Goal: Information Seeking & Learning: Find specific fact

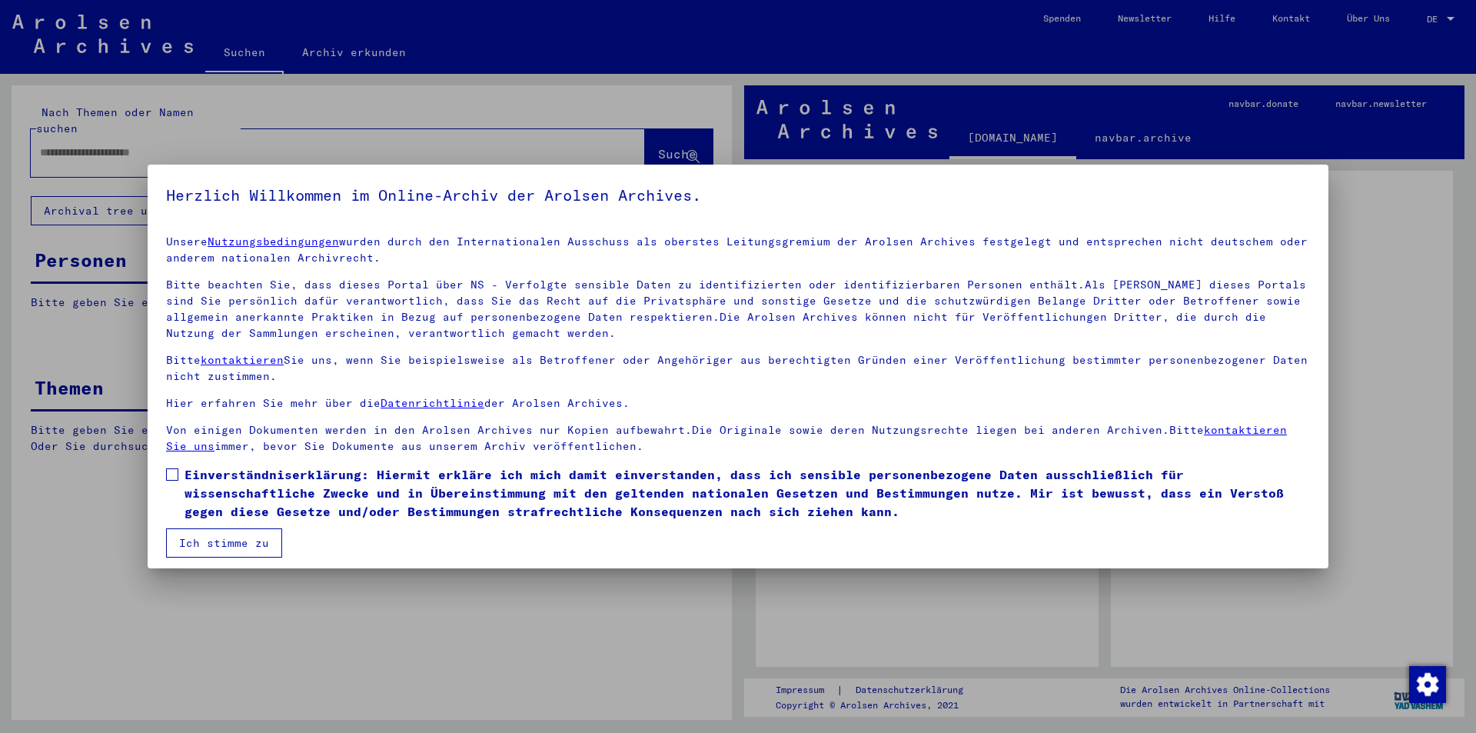
click at [220, 535] on button "Ich stimme zu" at bounding box center [224, 542] width 116 height 29
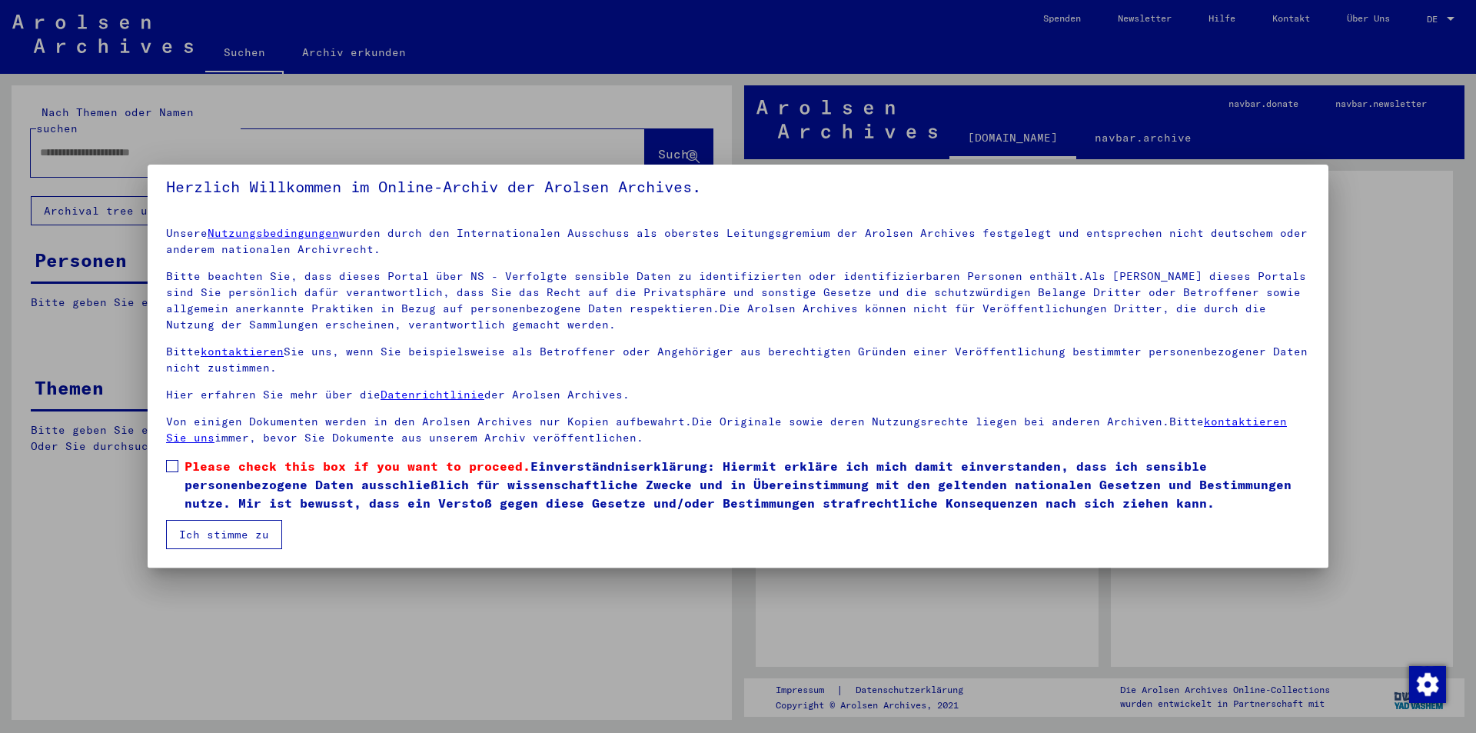
click at [184, 467] on label "Please check this box if you want to proceed. Einverständniserklärung: Hiermit …" at bounding box center [738, 484] width 1144 height 55
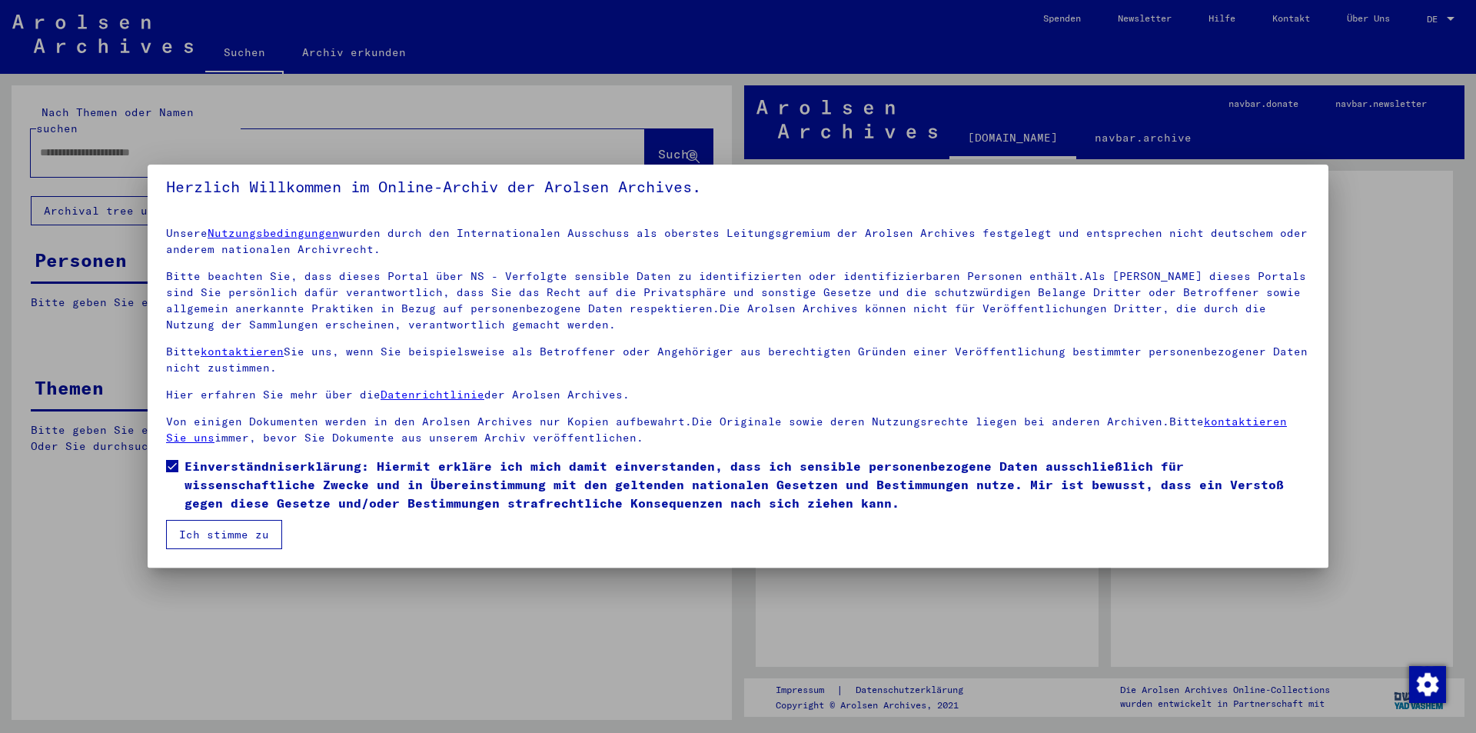
click at [203, 535] on button "Ich stimme zu" at bounding box center [224, 534] width 116 height 29
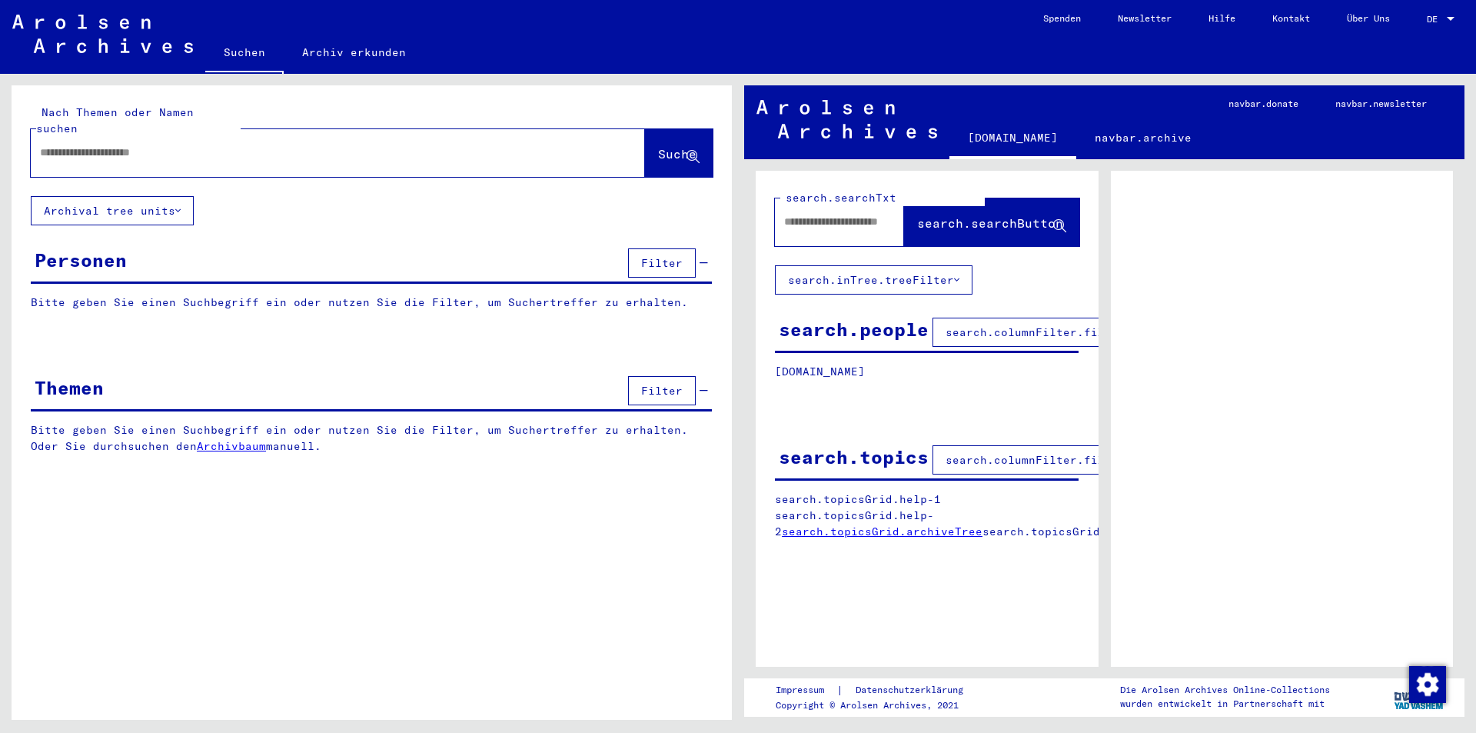
click at [121, 145] on input "text" at bounding box center [324, 153] width 568 height 16
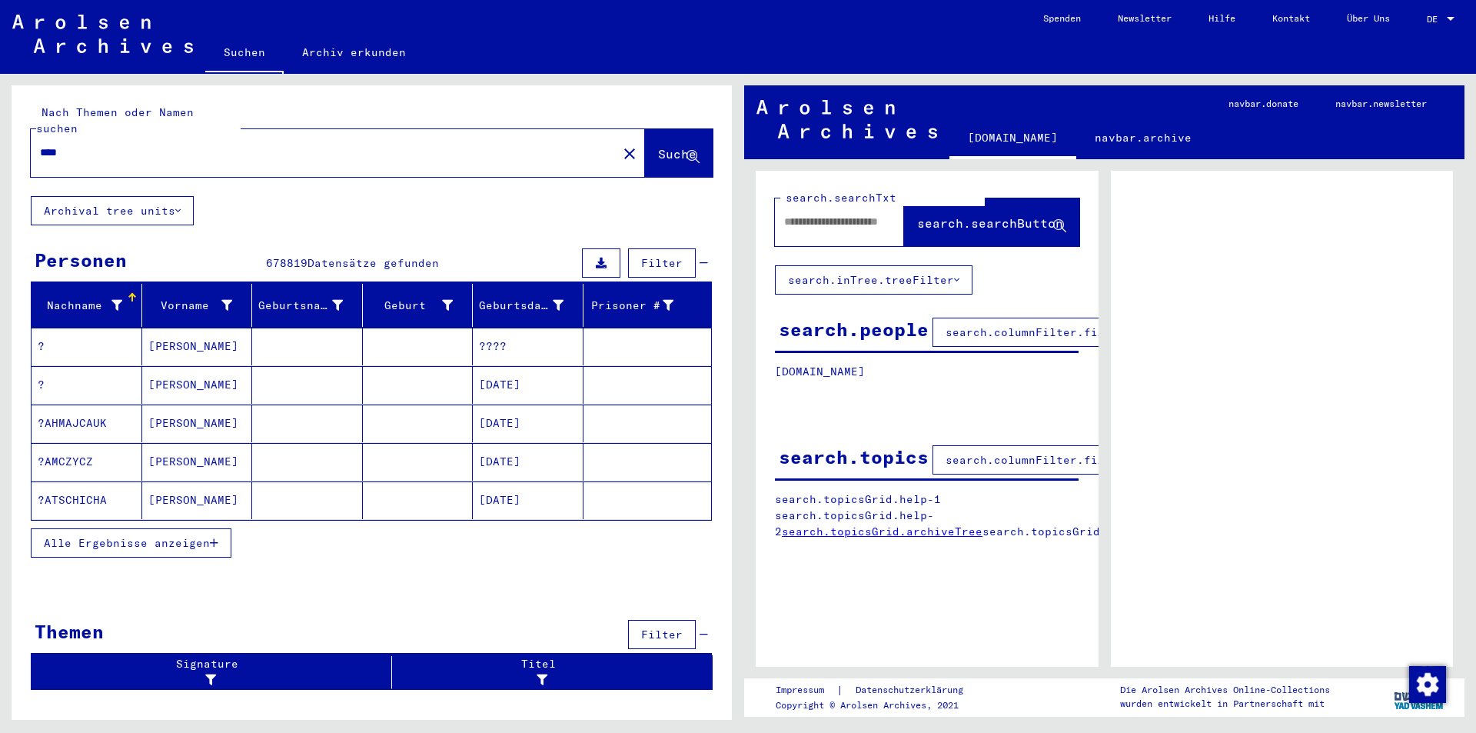
click at [169, 536] on span "Alle Ergebnisse anzeigen" at bounding box center [127, 543] width 166 height 14
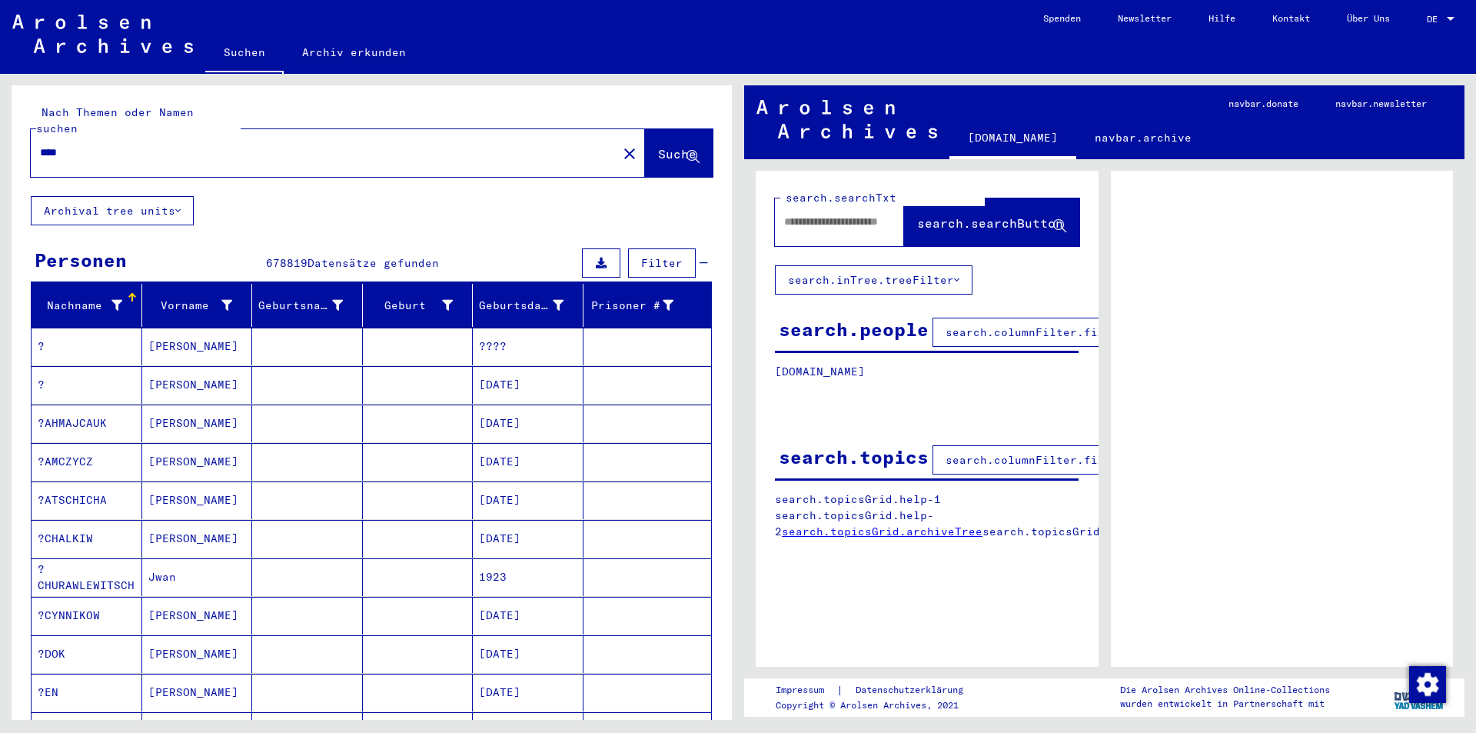
click at [583, 248] on button at bounding box center [601, 262] width 38 height 29
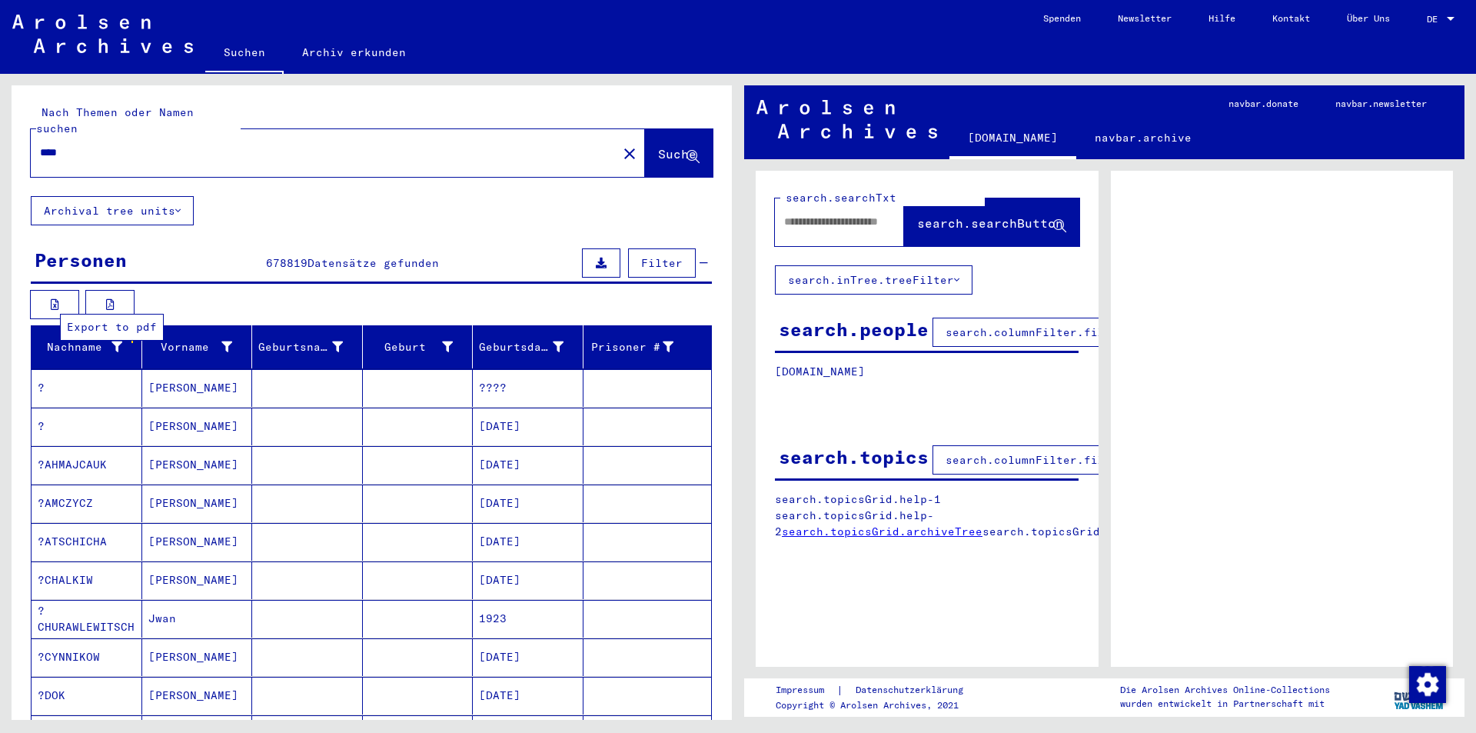
click at [121, 290] on button at bounding box center [109, 304] width 49 height 29
click at [195, 145] on input "****" at bounding box center [324, 153] width 568 height 16
type input "*********"
click at [658, 146] on span "Suche" at bounding box center [677, 153] width 38 height 15
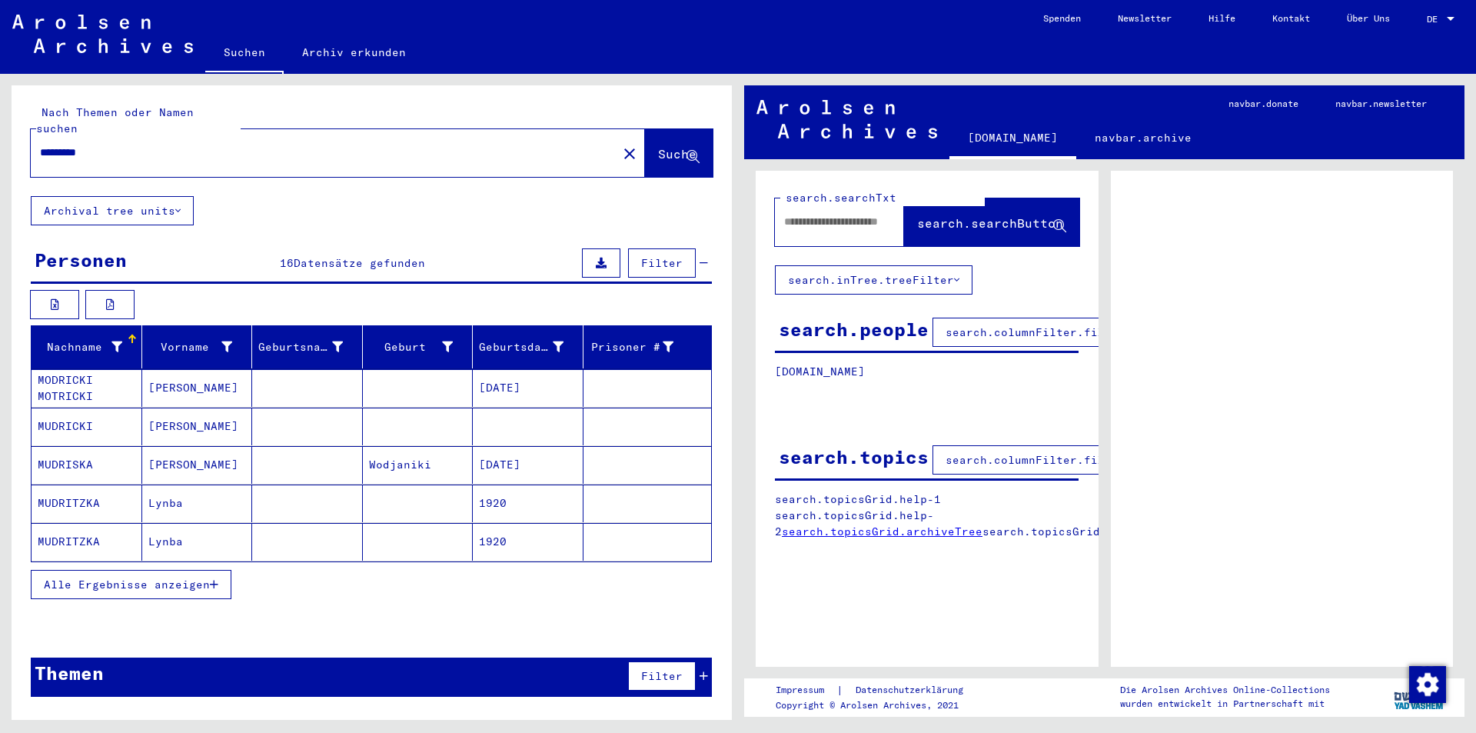
click at [169, 577] on span "Alle Ergebnisse anzeigen" at bounding box center [127, 584] width 166 height 14
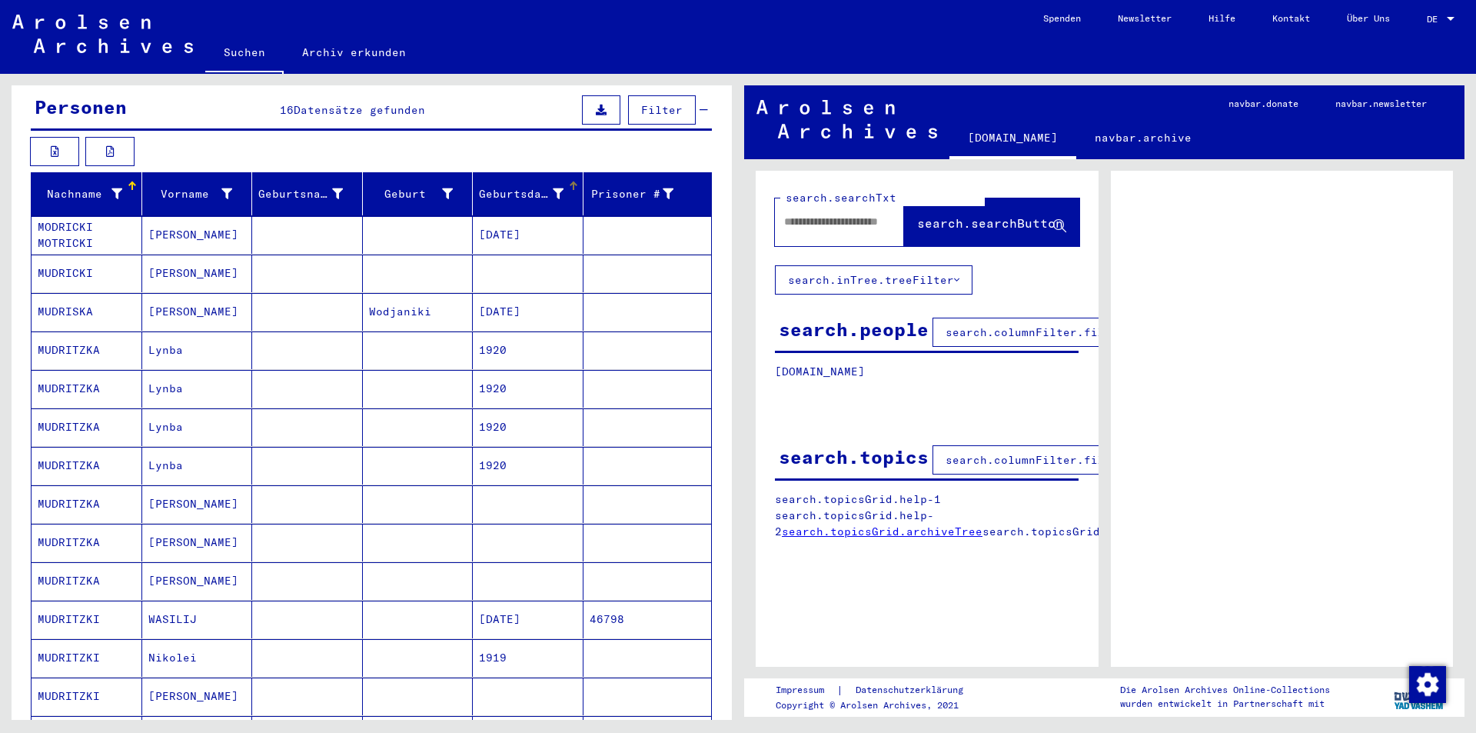
scroll to position [154, 0]
click at [195, 222] on mat-cell "[PERSON_NAME]" at bounding box center [197, 234] width 111 height 38
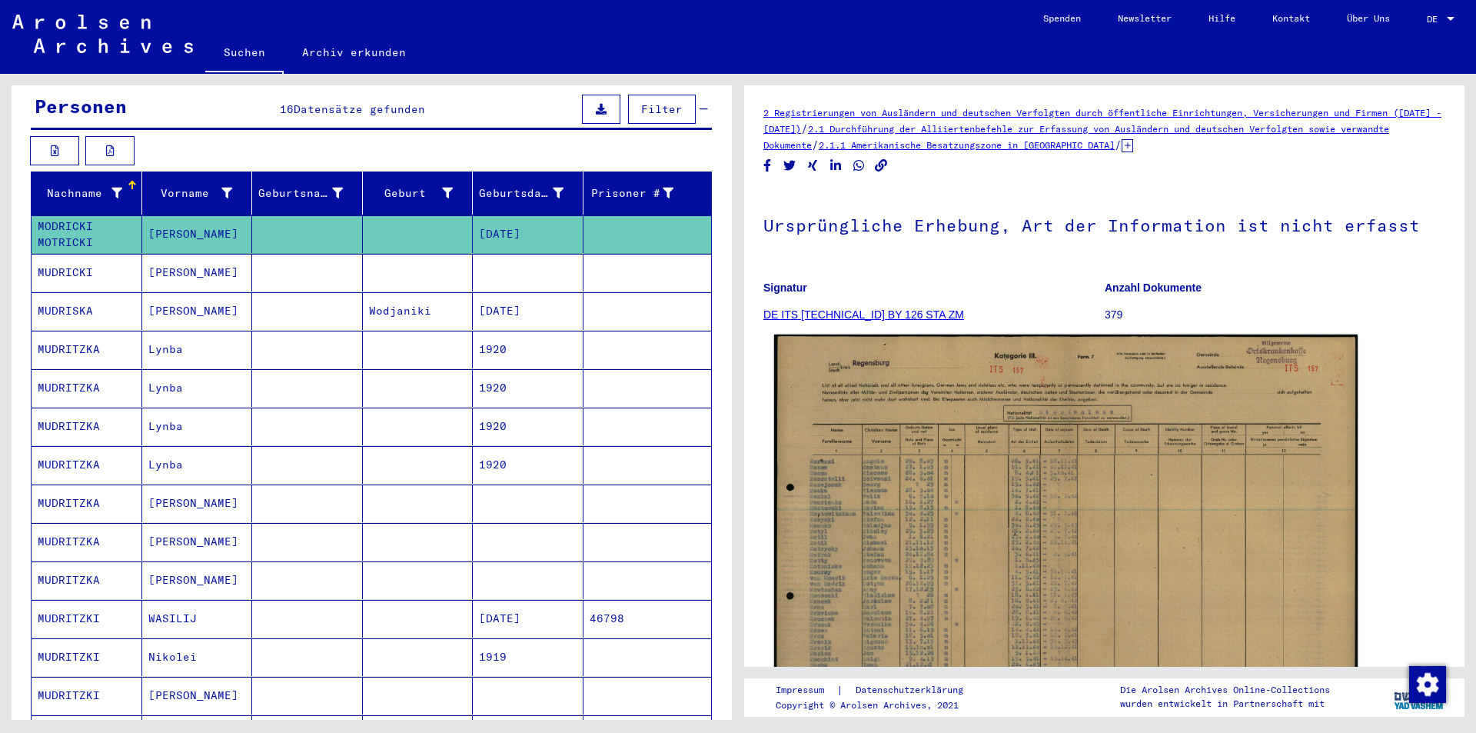
click at [857, 449] on img at bounding box center [1065, 539] width 583 height 411
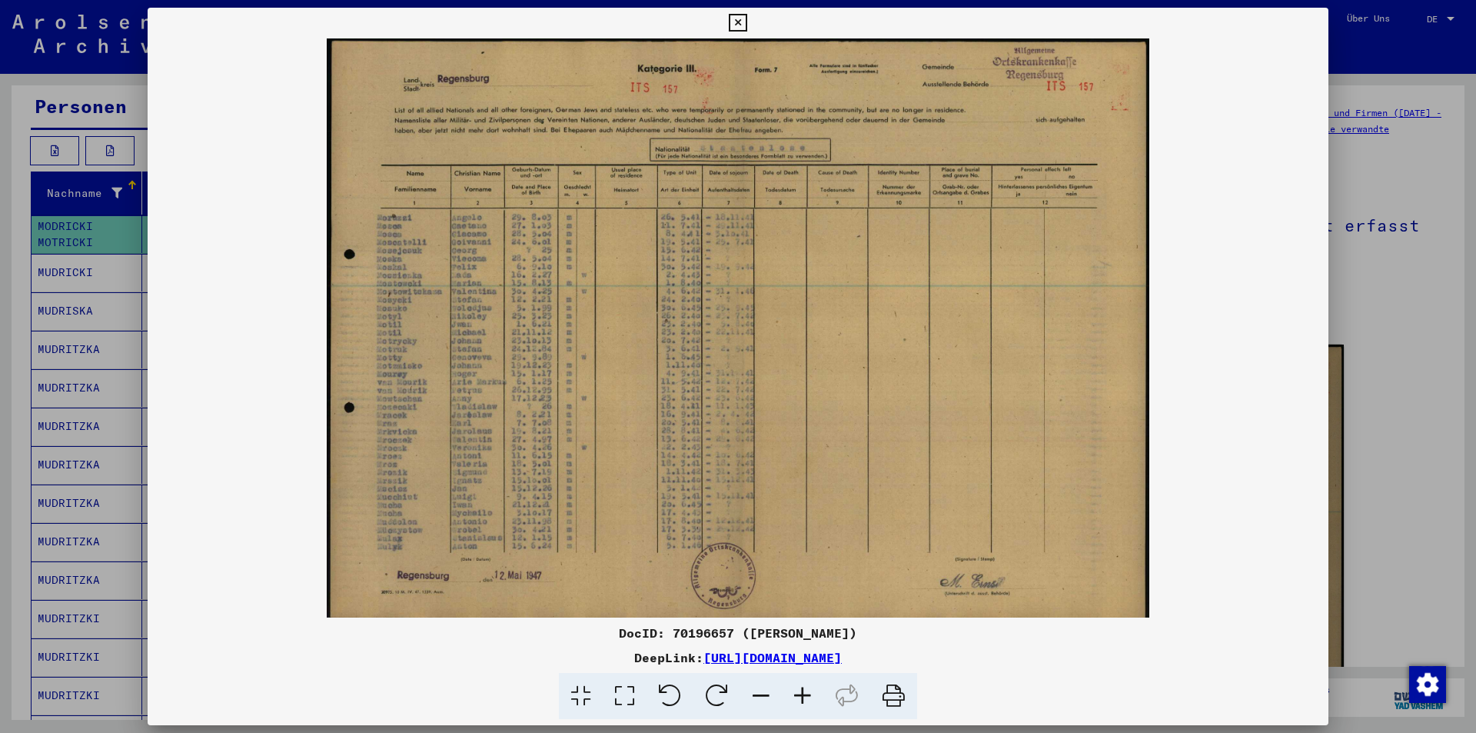
click at [793, 690] on icon at bounding box center [803, 696] width 42 height 47
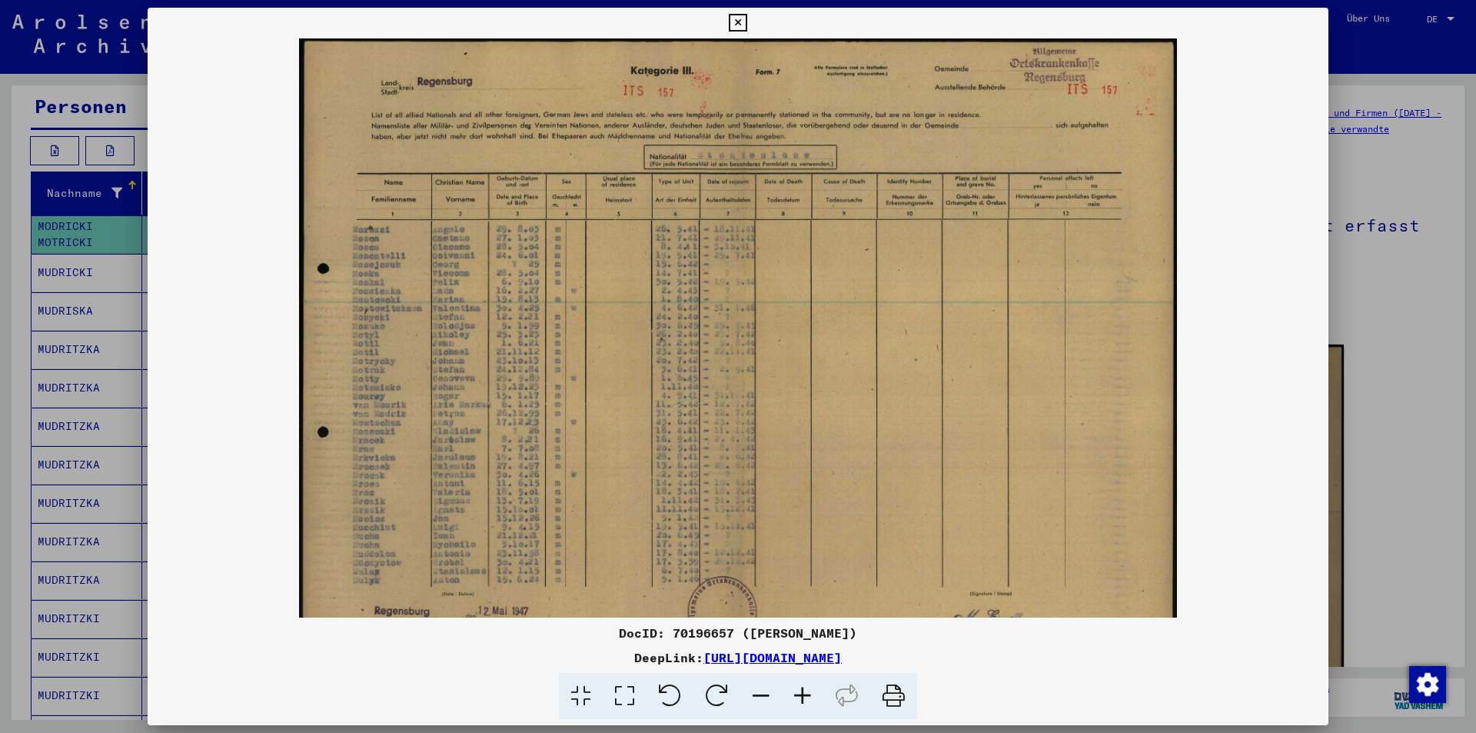
click at [793, 690] on icon at bounding box center [803, 696] width 42 height 47
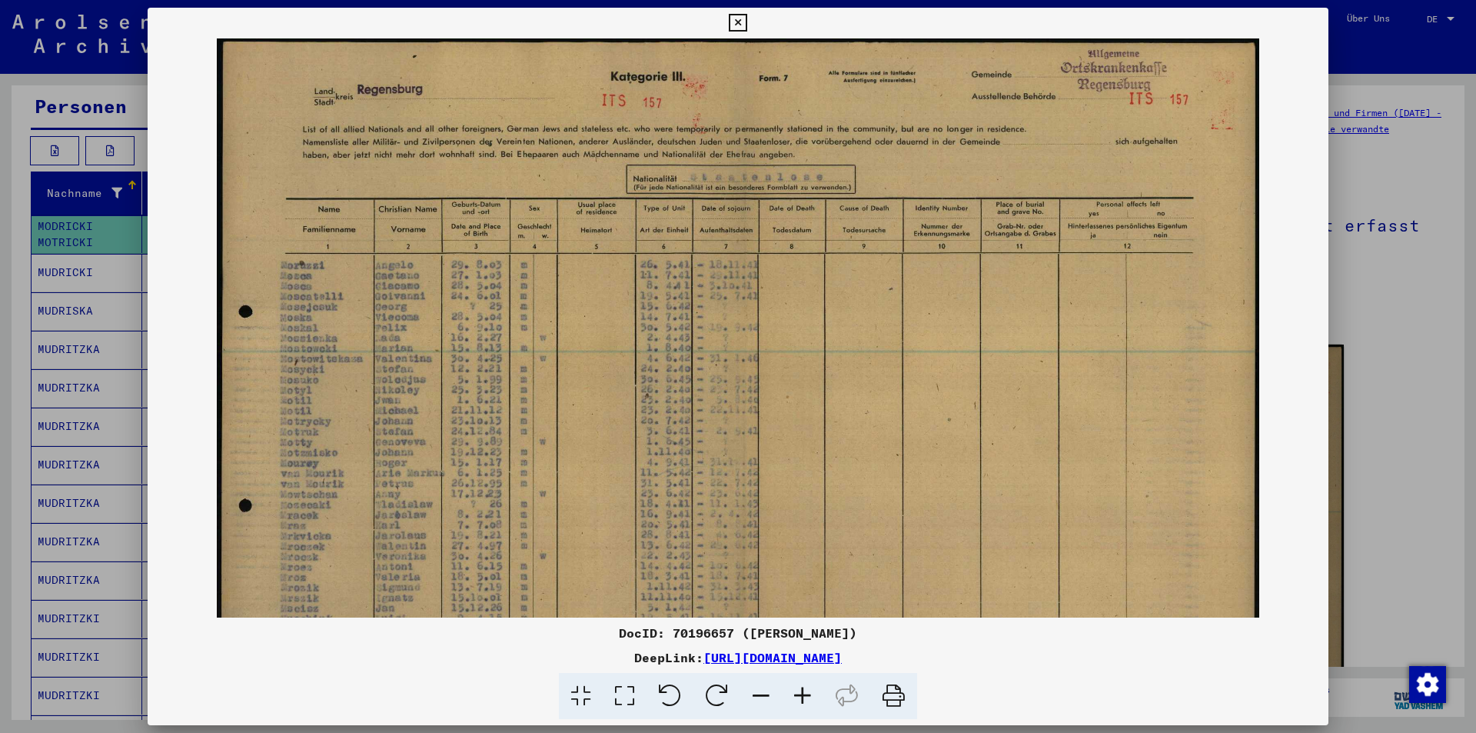
click at [793, 690] on icon at bounding box center [803, 696] width 42 height 47
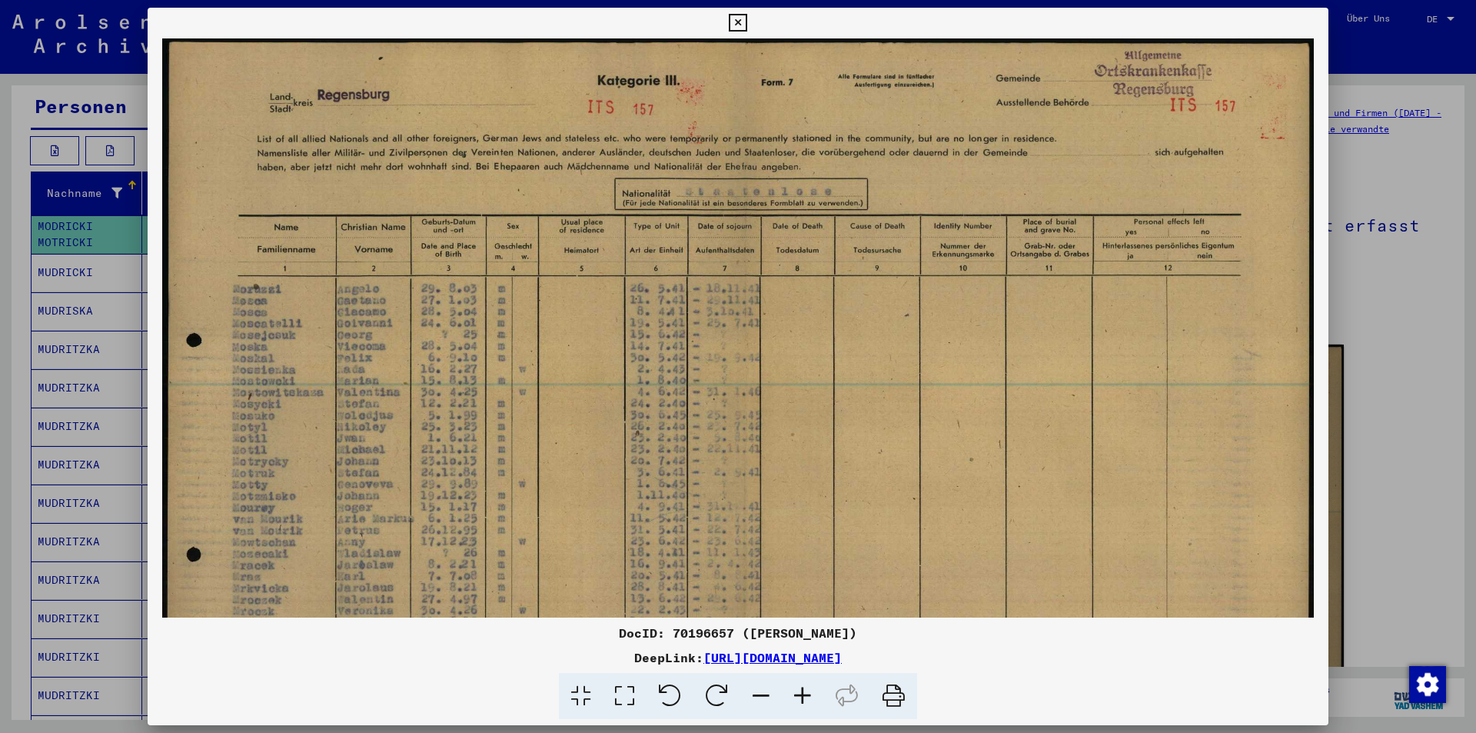
click at [793, 690] on icon at bounding box center [803, 696] width 42 height 47
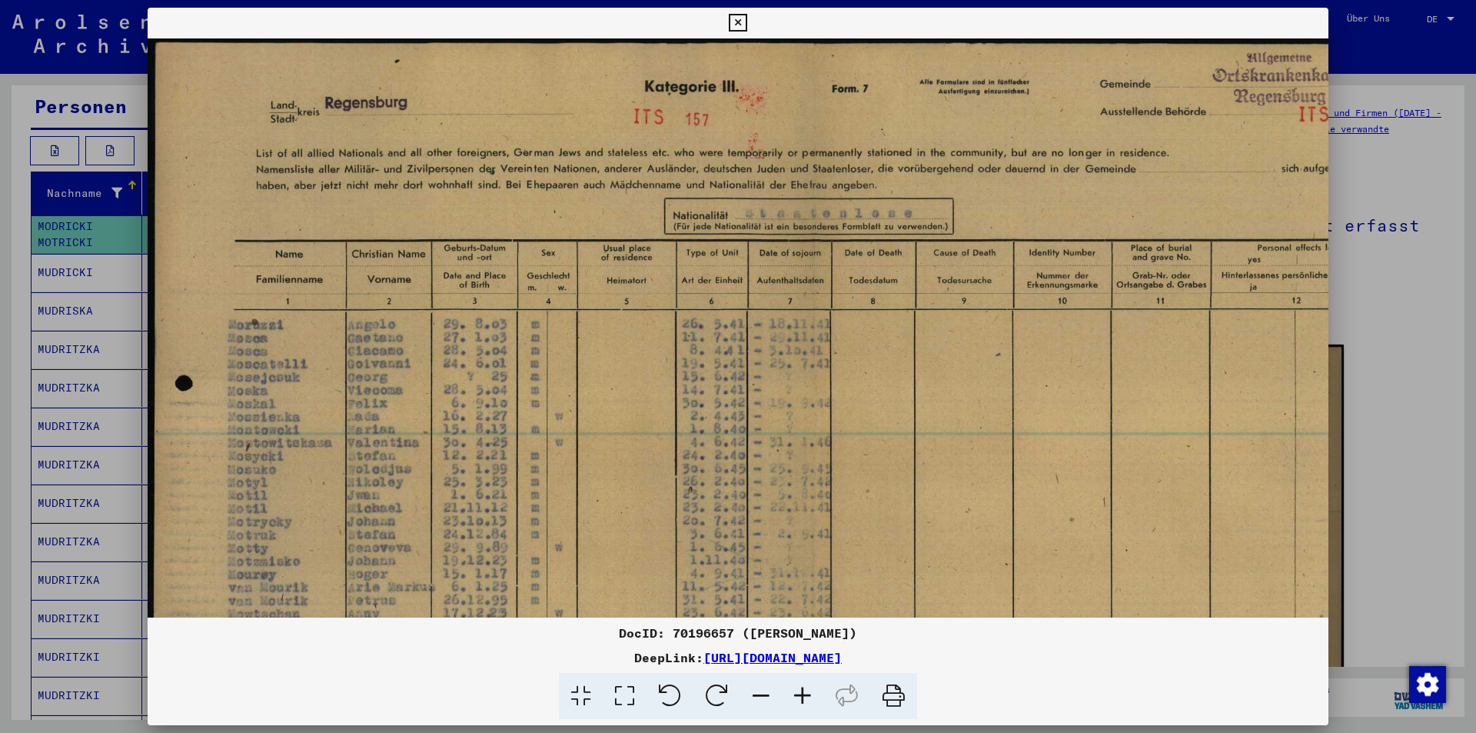
click at [793, 690] on icon at bounding box center [803, 696] width 42 height 47
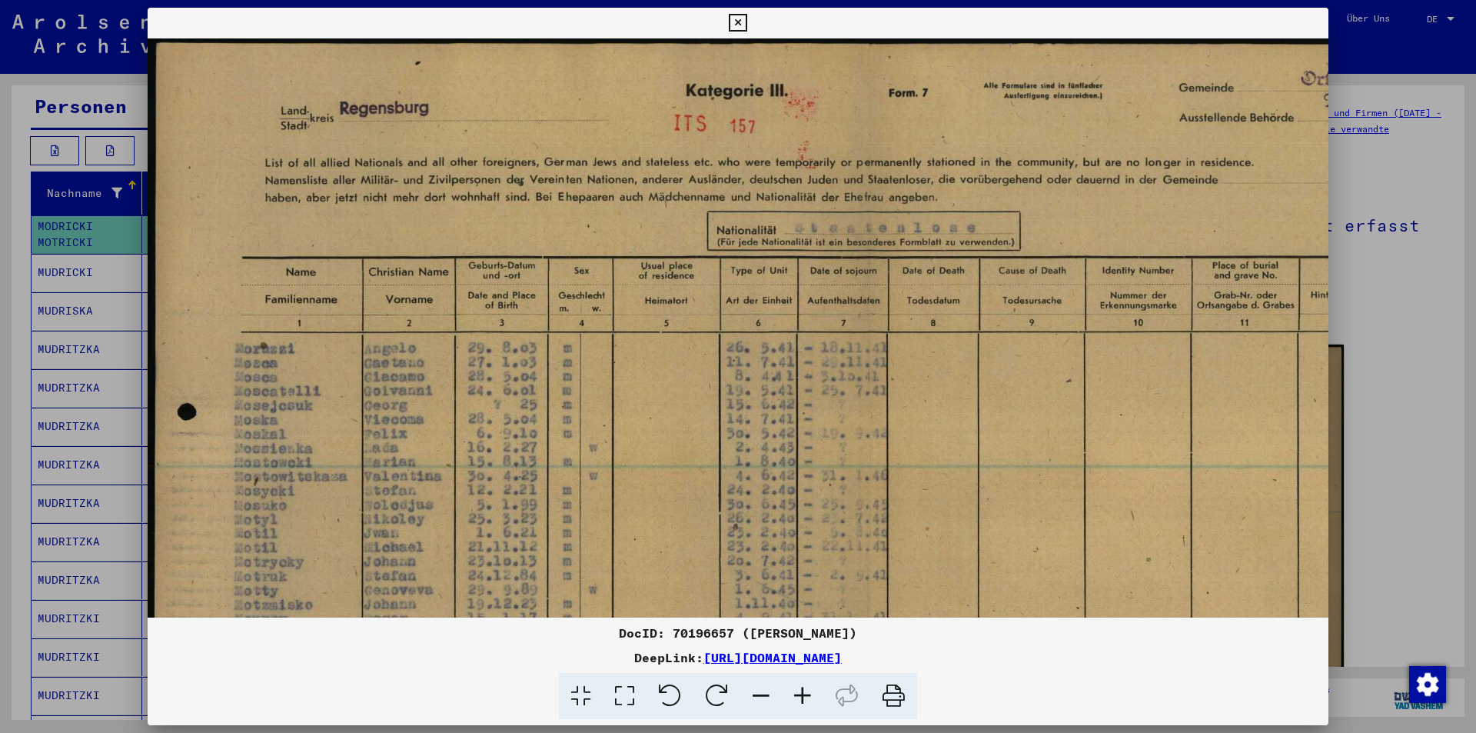
click at [793, 690] on icon at bounding box center [803, 696] width 42 height 47
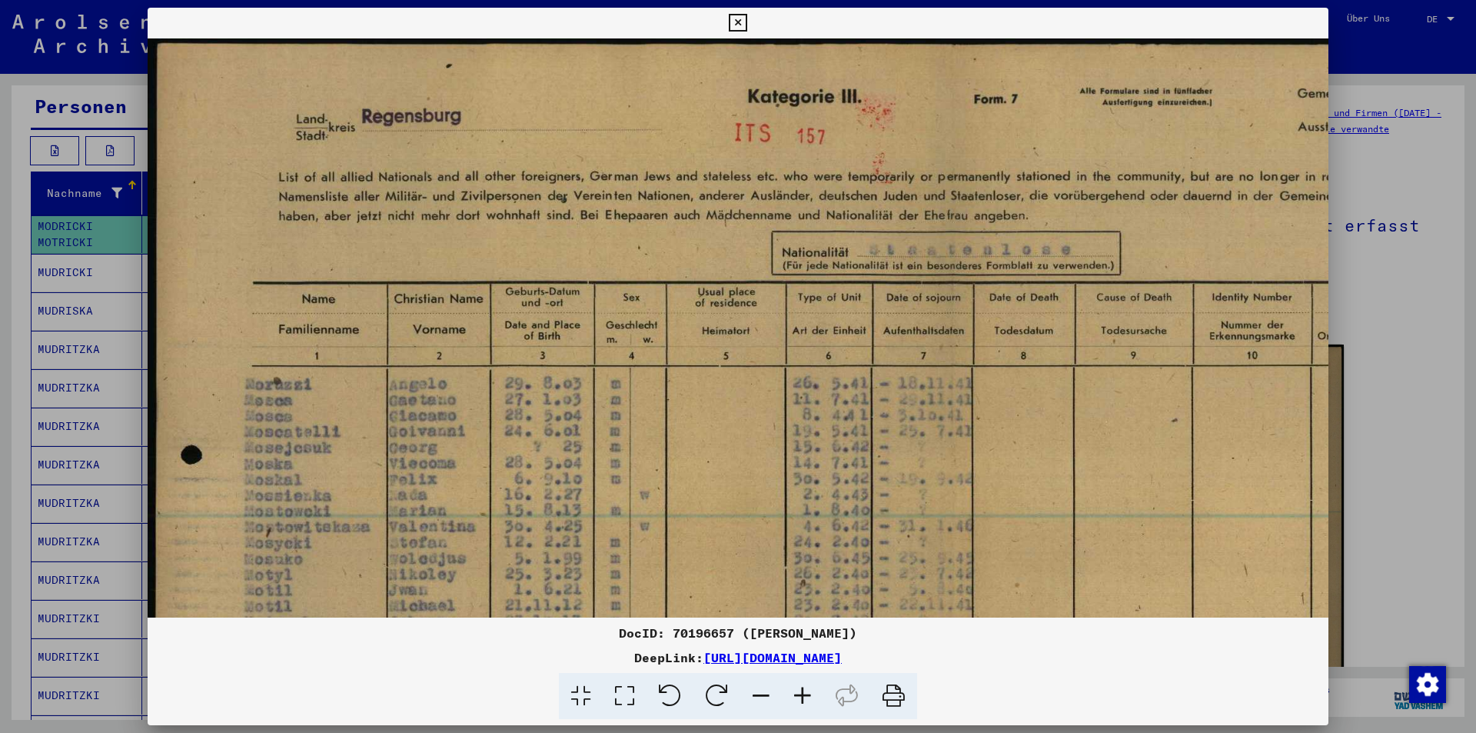
click at [793, 690] on icon at bounding box center [803, 696] width 42 height 47
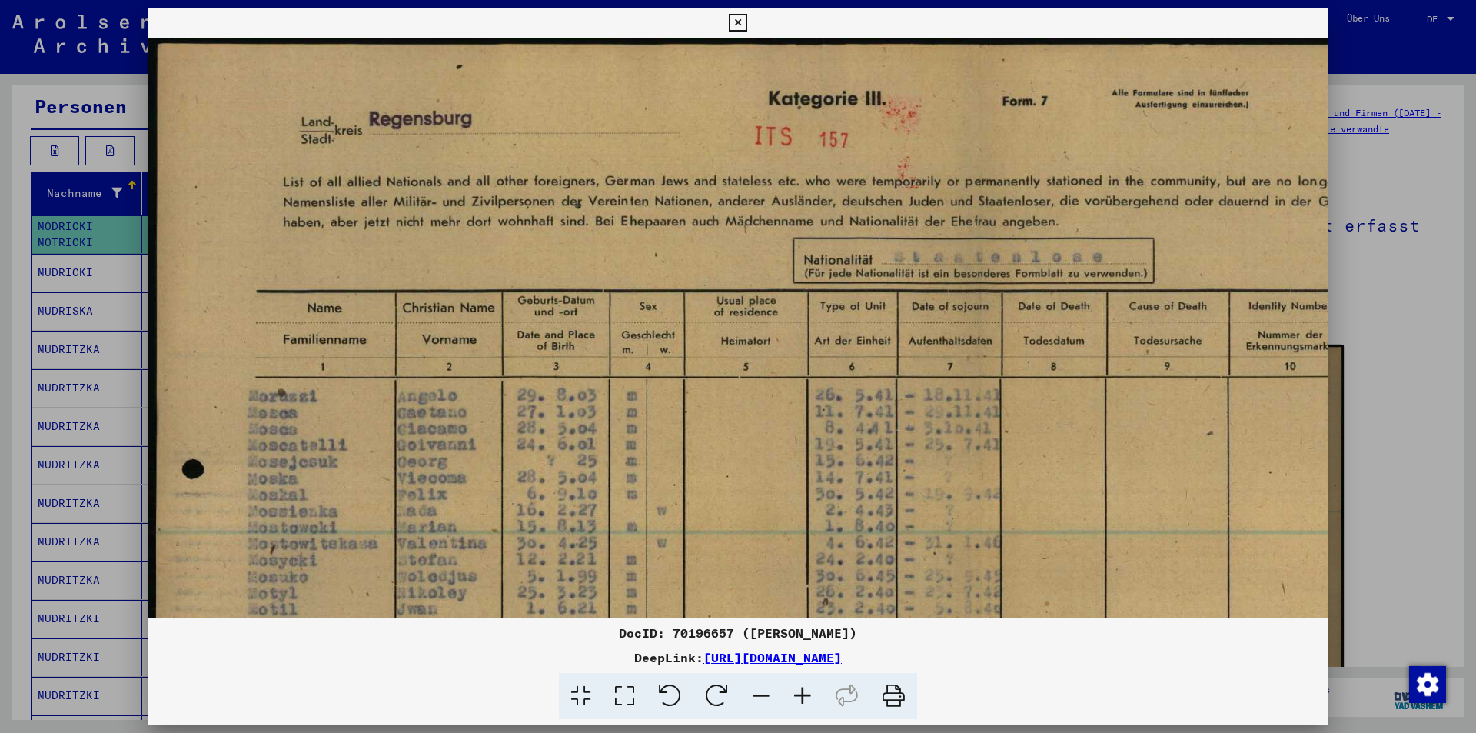
click at [793, 690] on icon at bounding box center [803, 696] width 42 height 47
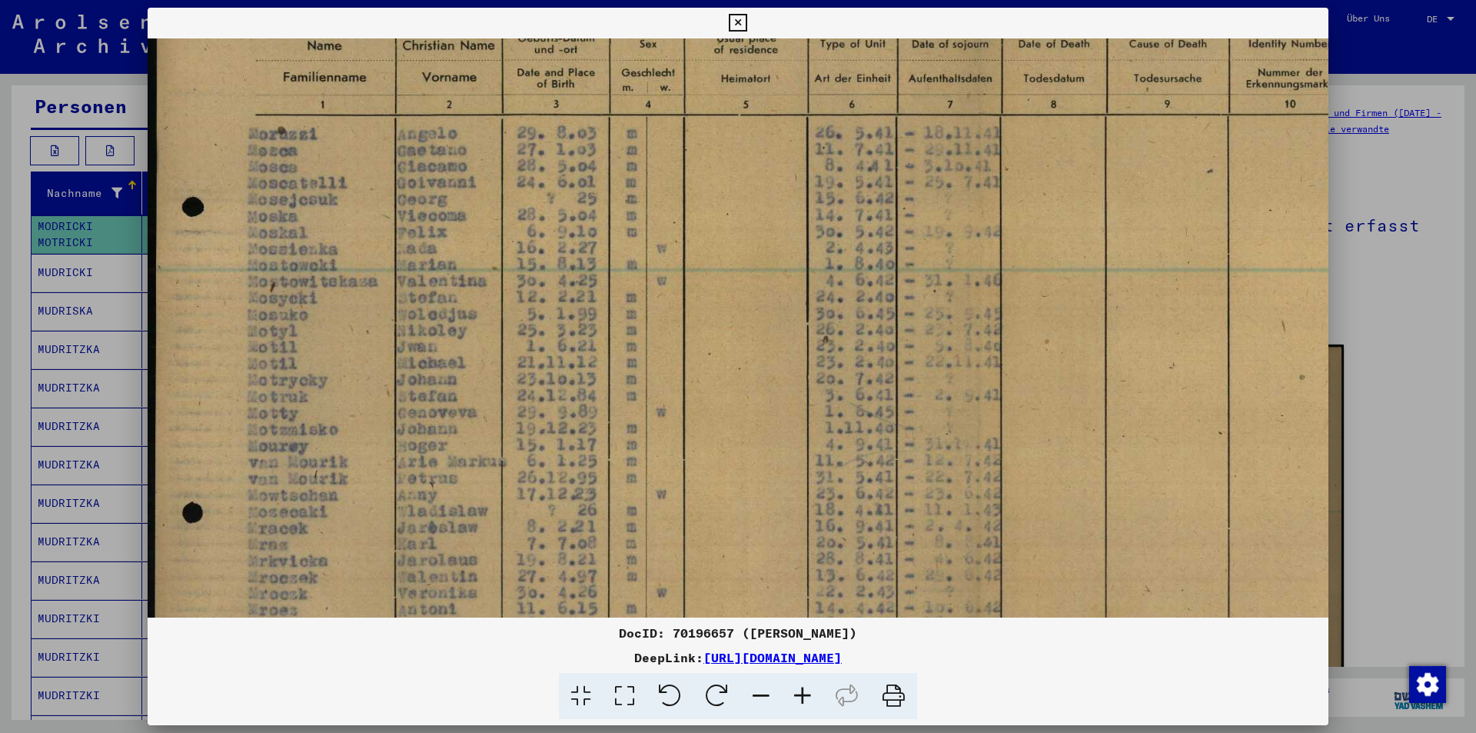
scroll to position [264, 0]
drag, startPoint x: 778, startPoint y: 487, endPoint x: 790, endPoint y: 231, distance: 256.3
click at [790, 231] on img at bounding box center [969, 351] width 1643 height 1155
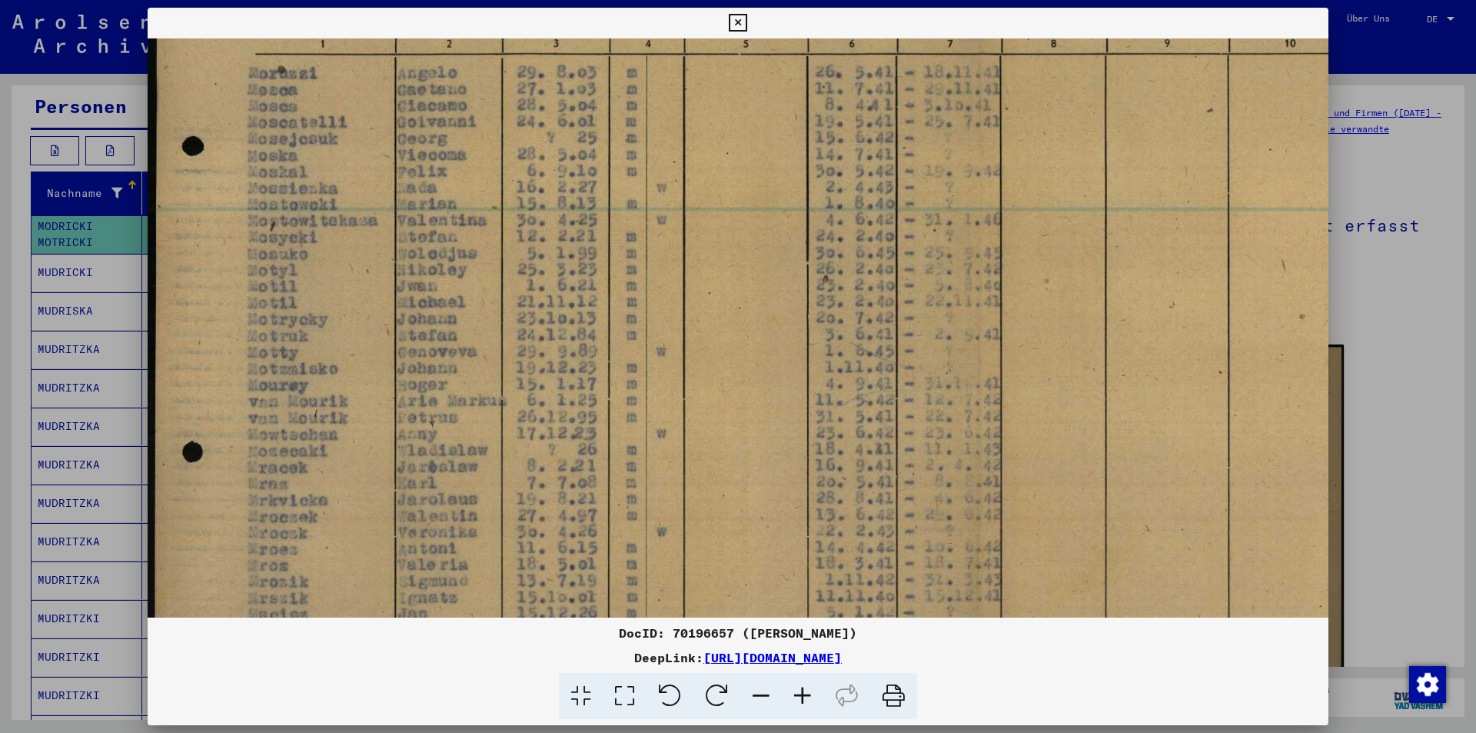
scroll to position [319, 0]
drag, startPoint x: 675, startPoint y: 514, endPoint x: 789, endPoint y: 459, distance: 126.2
click at [789, 459] on img at bounding box center [969, 296] width 1643 height 1155
click at [1393, 177] on div at bounding box center [738, 366] width 1476 height 733
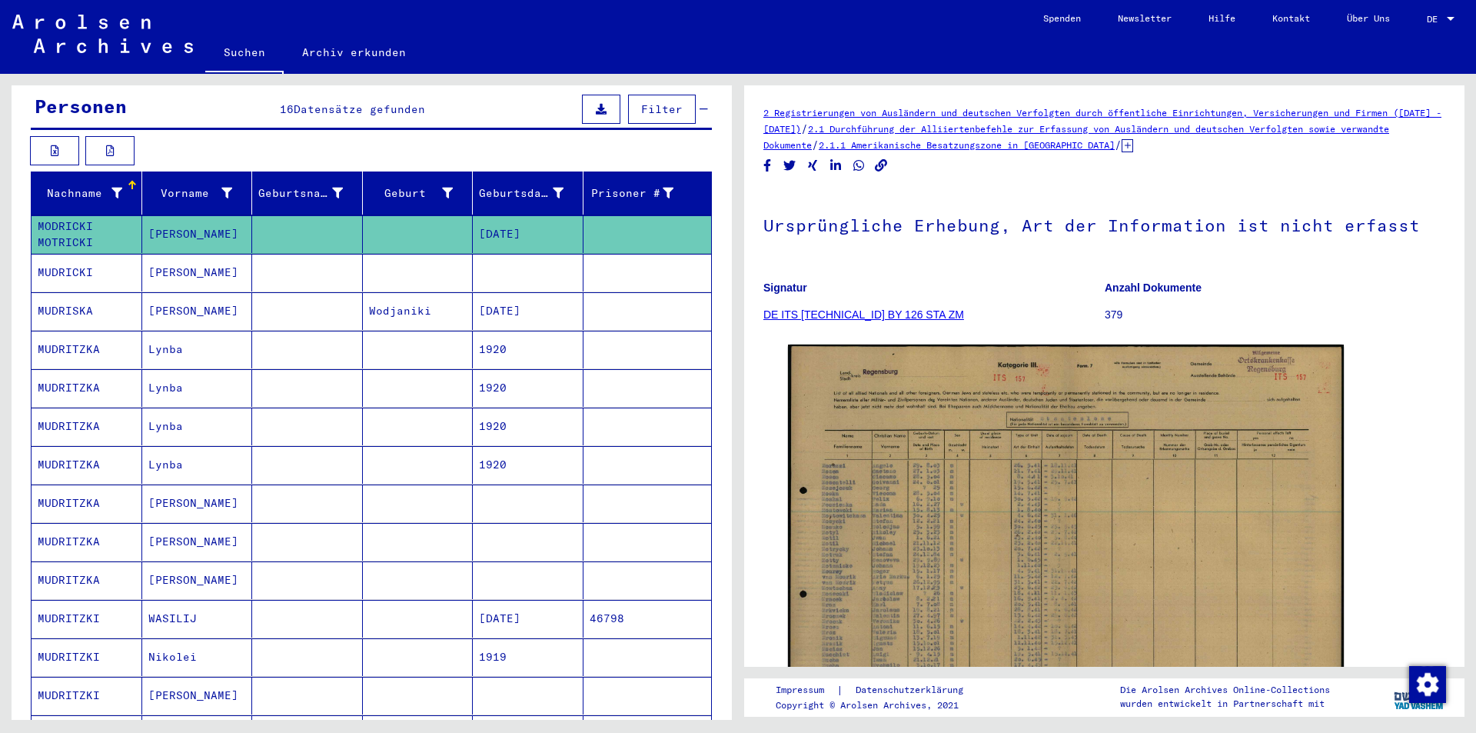
click at [239, 254] on mat-cell "[PERSON_NAME]" at bounding box center [197, 273] width 111 height 38
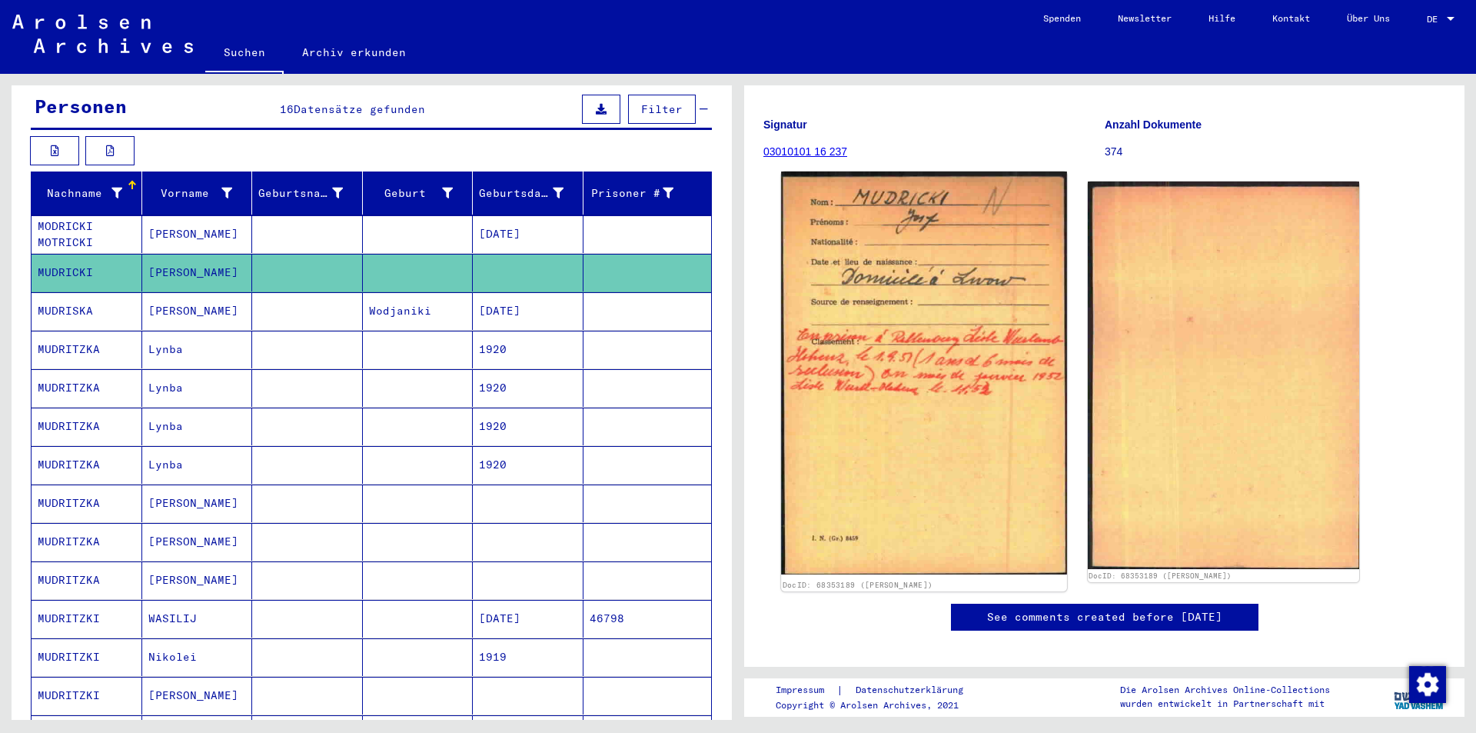
scroll to position [154, 0]
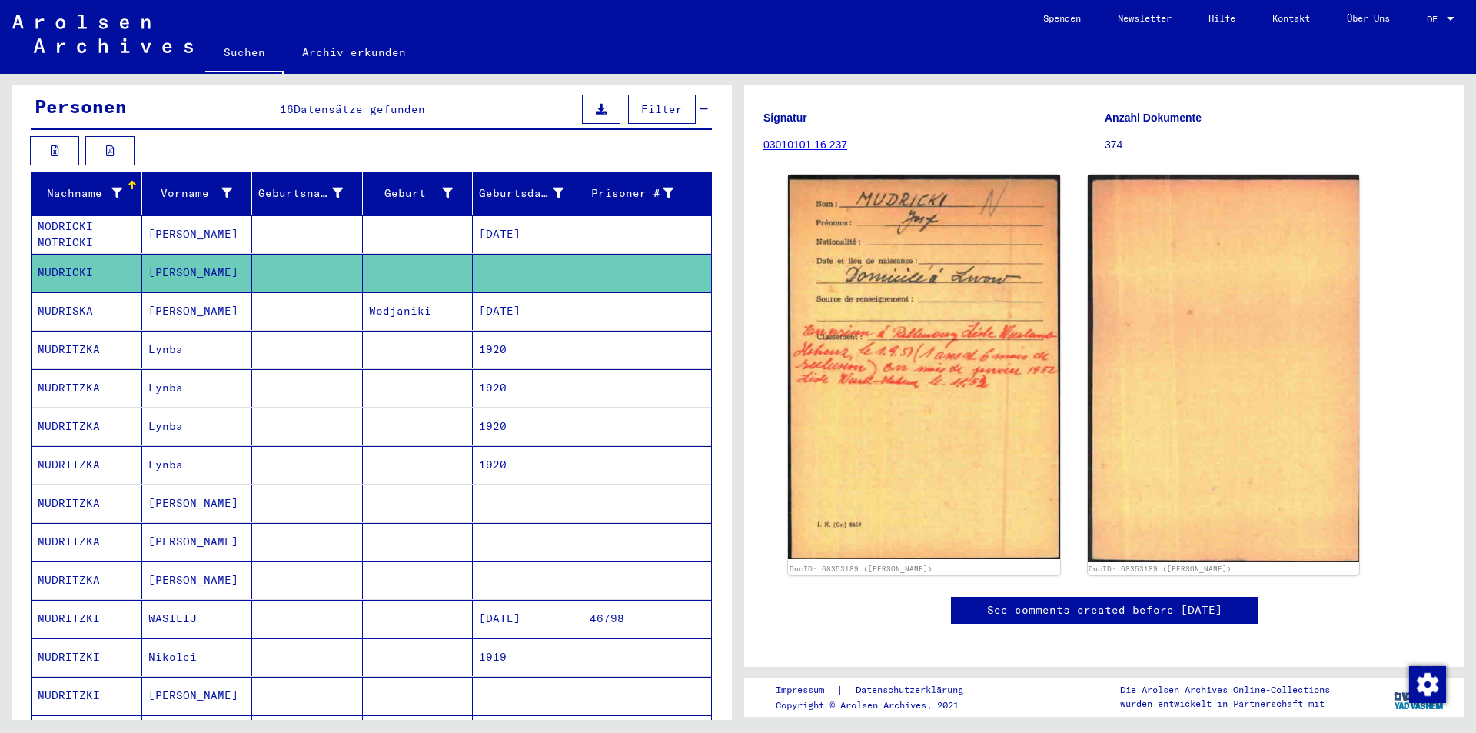
click at [333, 308] on mat-cell at bounding box center [307, 311] width 111 height 38
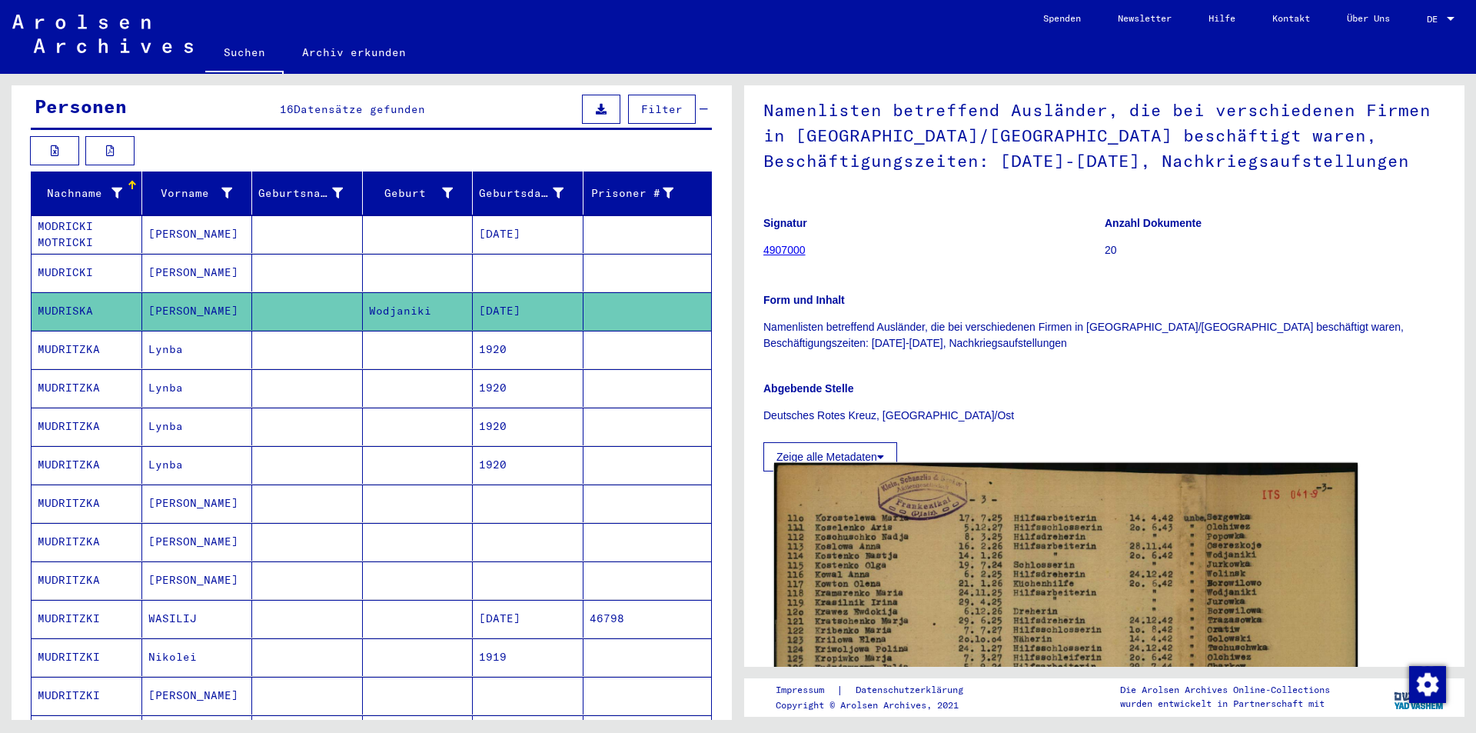
scroll to position [77, 0]
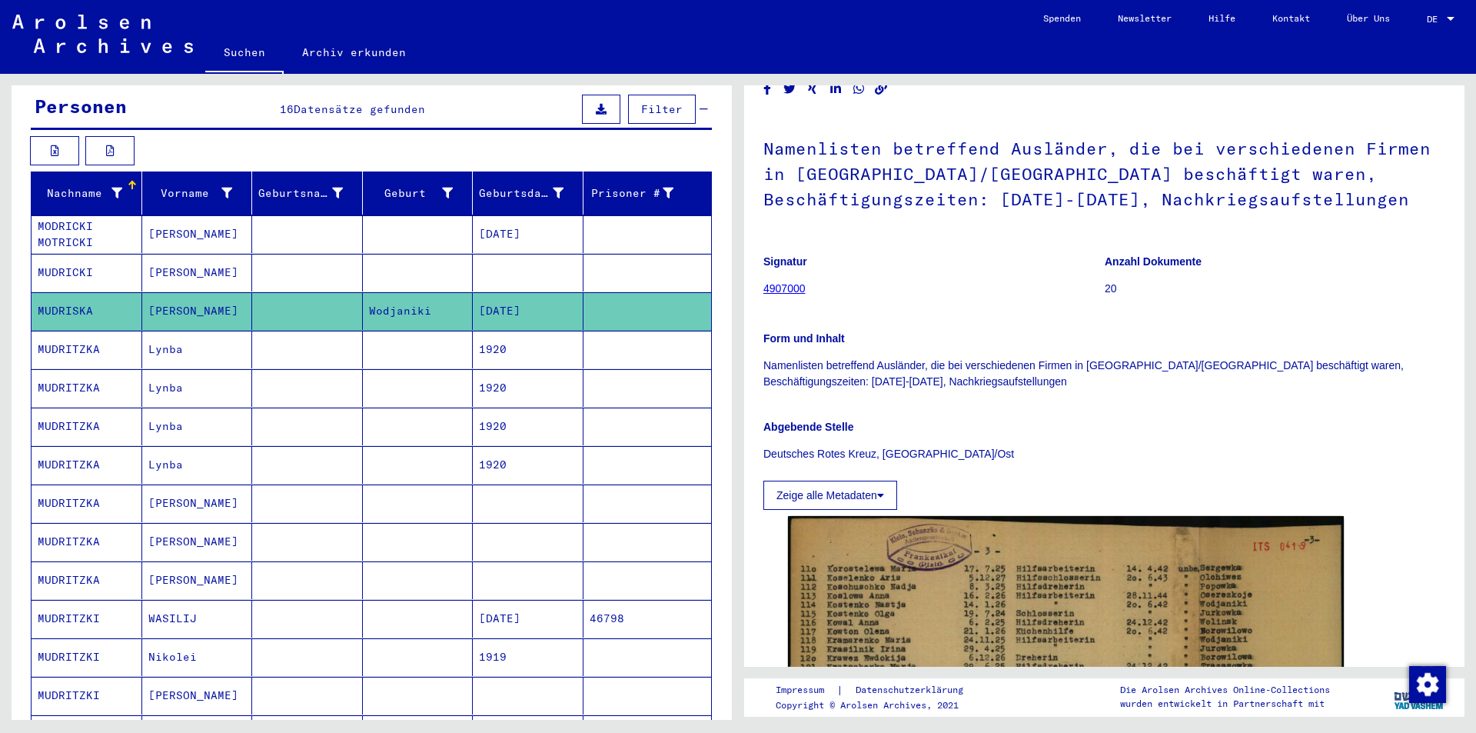
drag, startPoint x: 910, startPoint y: 378, endPoint x: 763, endPoint y: 366, distance: 147.3
click at [763, 365] on p "Namenlisten betreffend Ausländer, die bei verschiedenen Firmen in [GEOGRAPHIC_D…" at bounding box center [1104, 373] width 682 height 32
click at [1040, 308] on figure "Signatur 4907000" at bounding box center [933, 277] width 341 height 69
click at [859, 493] on button "Zeige alle Metadaten" at bounding box center [830, 494] width 134 height 29
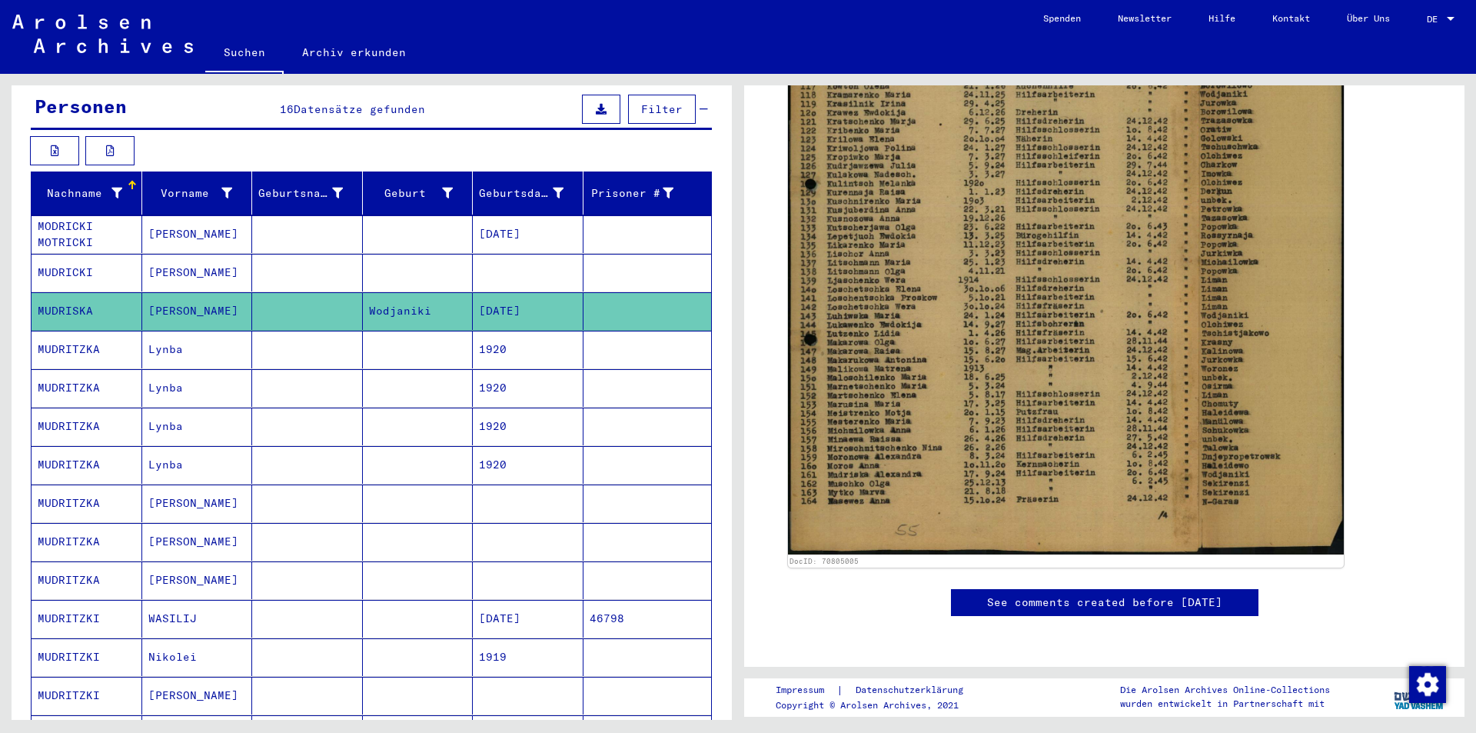
scroll to position [923, 0]
click at [373, 348] on mat-cell at bounding box center [418, 350] width 111 height 38
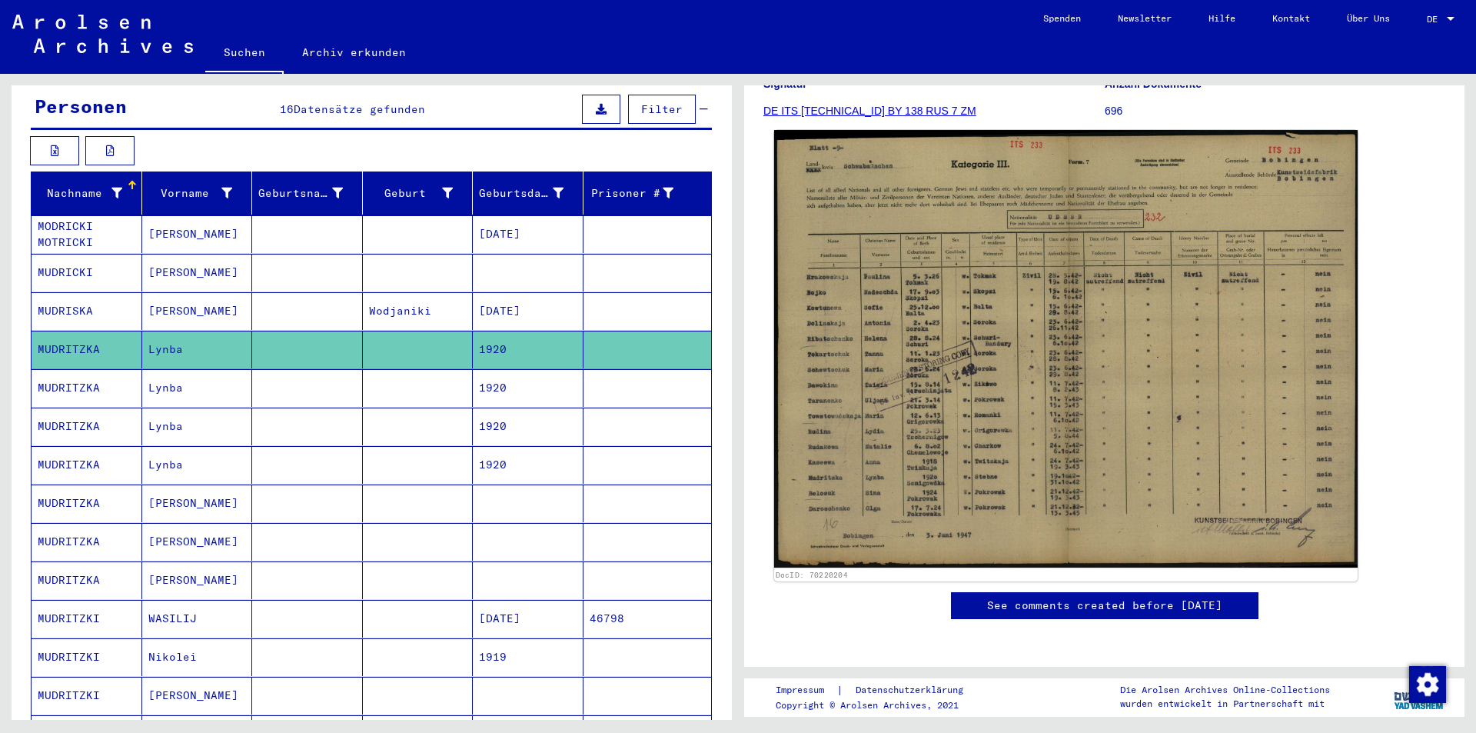
scroll to position [231, 0]
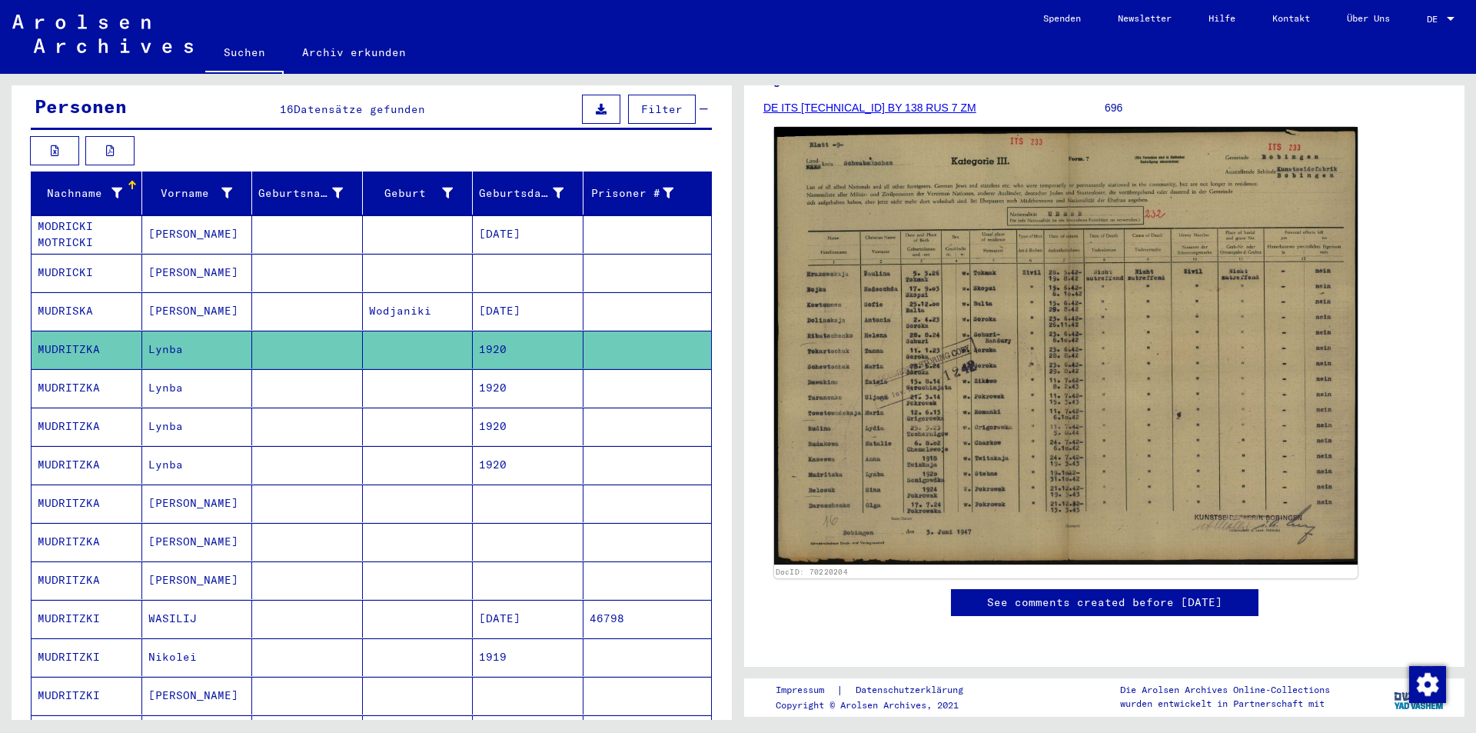
click at [1035, 321] on img at bounding box center [1065, 345] width 583 height 437
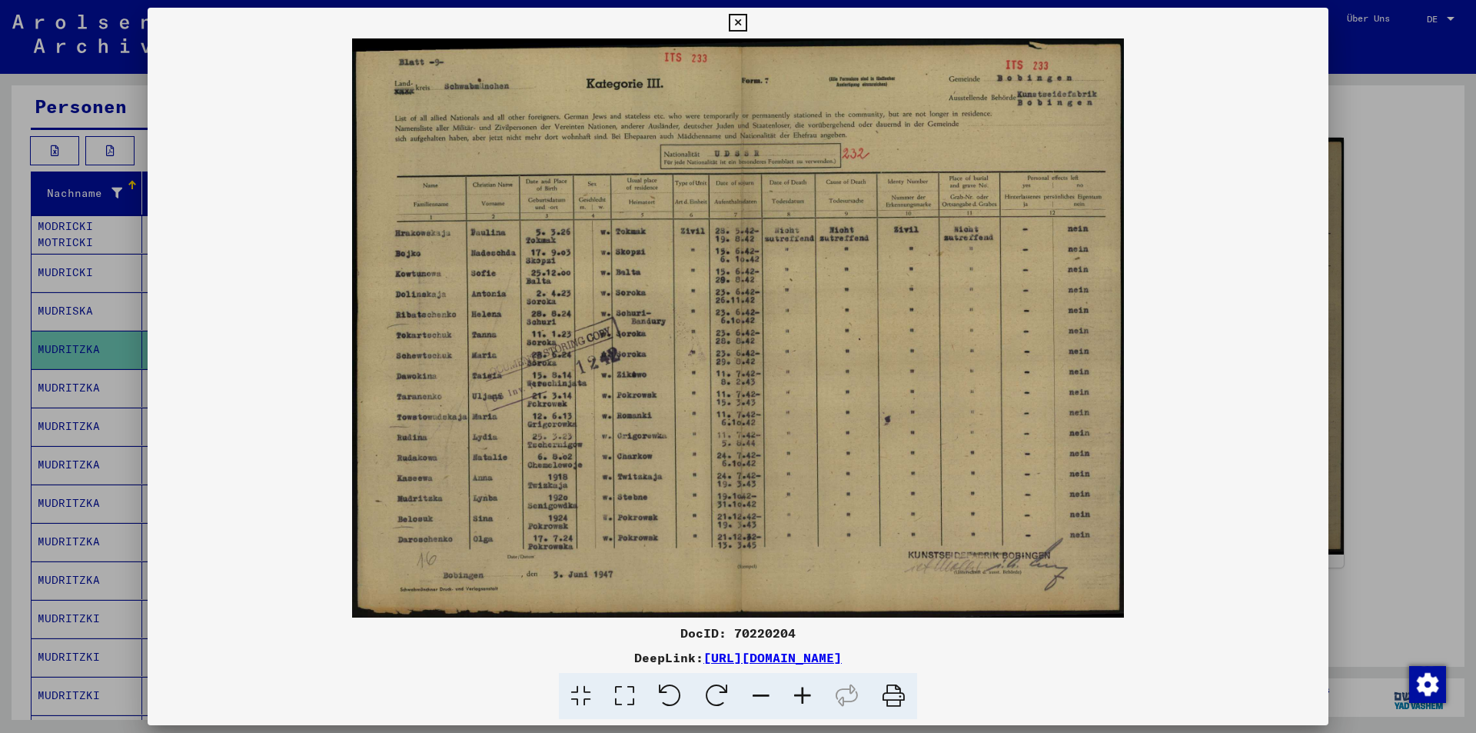
click at [97, 287] on div at bounding box center [738, 366] width 1476 height 733
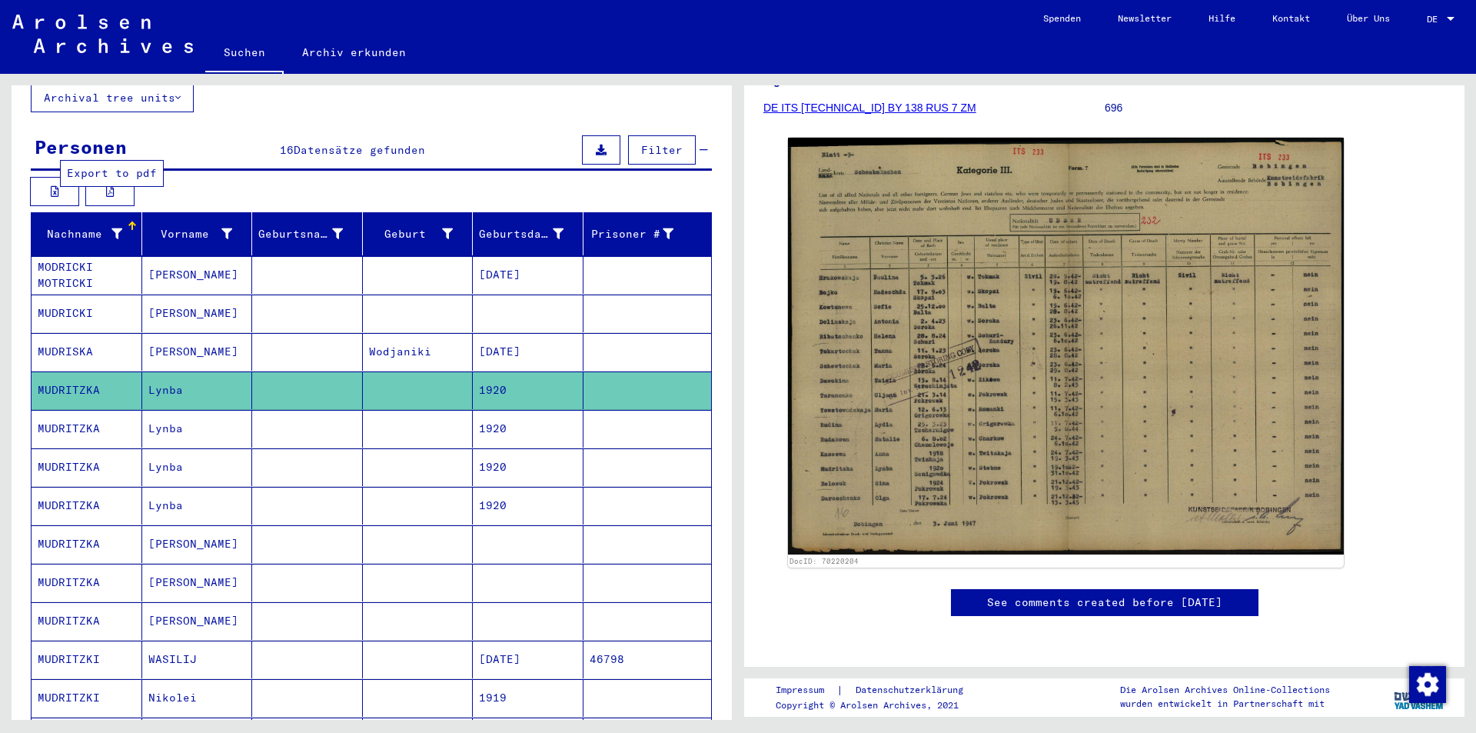
scroll to position [0, 0]
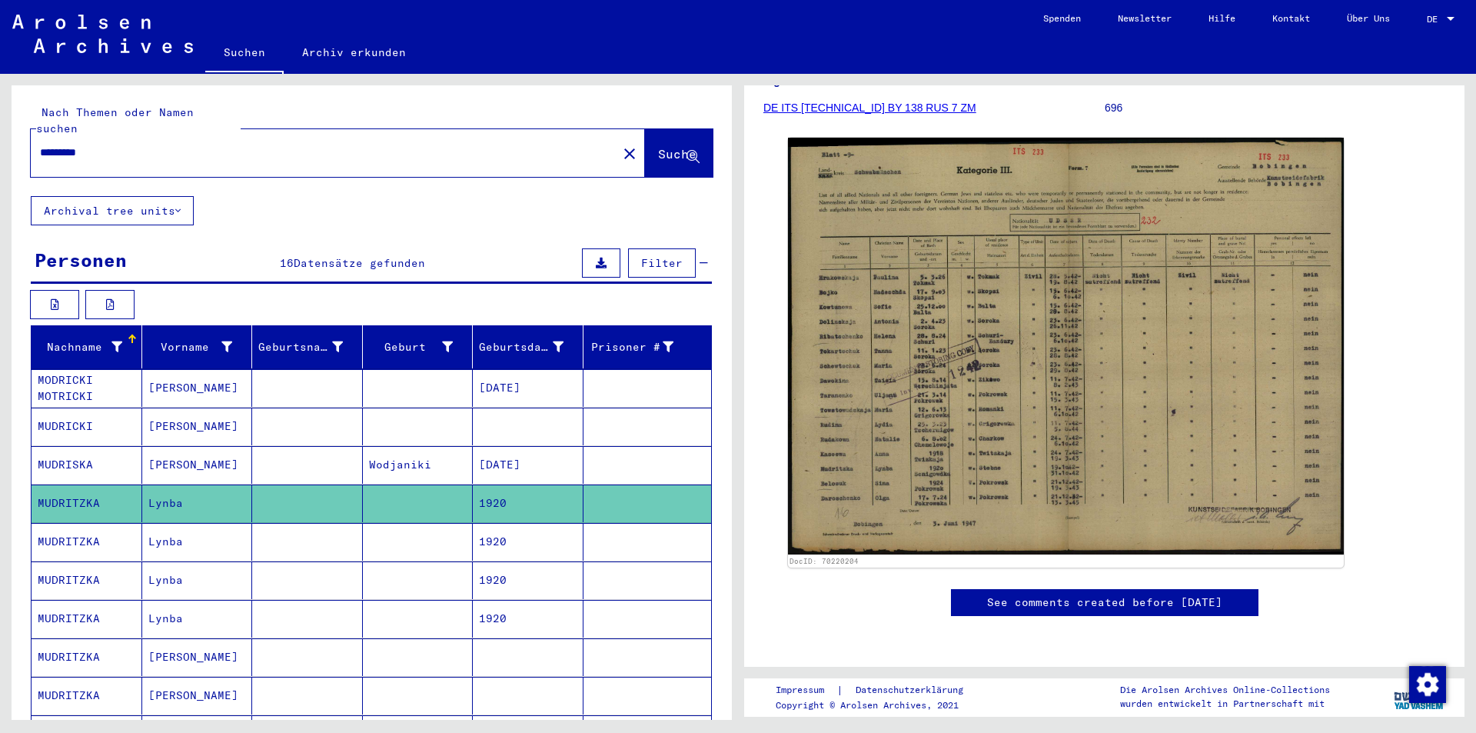
click at [248, 135] on div "*********" at bounding box center [319, 152] width 577 height 35
click at [620, 145] on mat-icon "close" at bounding box center [629, 154] width 18 height 18
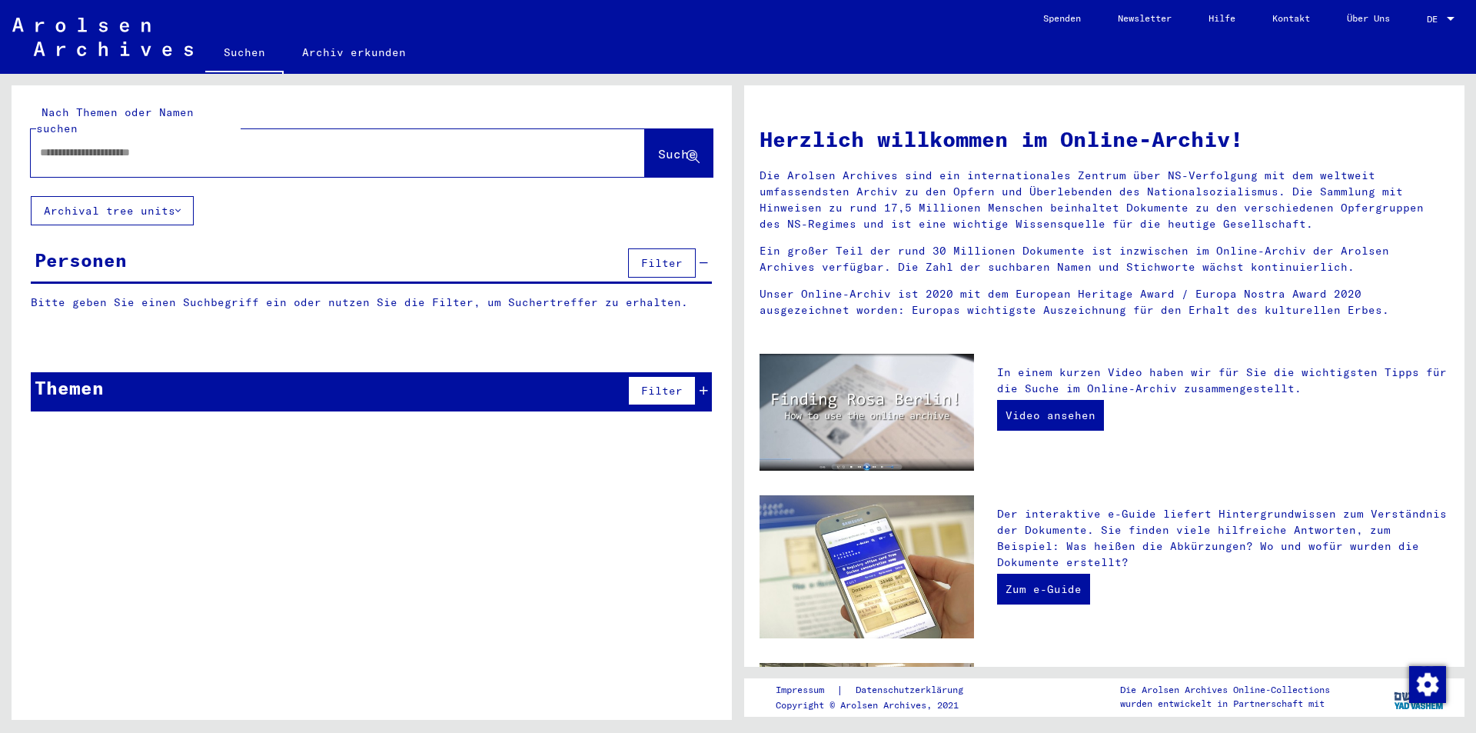
click at [472, 145] on input "text" at bounding box center [319, 153] width 559 height 16
type input "**********"
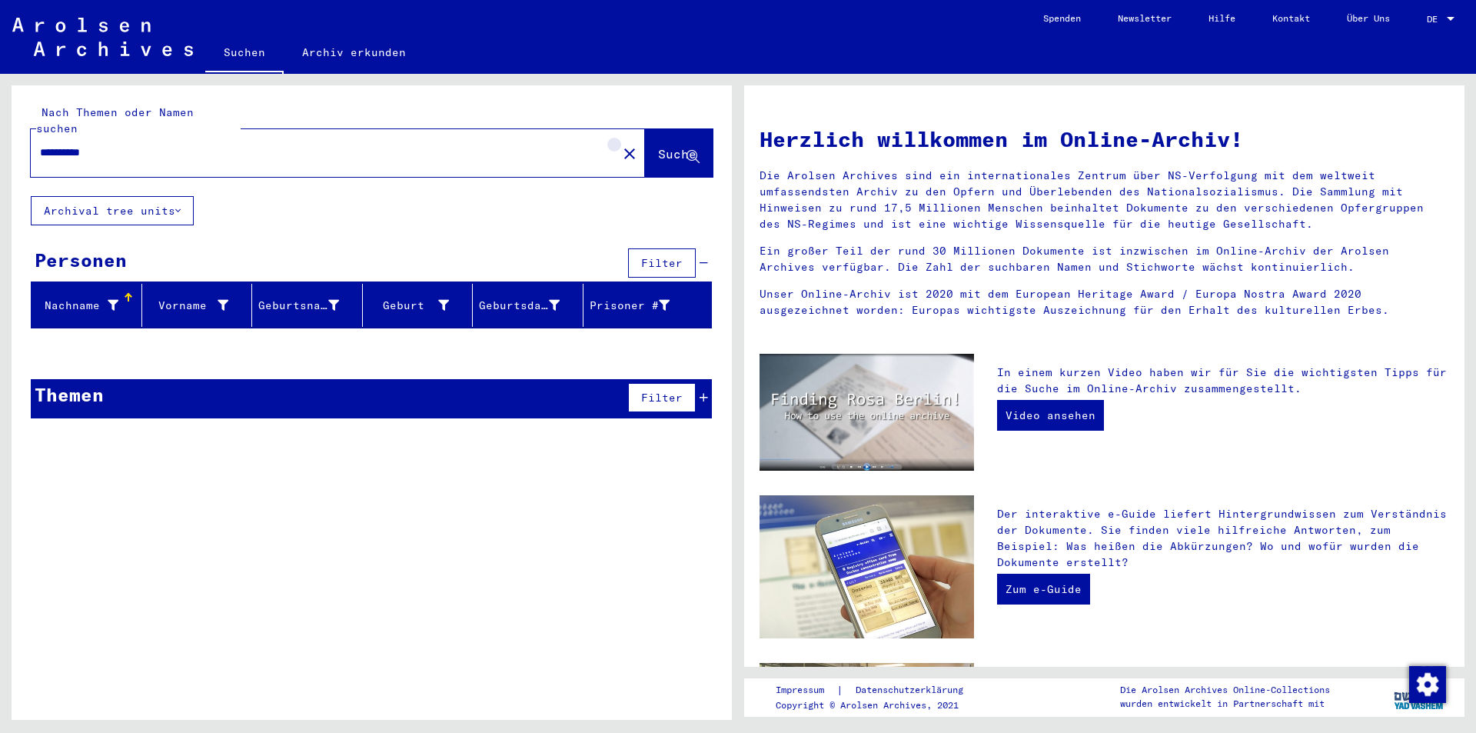
click at [620, 145] on mat-icon "close" at bounding box center [629, 154] width 18 height 18
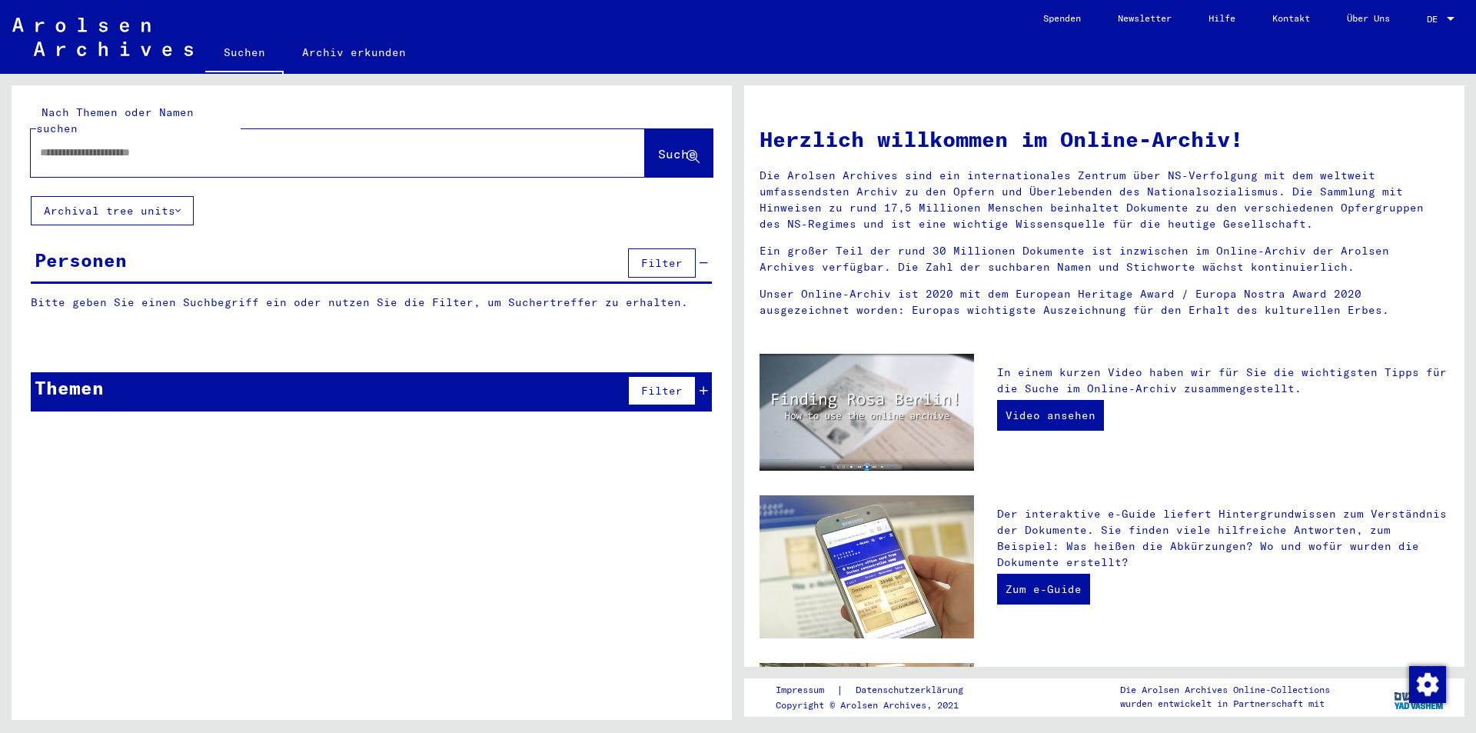
click at [221, 149] on div at bounding box center [315, 152] width 568 height 35
click at [223, 145] on input "text" at bounding box center [319, 153] width 559 height 16
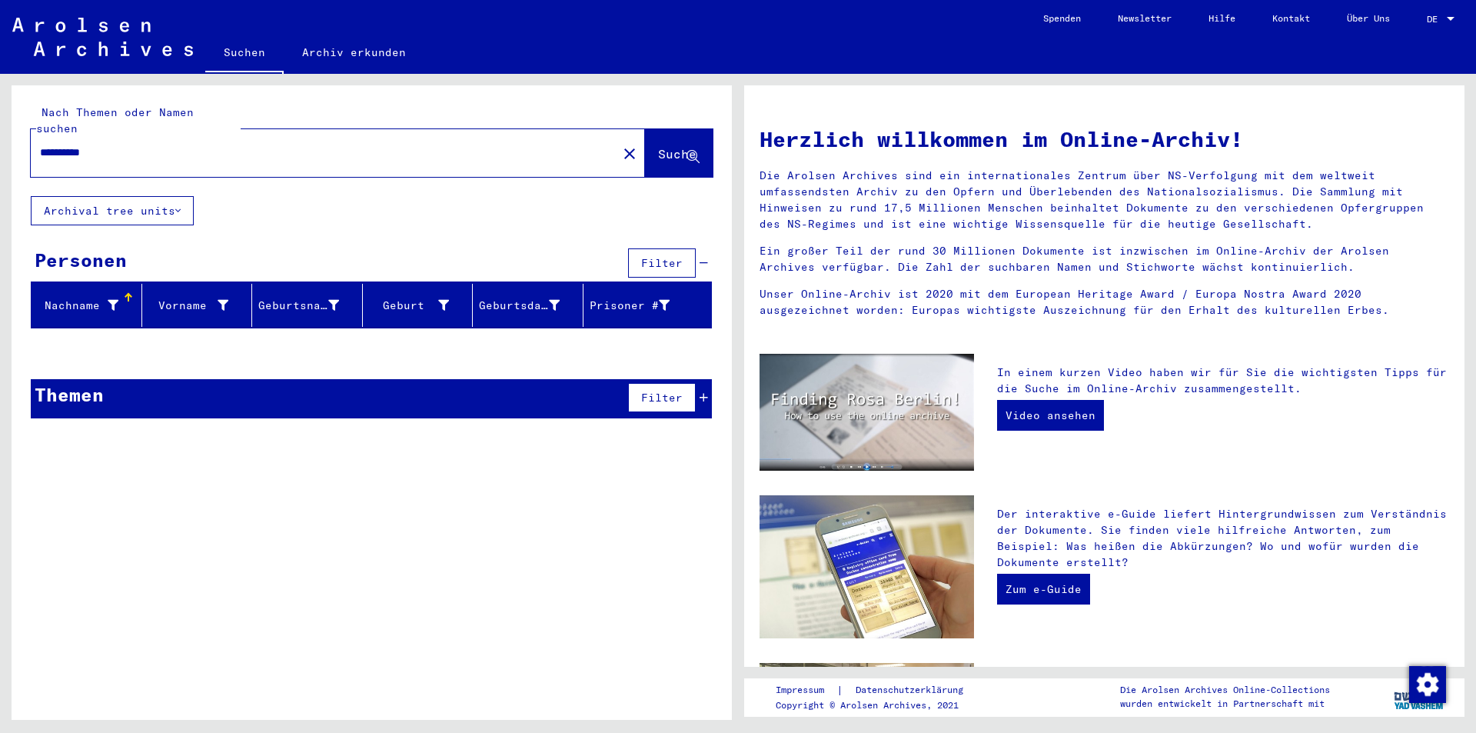
click at [223, 145] on input "**********" at bounding box center [319, 153] width 559 height 16
paste input "text"
drag, startPoint x: 316, startPoint y: 148, endPoint x: 320, endPoint y: 139, distance: 10.0
click at [317, 148] on div "*********" at bounding box center [315, 152] width 568 height 35
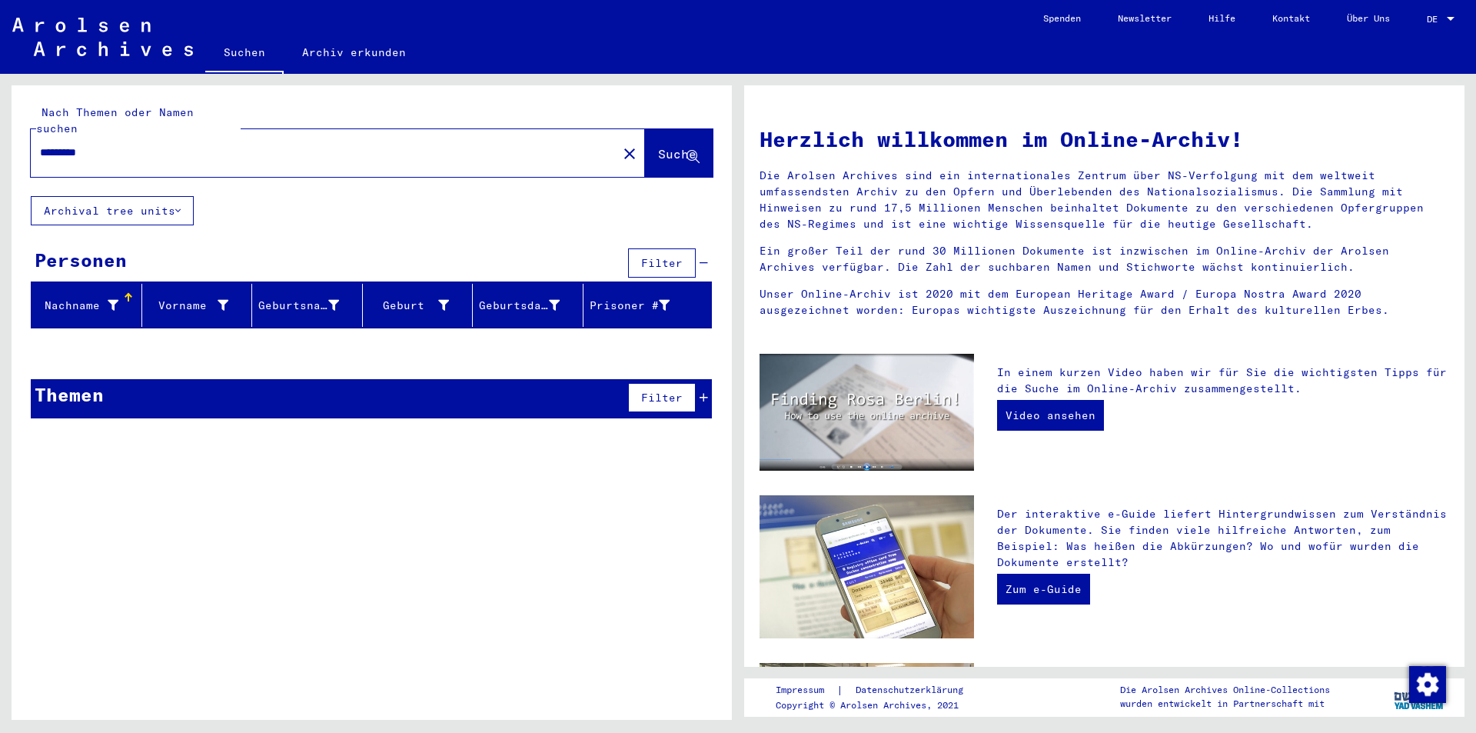
click at [320, 145] on input "*********" at bounding box center [319, 153] width 559 height 16
paste input "text"
type input "*********"
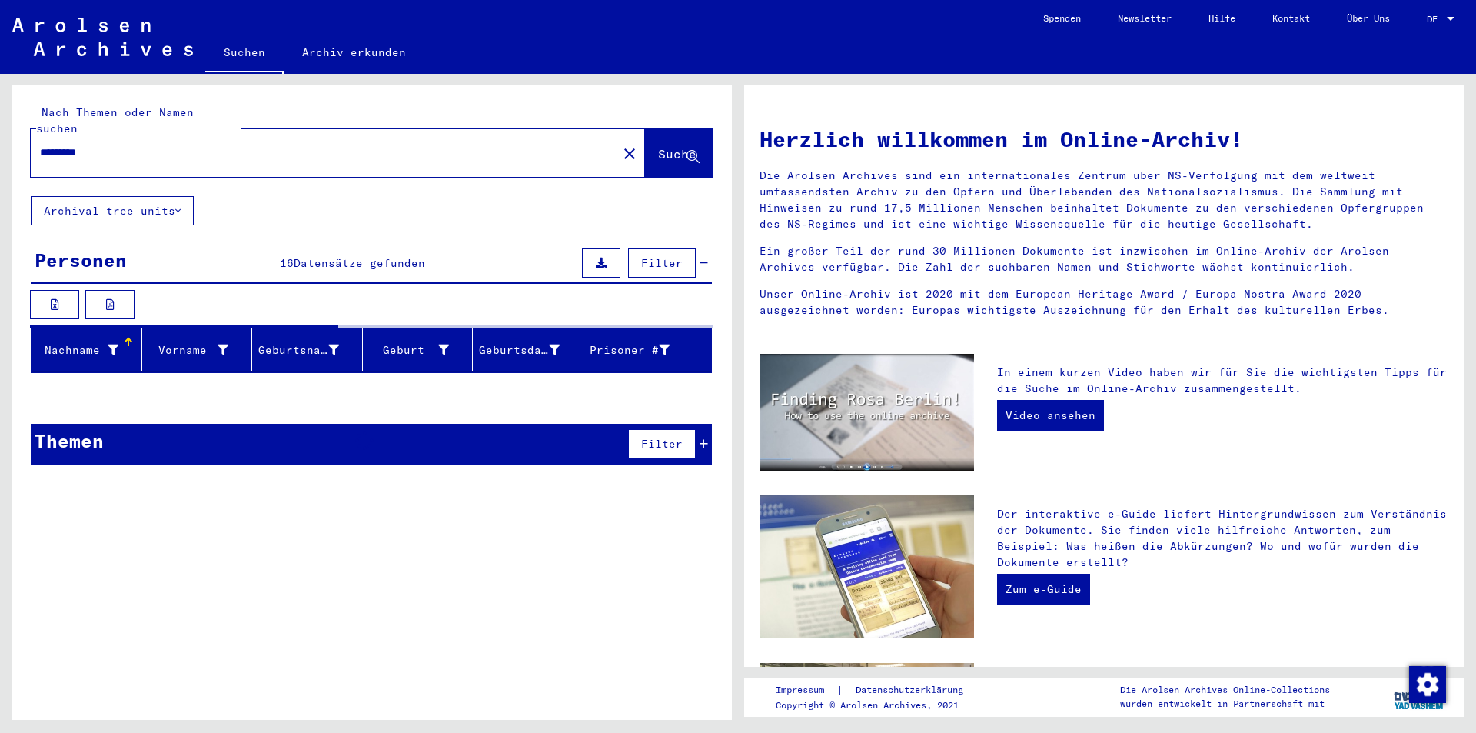
click at [620, 145] on mat-icon "close" at bounding box center [629, 154] width 18 height 18
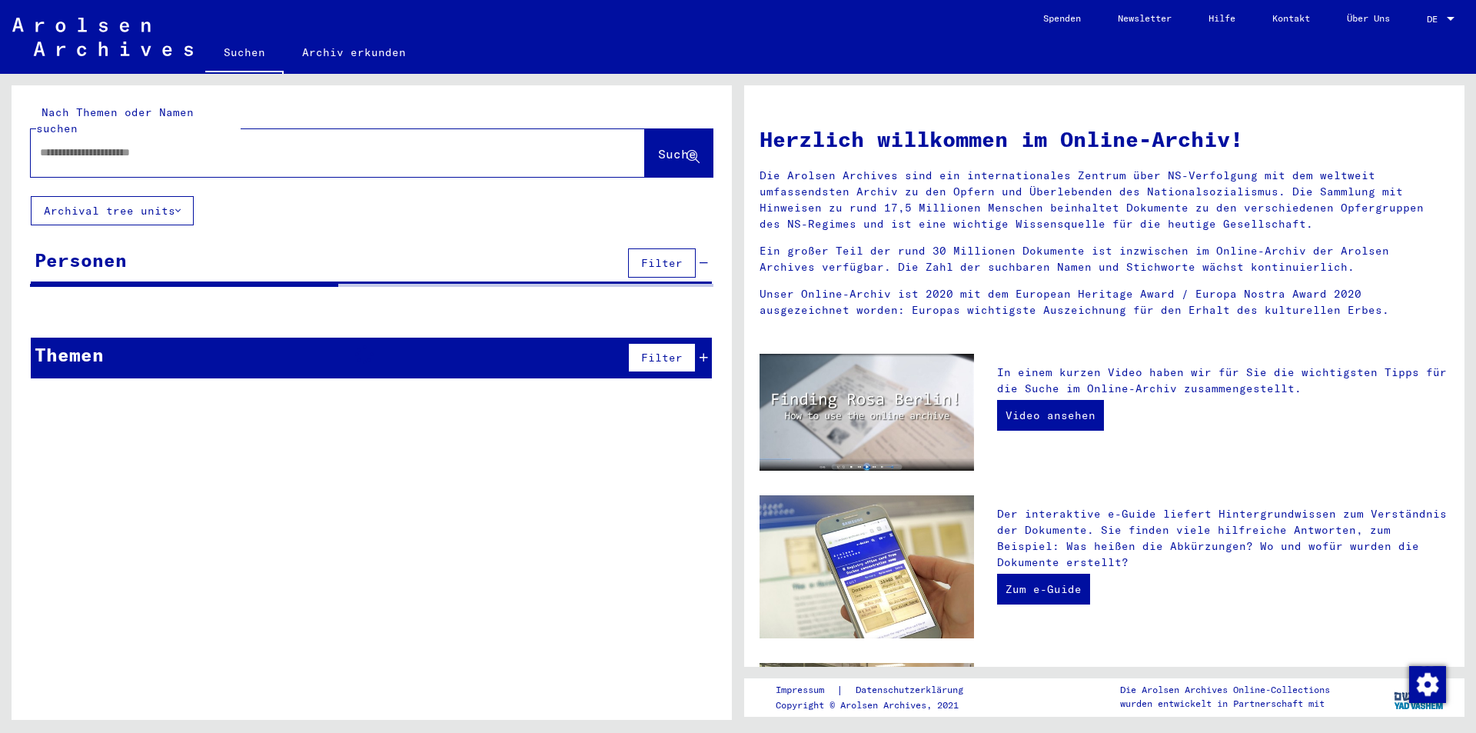
click at [307, 129] on div at bounding box center [338, 153] width 614 height 48
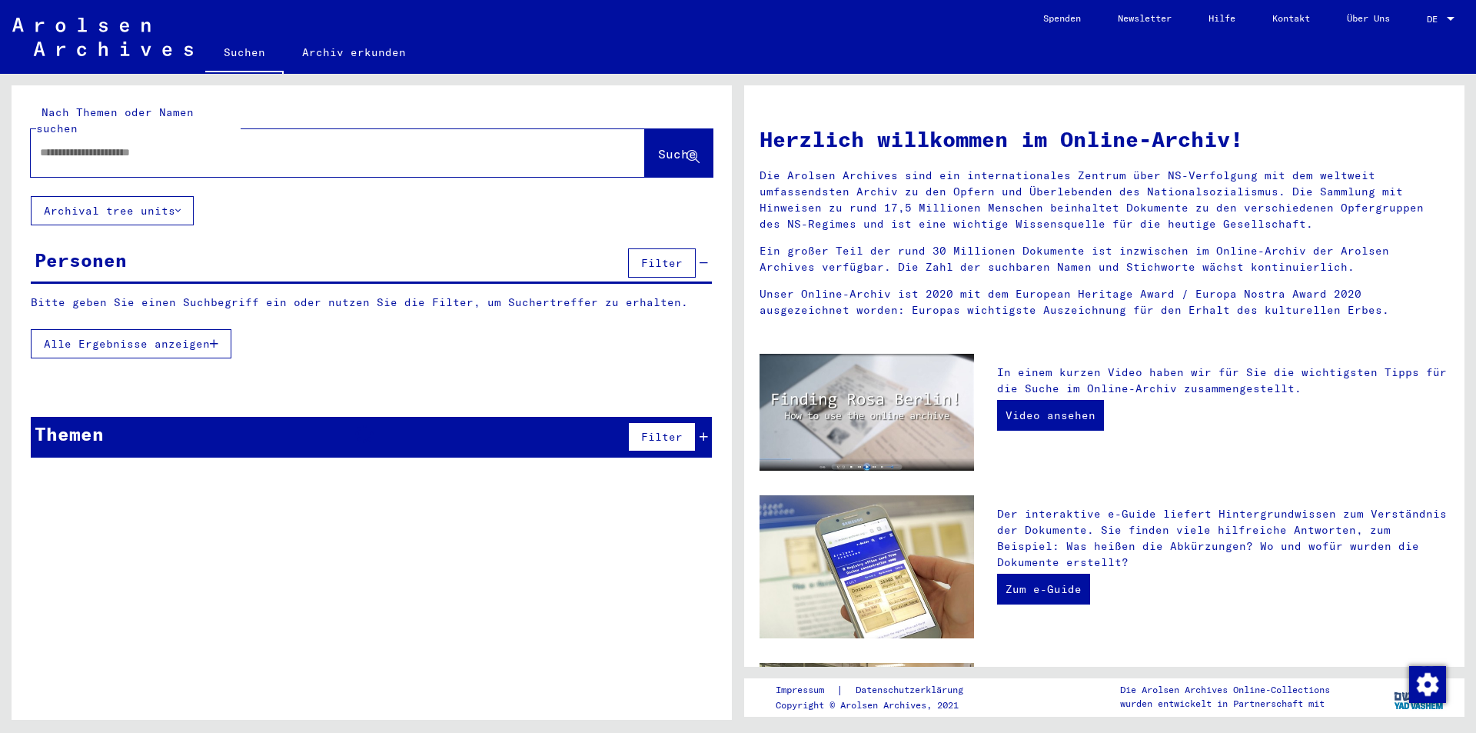
click at [302, 145] on input "text" at bounding box center [319, 153] width 559 height 16
paste input "*********"
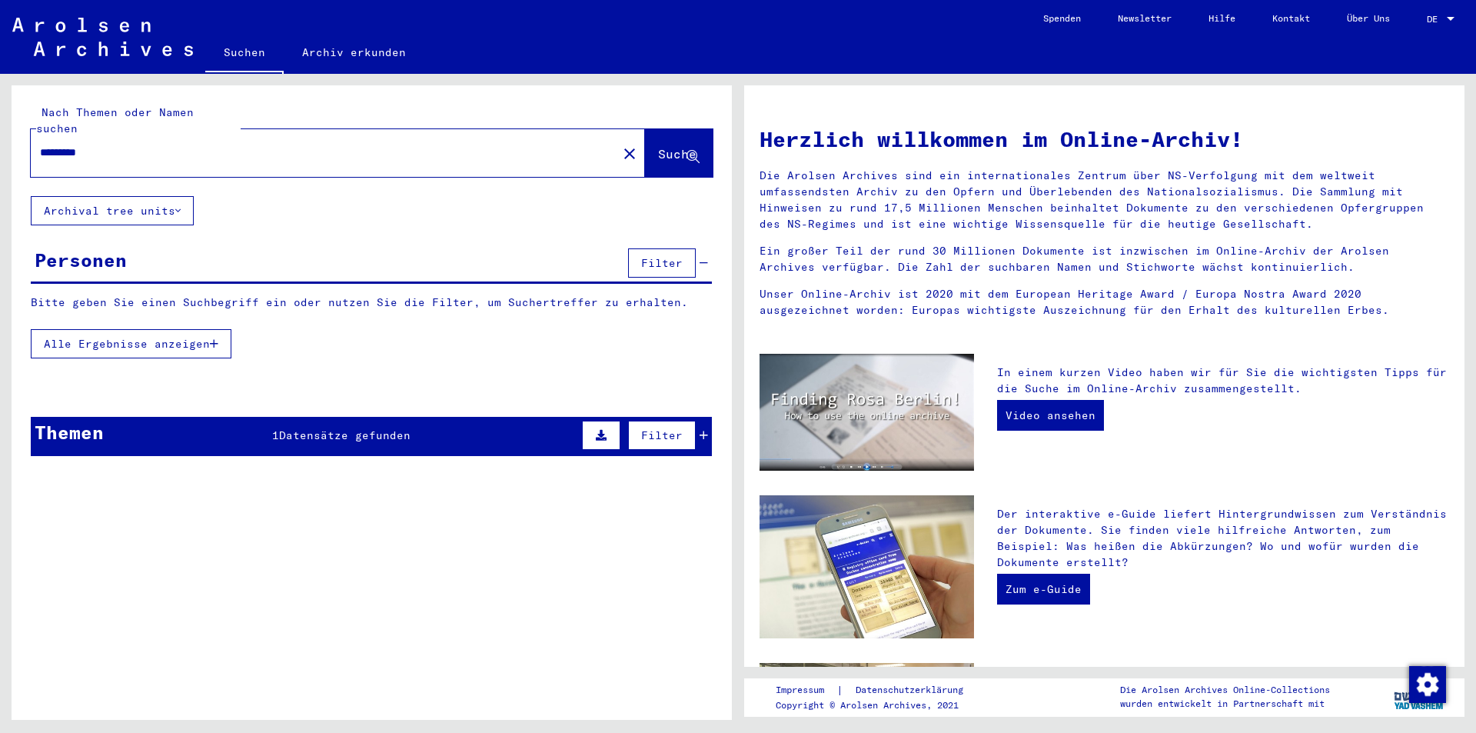
type input "*********"
click at [262, 151] on div "*********" at bounding box center [315, 152] width 568 height 35
click at [281, 135] on div "*********" at bounding box center [315, 152] width 568 height 35
click at [620, 145] on mat-icon "close" at bounding box center [629, 154] width 18 height 18
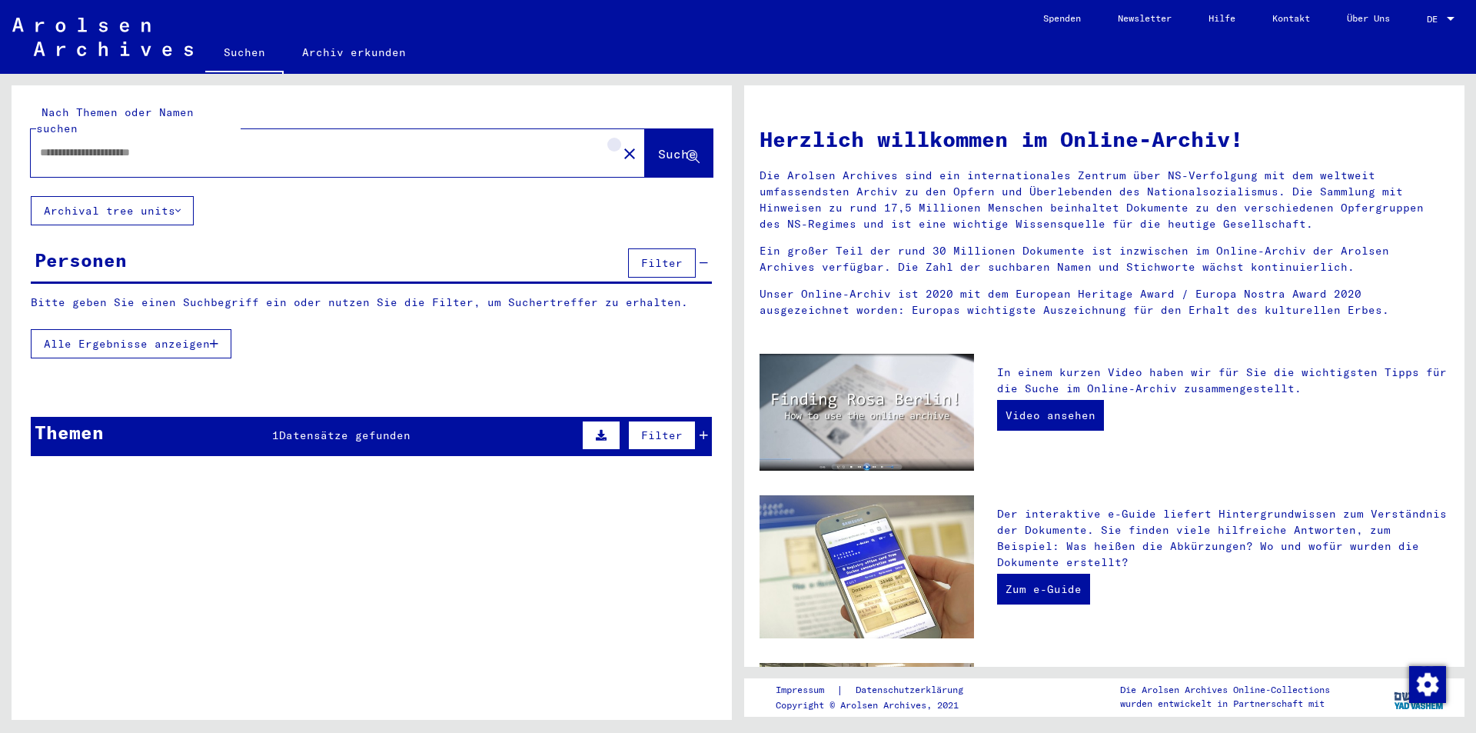
click at [397, 153] on div at bounding box center [315, 152] width 568 height 35
click at [398, 145] on input "text" at bounding box center [319, 153] width 559 height 16
paste input "********"
type input "********"
click at [658, 147] on span "Suche" at bounding box center [679, 155] width 42 height 16
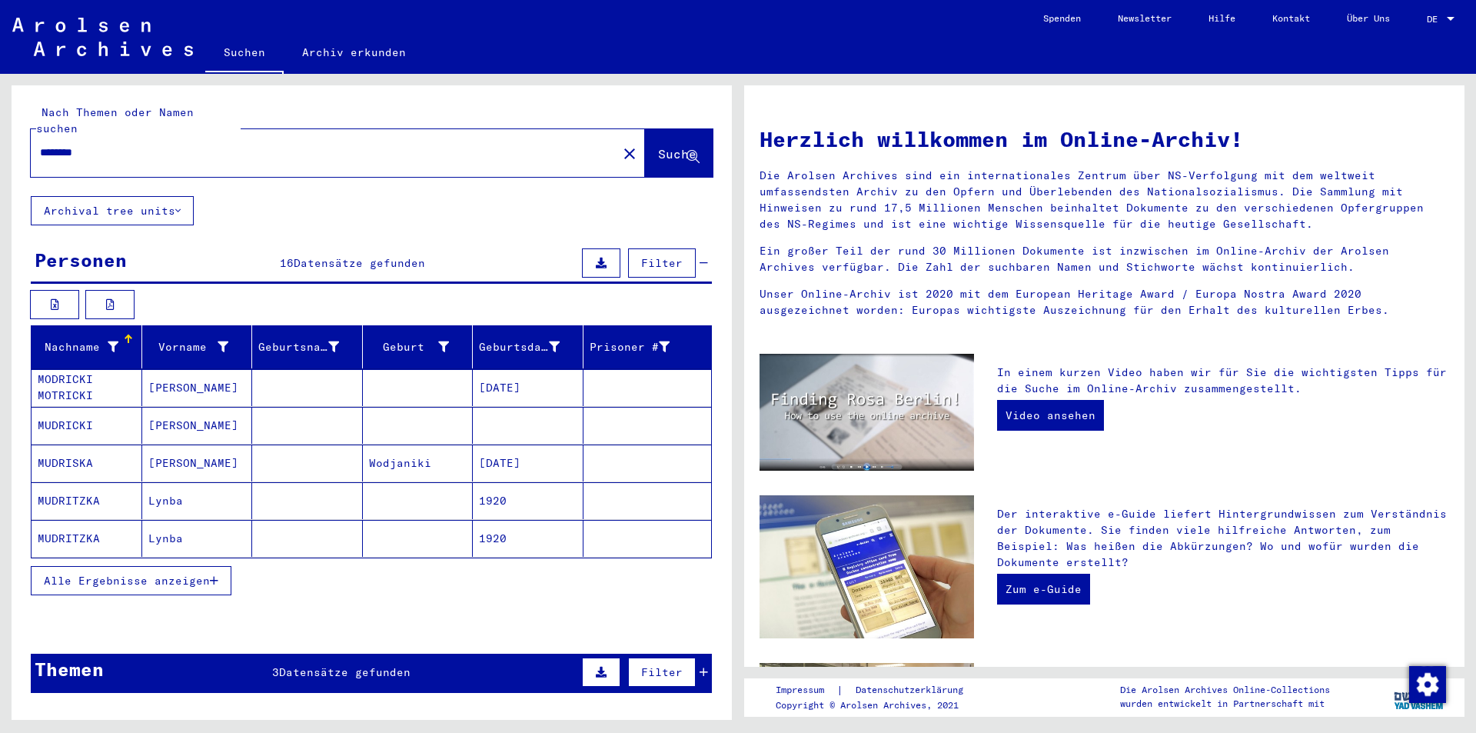
click at [160, 573] on span "Alle Ergebnisse anzeigen" at bounding box center [127, 580] width 166 height 14
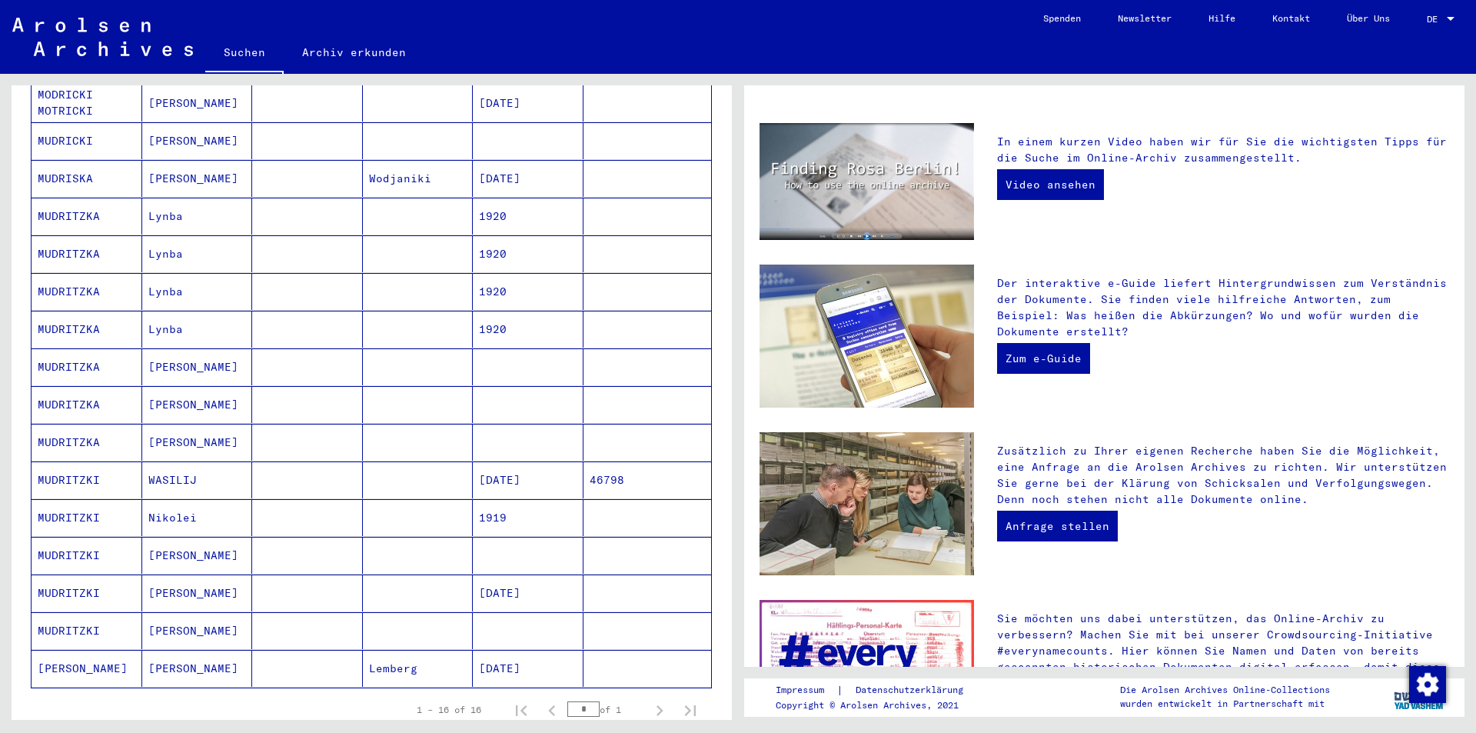
scroll to position [308, 0]
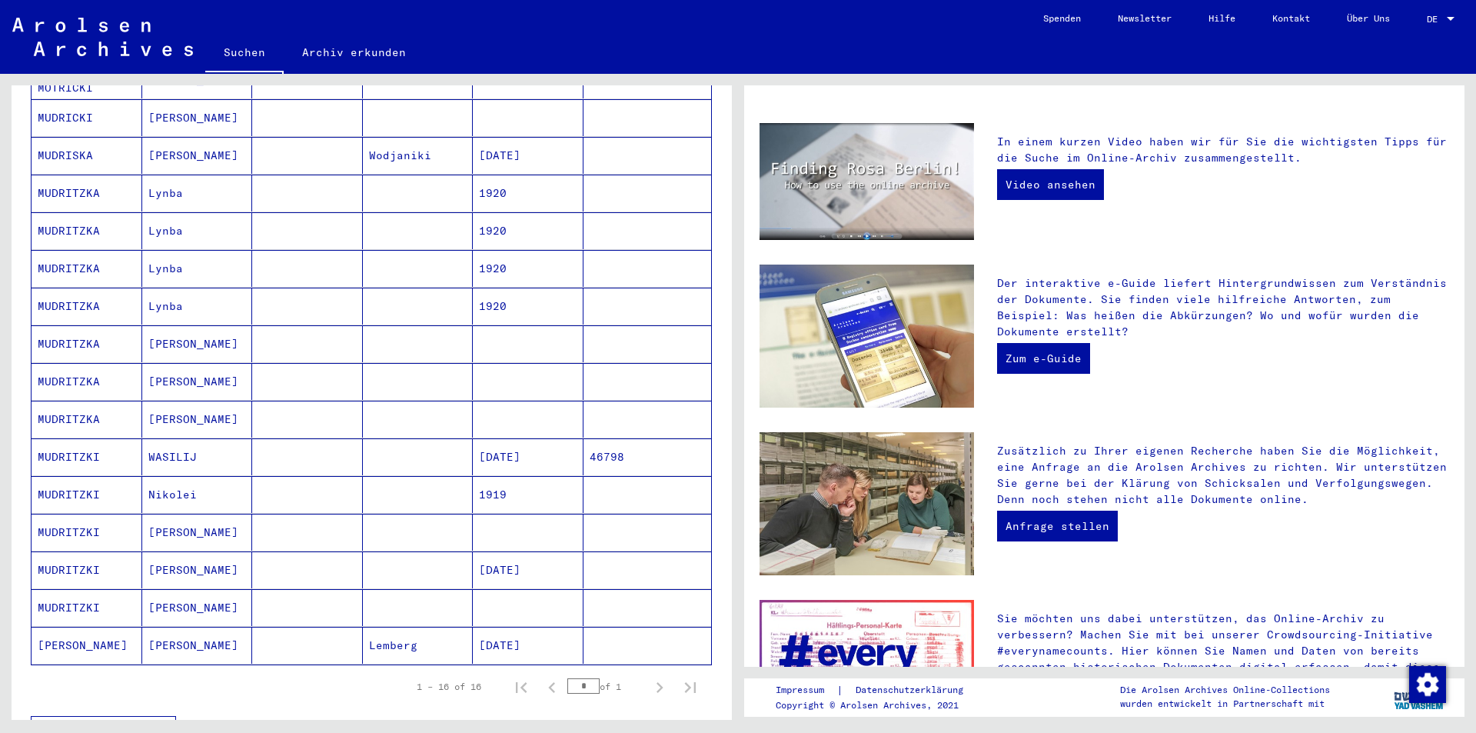
click at [612, 679] on div "* of 1" at bounding box center [605, 686] width 77 height 15
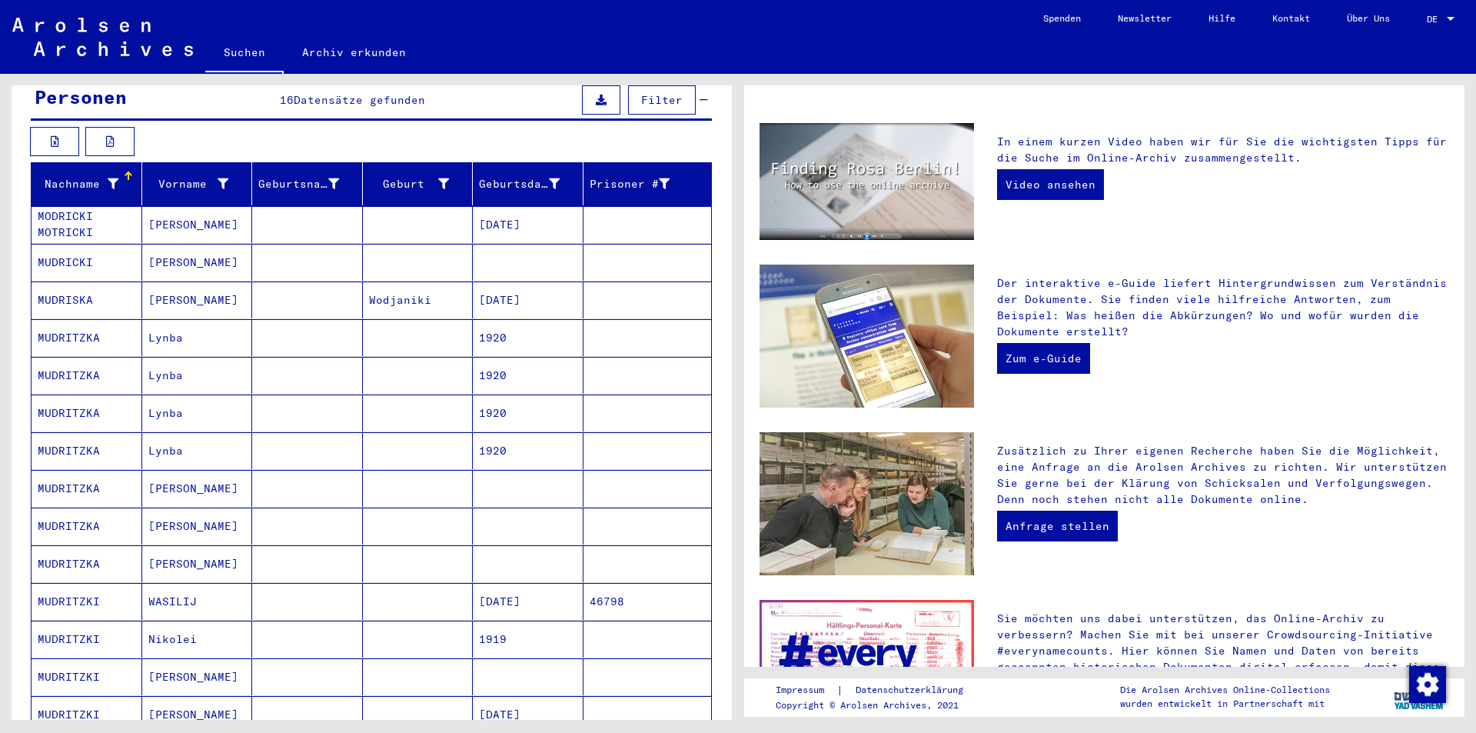
scroll to position [154, 0]
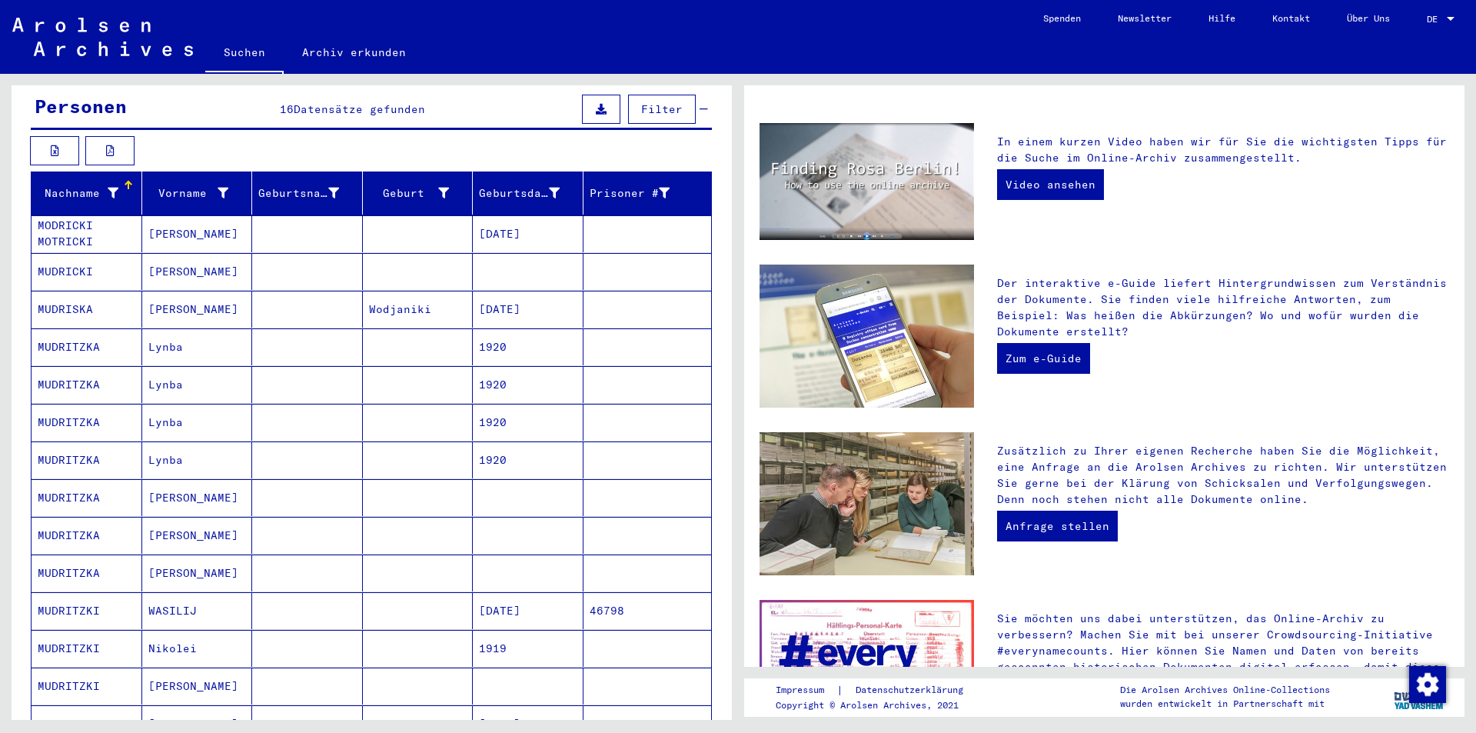
click at [191, 375] on mat-cell "Lynba" at bounding box center [197, 384] width 111 height 37
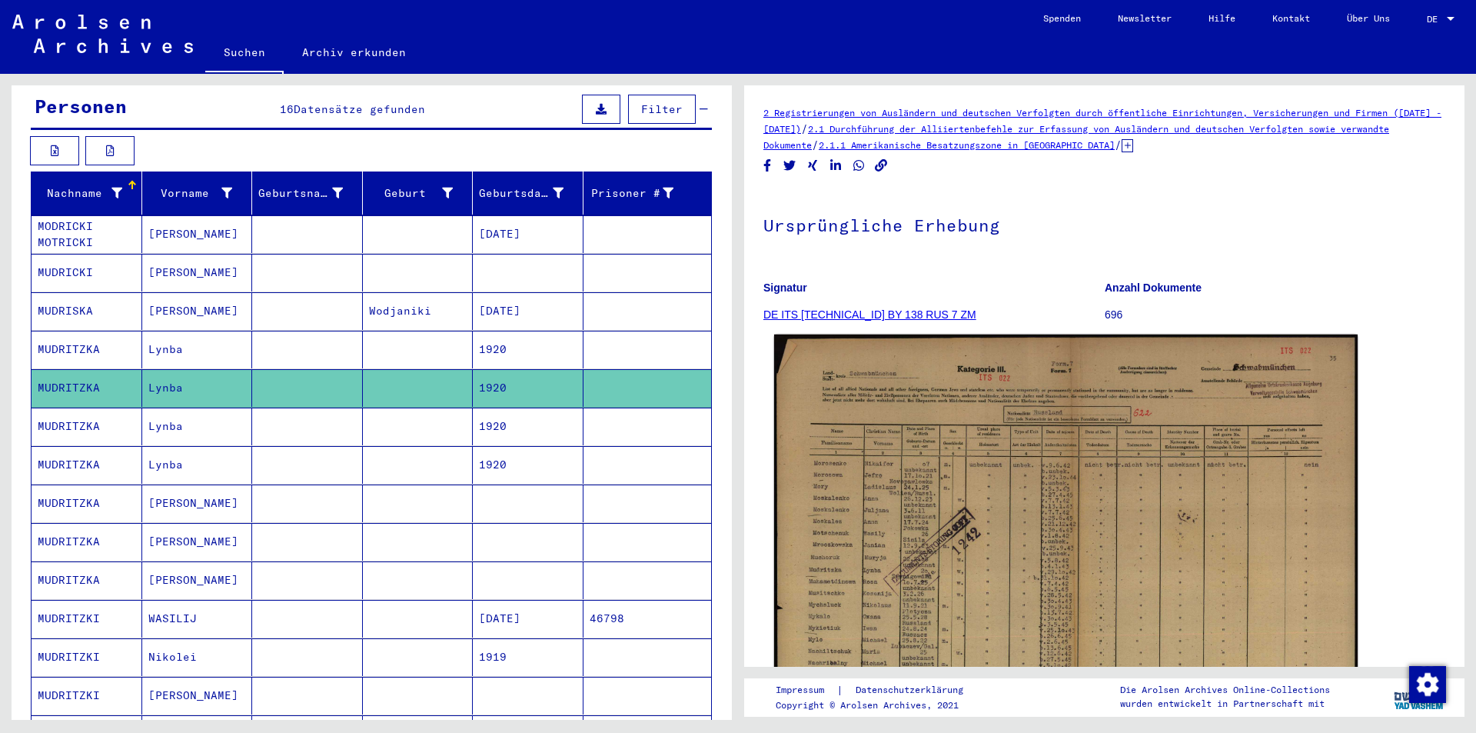
click at [987, 477] on img at bounding box center [1065, 541] width 583 height 414
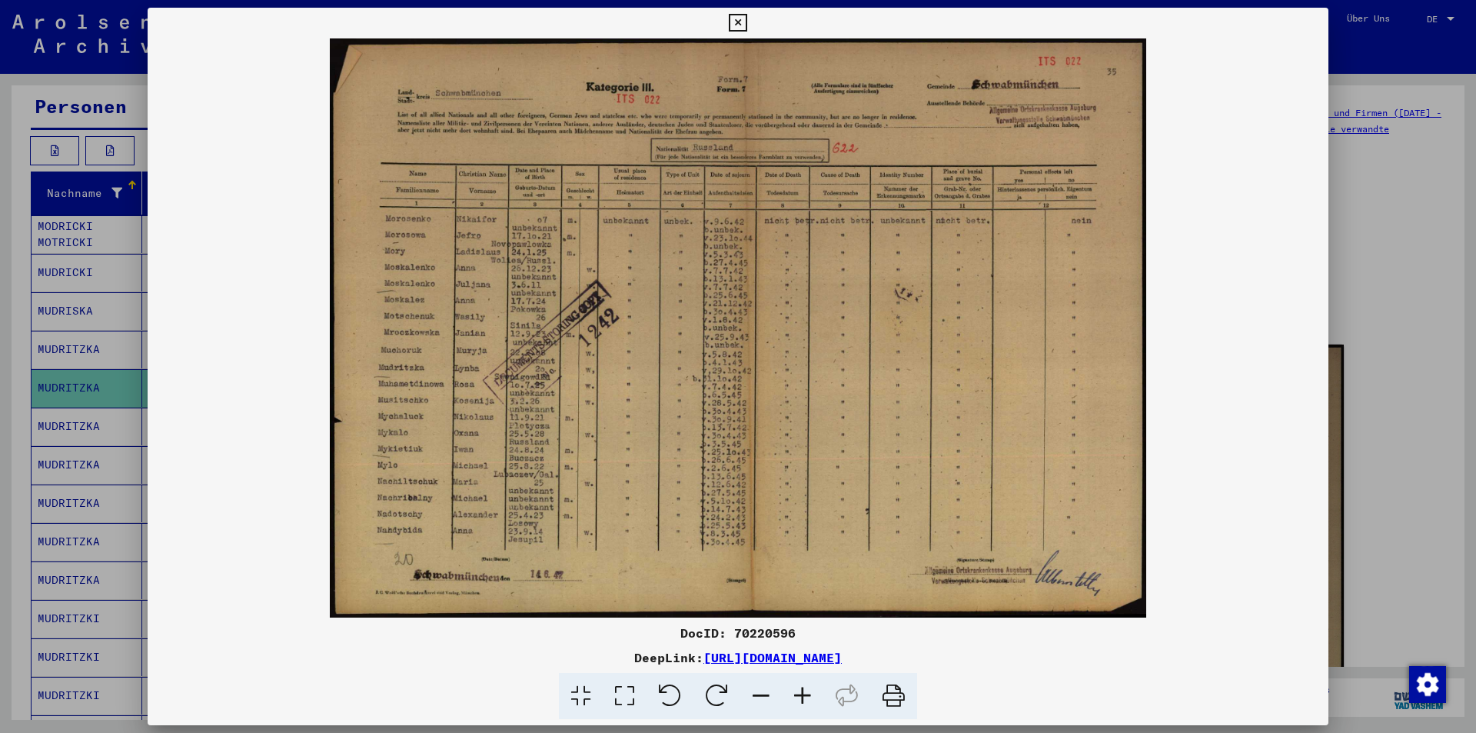
click at [1376, 202] on div at bounding box center [738, 366] width 1476 height 733
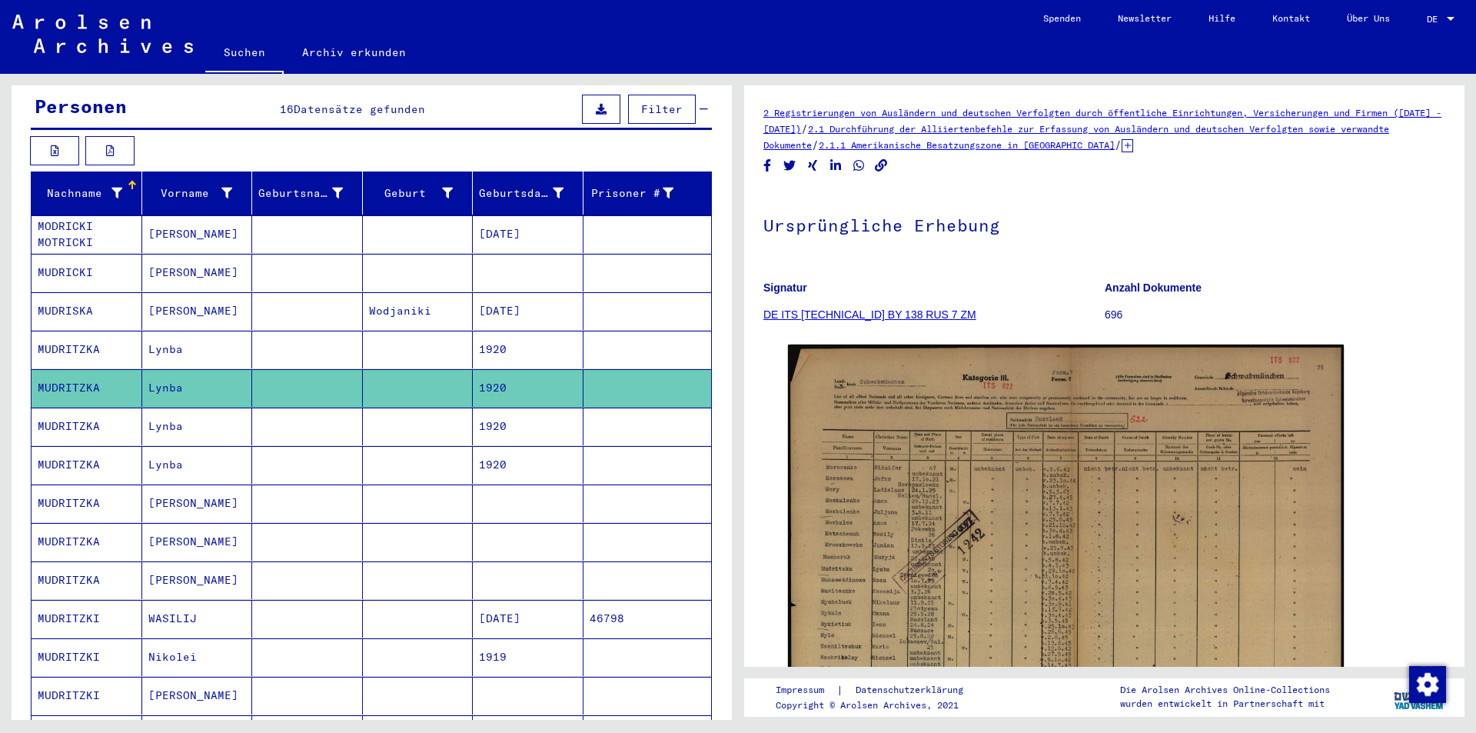
click at [261, 254] on mat-cell at bounding box center [307, 273] width 111 height 38
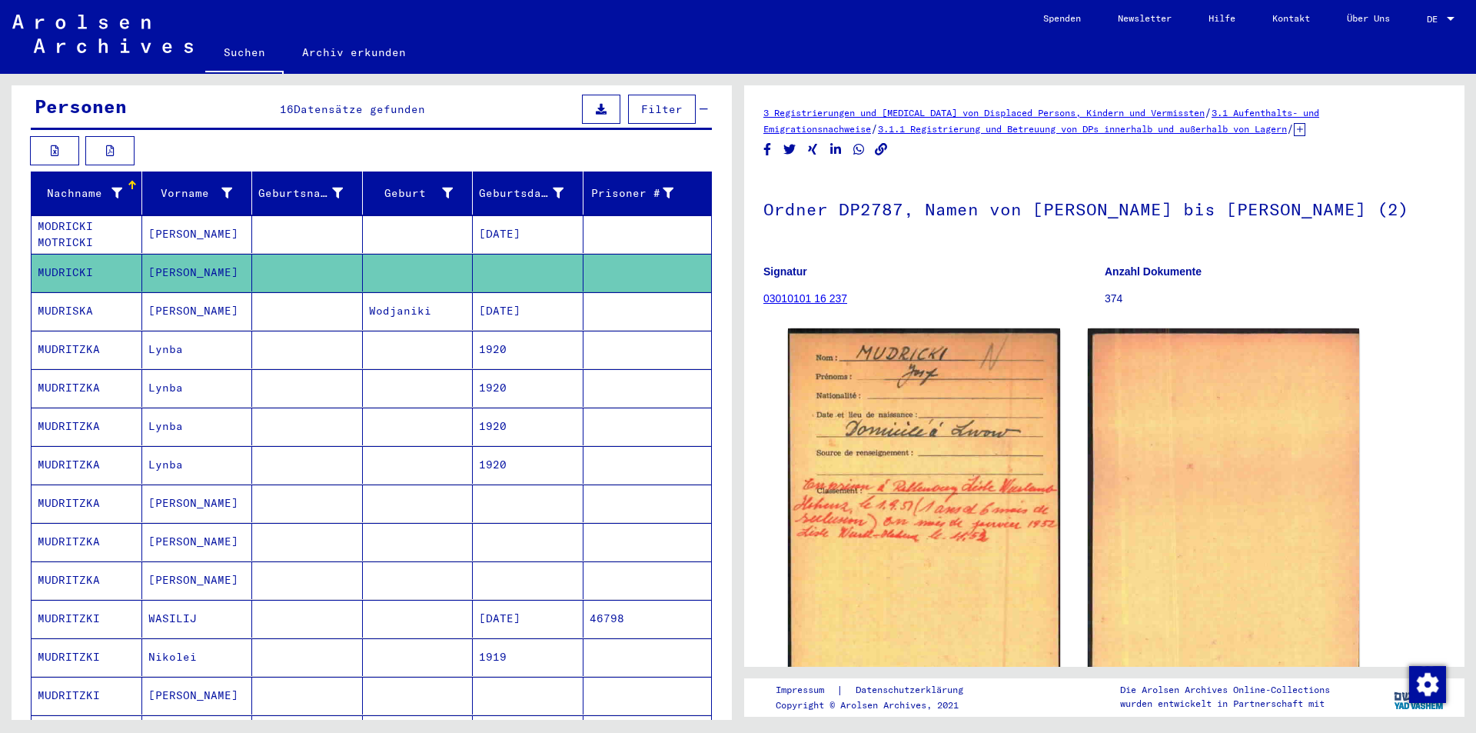
click at [271, 222] on mat-cell at bounding box center [307, 234] width 111 height 38
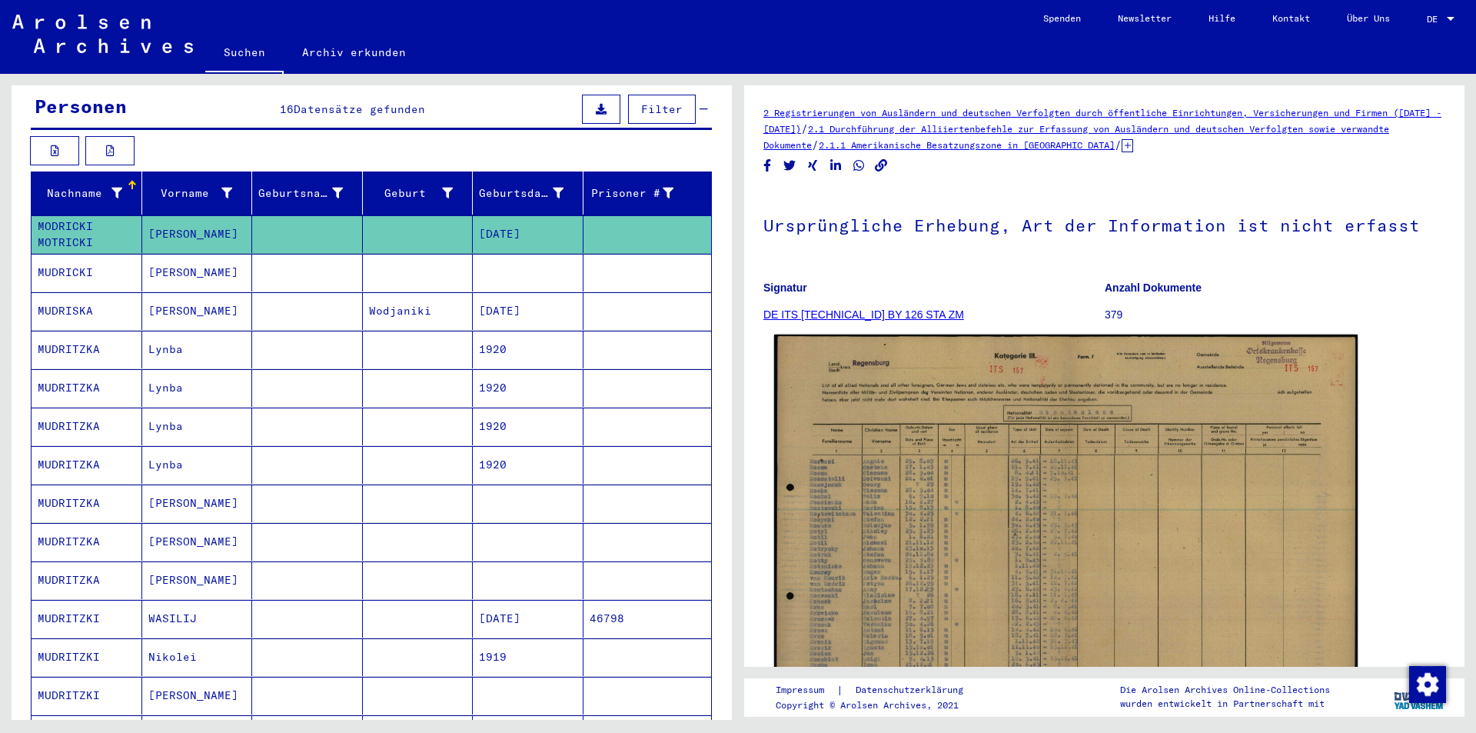
click at [1037, 420] on img at bounding box center [1065, 539] width 583 height 411
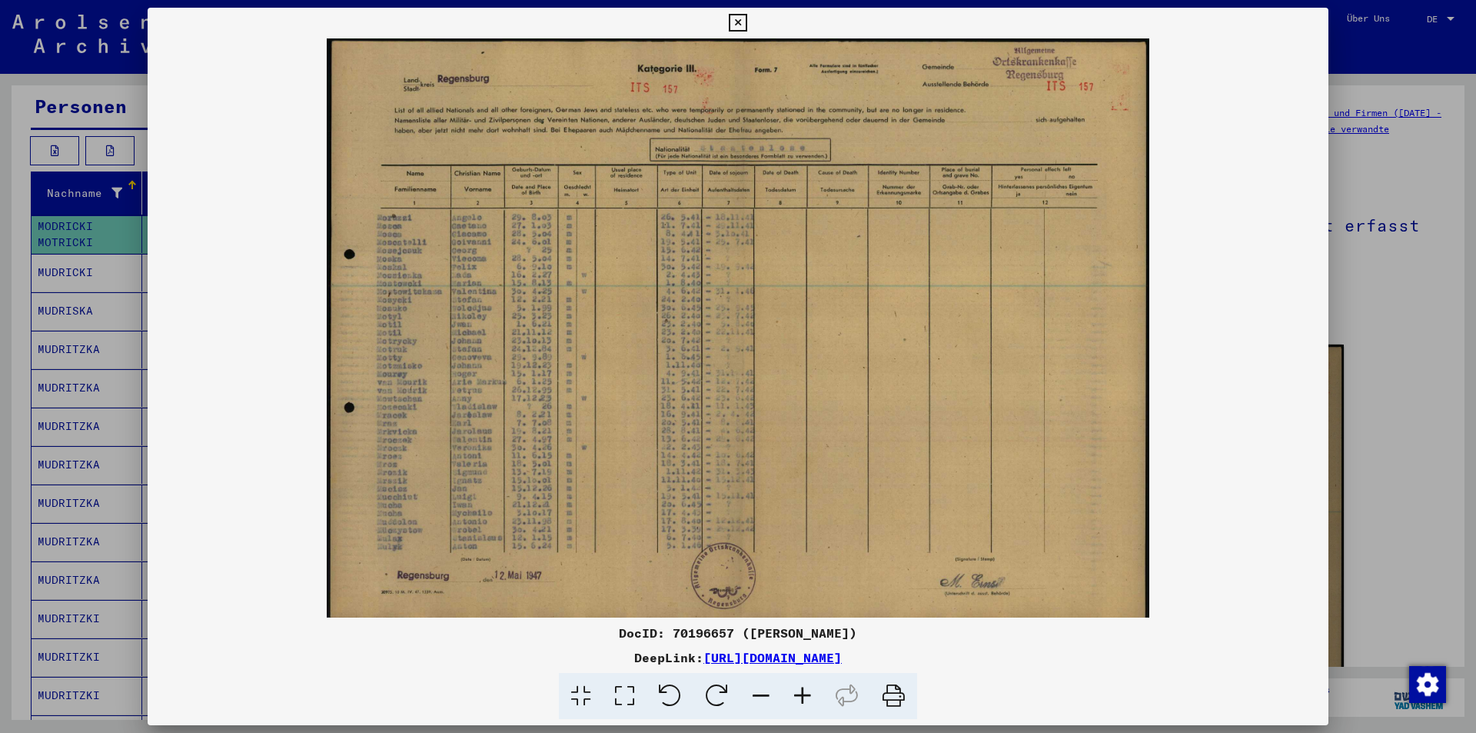
click at [1332, 129] on div at bounding box center [738, 366] width 1476 height 733
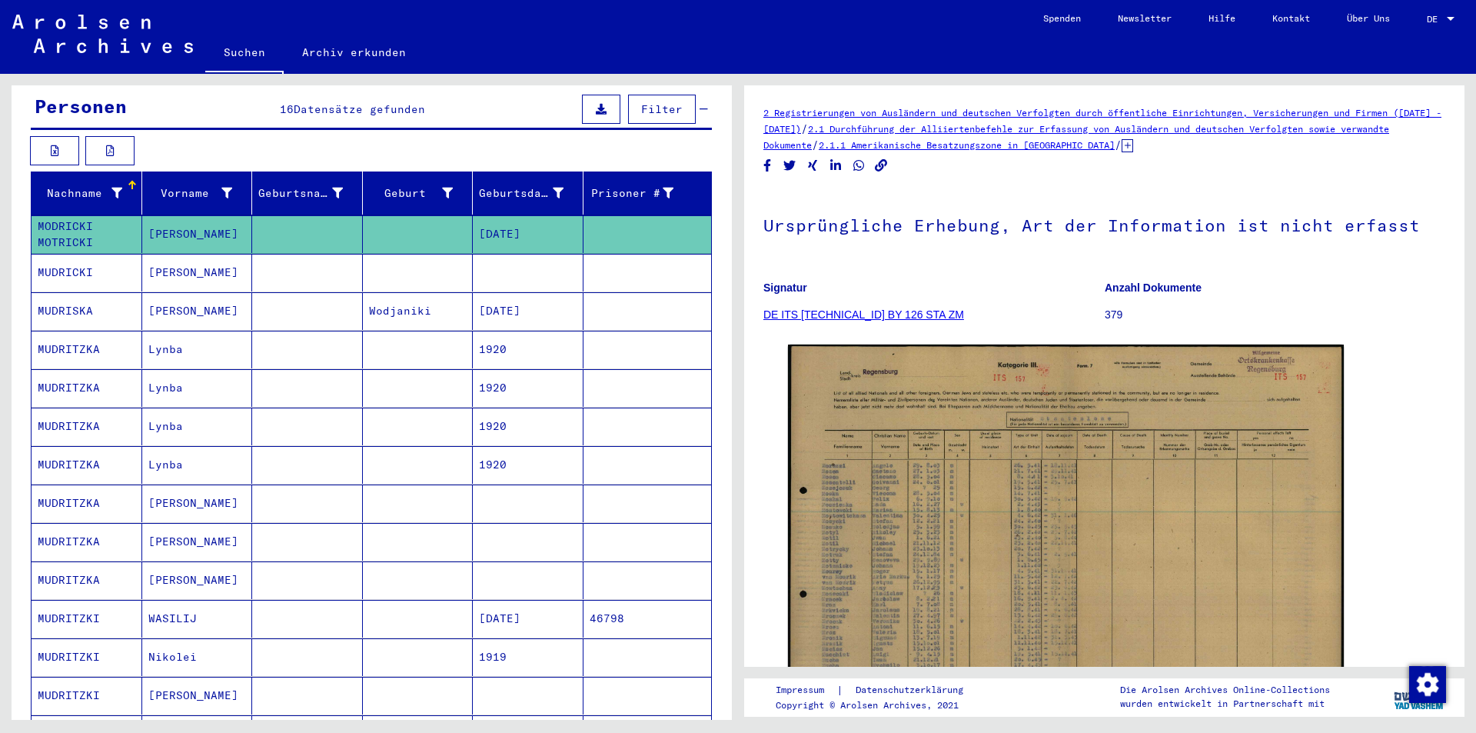
click at [298, 260] on mat-cell at bounding box center [307, 273] width 111 height 38
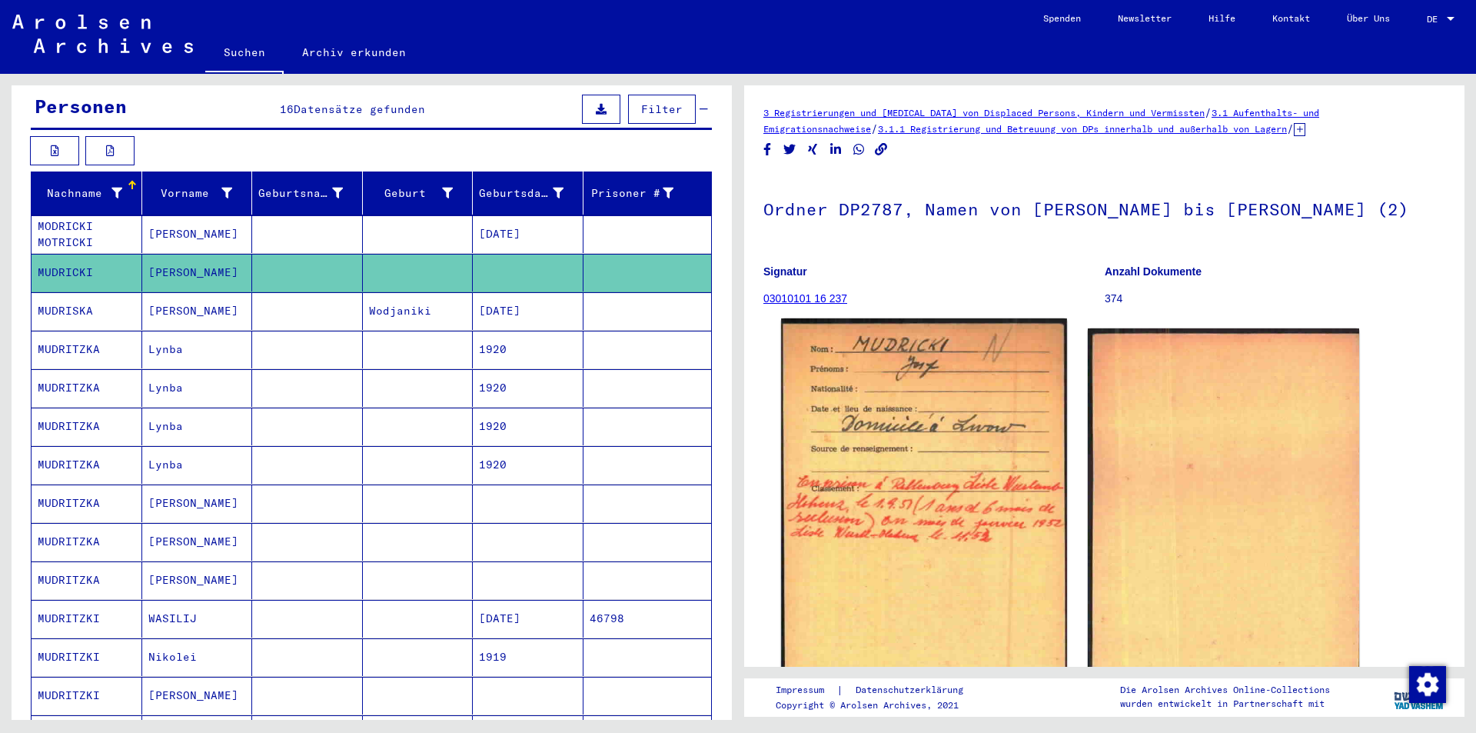
click at [975, 447] on img at bounding box center [923, 519] width 285 height 403
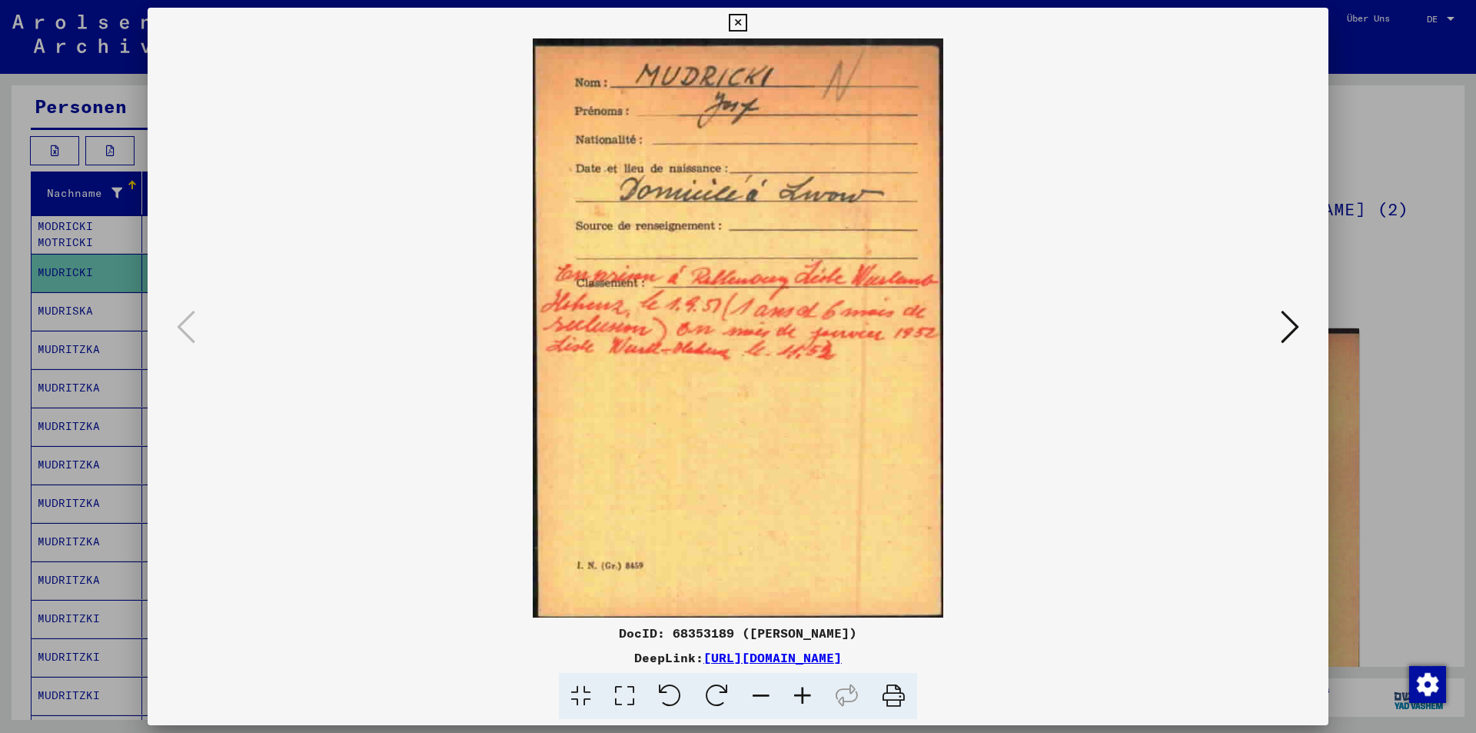
click at [1289, 330] on icon at bounding box center [1290, 326] width 18 height 37
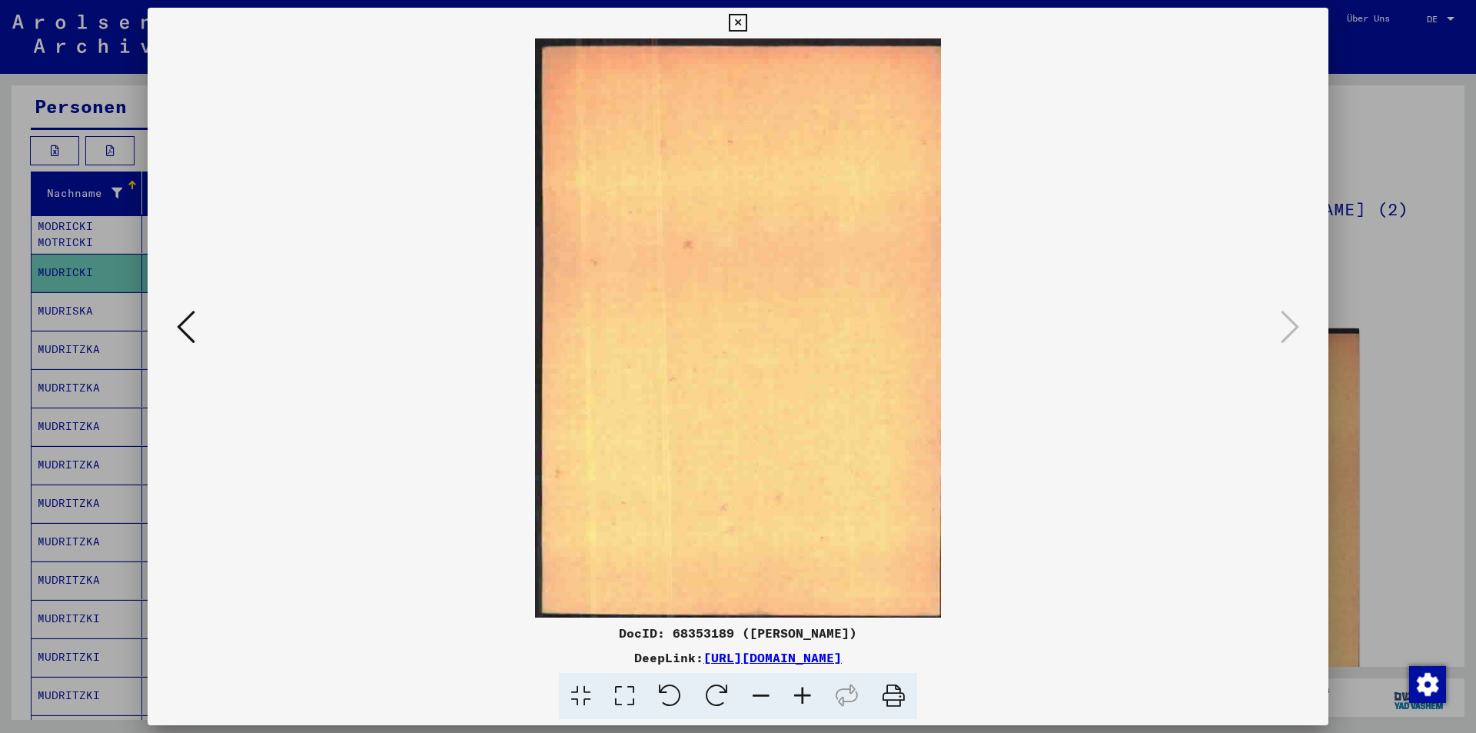
drag, startPoint x: 1407, startPoint y: 232, endPoint x: 1215, endPoint y: 236, distance: 191.5
click at [1406, 231] on div at bounding box center [738, 366] width 1476 height 733
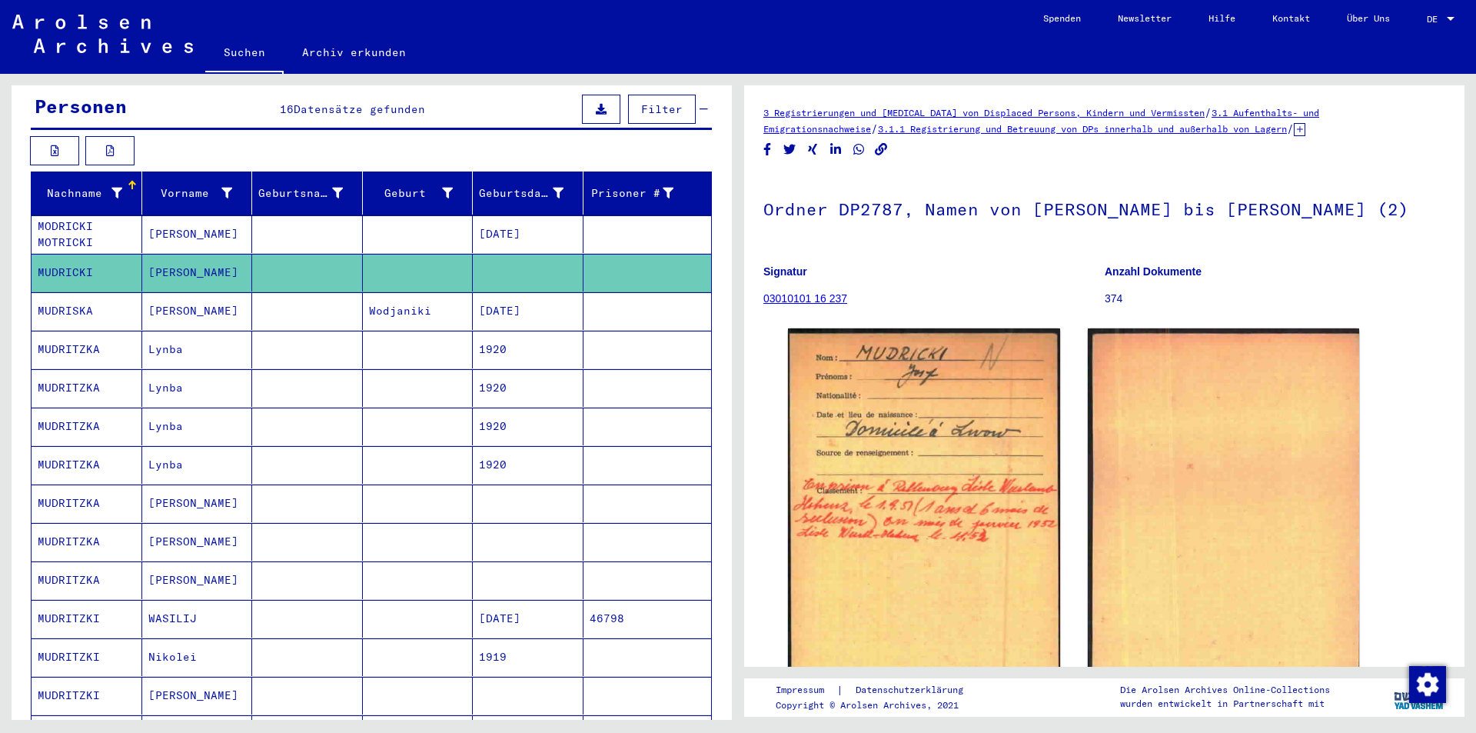
click at [252, 304] on mat-cell at bounding box center [307, 311] width 111 height 38
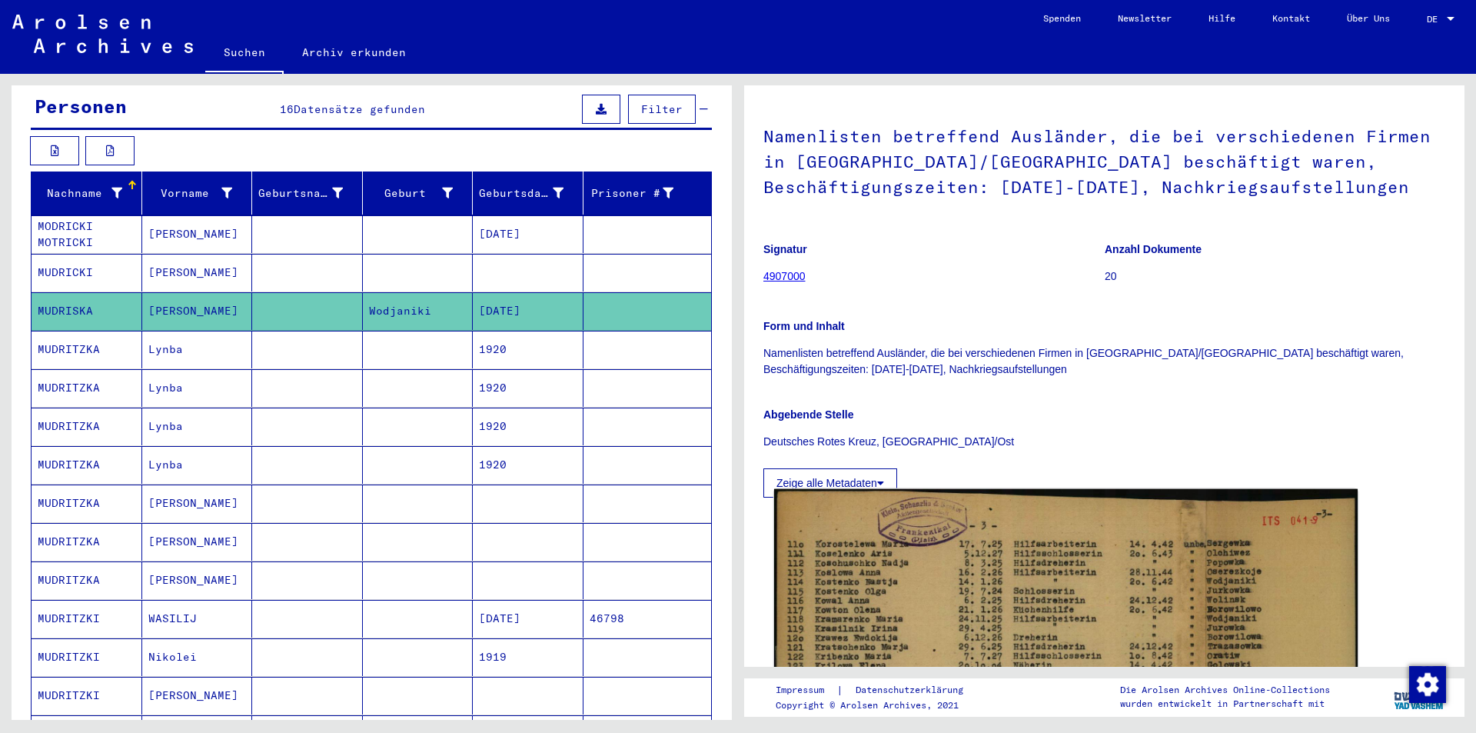
scroll to position [154, 0]
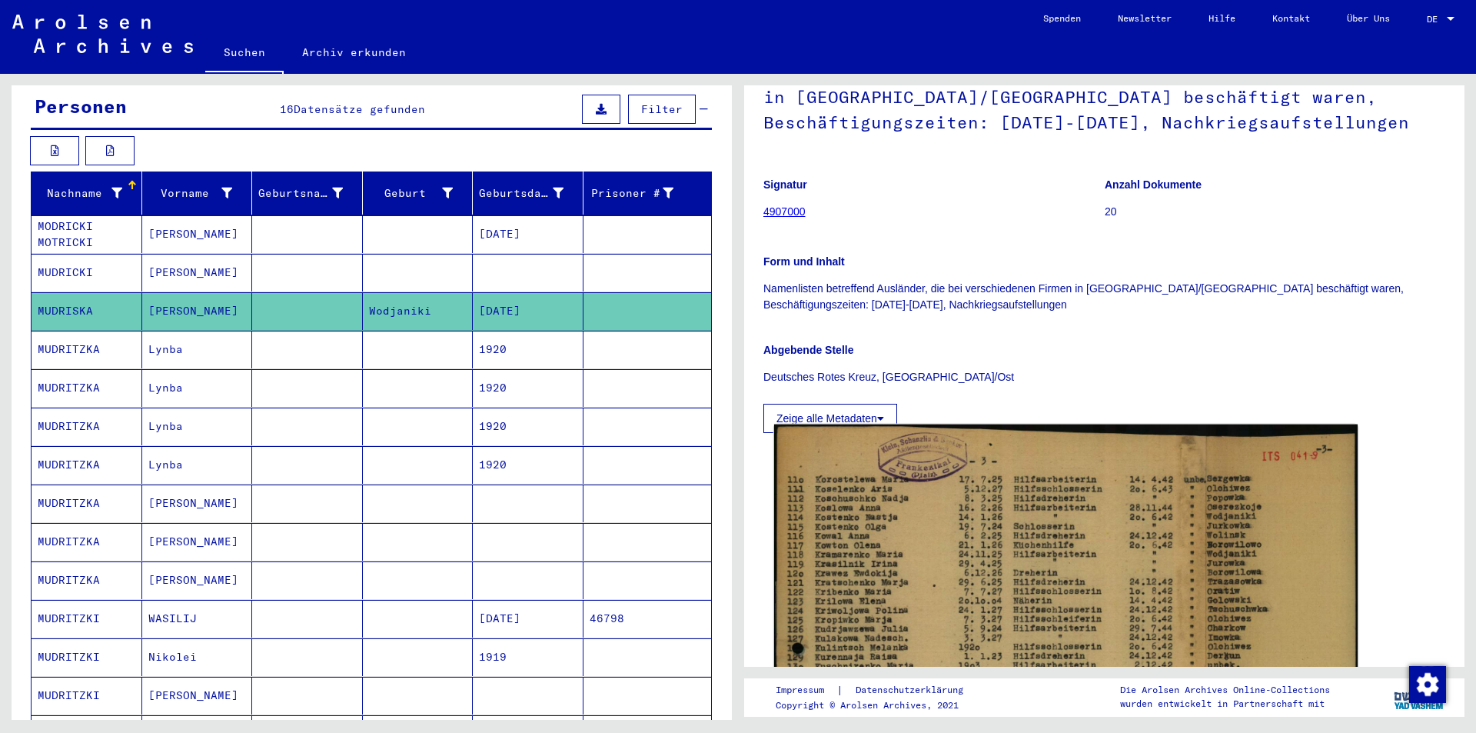
click at [992, 530] on img at bounding box center [1065, 730] width 583 height 613
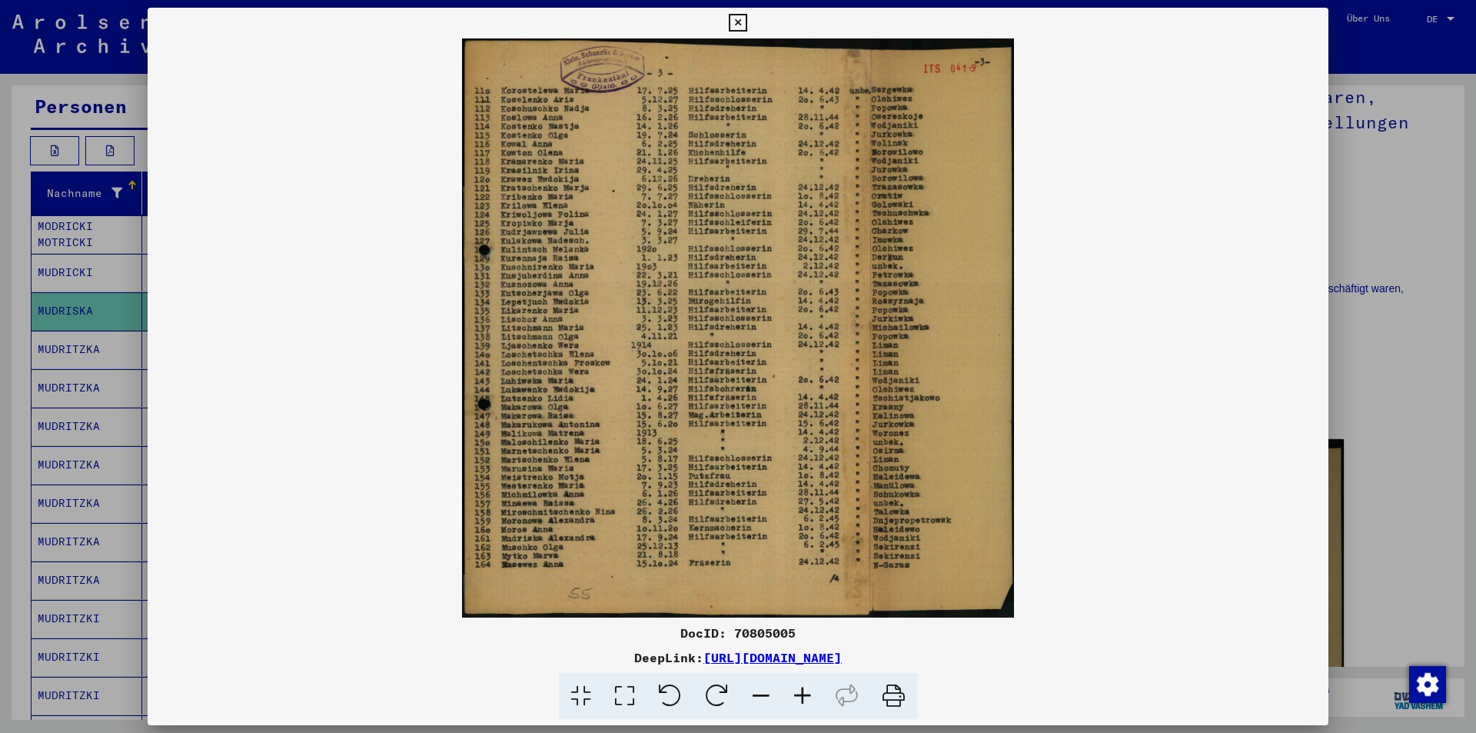
click at [1361, 231] on div at bounding box center [738, 366] width 1476 height 733
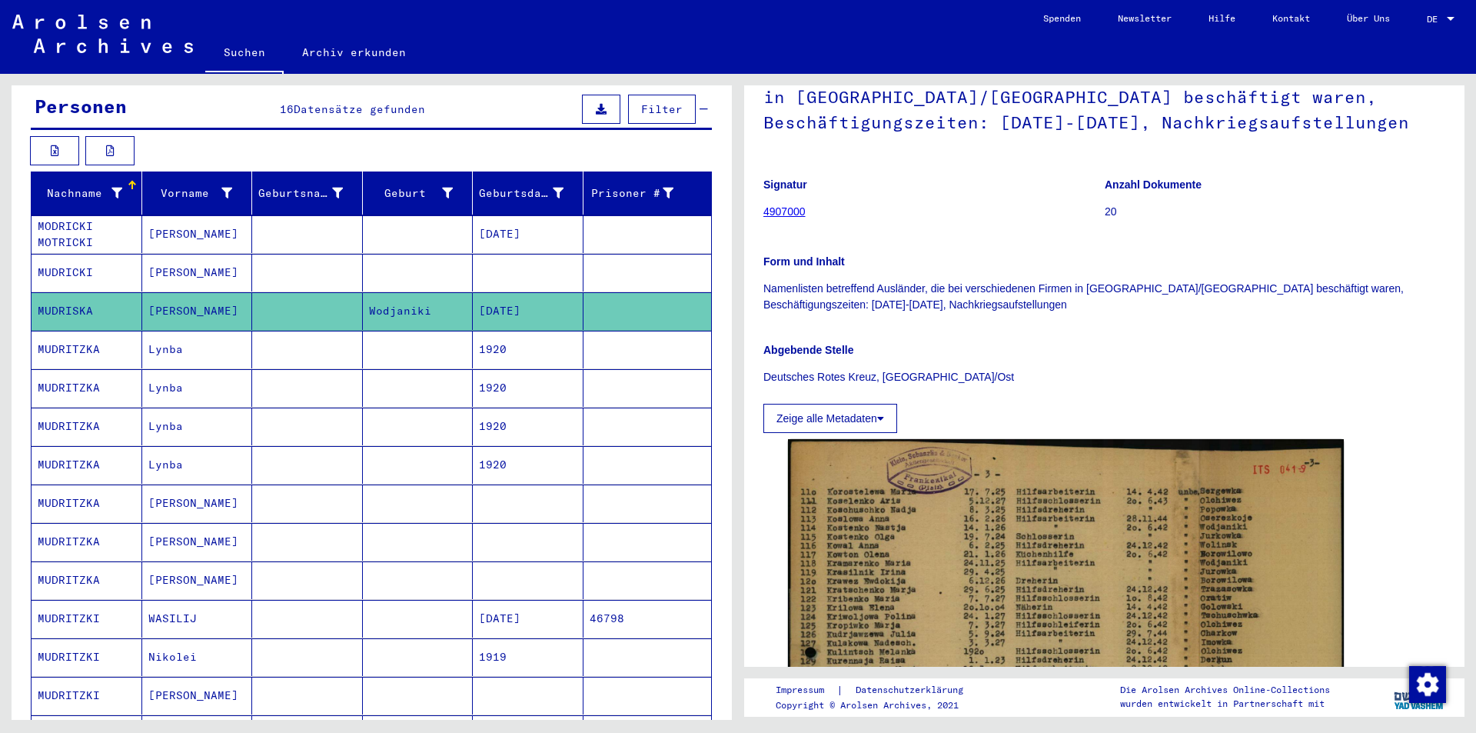
click at [261, 344] on mat-cell at bounding box center [307, 350] width 111 height 38
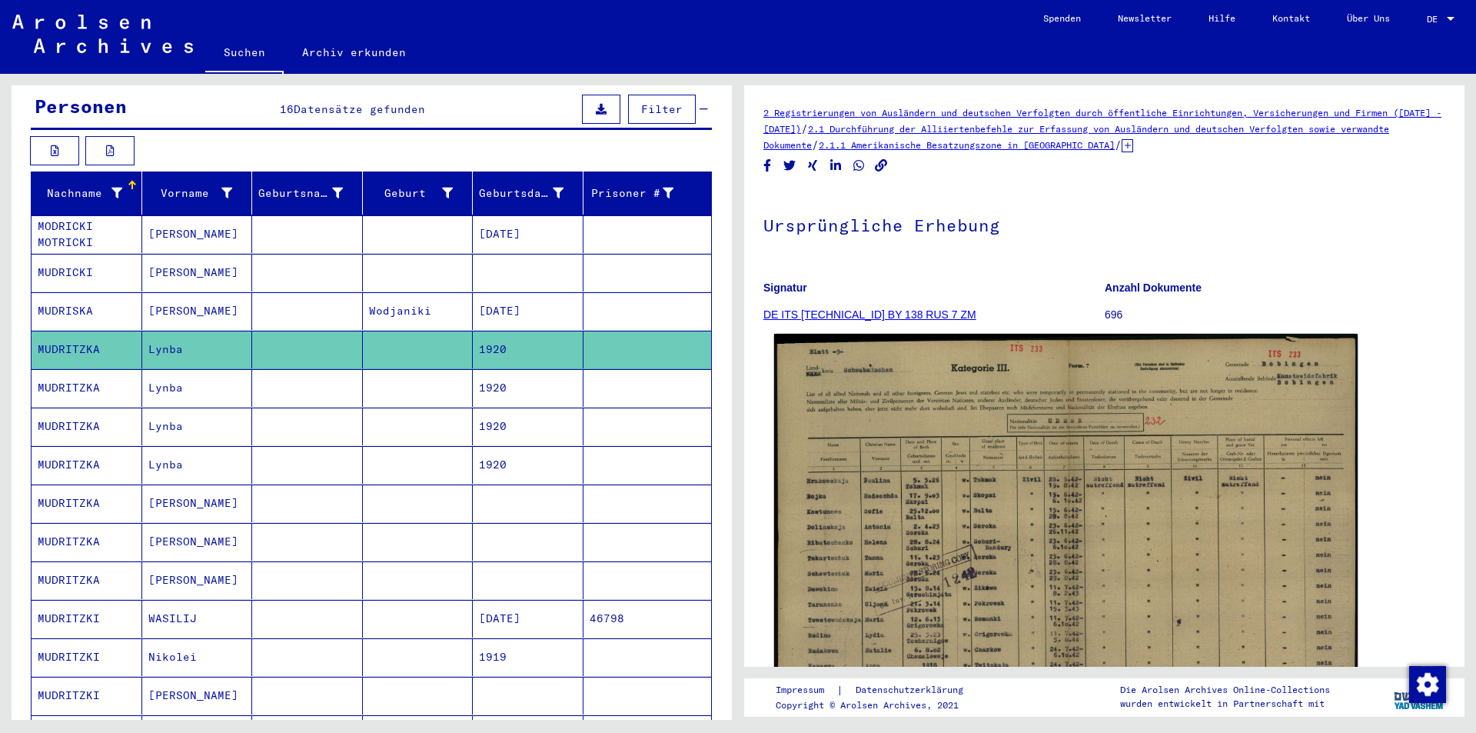
click at [1015, 492] on img at bounding box center [1065, 552] width 583 height 437
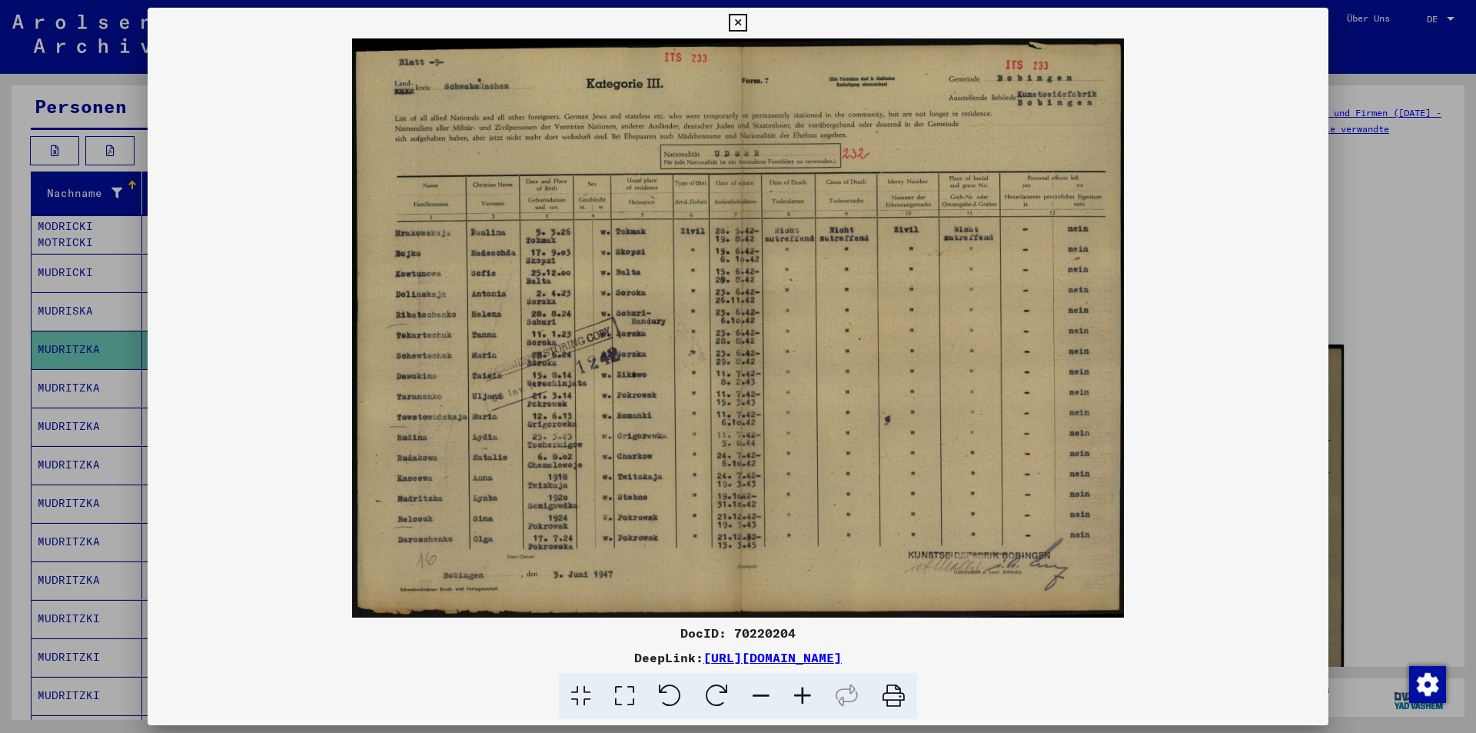
click at [1335, 285] on div at bounding box center [738, 366] width 1476 height 733
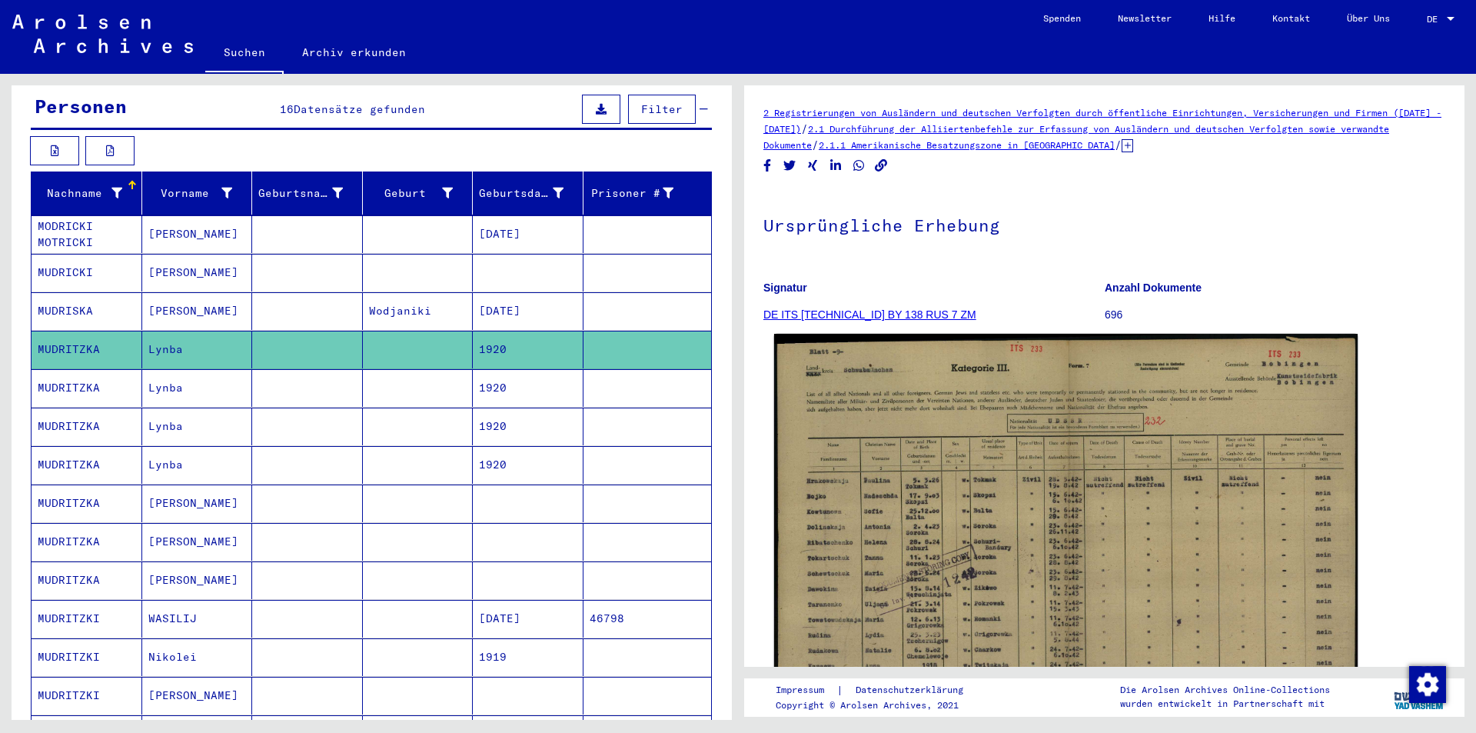
click at [972, 483] on img at bounding box center [1065, 552] width 583 height 437
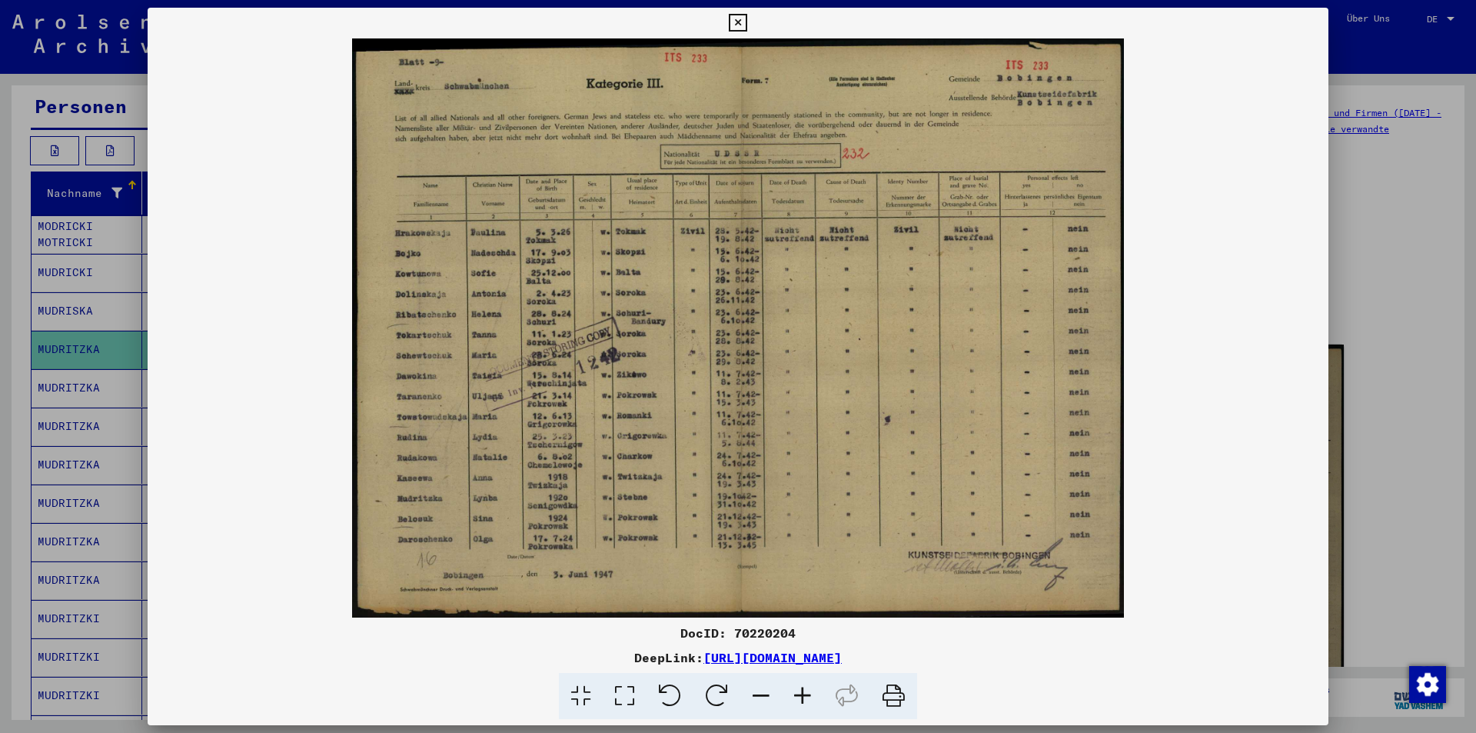
click at [1305, 411] on img at bounding box center [738, 327] width 1181 height 579
click at [1475, 400] on div at bounding box center [738, 366] width 1476 height 733
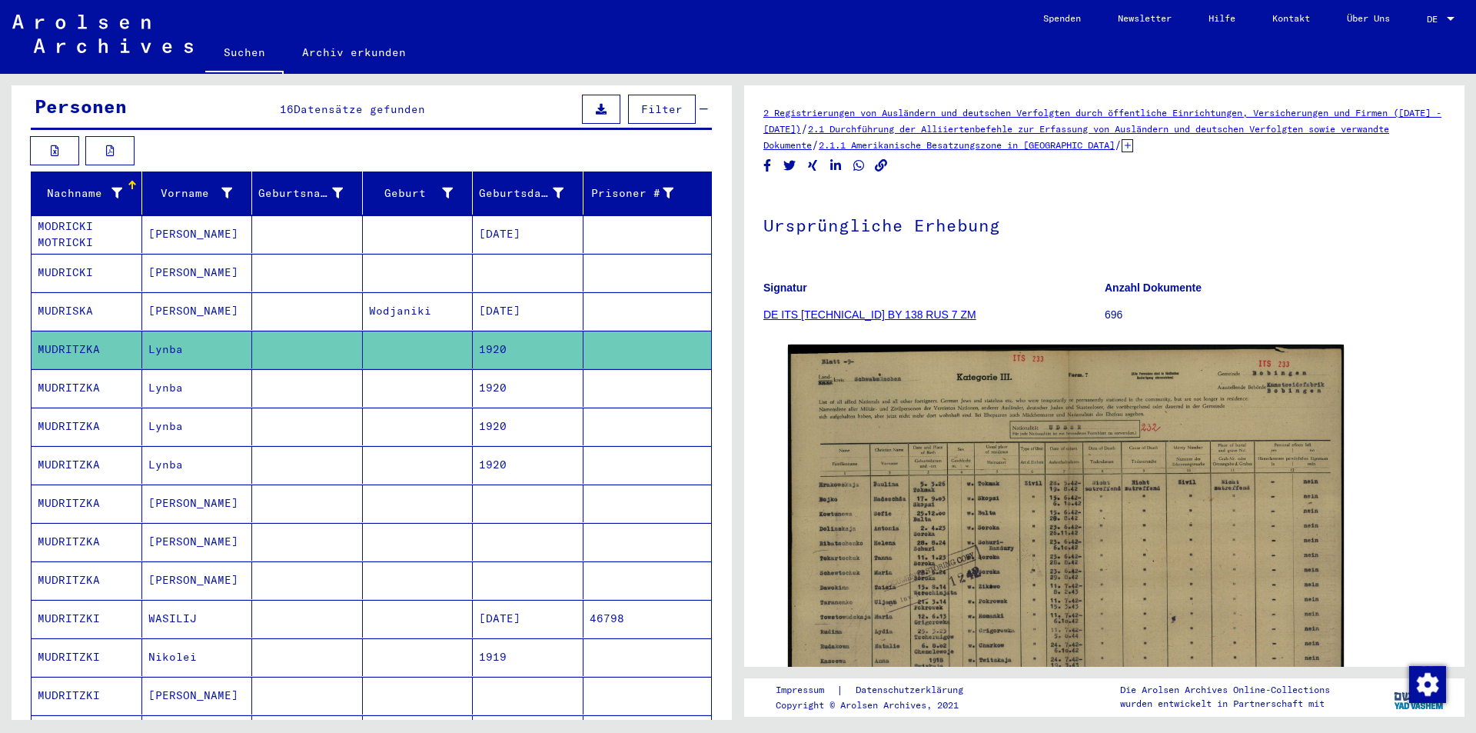
click at [252, 388] on mat-cell at bounding box center [307, 388] width 111 height 38
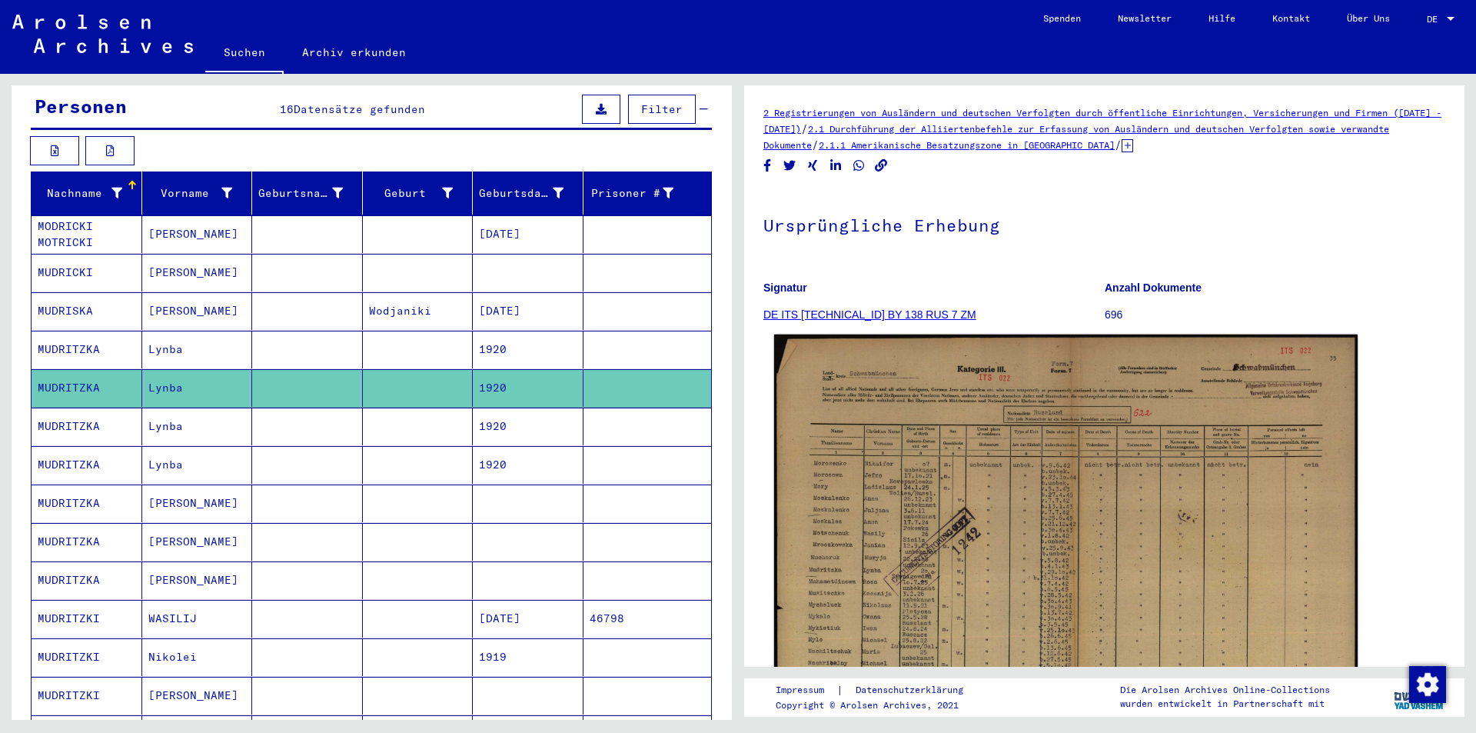
click at [908, 468] on img at bounding box center [1065, 541] width 583 height 414
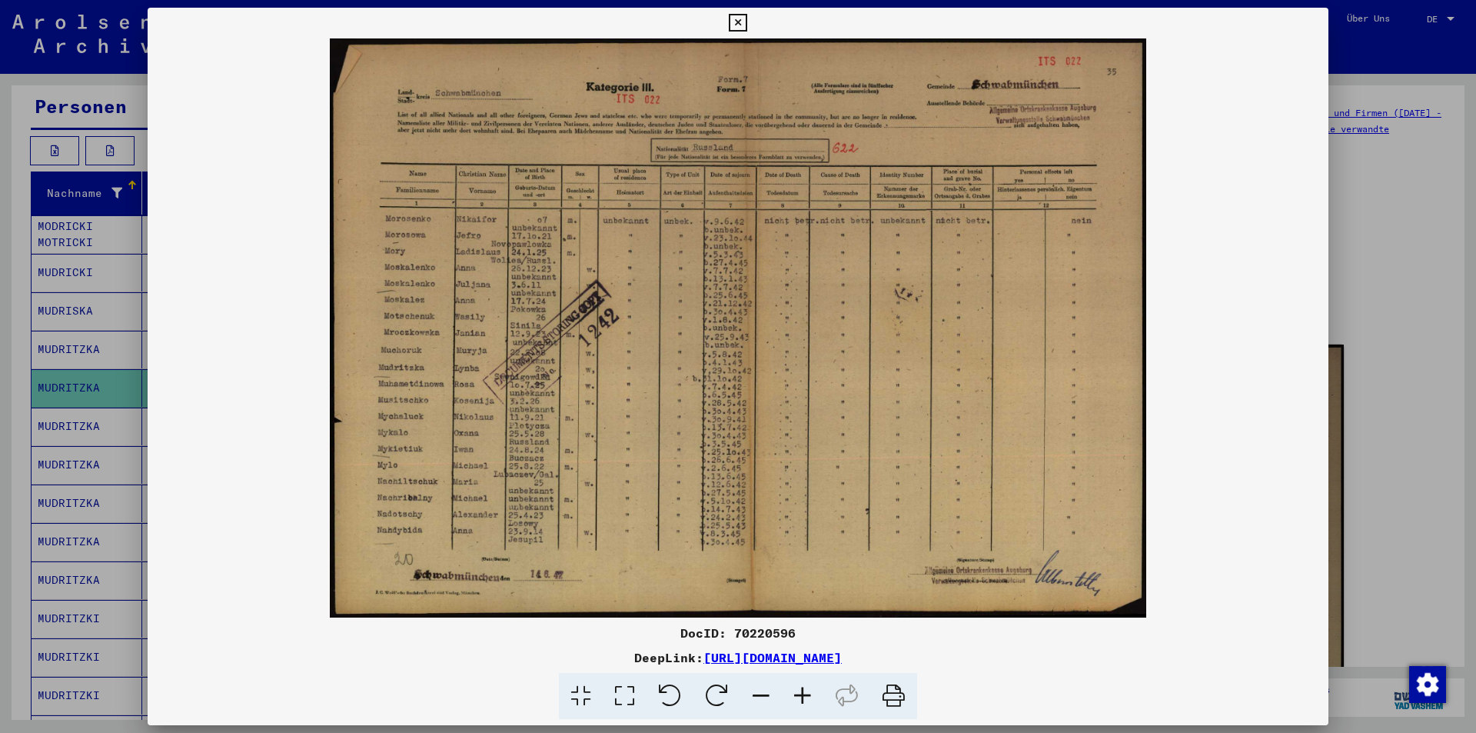
click at [1378, 200] on div at bounding box center [738, 366] width 1476 height 733
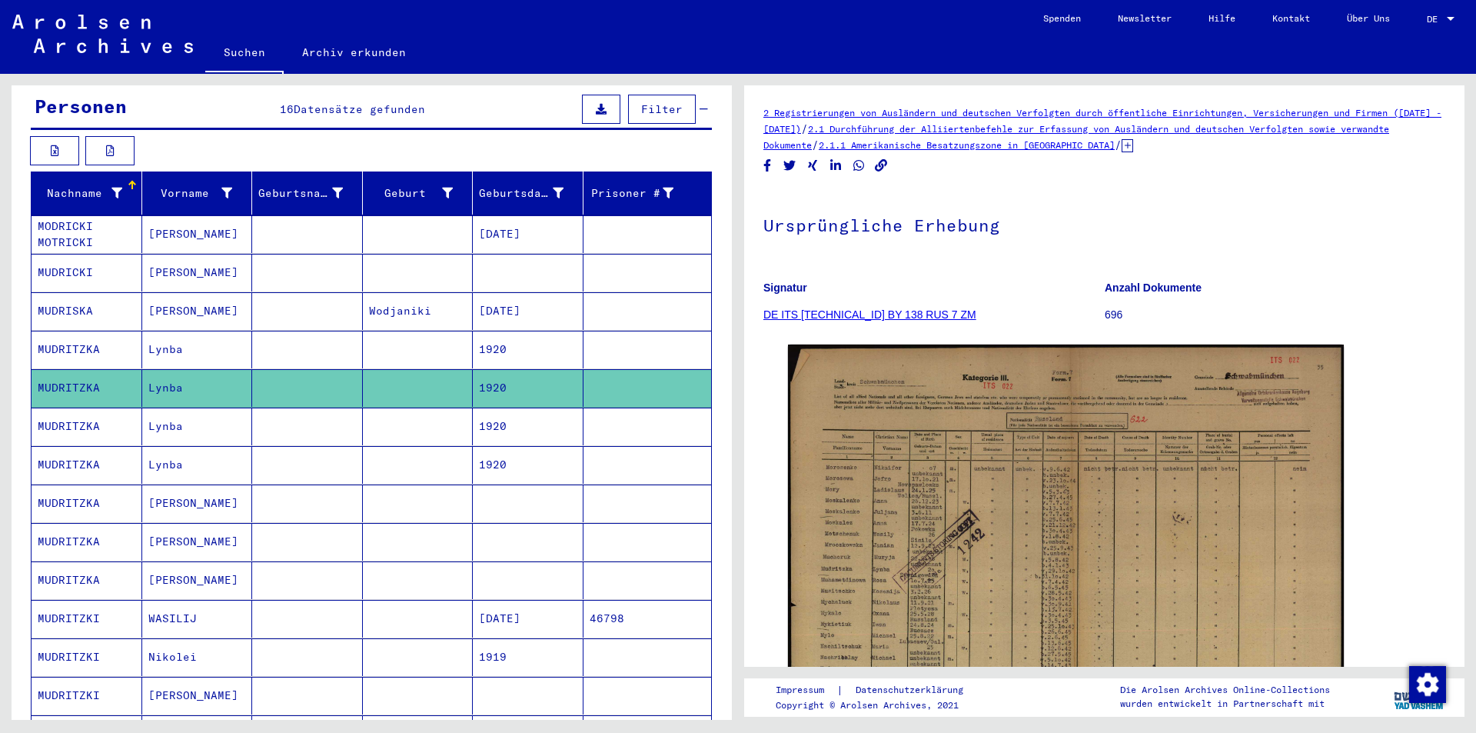
click at [399, 407] on mat-cell at bounding box center [418, 426] width 111 height 38
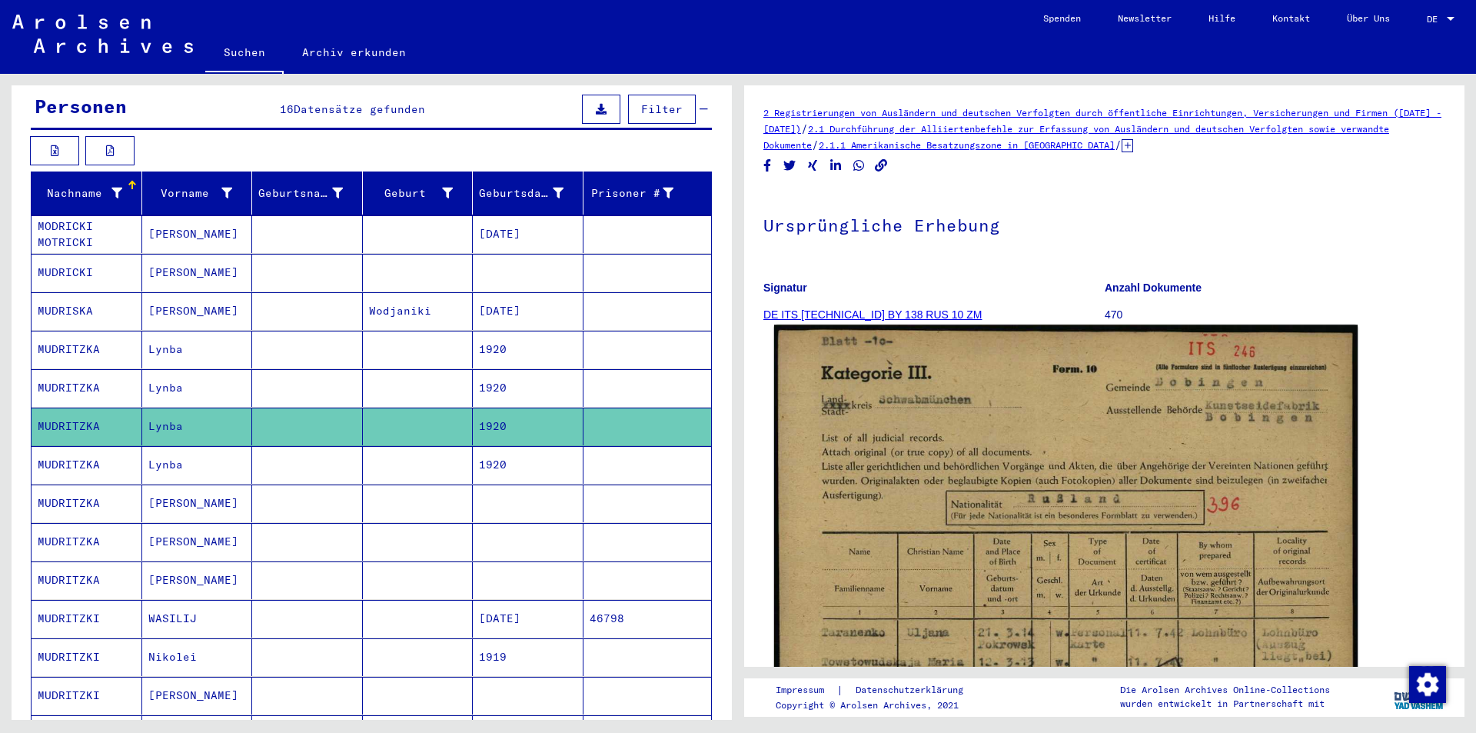
click at [980, 435] on img at bounding box center [1065, 733] width 583 height 819
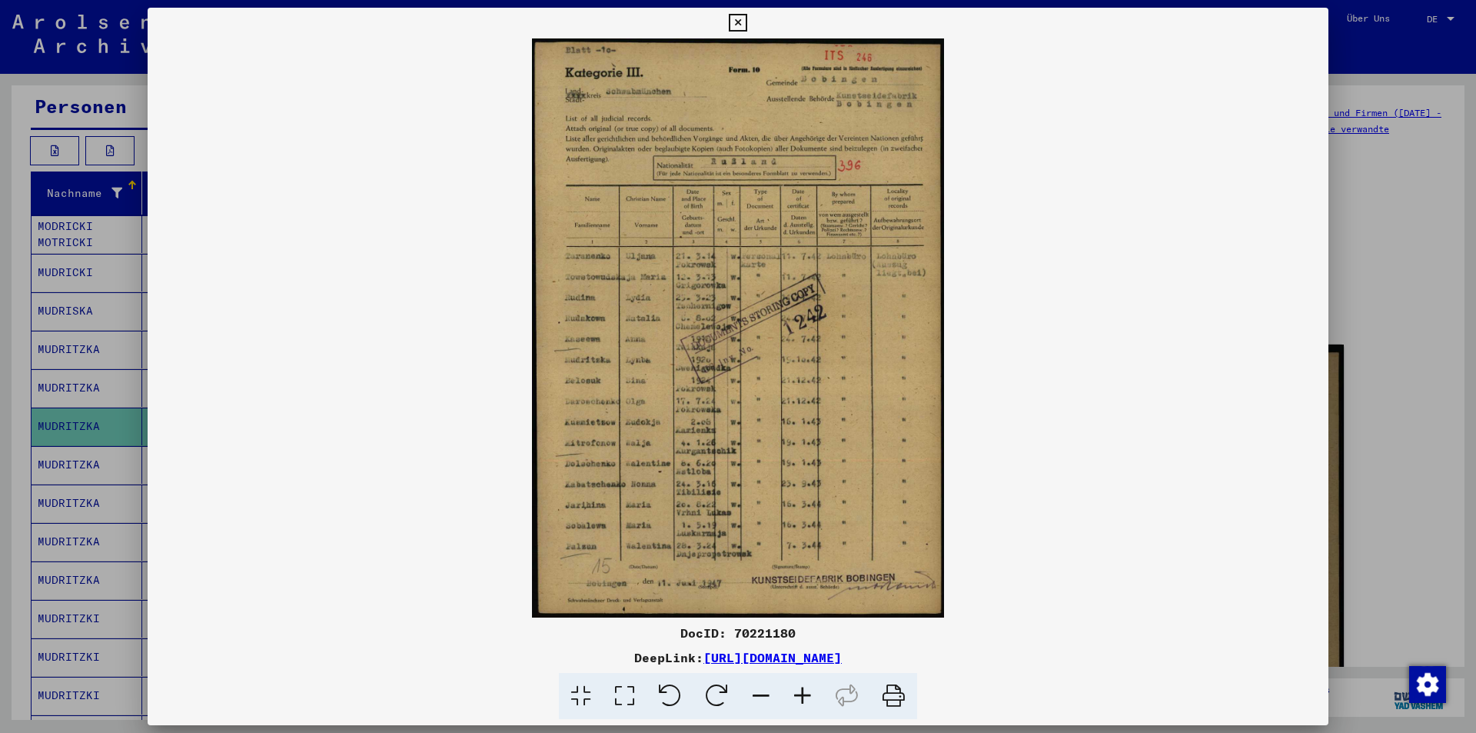
click at [749, 301] on img at bounding box center [738, 327] width 1181 height 579
click at [1403, 295] on div at bounding box center [738, 366] width 1476 height 733
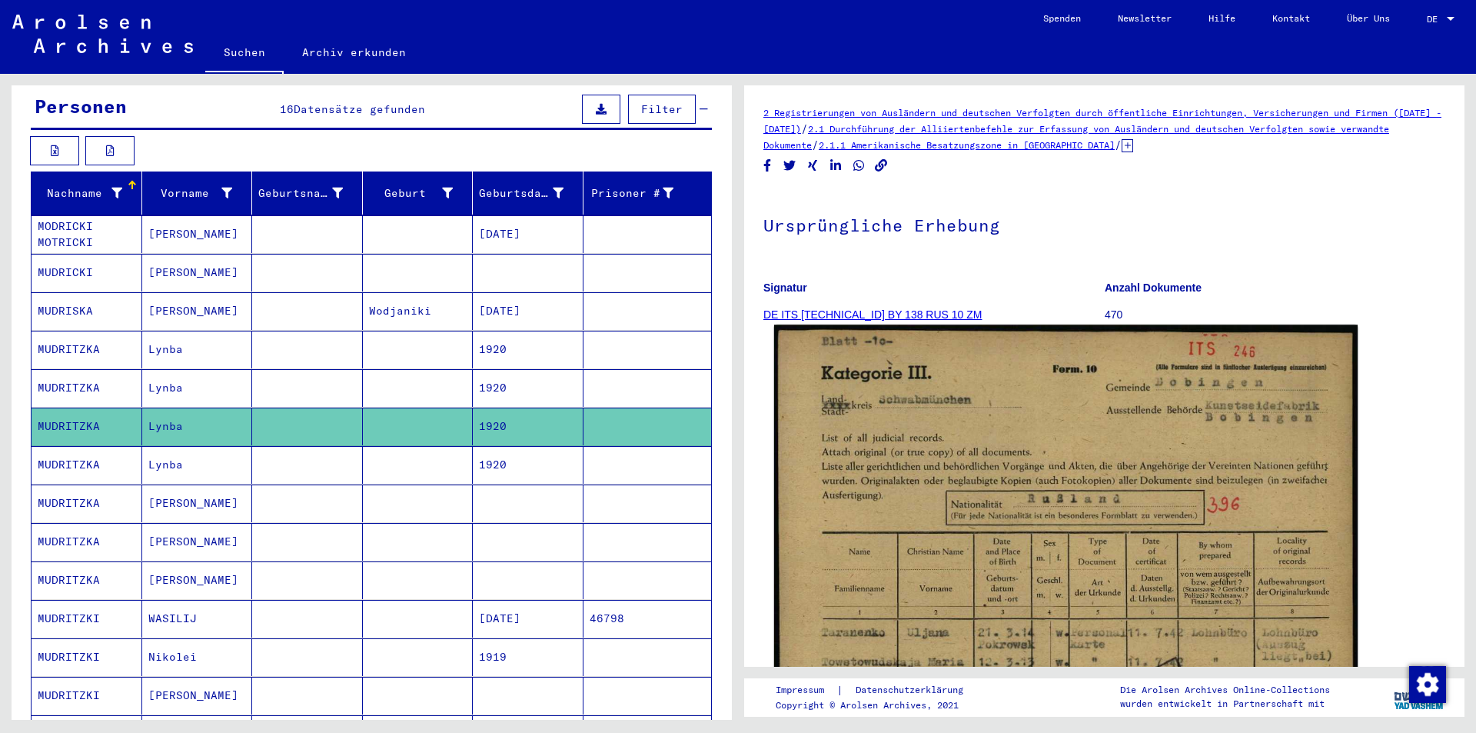
click at [812, 412] on img at bounding box center [1065, 733] width 583 height 819
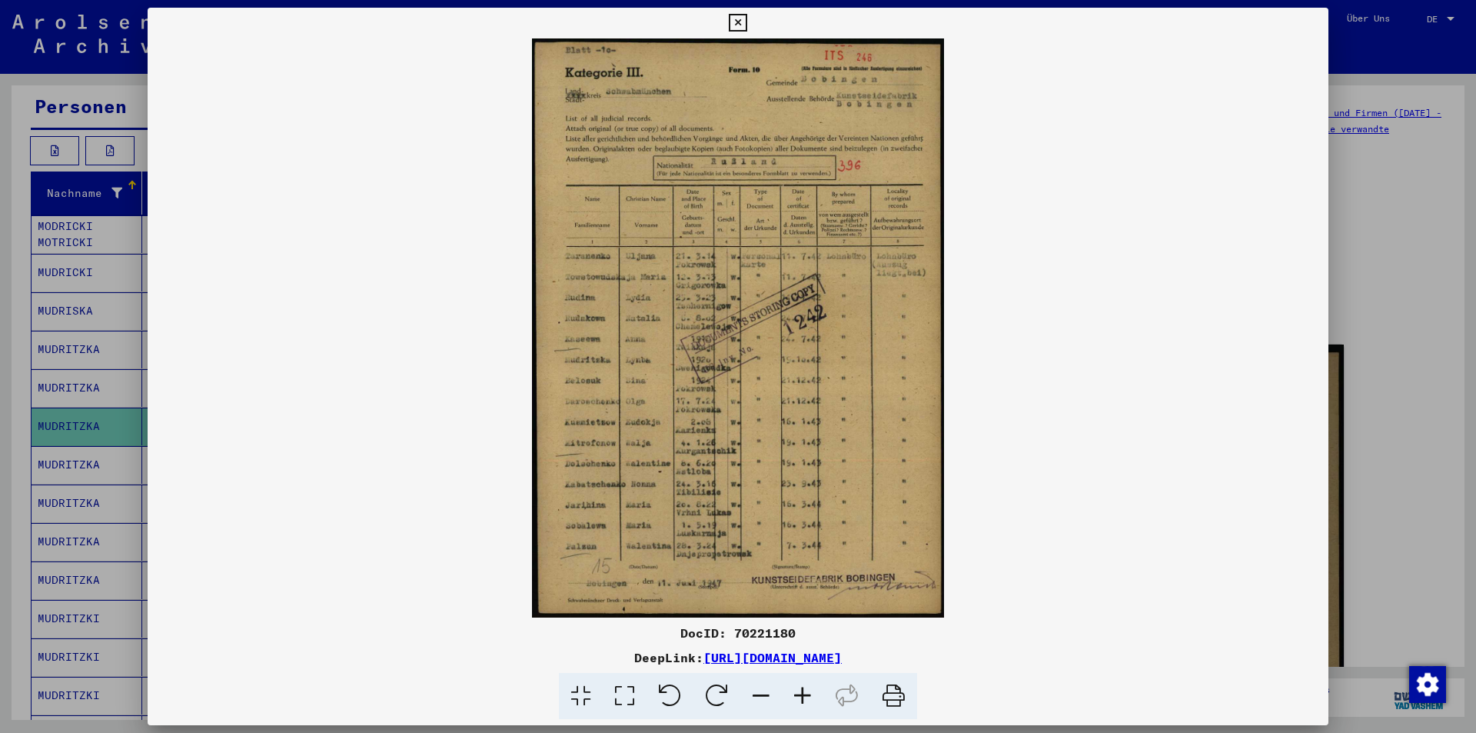
click at [1361, 245] on div at bounding box center [738, 366] width 1476 height 733
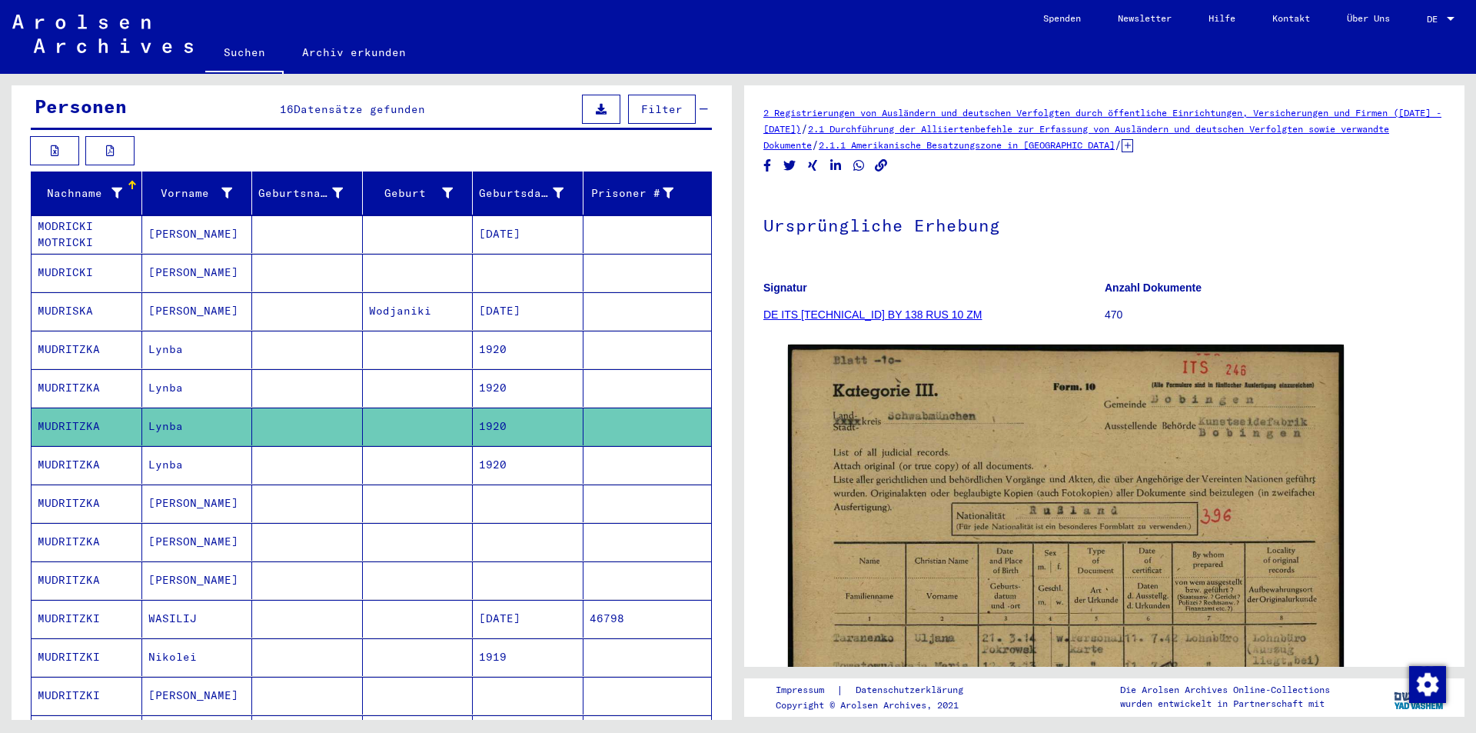
click at [421, 446] on mat-cell at bounding box center [418, 465] width 111 height 38
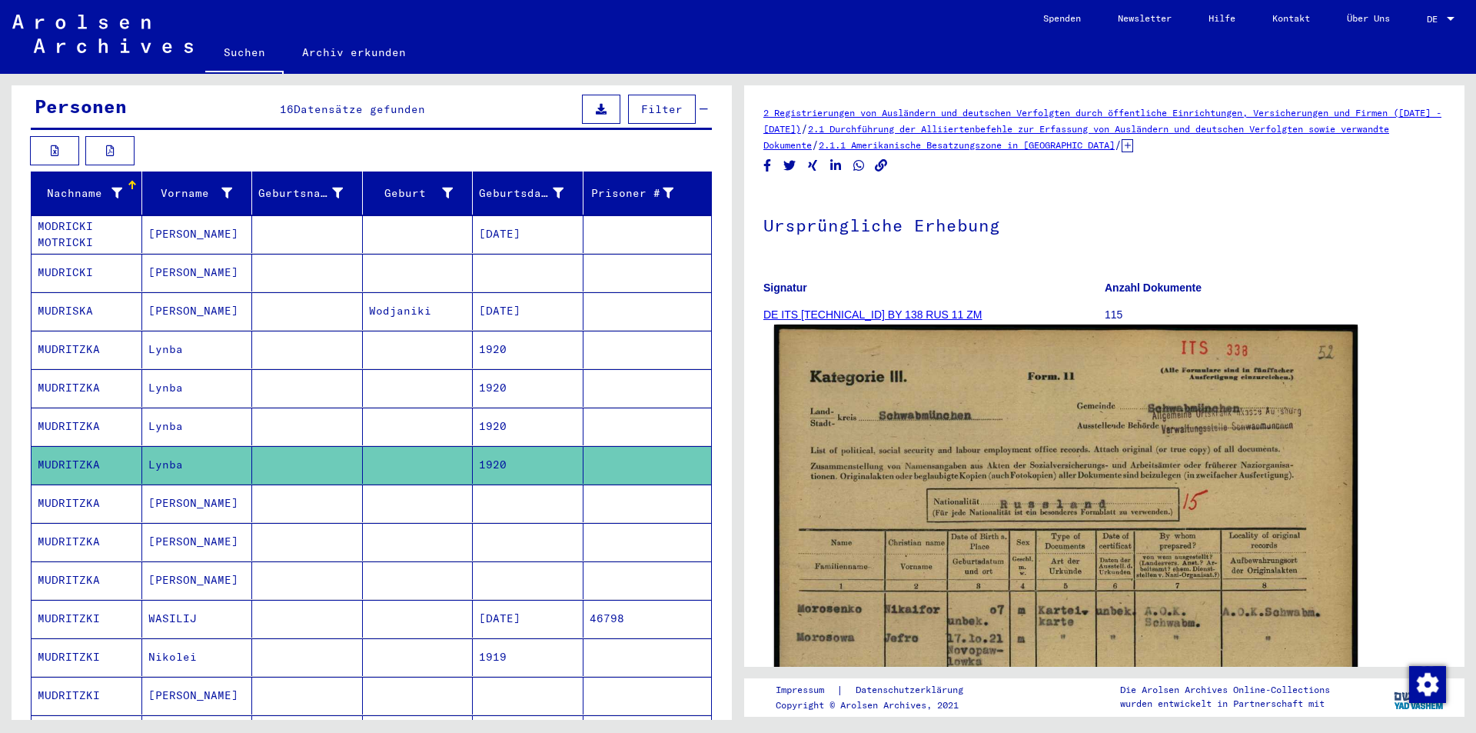
click at [1083, 450] on img at bounding box center [1065, 735] width 583 height 823
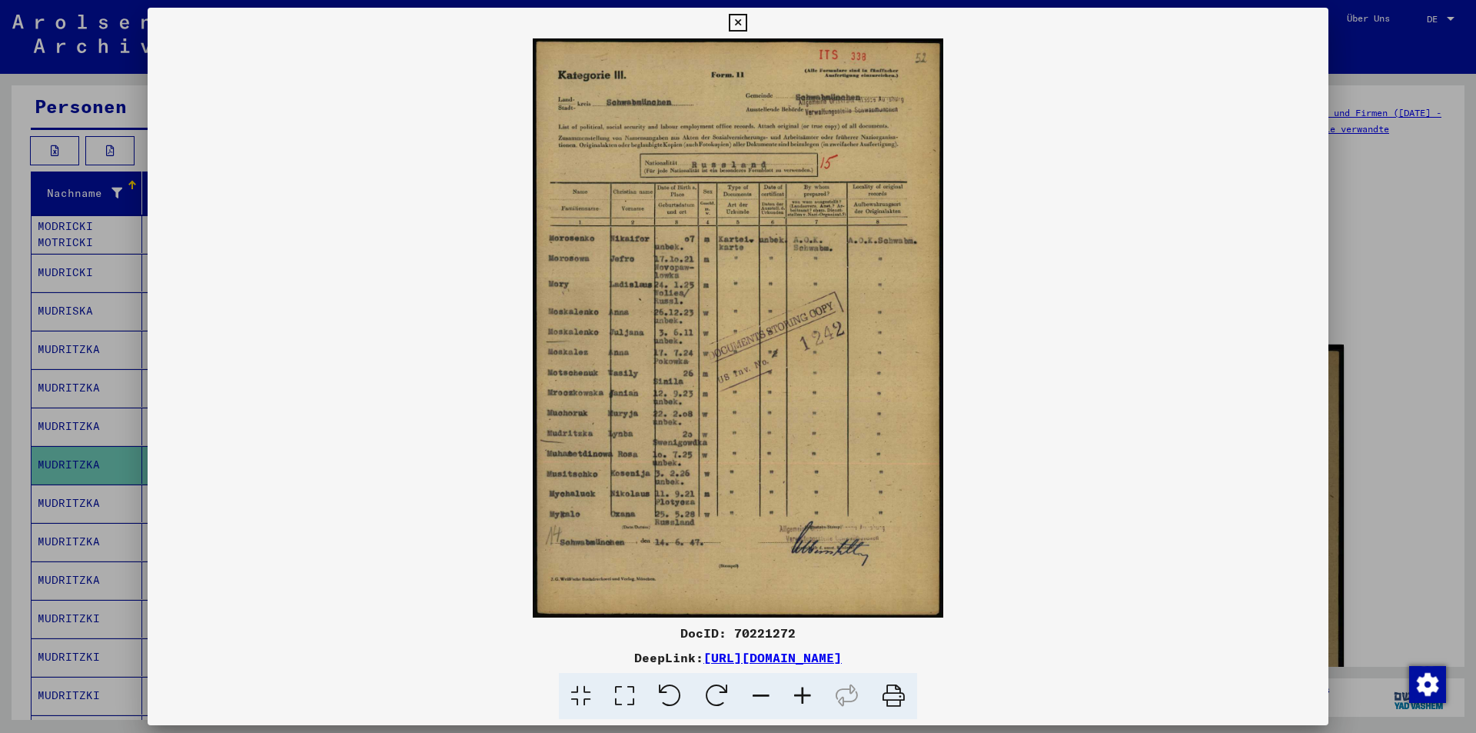
click at [1385, 204] on div at bounding box center [738, 366] width 1476 height 733
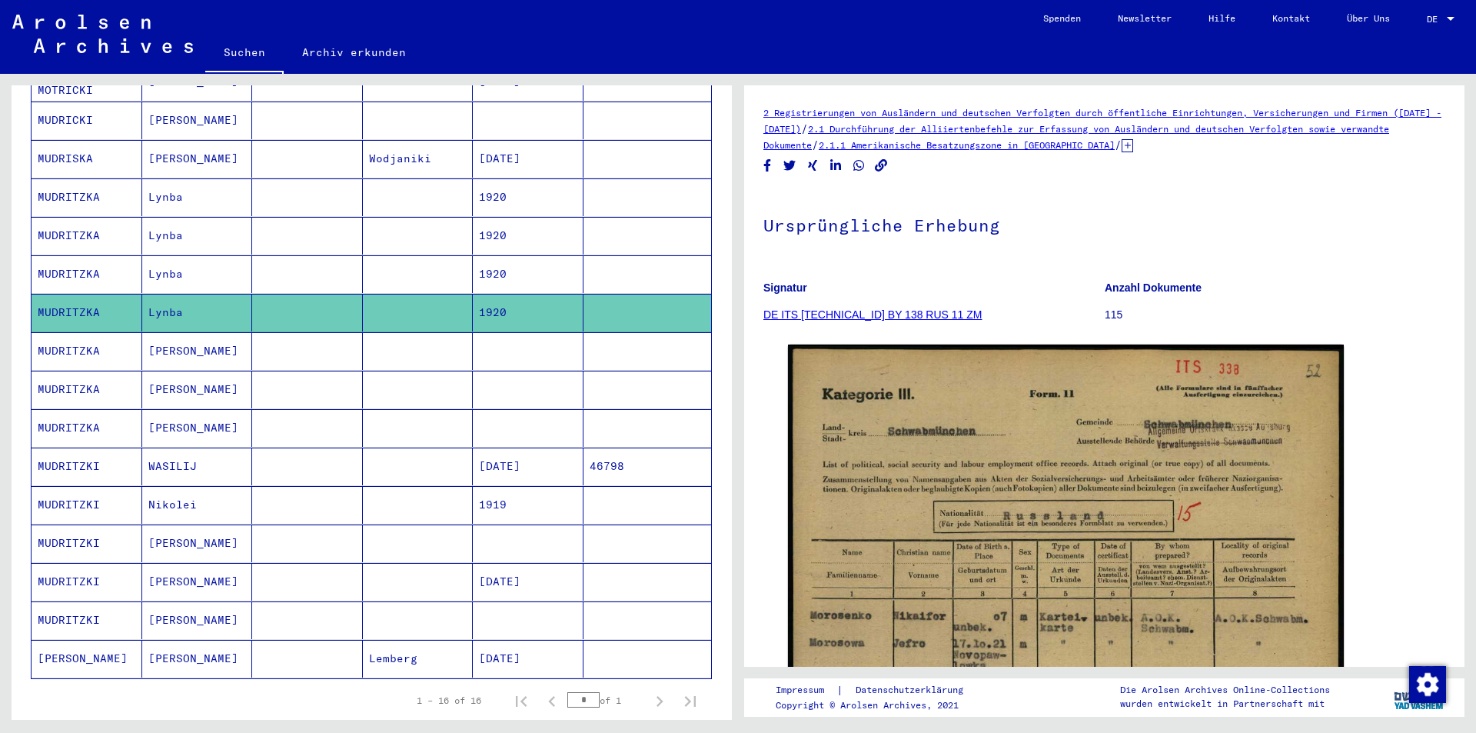
scroll to position [308, 0]
click at [252, 331] on mat-cell at bounding box center [307, 350] width 111 height 38
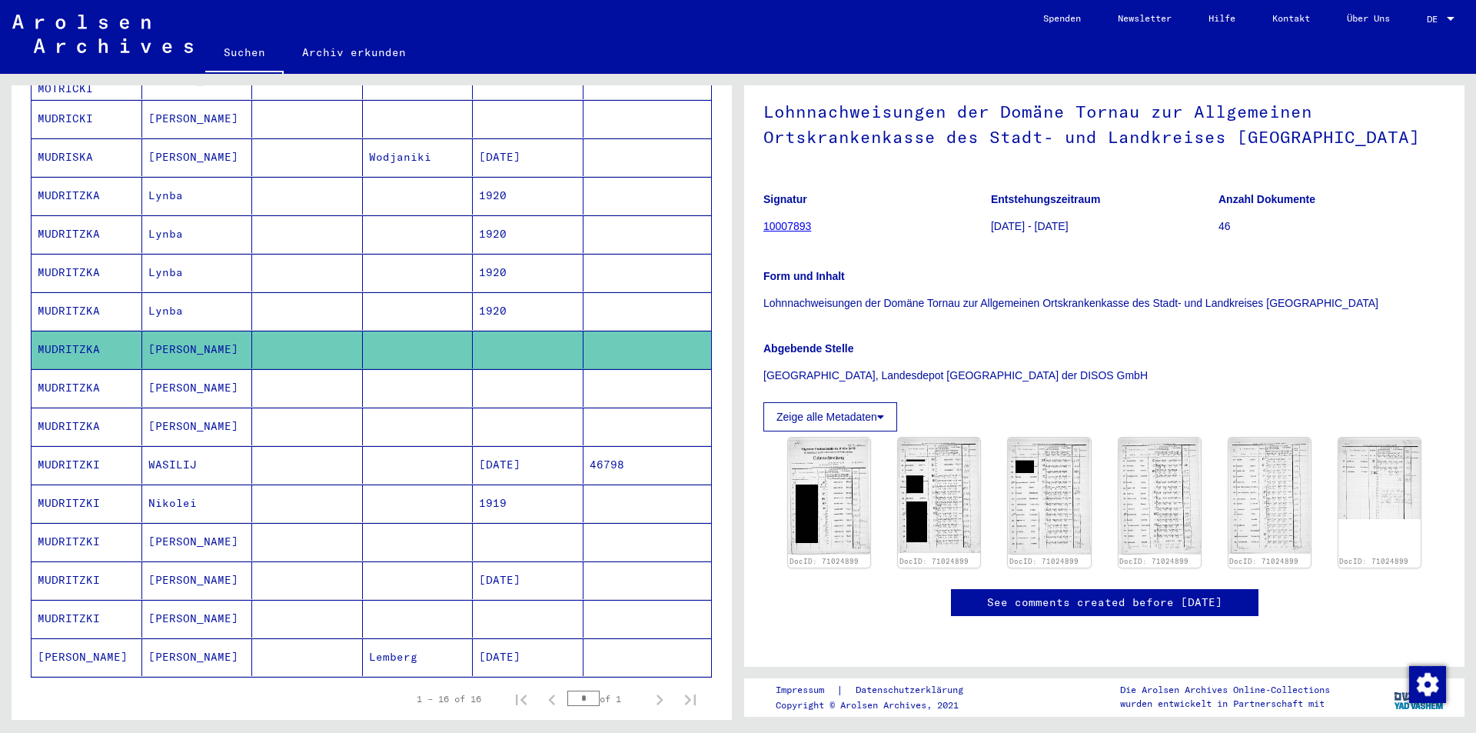
scroll to position [308, 0]
click at [810, 434] on img at bounding box center [829, 495] width 87 height 122
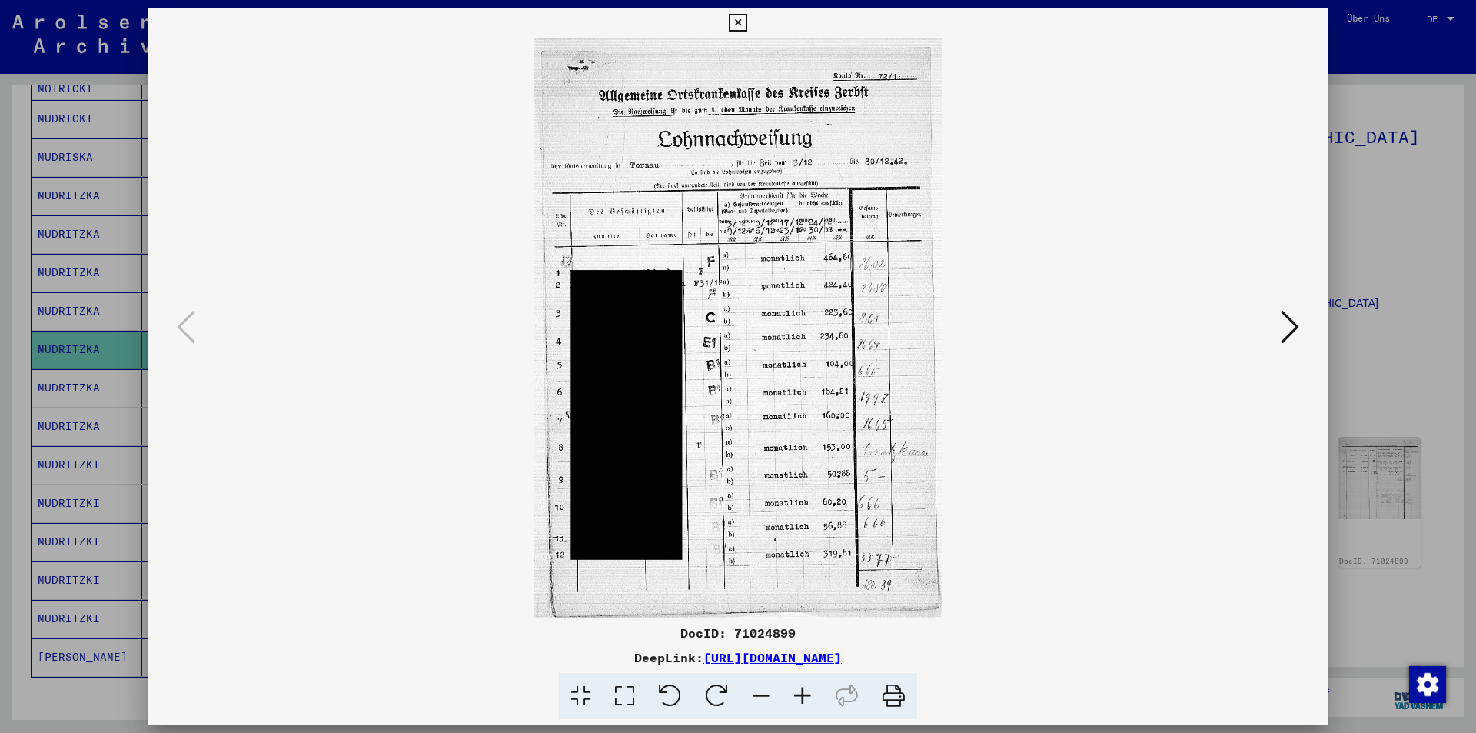
click at [1252, 324] on img at bounding box center [738, 327] width 1076 height 579
click at [1299, 327] on button at bounding box center [1290, 328] width 28 height 44
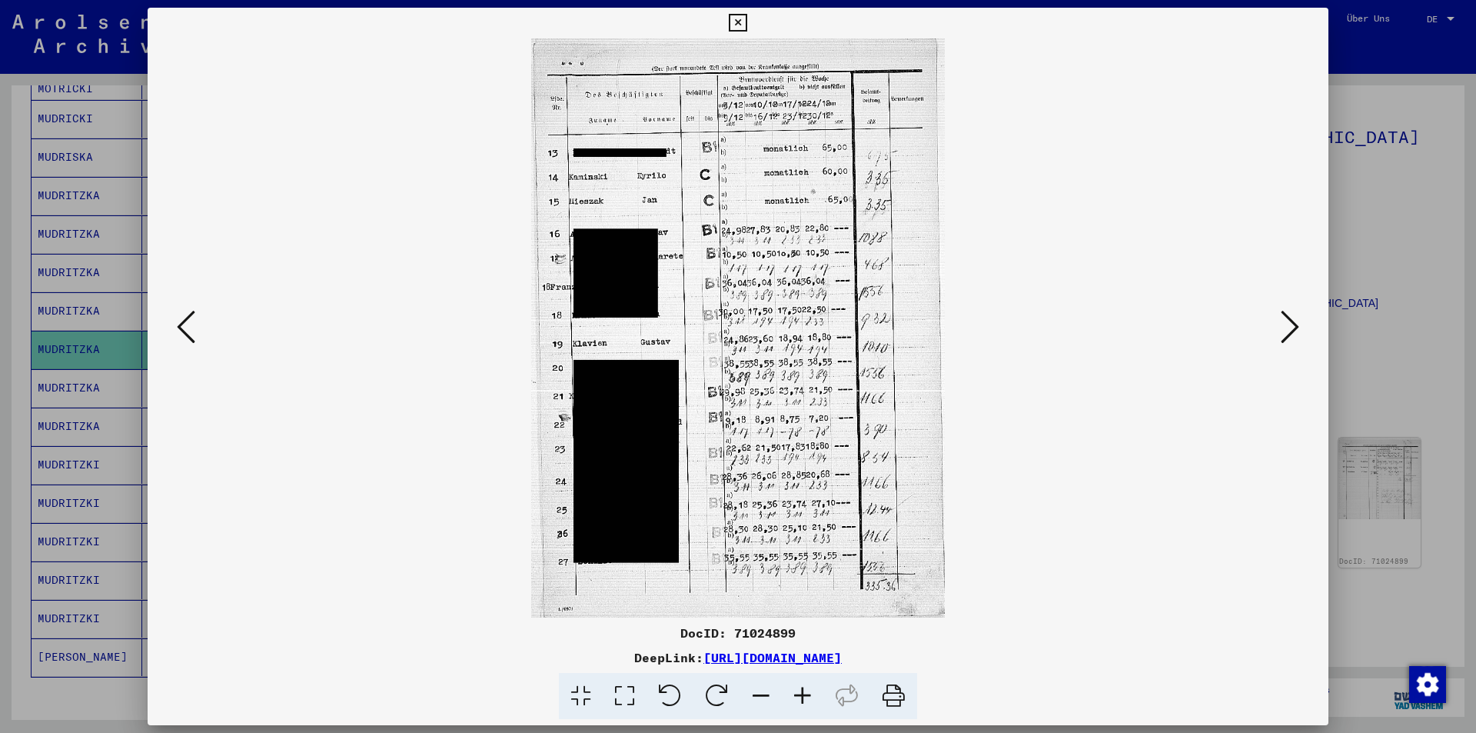
click at [1299, 327] on button at bounding box center [1290, 328] width 28 height 44
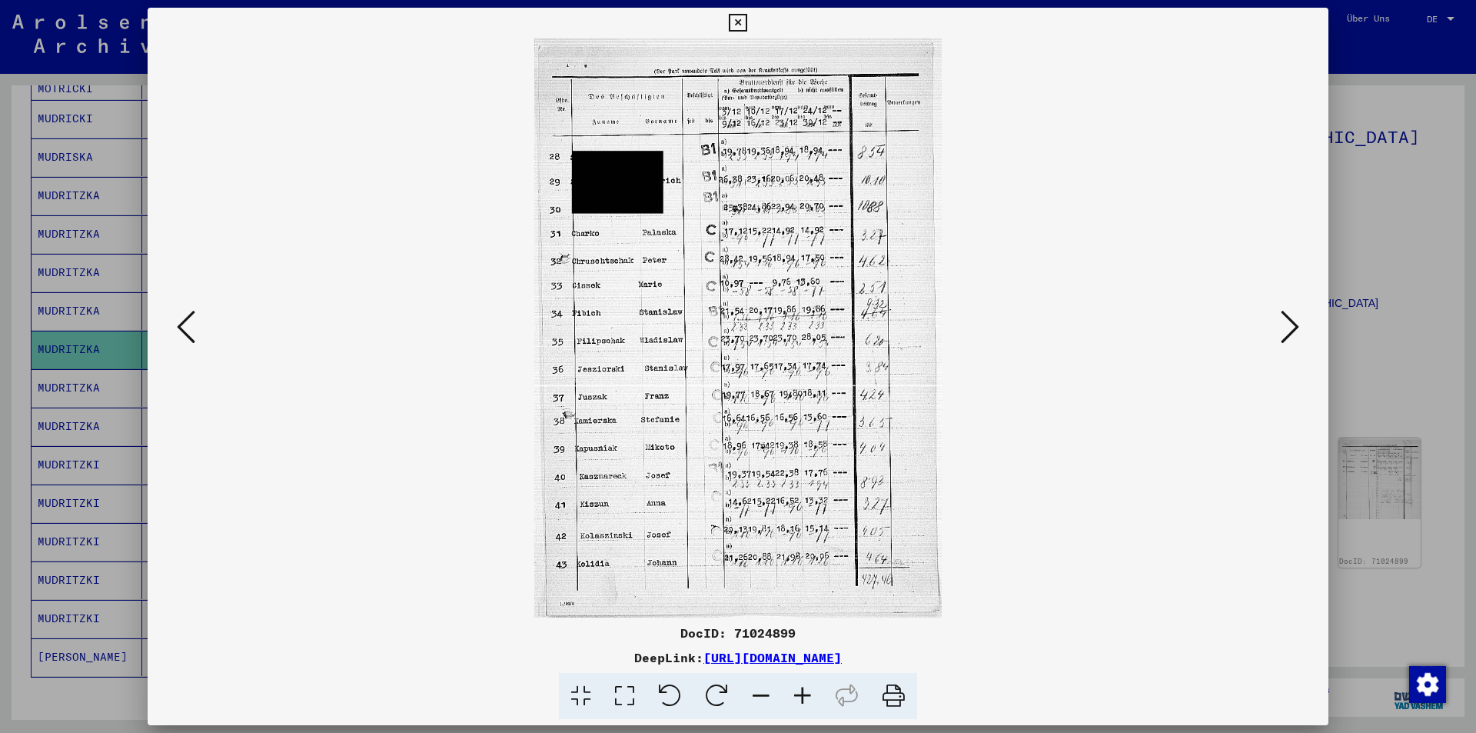
click at [1299, 327] on button at bounding box center [1290, 328] width 28 height 44
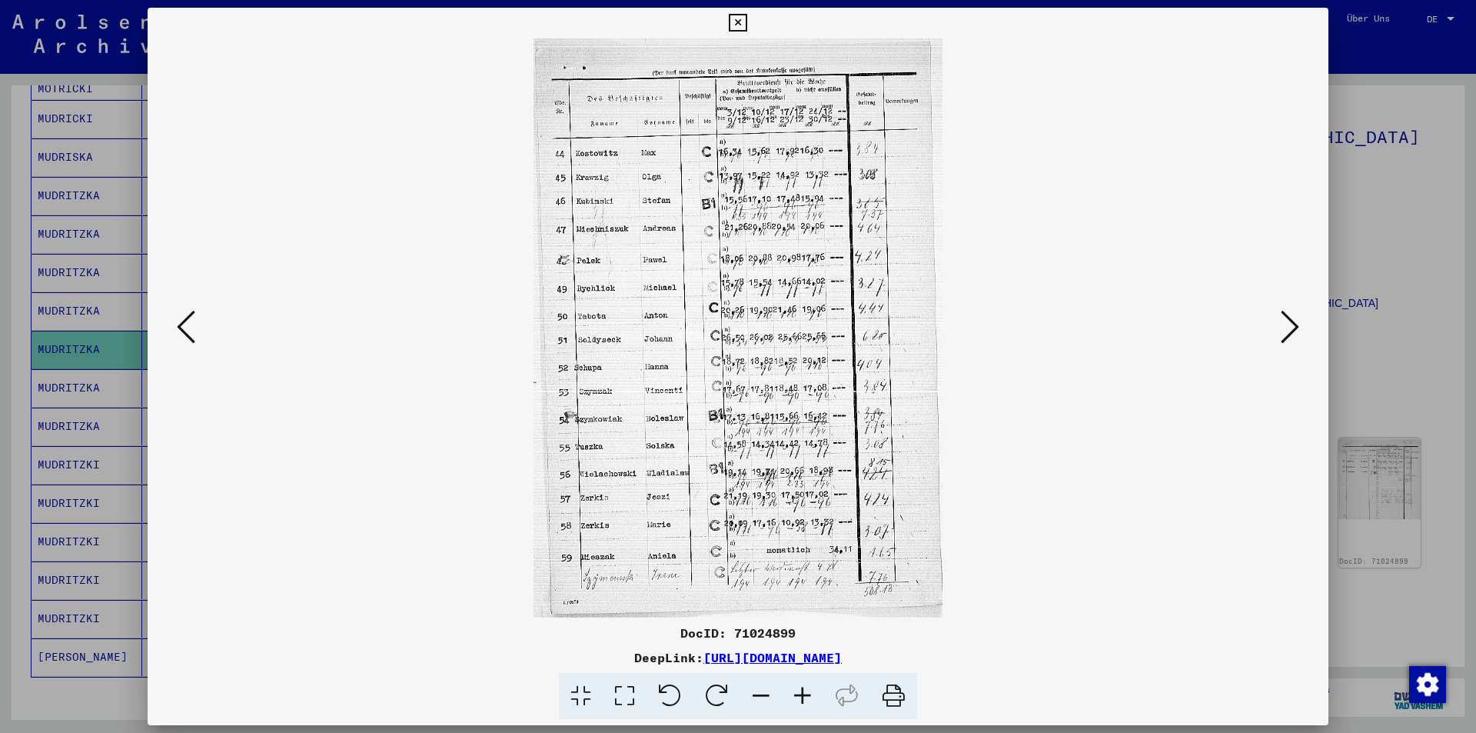
click at [1299, 327] on button at bounding box center [1290, 328] width 28 height 44
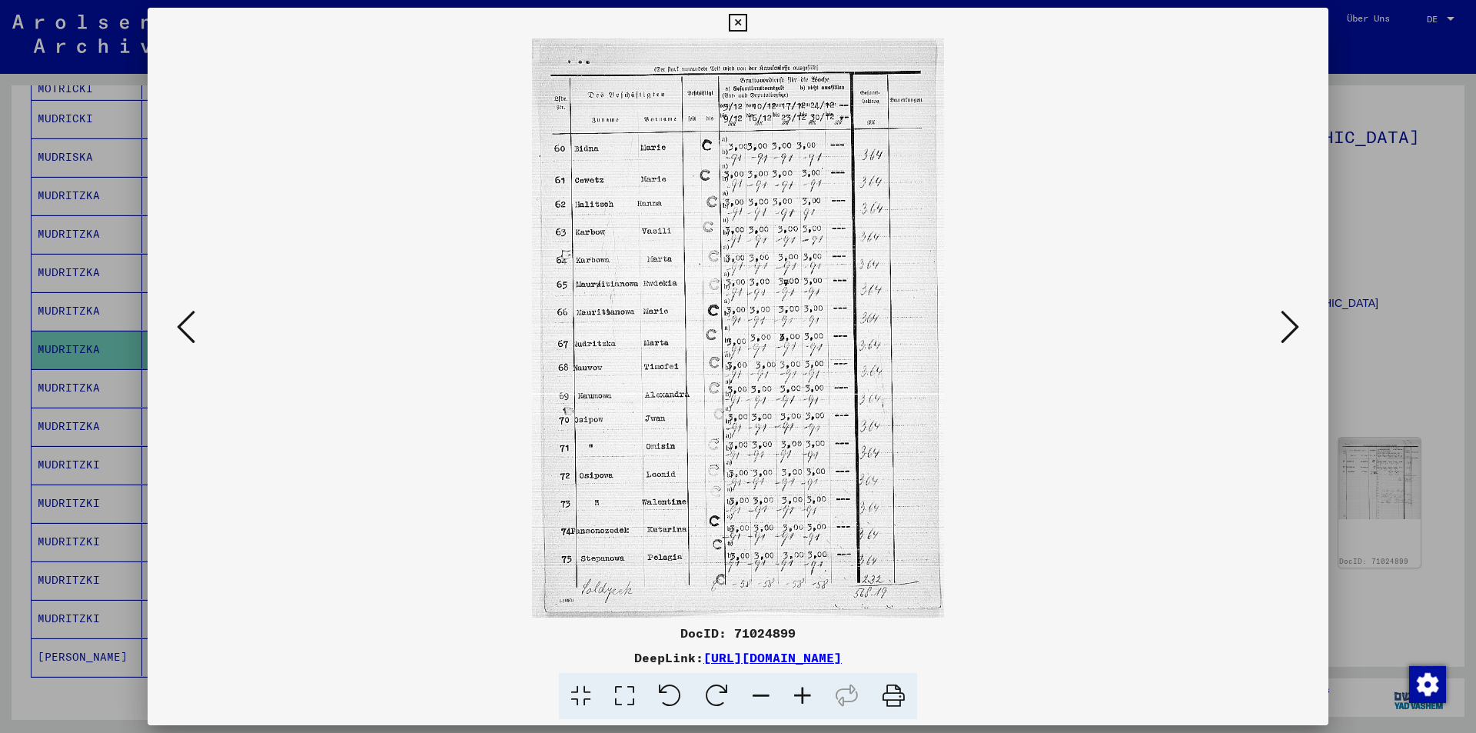
click at [1299, 327] on button at bounding box center [1290, 328] width 28 height 44
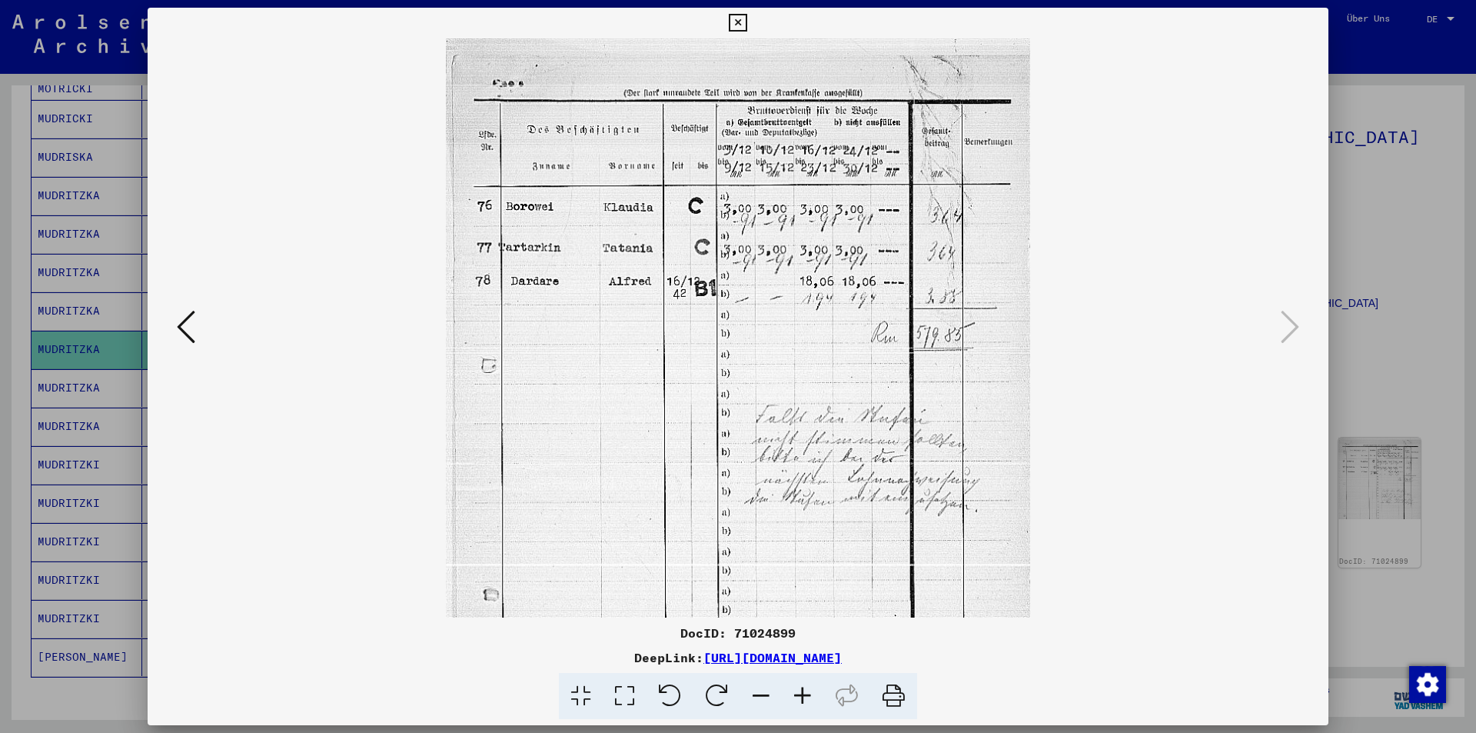
click at [0, 334] on div at bounding box center [738, 366] width 1476 height 733
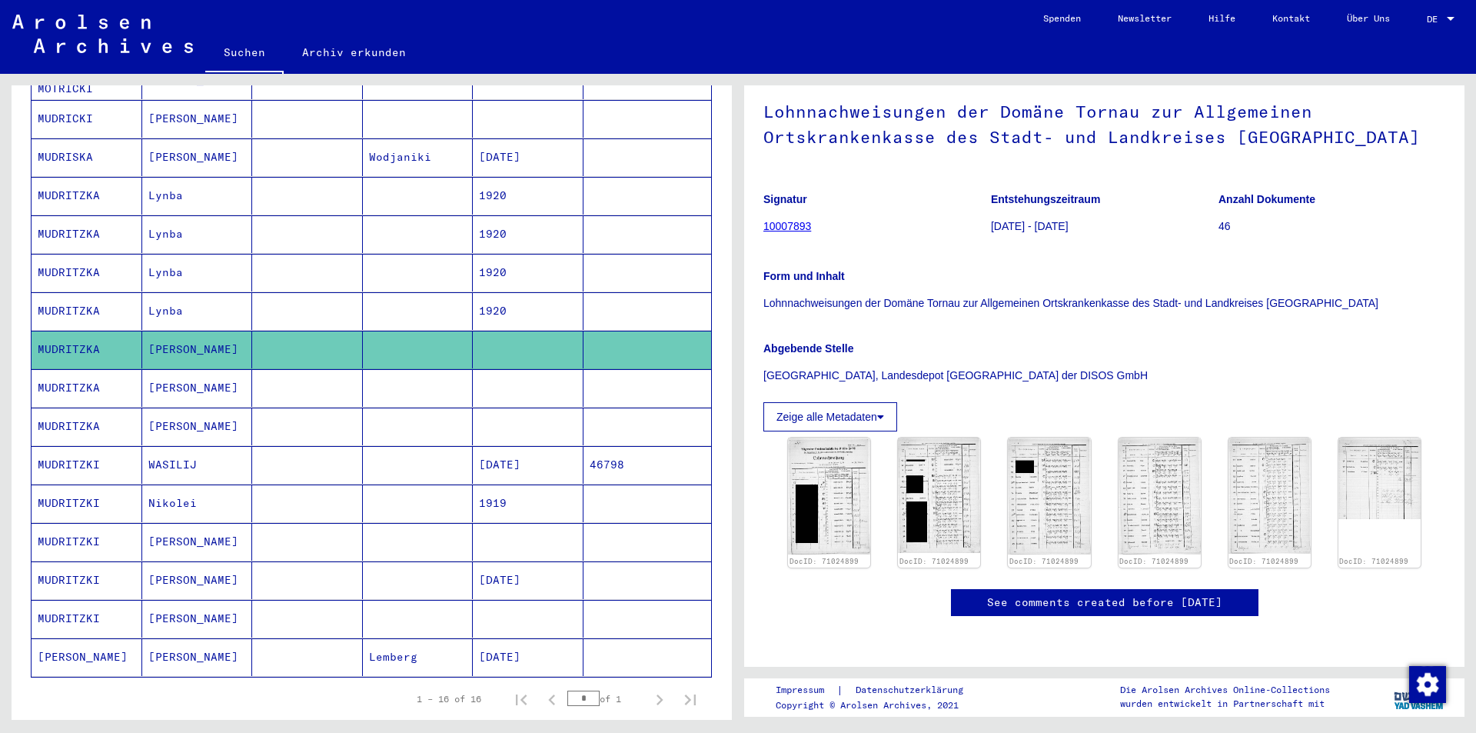
click at [175, 375] on mat-cell "[PERSON_NAME]" at bounding box center [197, 388] width 111 height 38
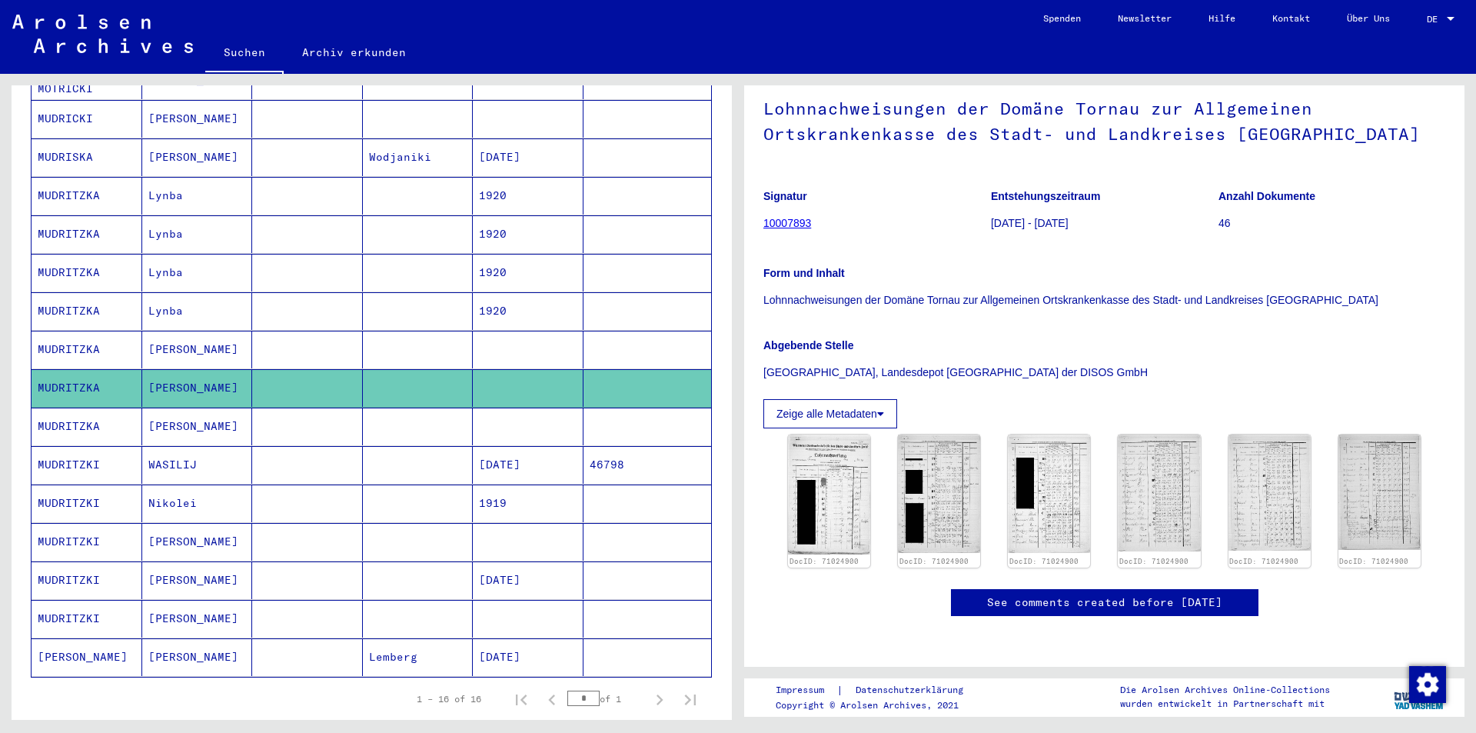
scroll to position [77, 0]
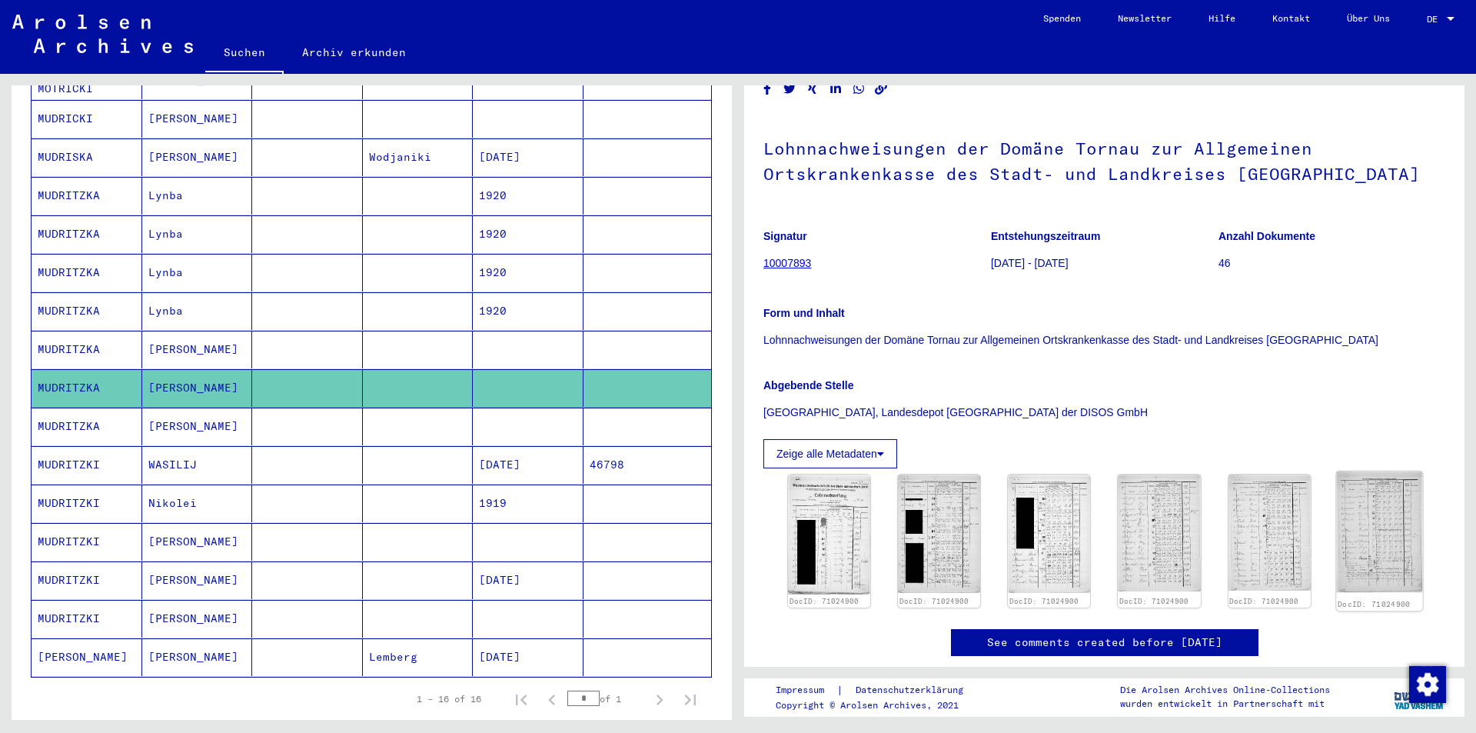
click at [1388, 523] on img at bounding box center [1379, 531] width 87 height 121
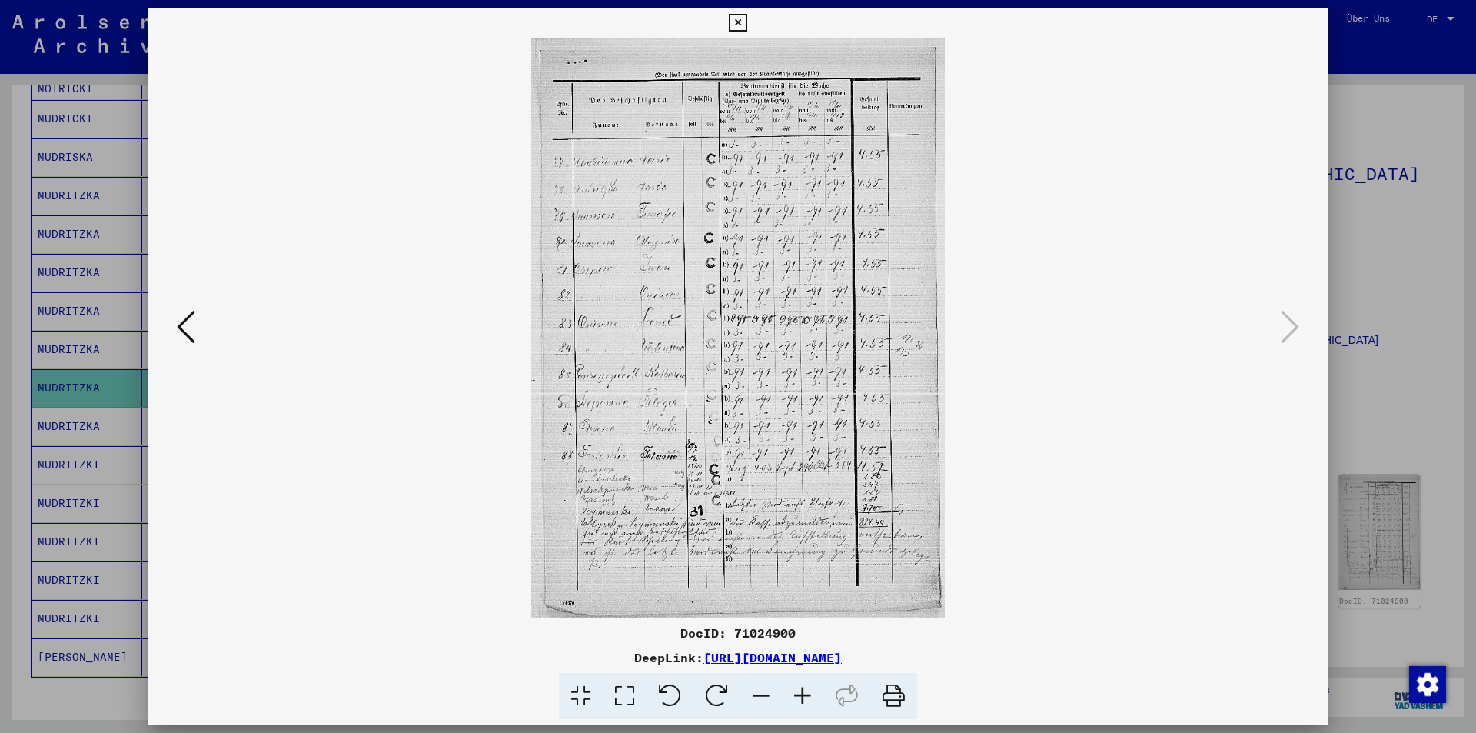
click at [189, 325] on icon at bounding box center [186, 326] width 18 height 37
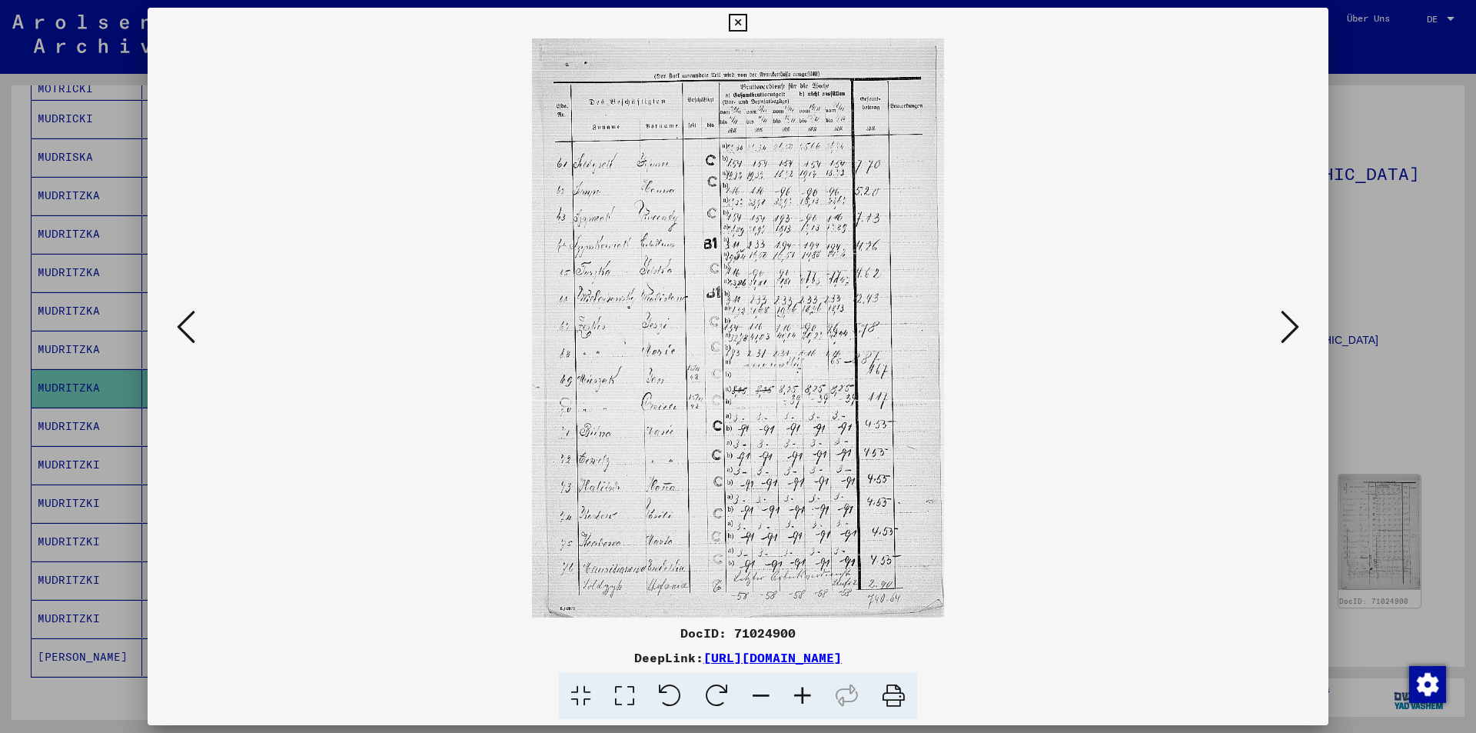
click at [189, 325] on icon at bounding box center [186, 326] width 18 height 37
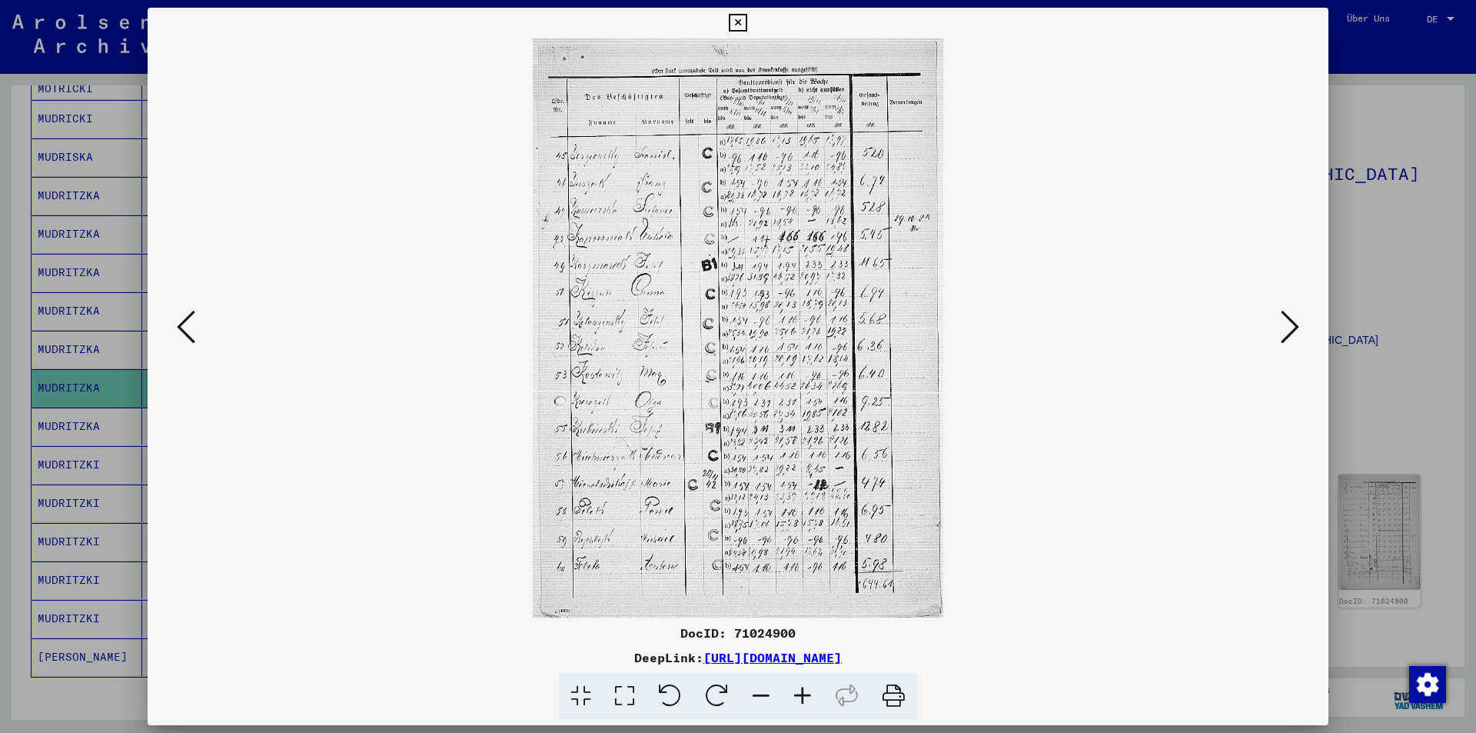
click at [42, 301] on div at bounding box center [738, 366] width 1476 height 733
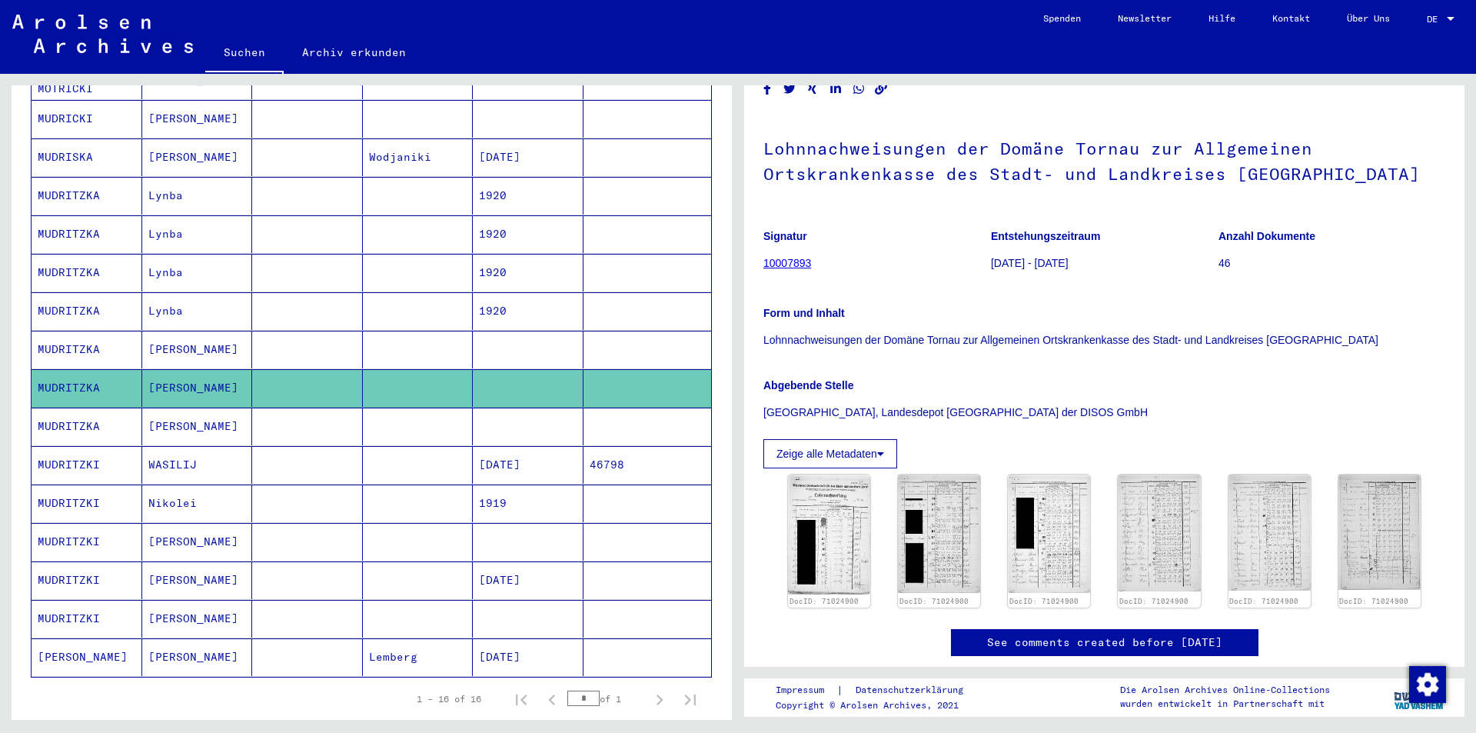
click at [155, 407] on mat-cell "[PERSON_NAME]" at bounding box center [197, 426] width 111 height 38
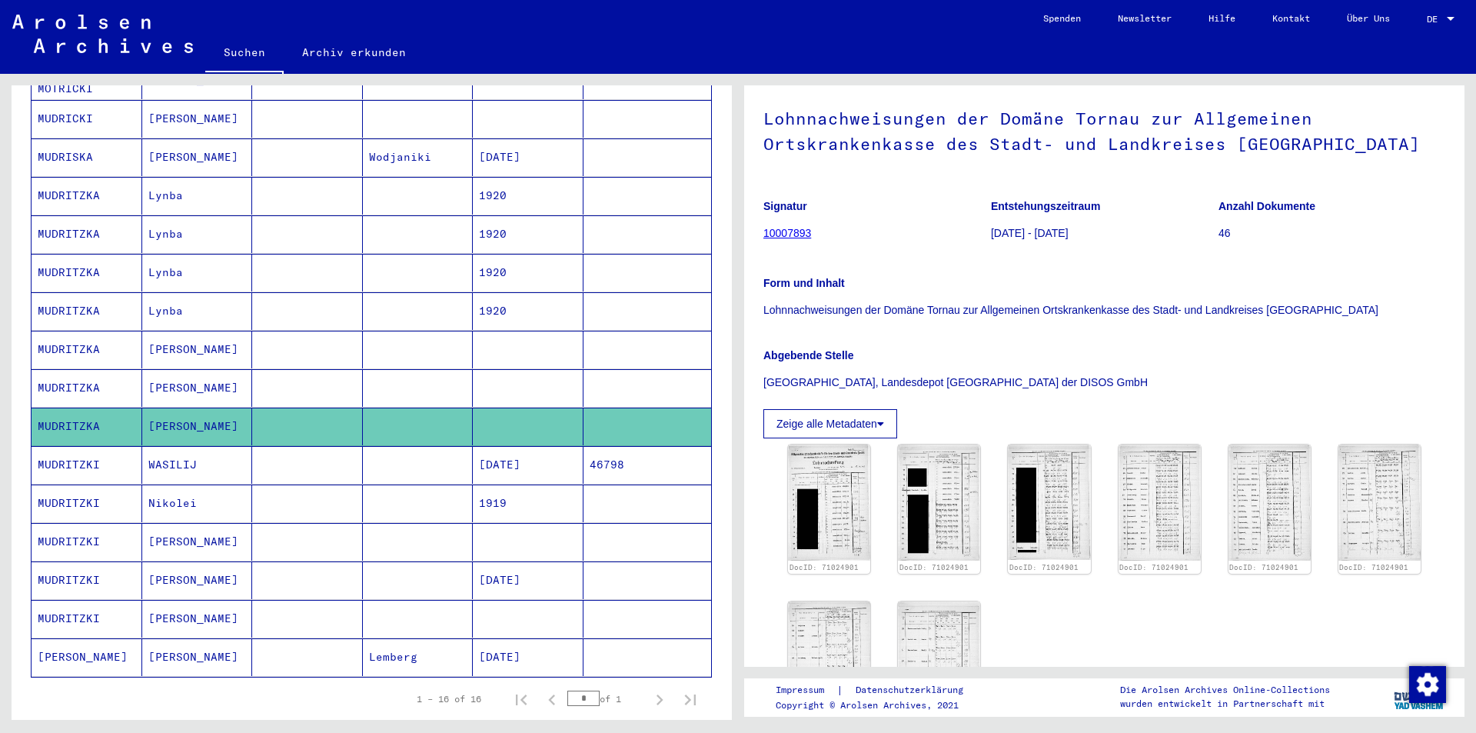
scroll to position [384, 0]
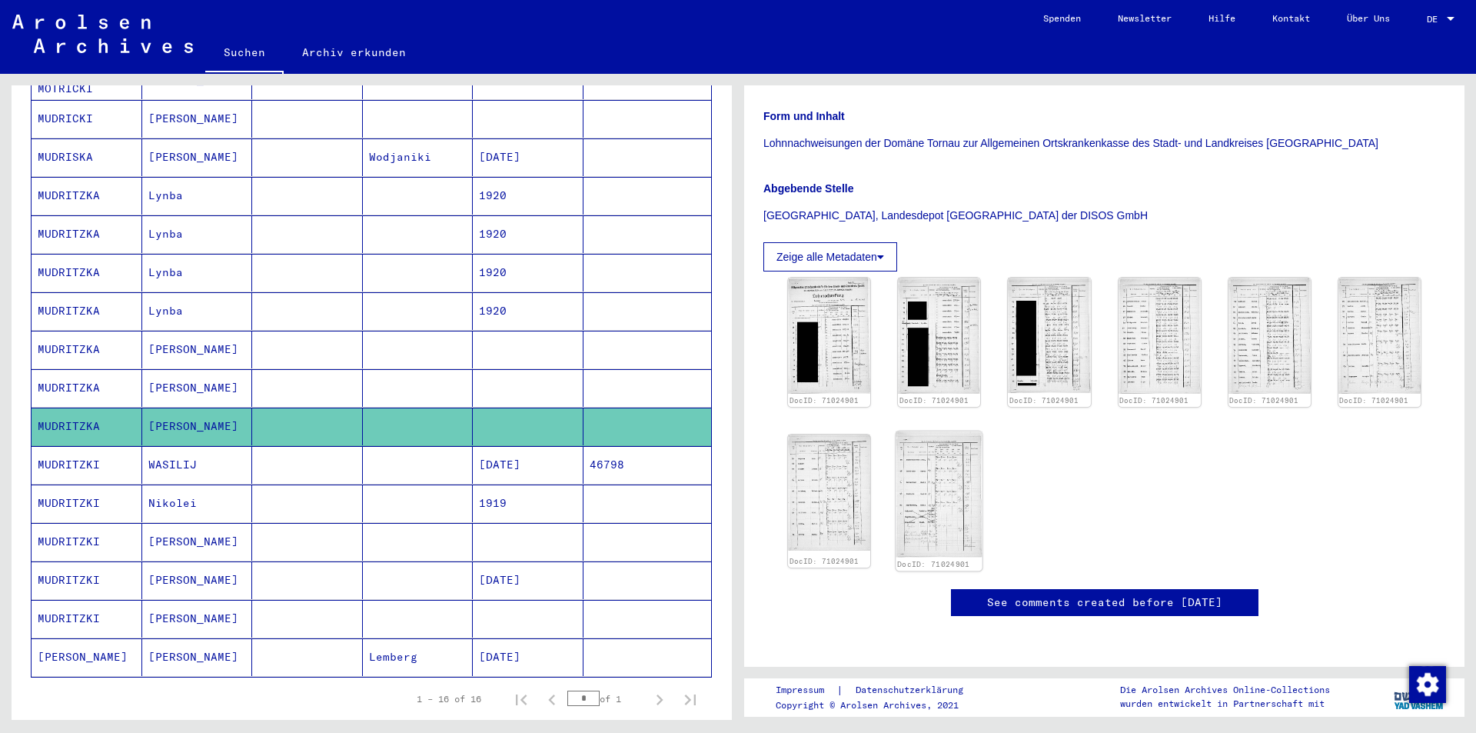
click at [915, 431] on img at bounding box center [939, 494] width 87 height 126
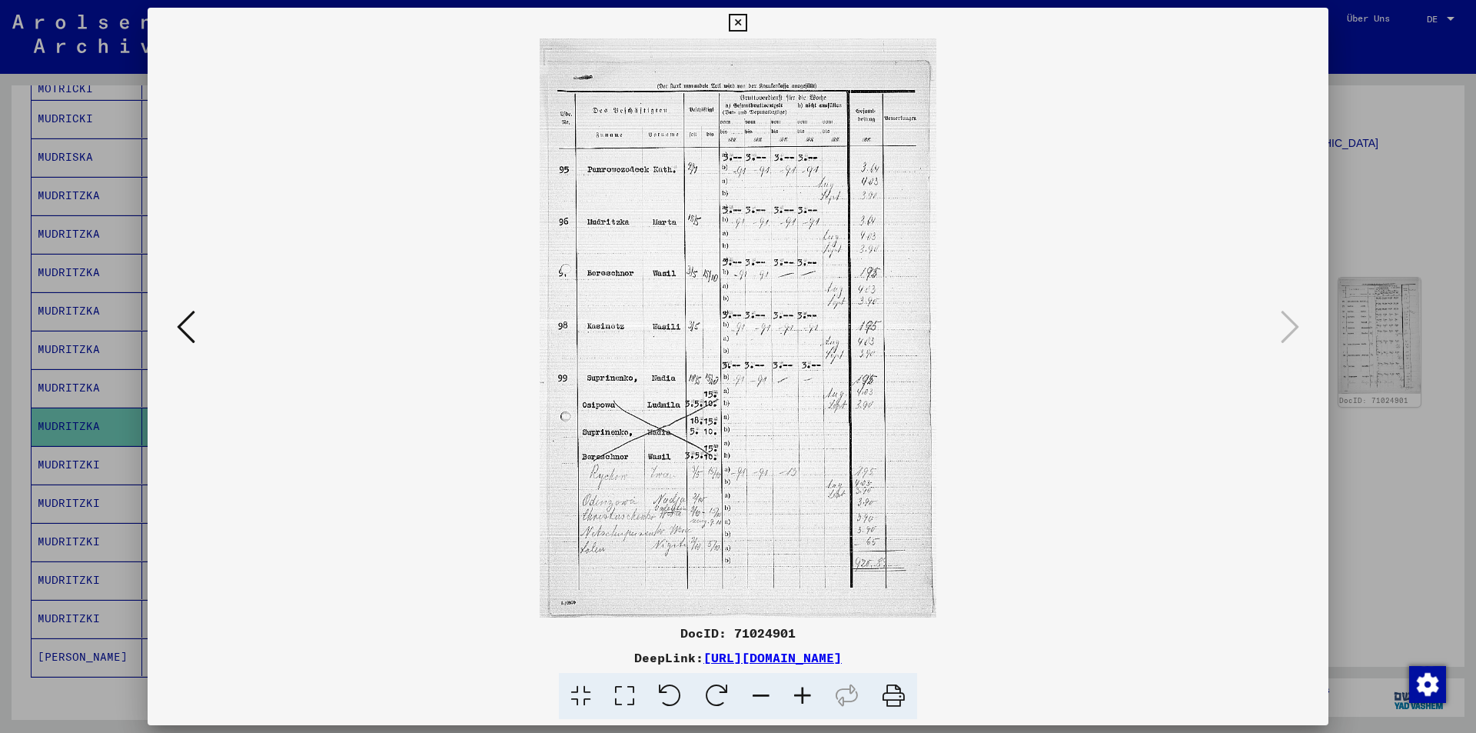
click at [185, 338] on icon at bounding box center [186, 326] width 18 height 37
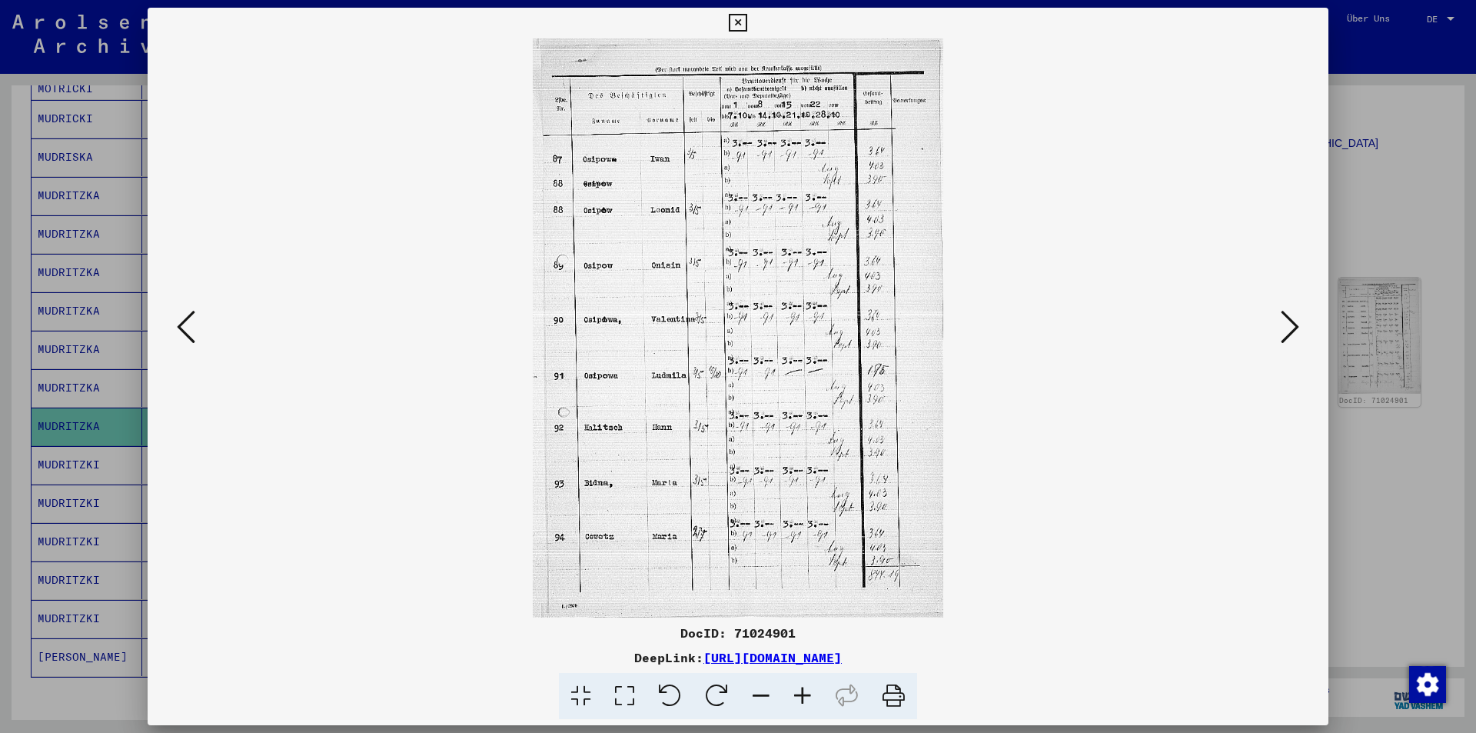
click at [185, 338] on icon at bounding box center [186, 326] width 18 height 37
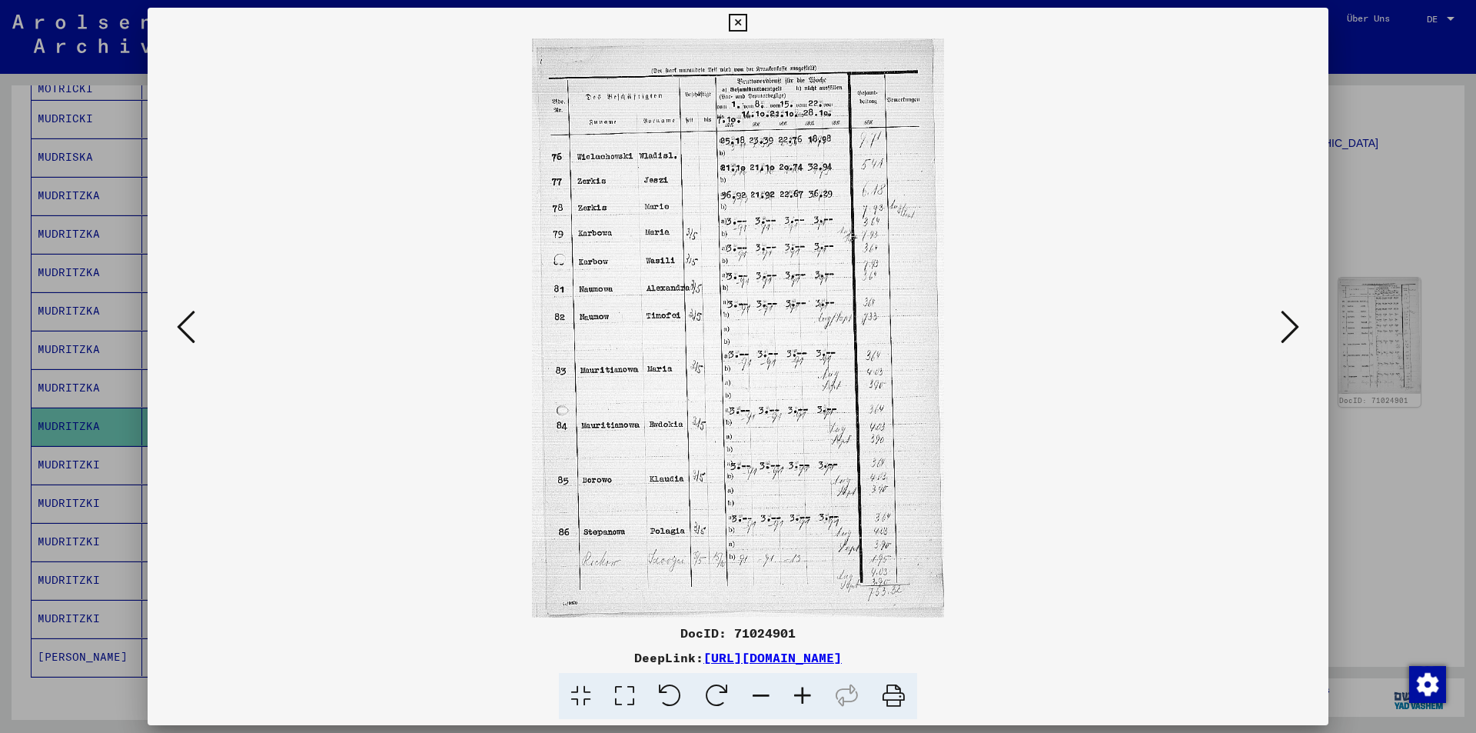
click at [185, 338] on icon at bounding box center [186, 326] width 18 height 37
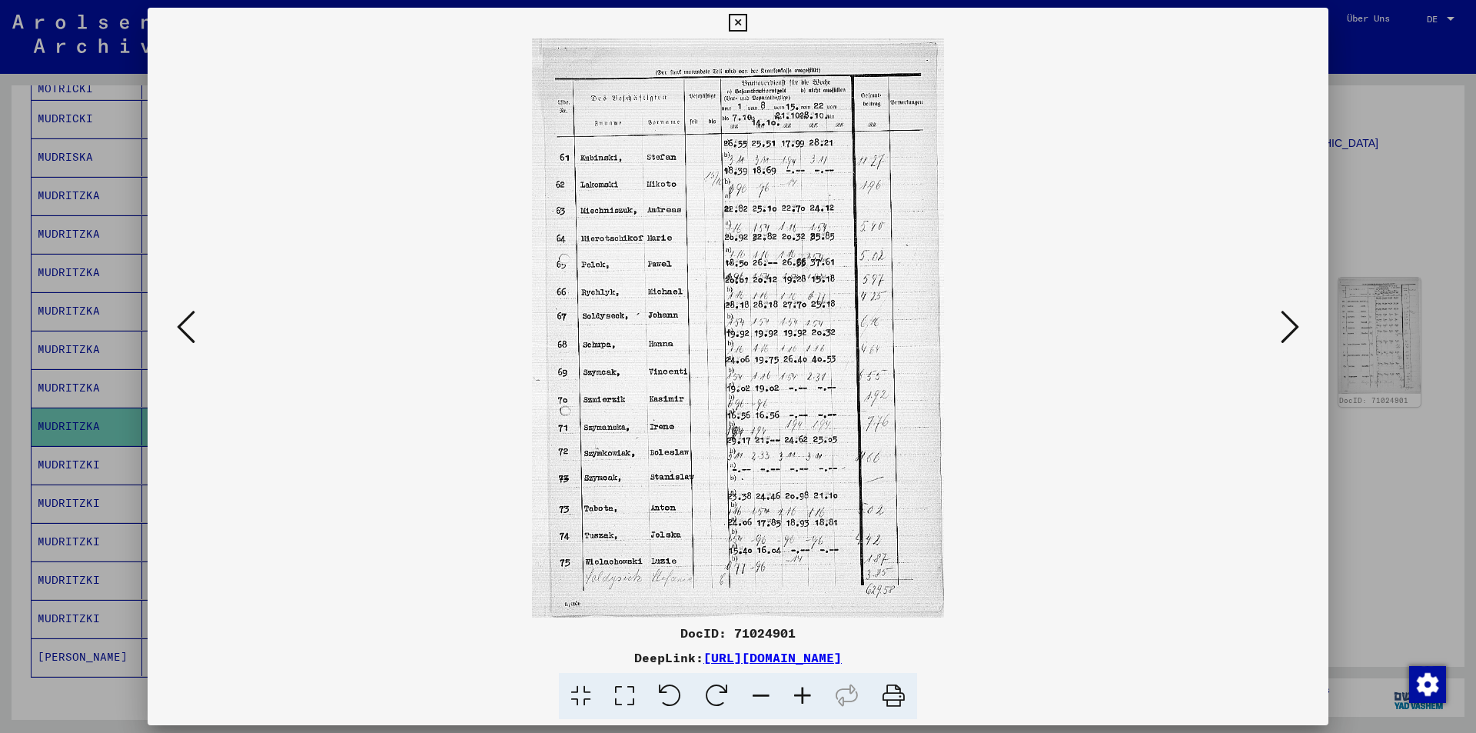
click at [0, 339] on div at bounding box center [738, 366] width 1476 height 733
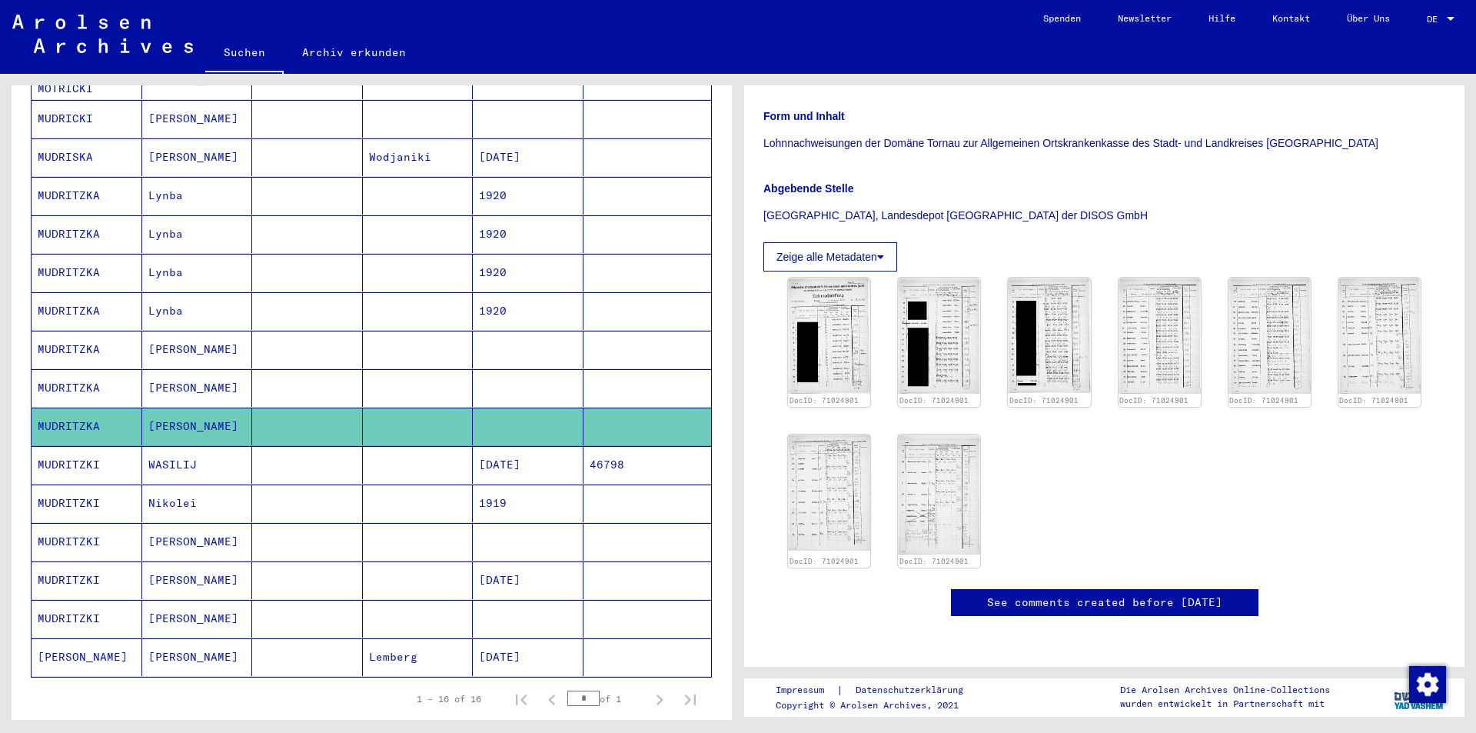
click at [186, 448] on mat-cell "WASILIJ" at bounding box center [197, 465] width 111 height 38
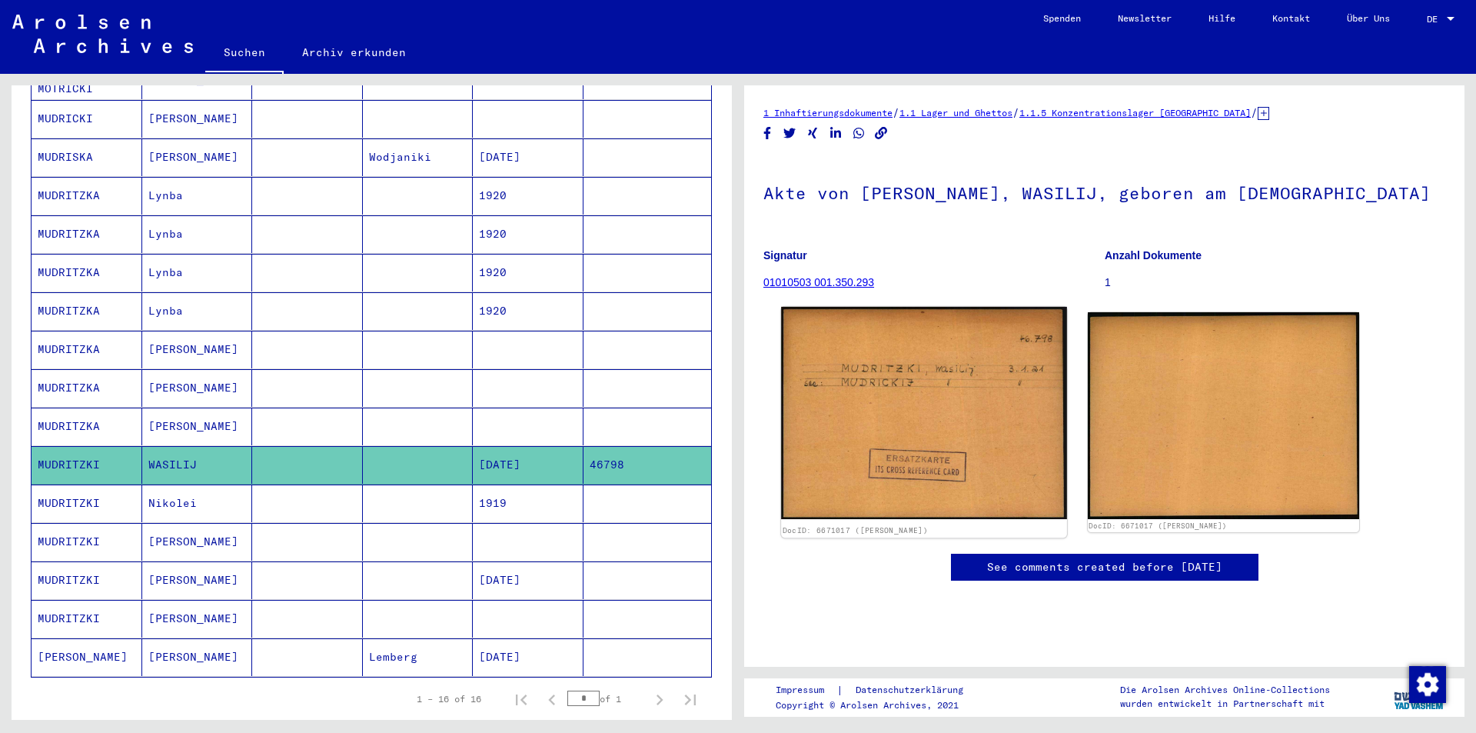
click at [940, 420] on img at bounding box center [923, 413] width 285 height 212
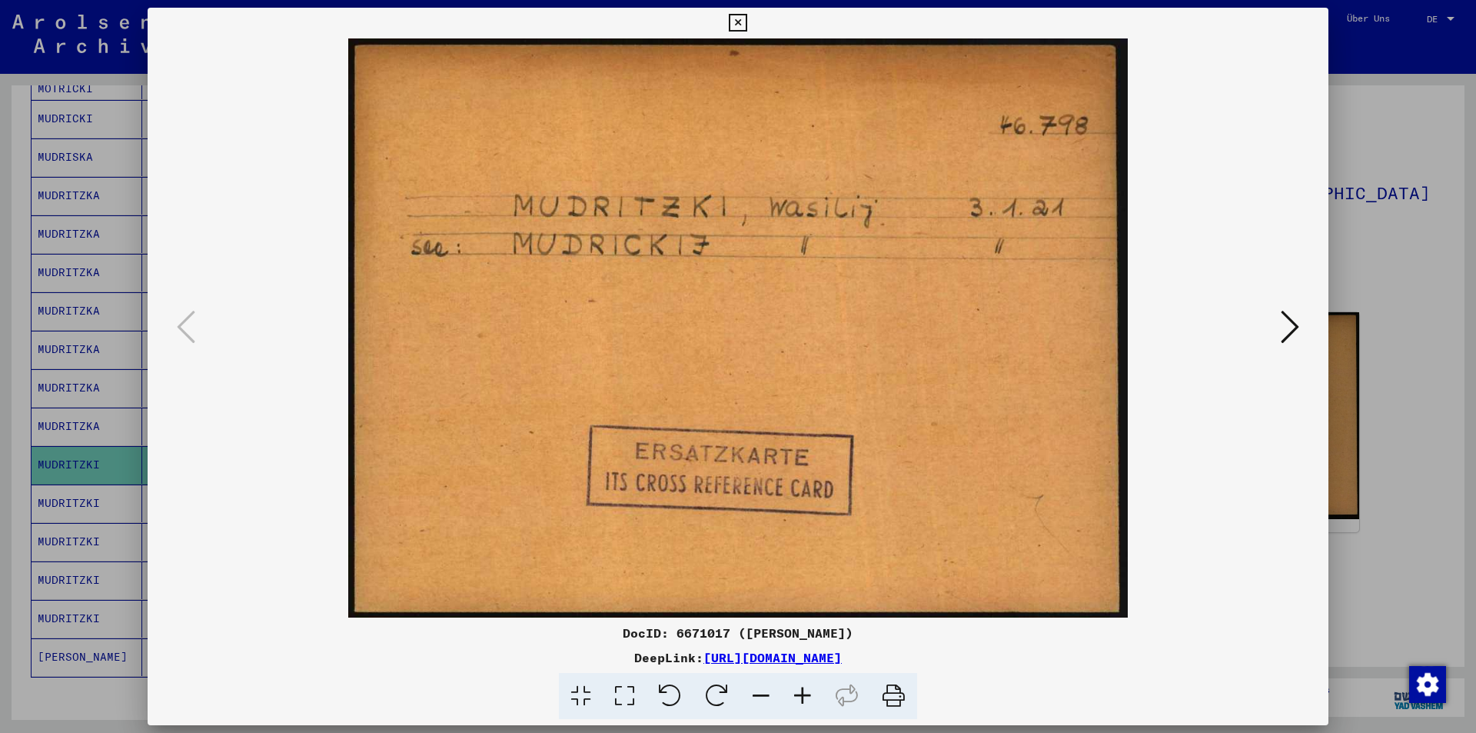
click at [1292, 327] on icon at bounding box center [1290, 326] width 18 height 37
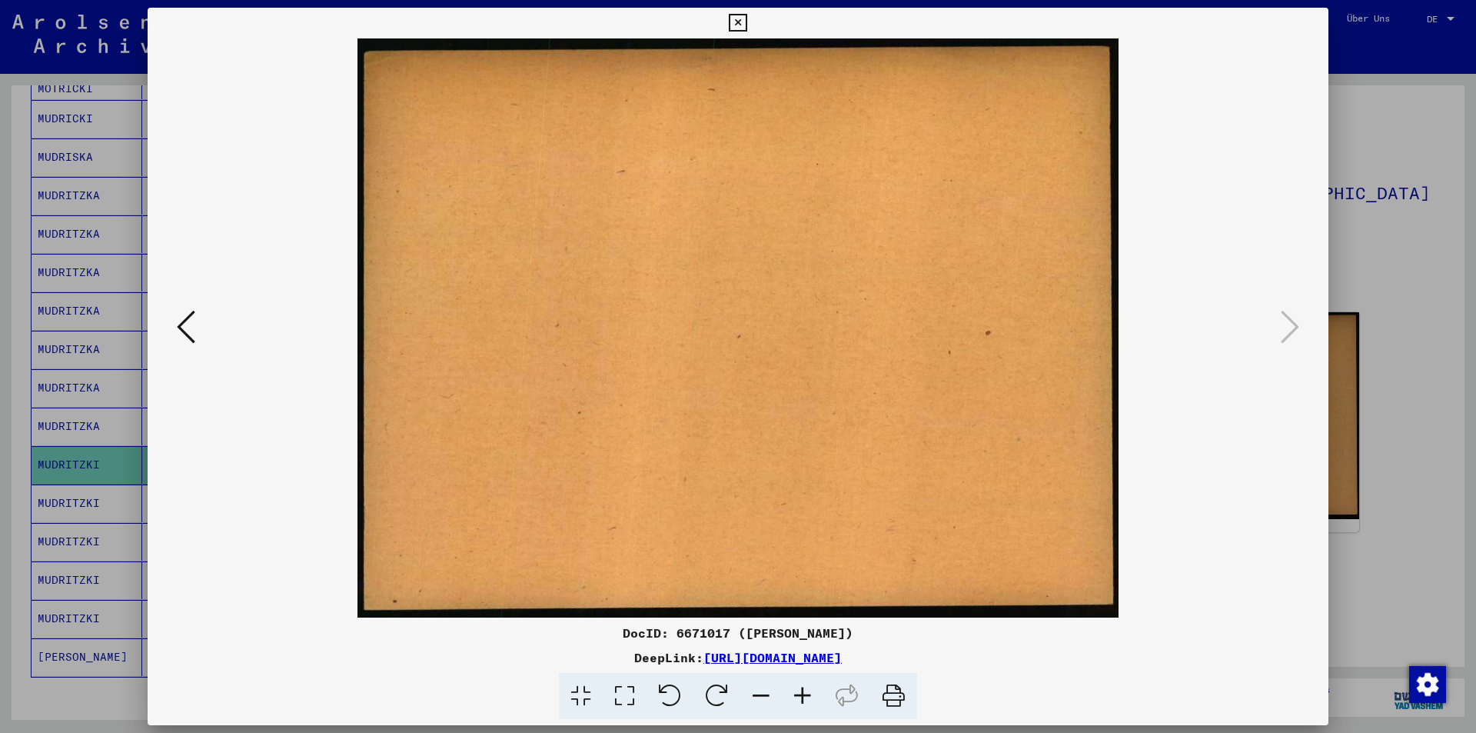
click at [1395, 325] on div at bounding box center [738, 366] width 1476 height 733
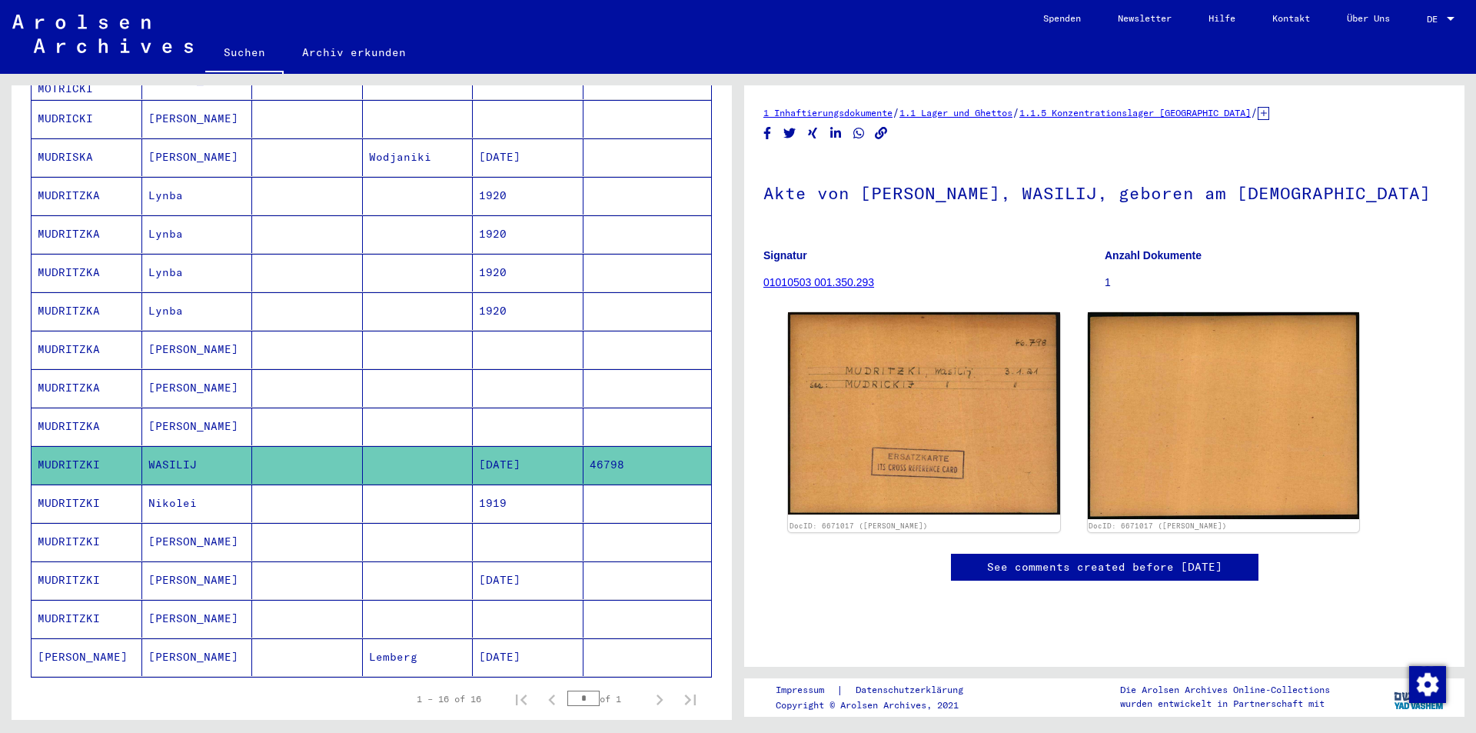
click at [191, 484] on mat-cell "Nikolei" at bounding box center [197, 503] width 111 height 38
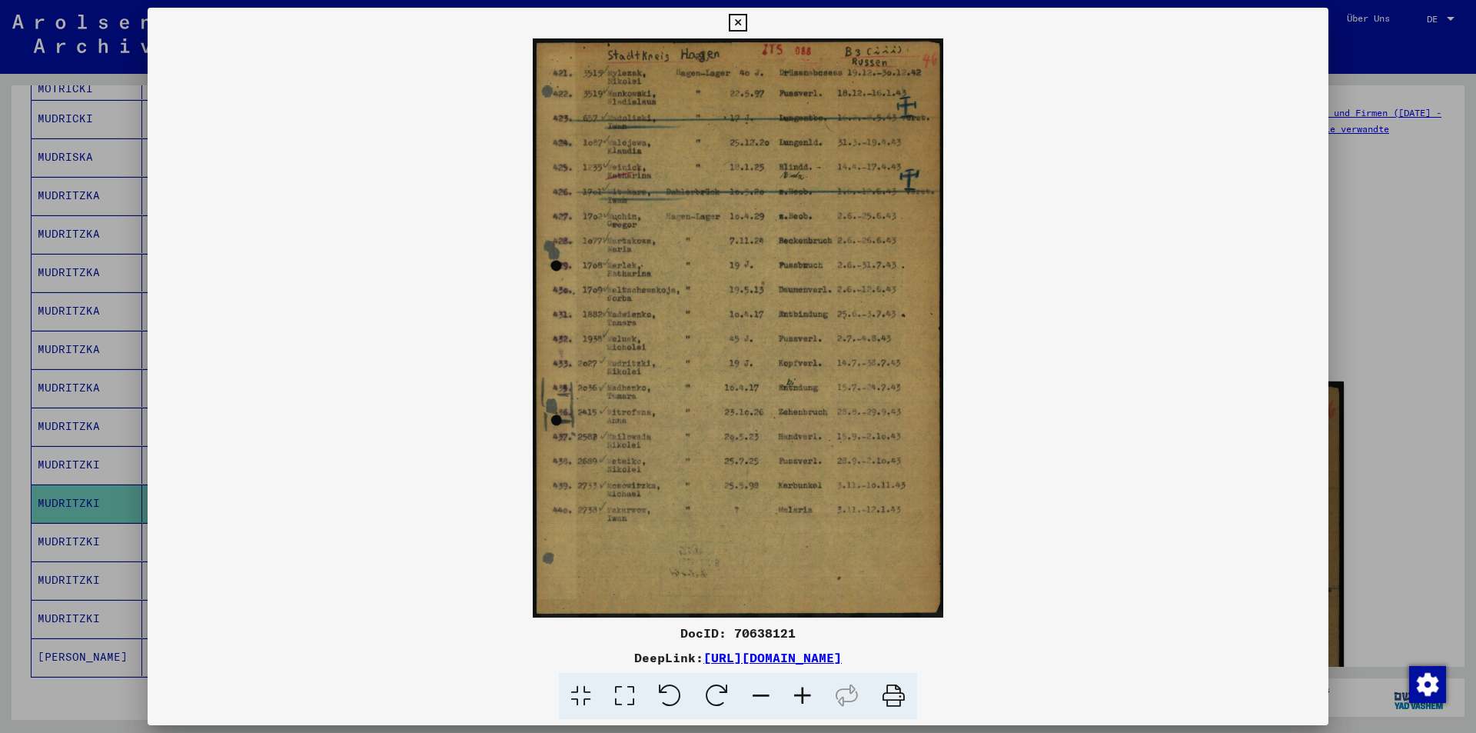
click at [677, 253] on img at bounding box center [738, 327] width 1181 height 579
click at [790, 699] on icon at bounding box center [803, 696] width 42 height 47
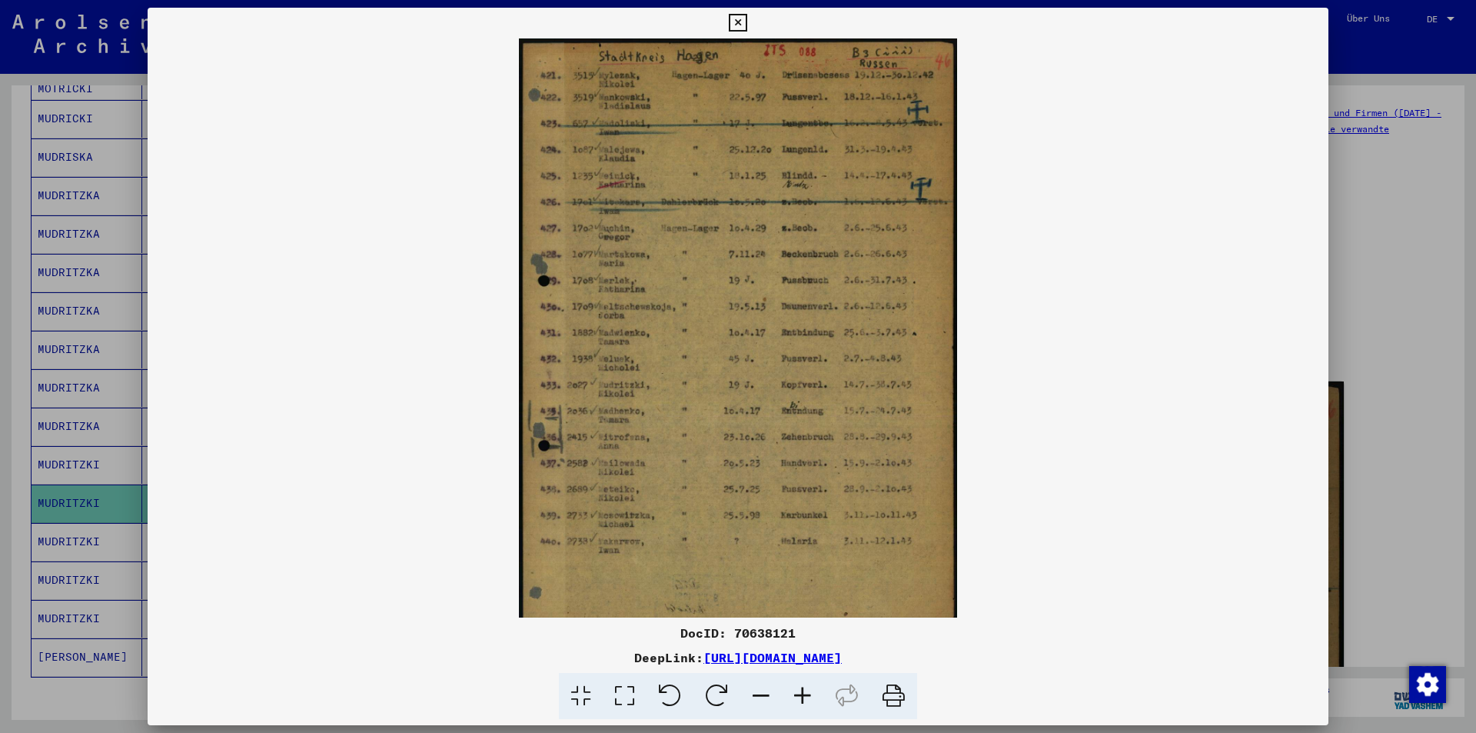
click at [800, 697] on icon at bounding box center [803, 696] width 42 height 47
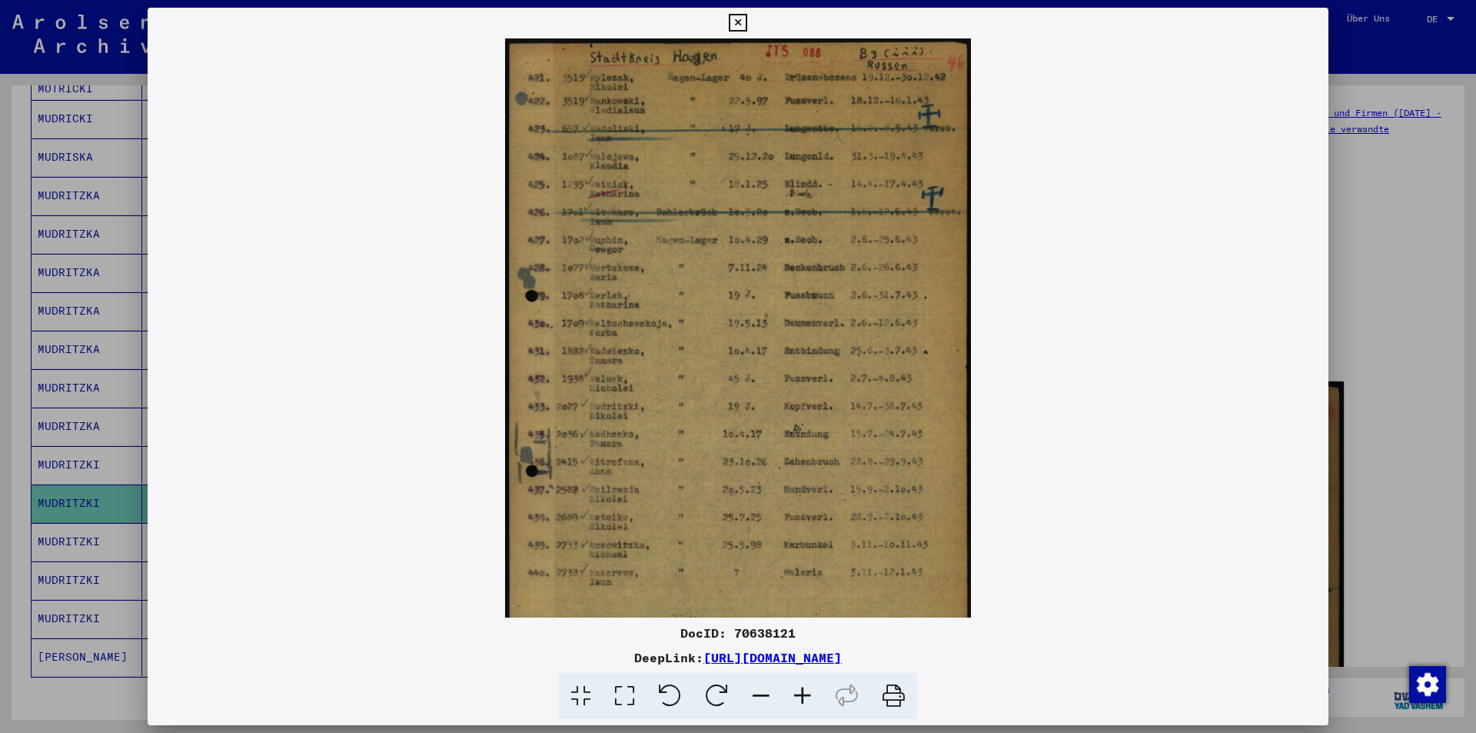
click at [800, 697] on icon at bounding box center [803, 696] width 42 height 47
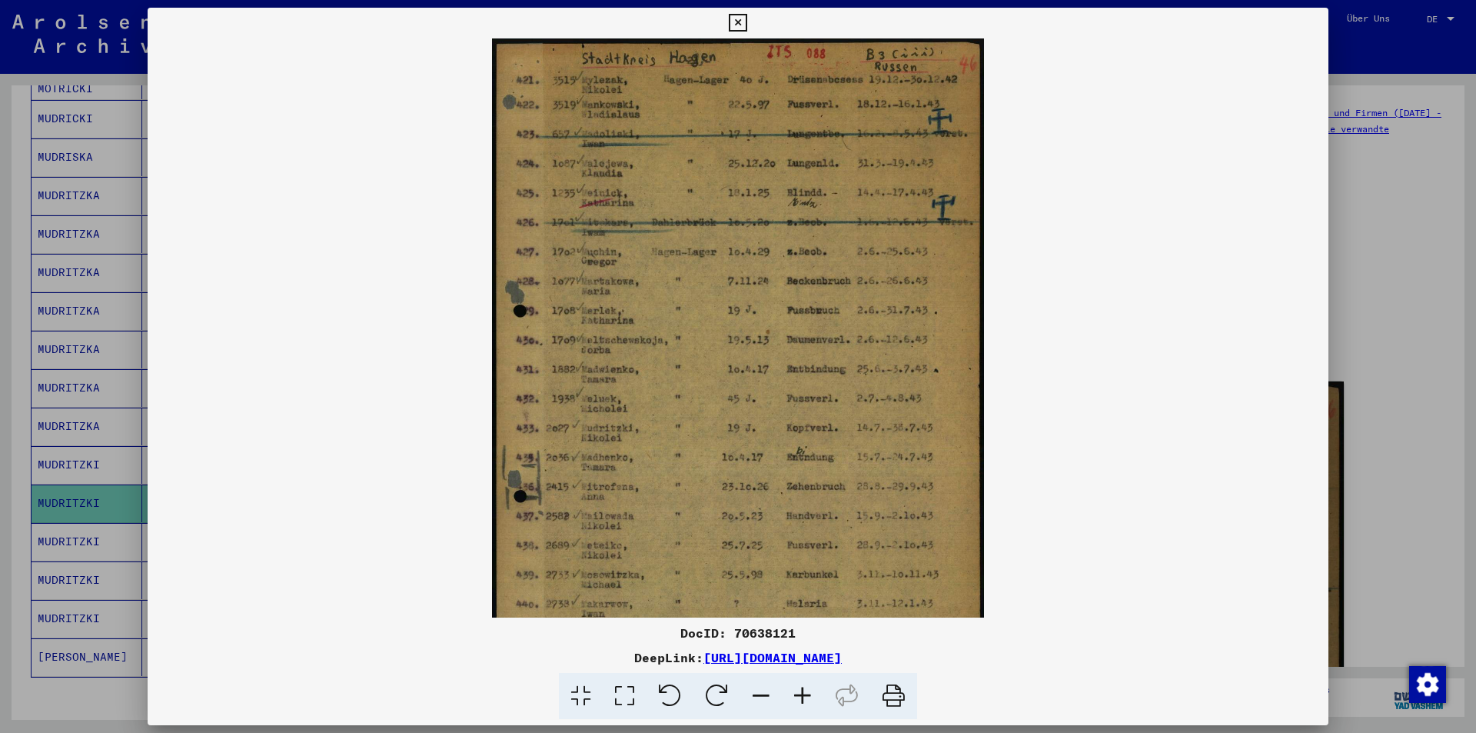
click at [800, 697] on icon at bounding box center [803, 696] width 42 height 47
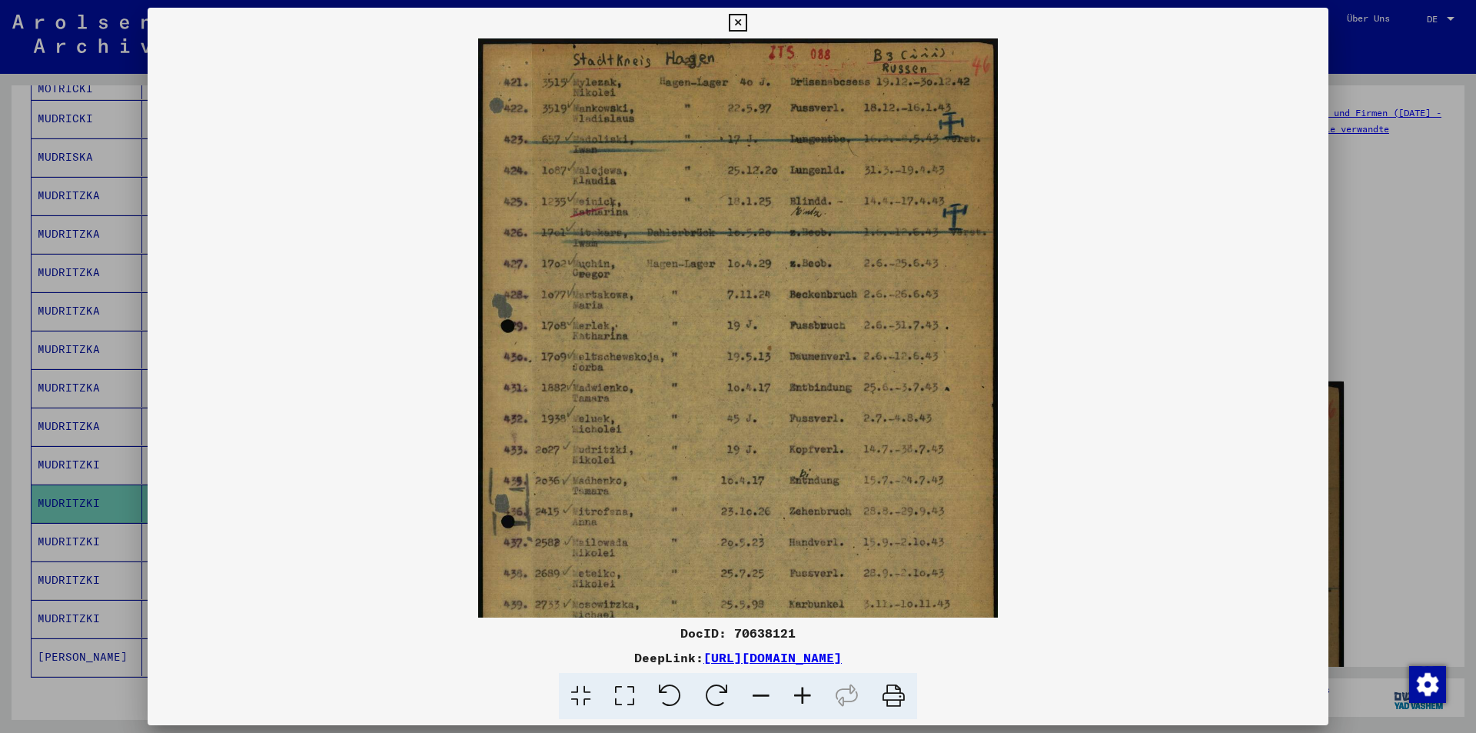
click at [800, 697] on icon at bounding box center [803, 696] width 42 height 47
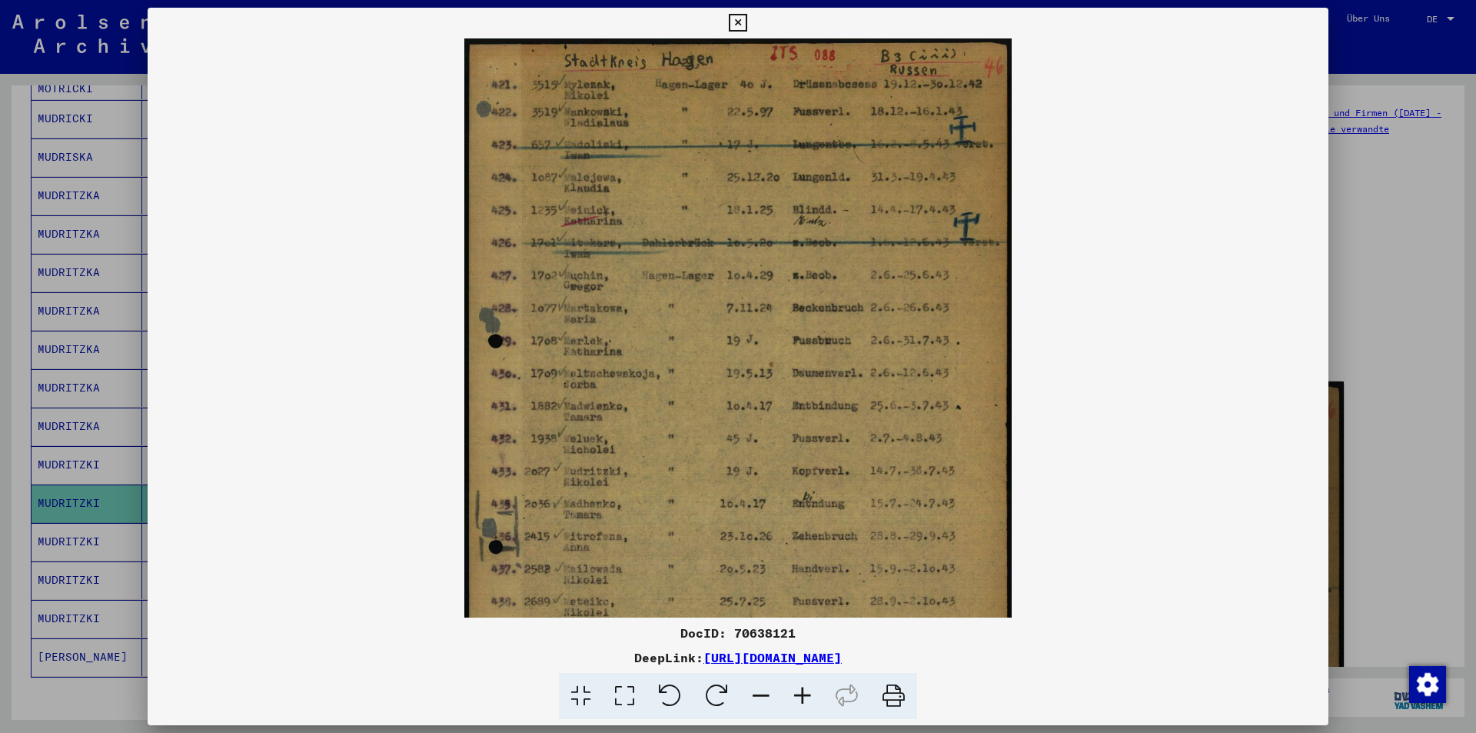
click at [800, 697] on icon at bounding box center [803, 696] width 42 height 47
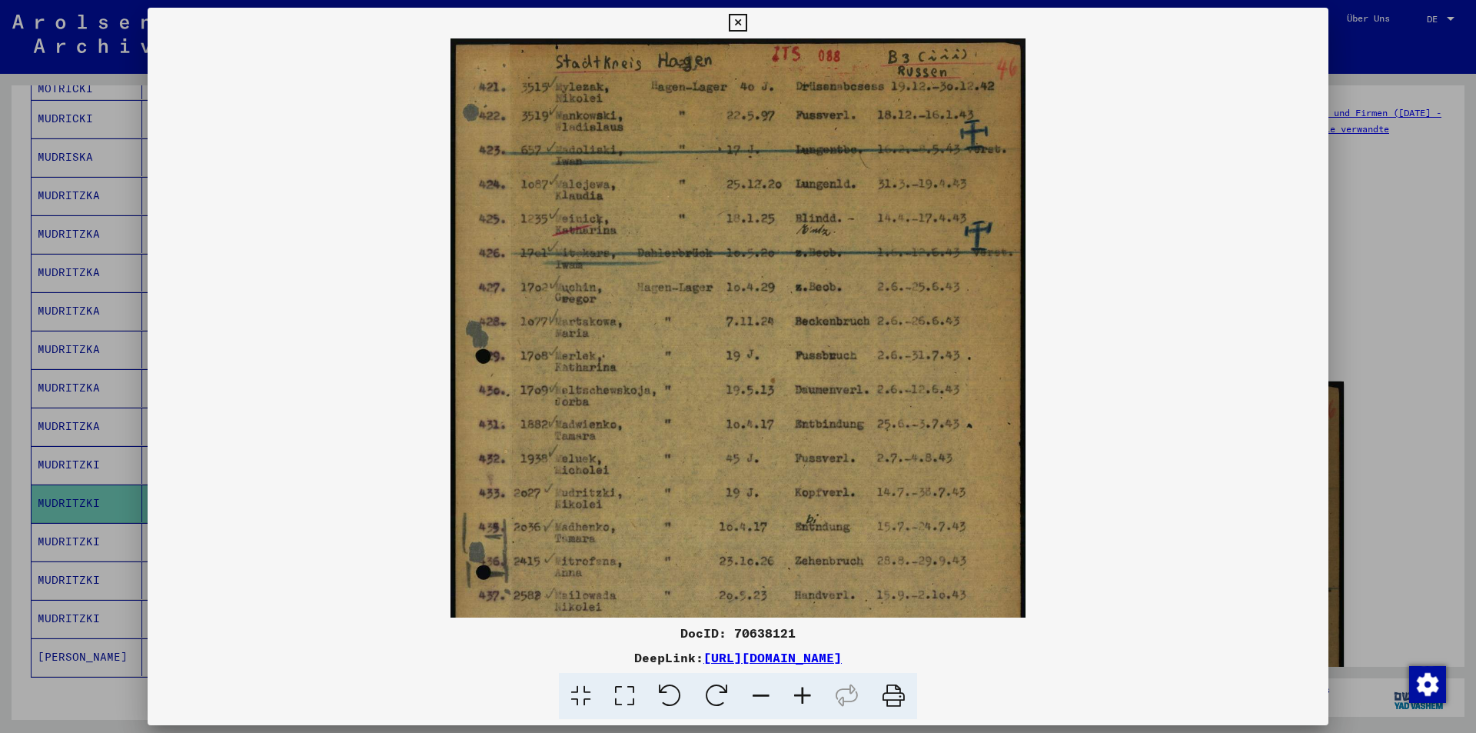
click at [800, 697] on icon at bounding box center [803, 696] width 42 height 47
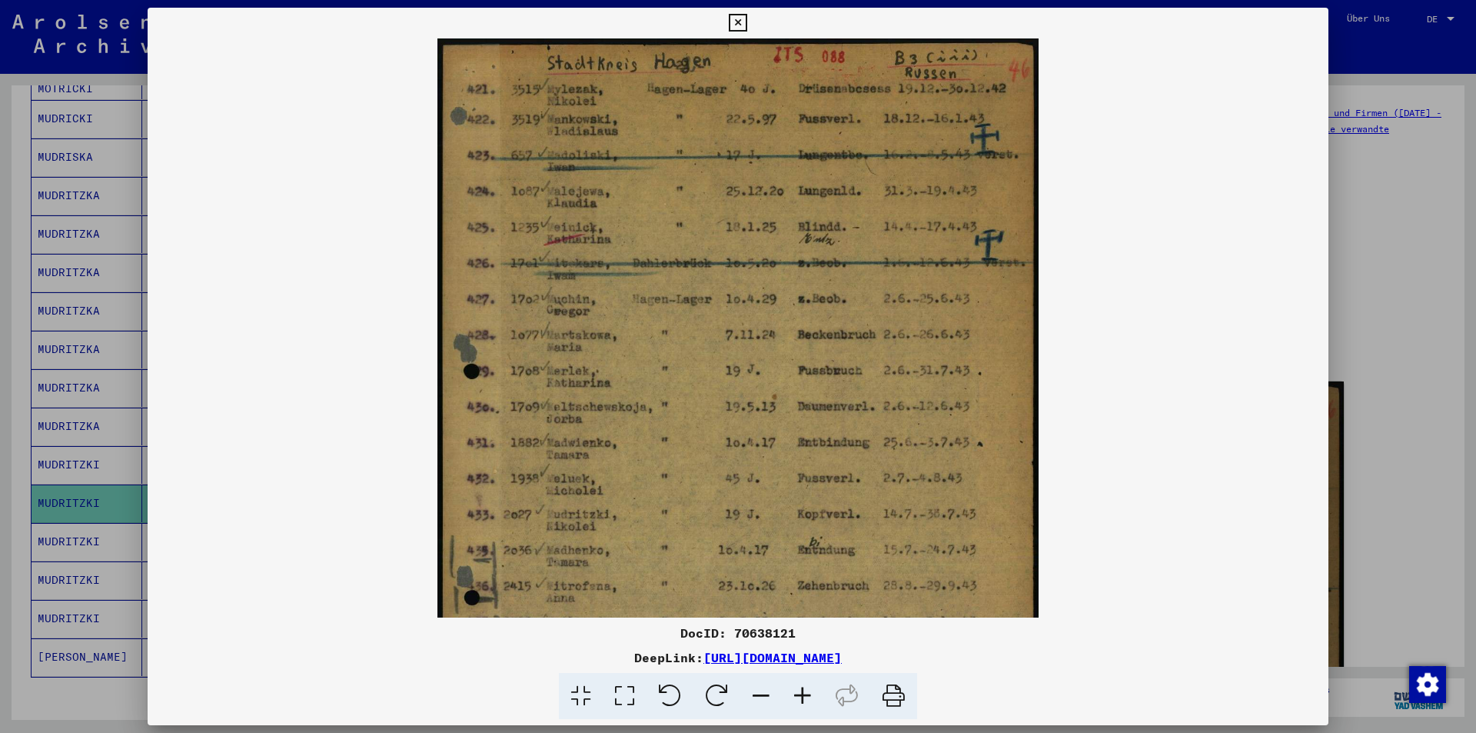
click at [800, 697] on icon at bounding box center [803, 696] width 42 height 47
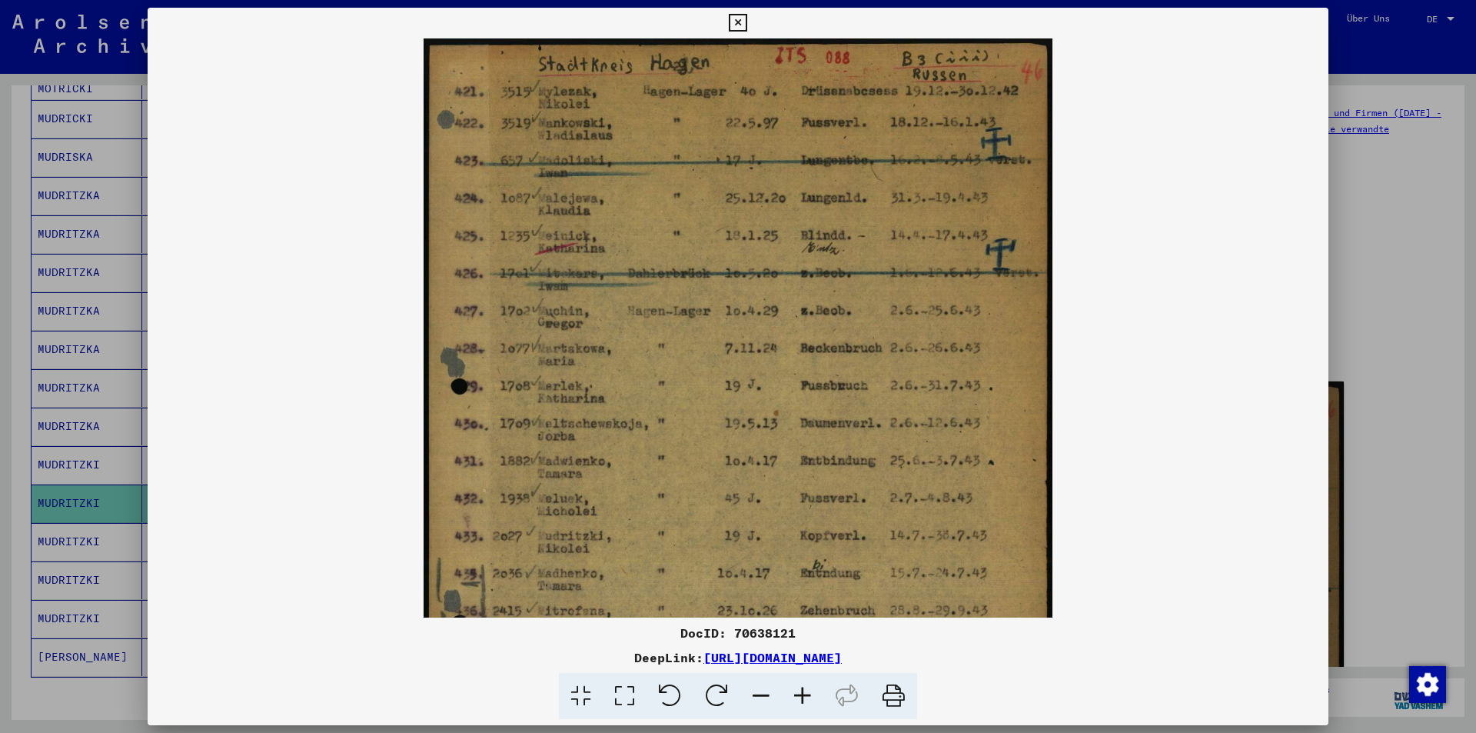
click at [800, 697] on icon at bounding box center [803, 696] width 42 height 47
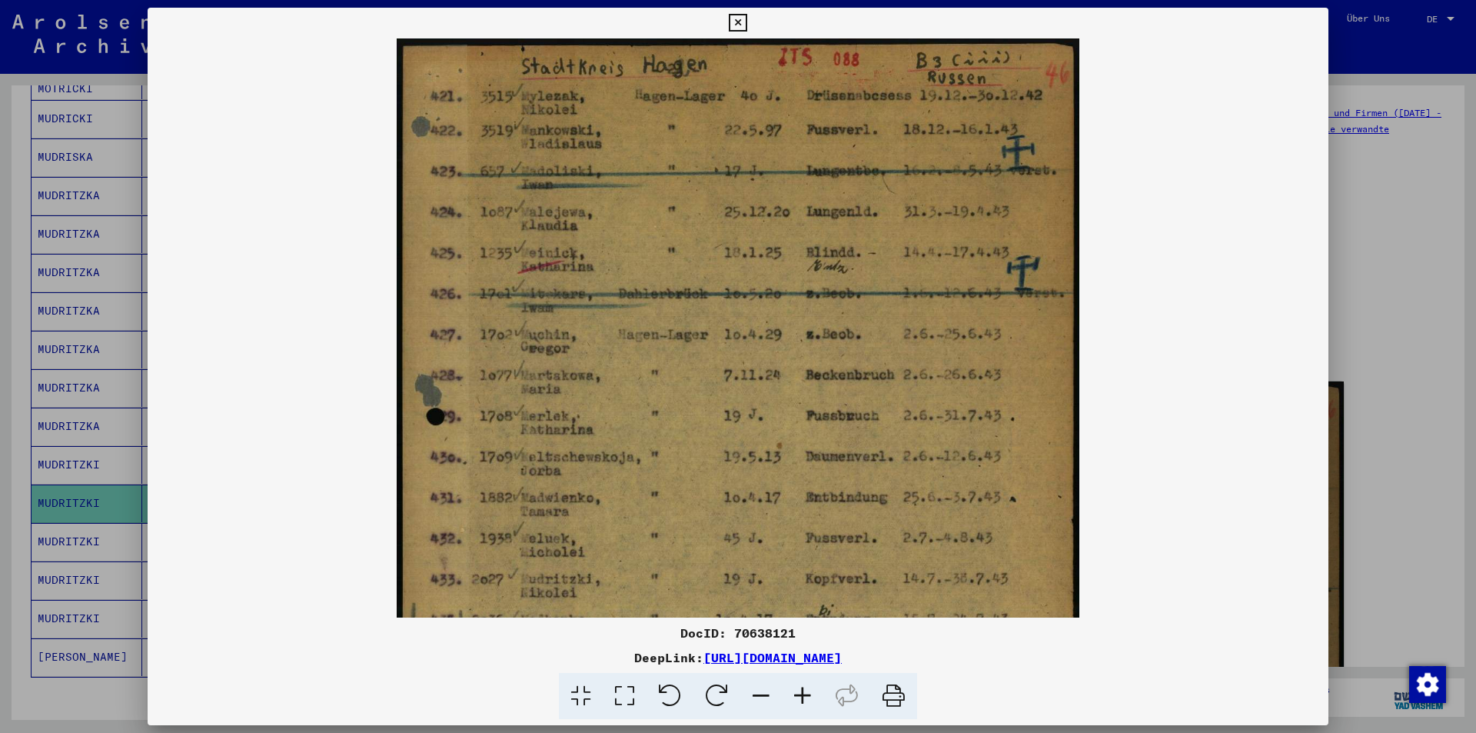
click at [800, 697] on icon at bounding box center [803, 696] width 42 height 47
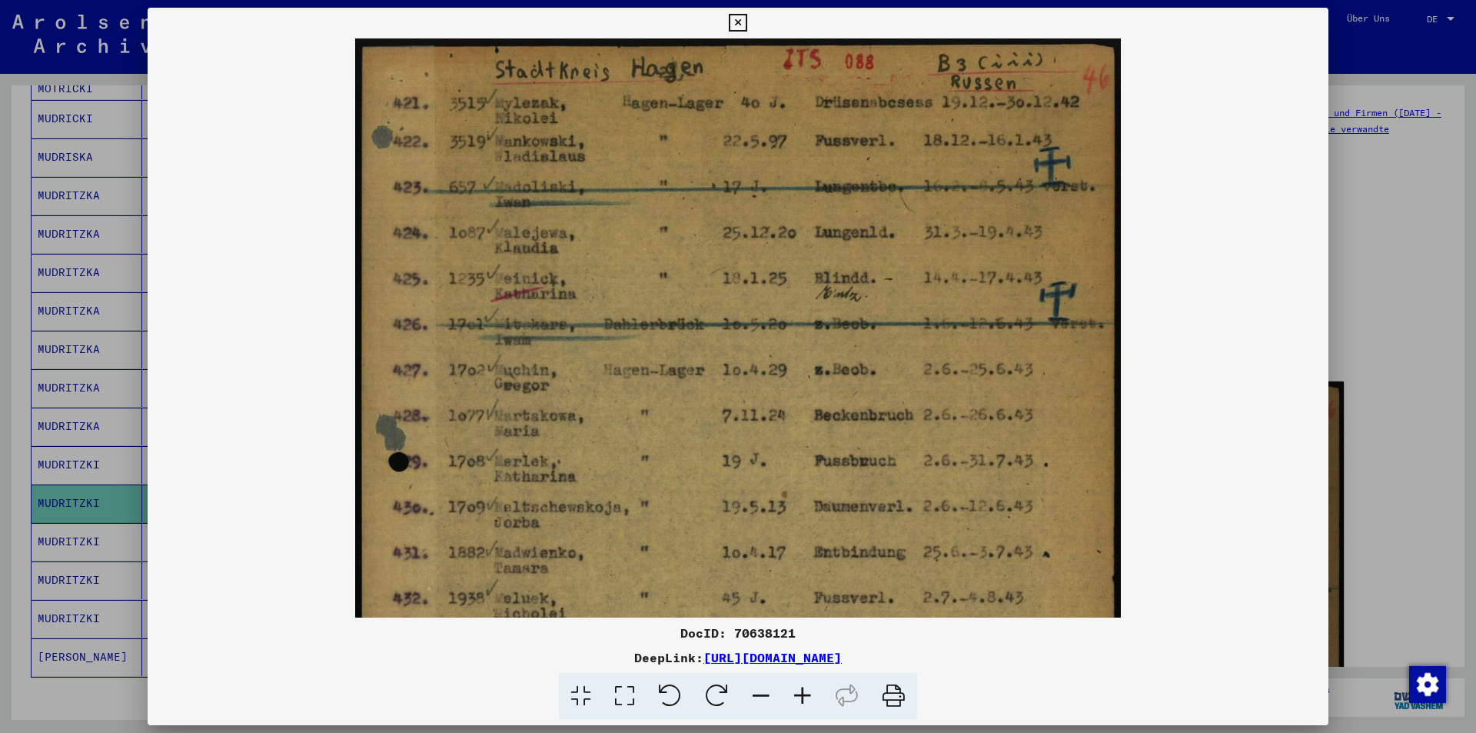
click at [800, 697] on icon at bounding box center [803, 696] width 42 height 47
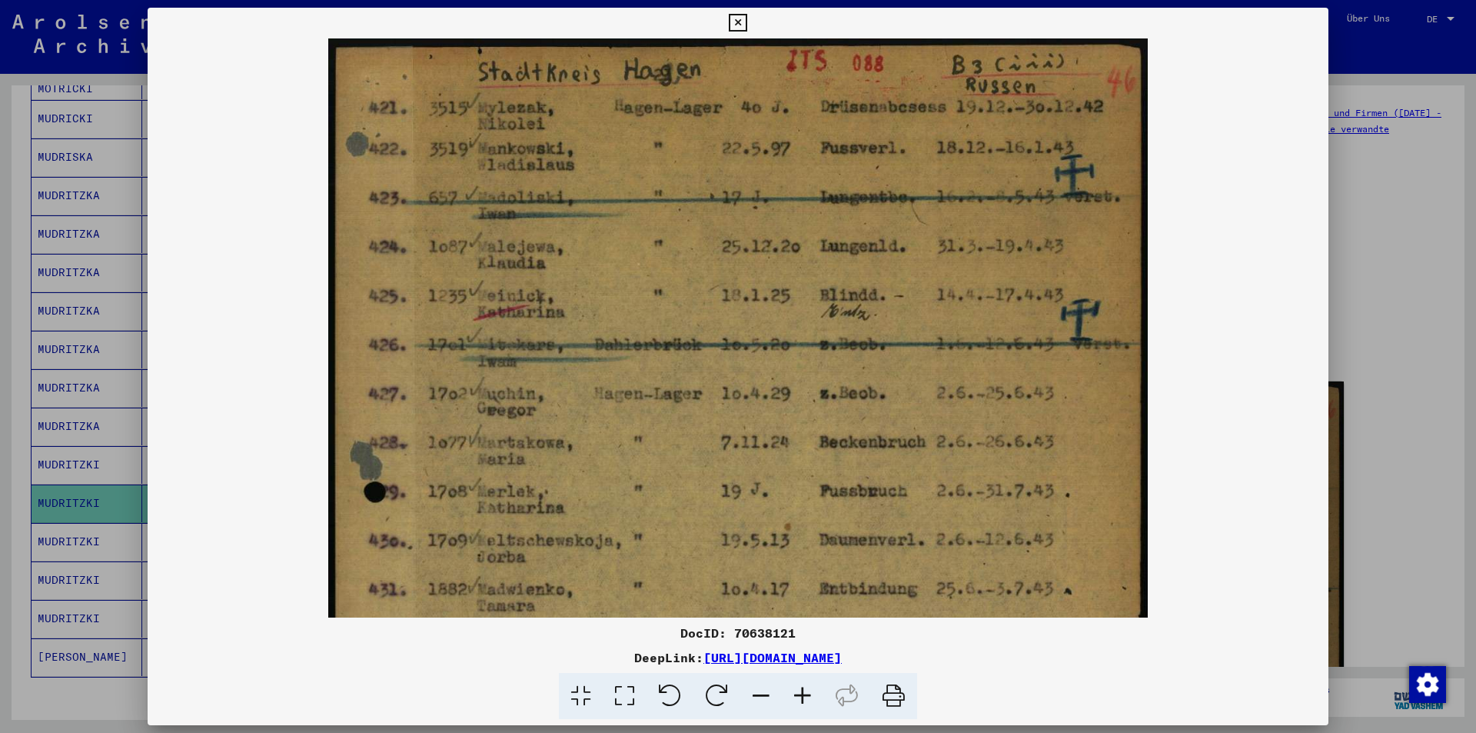
click at [800, 697] on icon at bounding box center [803, 696] width 42 height 47
click at [51, 364] on div at bounding box center [738, 366] width 1476 height 733
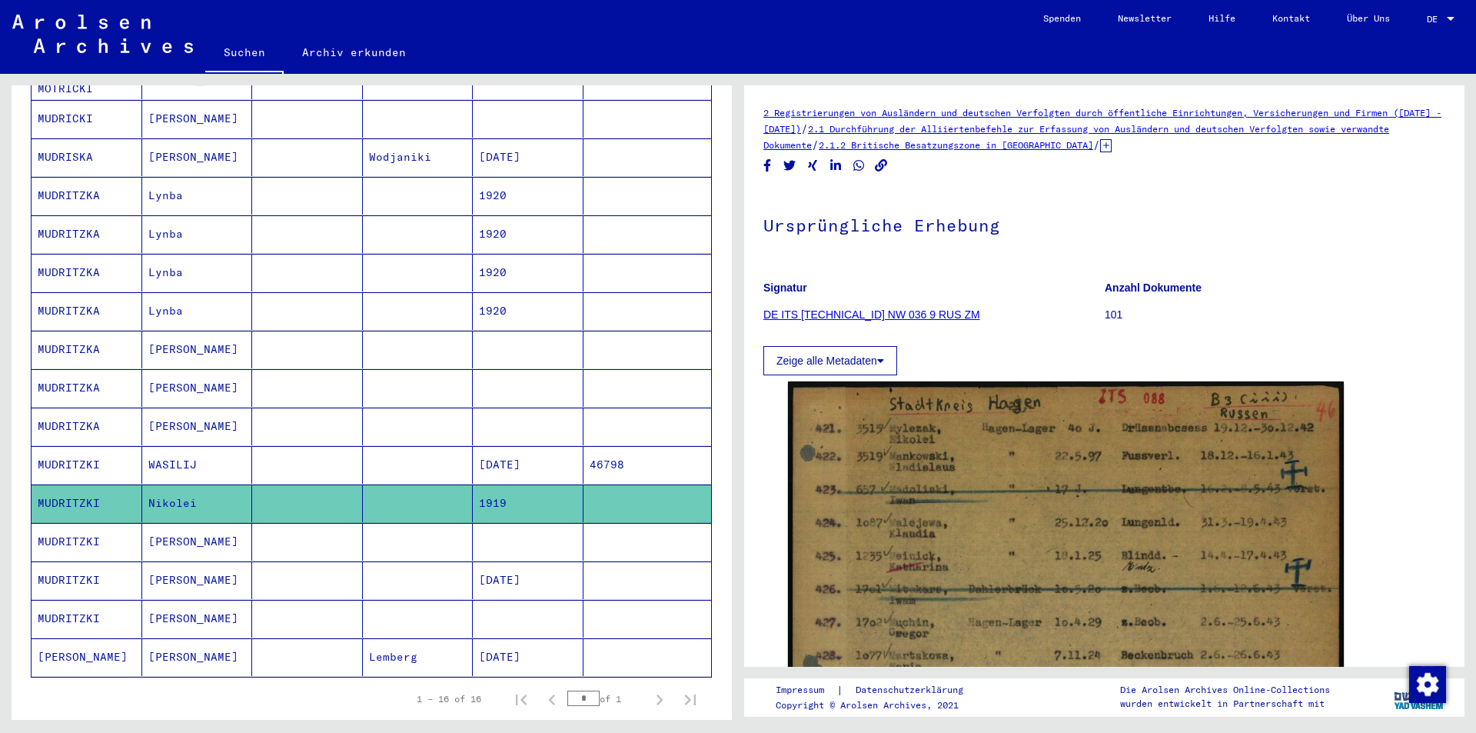
click at [234, 523] on mat-cell "[PERSON_NAME]" at bounding box center [197, 542] width 111 height 38
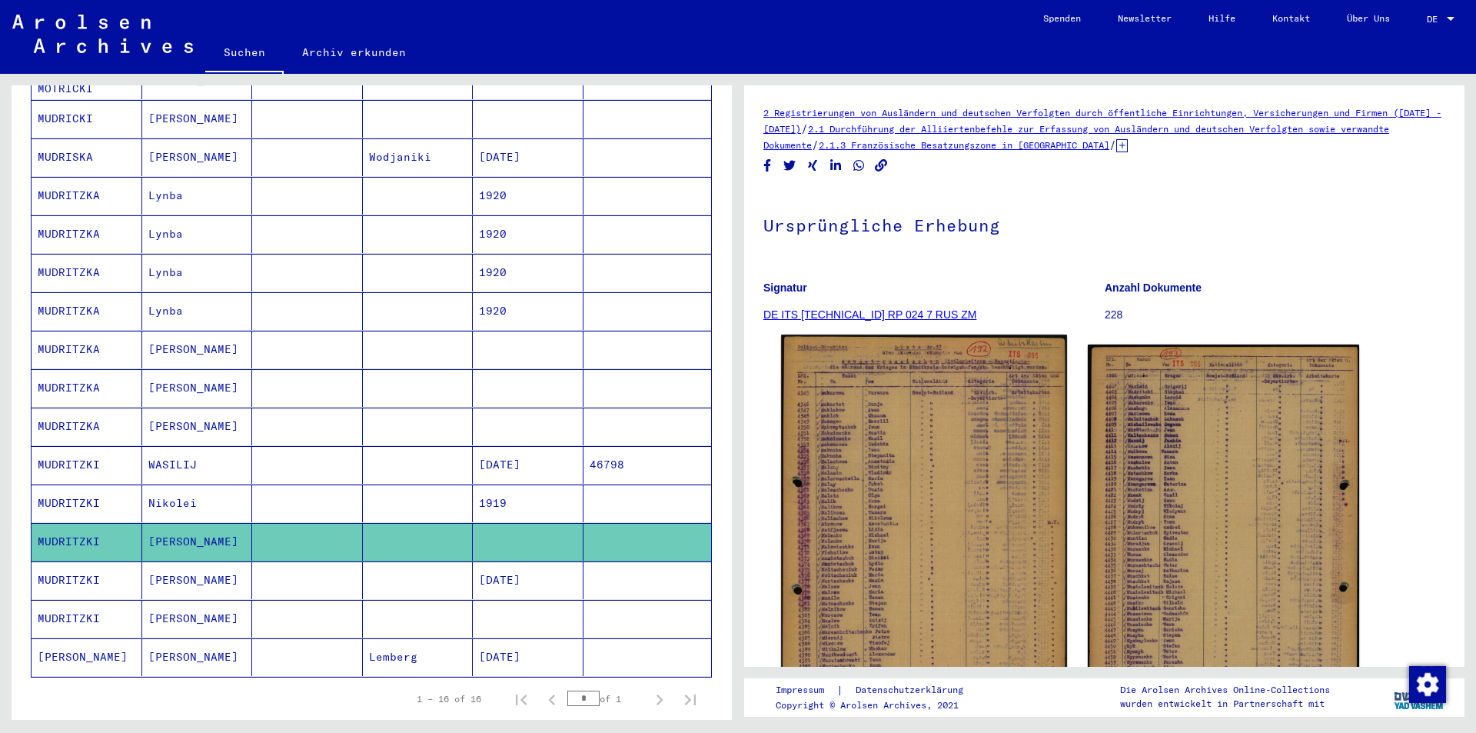
click at [903, 450] on img at bounding box center [923, 534] width 285 height 401
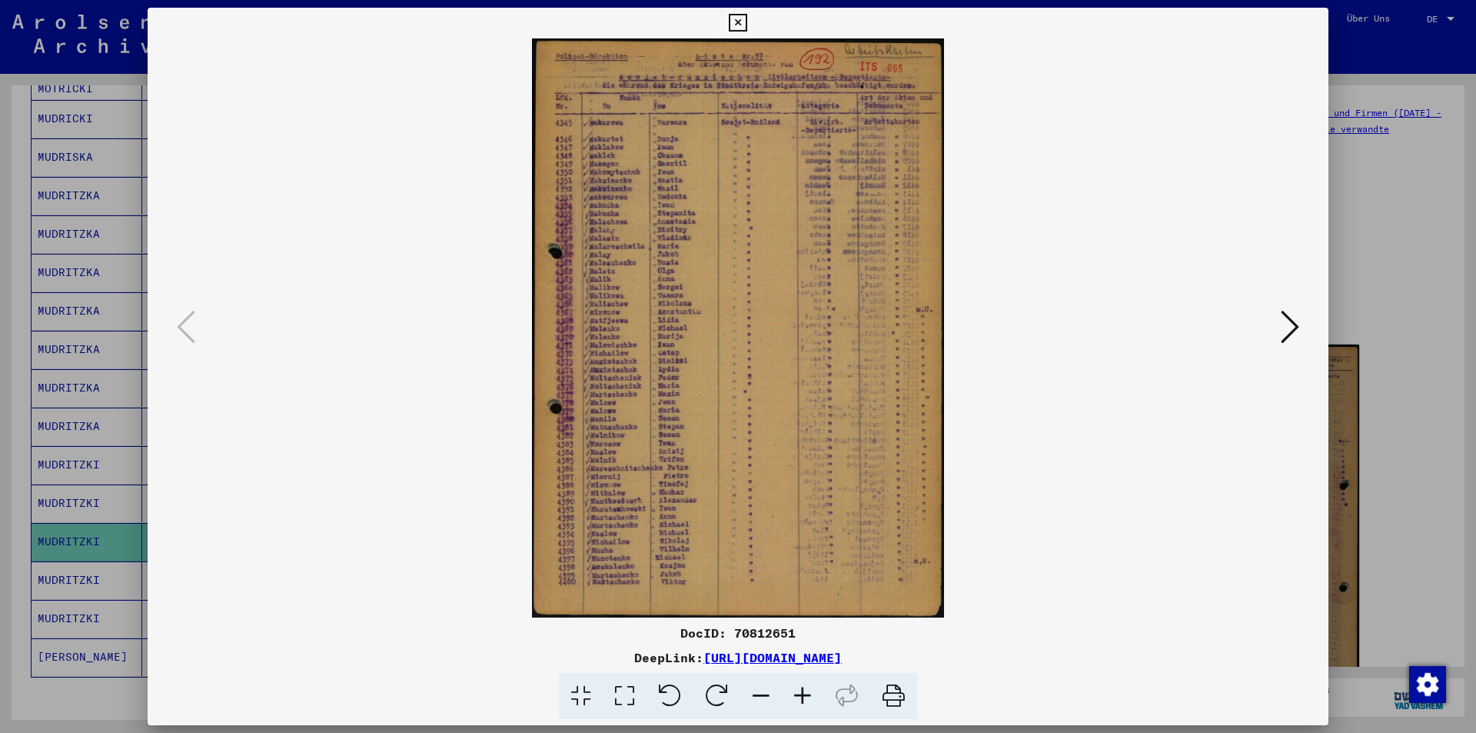
click at [777, 351] on img at bounding box center [738, 327] width 1076 height 579
click at [797, 700] on icon at bounding box center [803, 696] width 42 height 47
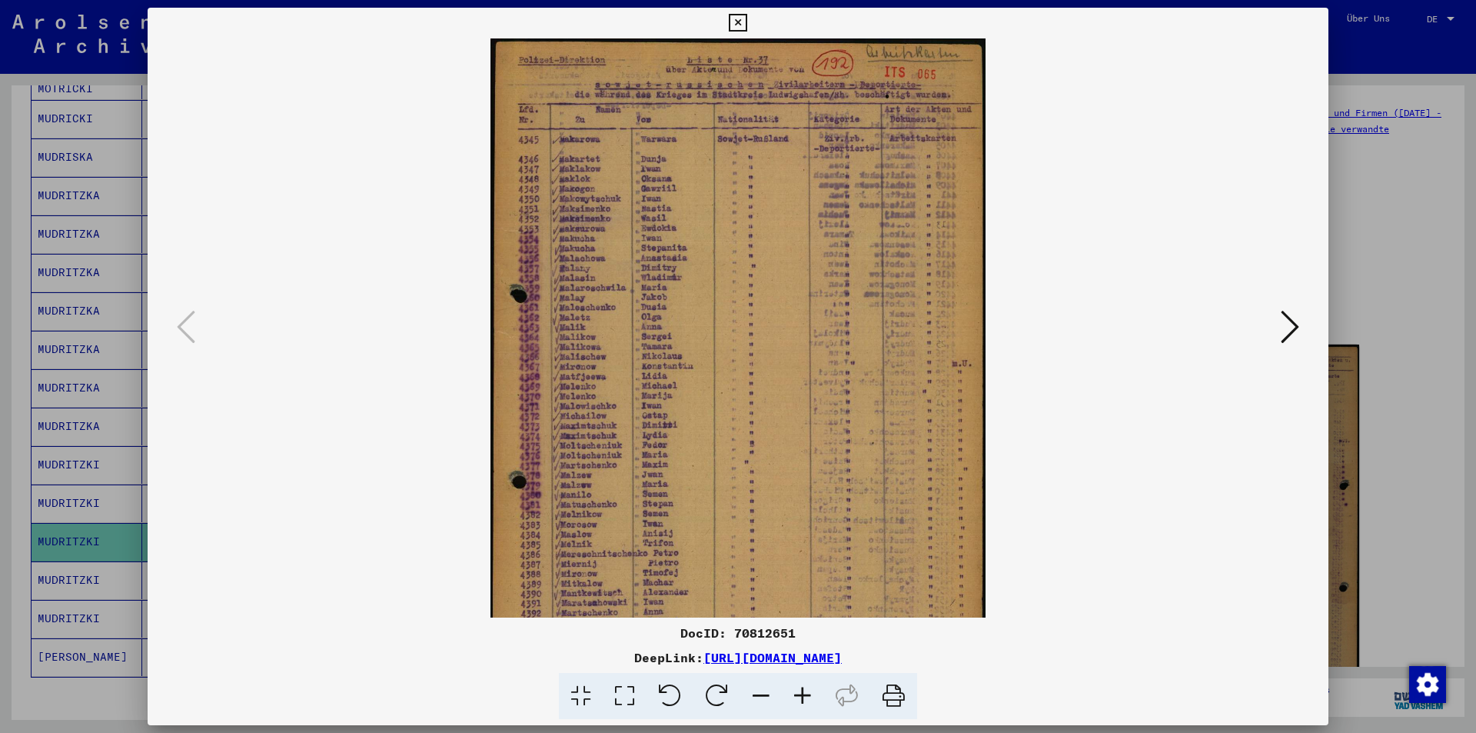
click at [797, 700] on icon at bounding box center [803, 696] width 42 height 47
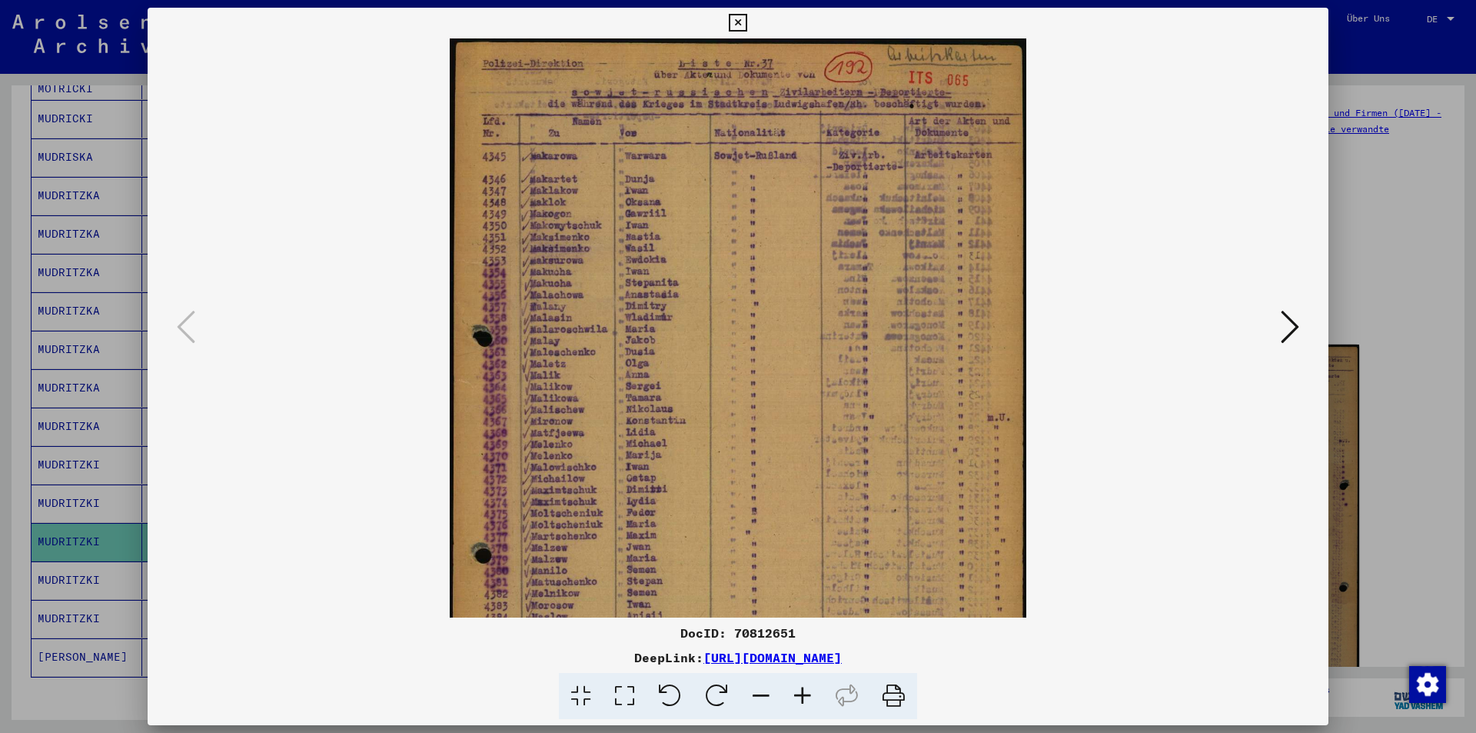
click at [797, 700] on icon at bounding box center [803, 696] width 42 height 47
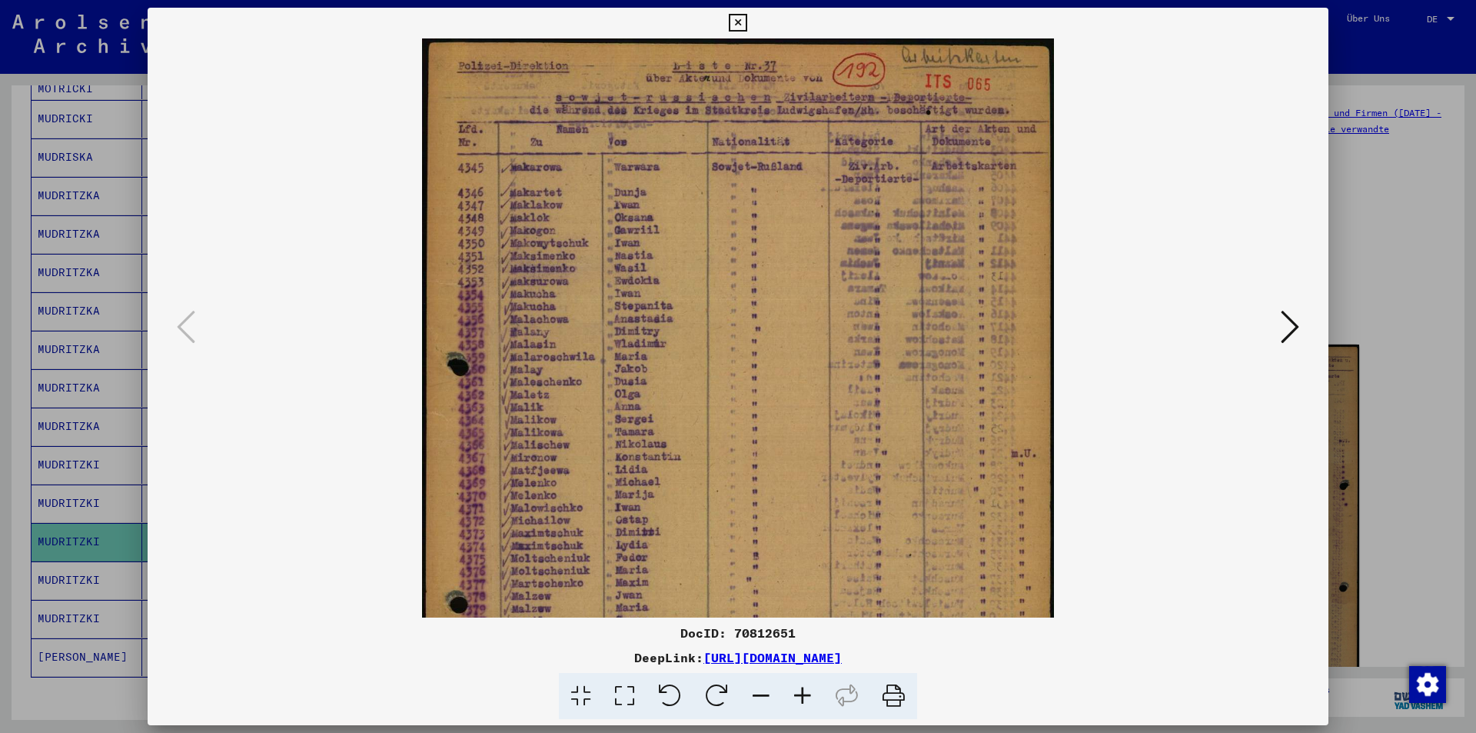
click at [797, 700] on icon at bounding box center [803, 696] width 42 height 47
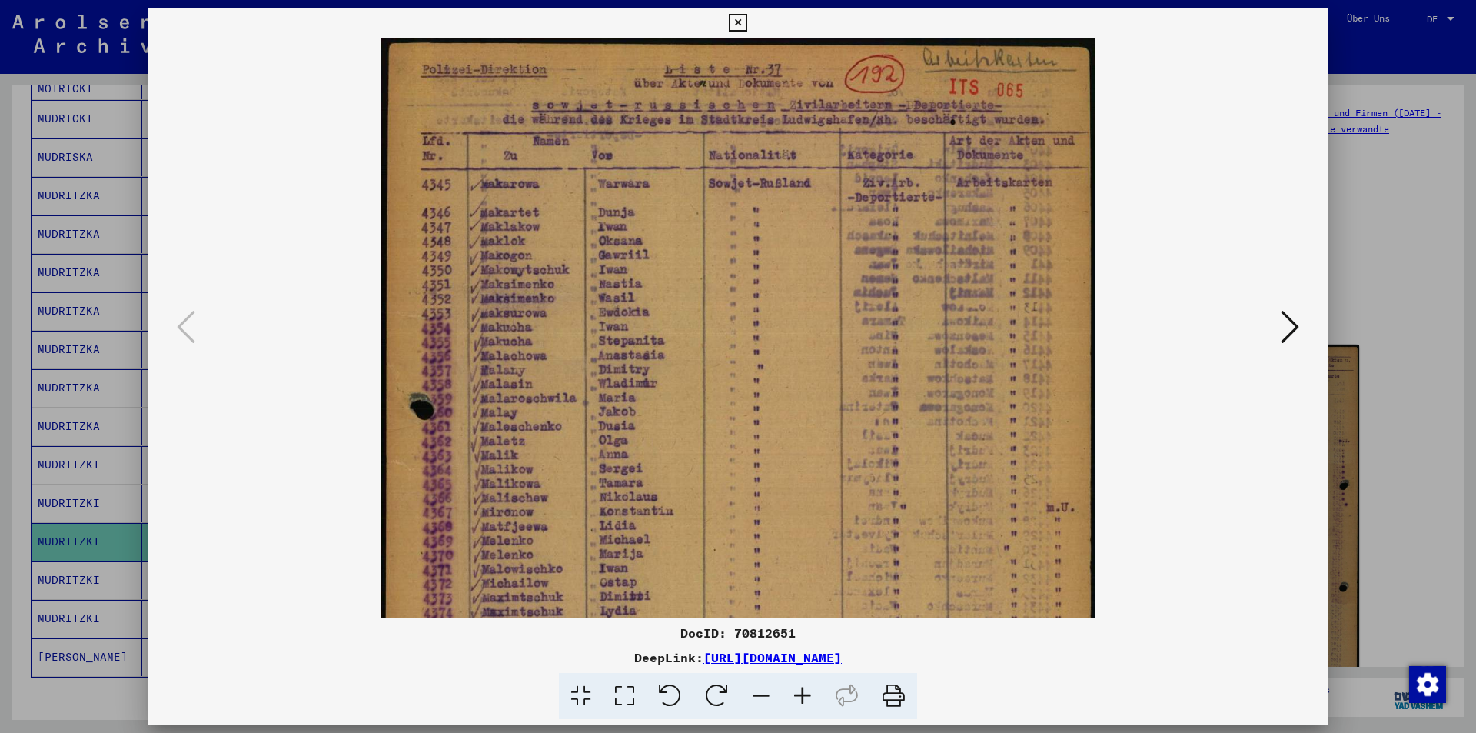
click at [797, 700] on icon at bounding box center [803, 696] width 42 height 47
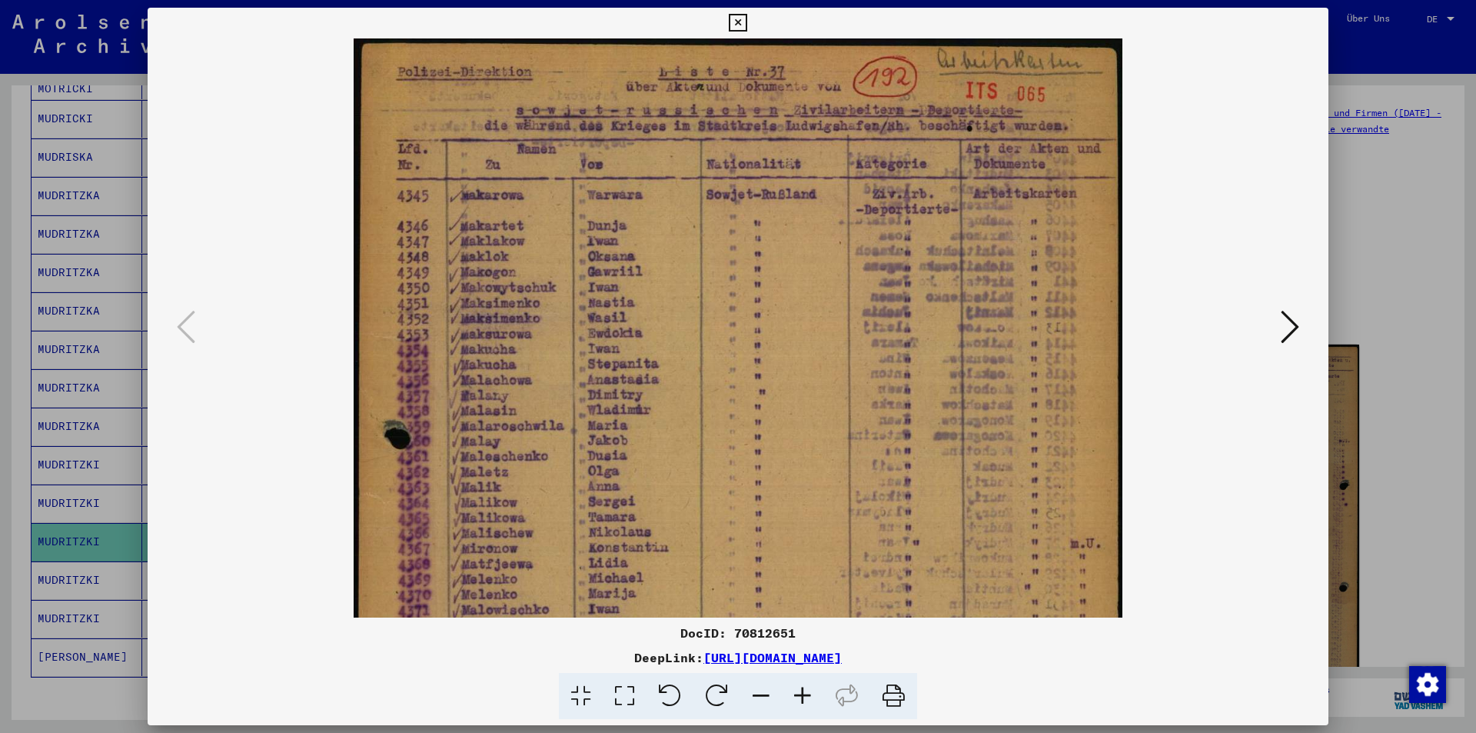
click at [797, 700] on icon at bounding box center [803, 696] width 42 height 47
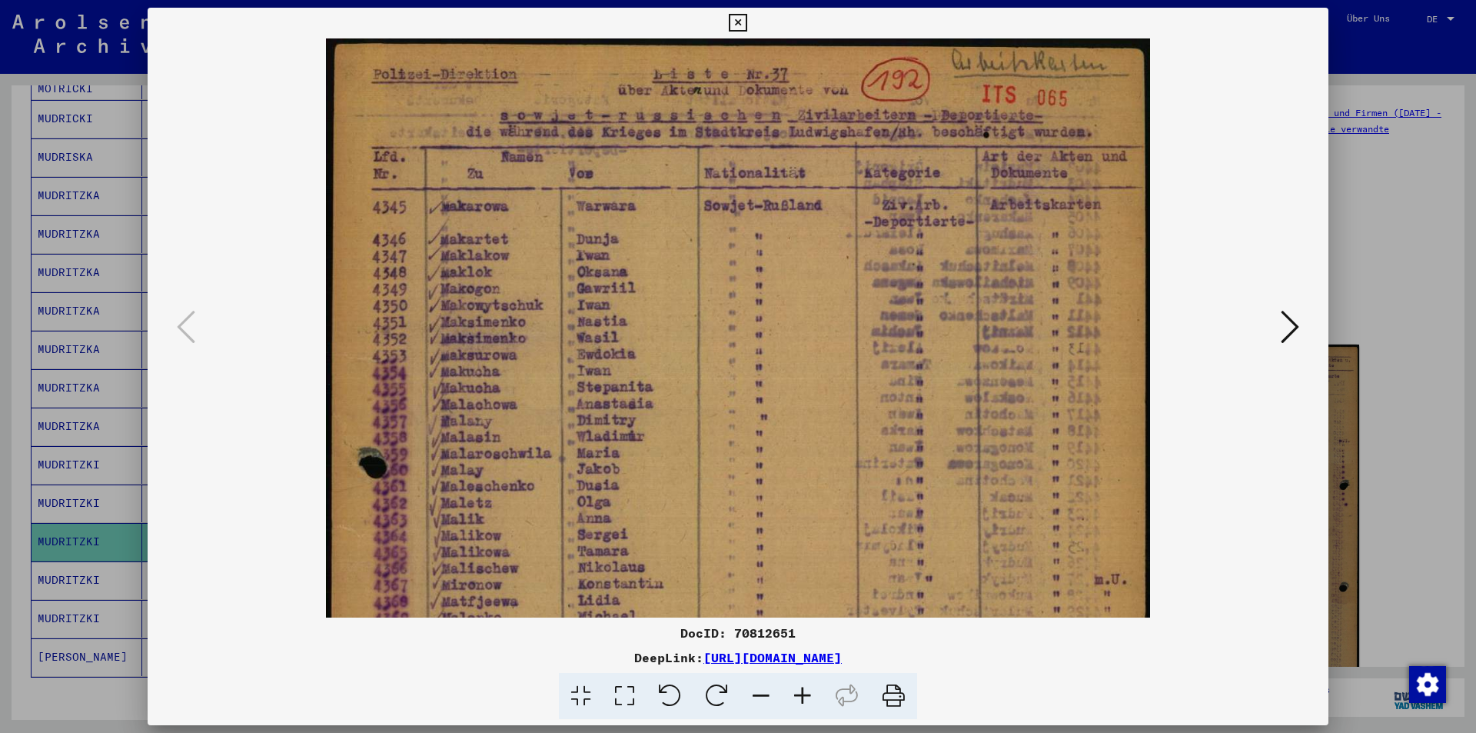
click at [797, 700] on icon at bounding box center [803, 696] width 42 height 47
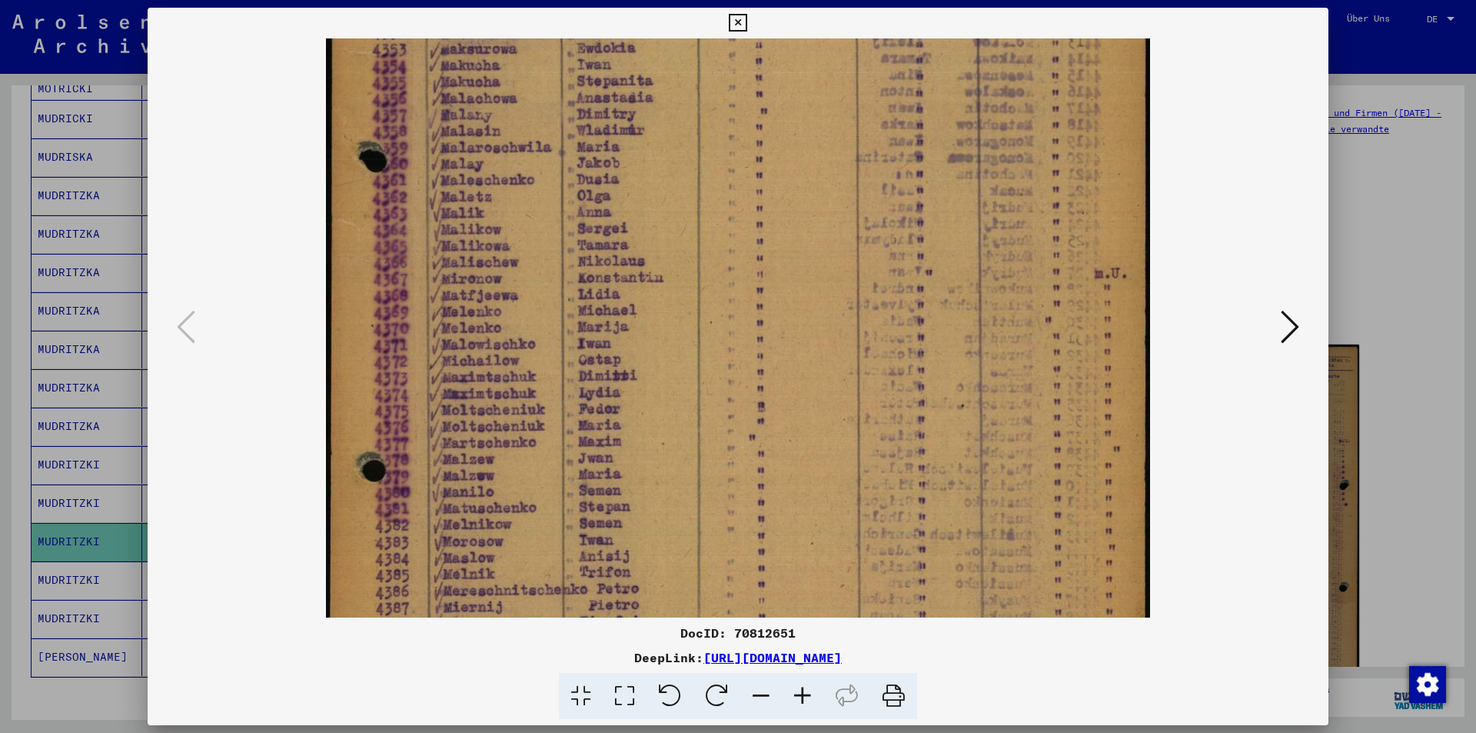
scroll to position [425, 0]
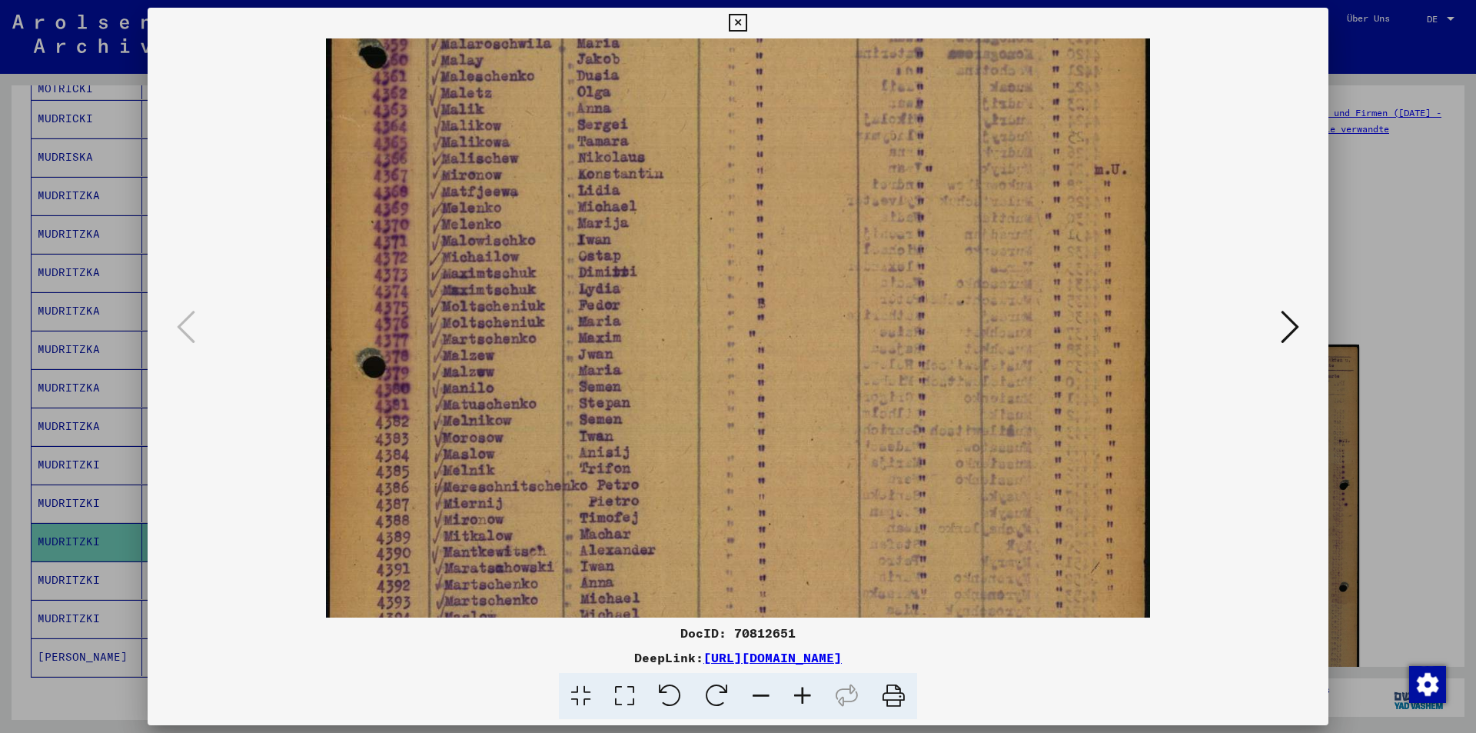
drag, startPoint x: 766, startPoint y: 388, endPoint x: 798, endPoint y: 1, distance: 388.7
click at [798, 5] on div "DocID: 70812651 DeepLink: [URL][DOMAIN_NAME]" at bounding box center [738, 366] width 1476 height 733
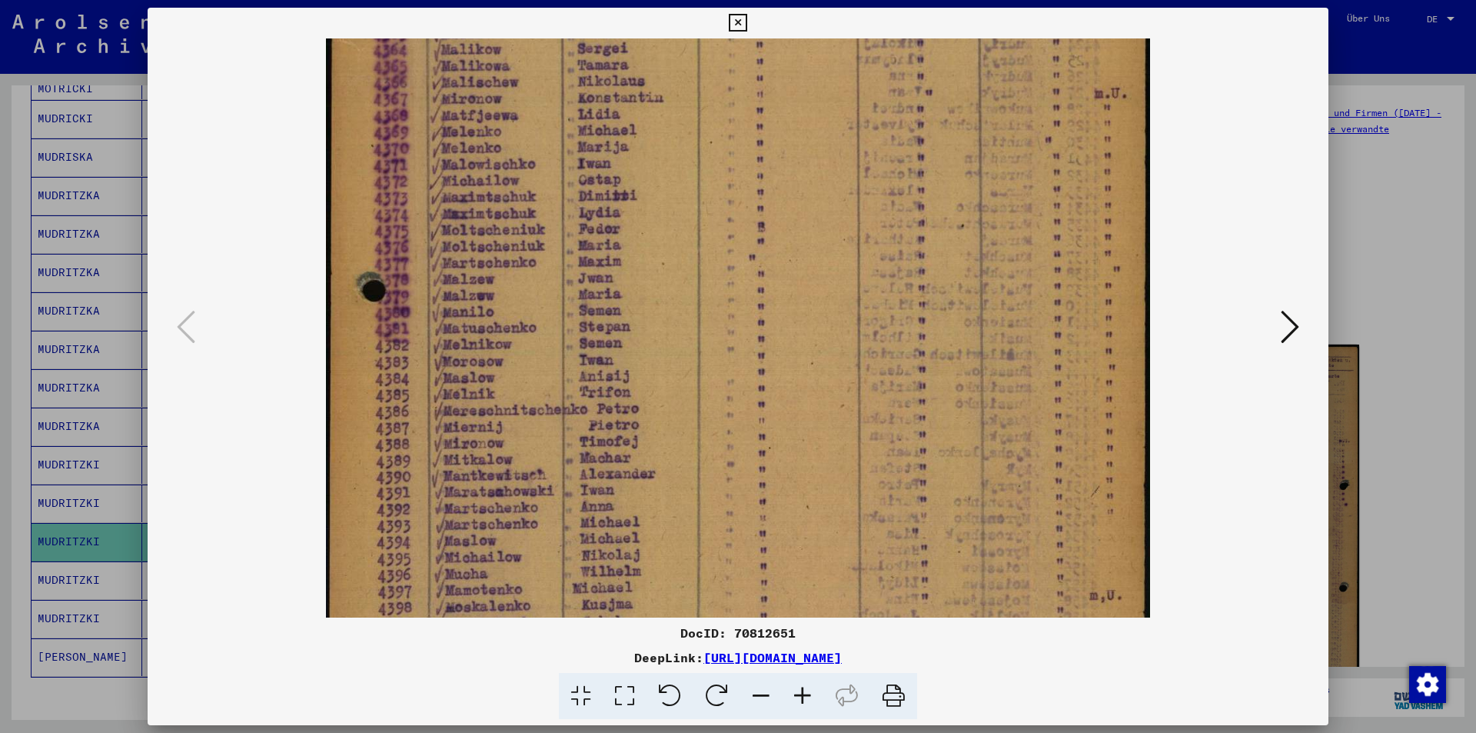
scroll to position [577, 0]
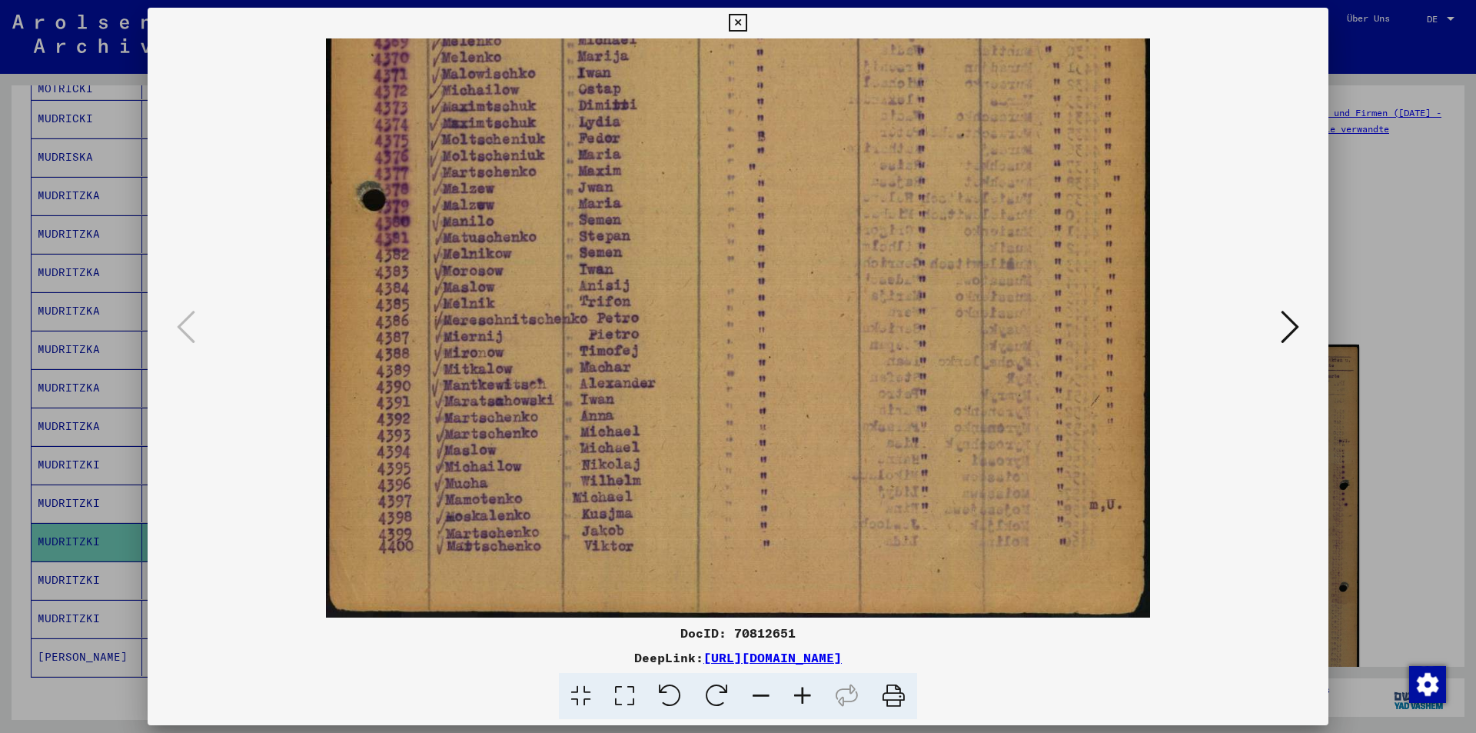
drag, startPoint x: 653, startPoint y: 367, endPoint x: 675, endPoint y: 160, distance: 208.8
click at [675, 160] on img at bounding box center [737, 39] width 823 height 1155
click at [1296, 344] on icon at bounding box center [1290, 326] width 18 height 37
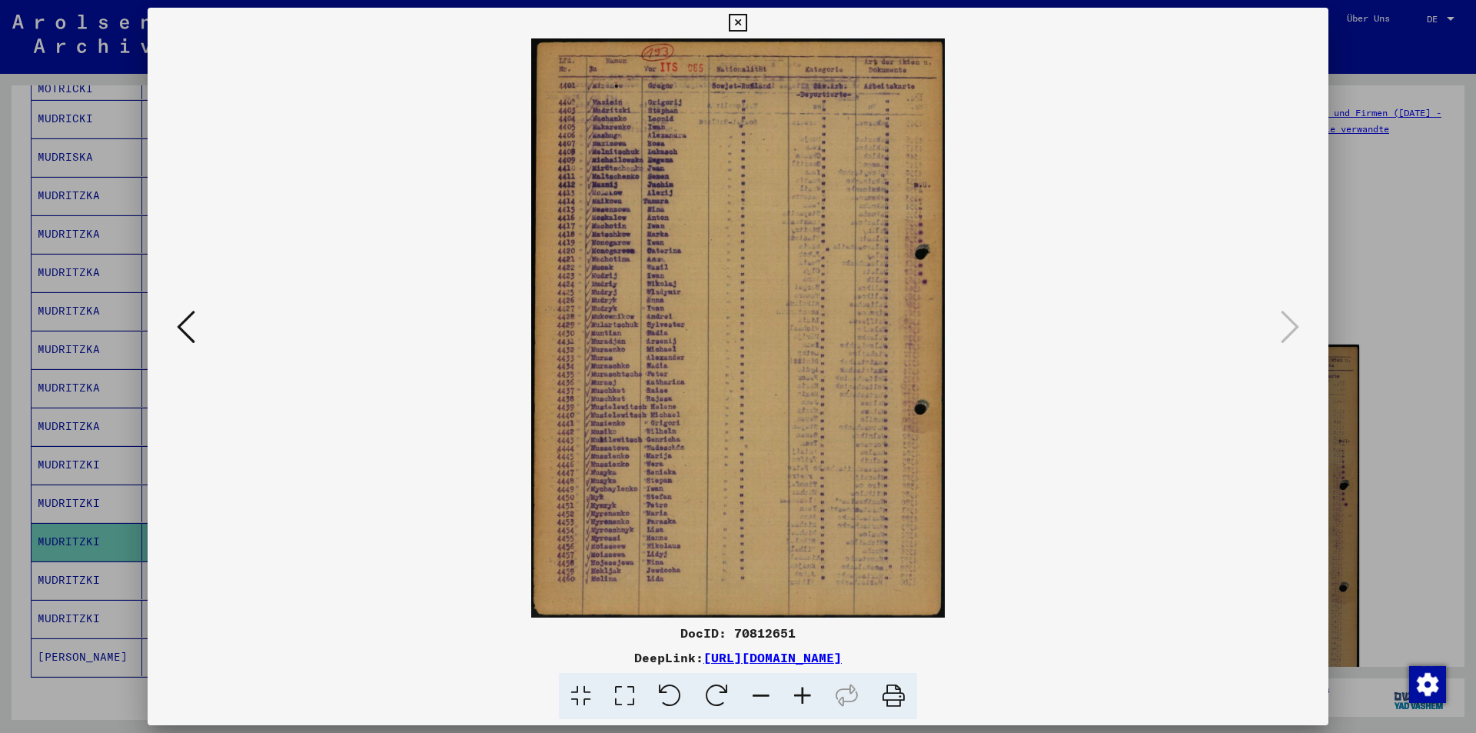
click at [1350, 309] on div at bounding box center [738, 366] width 1476 height 733
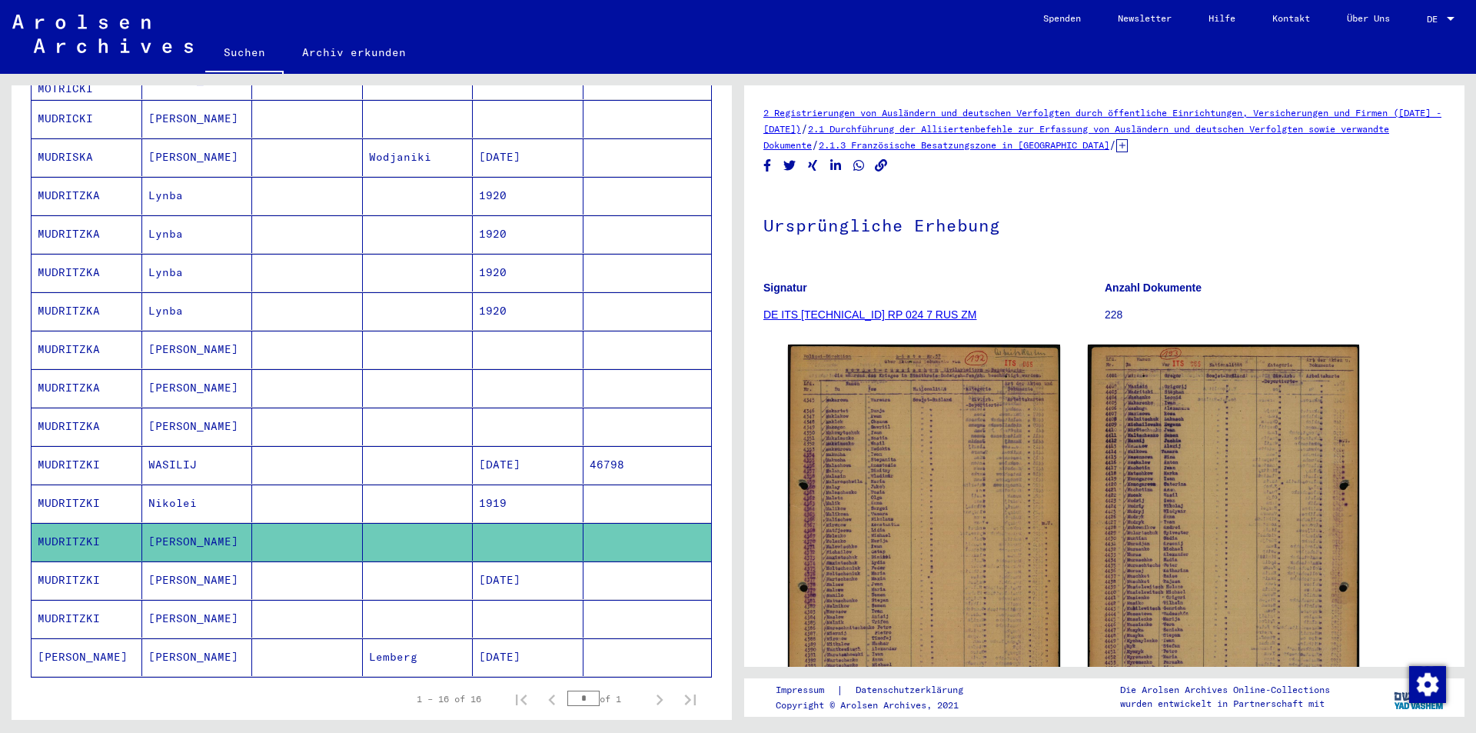
click at [185, 573] on mat-cell "[PERSON_NAME]" at bounding box center [197, 580] width 111 height 38
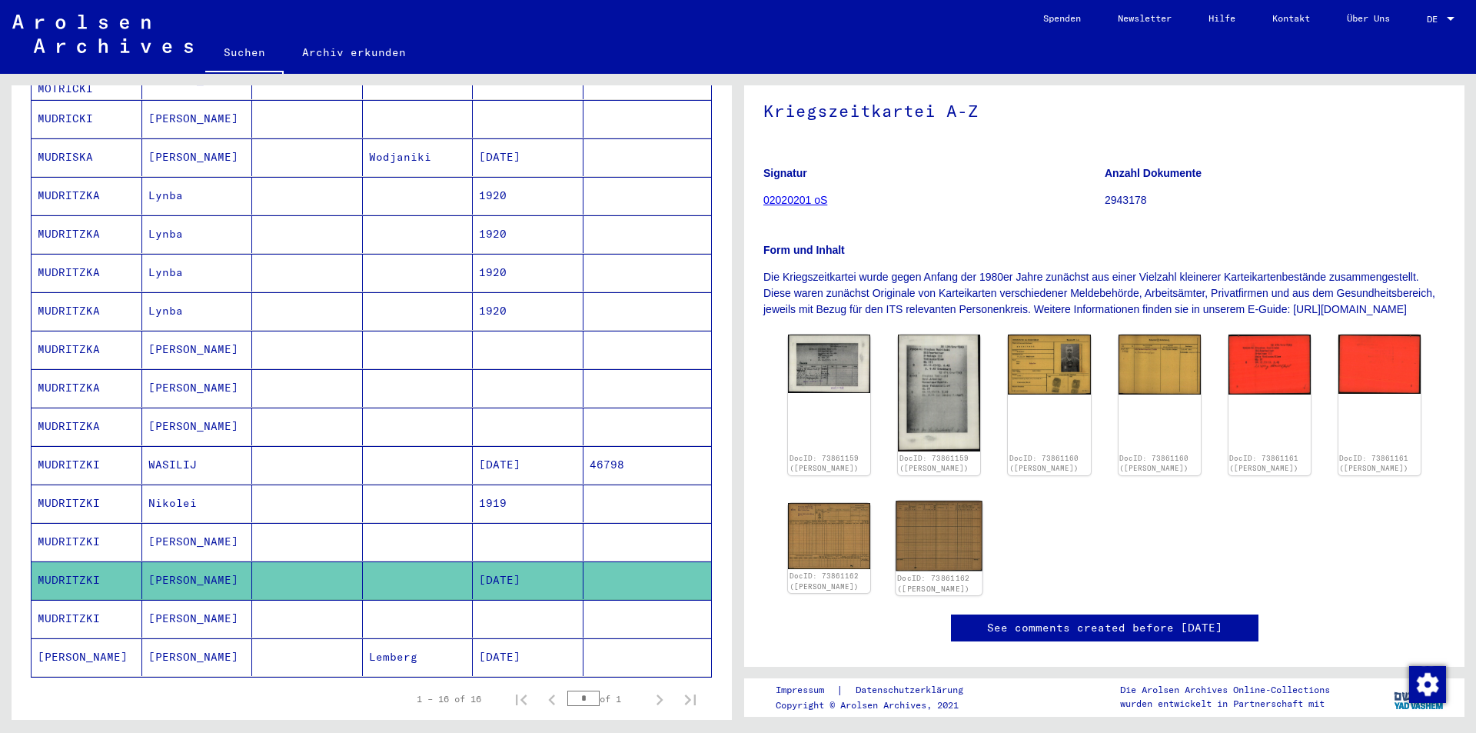
scroll to position [231, 0]
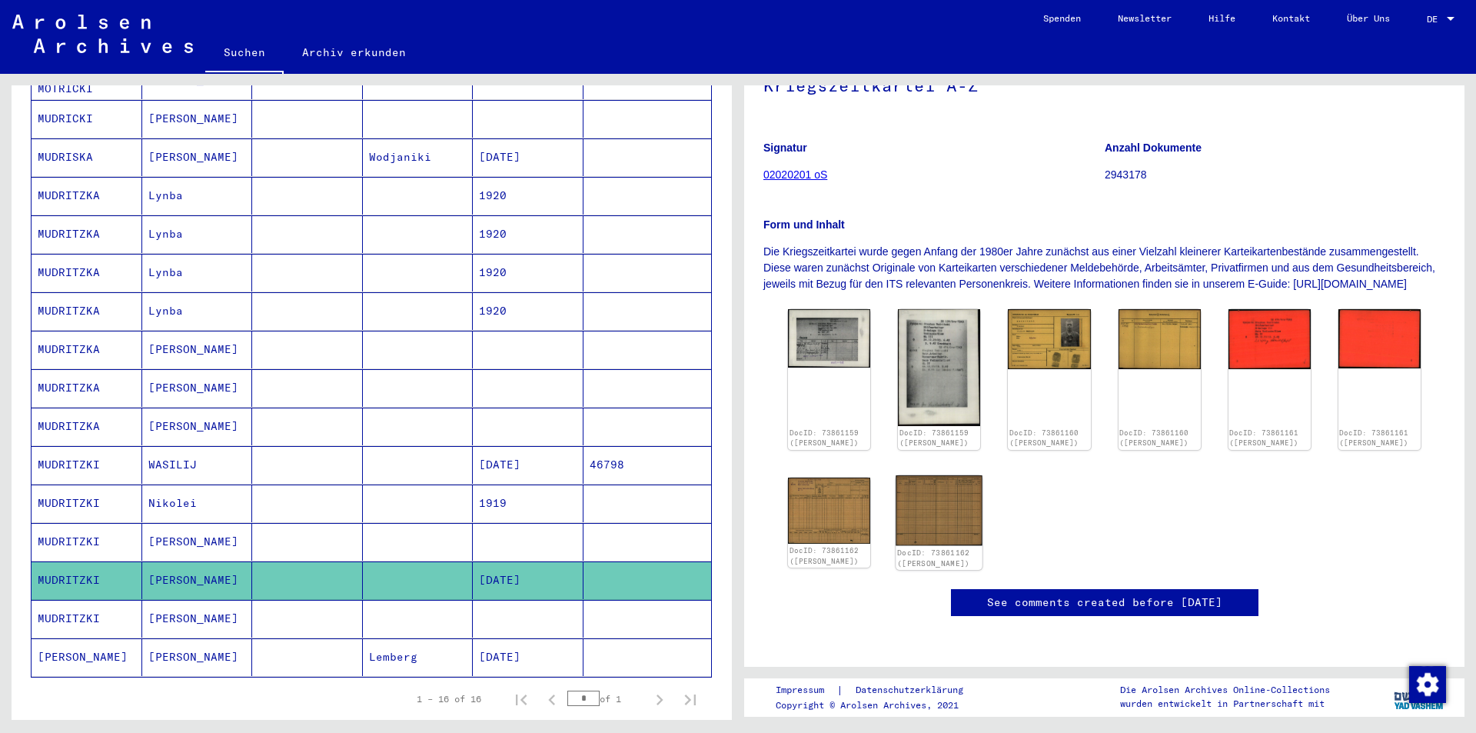
click at [921, 475] on img at bounding box center [939, 510] width 87 height 70
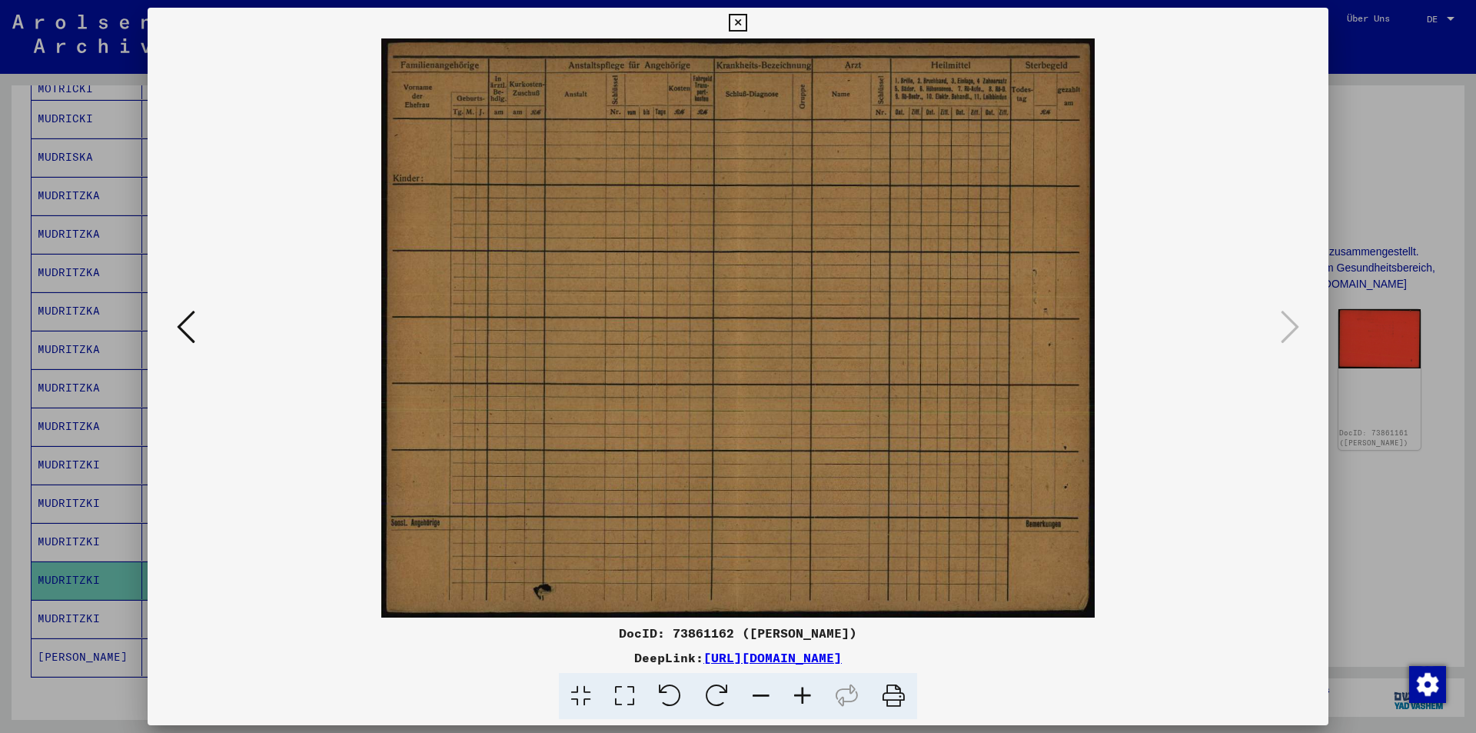
click at [177, 321] on icon at bounding box center [186, 326] width 18 height 37
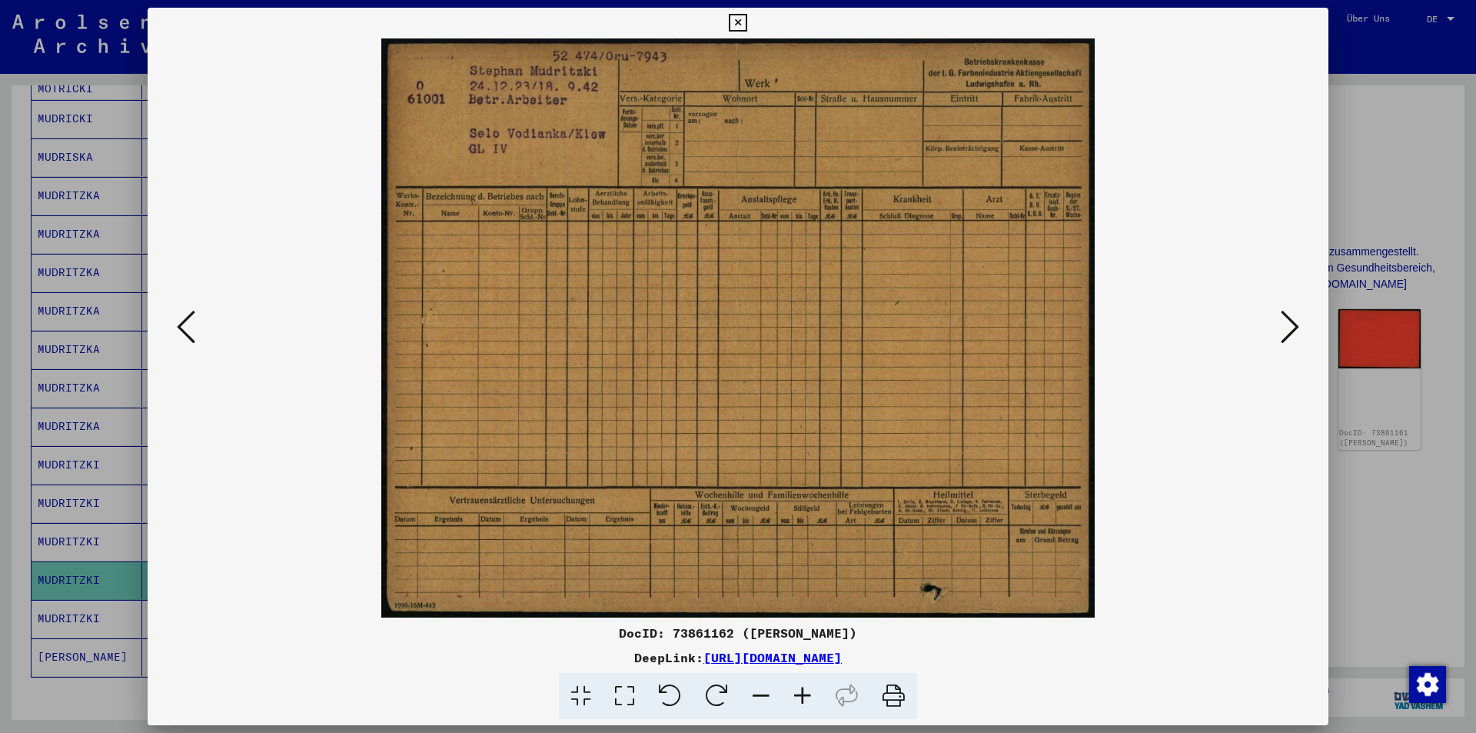
click at [180, 321] on icon at bounding box center [186, 326] width 18 height 37
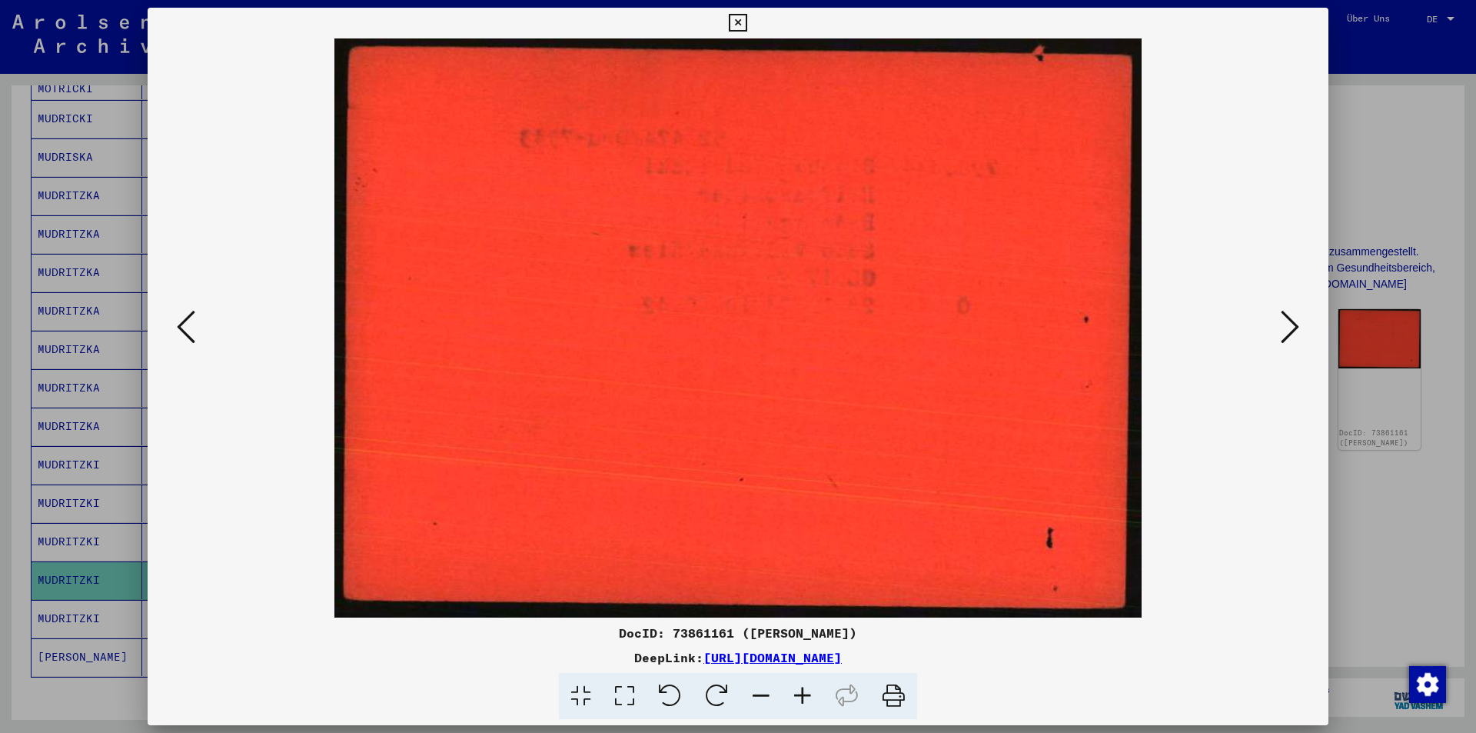
click at [180, 321] on icon at bounding box center [186, 326] width 18 height 37
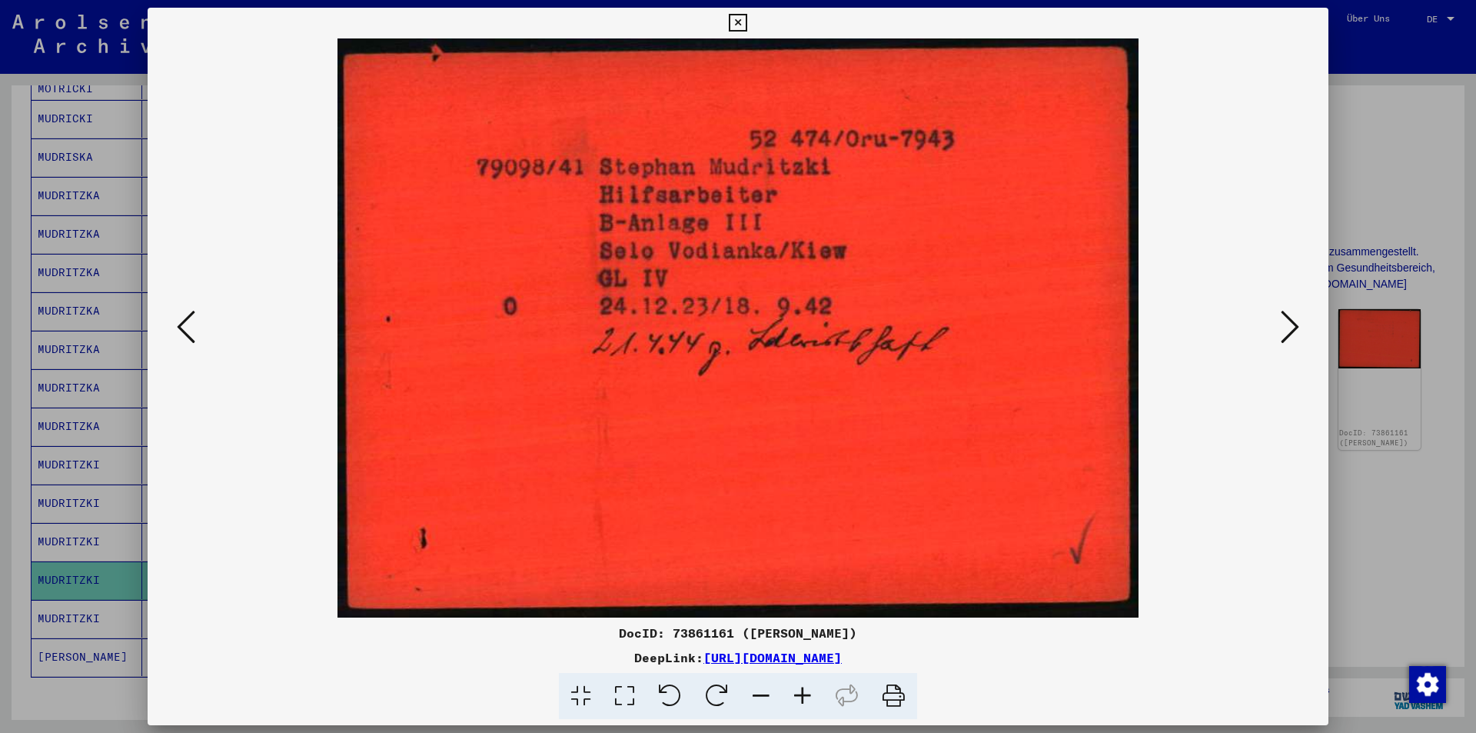
click at [180, 321] on icon at bounding box center [186, 326] width 18 height 37
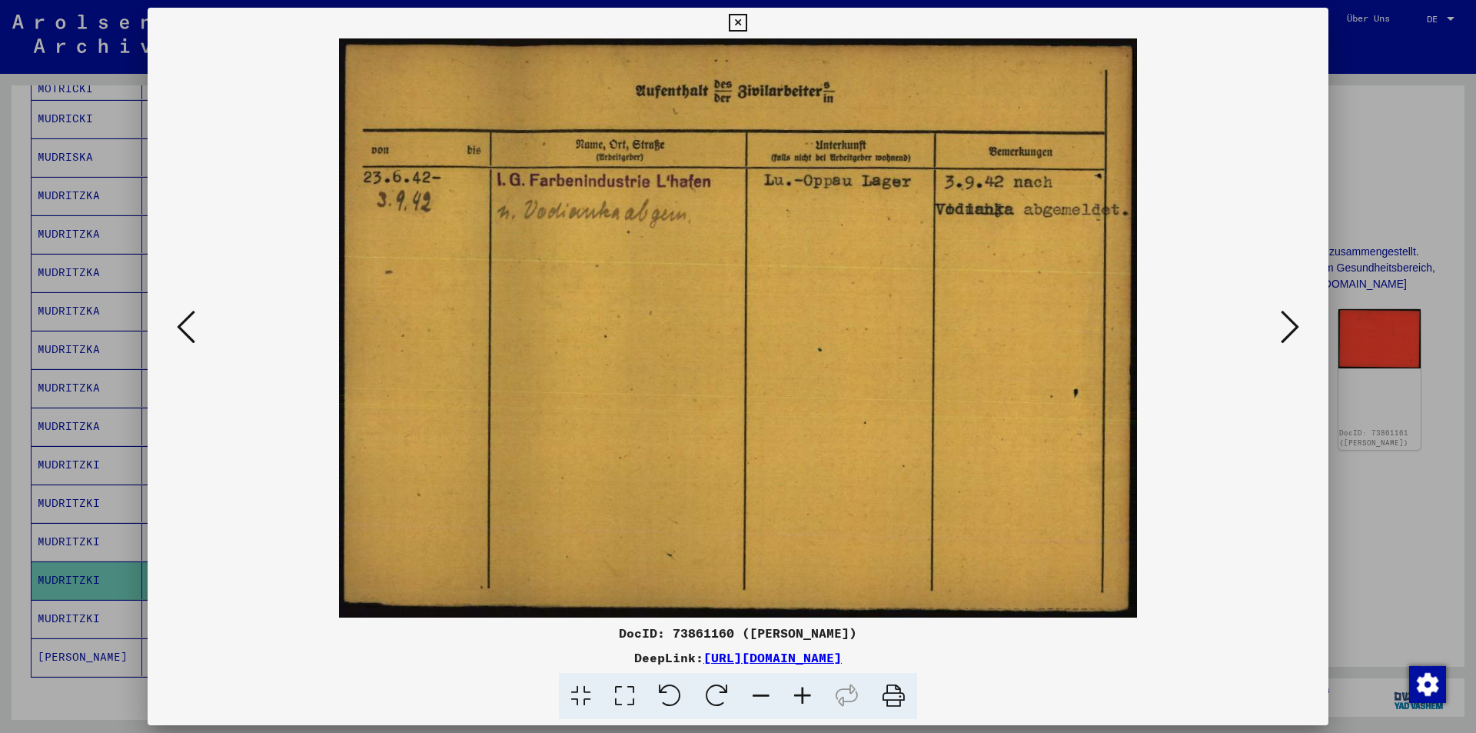
click at [180, 321] on icon at bounding box center [186, 326] width 18 height 37
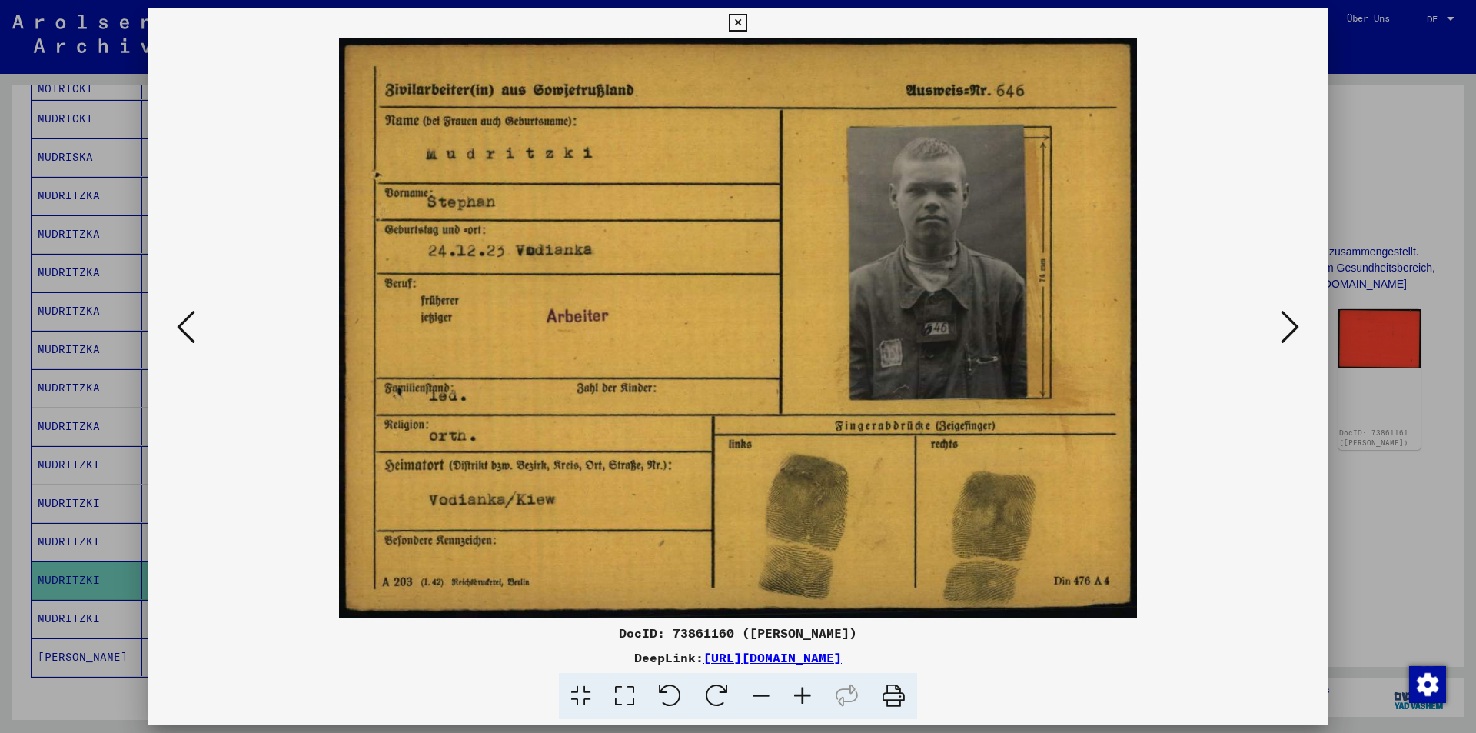
click at [180, 321] on icon at bounding box center [186, 326] width 18 height 37
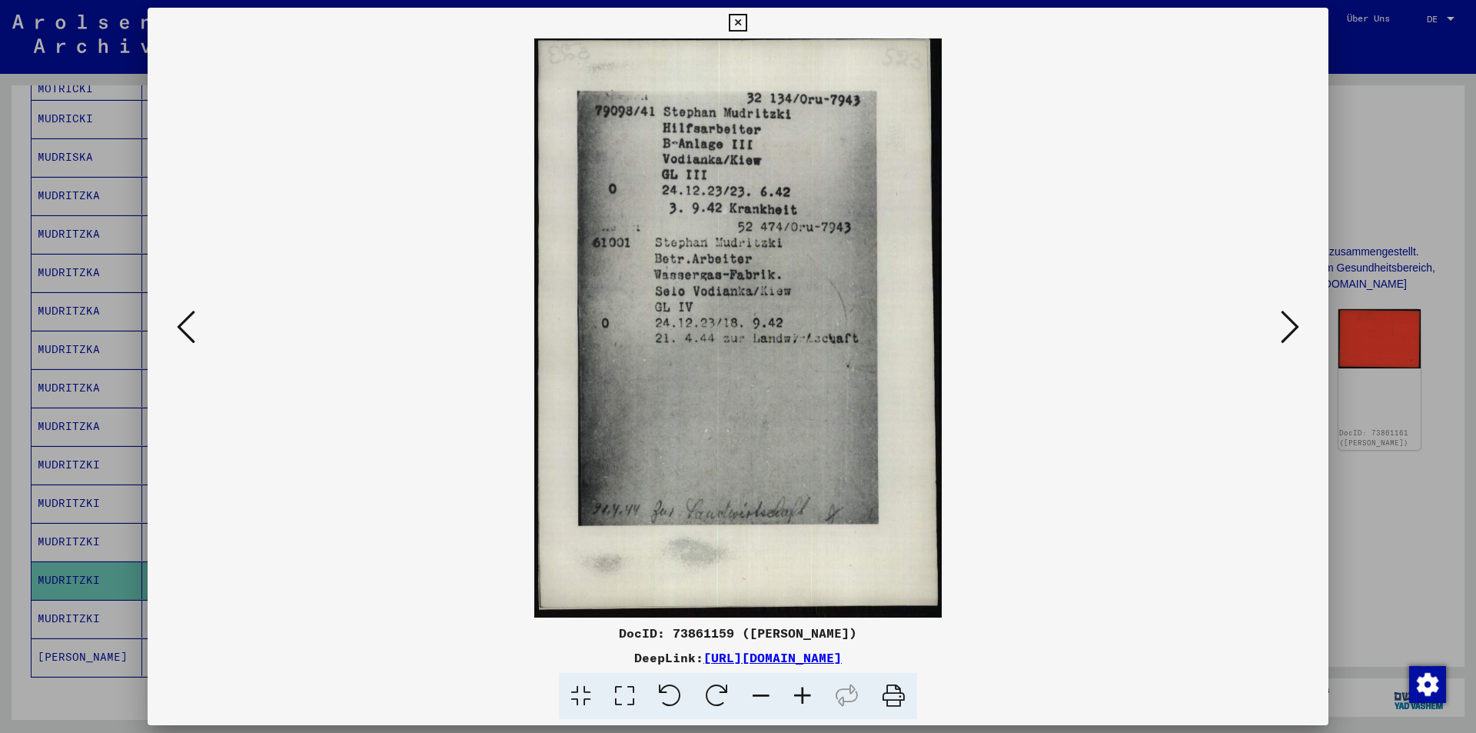
click at [180, 321] on icon at bounding box center [186, 326] width 18 height 37
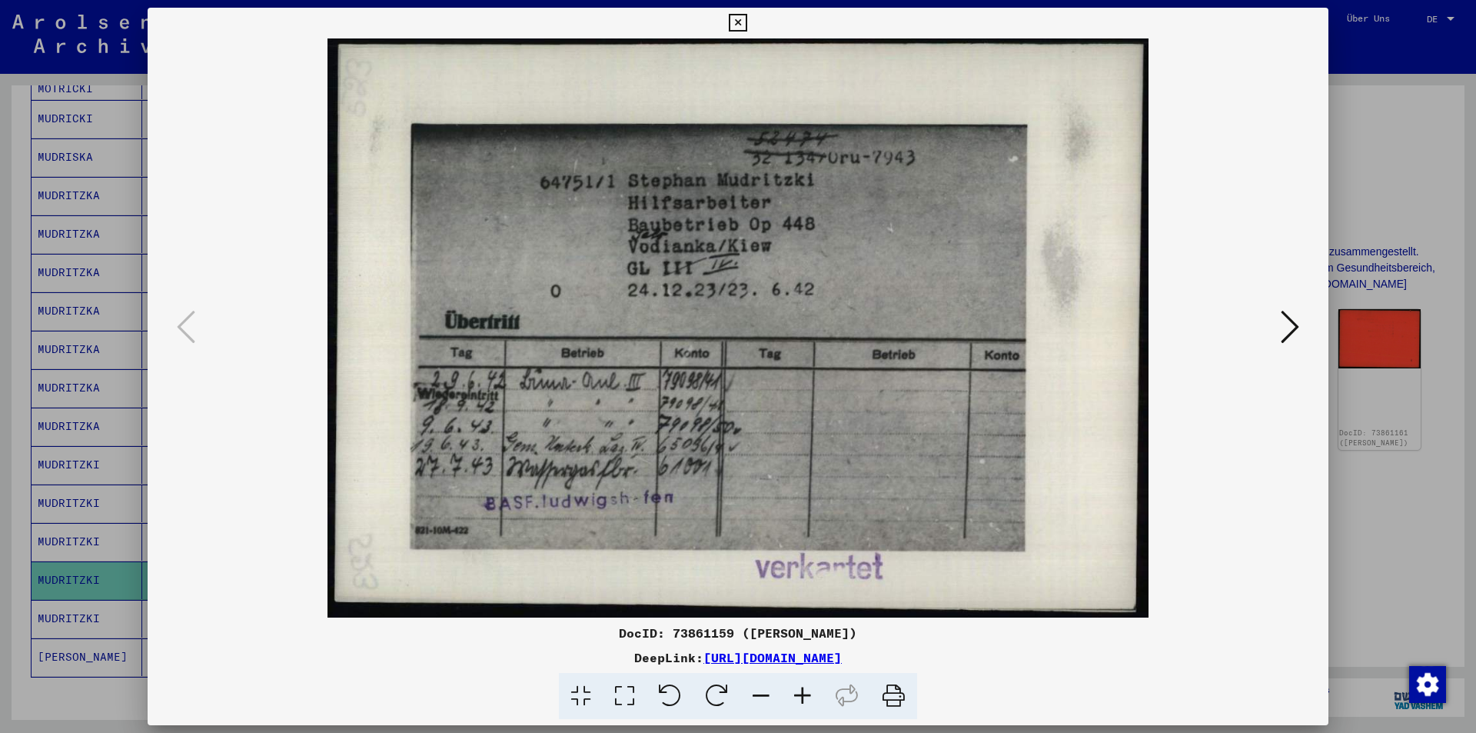
click at [0, 301] on div at bounding box center [738, 366] width 1476 height 733
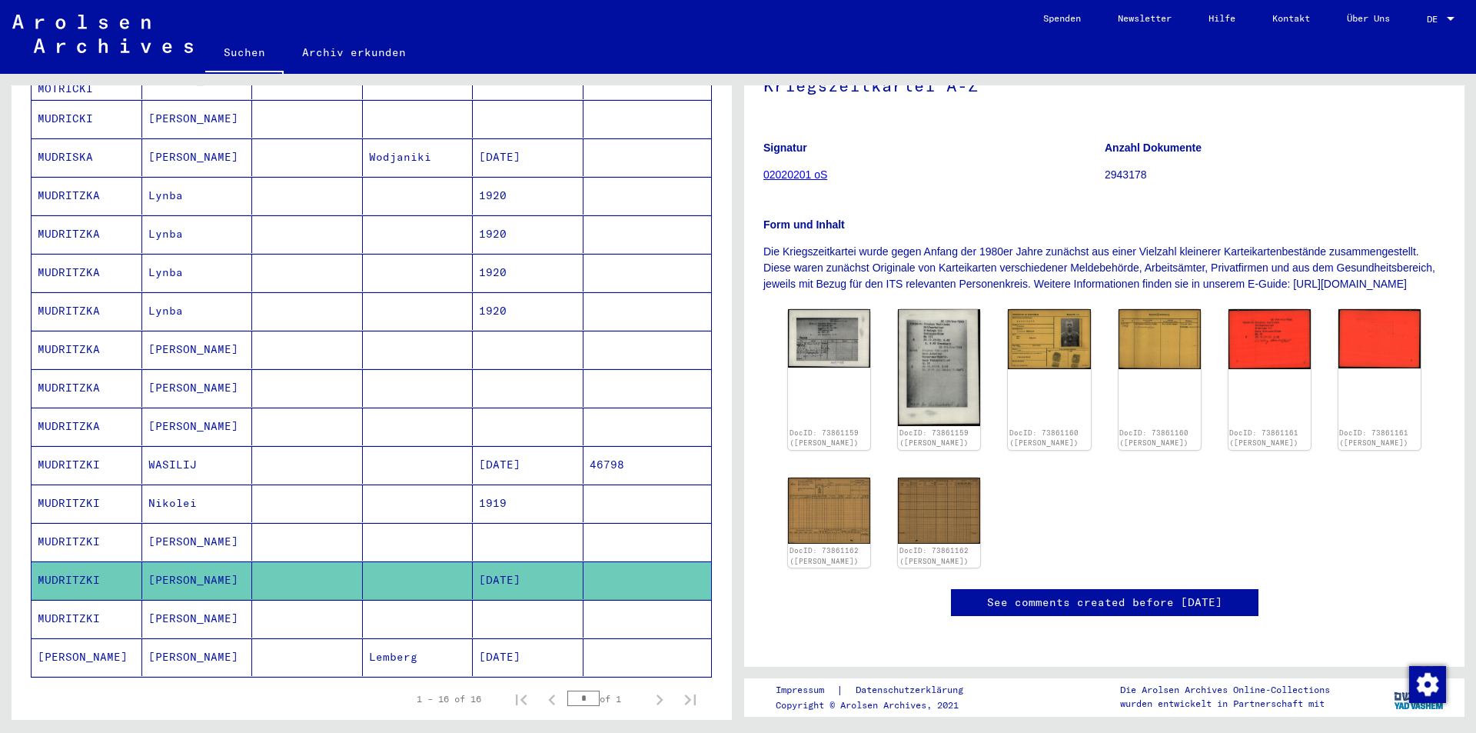
click at [231, 602] on mat-cell "[PERSON_NAME]" at bounding box center [197, 619] width 111 height 38
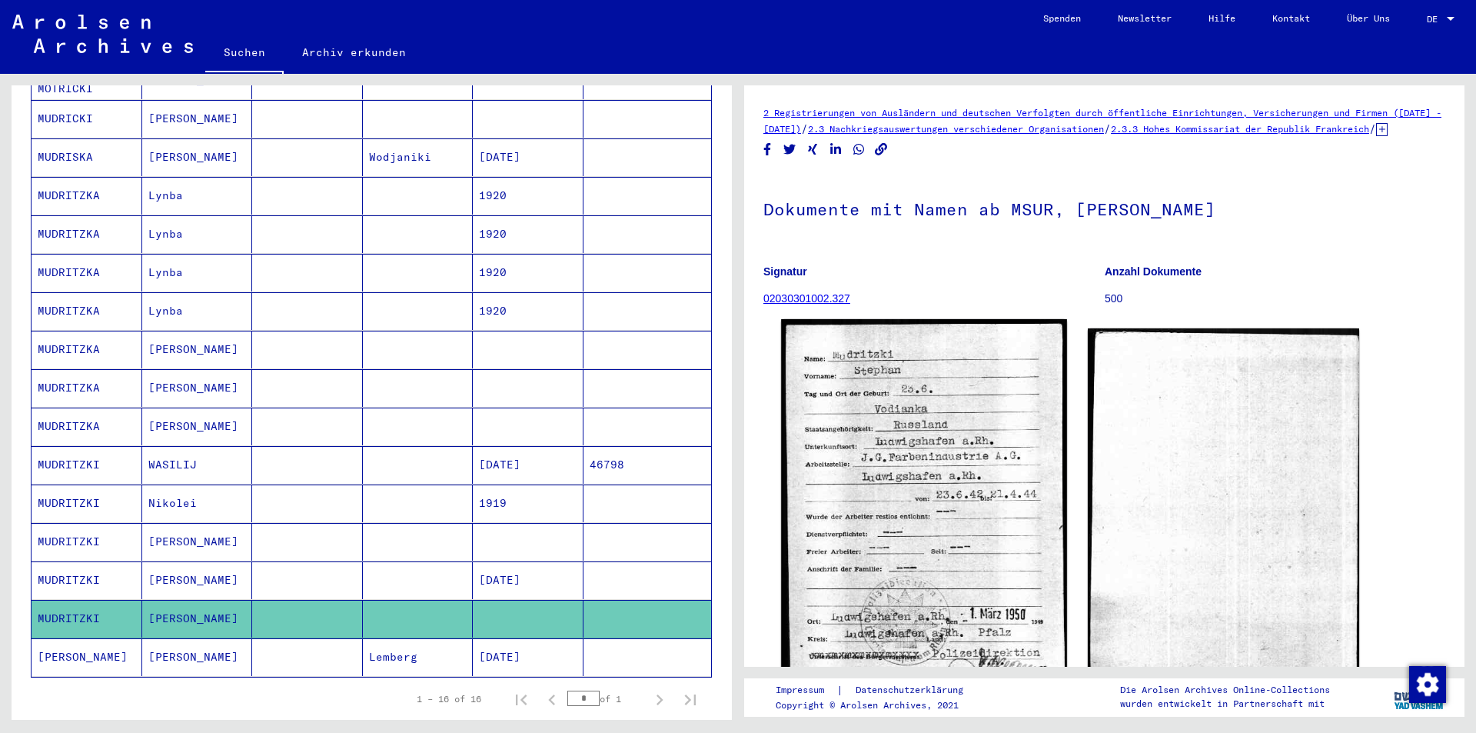
click at [915, 421] on img at bounding box center [923, 503] width 285 height 368
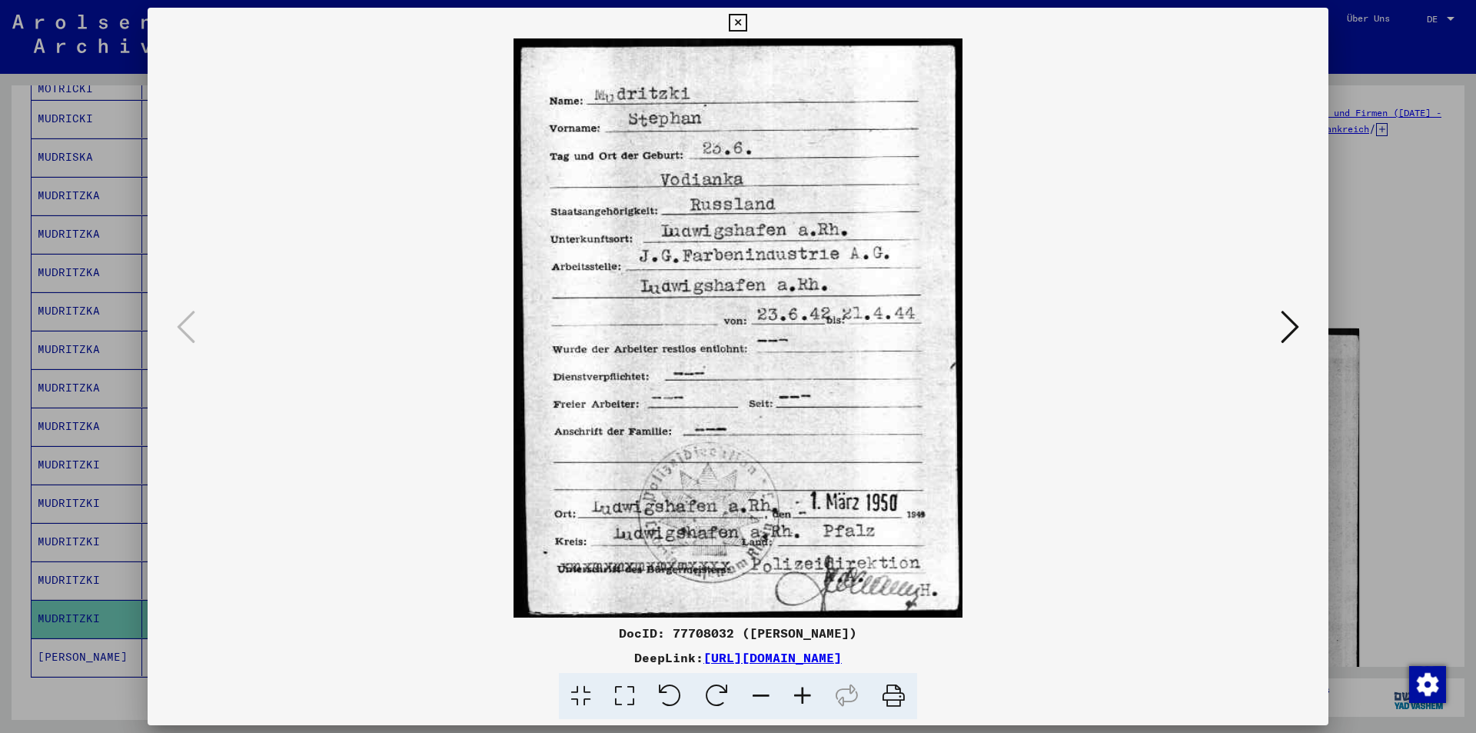
click at [1279, 331] on button at bounding box center [1290, 328] width 28 height 44
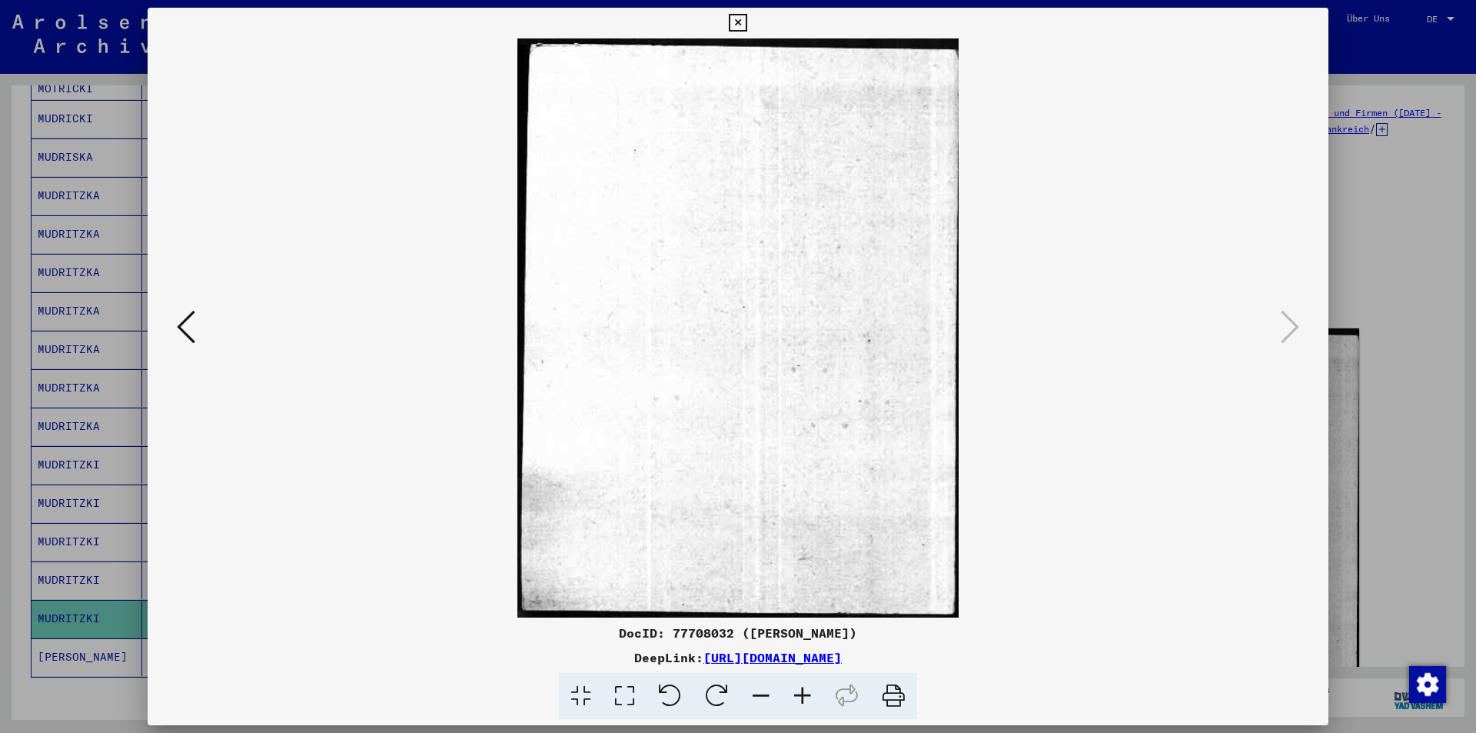
click at [1355, 301] on div at bounding box center [738, 366] width 1476 height 733
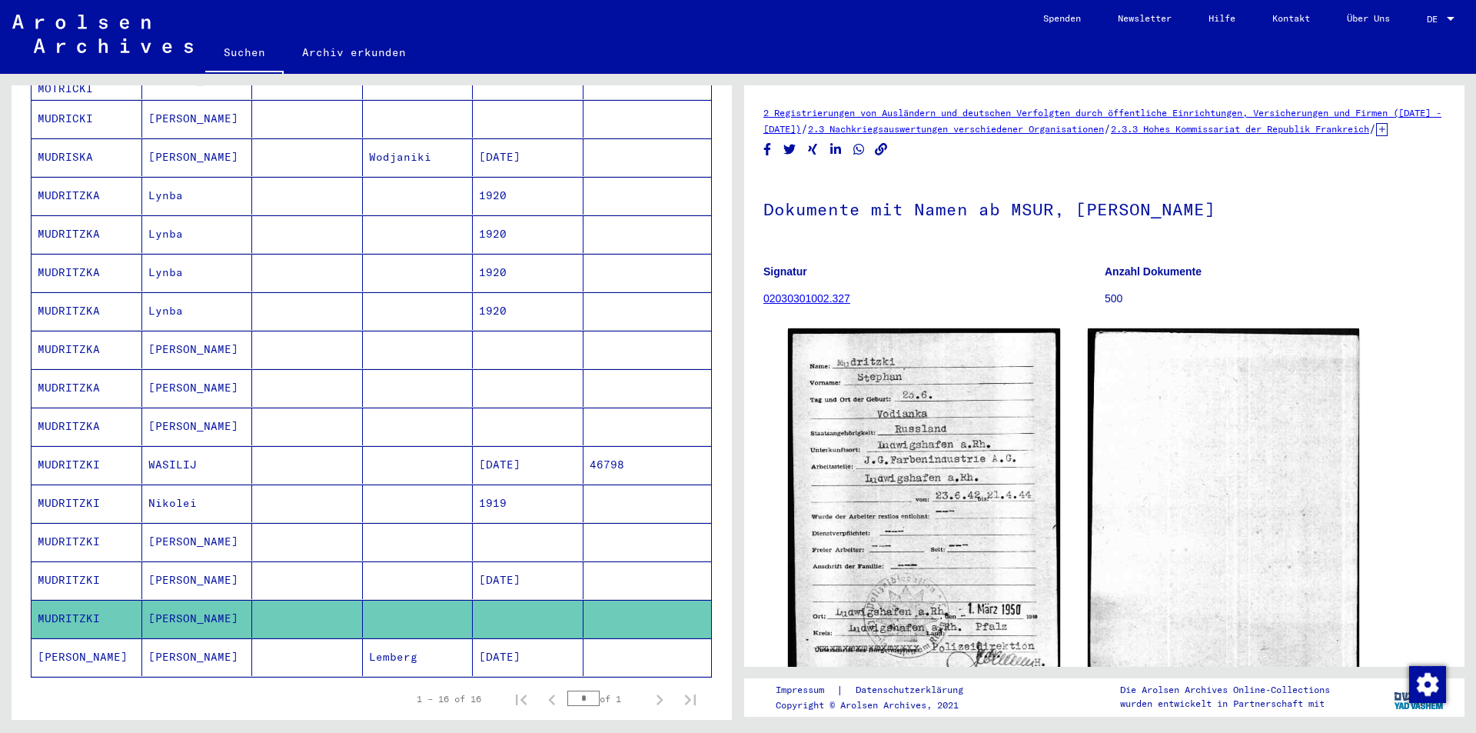
click at [233, 655] on mat-cell "[PERSON_NAME]" at bounding box center [197, 657] width 111 height 38
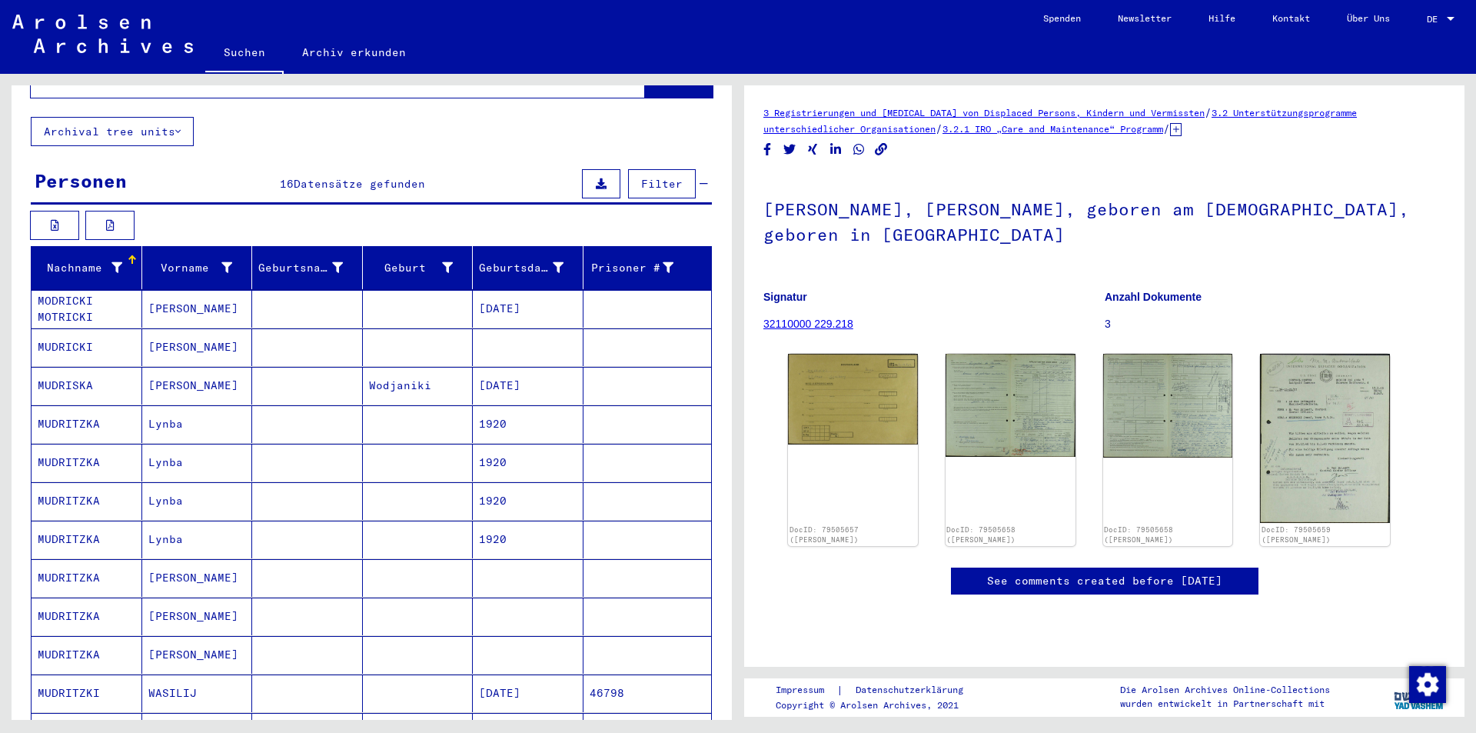
scroll to position [77, 0]
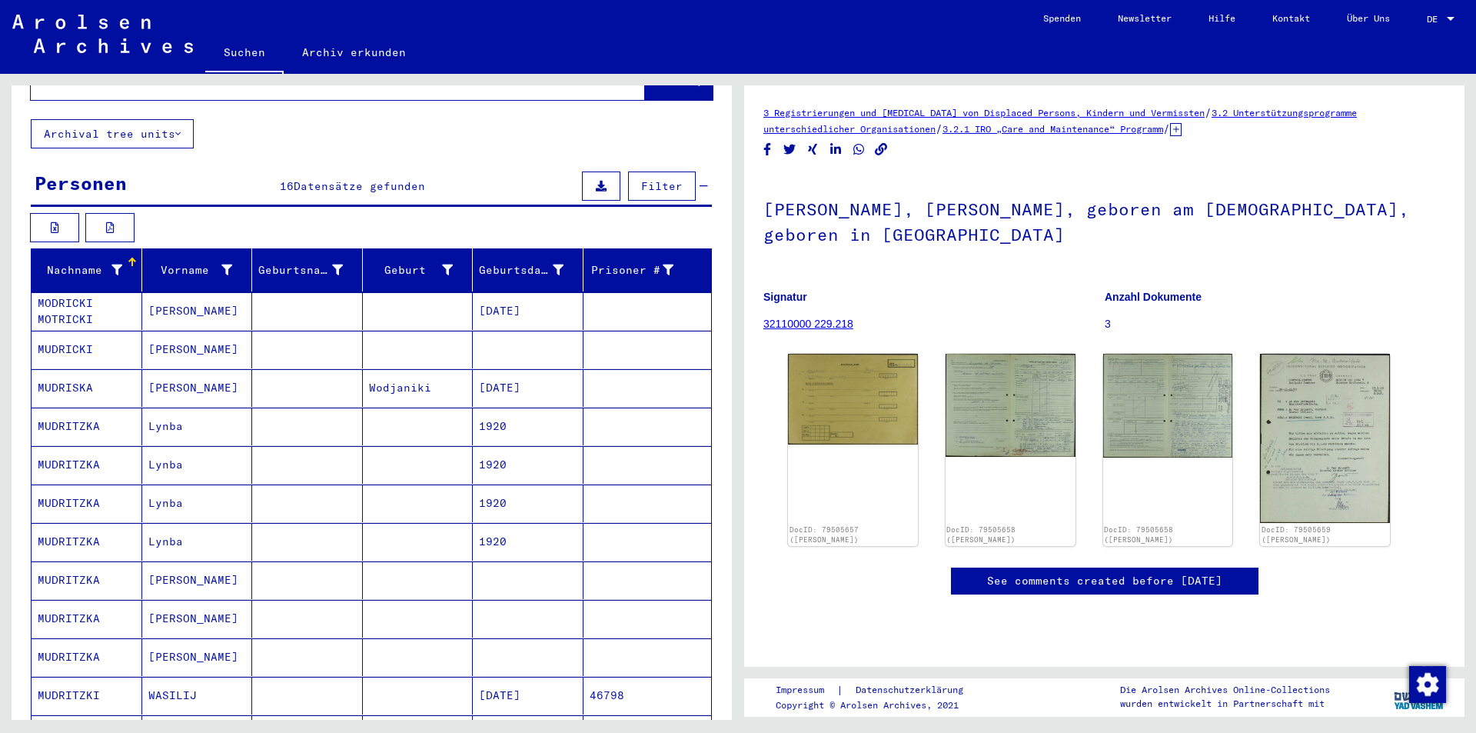
click at [282, 292] on mat-cell at bounding box center [307, 311] width 111 height 38
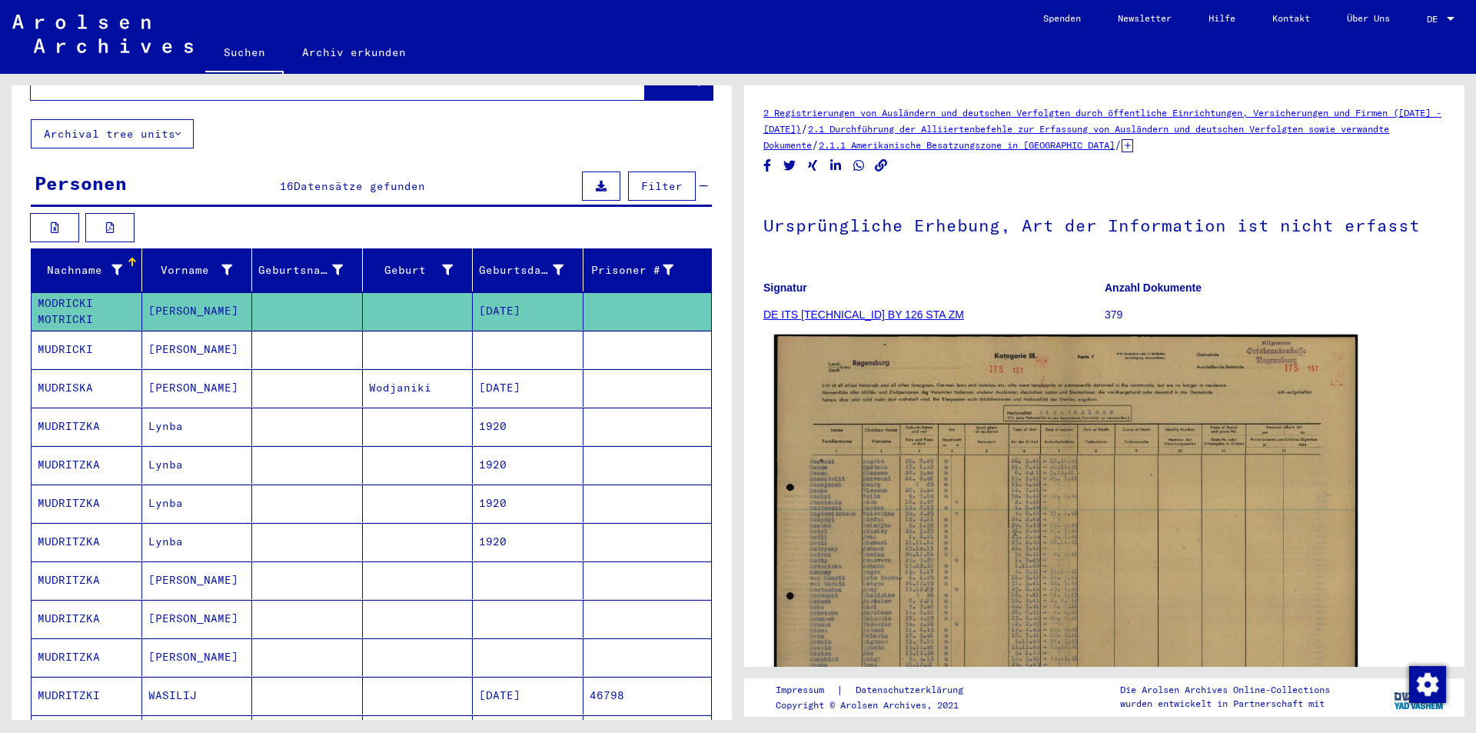
click at [988, 442] on img at bounding box center [1065, 539] width 583 height 411
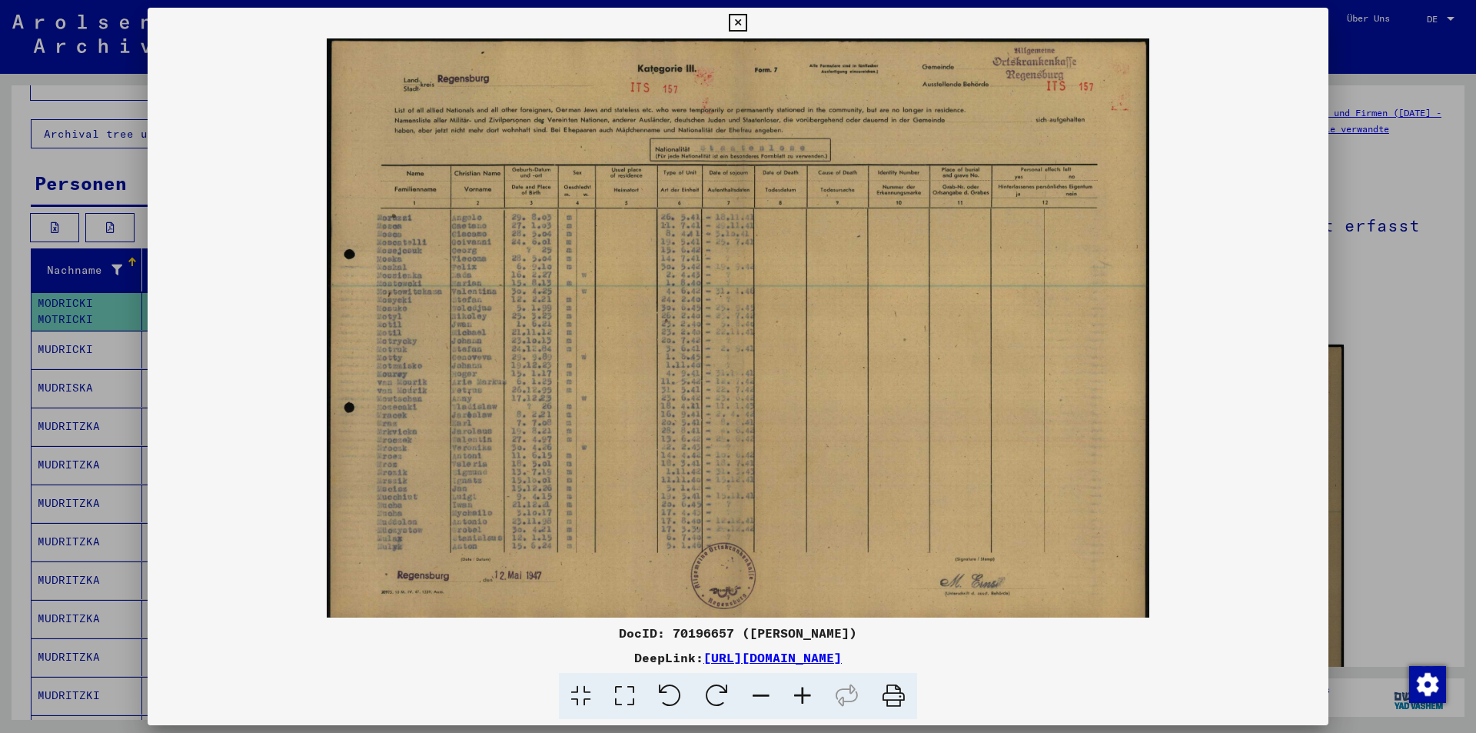
click at [1373, 217] on div at bounding box center [738, 366] width 1476 height 733
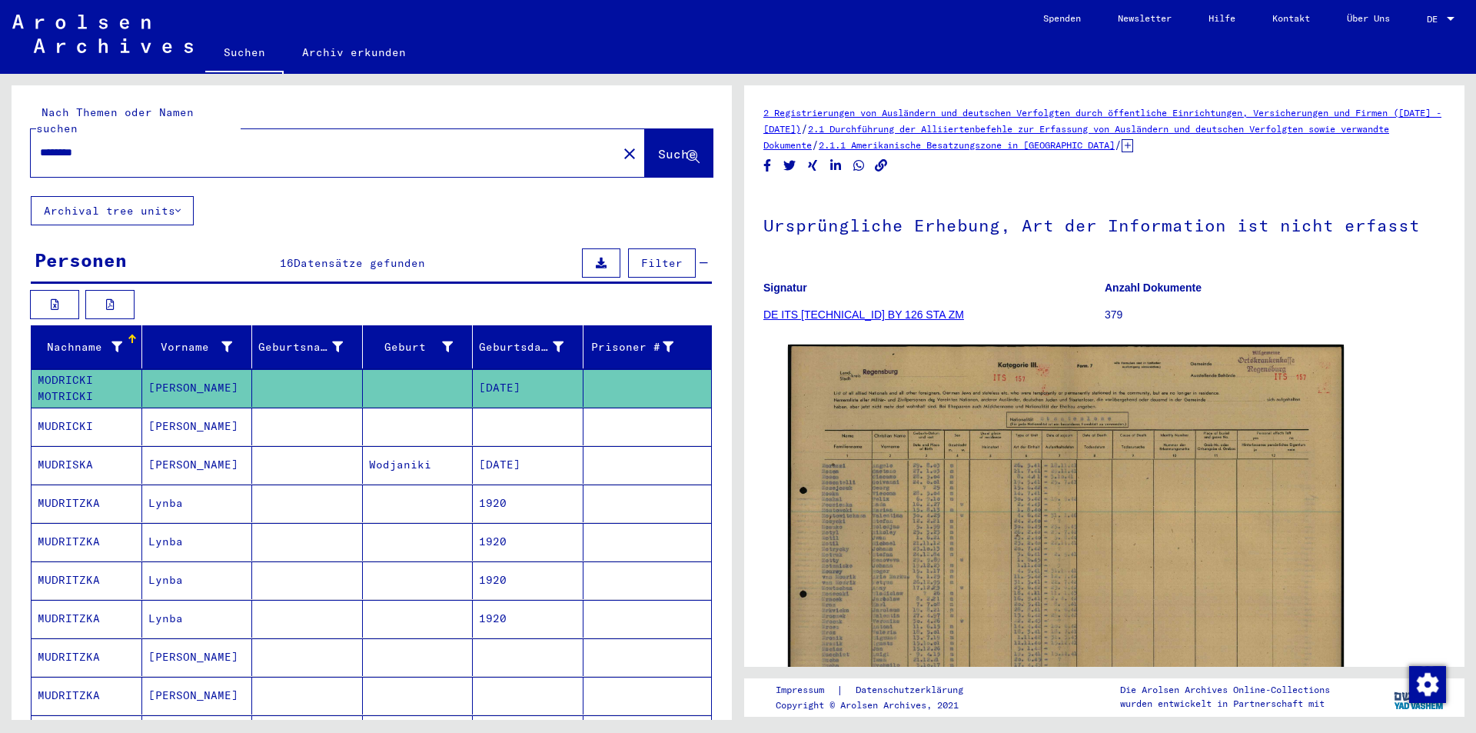
click at [162, 149] on div "********" at bounding box center [319, 152] width 577 height 35
click at [614, 138] on button "close" at bounding box center [629, 153] width 31 height 31
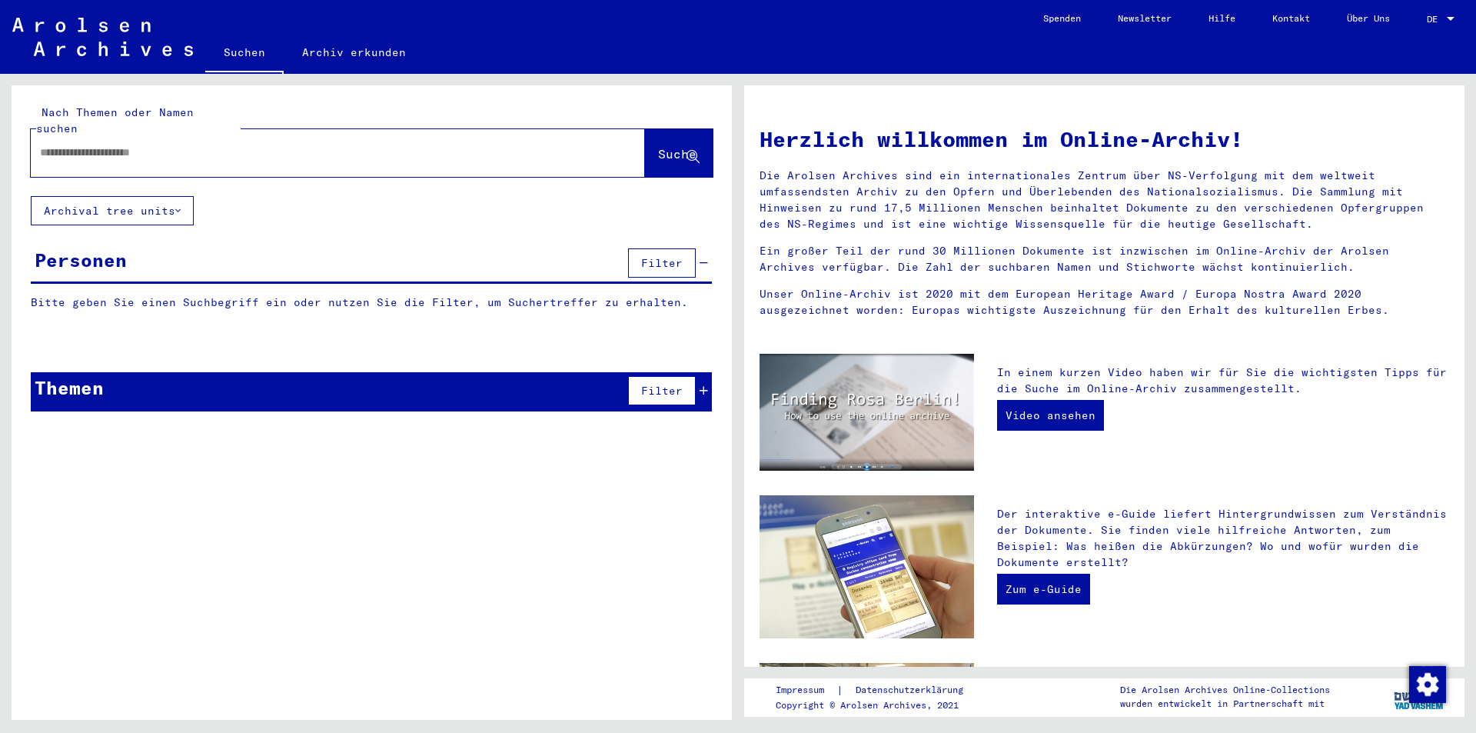
click at [512, 145] on input "text" at bounding box center [319, 153] width 559 height 16
type input "********"
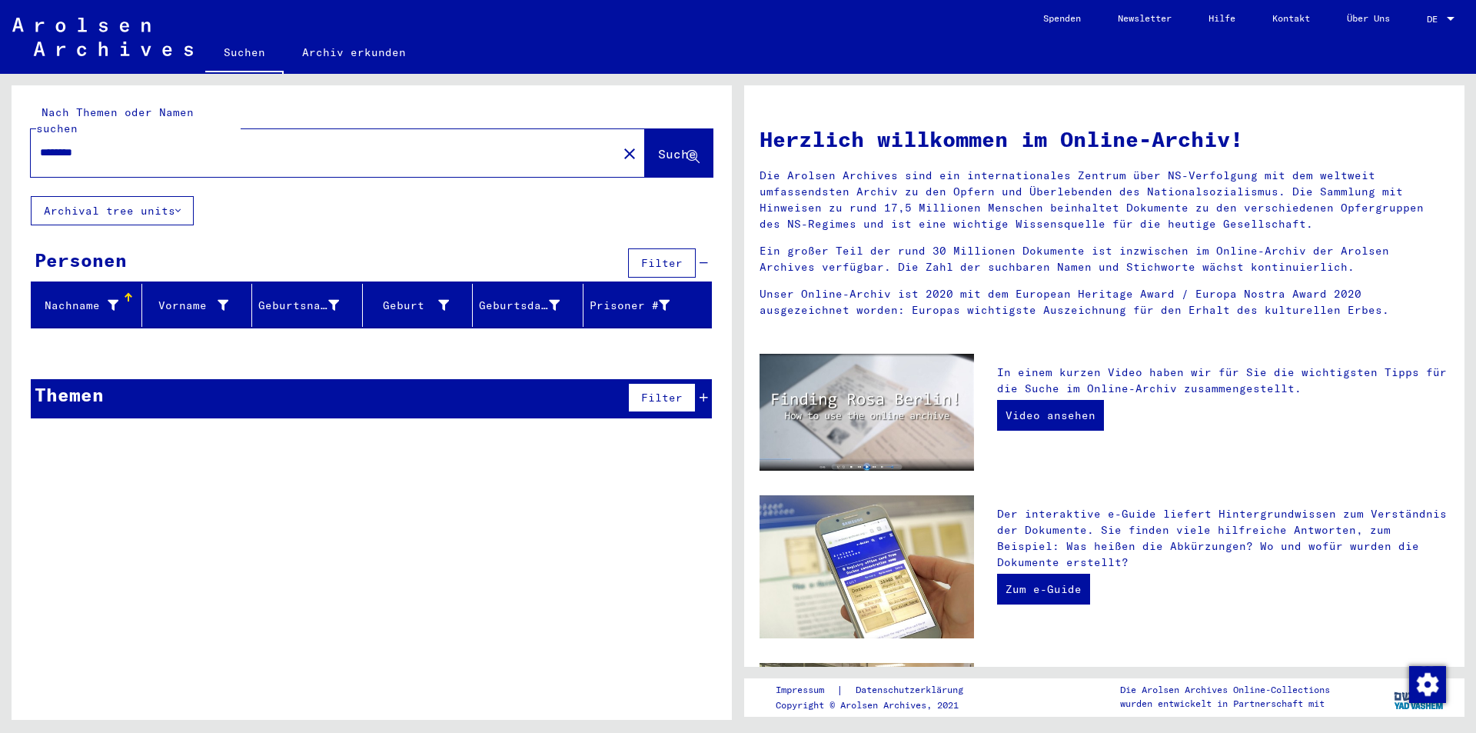
click at [620, 145] on mat-icon "close" at bounding box center [629, 154] width 18 height 18
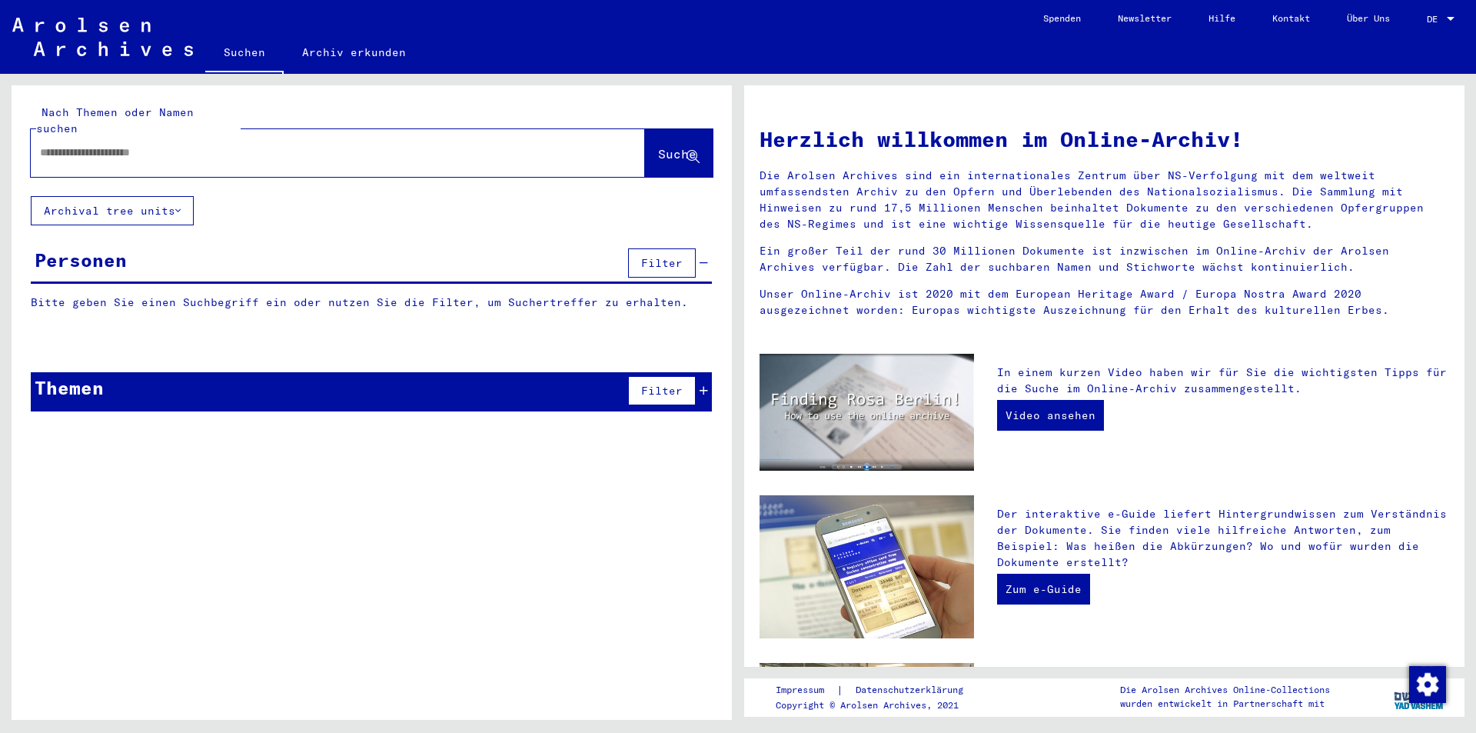
click at [514, 145] on input "text" at bounding box center [319, 153] width 559 height 16
type input "********"
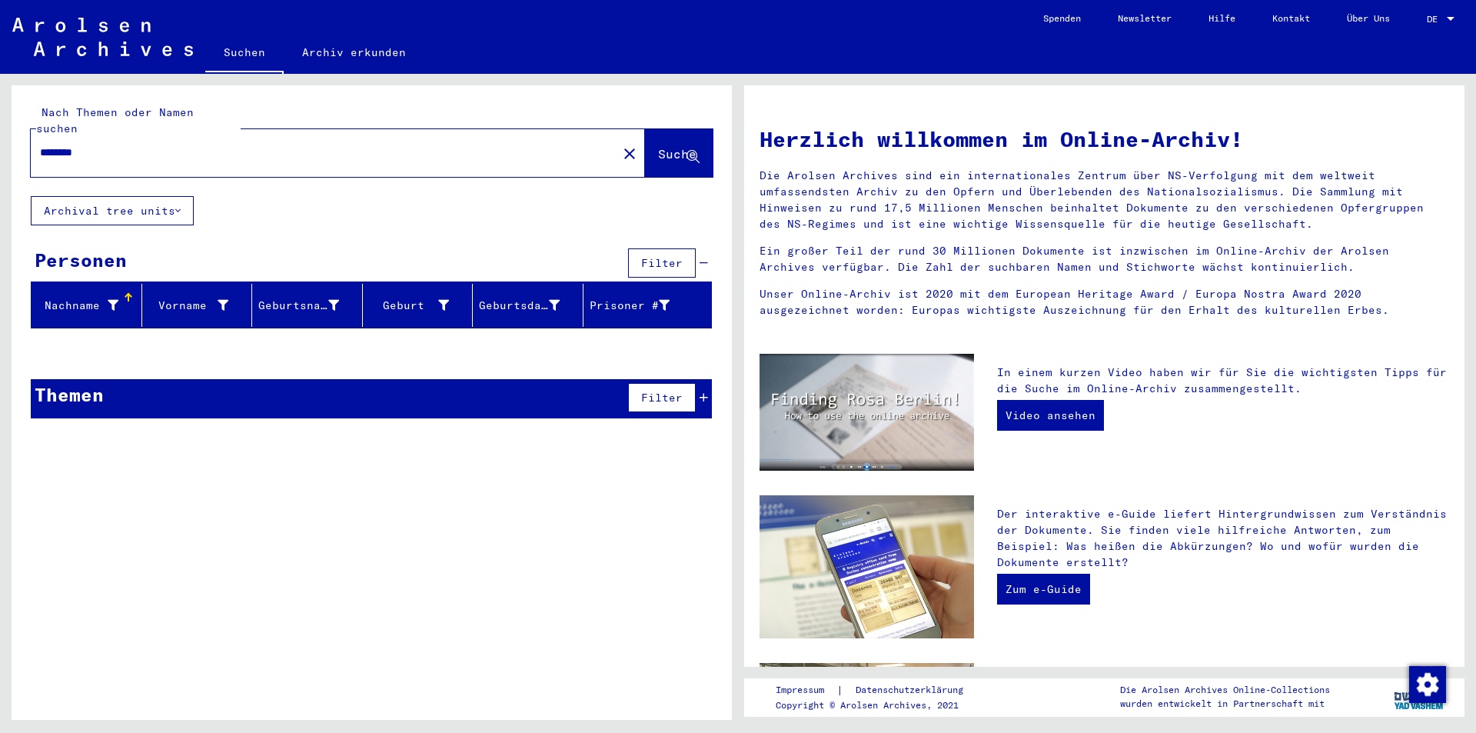
click at [620, 145] on mat-icon "close" at bounding box center [629, 154] width 18 height 18
click at [506, 145] on input "text" at bounding box center [319, 153] width 559 height 16
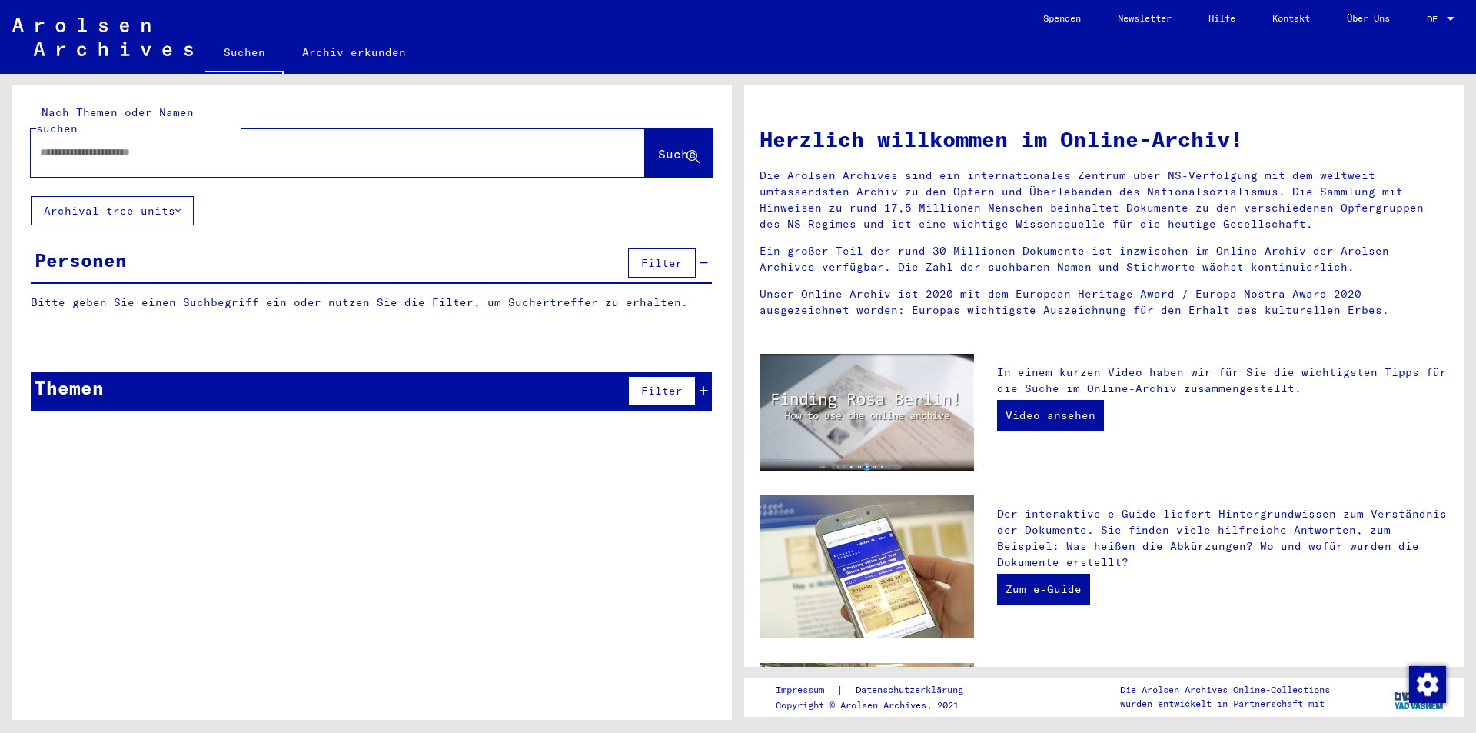
paste input "********"
type input "********"
click at [668, 146] on span "Suche" at bounding box center [677, 153] width 38 height 15
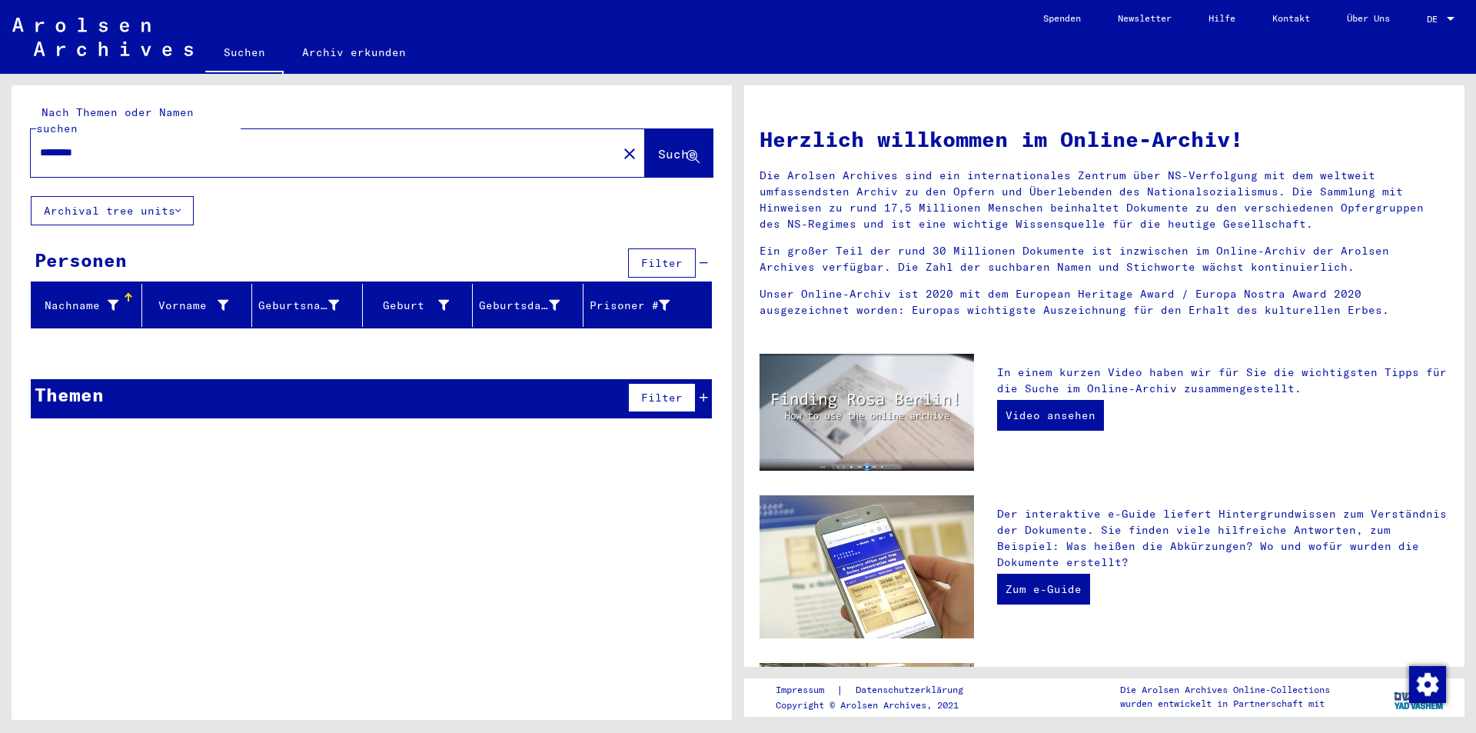
click at [620, 145] on mat-icon "close" at bounding box center [629, 154] width 18 height 18
click at [506, 145] on input "text" at bounding box center [319, 153] width 559 height 16
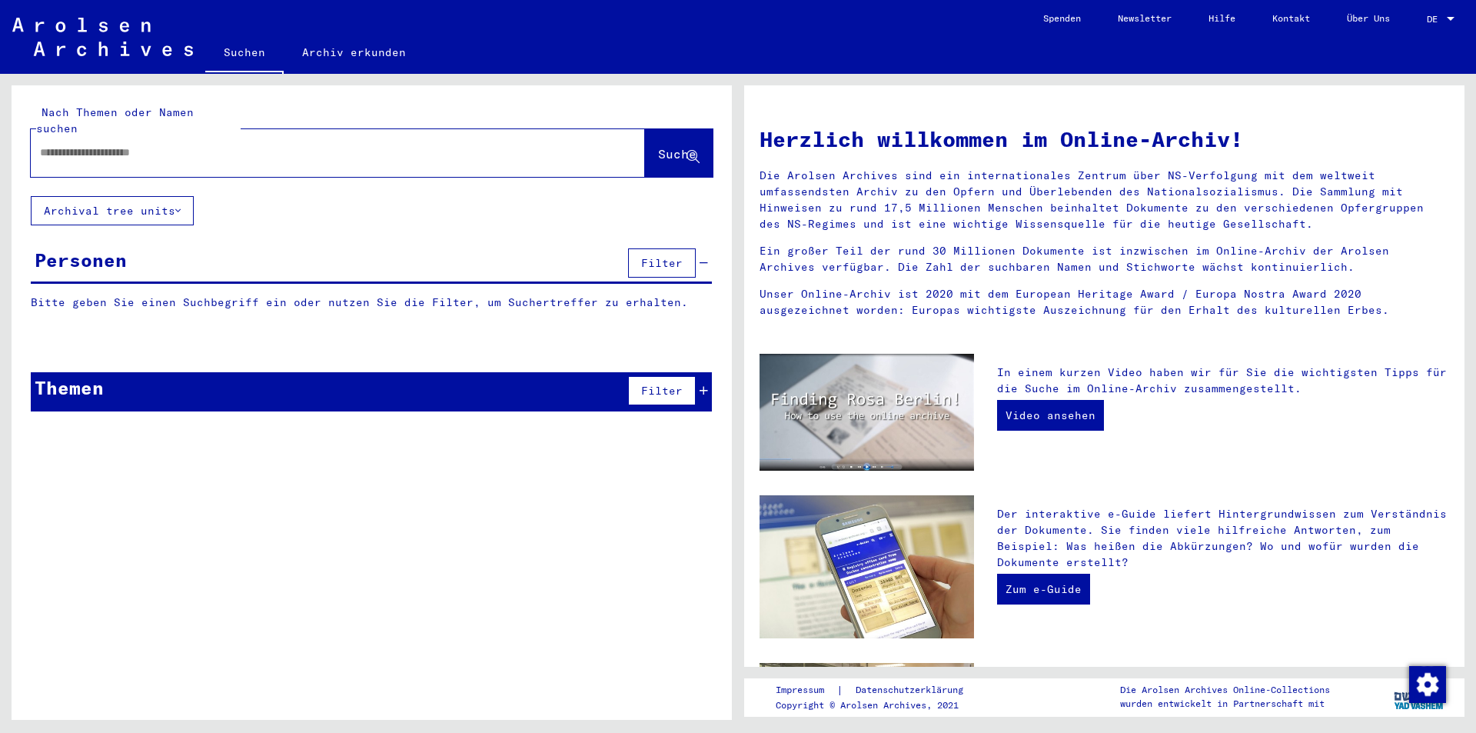
paste input "*********"
click at [663, 146] on span "Suche" at bounding box center [677, 153] width 38 height 15
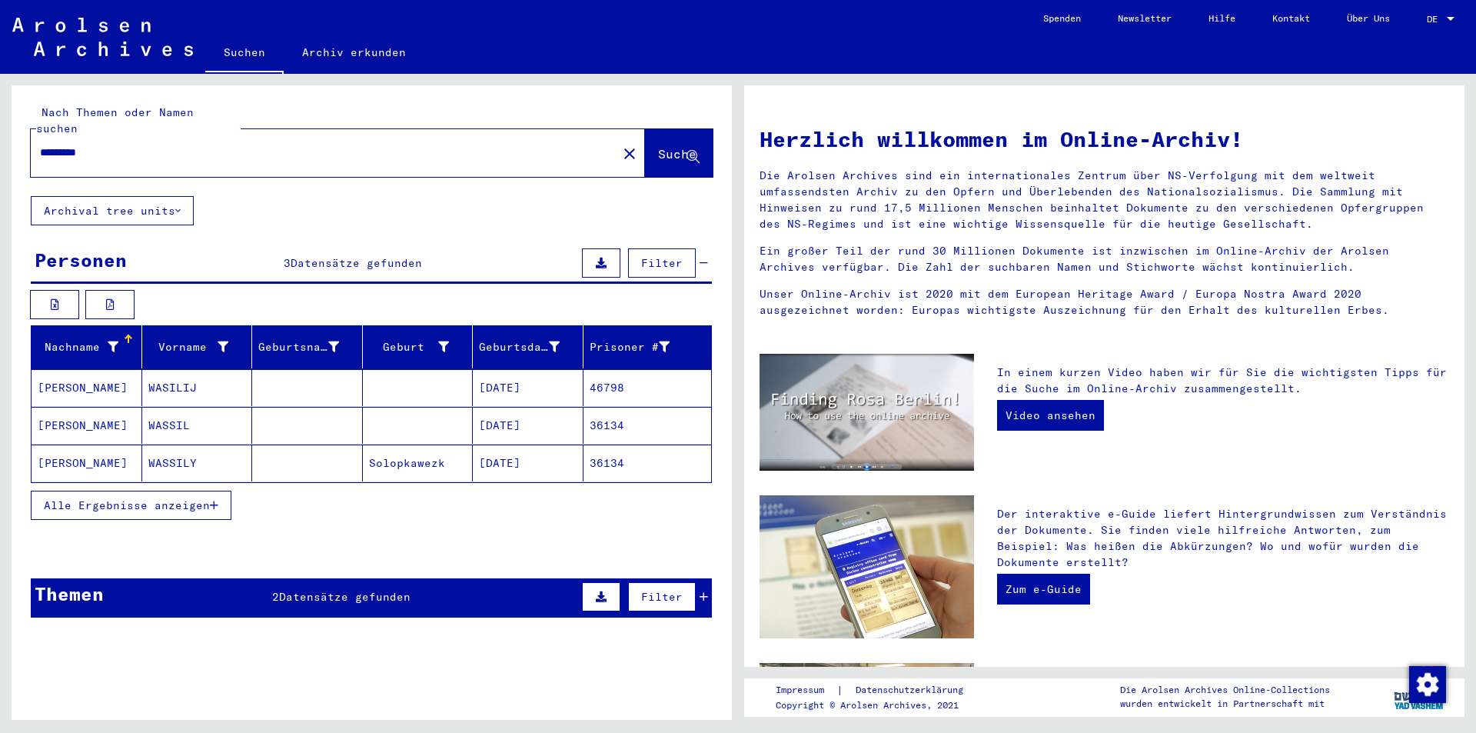
click at [153, 498] on span "Alle Ergebnisse anzeigen" at bounding box center [127, 505] width 166 height 14
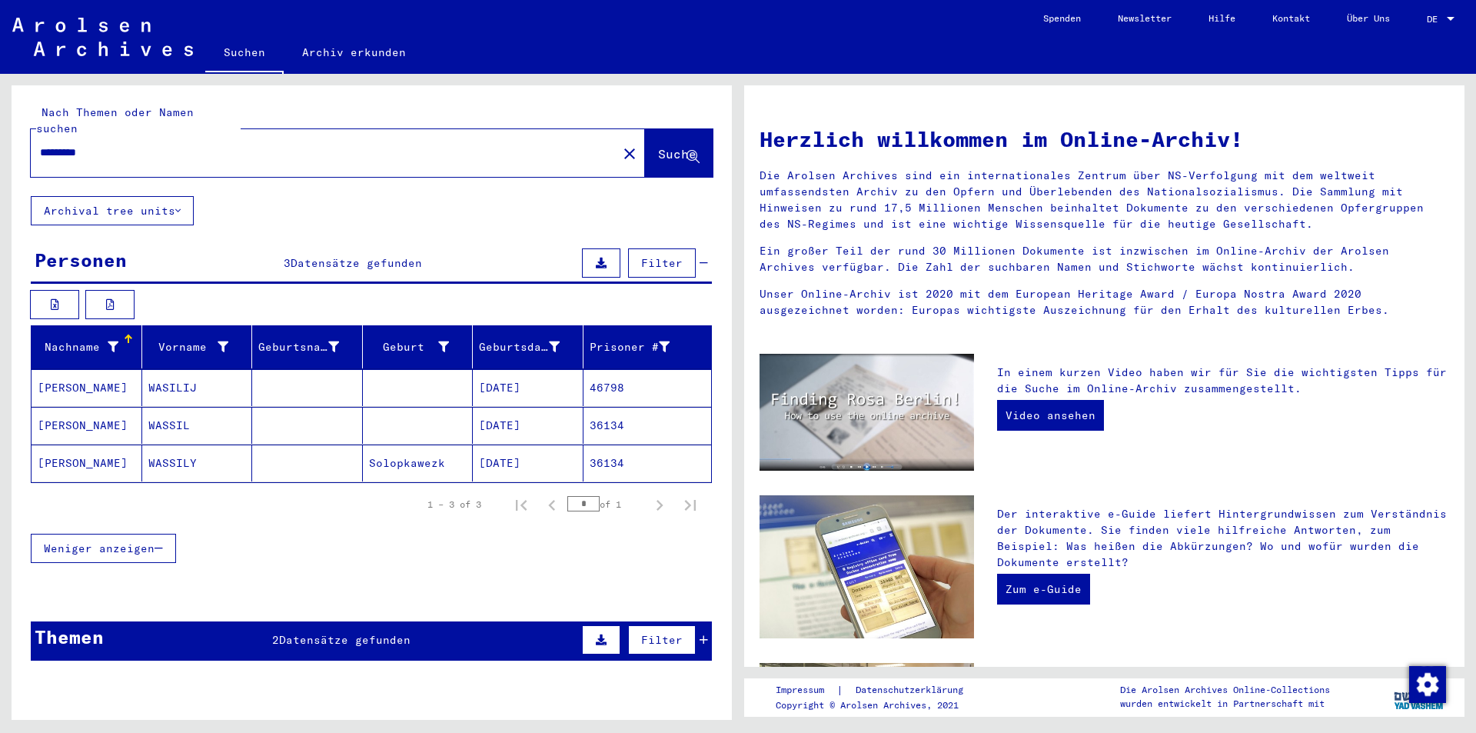
click at [180, 371] on mat-cell "WASILIJ" at bounding box center [197, 387] width 111 height 37
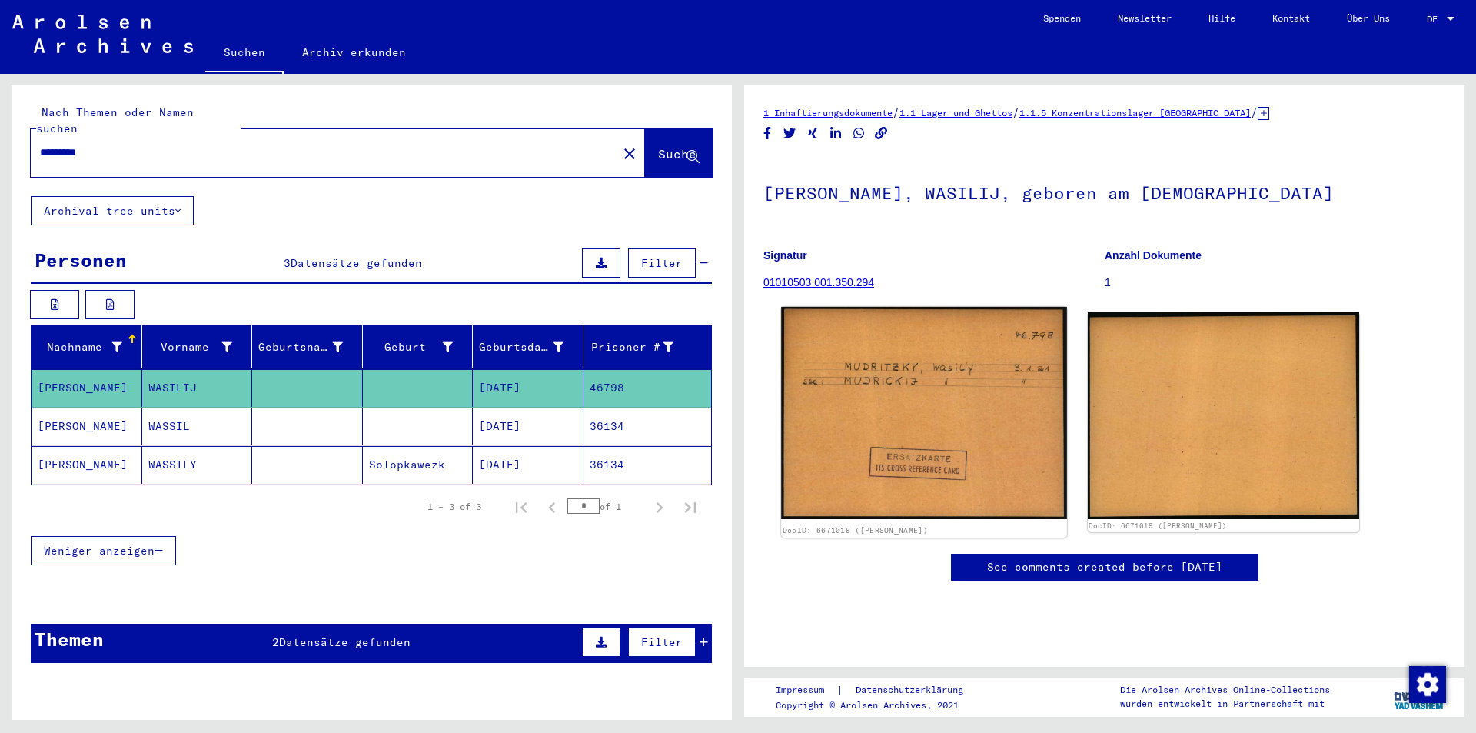
click at [929, 411] on img at bounding box center [923, 413] width 285 height 212
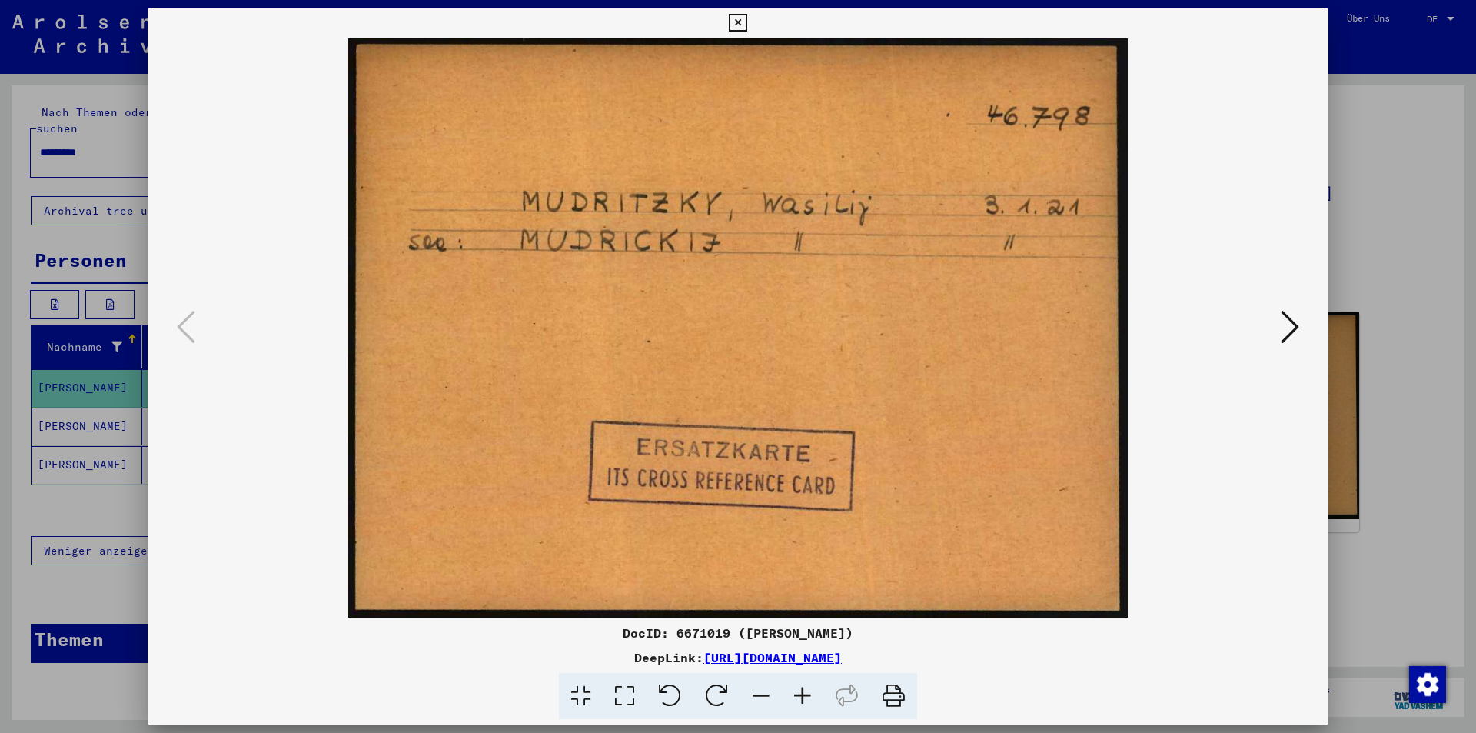
click at [1286, 323] on icon at bounding box center [1290, 326] width 18 height 37
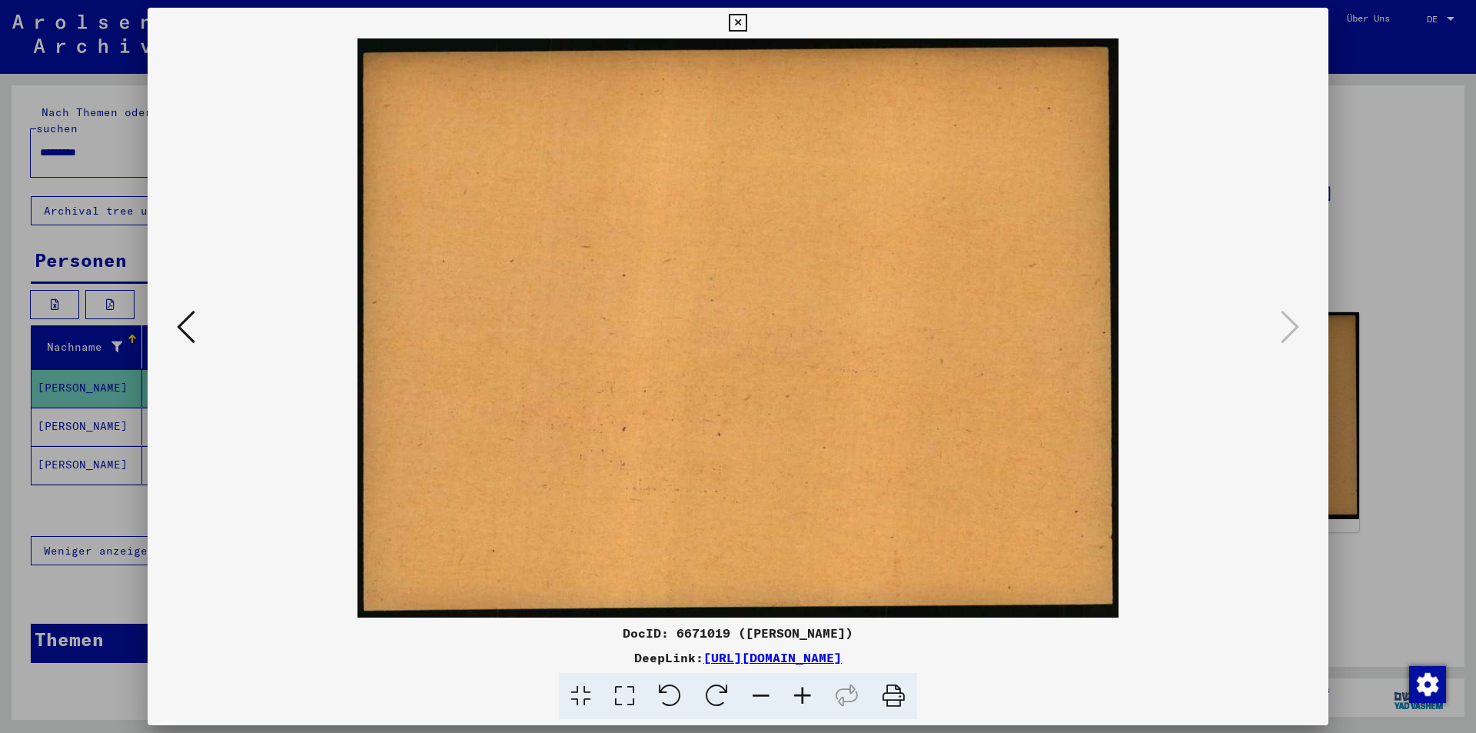
click at [1385, 310] on div at bounding box center [738, 366] width 1476 height 733
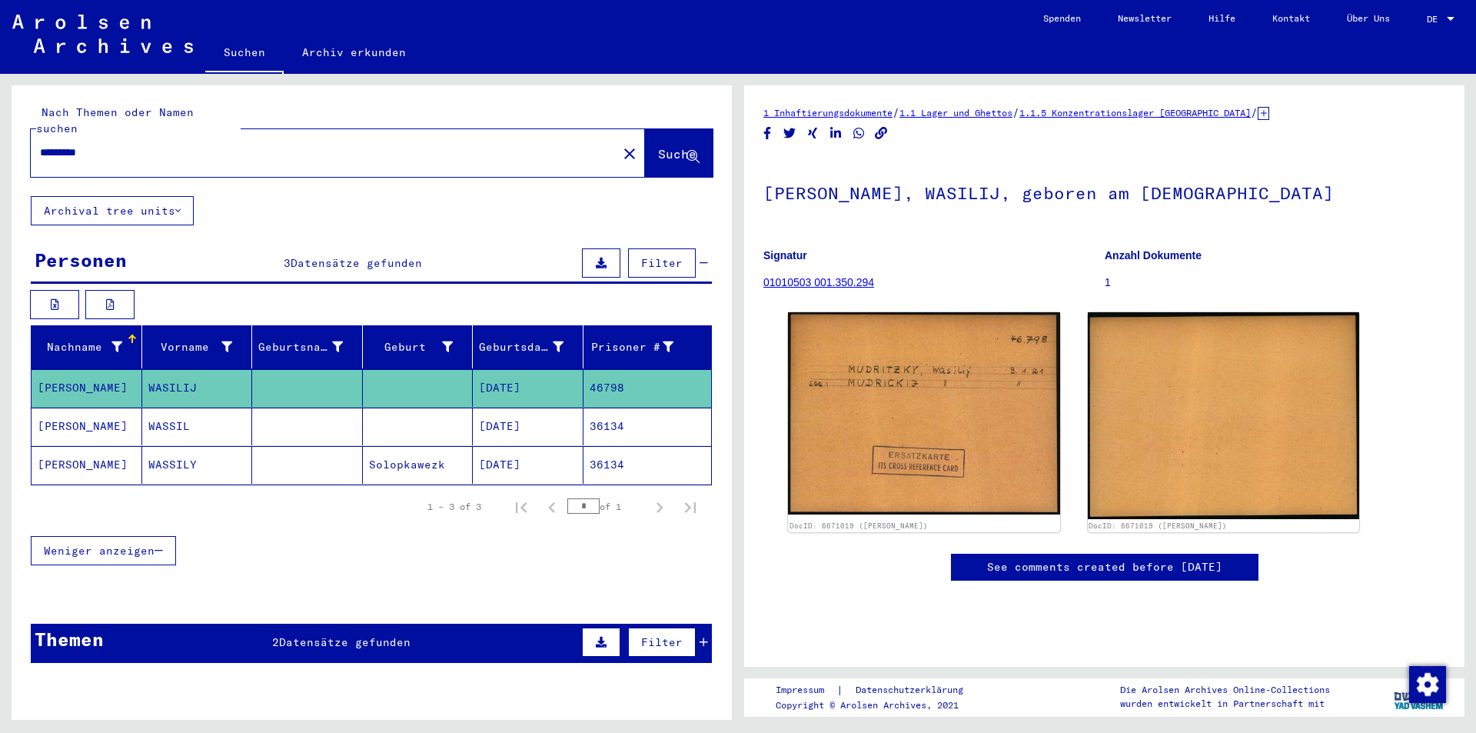
click at [297, 446] on mat-cell at bounding box center [307, 465] width 111 height 38
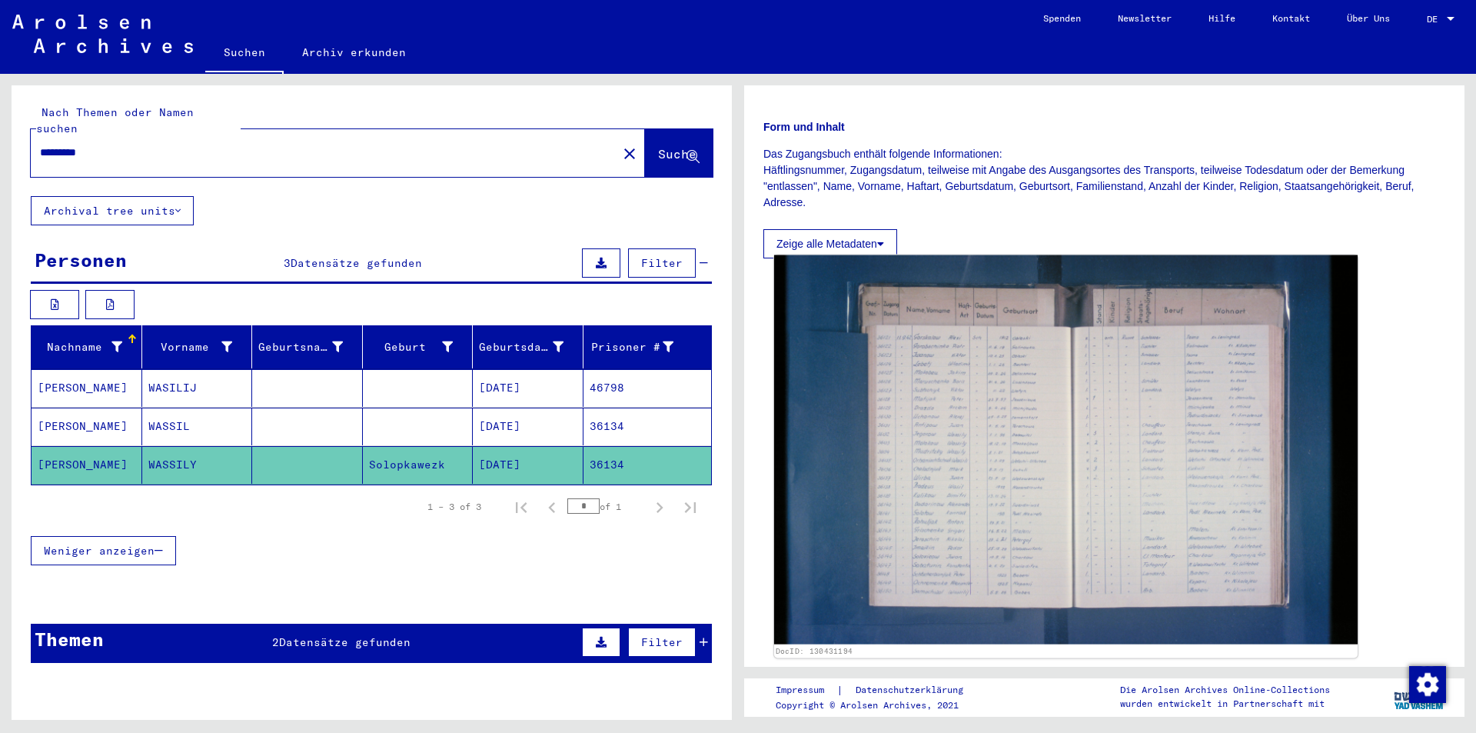
scroll to position [308, 0]
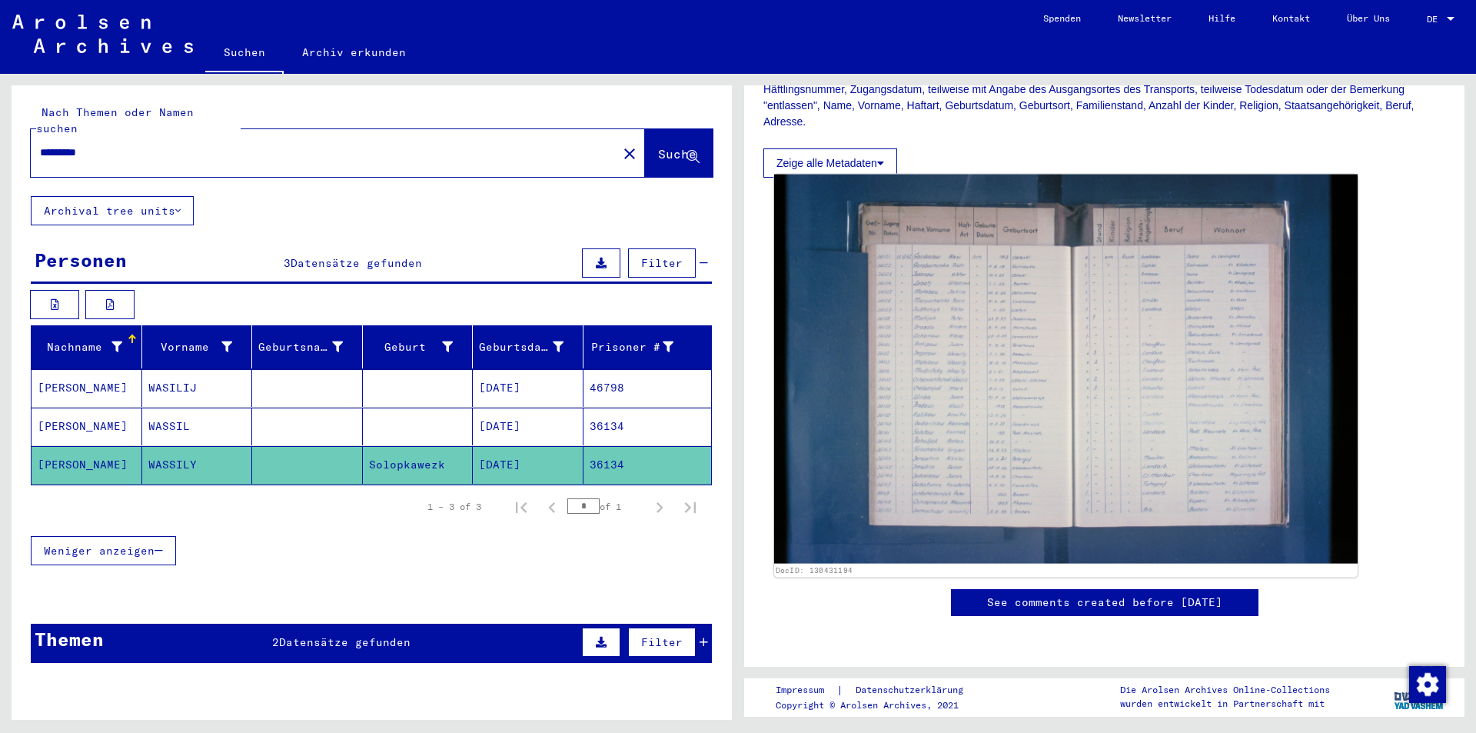
click at [1006, 354] on img at bounding box center [1065, 369] width 583 height 389
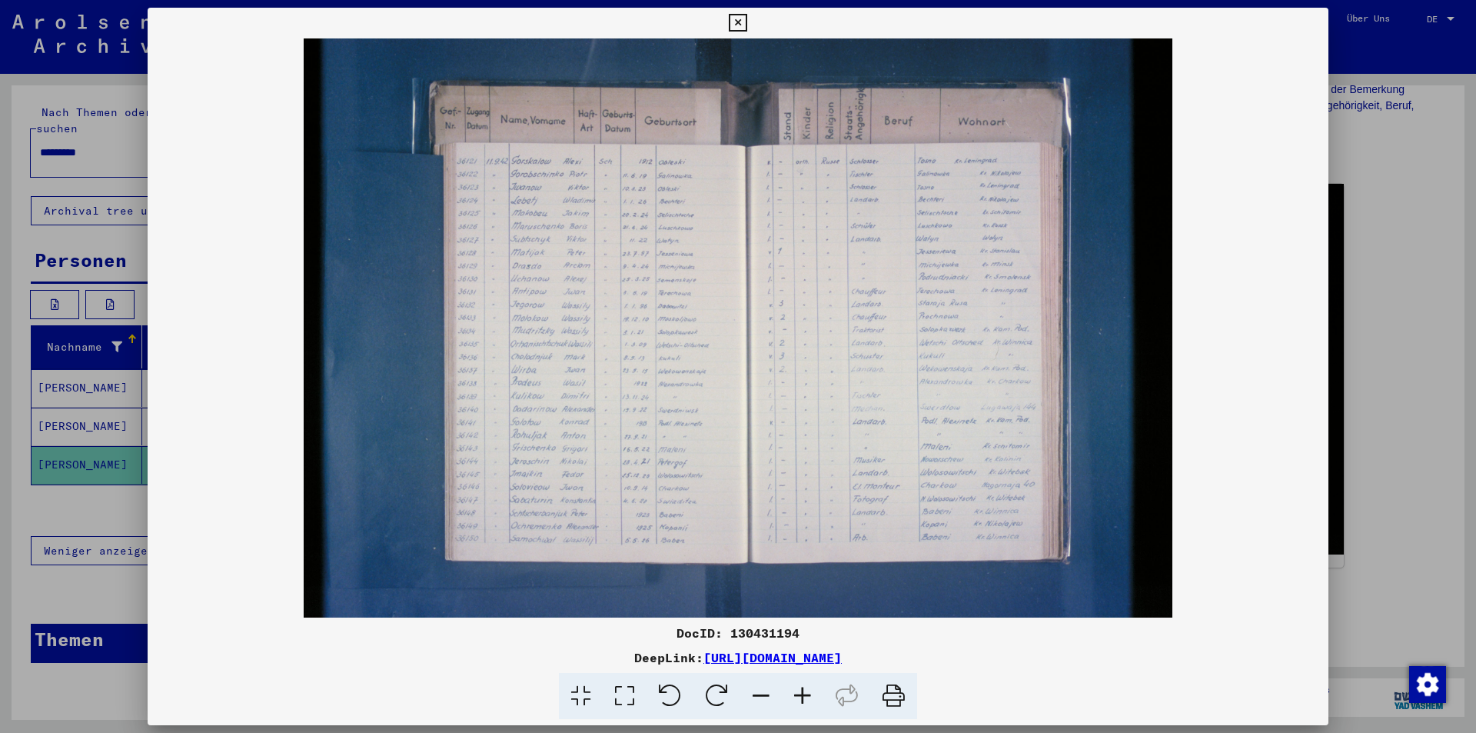
click at [1361, 212] on div at bounding box center [738, 366] width 1476 height 733
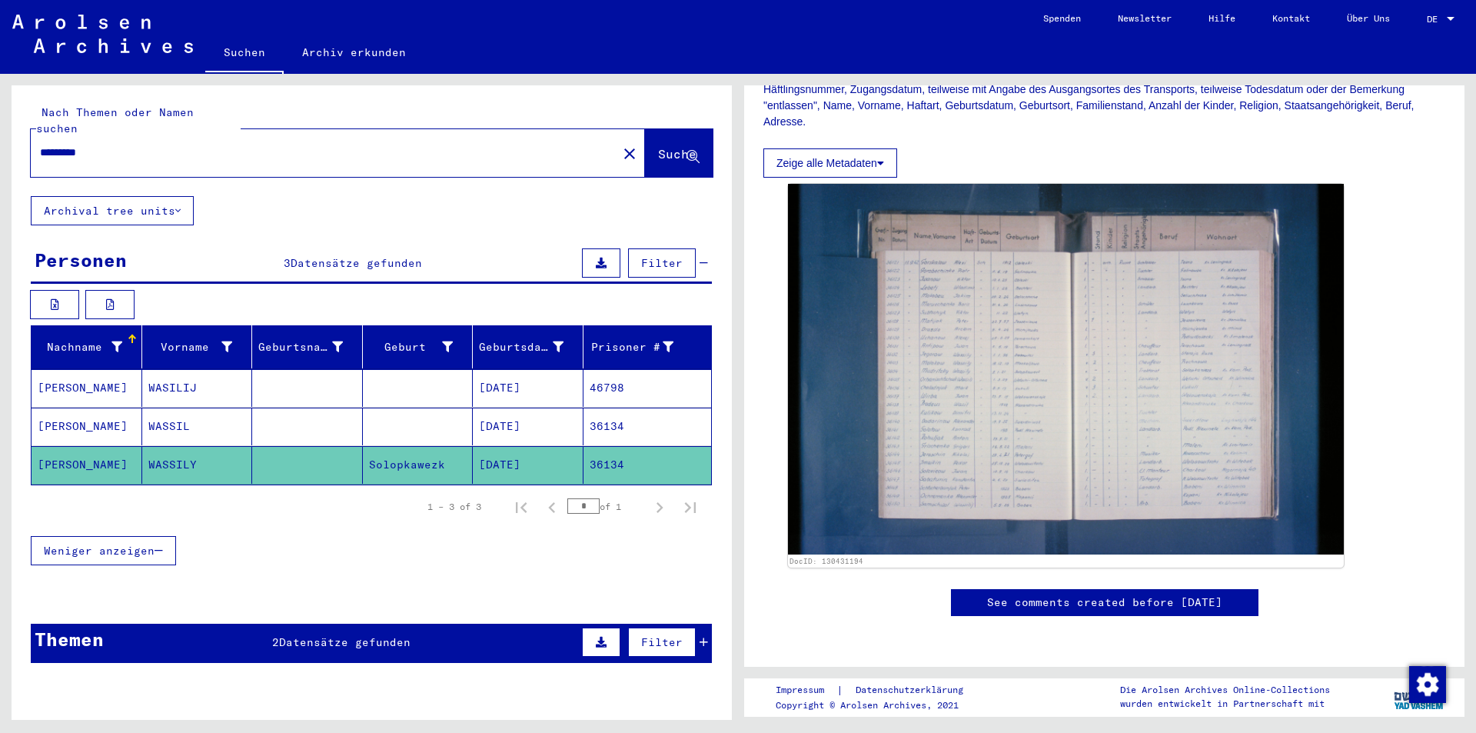
click at [341, 407] on mat-cell at bounding box center [307, 426] width 111 height 38
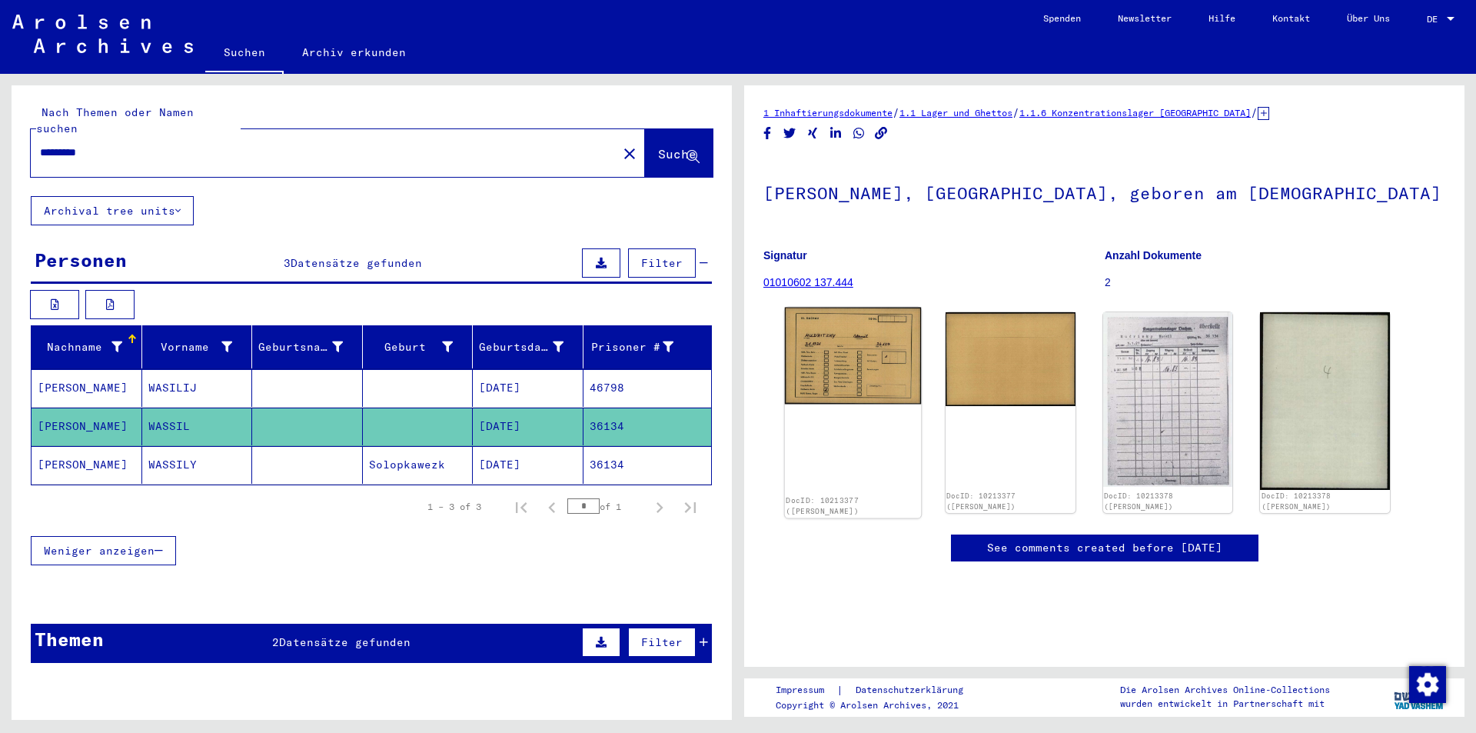
click at [792, 410] on div "DocID: 10213377 ([PERSON_NAME])" at bounding box center [853, 413] width 136 height 211
click at [740, 399] on div "1 Inhaftierungsdokumente / 1.1 Lager und Ghettos / 1.1.6 Konzentrationslager [G…" at bounding box center [1108, 397] width 738 height 646
click at [803, 389] on img at bounding box center [853, 356] width 136 height 97
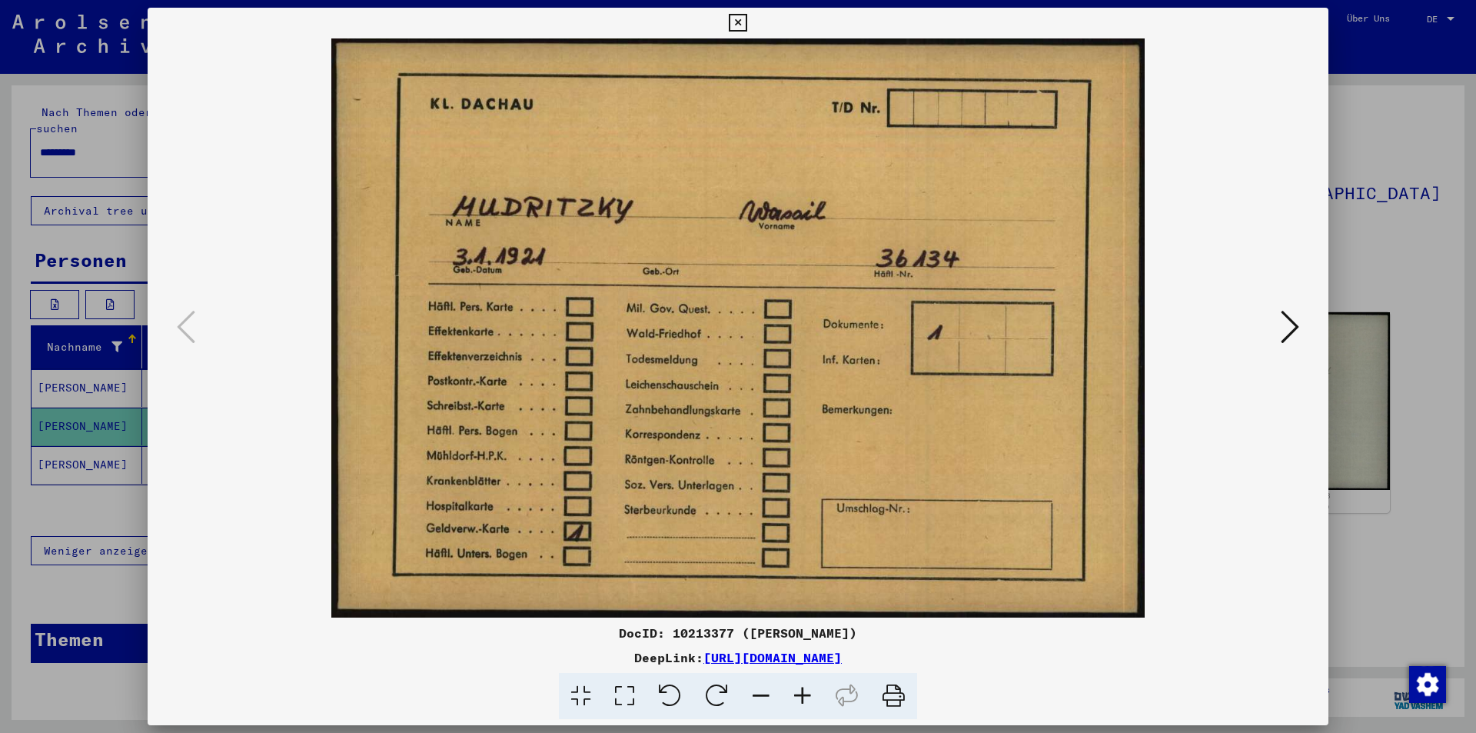
click at [1285, 324] on icon at bounding box center [1290, 326] width 18 height 37
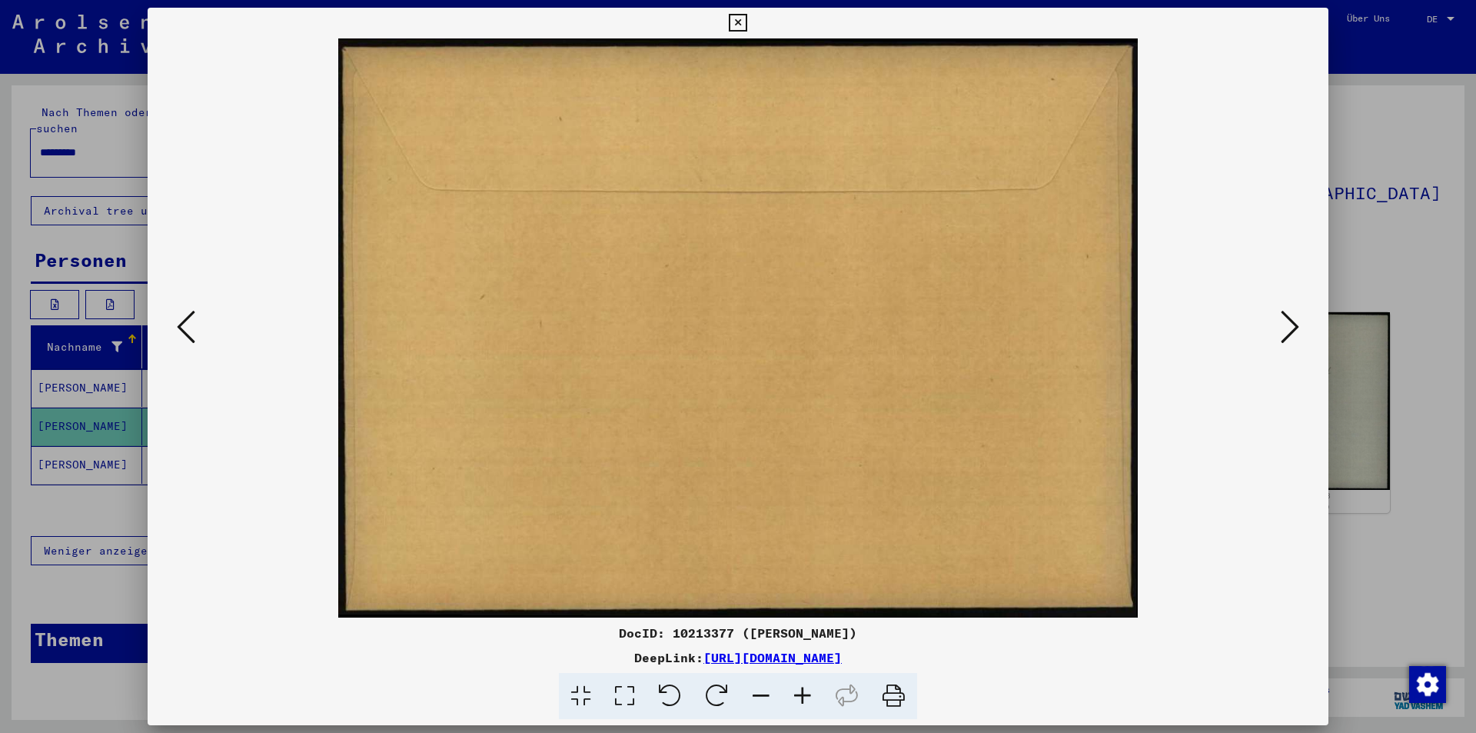
click at [1285, 324] on icon at bounding box center [1290, 326] width 18 height 37
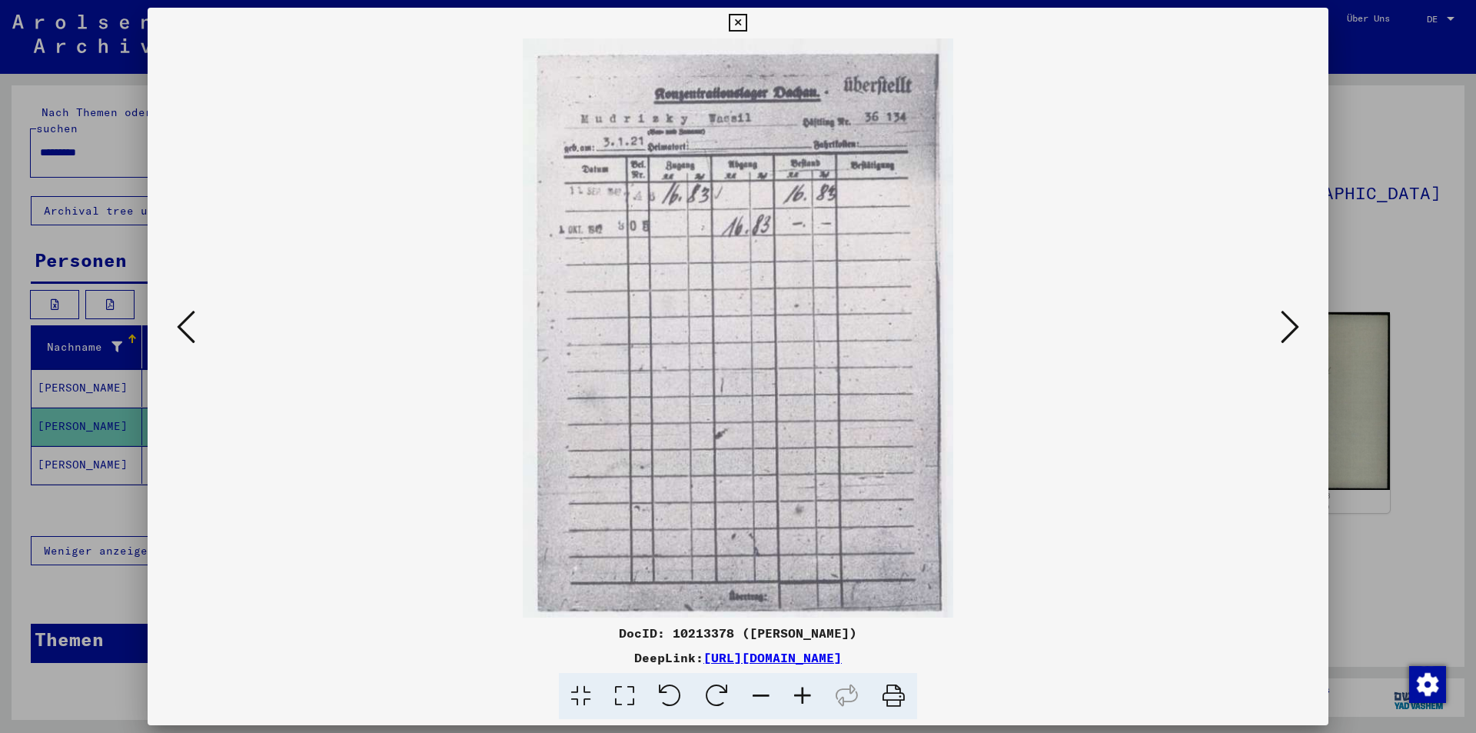
click at [1285, 324] on icon at bounding box center [1290, 326] width 18 height 37
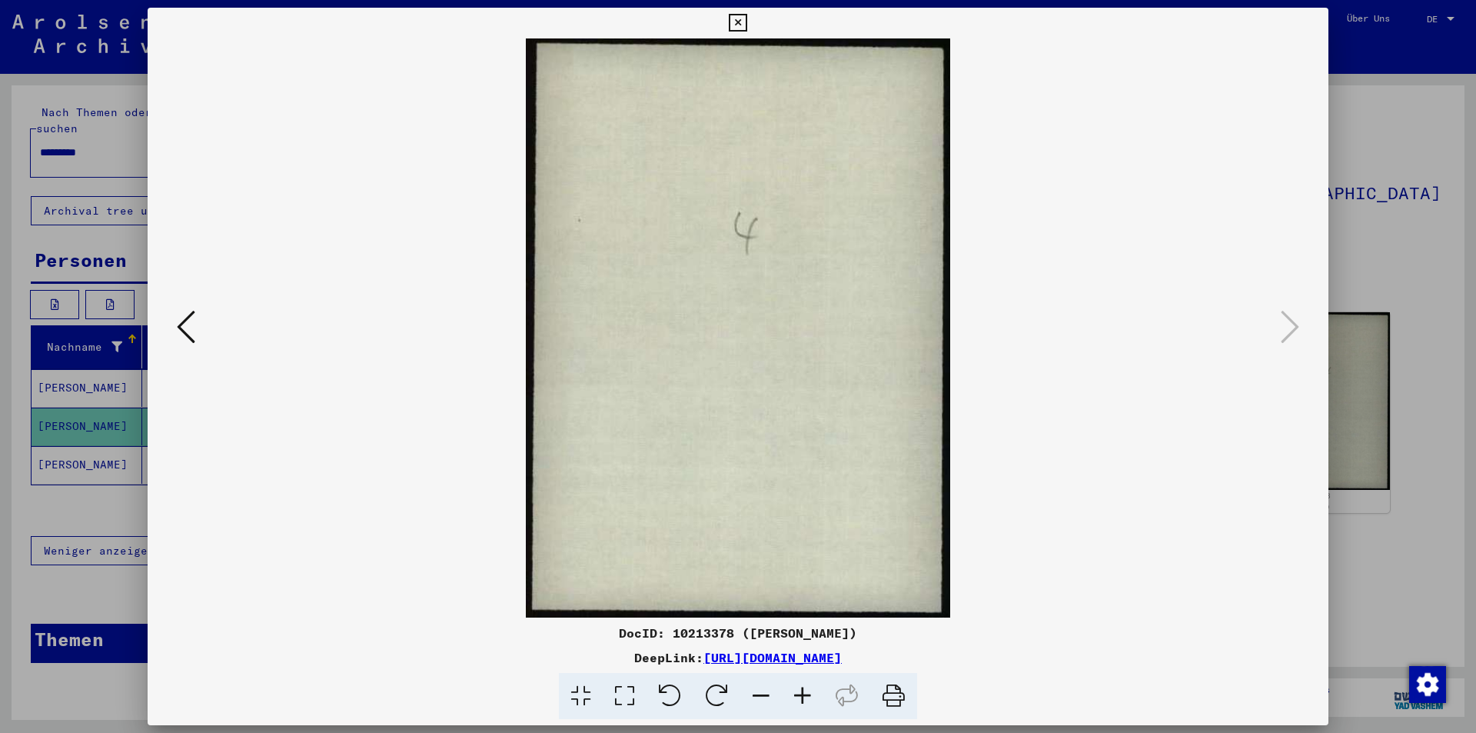
click at [1372, 307] on div at bounding box center [738, 366] width 1476 height 733
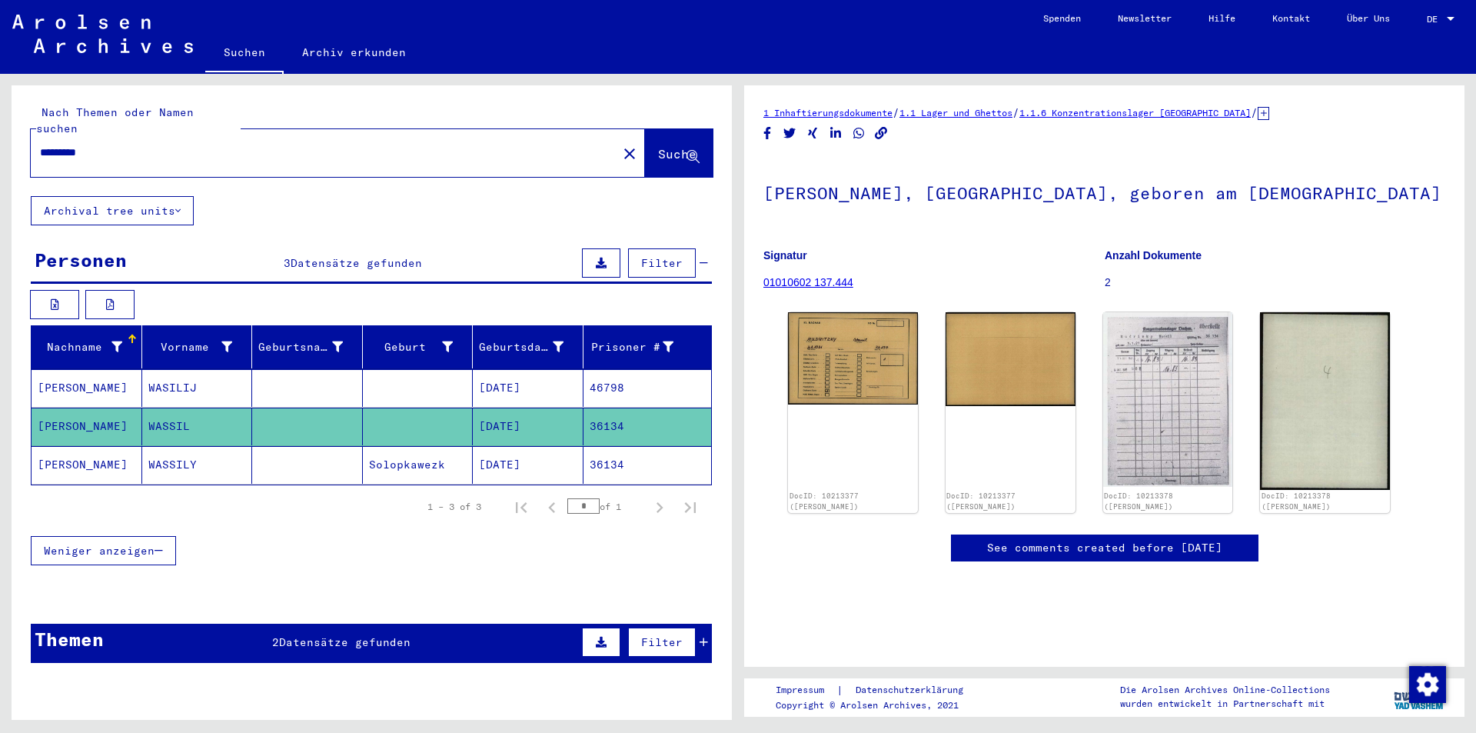
click at [247, 145] on input "*********" at bounding box center [324, 153] width 568 height 16
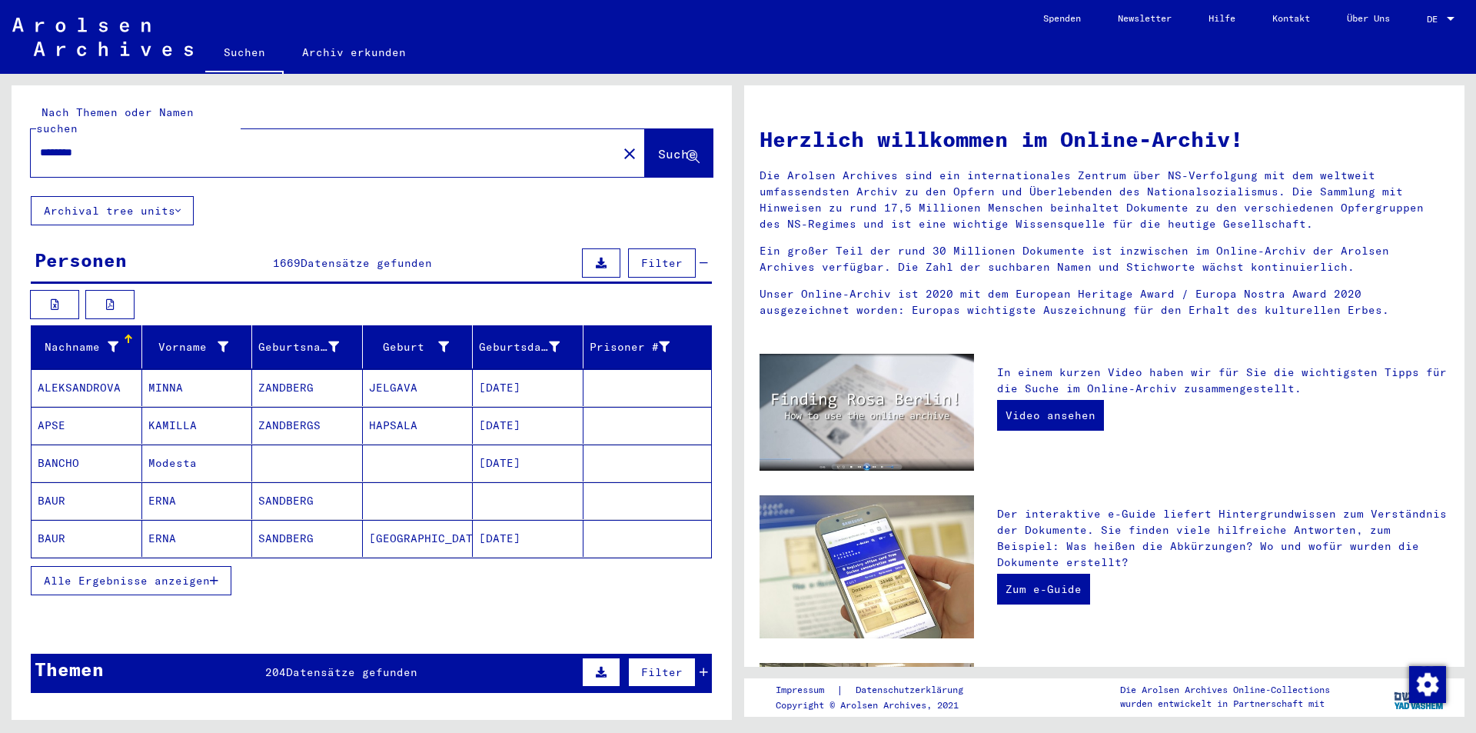
click at [156, 573] on span "Alle Ergebnisse anzeigen" at bounding box center [127, 580] width 166 height 14
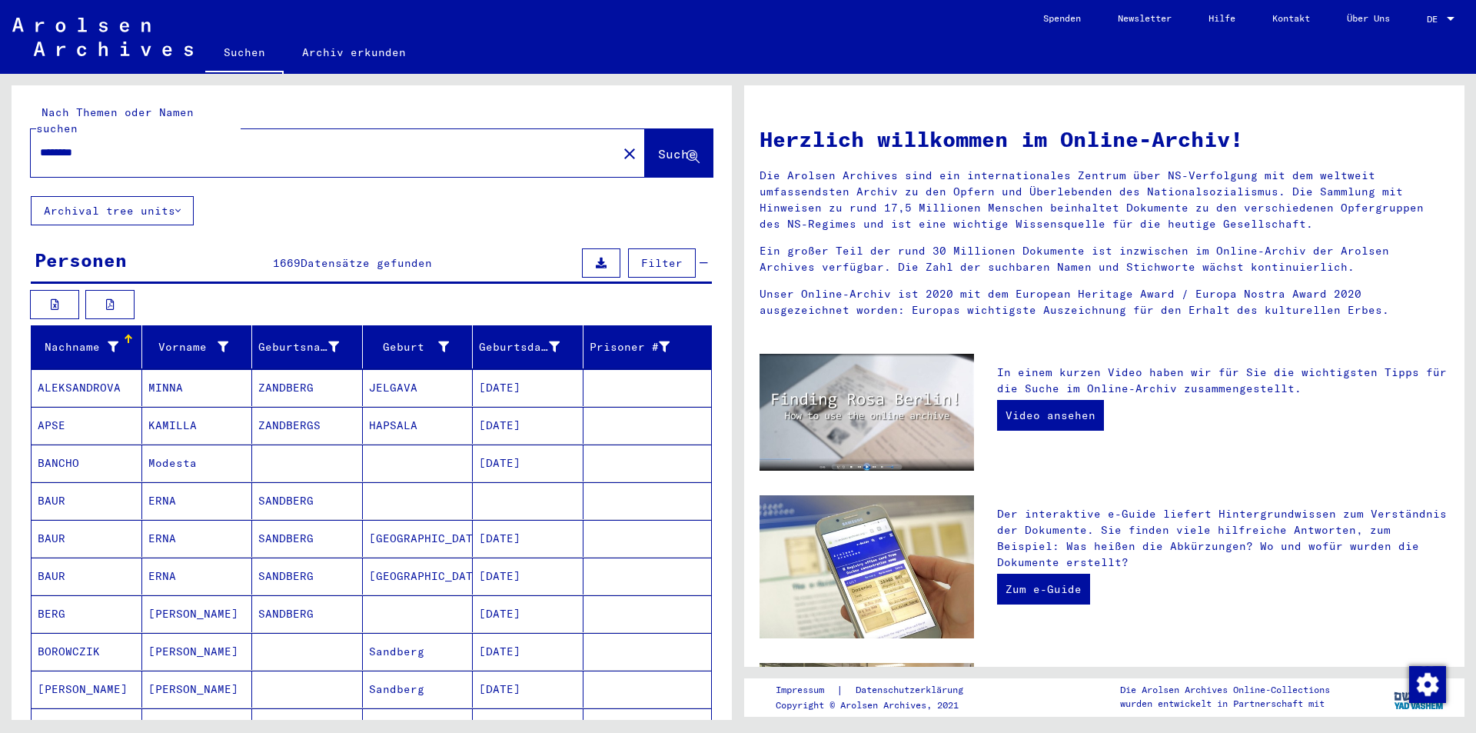
type input "*******"
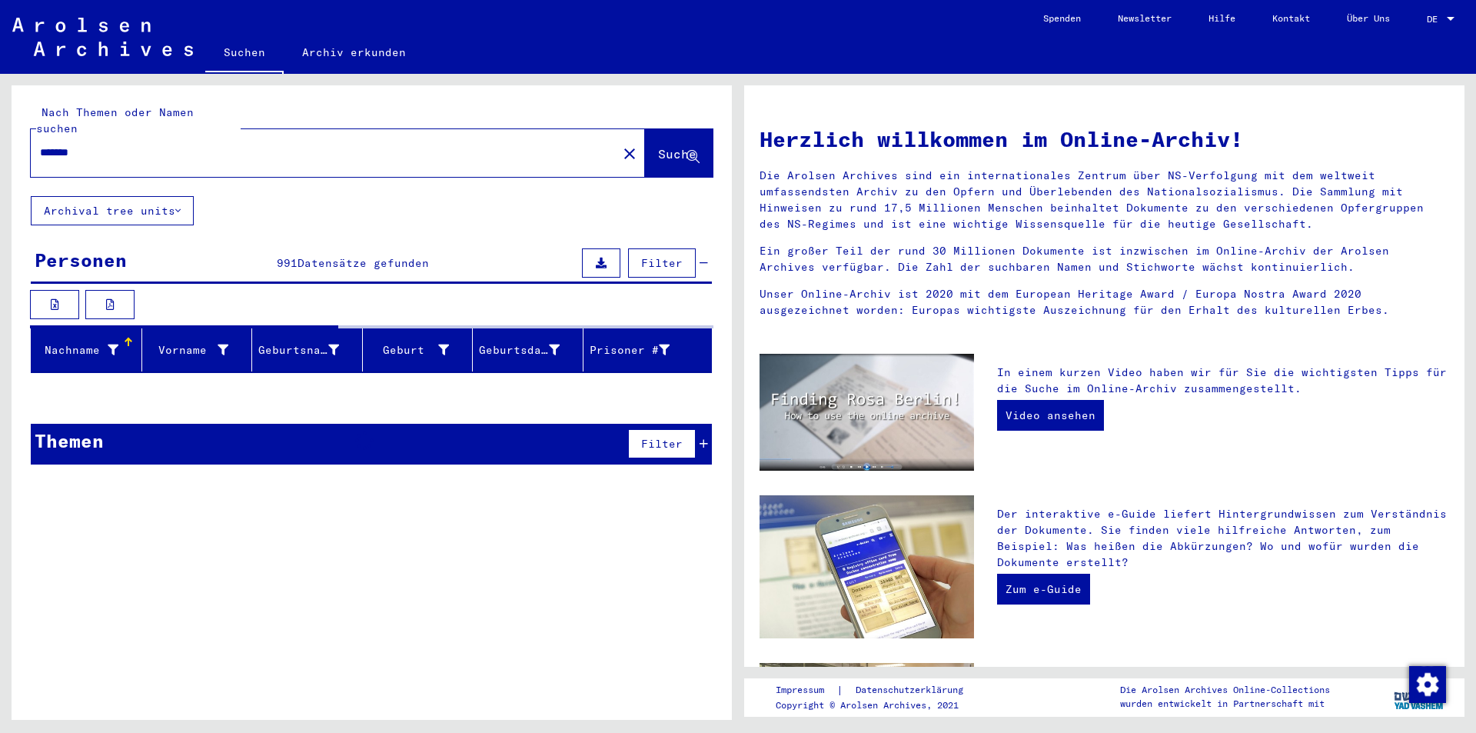
click at [620, 145] on mat-icon "close" at bounding box center [629, 154] width 18 height 18
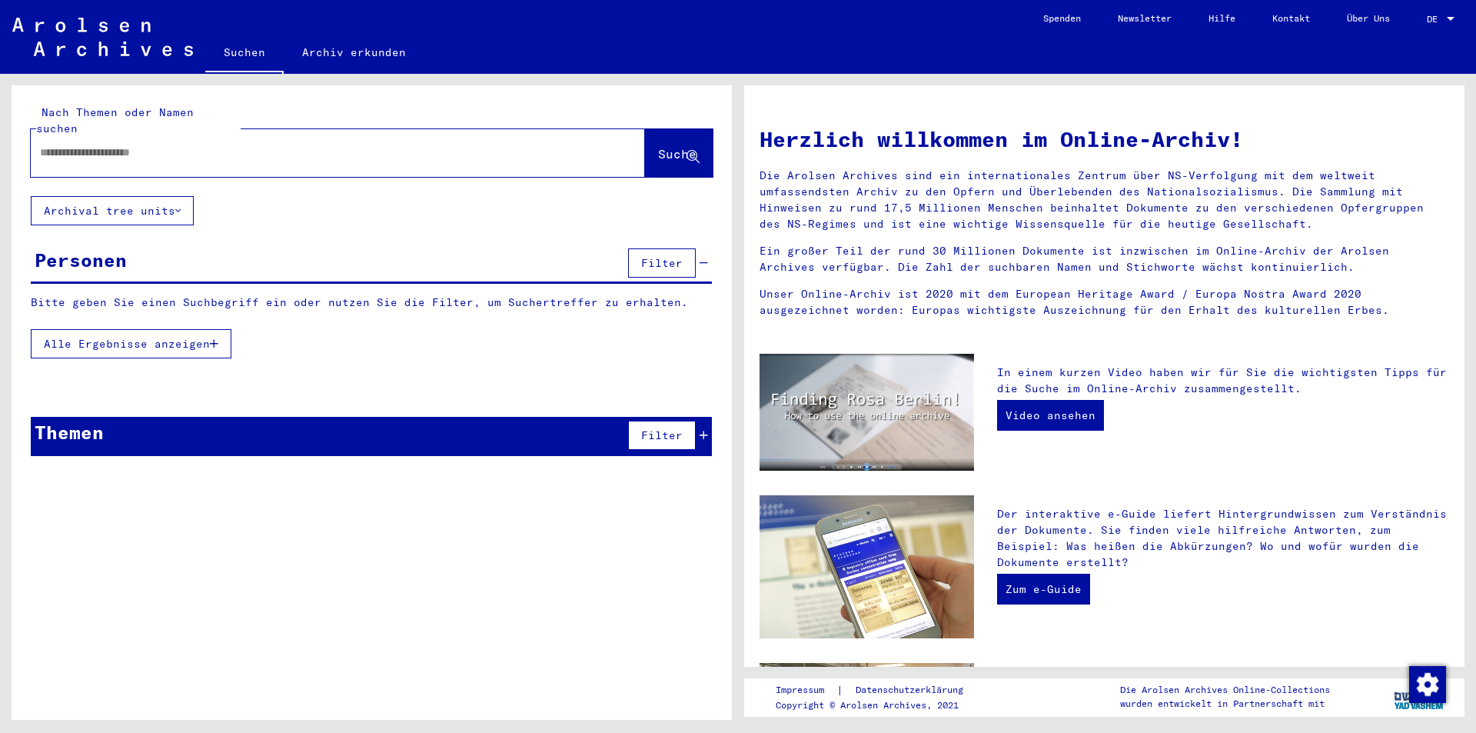
click at [570, 145] on input "text" at bounding box center [319, 153] width 559 height 16
paste input "********"
type input "********"
click at [658, 146] on span "Suche" at bounding box center [677, 153] width 38 height 15
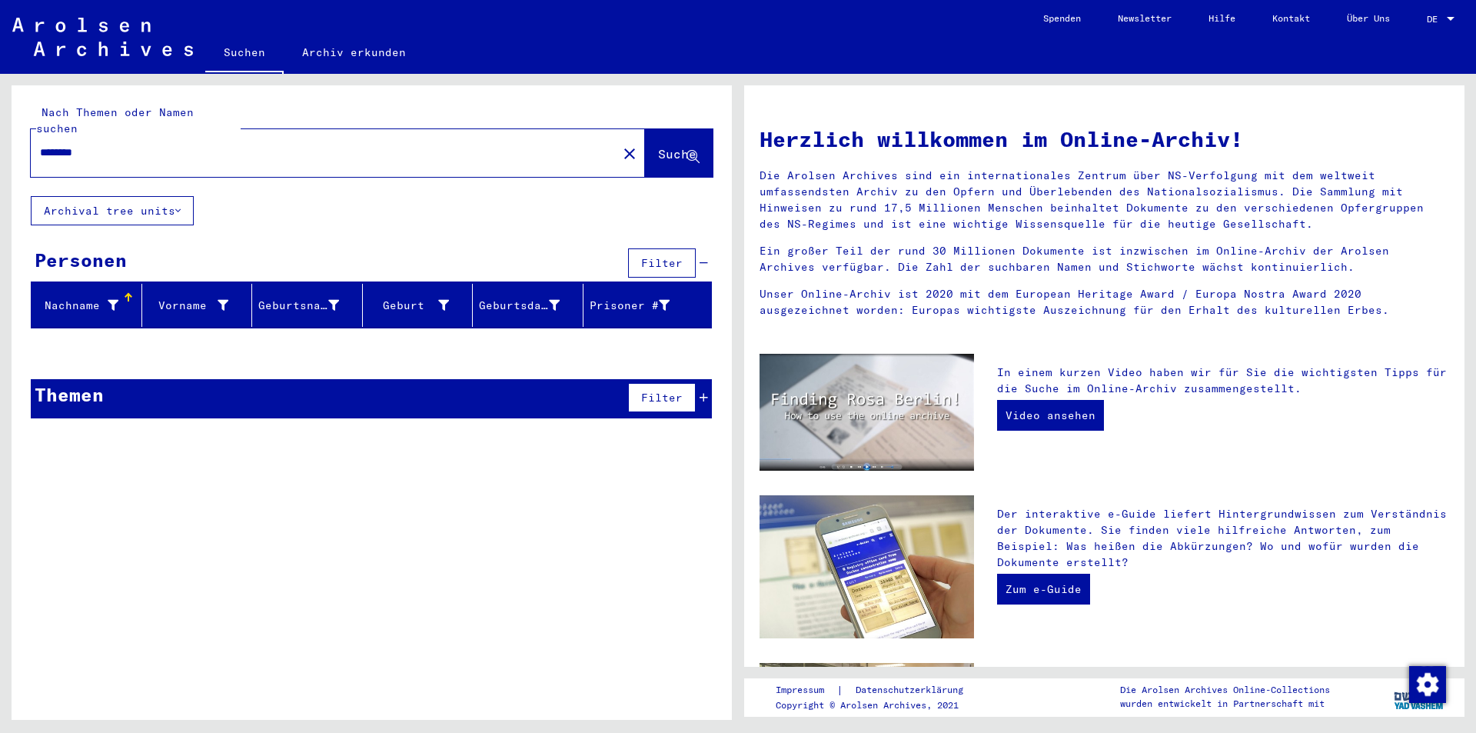
click at [620, 145] on mat-icon "close" at bounding box center [629, 154] width 18 height 18
click at [485, 135] on div at bounding box center [315, 152] width 568 height 35
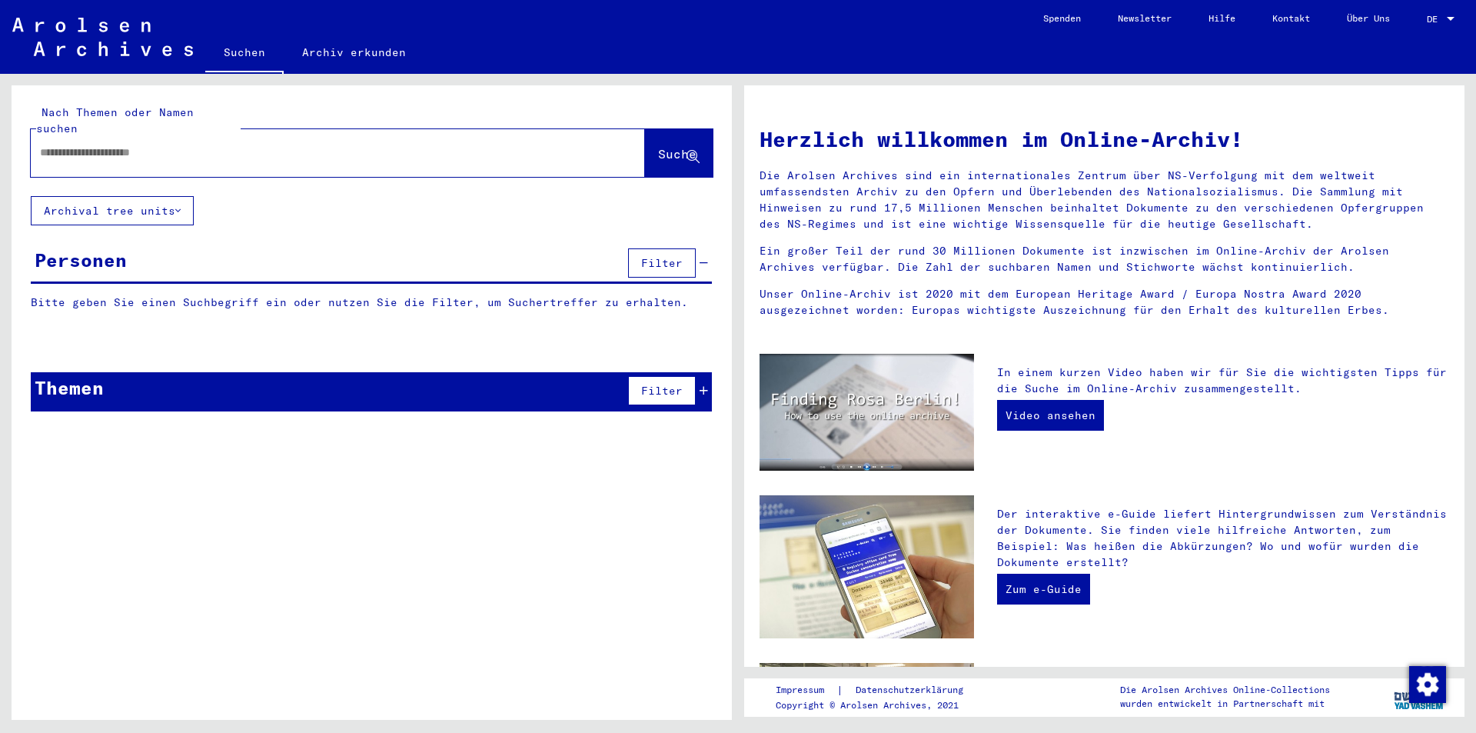
click at [312, 145] on input "text" at bounding box center [319, 153] width 559 height 16
paste input "**********"
type input "**********"
click at [668, 146] on span "Suche" at bounding box center [677, 153] width 38 height 15
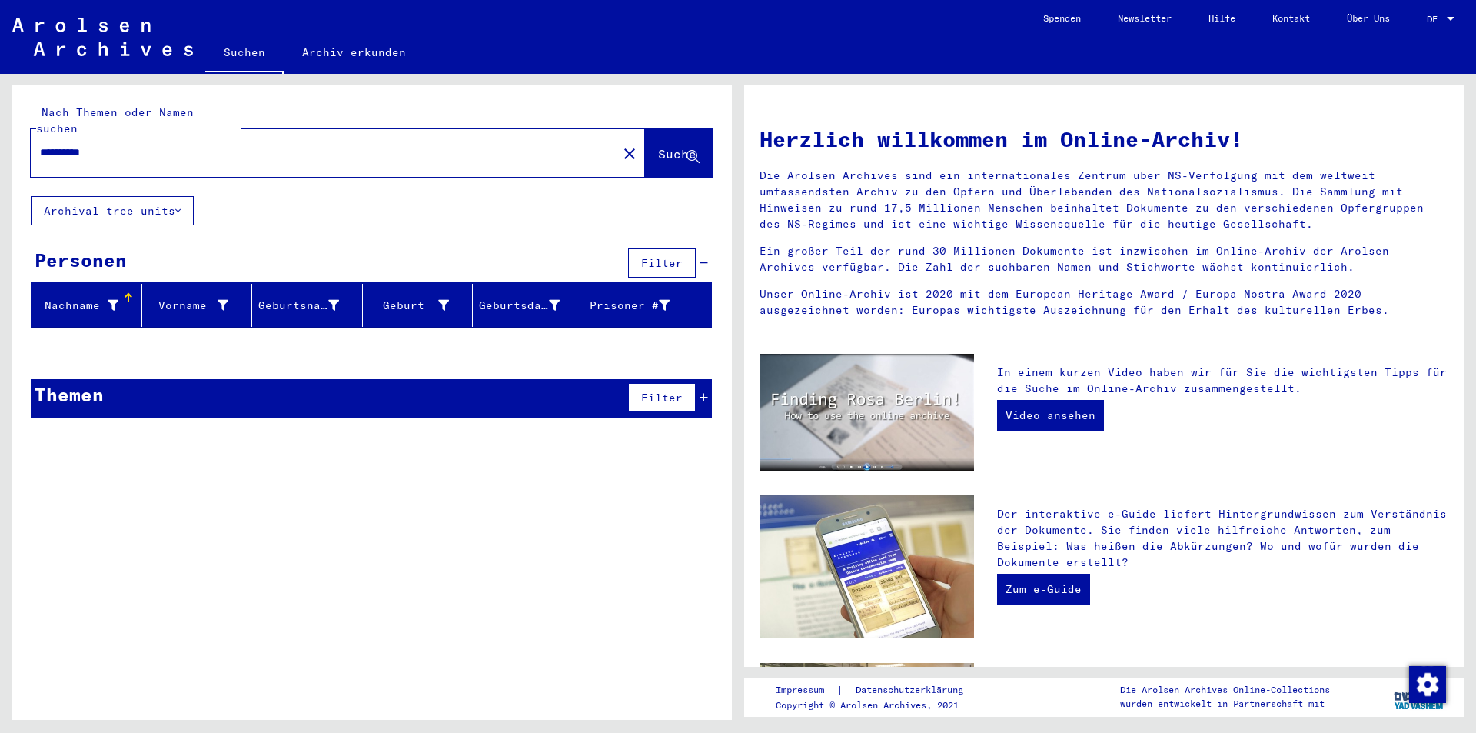
click at [620, 145] on mat-icon "close" at bounding box center [629, 154] width 18 height 18
click at [358, 145] on div at bounding box center [315, 152] width 568 height 35
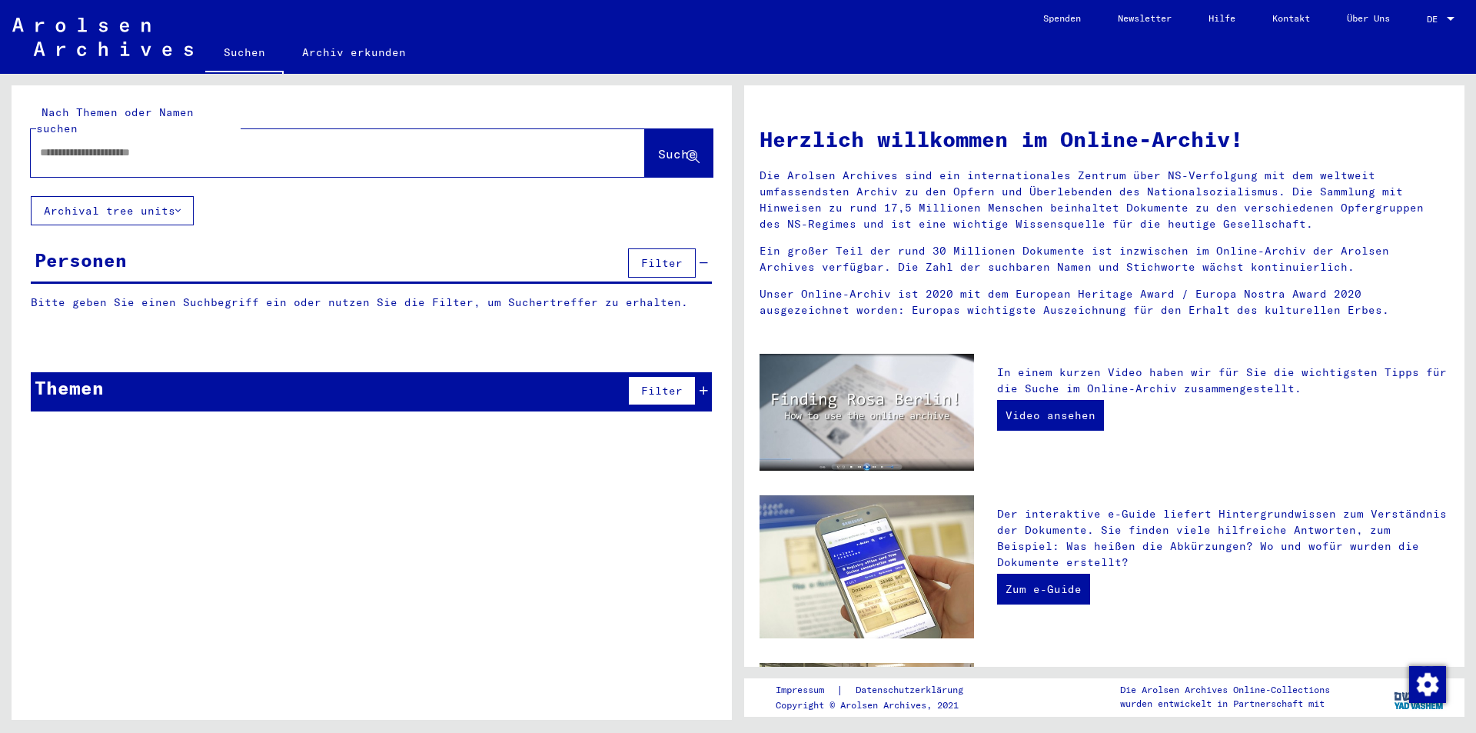
click at [364, 145] on input "text" at bounding box center [319, 153] width 559 height 16
paste input "**********"
type input "**********"
click at [658, 146] on span "Suche" at bounding box center [677, 153] width 38 height 15
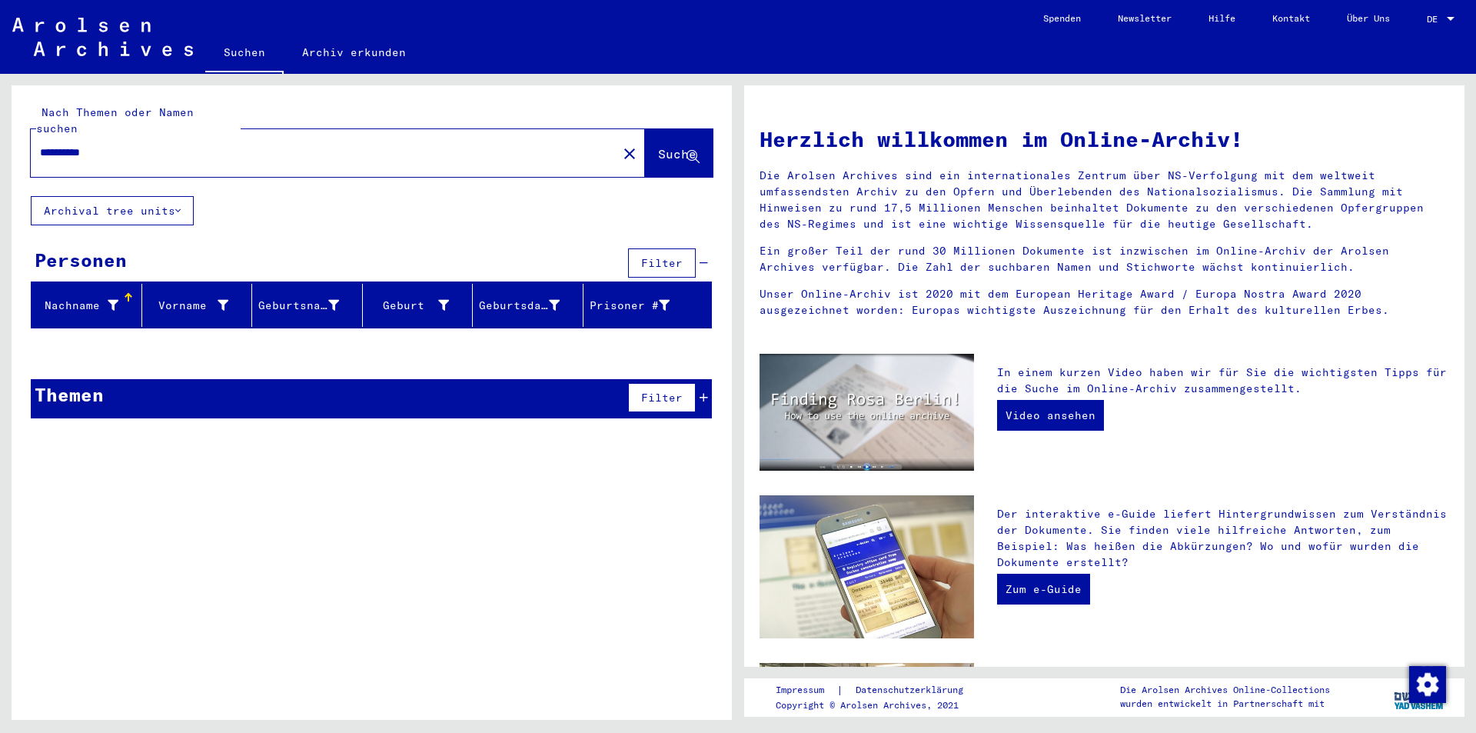
drag, startPoint x: 601, startPoint y: 145, endPoint x: 577, endPoint y: 145, distance: 24.6
click at [620, 145] on mat-icon "close" at bounding box center [629, 154] width 18 height 18
click at [430, 151] on div at bounding box center [315, 152] width 568 height 35
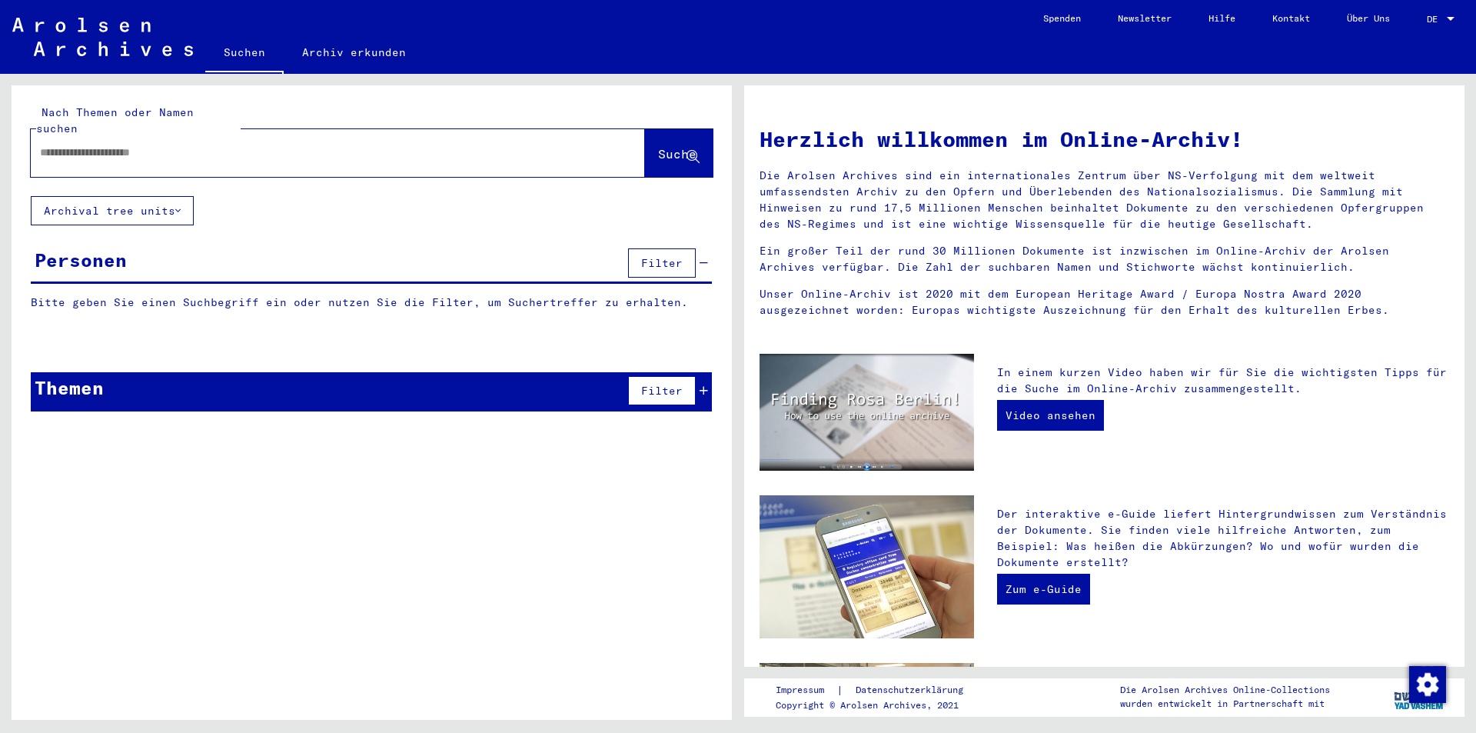
click at [483, 145] on input "text" at bounding box center [319, 153] width 559 height 16
paste input "*********"
type input "*********"
click at [690, 151] on icon at bounding box center [693, 157] width 13 height 13
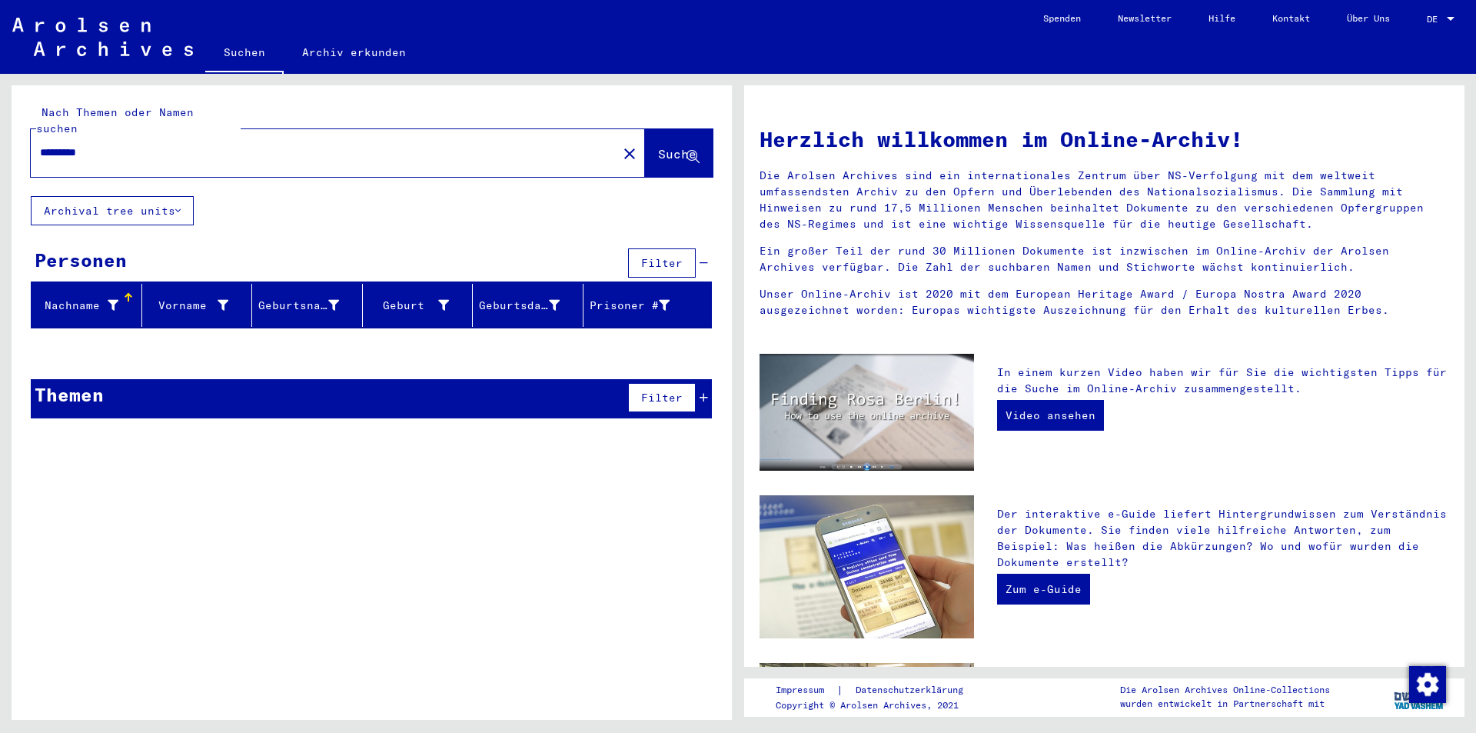
click at [620, 145] on mat-icon "close" at bounding box center [629, 154] width 18 height 18
click at [524, 145] on input "text" at bounding box center [319, 153] width 559 height 16
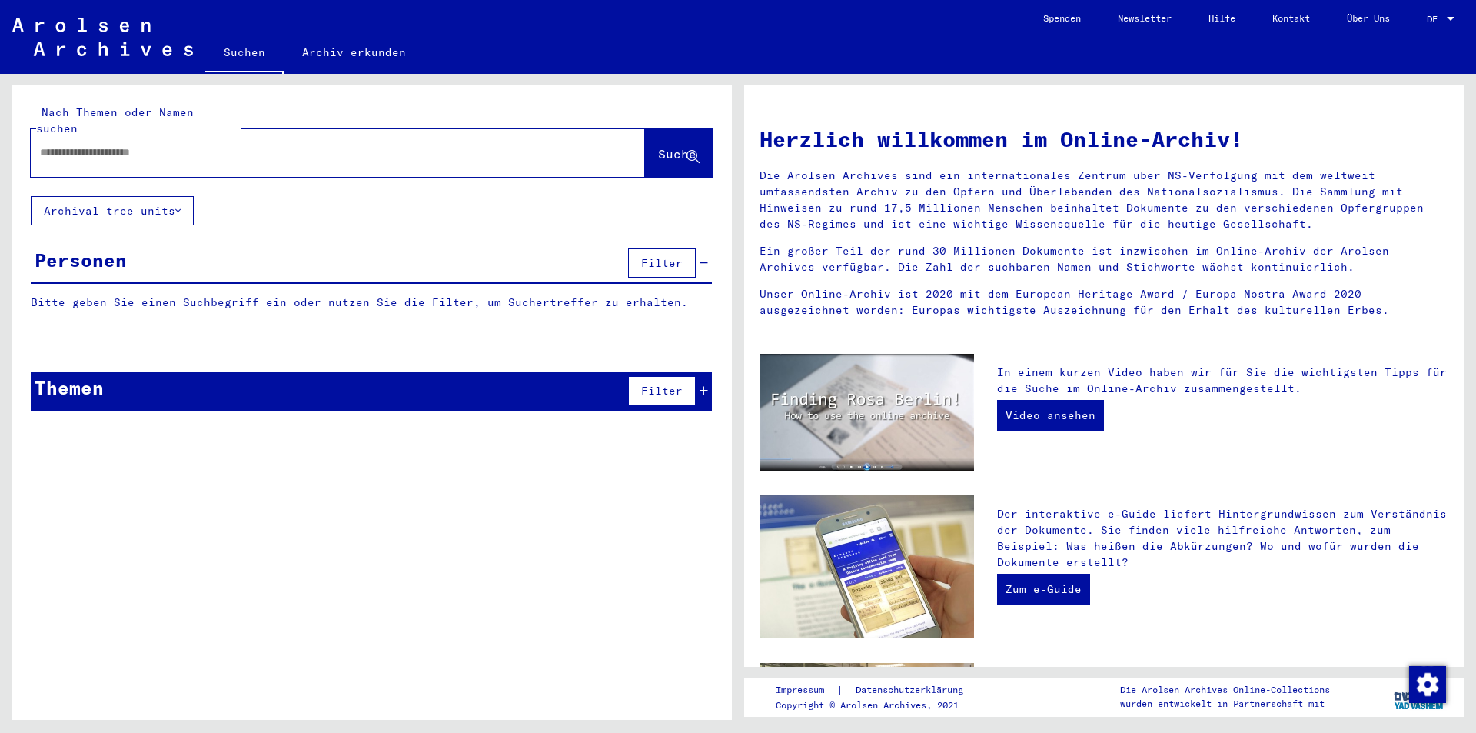
paste input "*********"
type input "*********"
click at [658, 146] on span "Suche" at bounding box center [677, 153] width 38 height 15
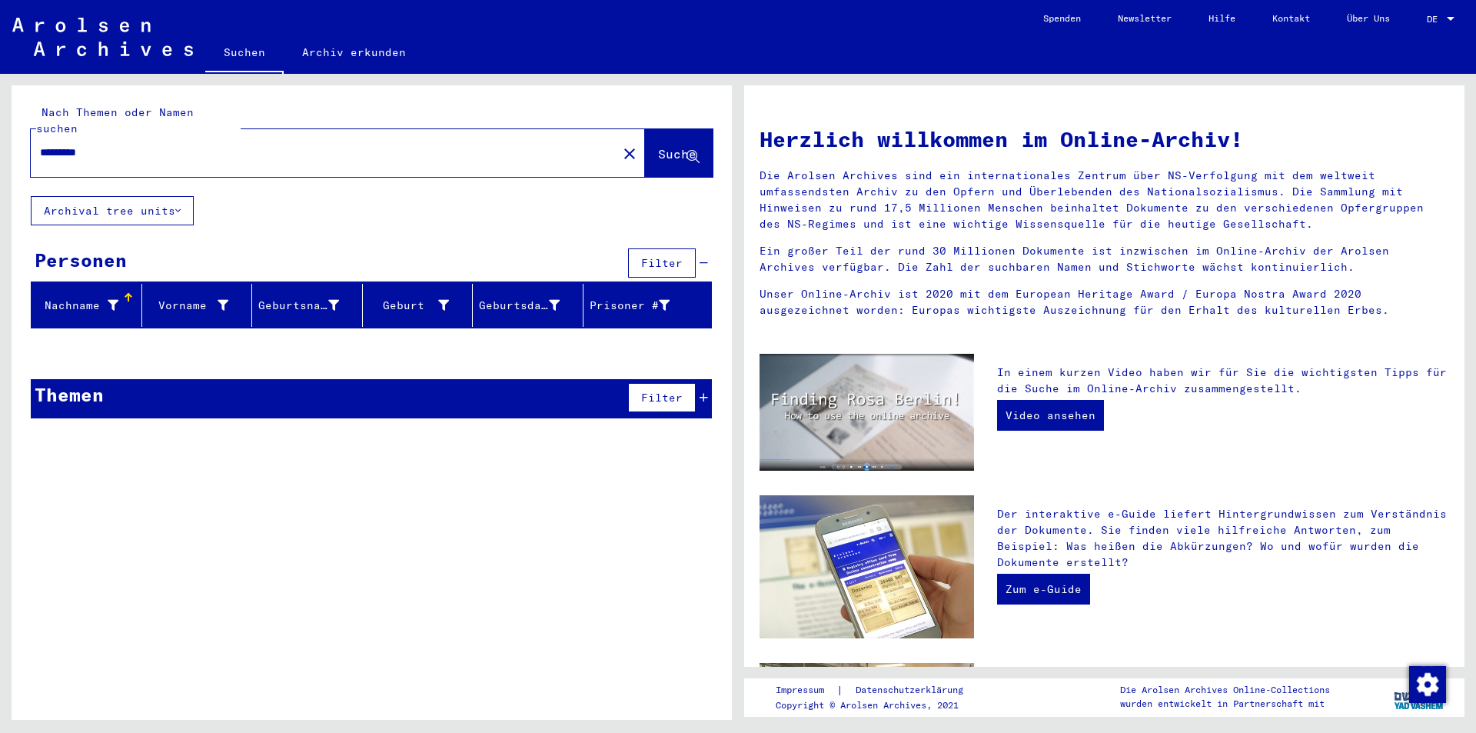
click at [614, 138] on button "close" at bounding box center [629, 153] width 31 height 31
click at [517, 145] on input "text" at bounding box center [319, 153] width 559 height 16
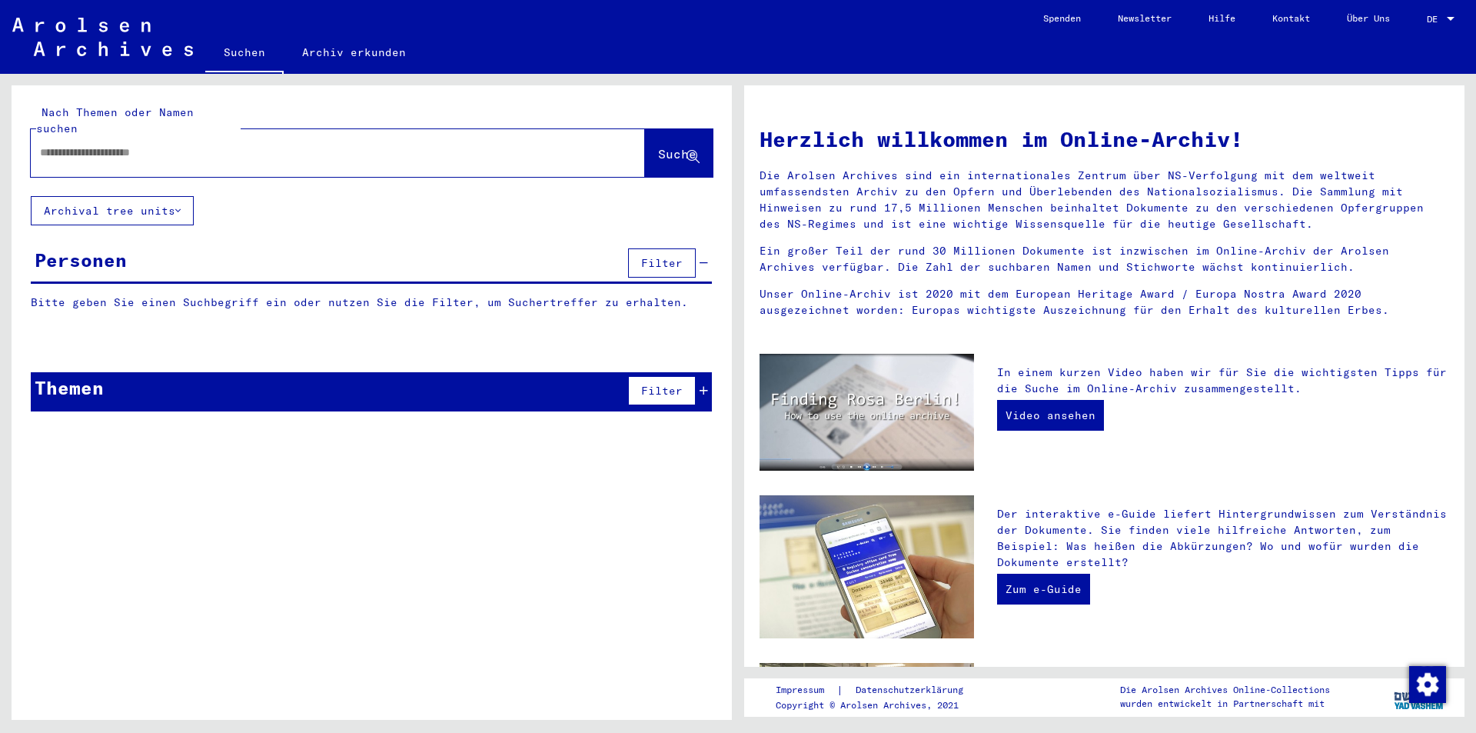
paste input "*********"
drag, startPoint x: 660, startPoint y: 138, endPoint x: 823, endPoint y: 138, distance: 163.7
click at [660, 146] on span "Suche" at bounding box center [677, 153] width 38 height 15
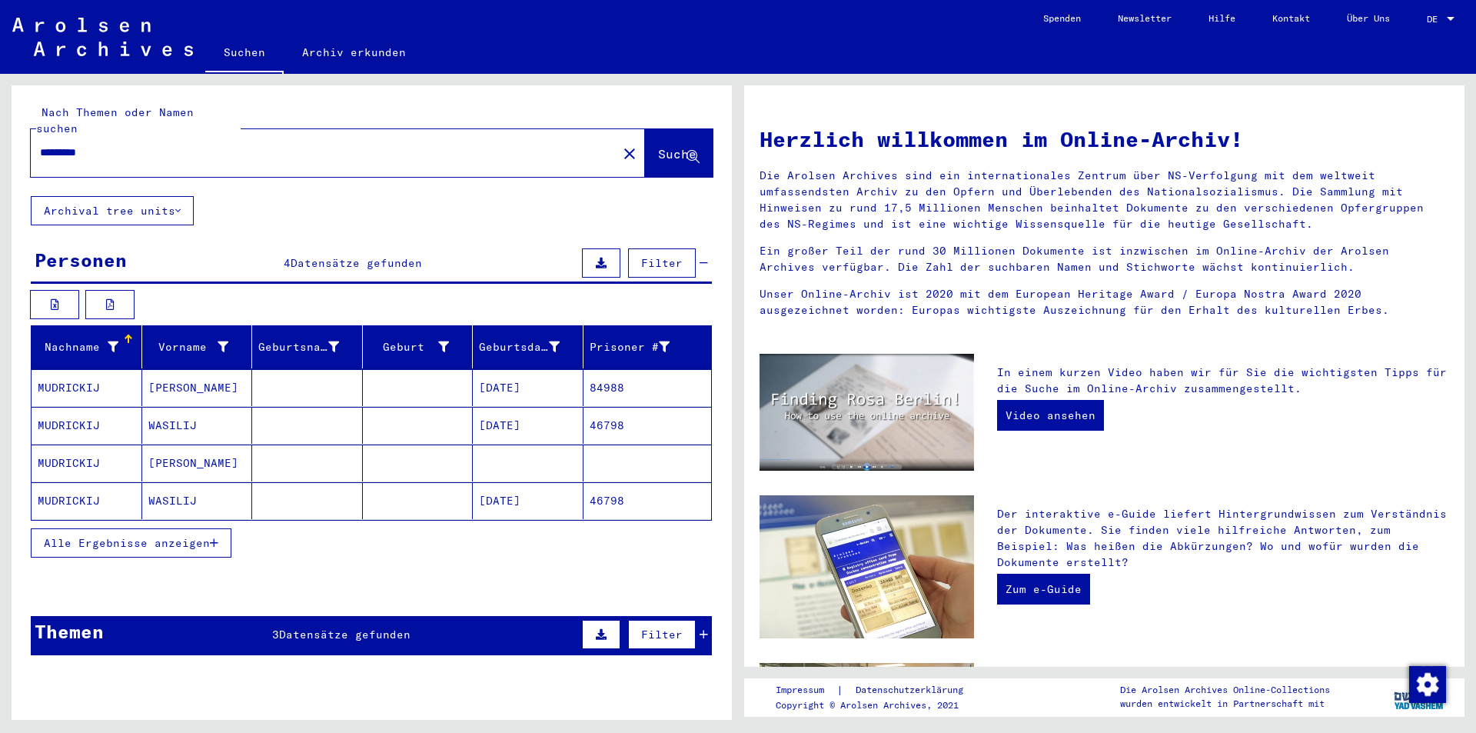
click at [123, 536] on span "Alle Ergebnisse anzeigen" at bounding box center [127, 543] width 166 height 14
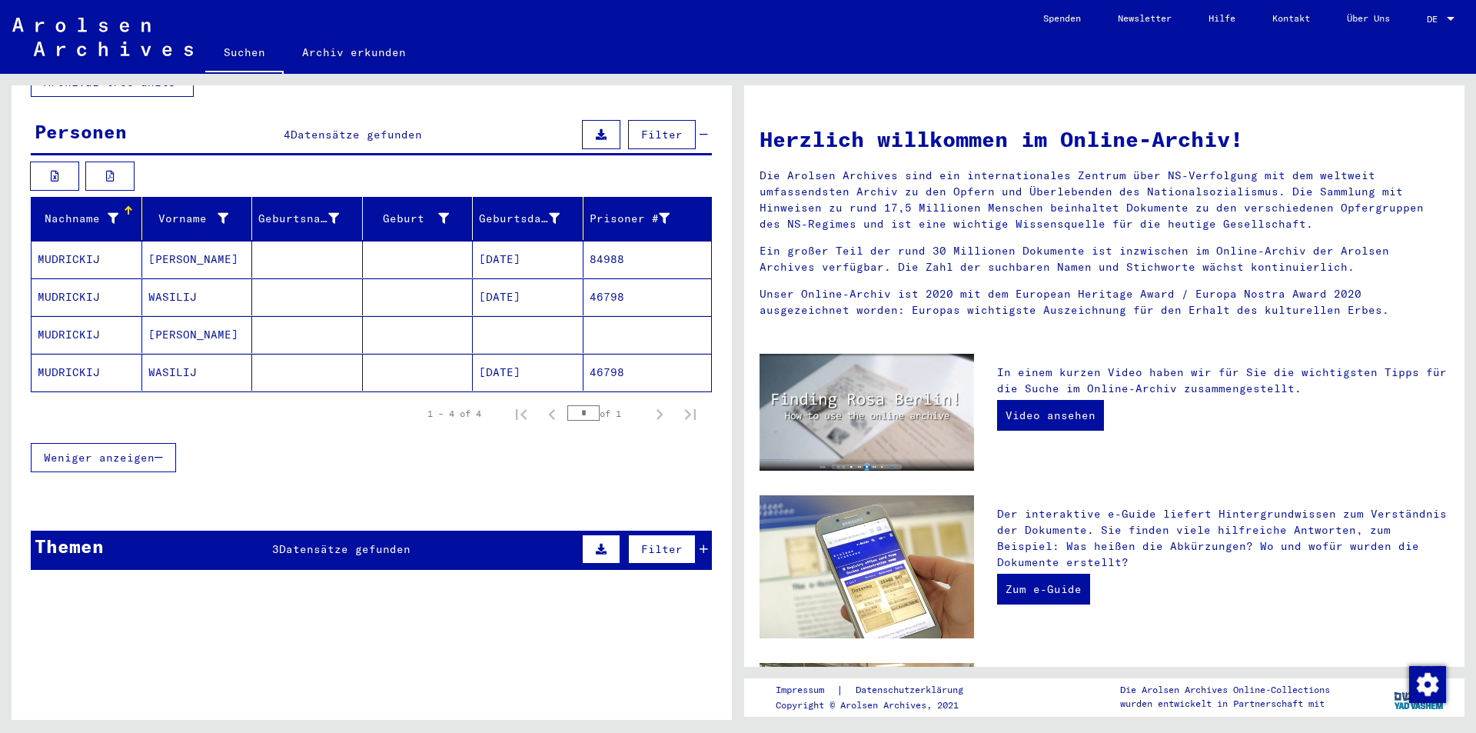
scroll to position [77, 0]
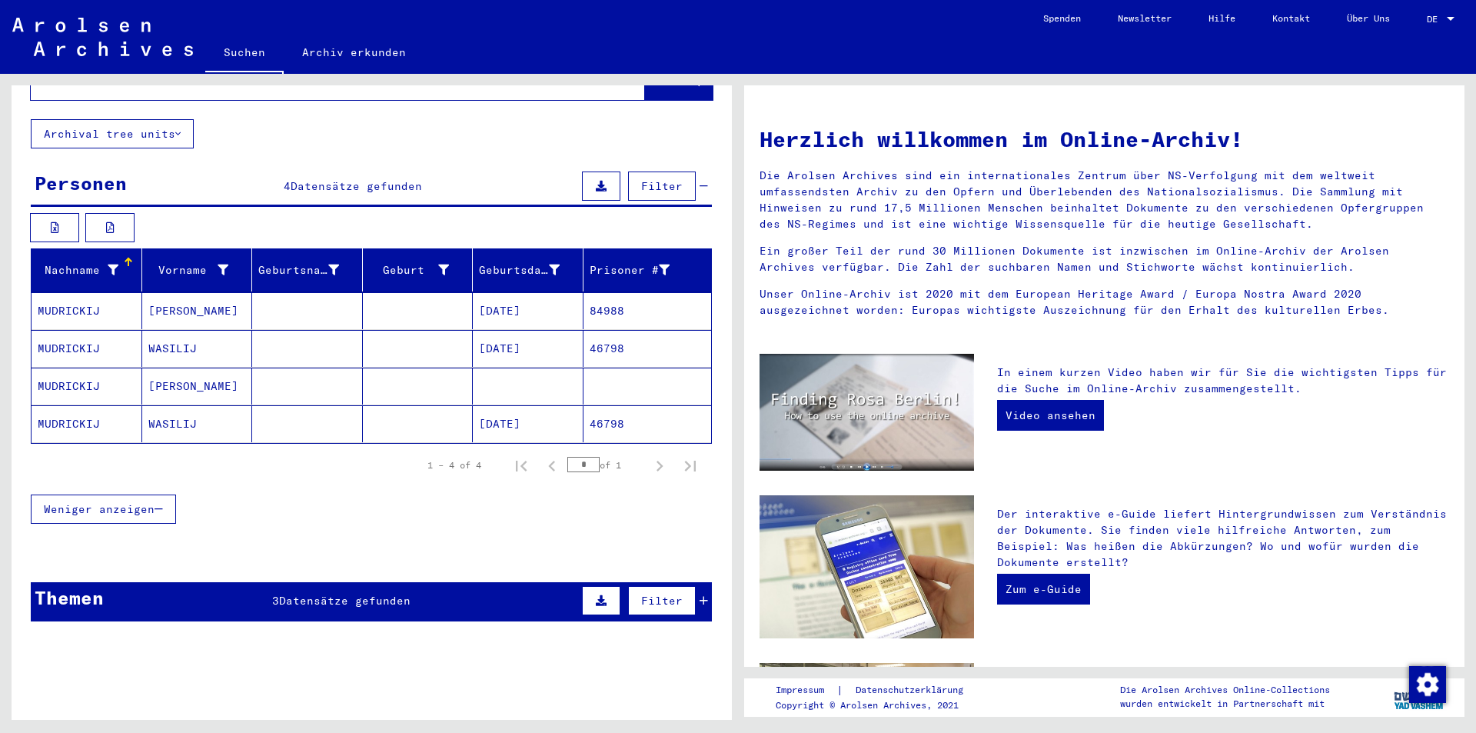
click at [211, 374] on mat-cell "[PERSON_NAME]" at bounding box center [197, 385] width 111 height 37
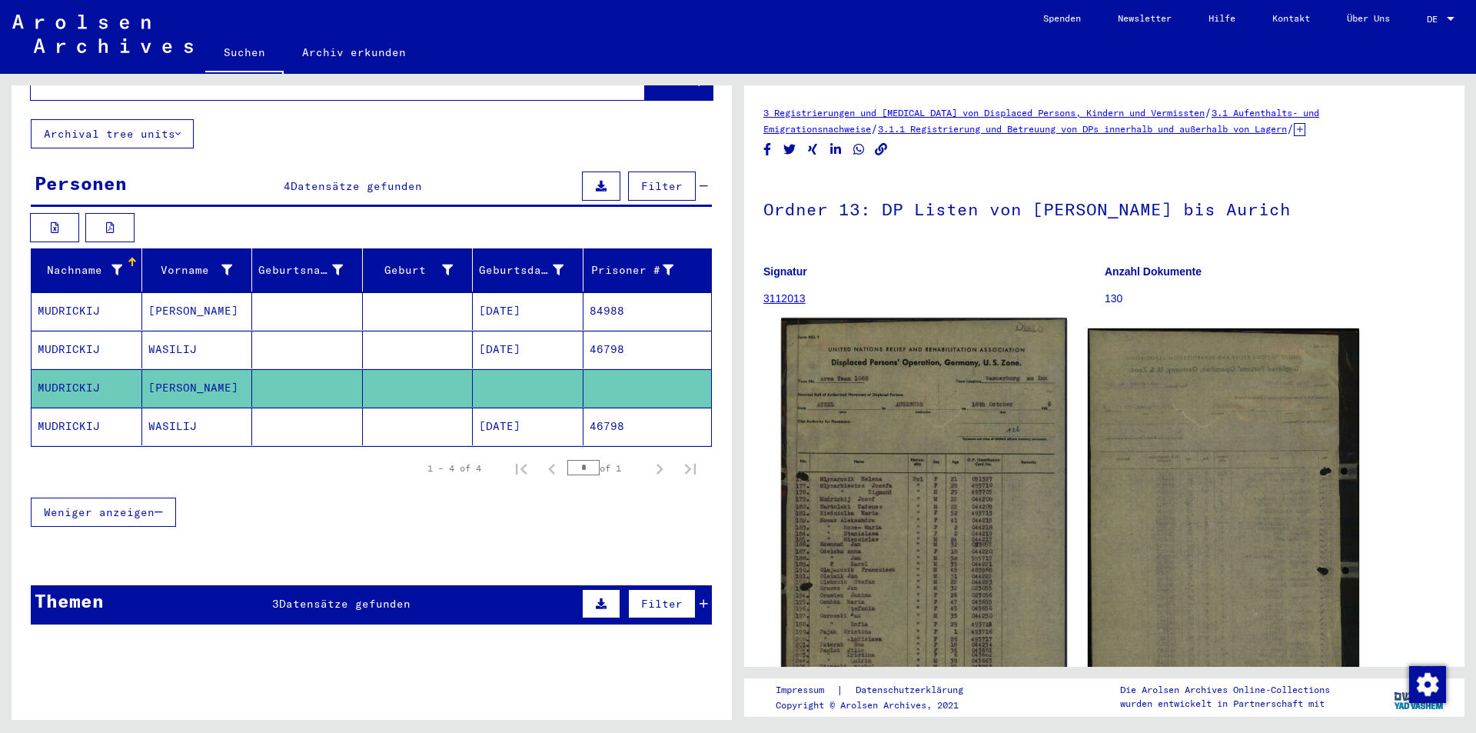
click at [1021, 426] on img at bounding box center [923, 531] width 285 height 427
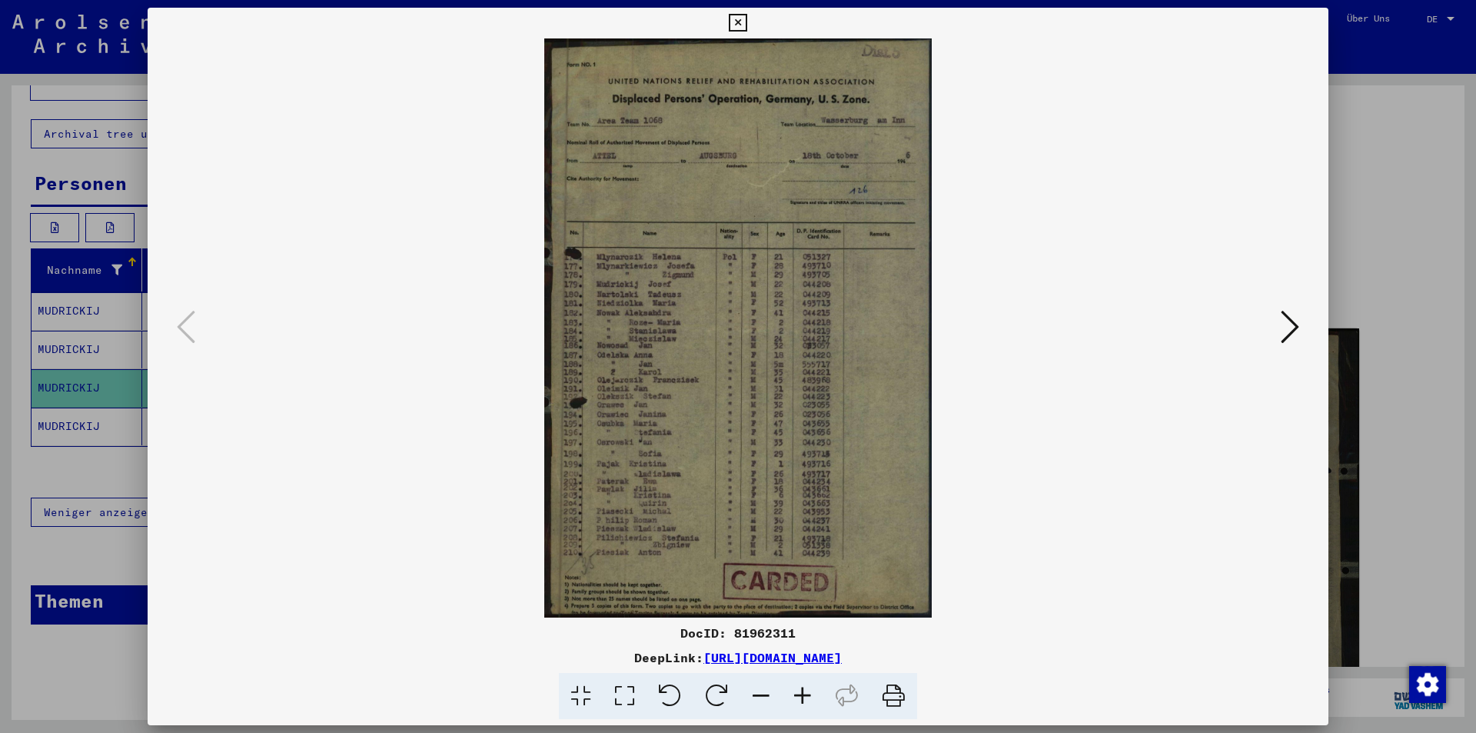
click at [1365, 297] on div at bounding box center [738, 366] width 1476 height 733
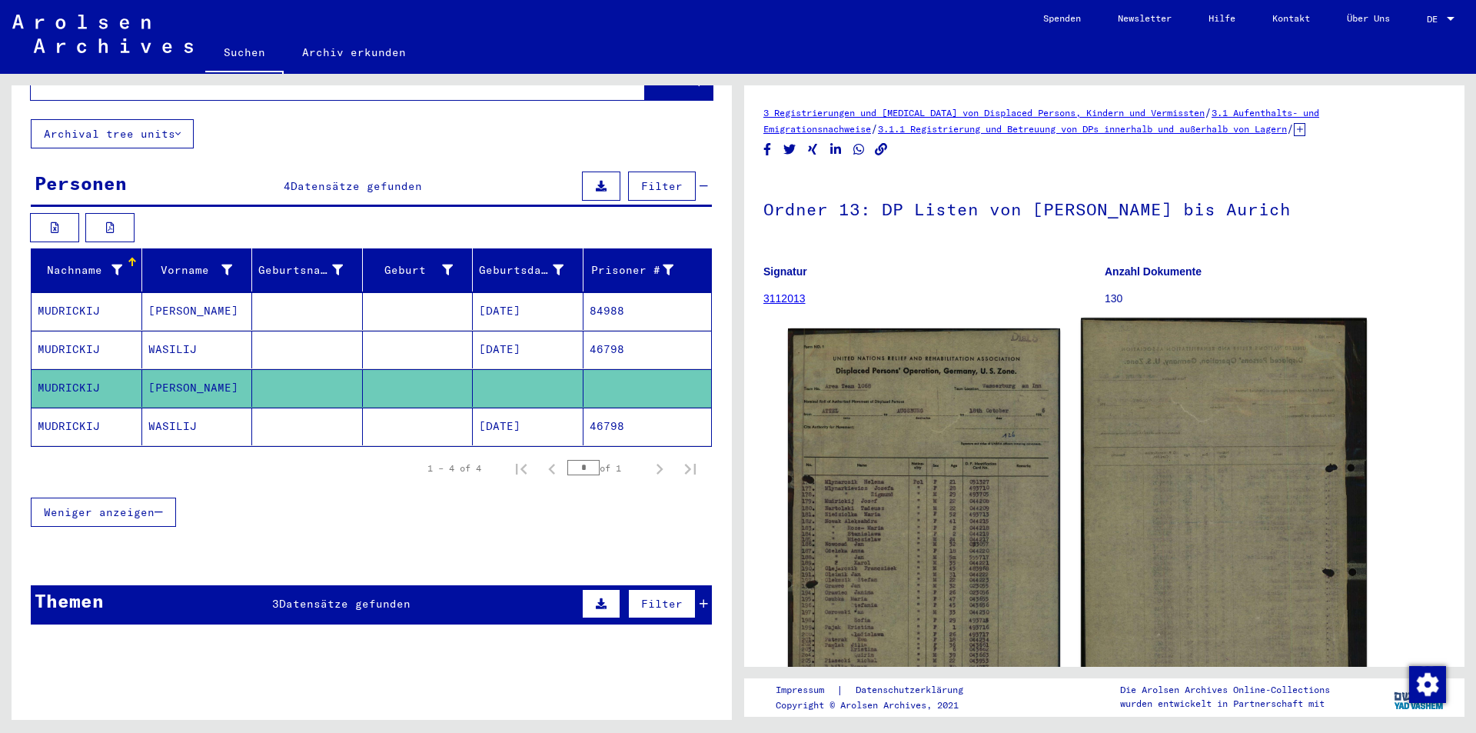
click at [1155, 428] on img at bounding box center [1223, 520] width 285 height 405
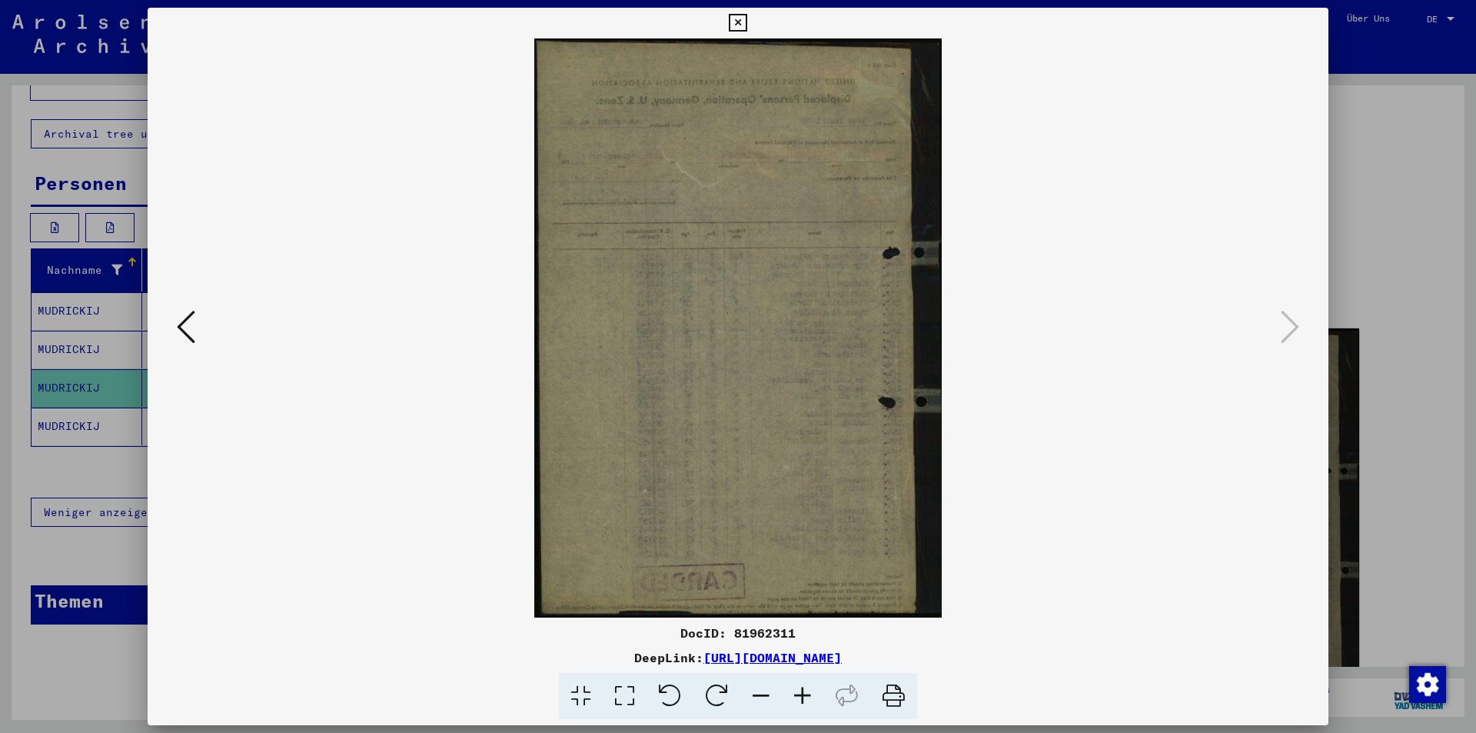
click at [201, 327] on img at bounding box center [738, 327] width 1076 height 579
click at [177, 331] on icon at bounding box center [186, 326] width 18 height 37
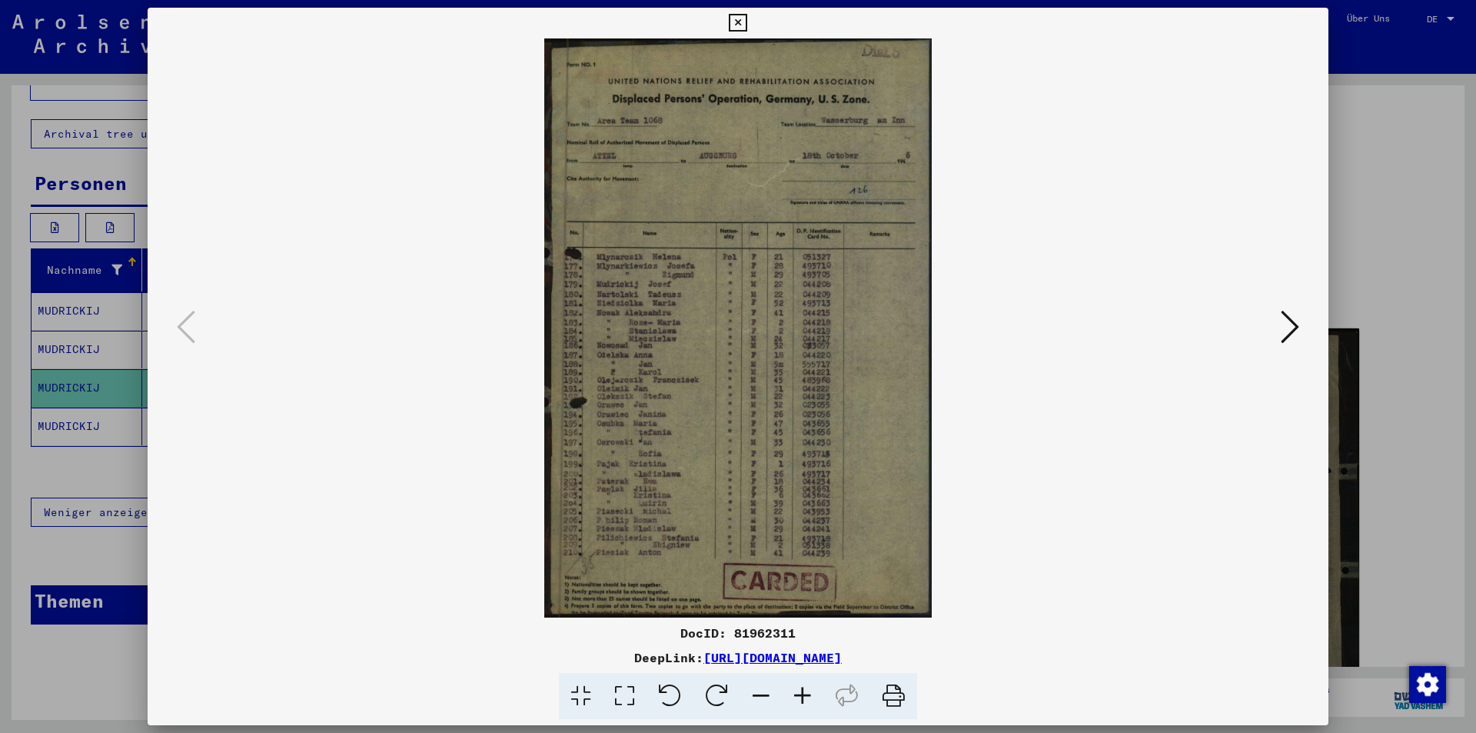
click at [621, 464] on img at bounding box center [738, 327] width 1076 height 579
click at [803, 703] on icon at bounding box center [803, 696] width 42 height 47
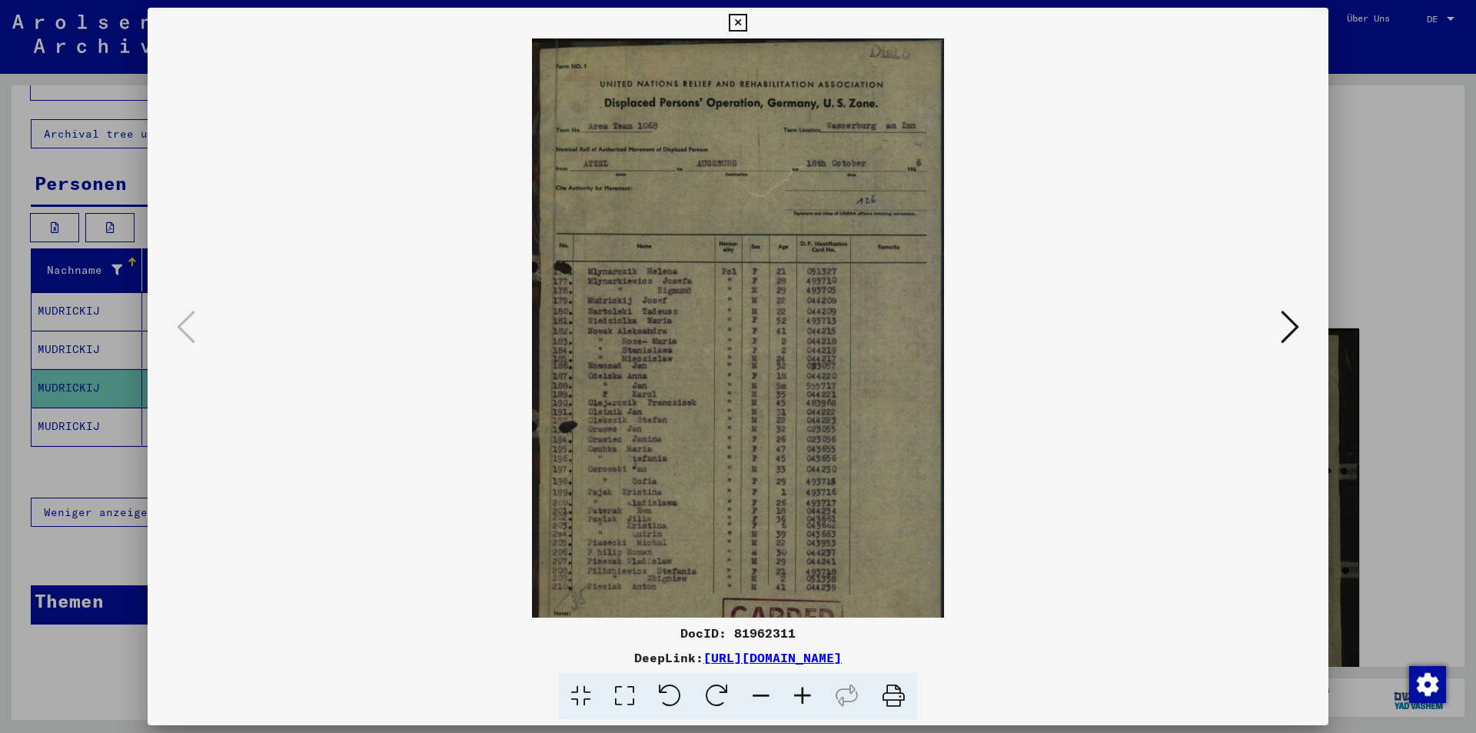
click at [803, 703] on icon at bounding box center [803, 696] width 42 height 47
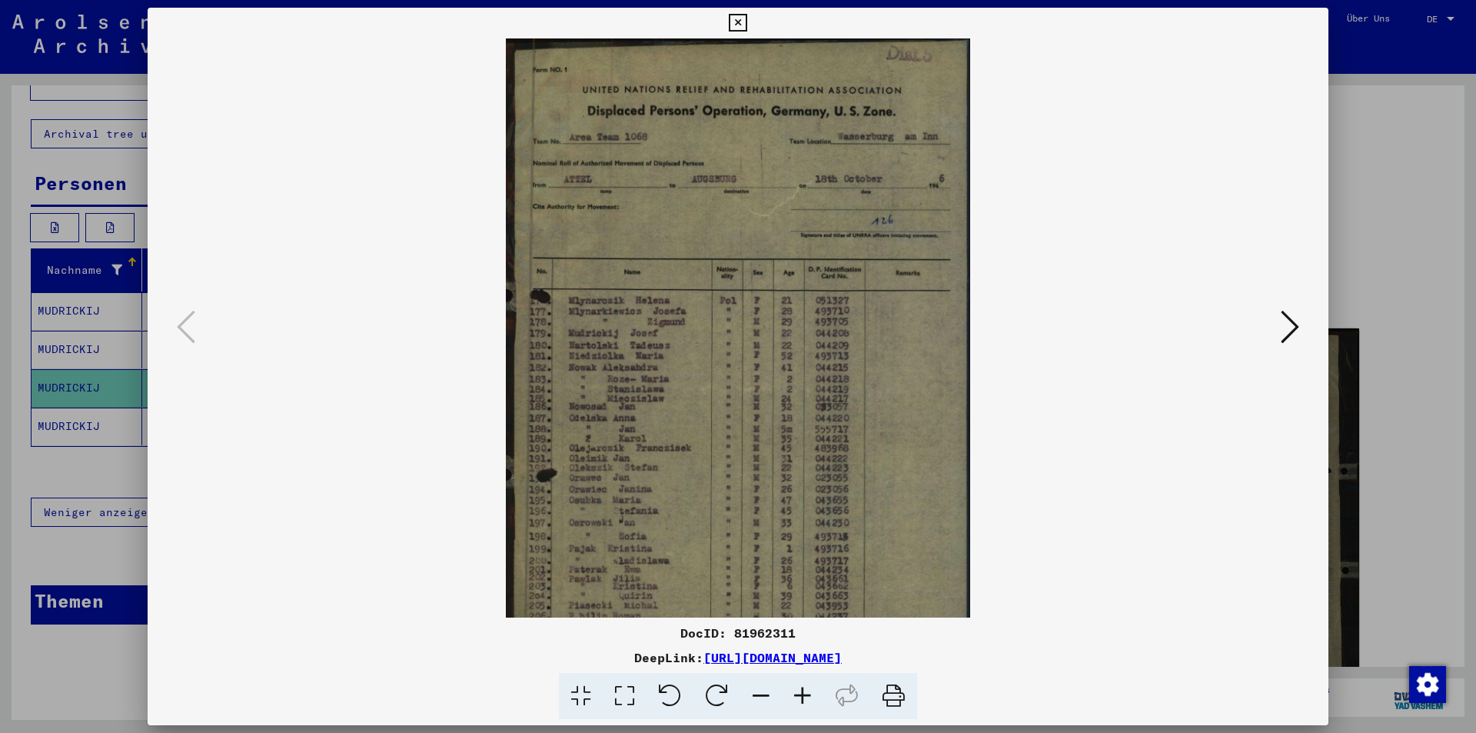
click at [803, 703] on icon at bounding box center [803, 696] width 42 height 47
click at [803, 702] on icon at bounding box center [803, 696] width 42 height 47
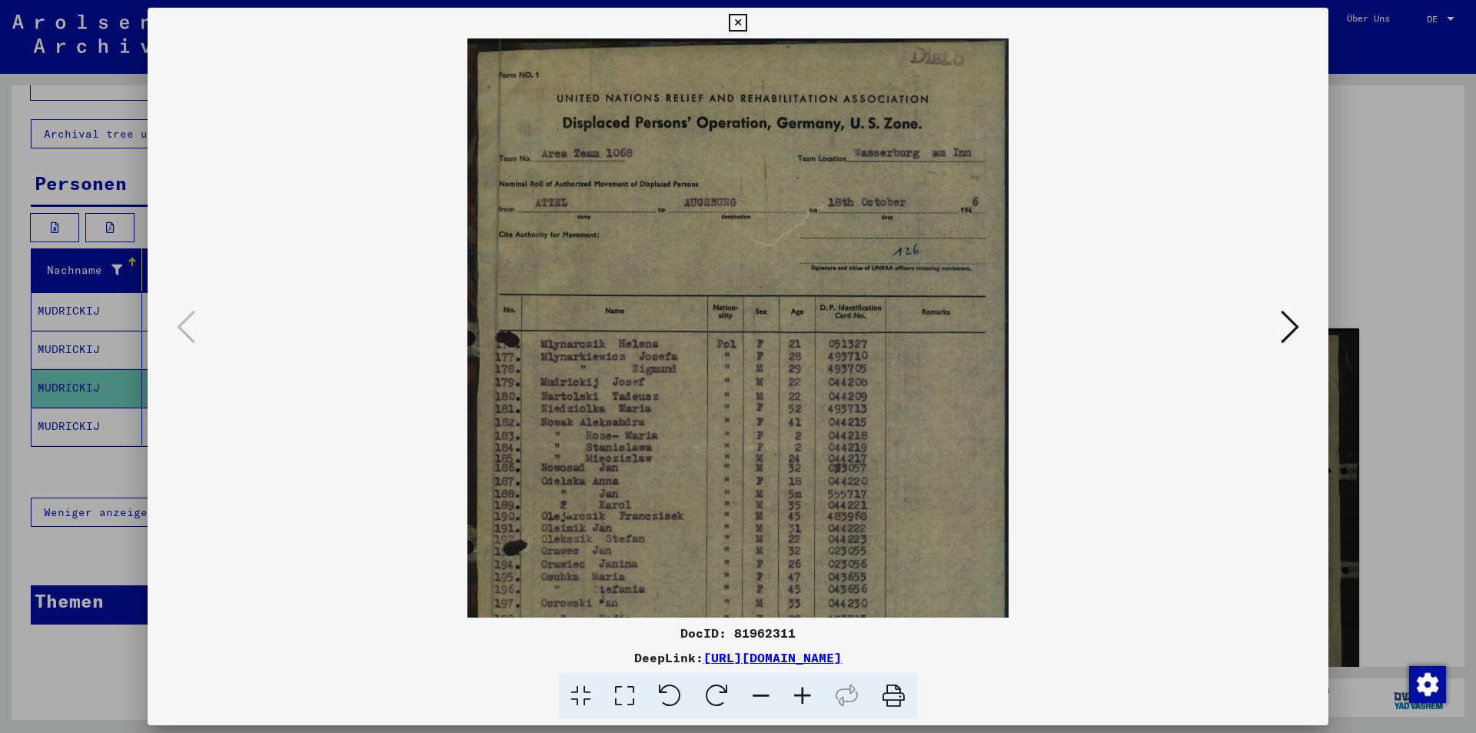
click at [803, 702] on icon at bounding box center [803, 696] width 42 height 47
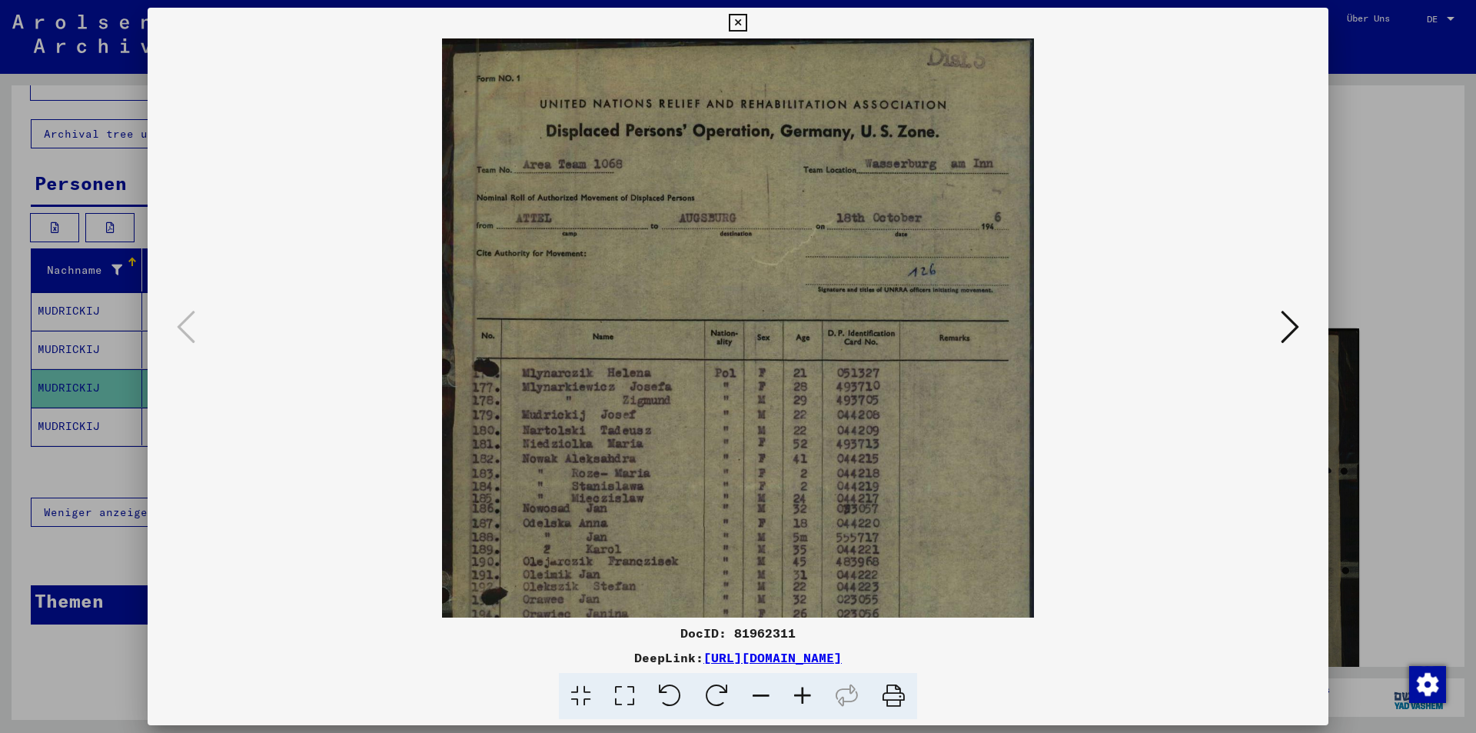
click at [803, 702] on icon at bounding box center [803, 696] width 42 height 47
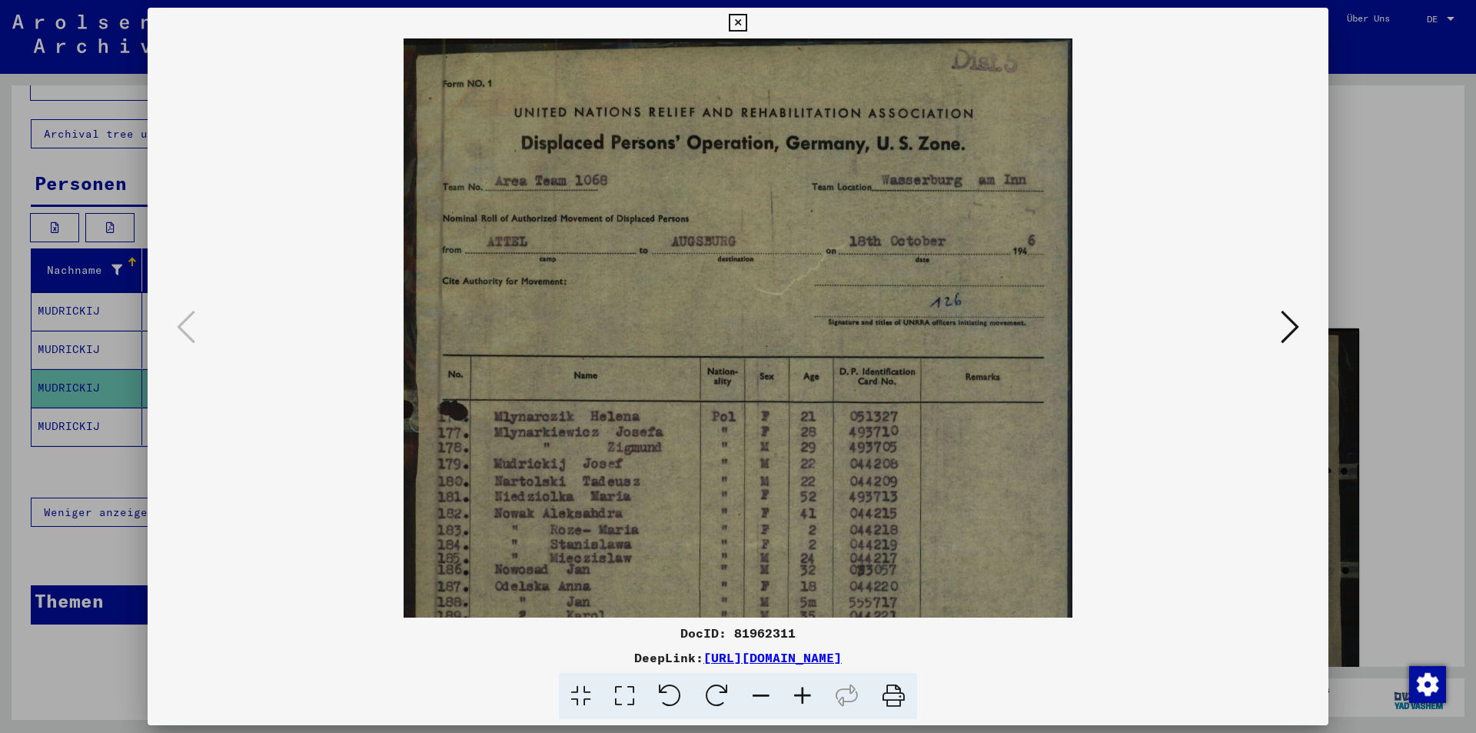
click at [803, 702] on icon at bounding box center [803, 696] width 42 height 47
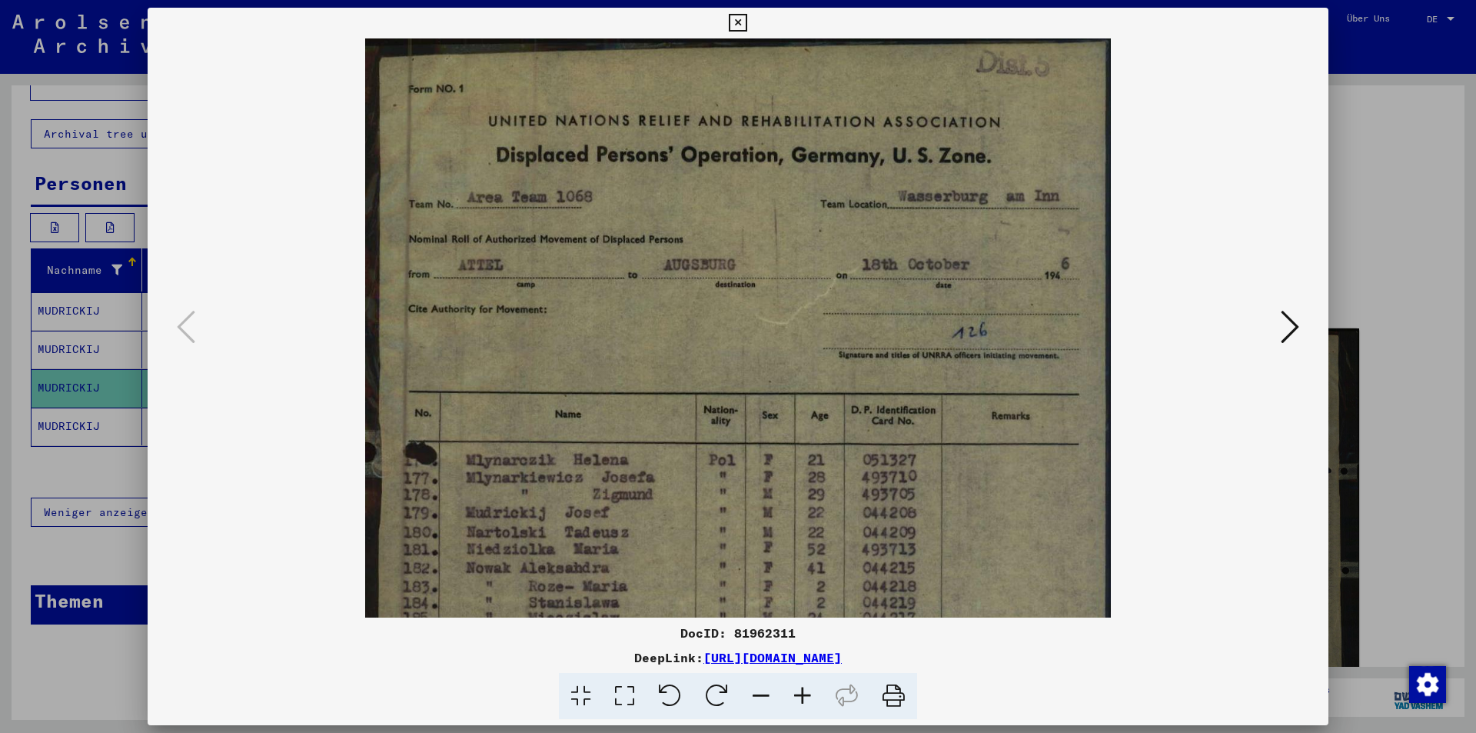
click at [803, 702] on icon at bounding box center [803, 696] width 42 height 47
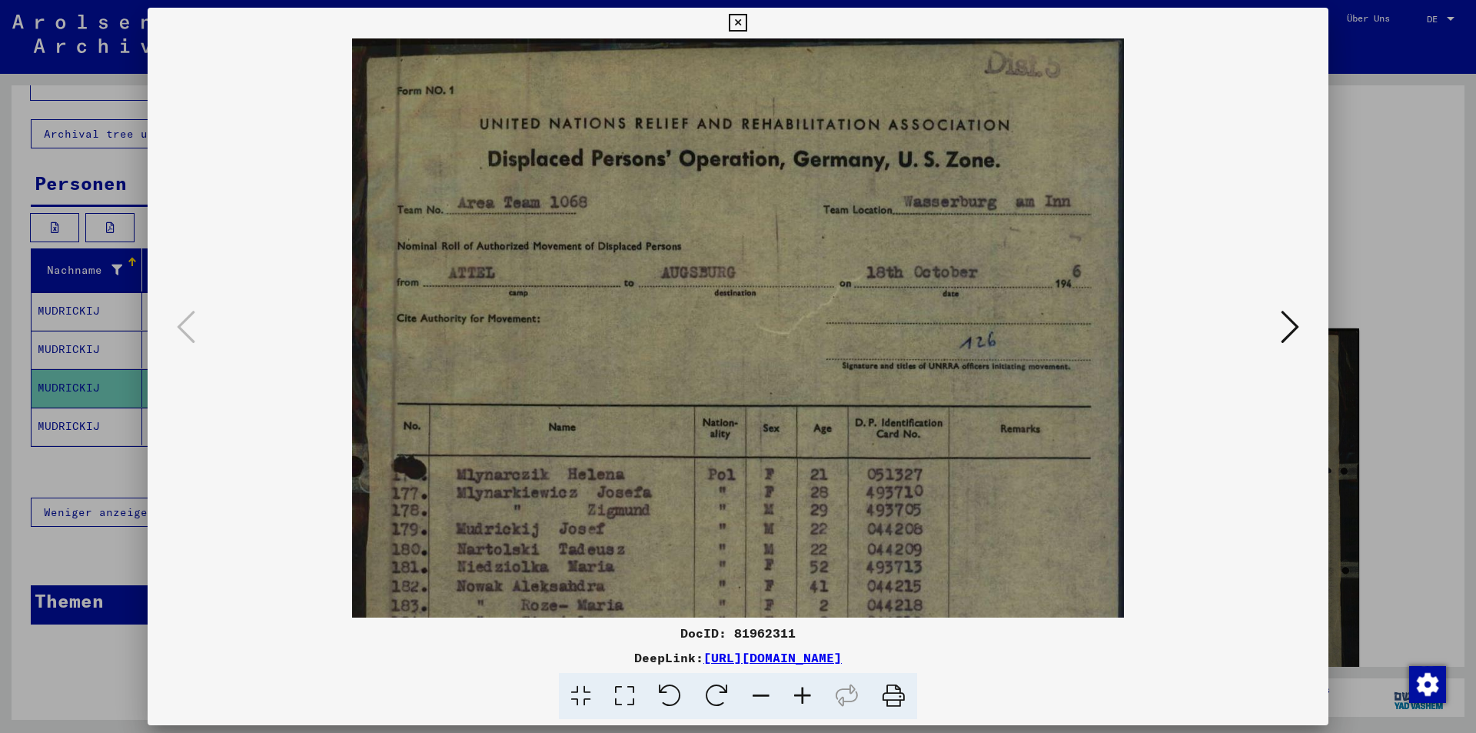
click at [803, 702] on icon at bounding box center [803, 696] width 42 height 47
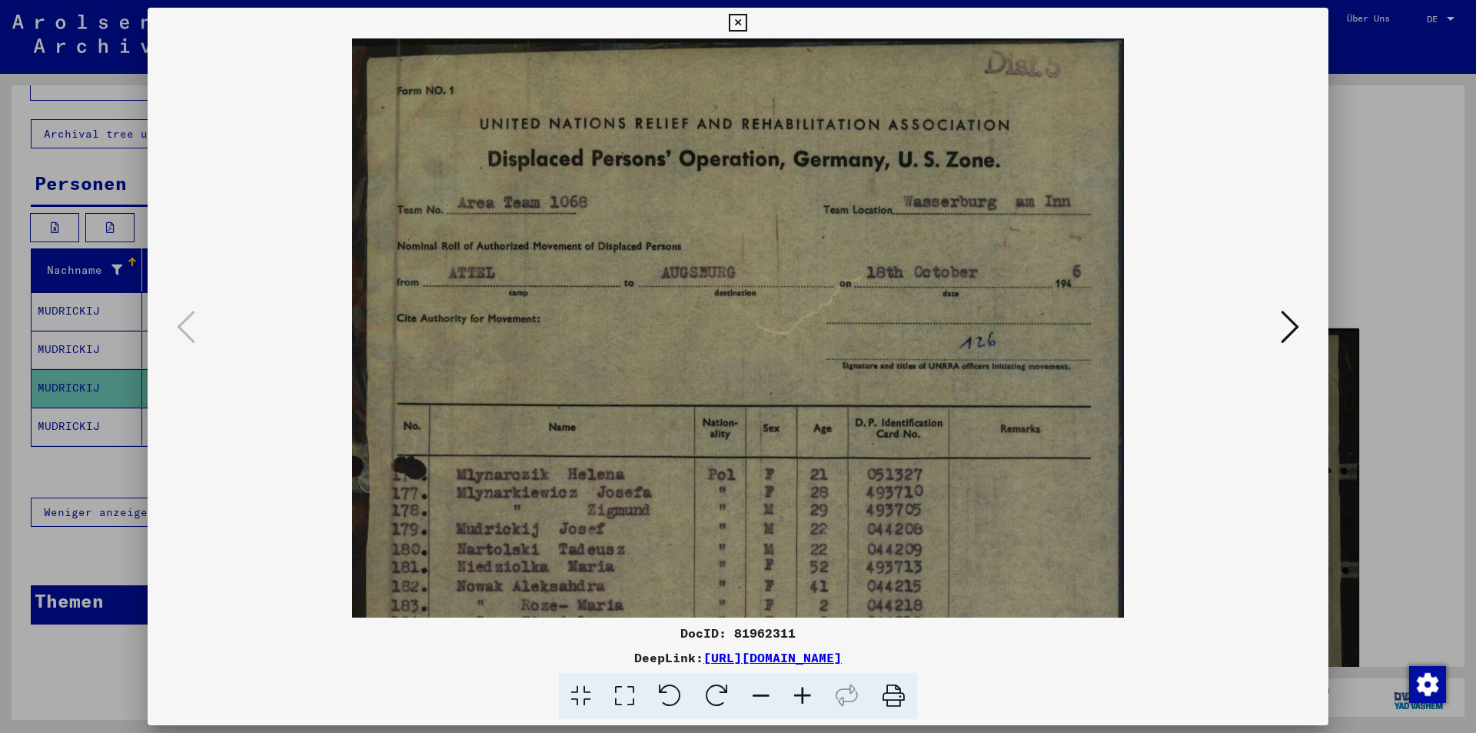
click at [803, 702] on icon at bounding box center [803, 696] width 42 height 47
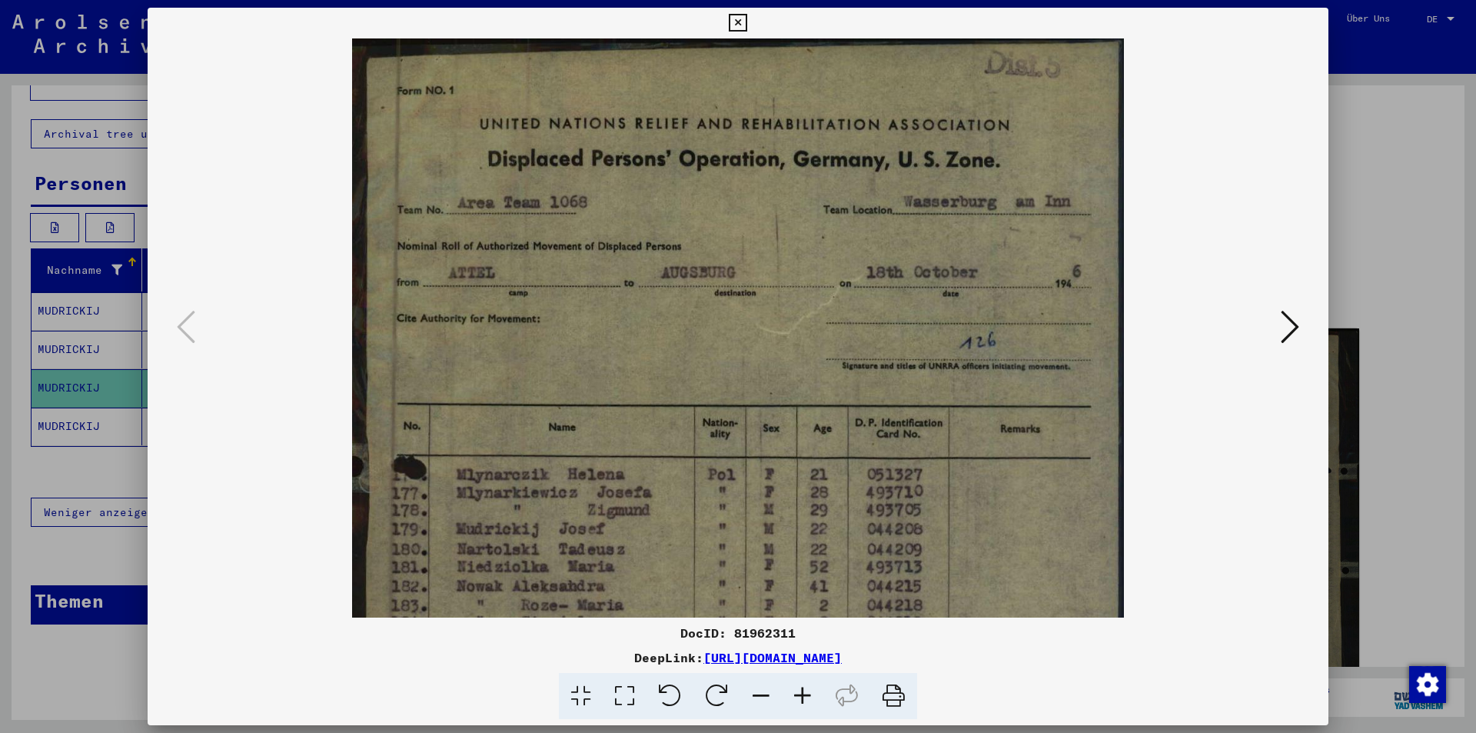
click at [803, 702] on icon at bounding box center [803, 696] width 42 height 47
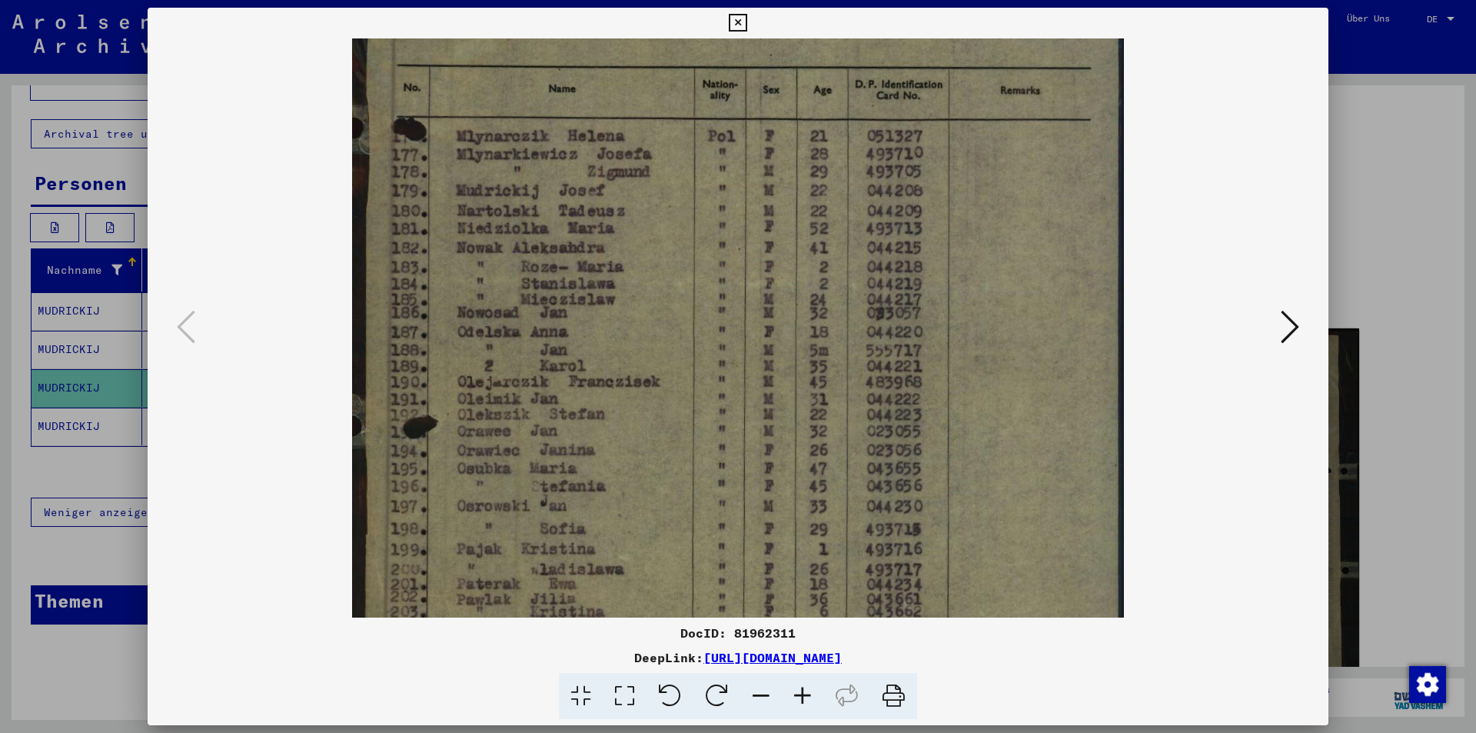
scroll to position [355, 0]
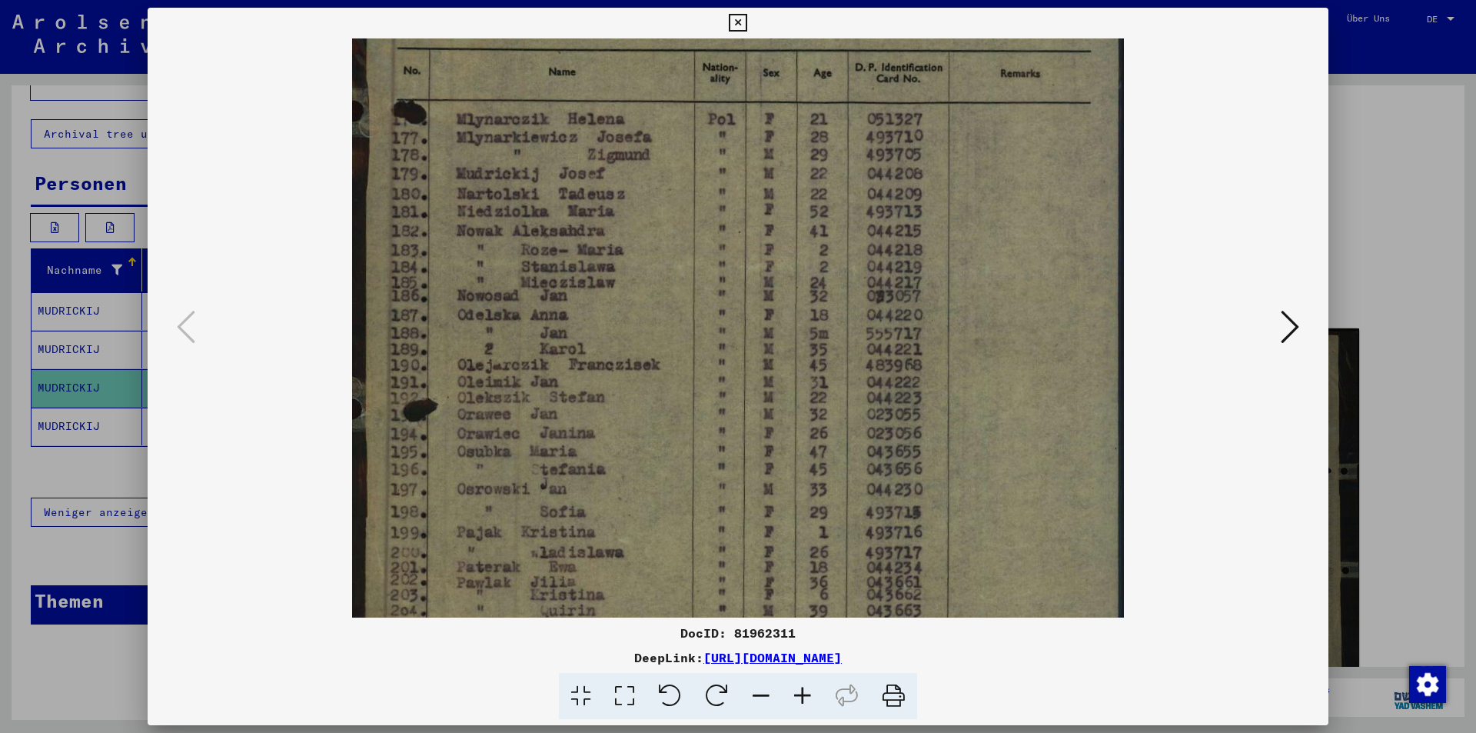
drag, startPoint x: 796, startPoint y: 535, endPoint x: 790, endPoint y: 180, distance: 355.2
click at [790, 180] on img at bounding box center [738, 260] width 772 height 1155
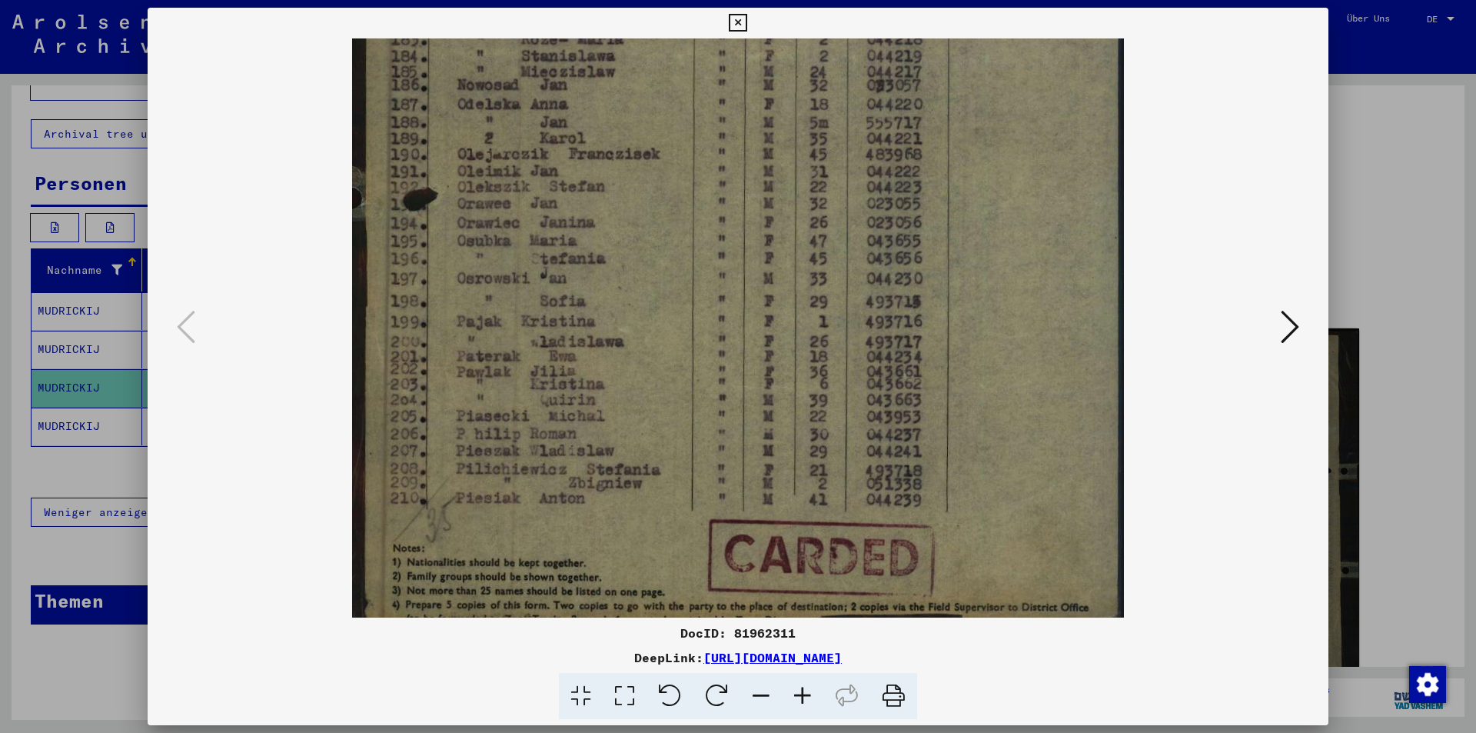
scroll to position [577, 0]
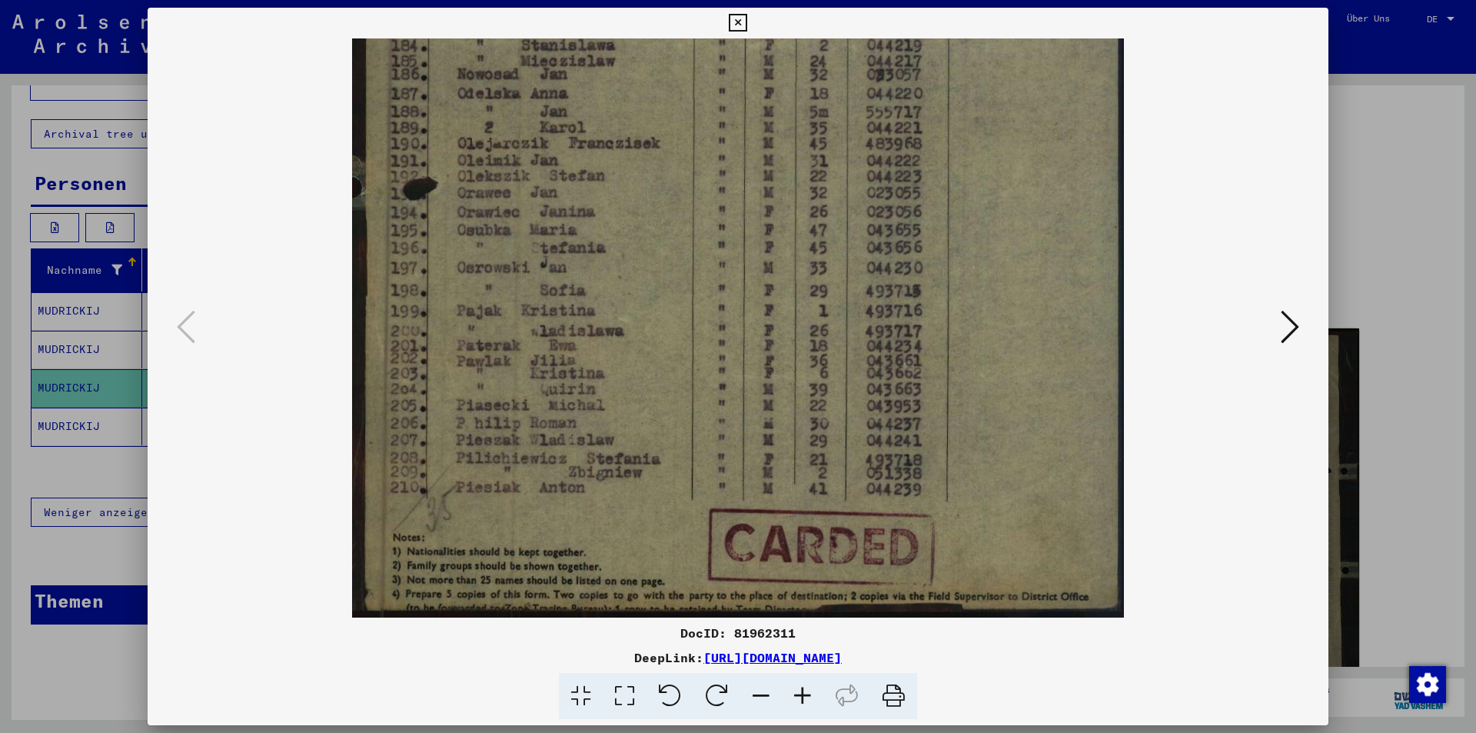
drag, startPoint x: 712, startPoint y: 540, endPoint x: 711, endPoint y: 273, distance: 267.5
click at [711, 273] on img at bounding box center [738, 39] width 772 height 1155
click at [0, 266] on div at bounding box center [738, 366] width 1476 height 733
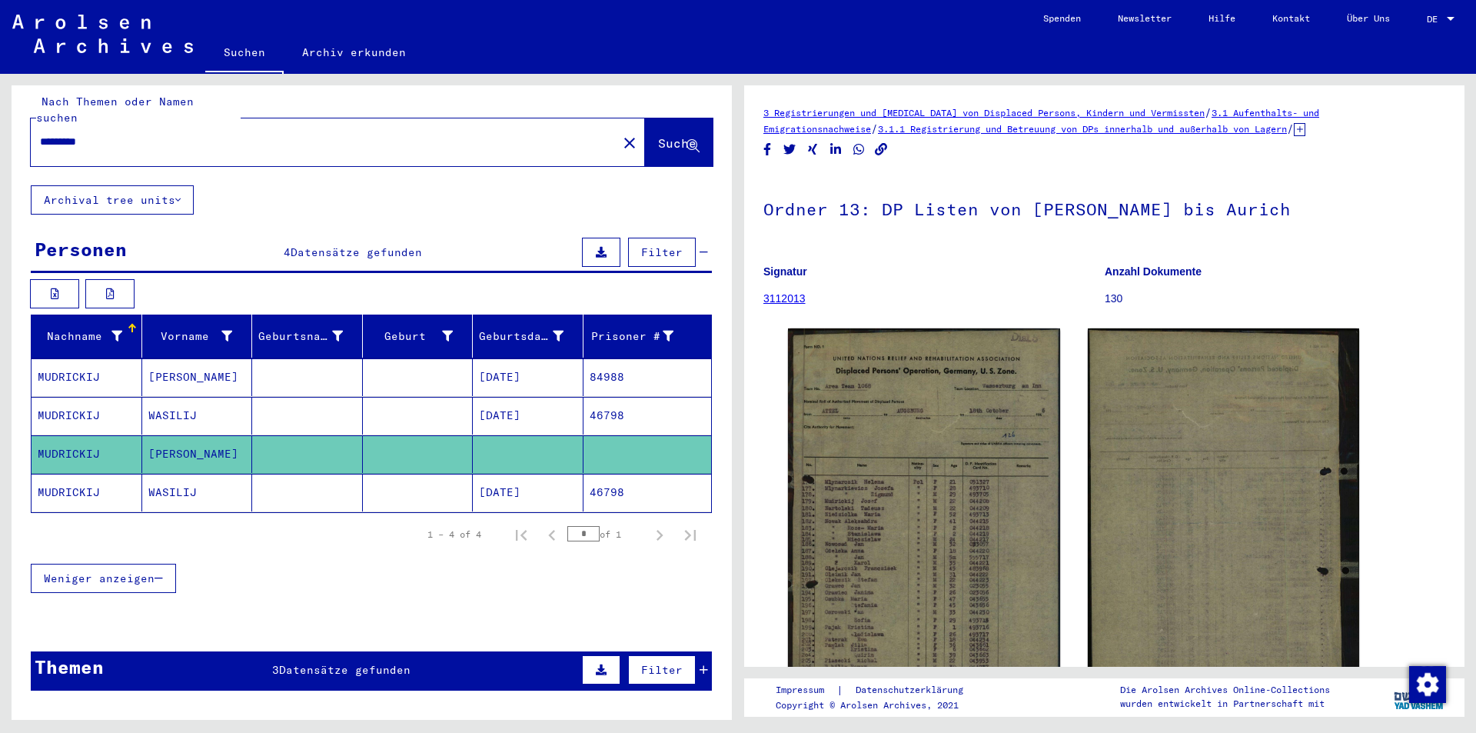
scroll to position [0, 0]
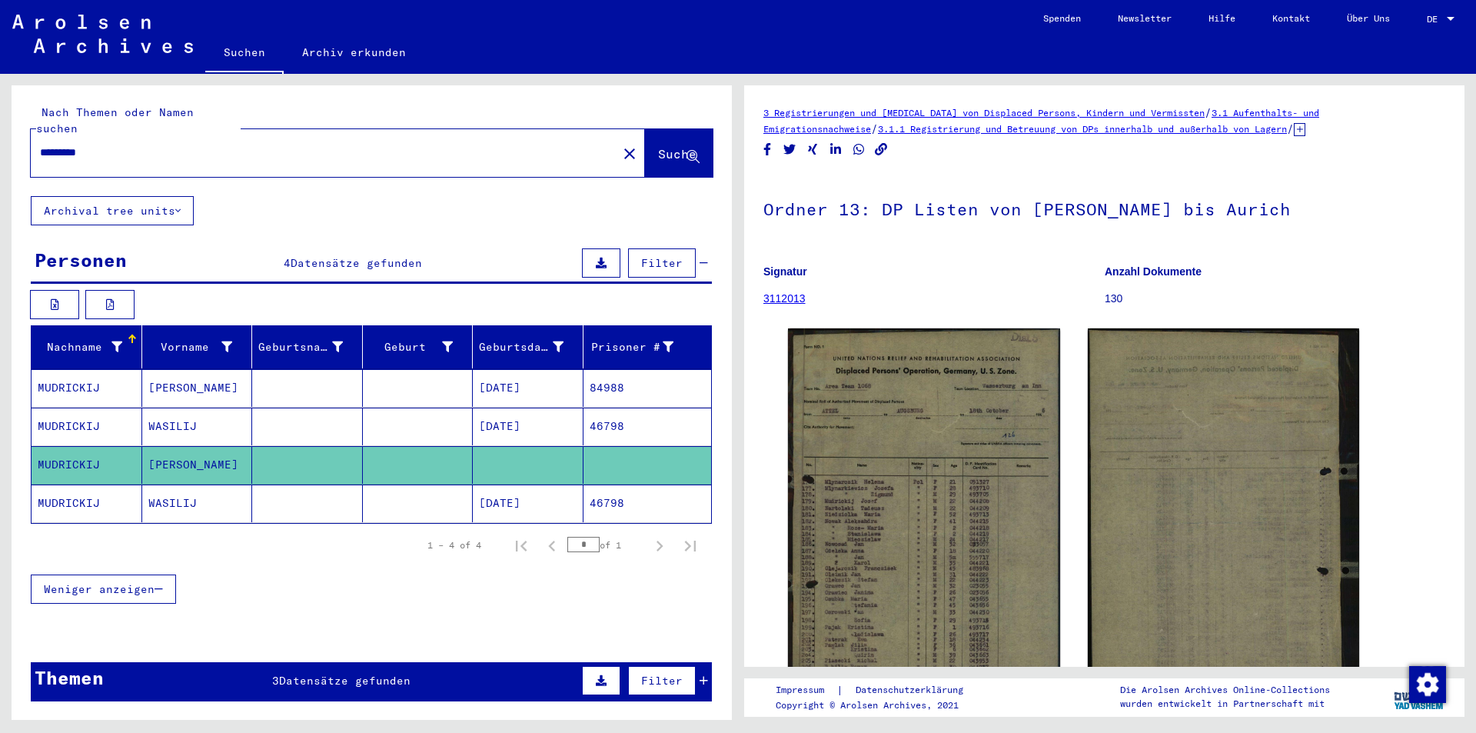
click at [220, 145] on input "*********" at bounding box center [324, 153] width 568 height 16
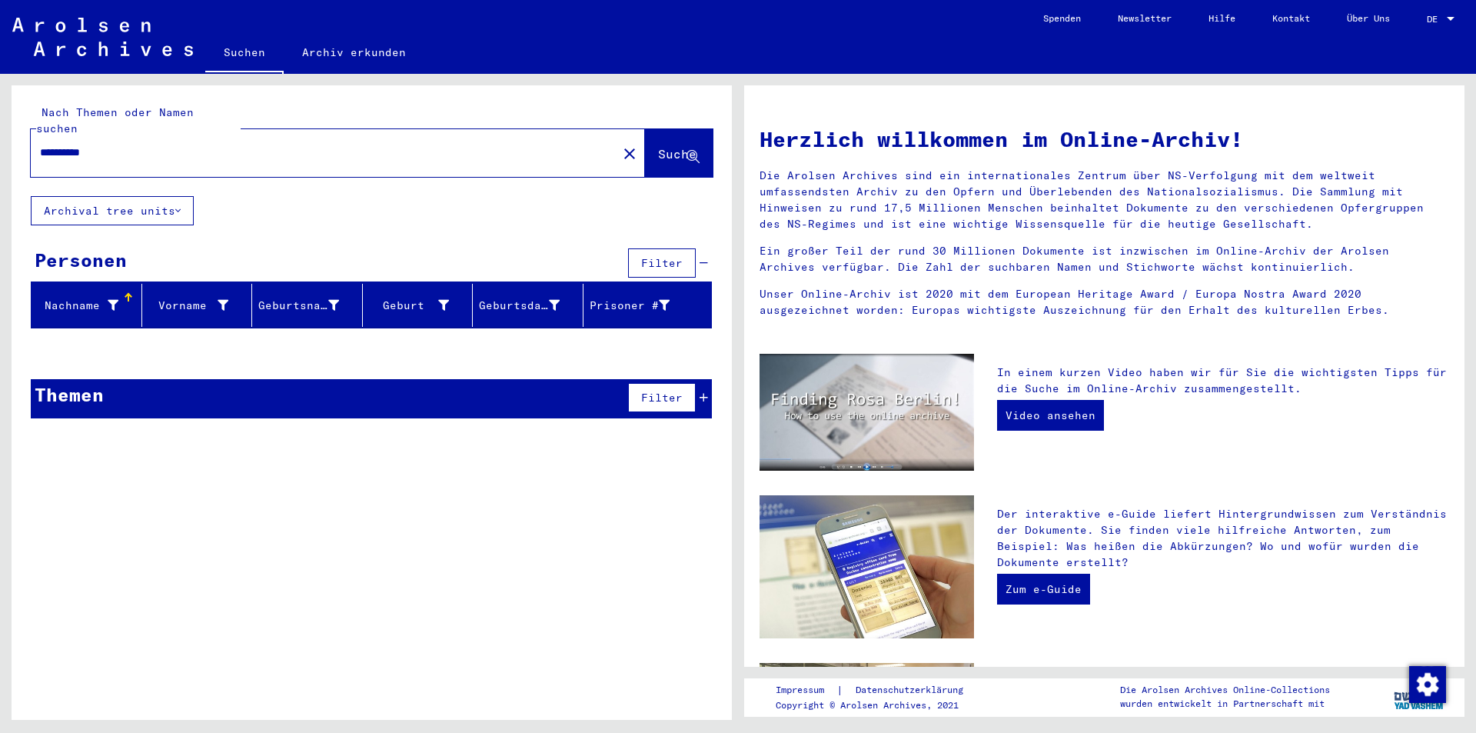
click at [203, 284] on mat-header-cell "Vorname" at bounding box center [197, 305] width 111 height 43
click at [101, 298] on div "Nachname" at bounding box center [78, 306] width 81 height 16
click at [113, 197] on button "Archival tree units" at bounding box center [112, 210] width 163 height 29
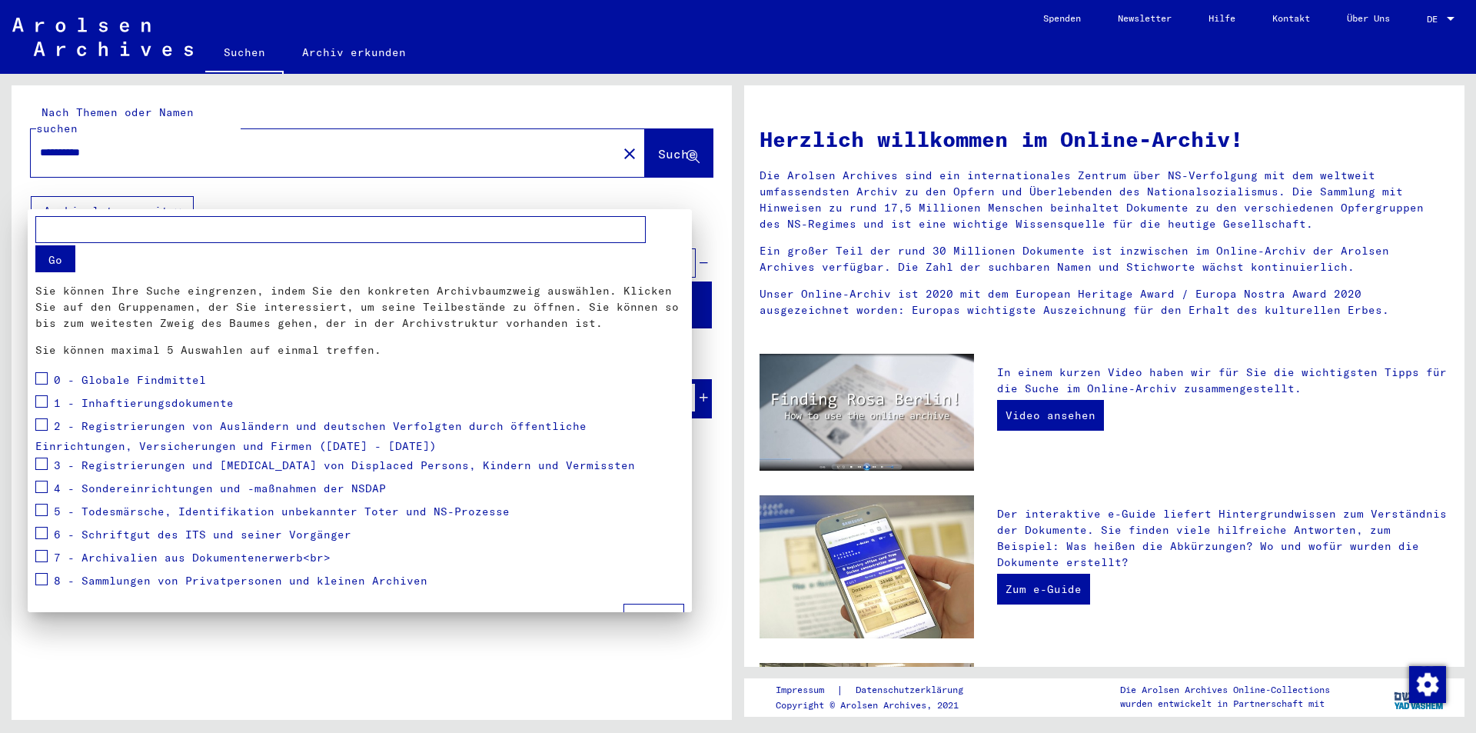
scroll to position [28, 0]
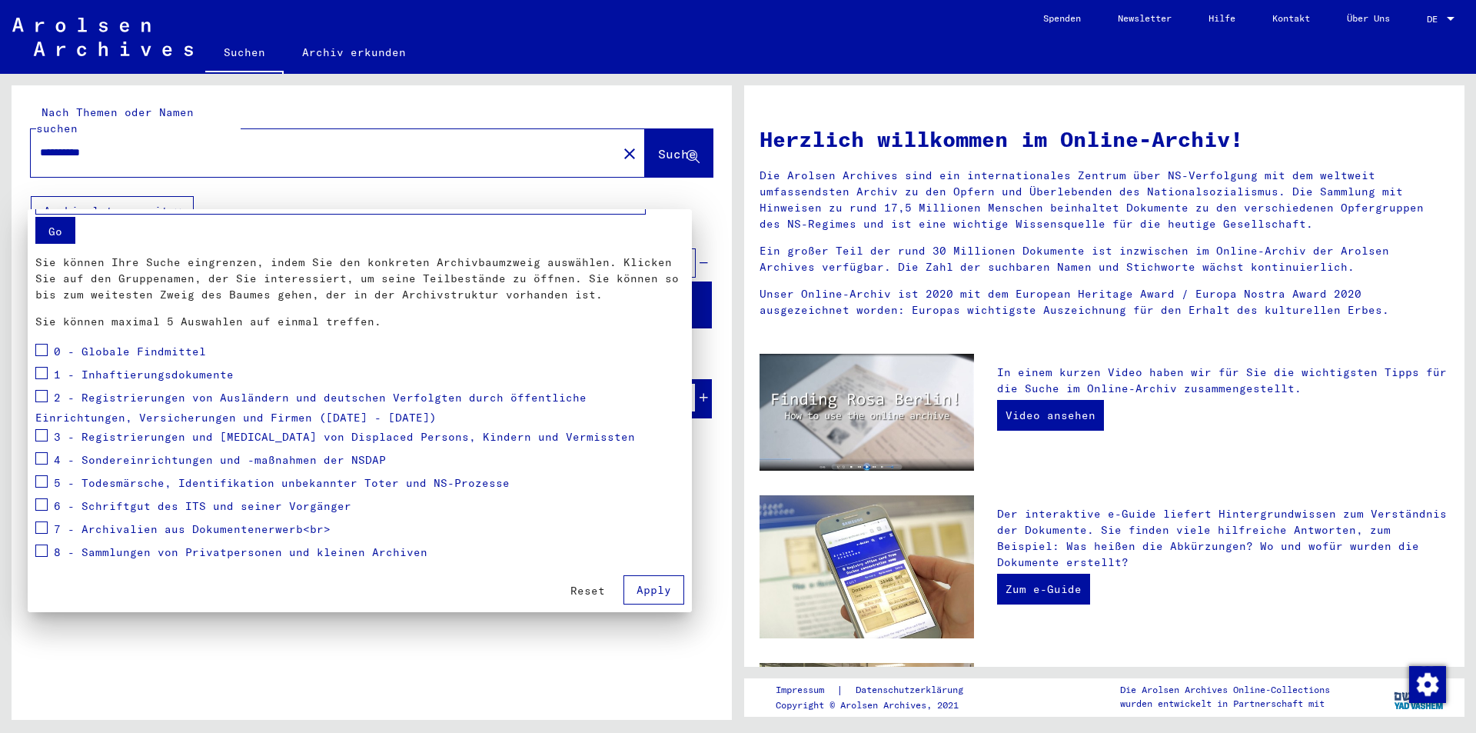
click at [586, 637] on div at bounding box center [738, 366] width 1476 height 733
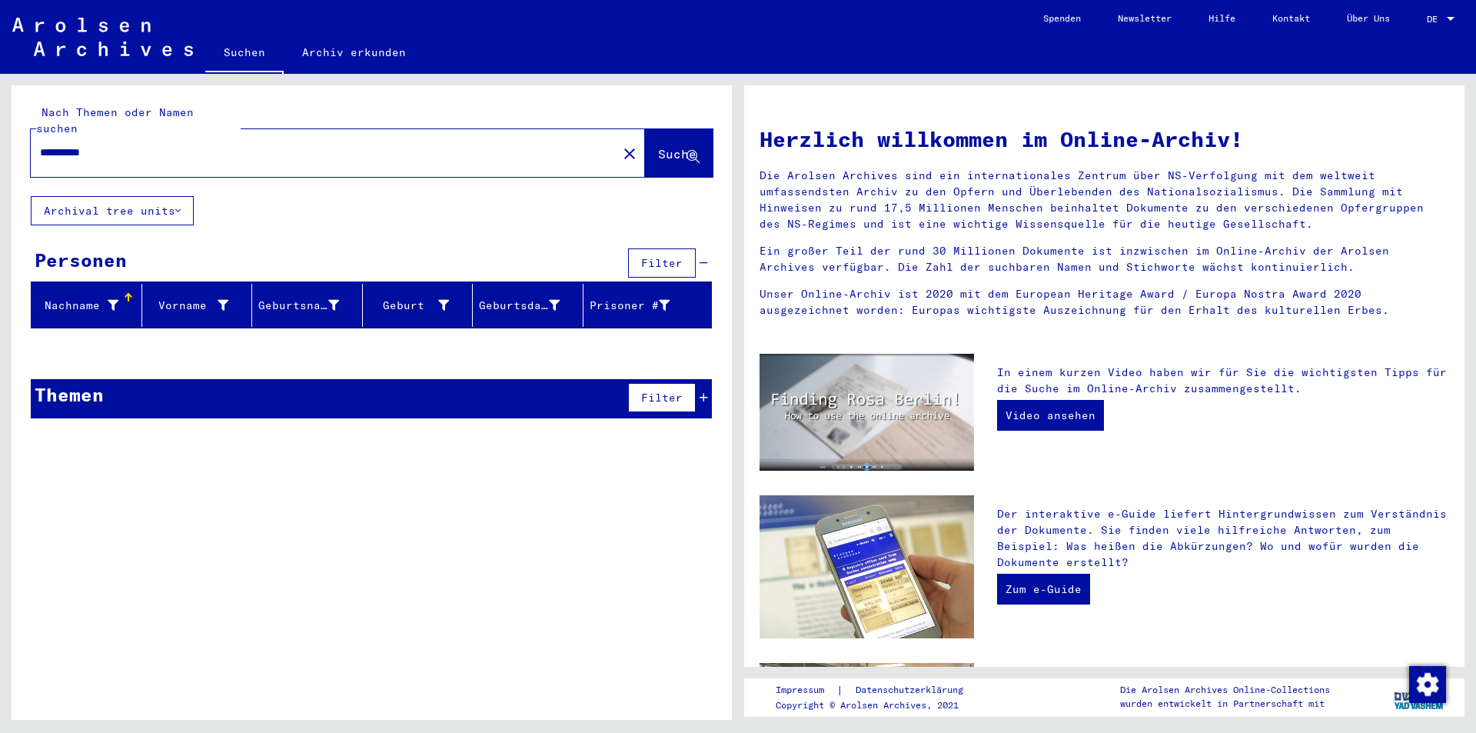
drag, startPoint x: 244, startPoint y: 401, endPoint x: 557, endPoint y: 390, distance: 313.1
click at [248, 401] on yv-its-grid-expansion-panel "Themen Filter Signature Titel Signatur Signature Titel hierarchy list" at bounding box center [372, 405] width 720 height 52
click at [562, 386] on div "Themen Filter" at bounding box center [371, 398] width 681 height 39
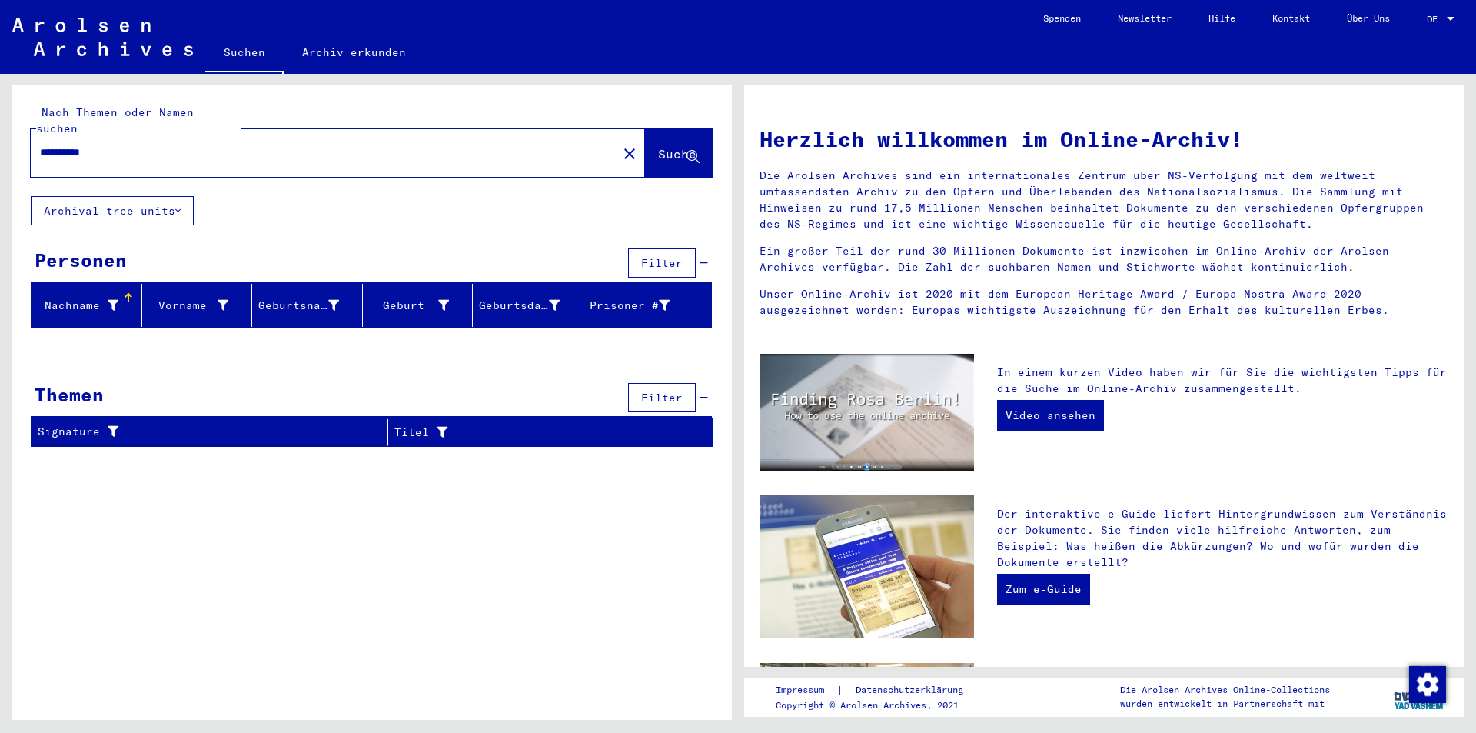
click at [394, 145] on input "**********" at bounding box center [319, 153] width 559 height 16
click at [81, 145] on input "**********" at bounding box center [319, 153] width 559 height 16
click at [89, 145] on input "**********" at bounding box center [319, 153] width 559 height 16
click at [113, 145] on input "**********" at bounding box center [319, 153] width 559 height 16
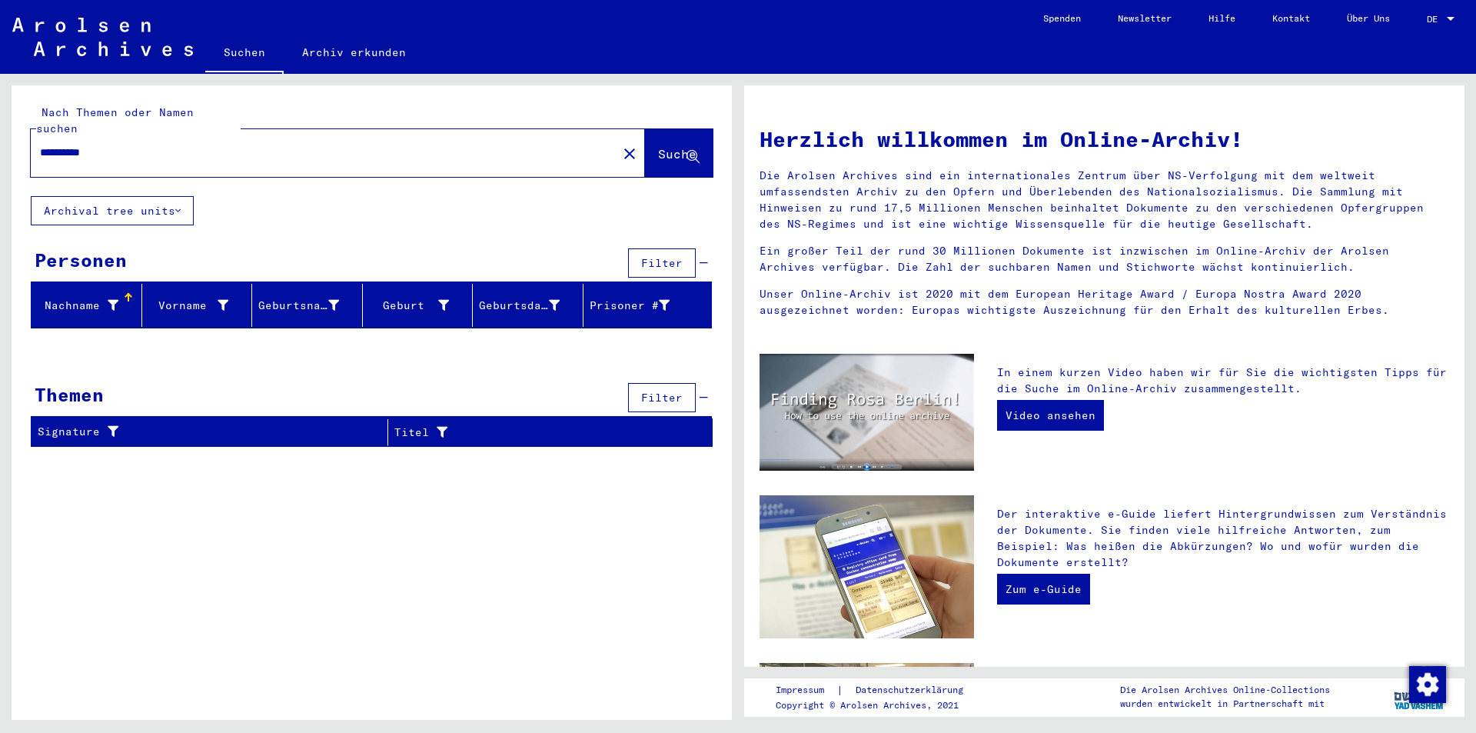
click at [113, 145] on input "**********" at bounding box center [319, 153] width 559 height 16
type input "*********"
click at [620, 145] on mat-icon "close" at bounding box center [629, 154] width 18 height 18
click at [453, 145] on input "text" at bounding box center [319, 153] width 559 height 16
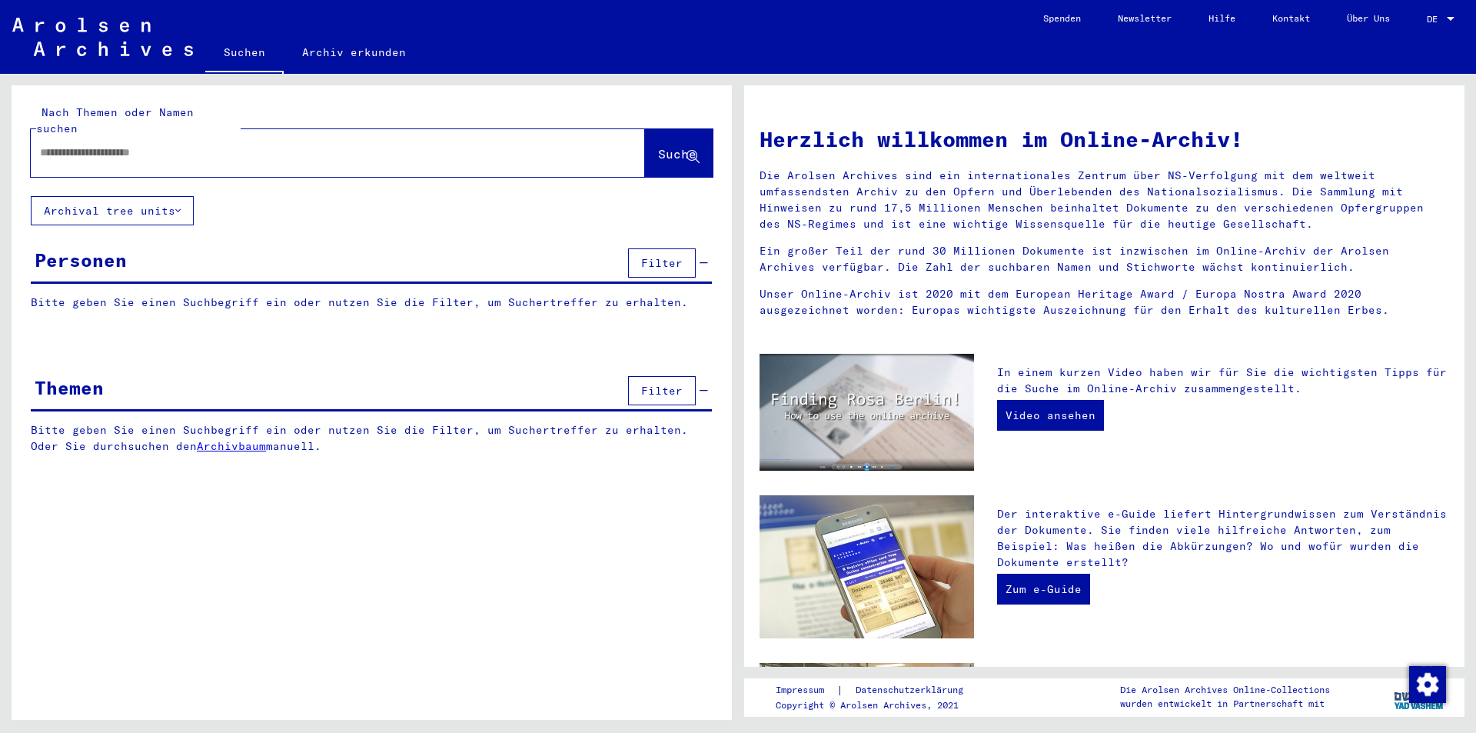
paste input "*********"
type input "*********"
click at [658, 146] on span "Suche" at bounding box center [677, 153] width 38 height 15
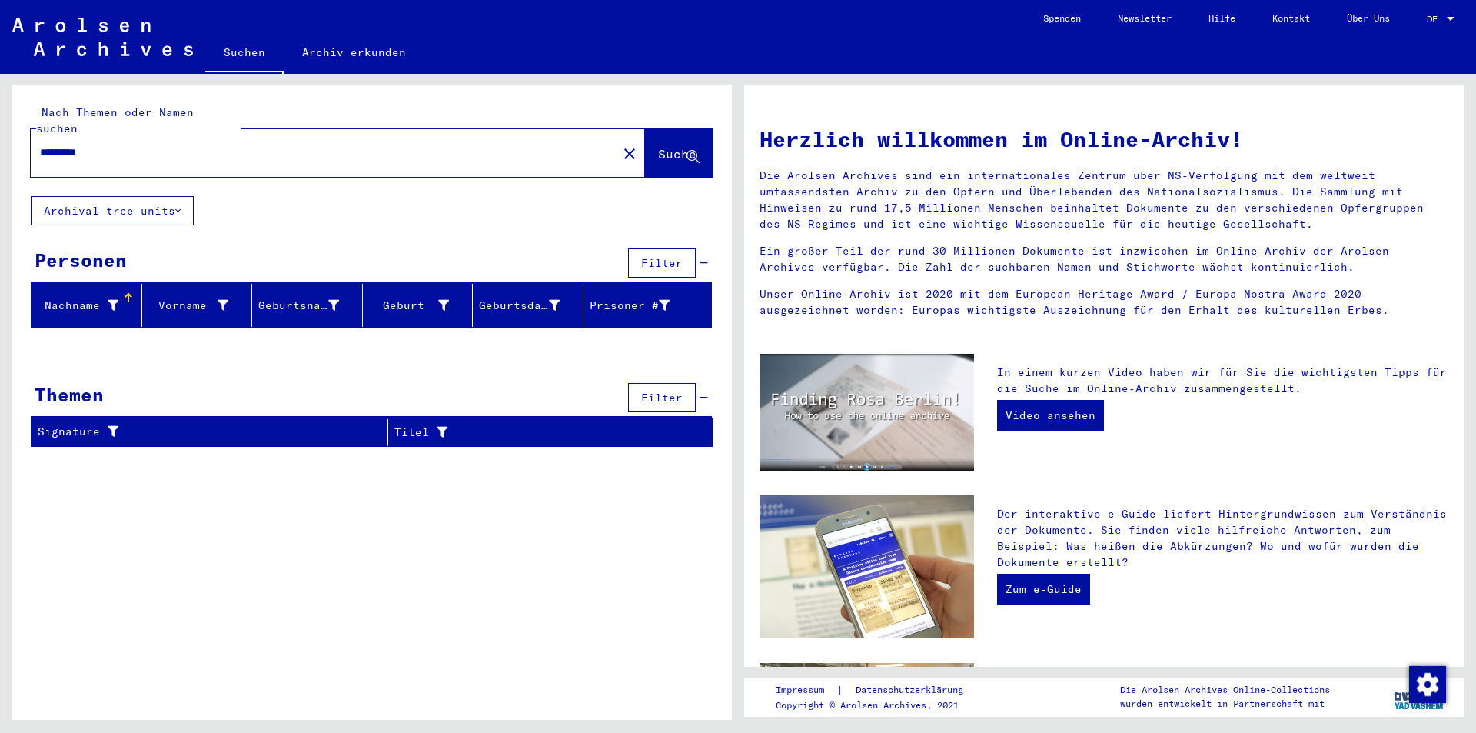
click at [614, 141] on button "close" at bounding box center [629, 153] width 31 height 31
click at [510, 145] on input "text" at bounding box center [319, 153] width 559 height 16
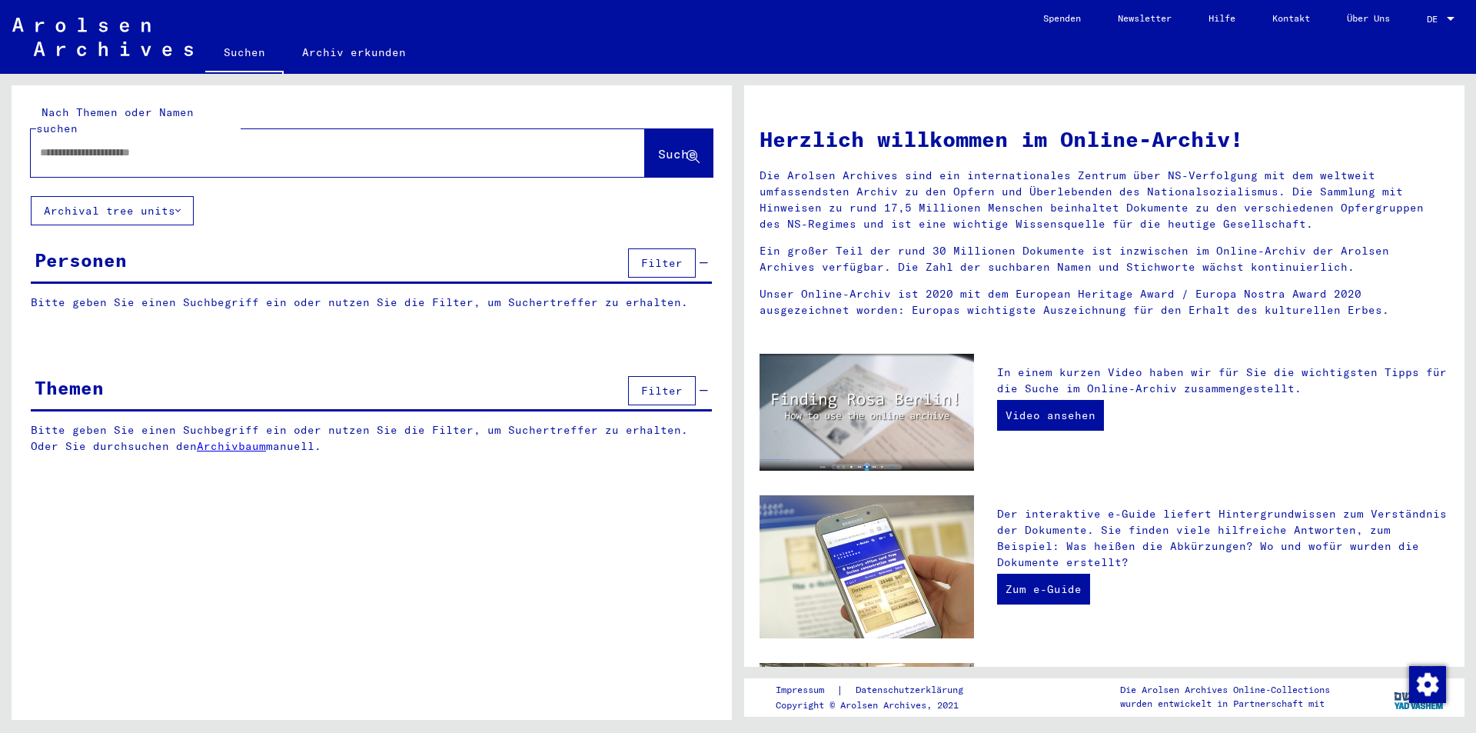
paste input "**********"
type input "**********"
click at [660, 129] on button "Suche" at bounding box center [679, 153] width 68 height 48
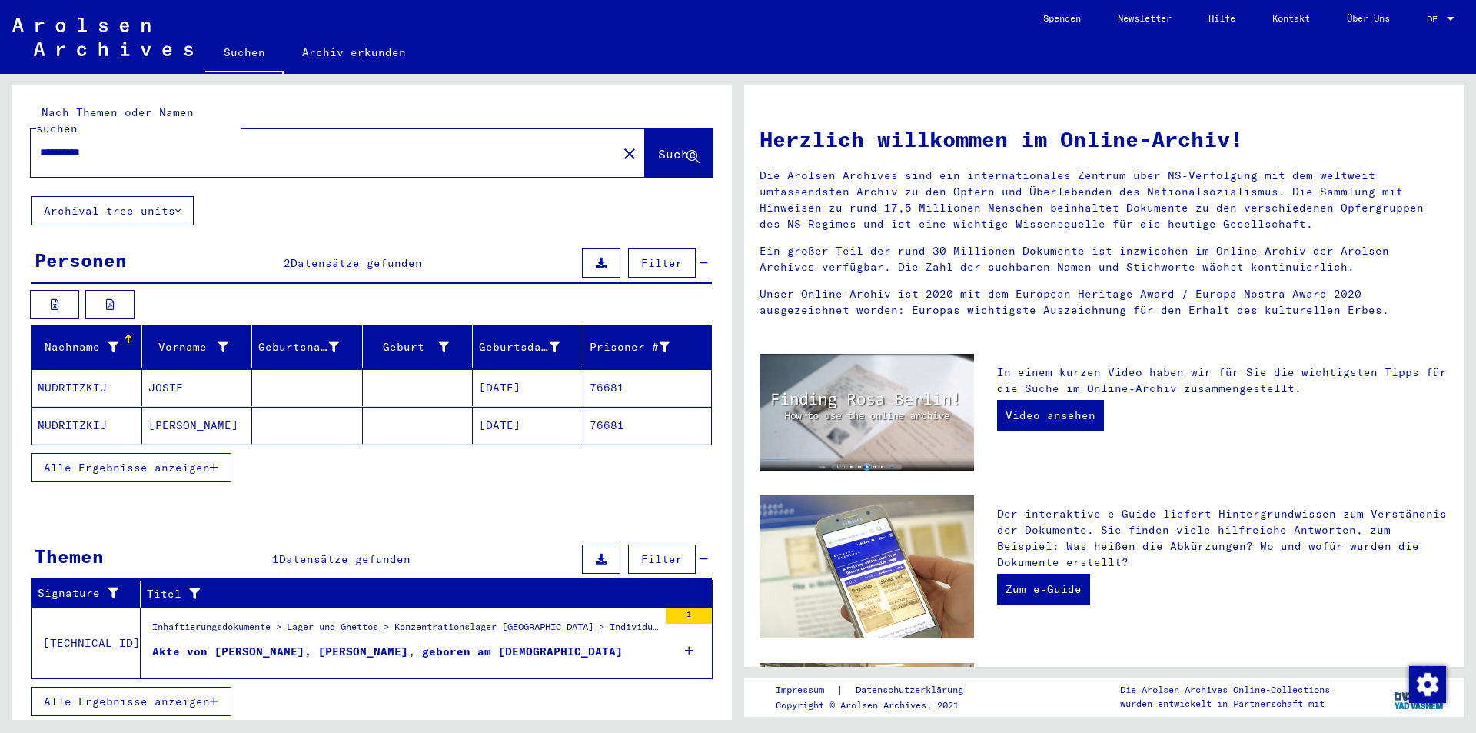
click at [197, 374] on mat-cell "JOSIF" at bounding box center [197, 387] width 111 height 37
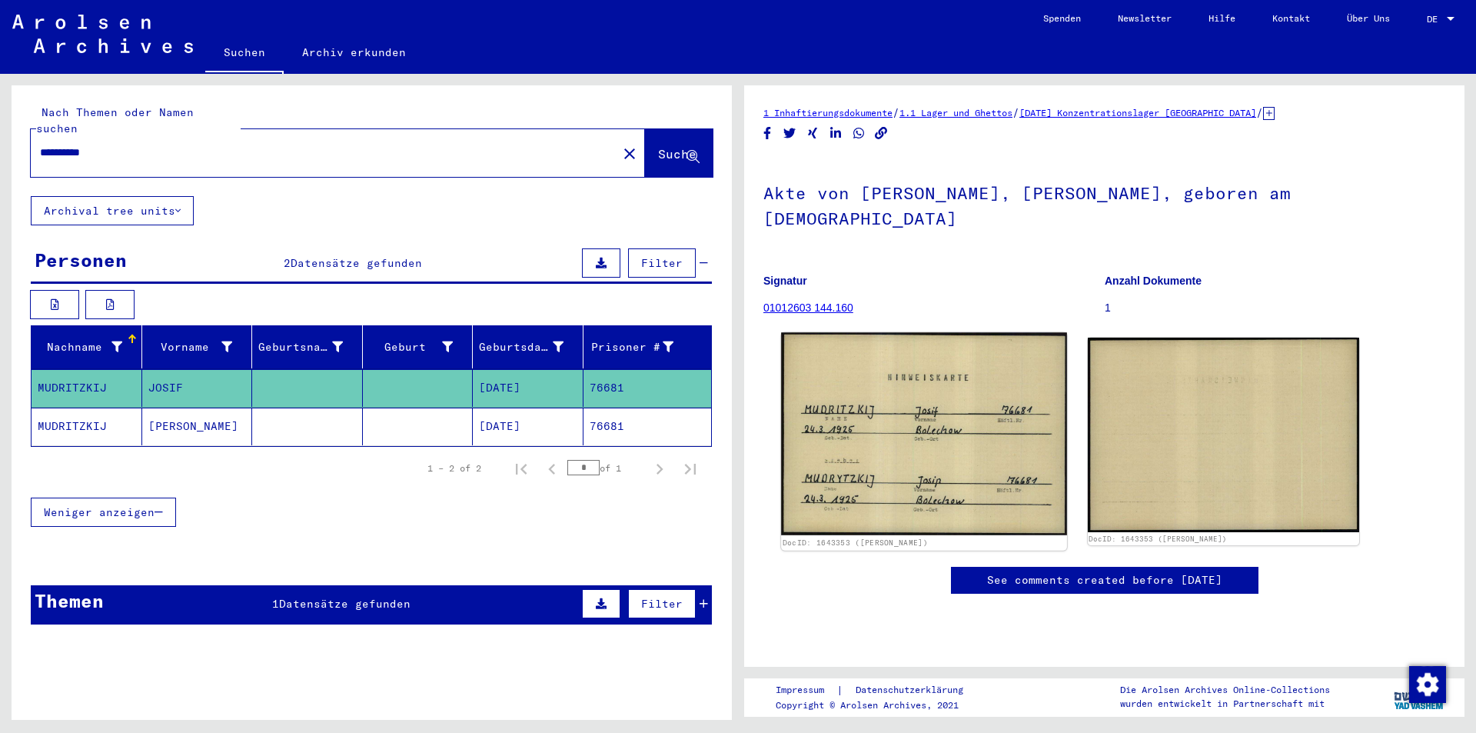
click at [902, 414] on img at bounding box center [923, 433] width 285 height 202
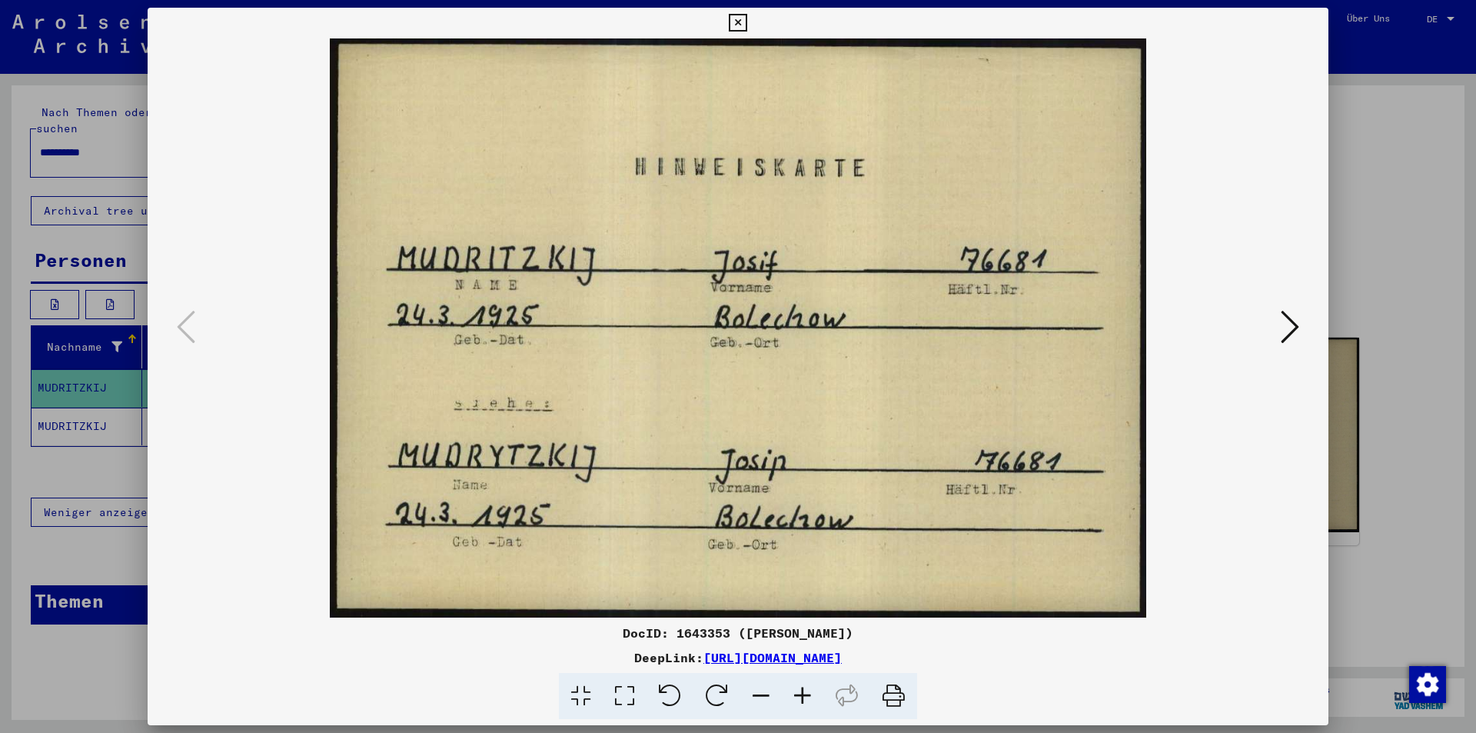
click at [1282, 326] on icon at bounding box center [1290, 326] width 18 height 37
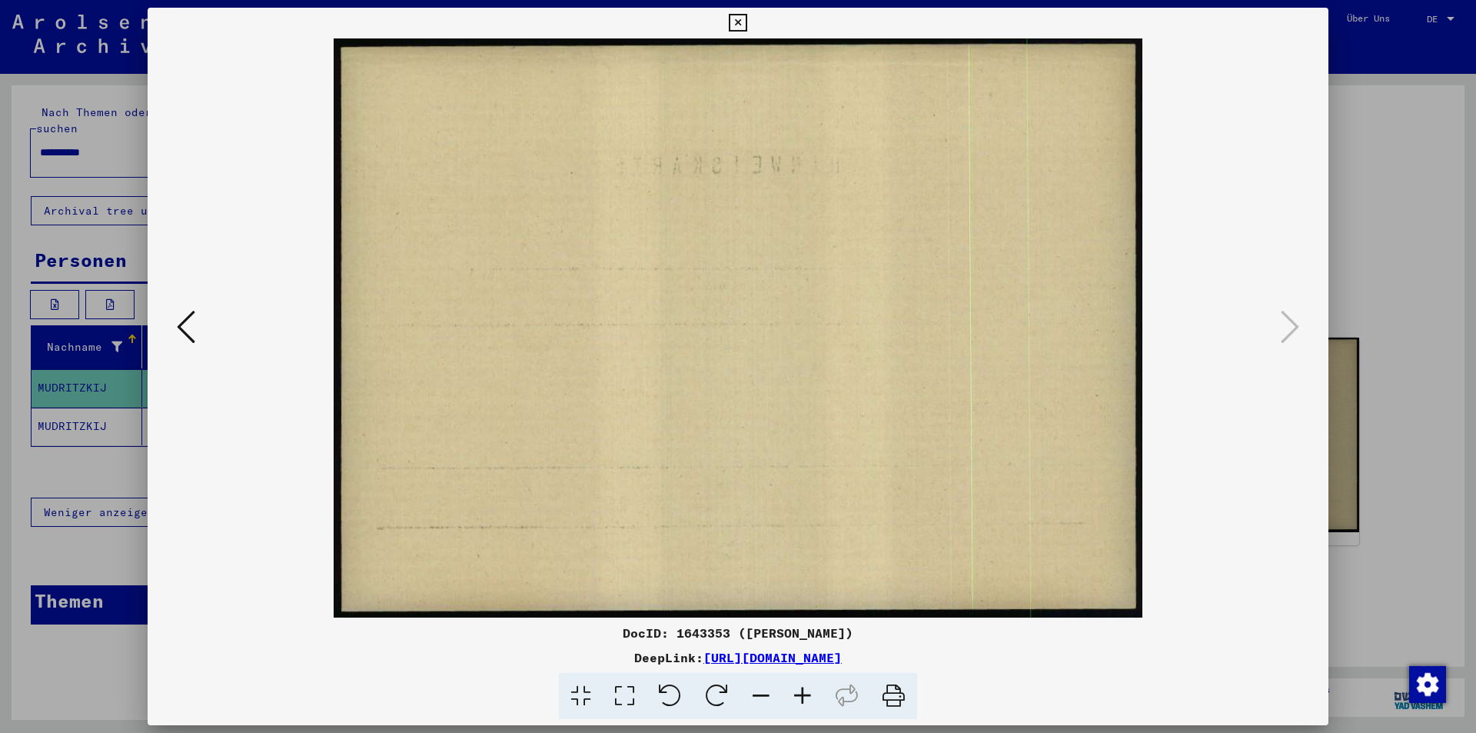
click at [1431, 306] on div at bounding box center [738, 366] width 1476 height 733
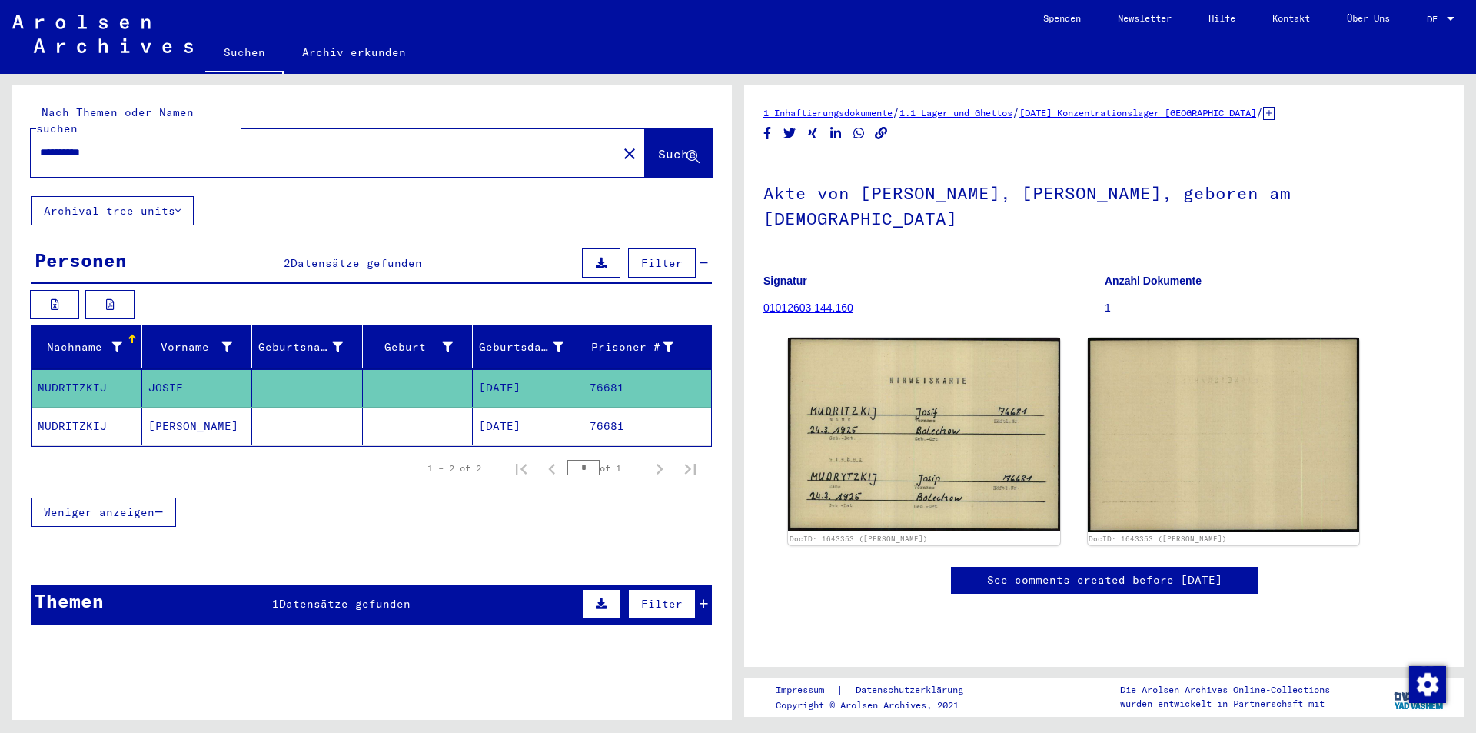
click at [391, 407] on mat-cell at bounding box center [418, 426] width 111 height 38
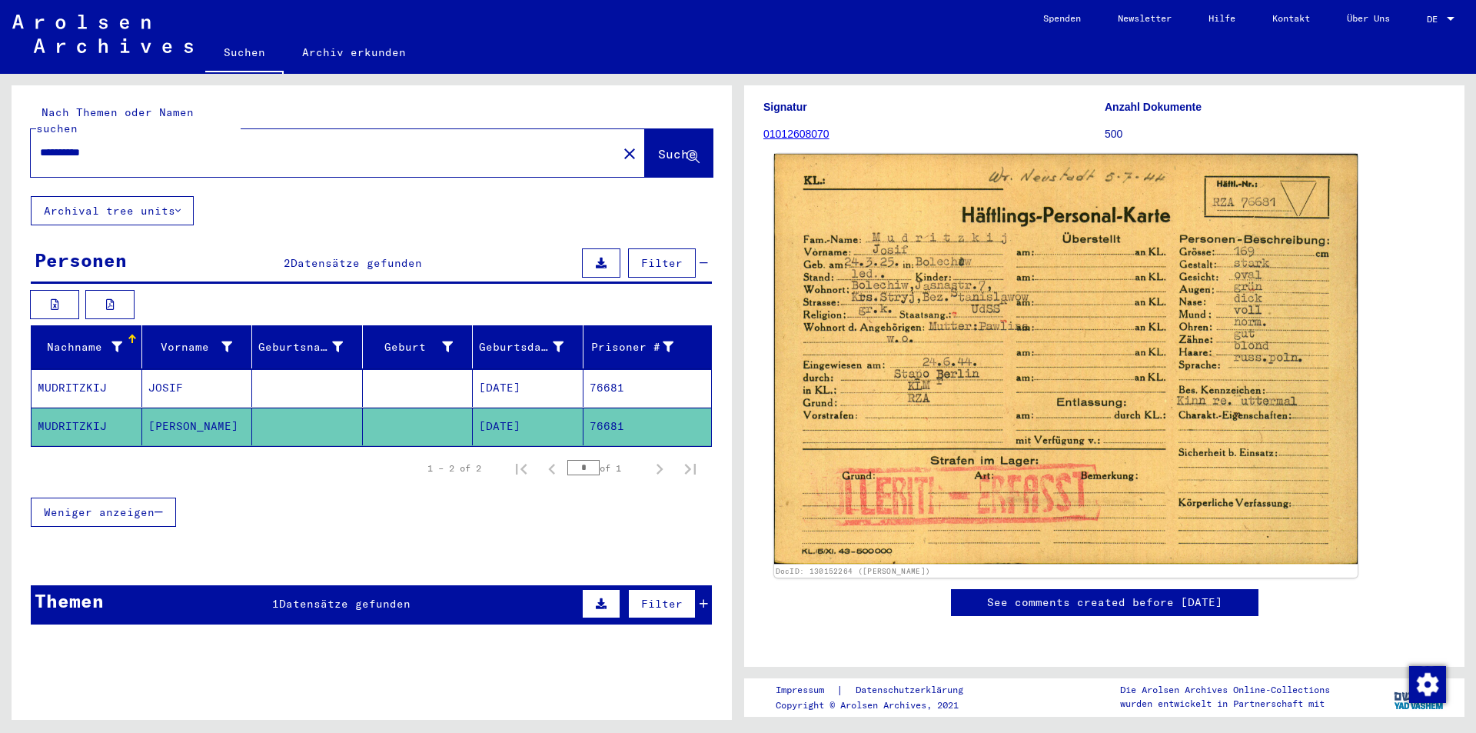
click at [1039, 311] on img at bounding box center [1065, 359] width 583 height 411
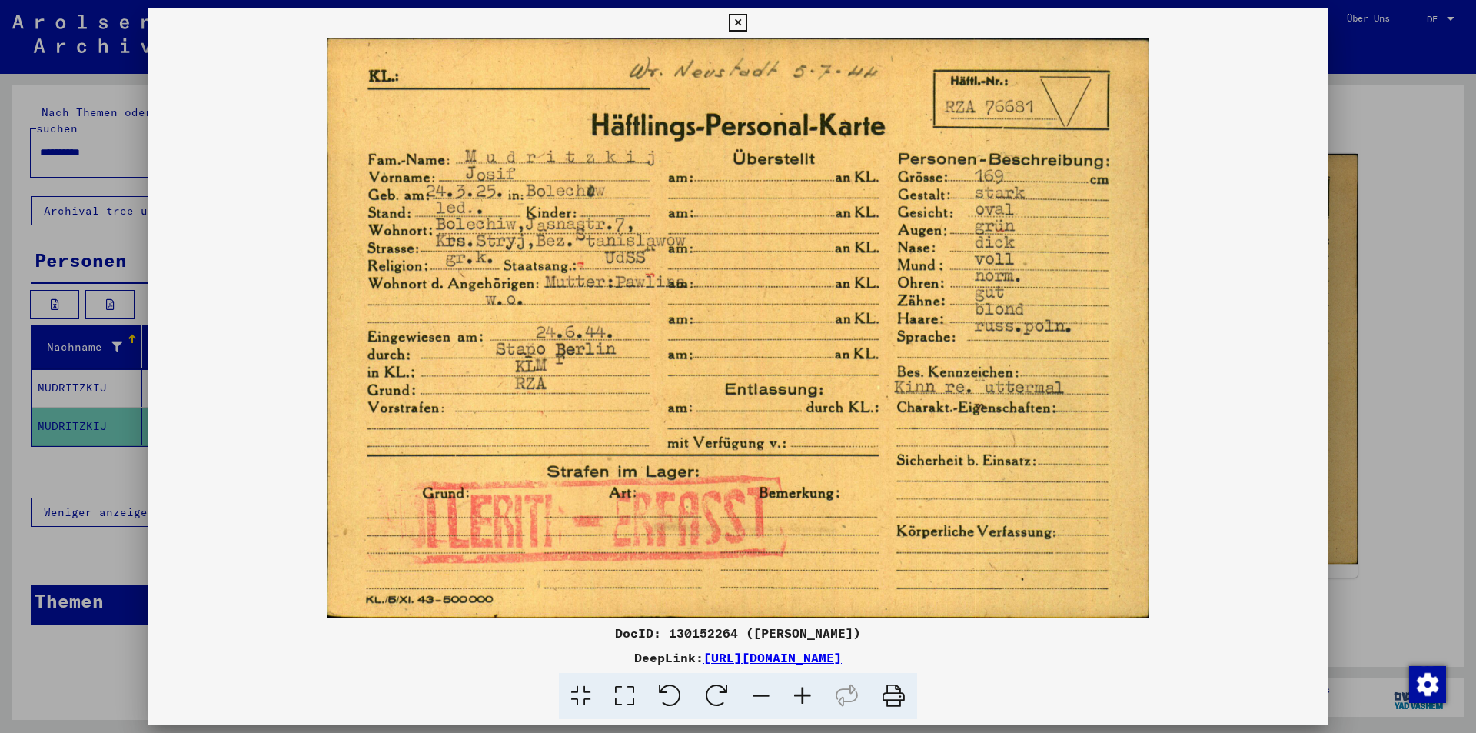
scroll to position [230, 0]
click at [1039, 292] on img at bounding box center [738, 327] width 1181 height 579
click at [1381, 148] on div at bounding box center [738, 366] width 1476 height 733
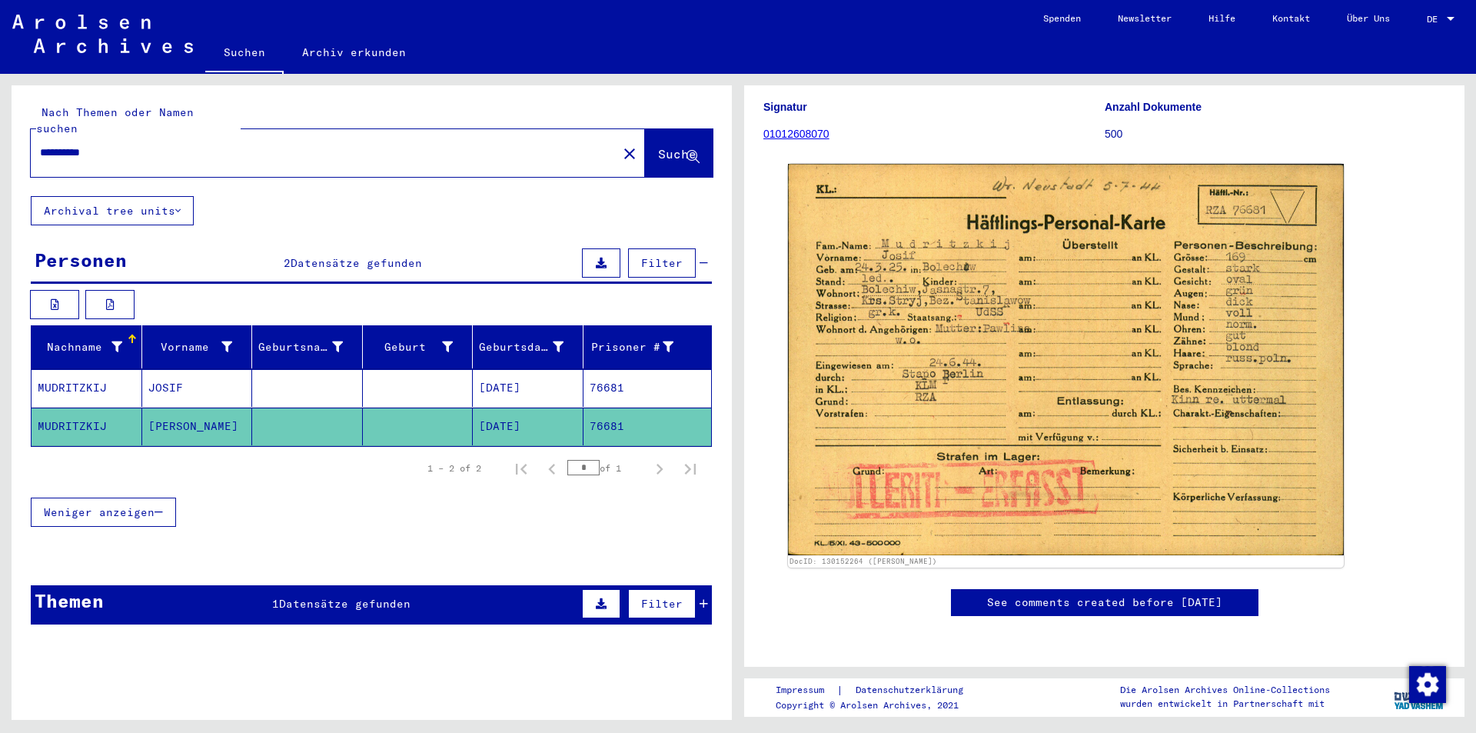
click at [620, 145] on mat-icon "close" at bounding box center [629, 154] width 18 height 18
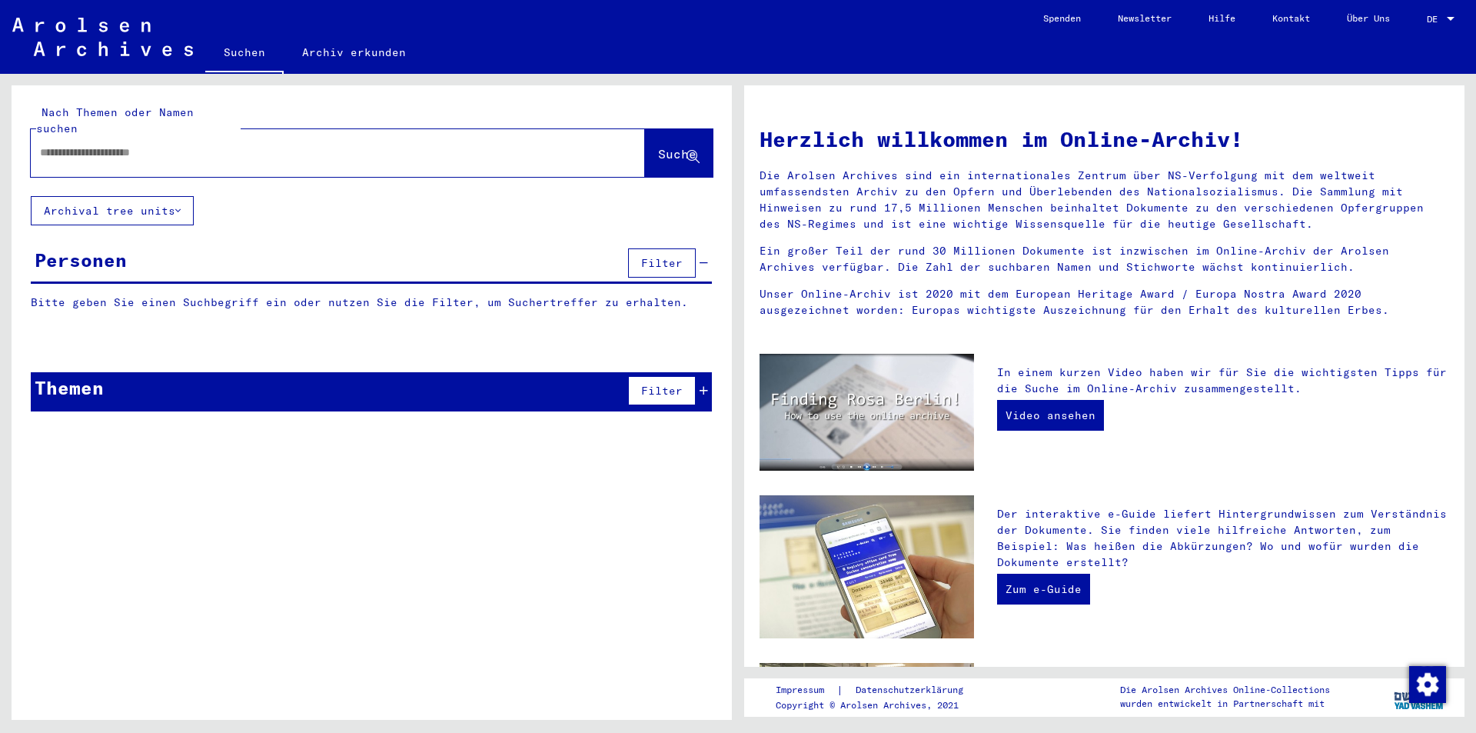
click at [414, 145] on input "text" at bounding box center [319, 153] width 559 height 16
paste input "**********"
type input "**********"
click at [645, 143] on button "Suche" at bounding box center [679, 153] width 68 height 48
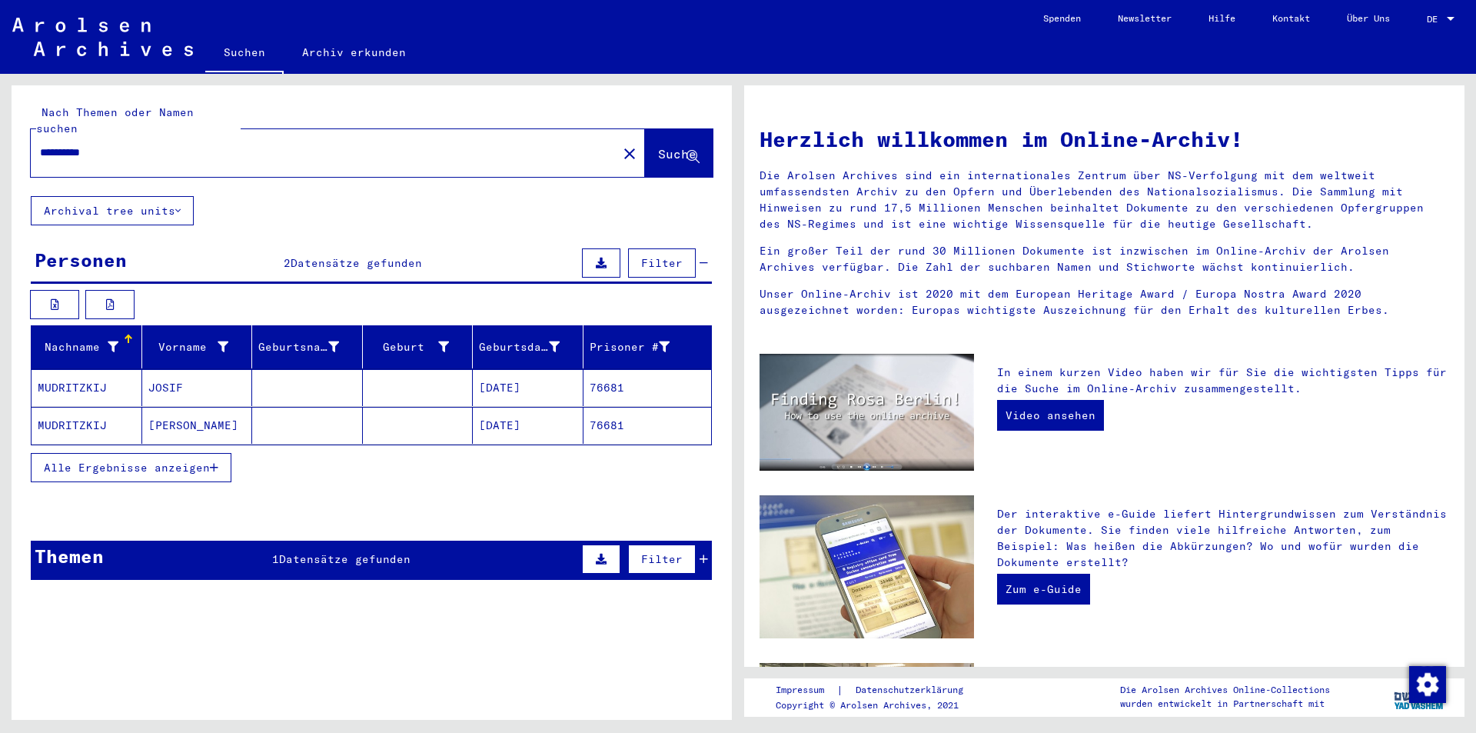
click at [166, 460] on span "Alle Ergebnisse anzeigen" at bounding box center [127, 467] width 166 height 14
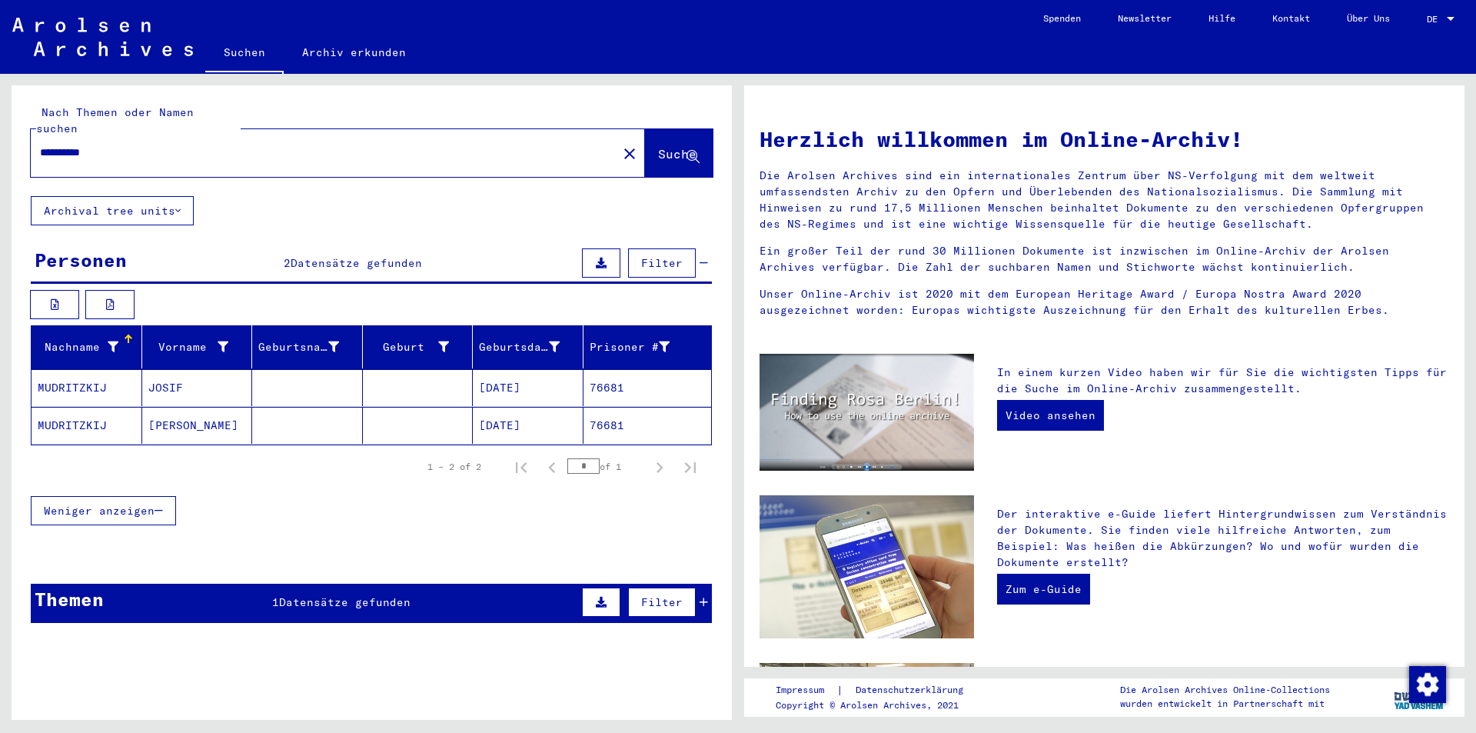
click at [324, 407] on mat-cell at bounding box center [307, 425] width 111 height 37
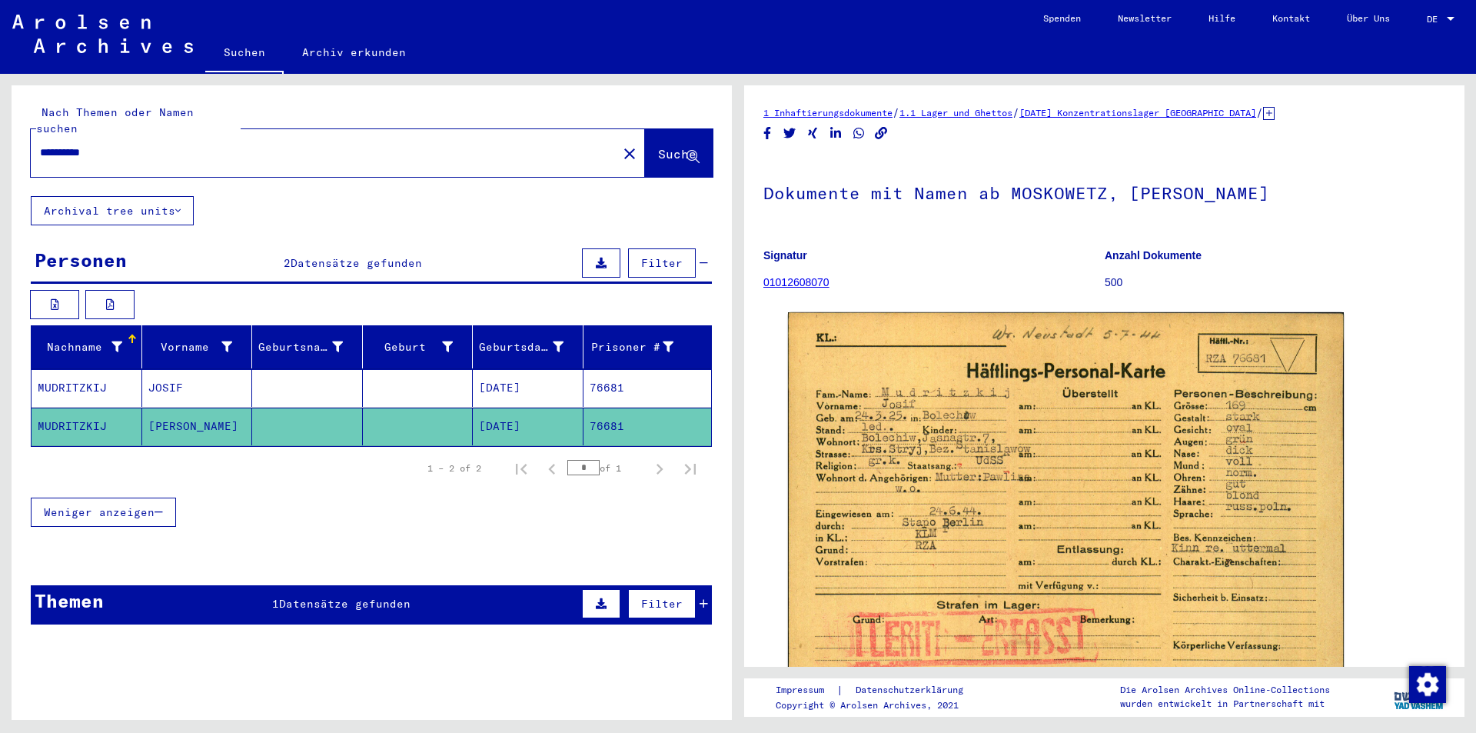
click at [620, 145] on mat-icon "close" at bounding box center [629, 154] width 18 height 18
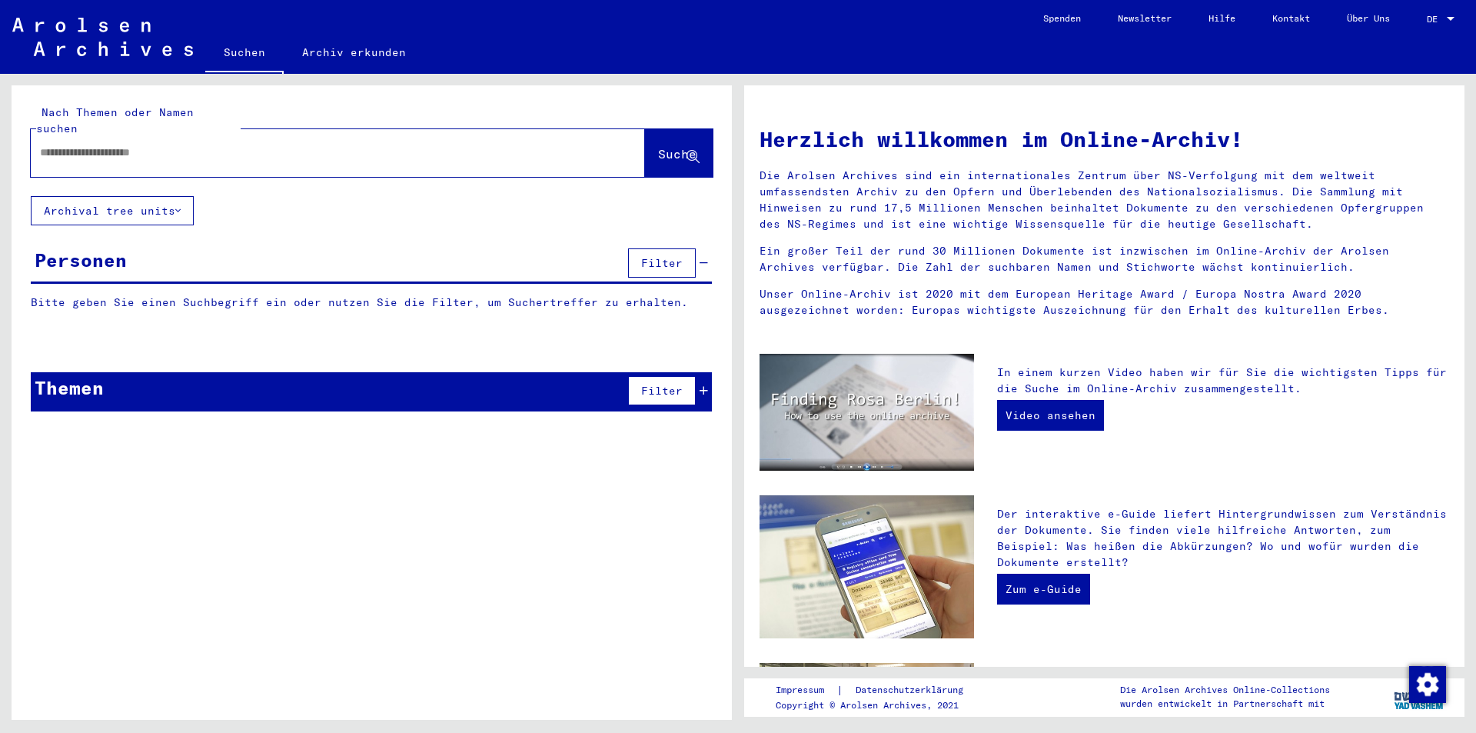
click at [424, 145] on input "text" at bounding box center [319, 153] width 559 height 16
paste input "********"
type input "********"
click at [692, 129] on button "Suche" at bounding box center [679, 153] width 68 height 48
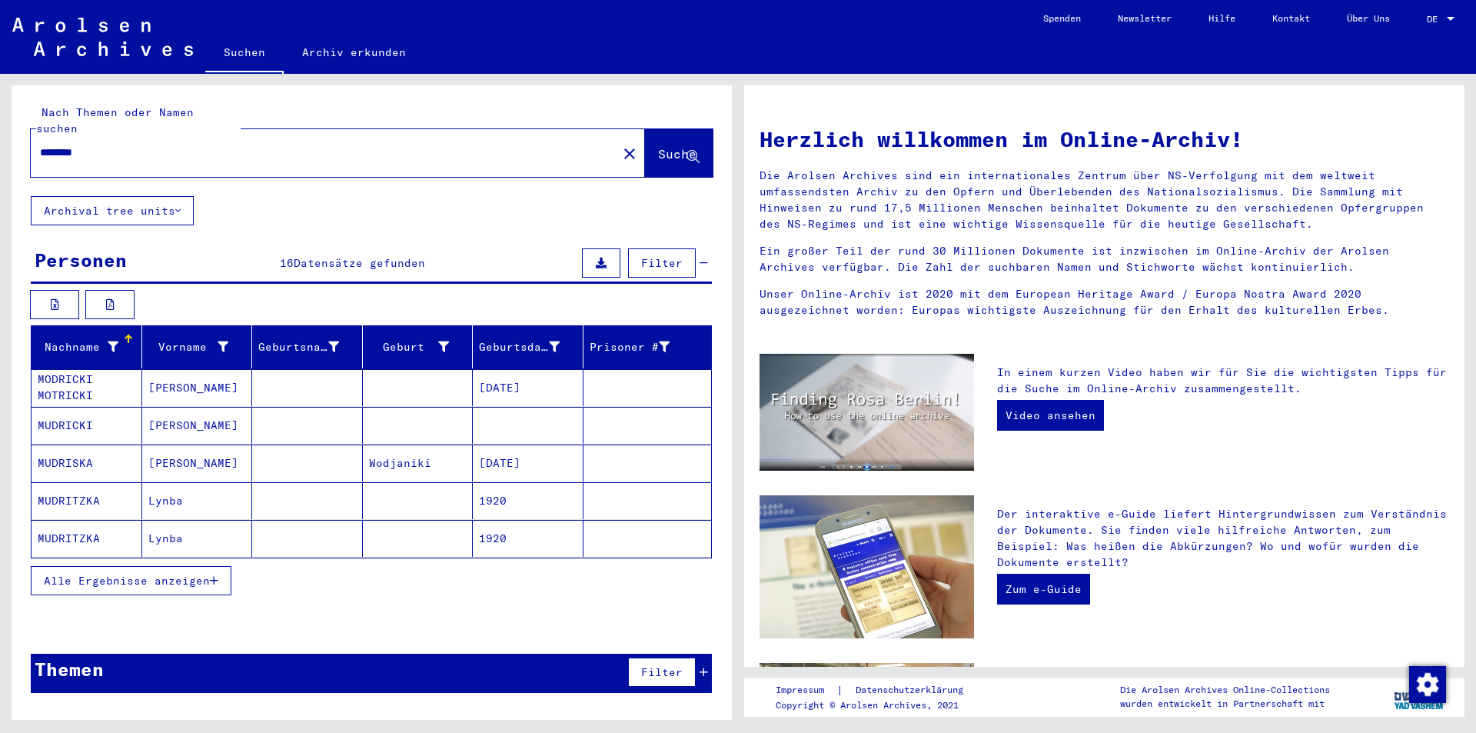
click at [176, 577] on button "Alle Ergebnisse anzeigen" at bounding box center [131, 580] width 201 height 29
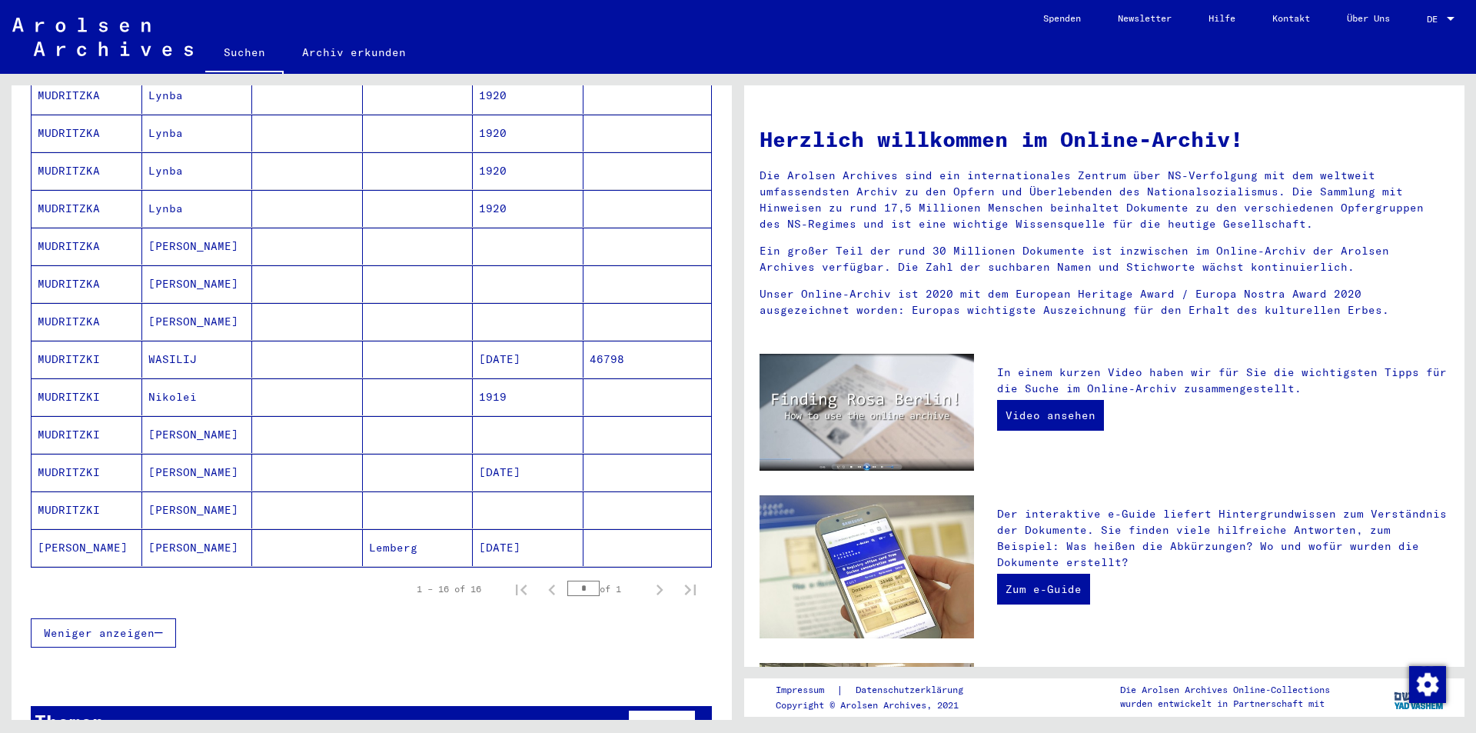
scroll to position [431, 0]
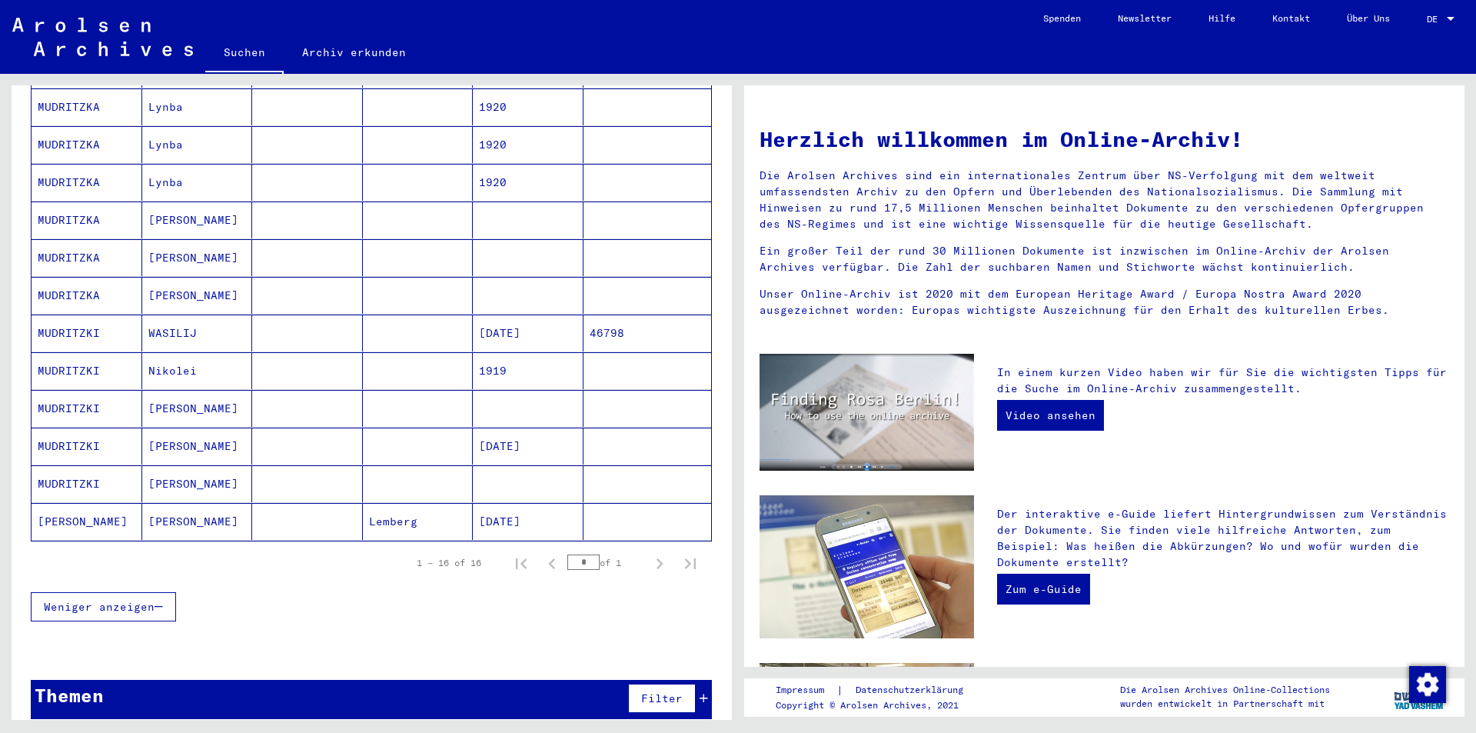
click at [310, 514] on mat-cell at bounding box center [307, 521] width 111 height 37
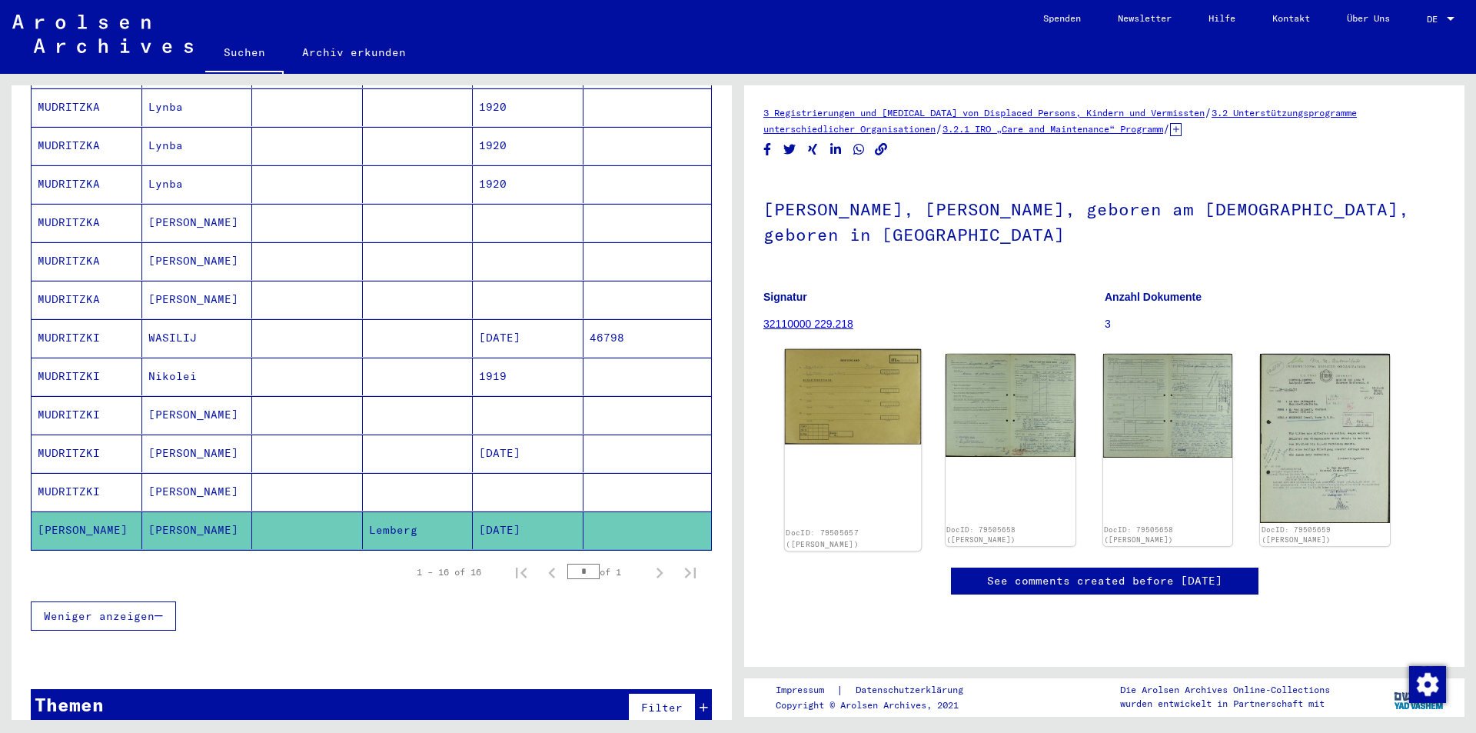
click at [906, 422] on img at bounding box center [853, 396] width 136 height 95
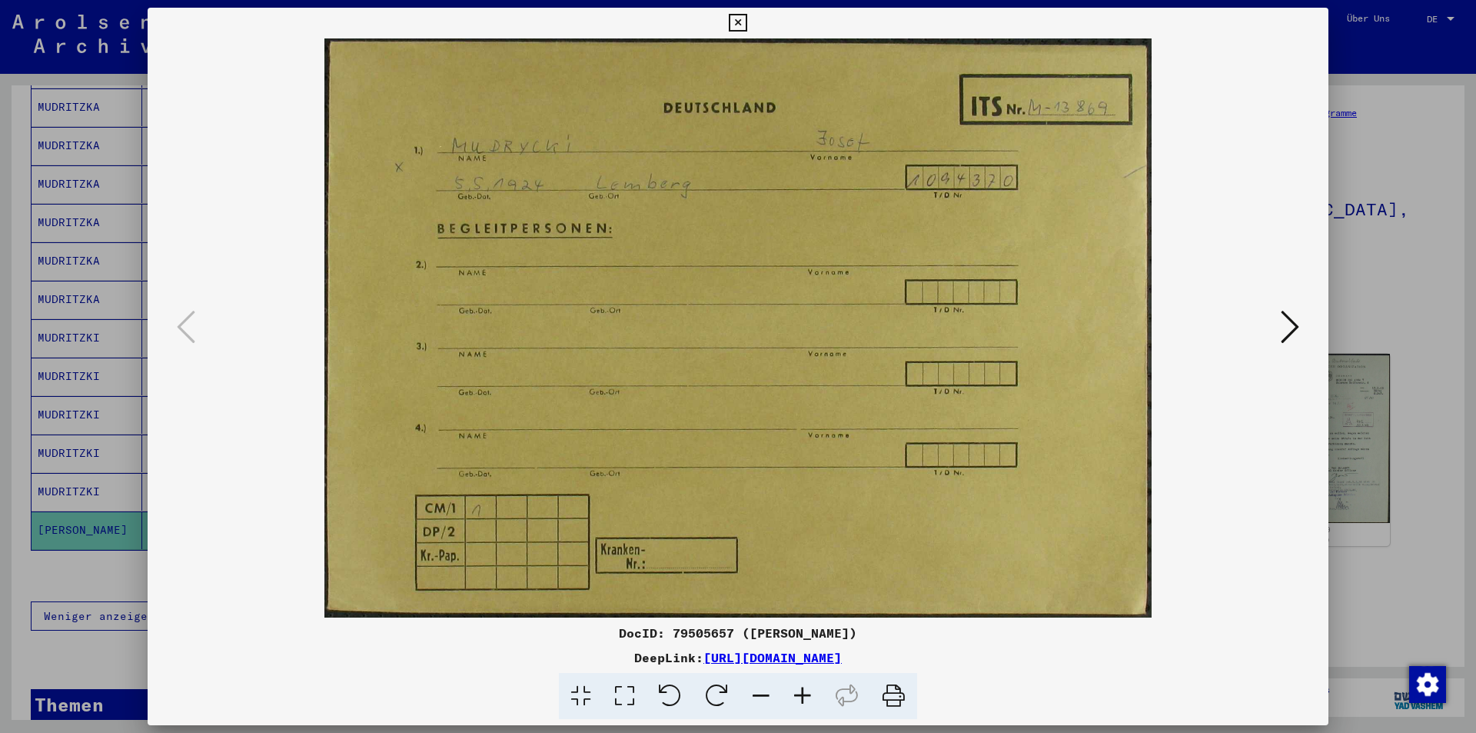
click at [1268, 311] on img at bounding box center [738, 327] width 1076 height 579
click at [1285, 325] on icon at bounding box center [1290, 326] width 18 height 37
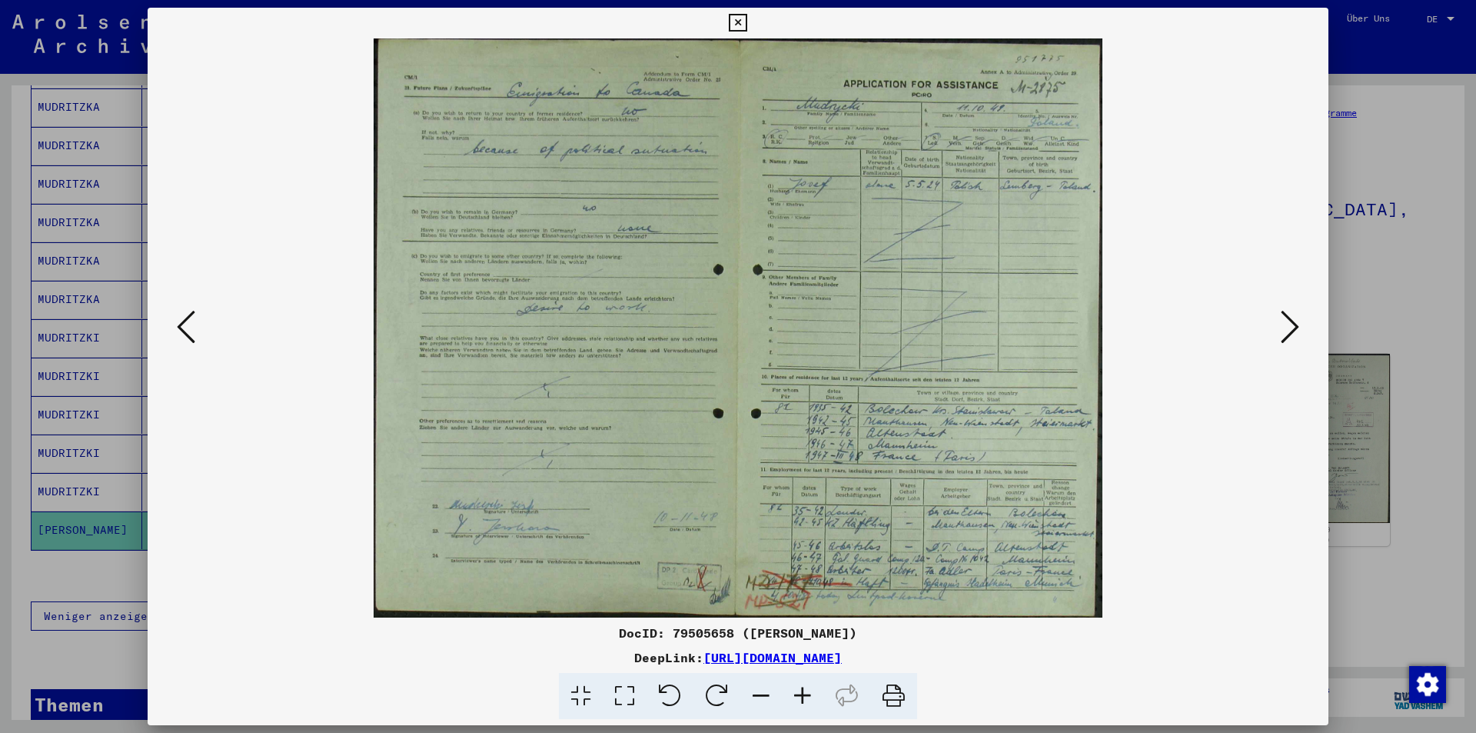
click at [1285, 325] on icon at bounding box center [1290, 326] width 18 height 37
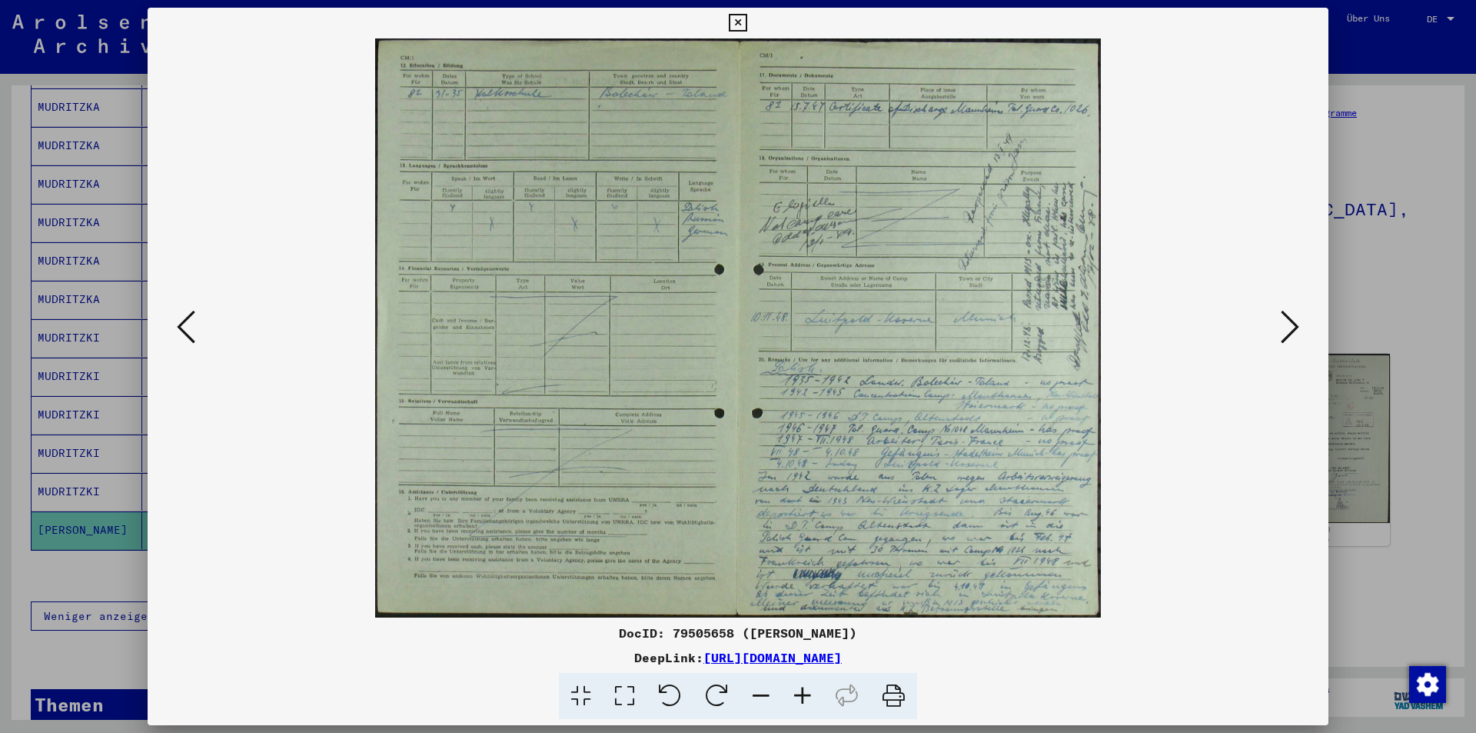
click at [1352, 295] on div at bounding box center [738, 366] width 1476 height 733
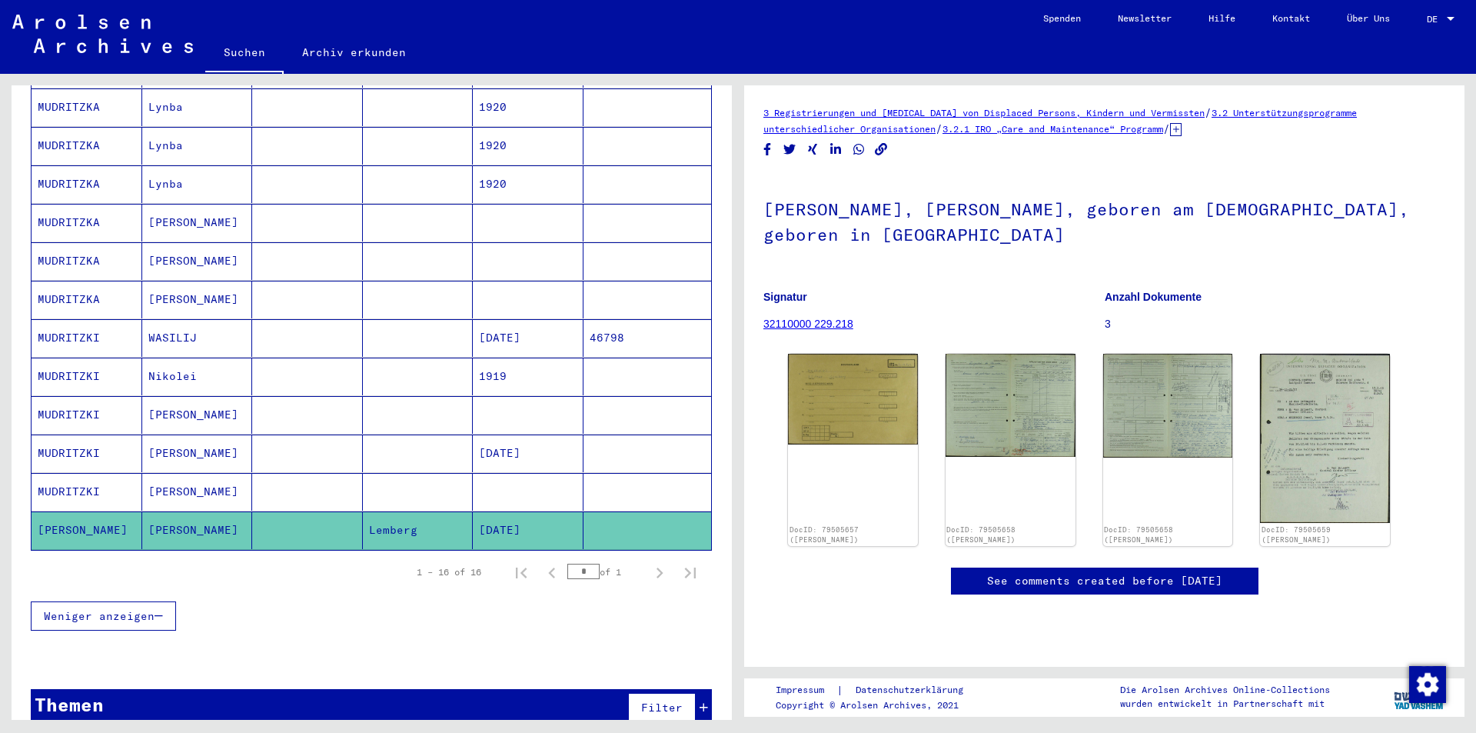
click at [363, 490] on mat-cell at bounding box center [418, 492] width 111 height 38
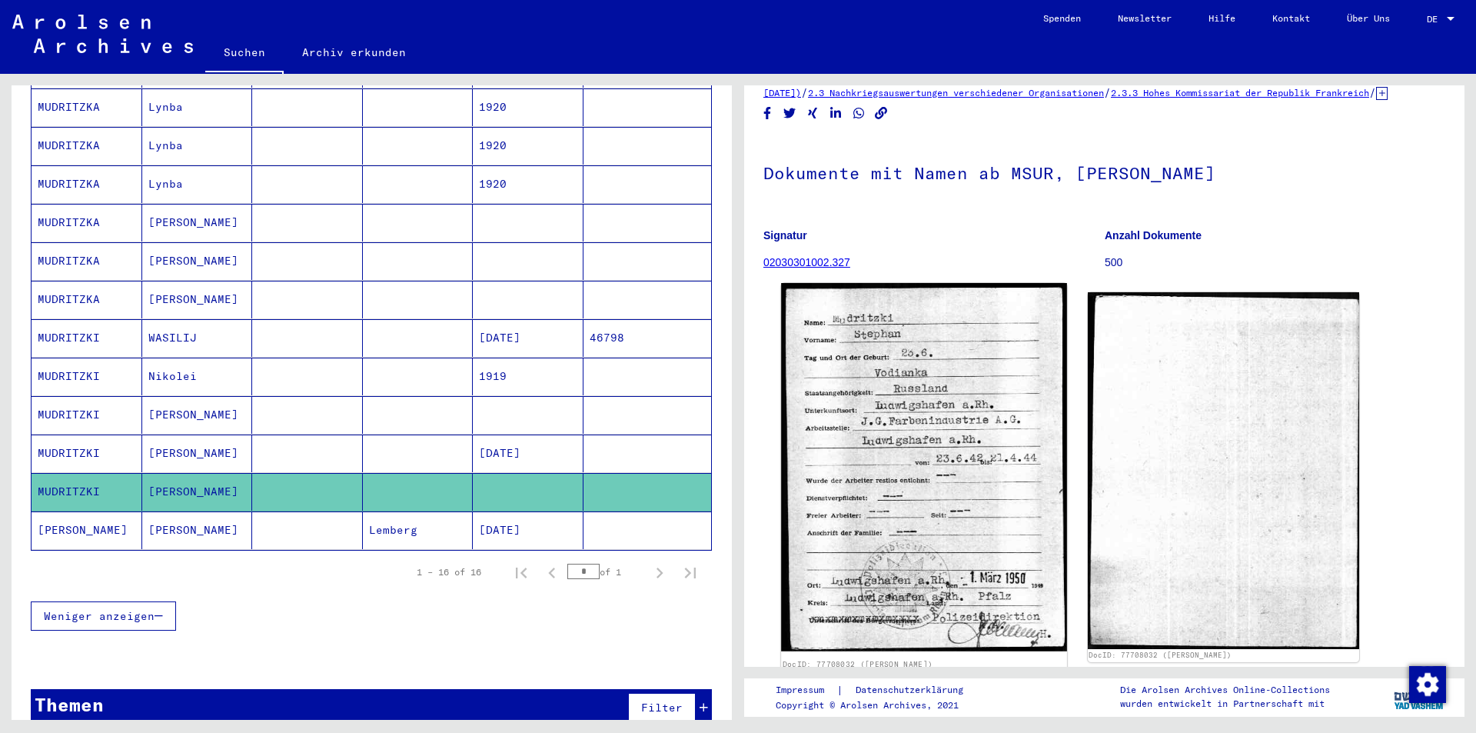
scroll to position [77, 0]
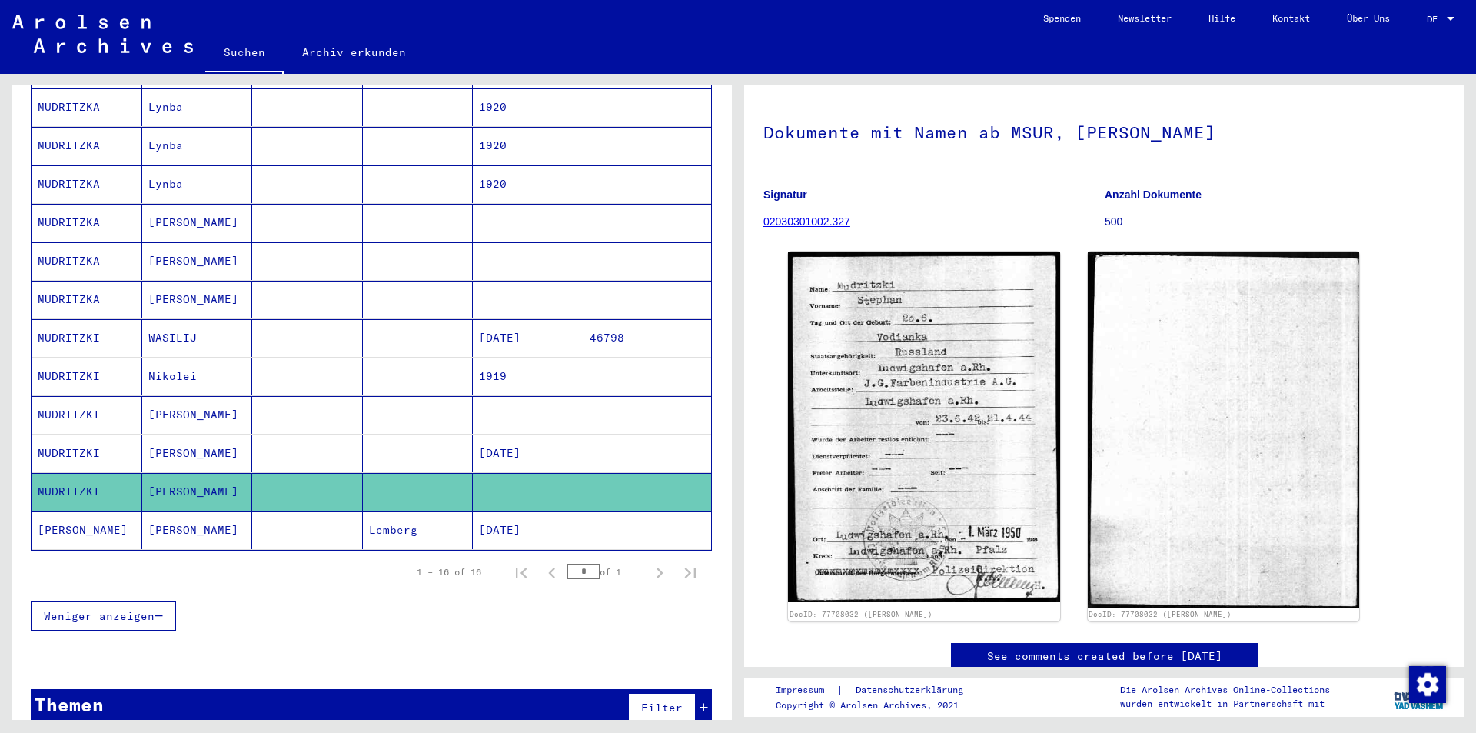
click at [404, 441] on mat-cell at bounding box center [418, 453] width 111 height 38
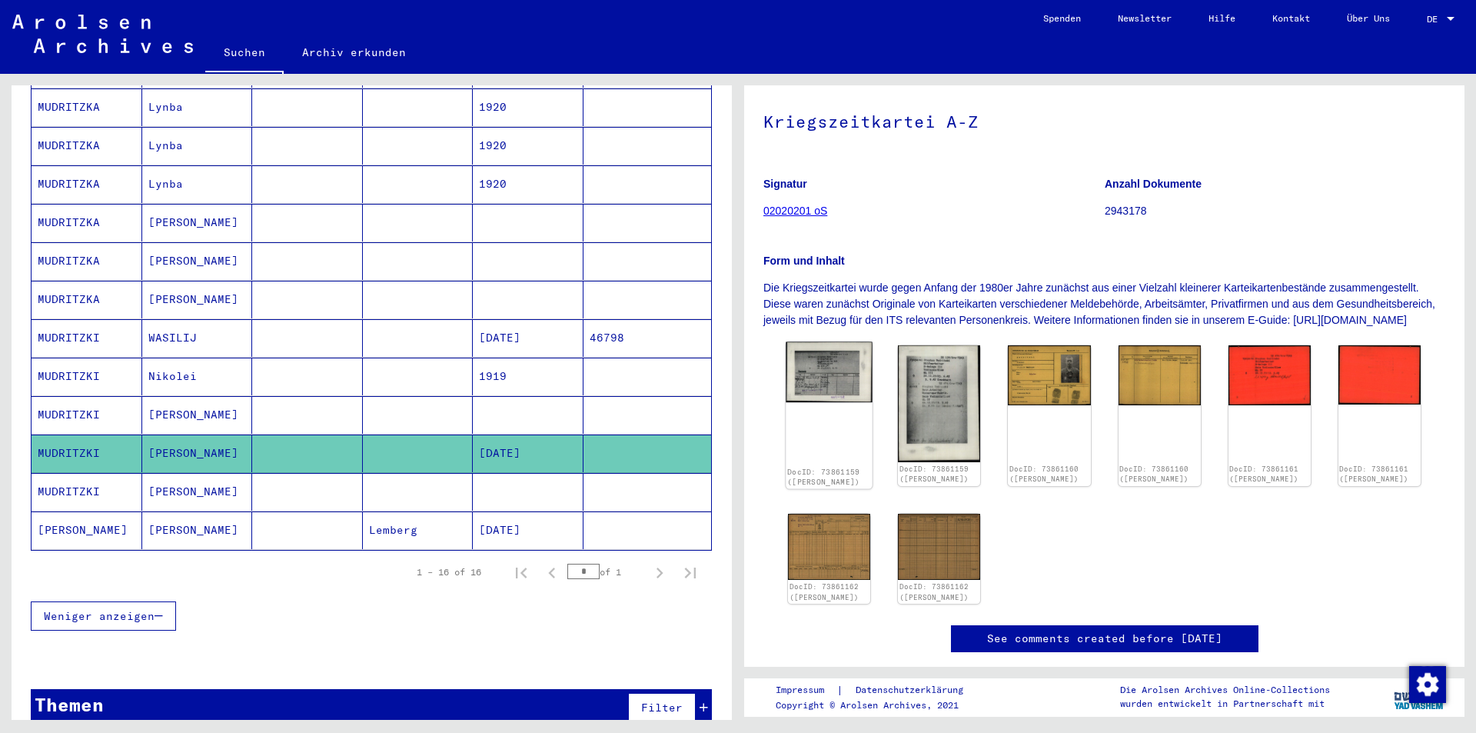
scroll to position [154, 0]
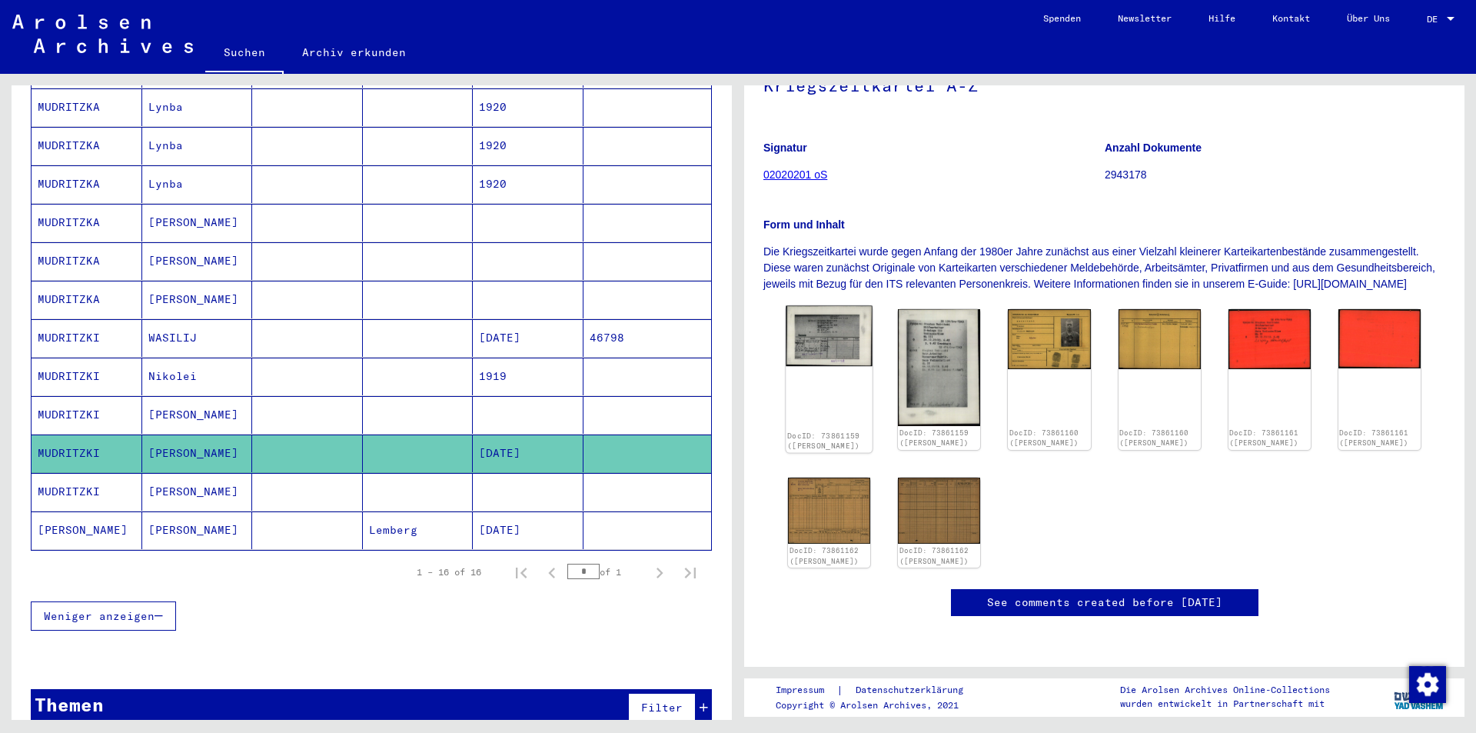
click at [816, 383] on div "DocID: 73861159 ([PERSON_NAME])" at bounding box center [829, 379] width 87 height 147
click at [397, 396] on mat-cell at bounding box center [418, 415] width 111 height 38
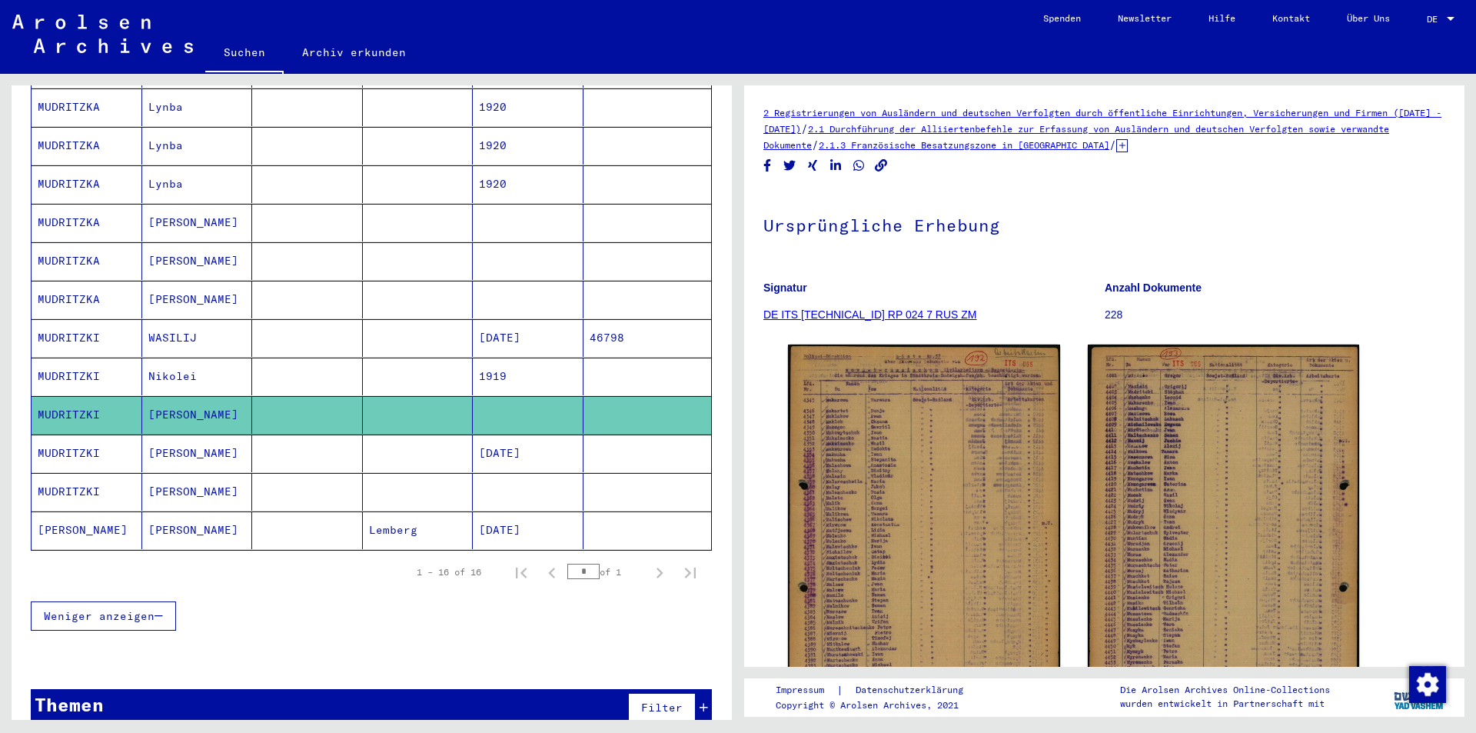
click at [377, 362] on mat-cell at bounding box center [418, 376] width 111 height 38
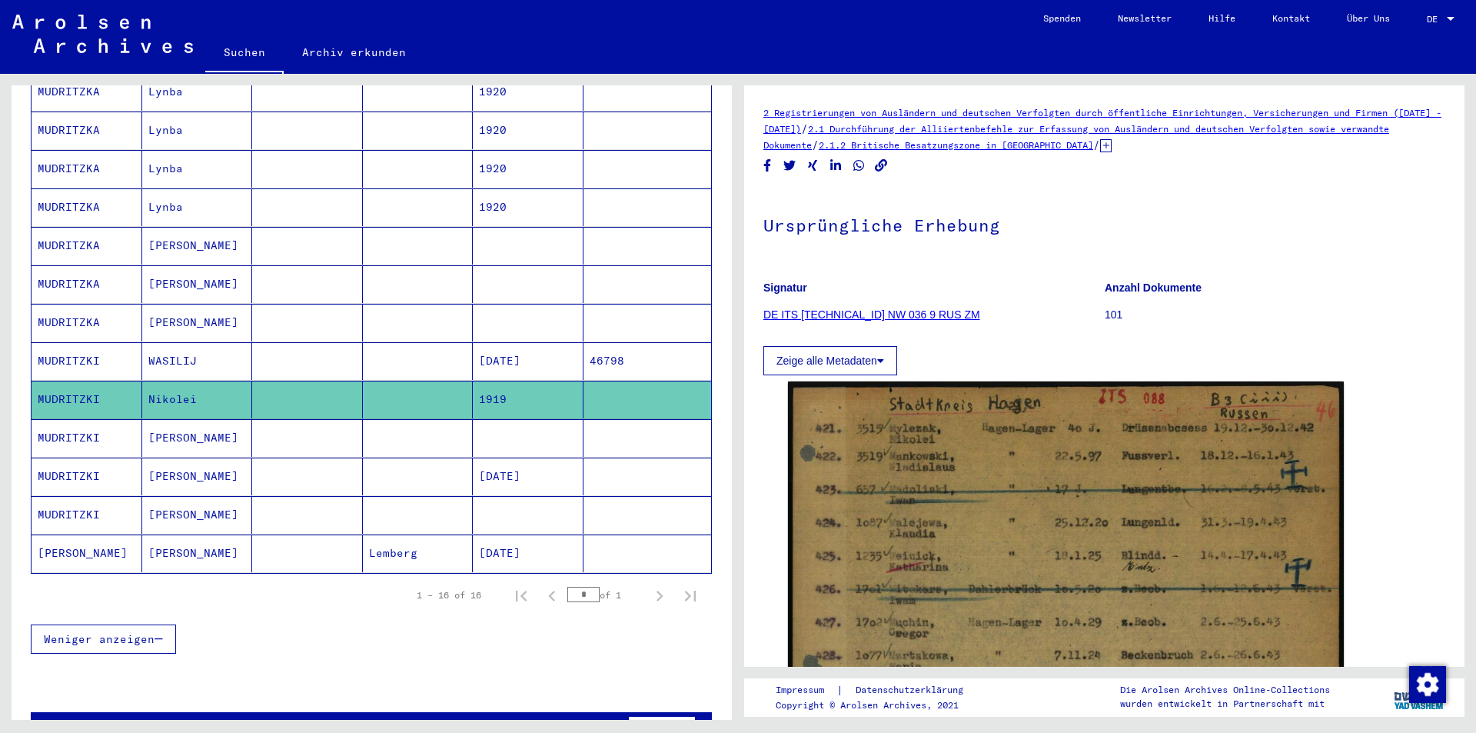
scroll to position [357, 0]
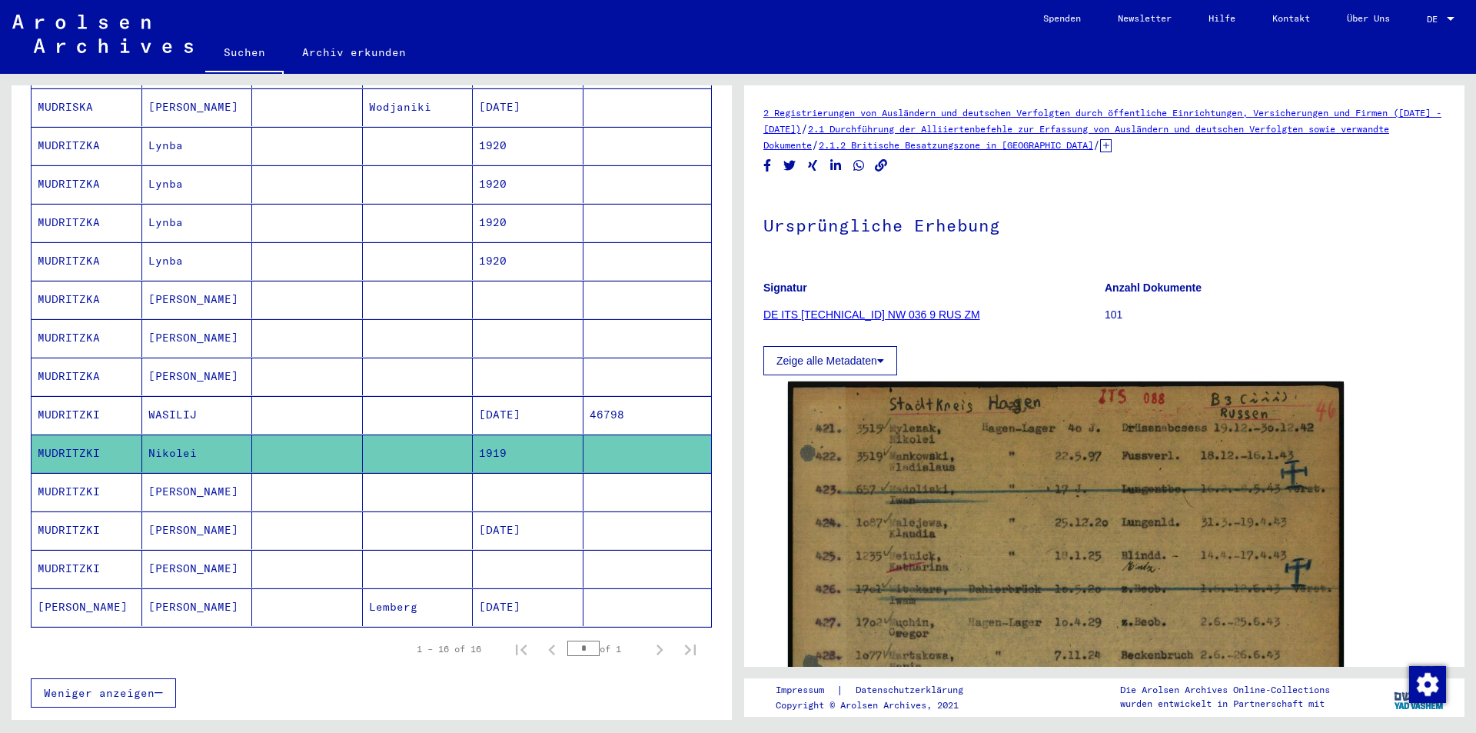
click at [351, 396] on mat-cell at bounding box center [307, 415] width 111 height 38
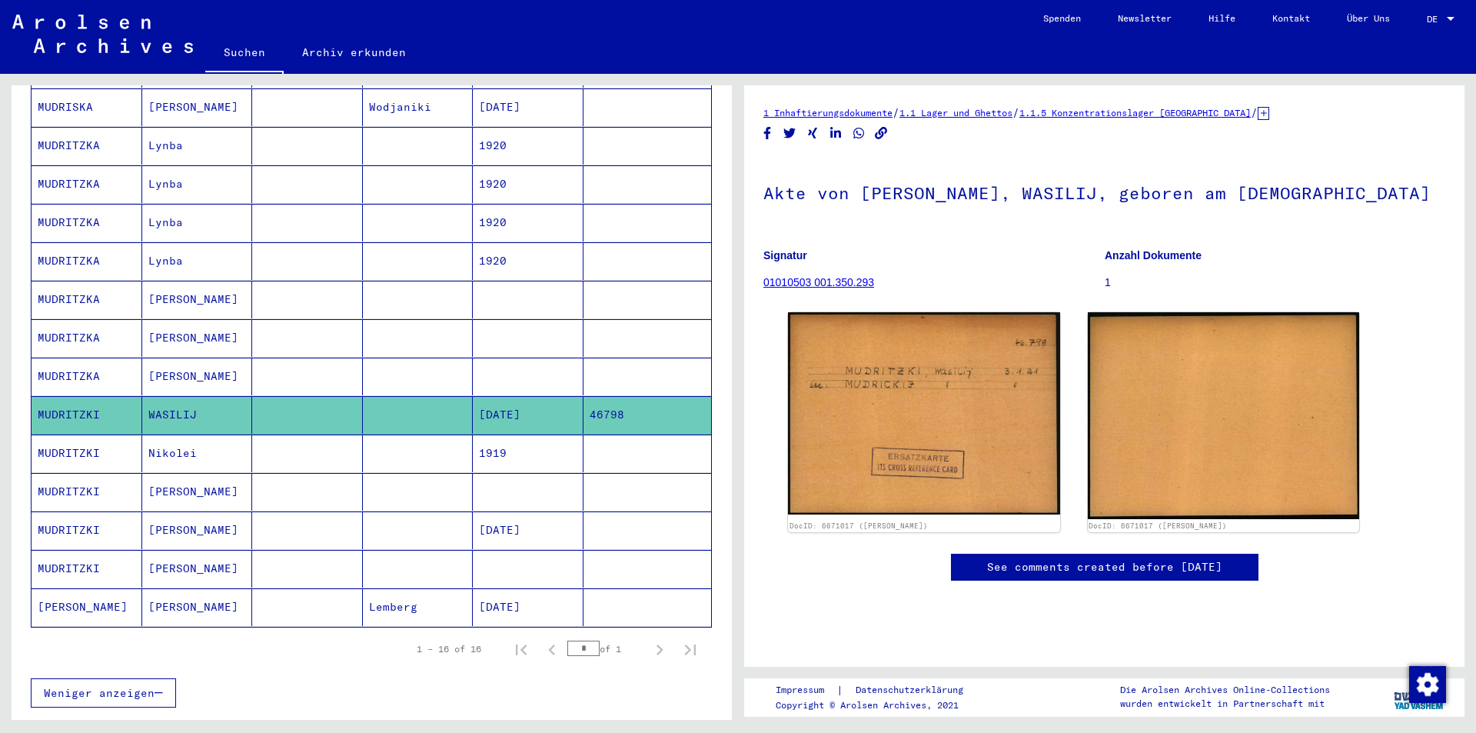
click at [348, 361] on mat-cell at bounding box center [307, 376] width 111 height 38
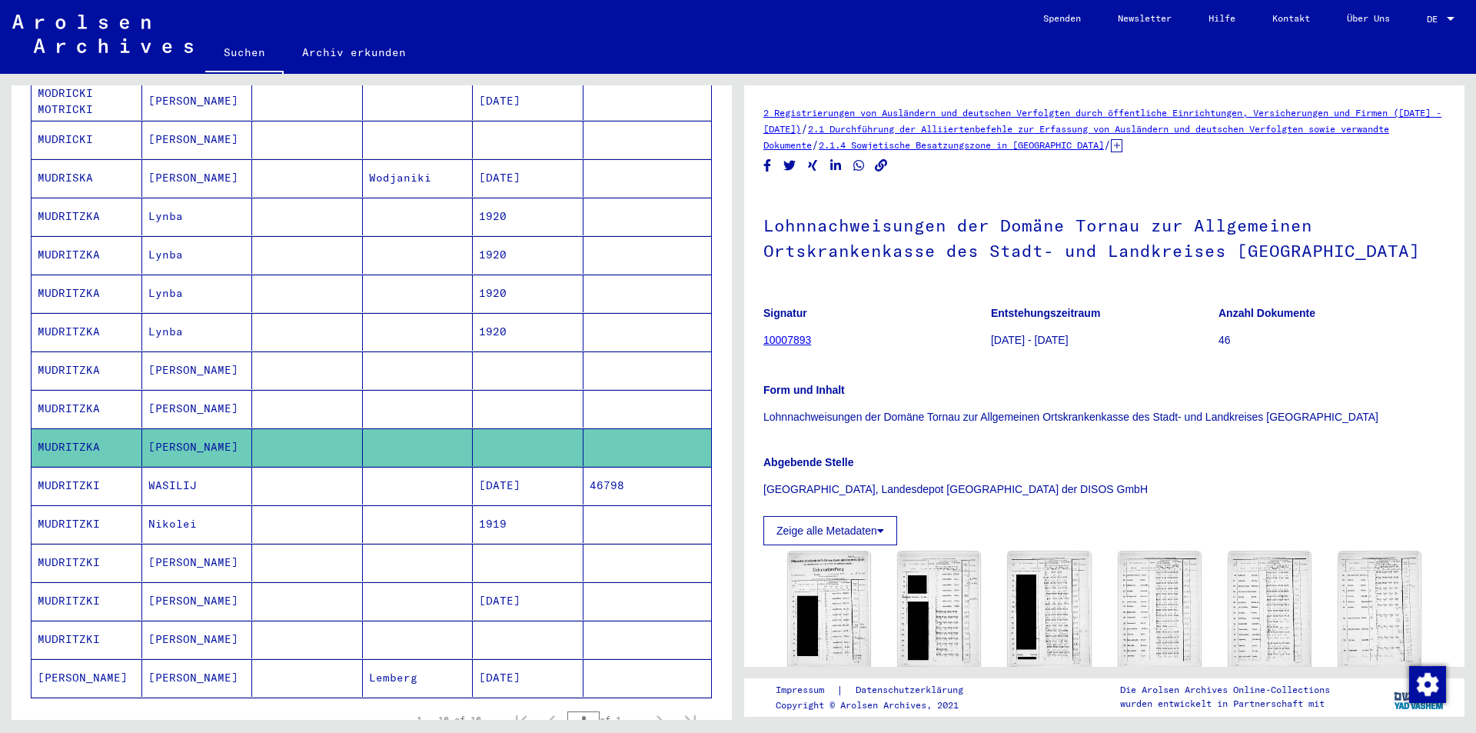
scroll to position [281, 0]
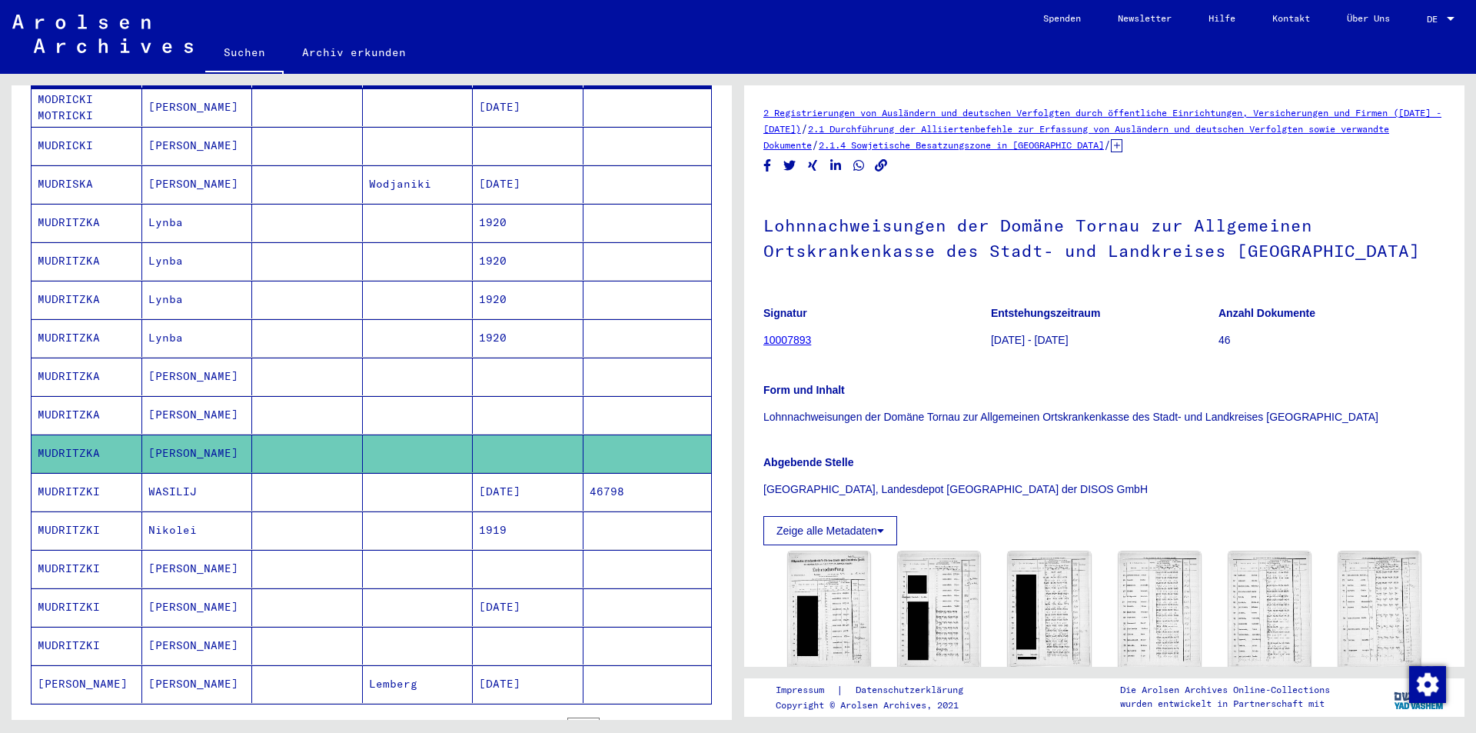
click at [317, 332] on mat-cell at bounding box center [307, 338] width 111 height 38
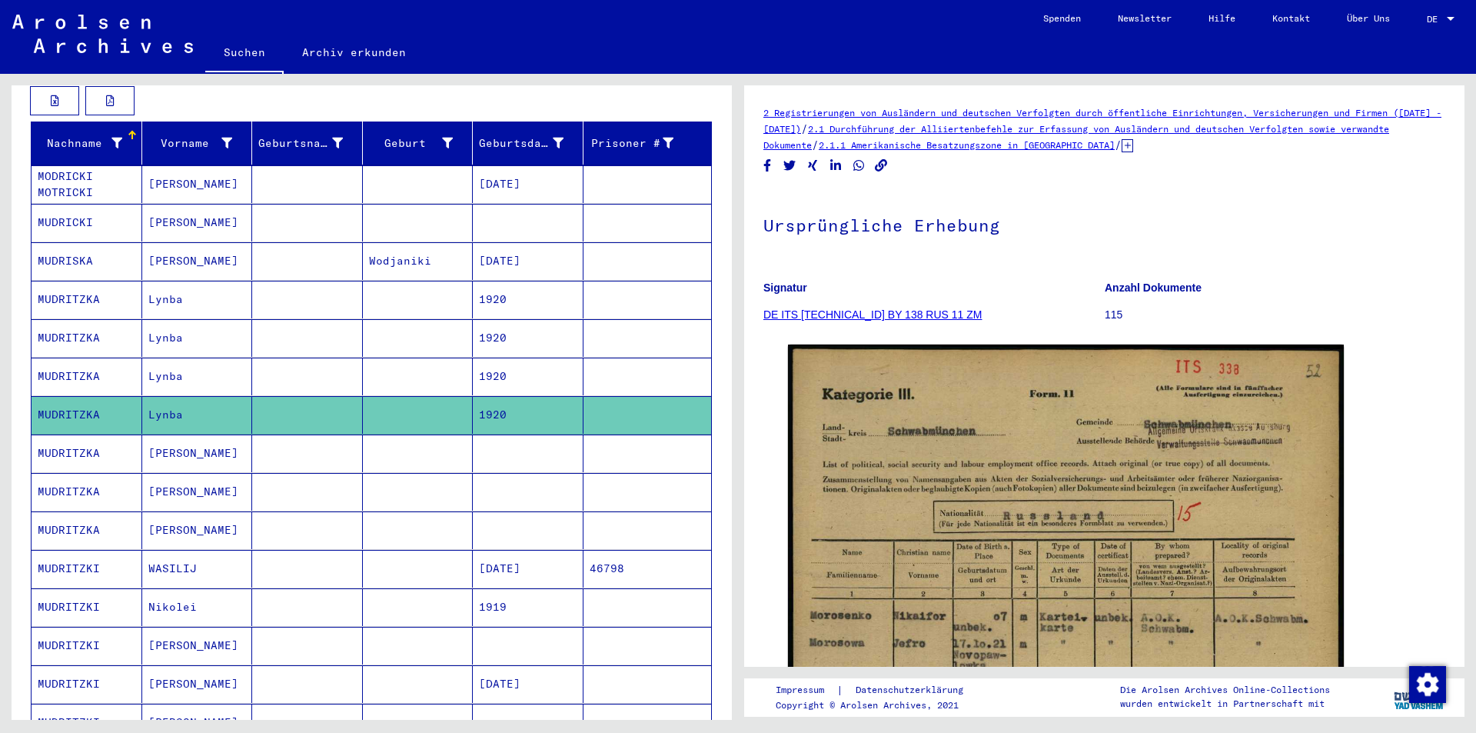
click at [337, 253] on mat-cell at bounding box center [307, 261] width 111 height 38
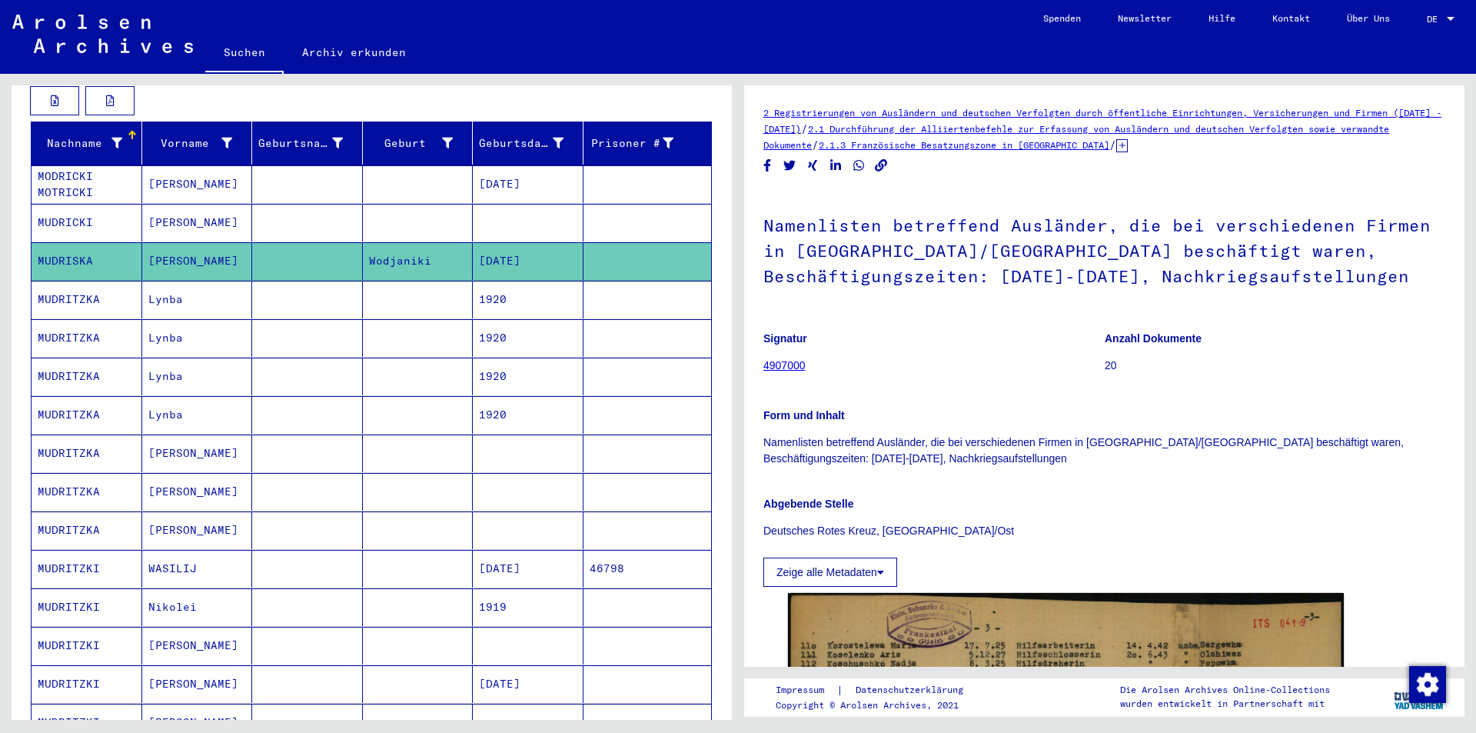
click at [332, 175] on mat-cell at bounding box center [307, 184] width 111 height 38
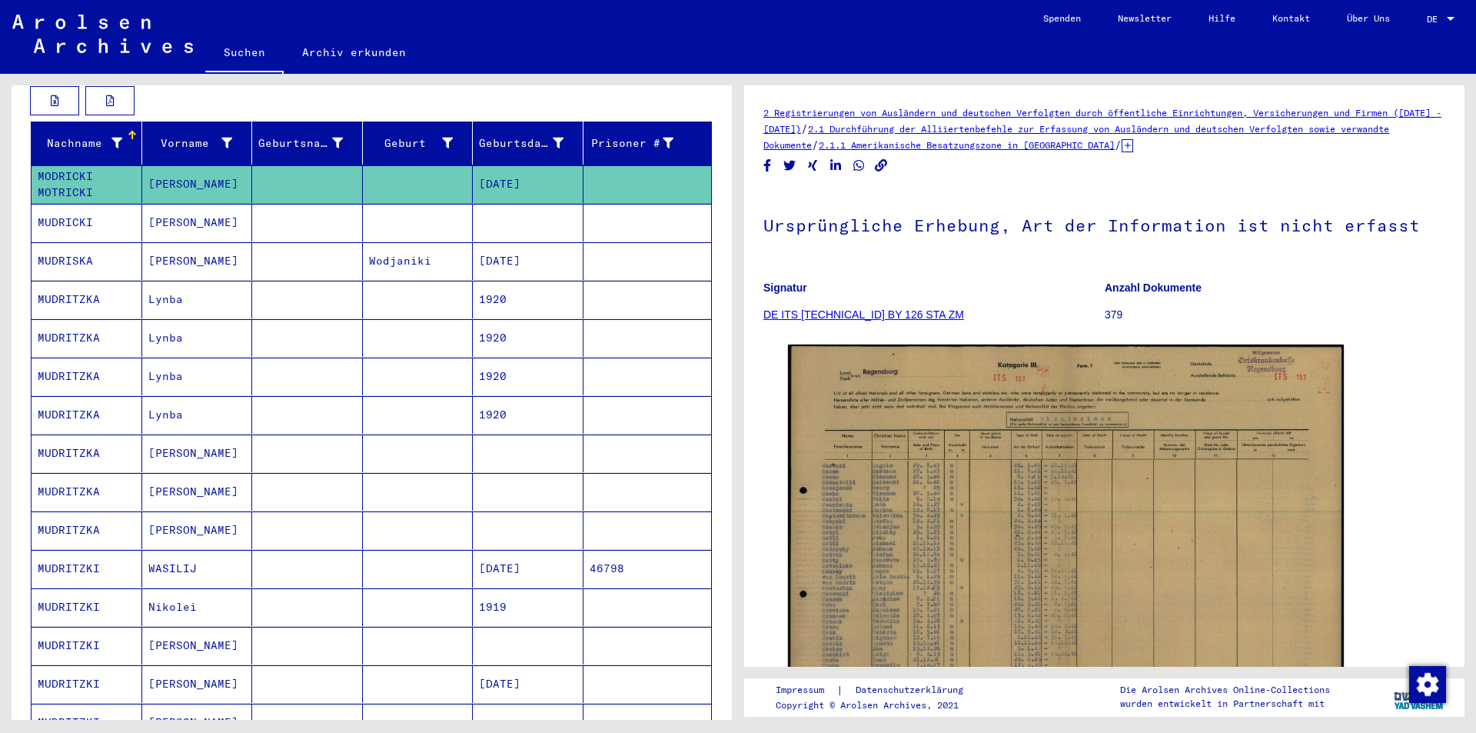
click at [323, 213] on mat-cell at bounding box center [307, 223] width 111 height 38
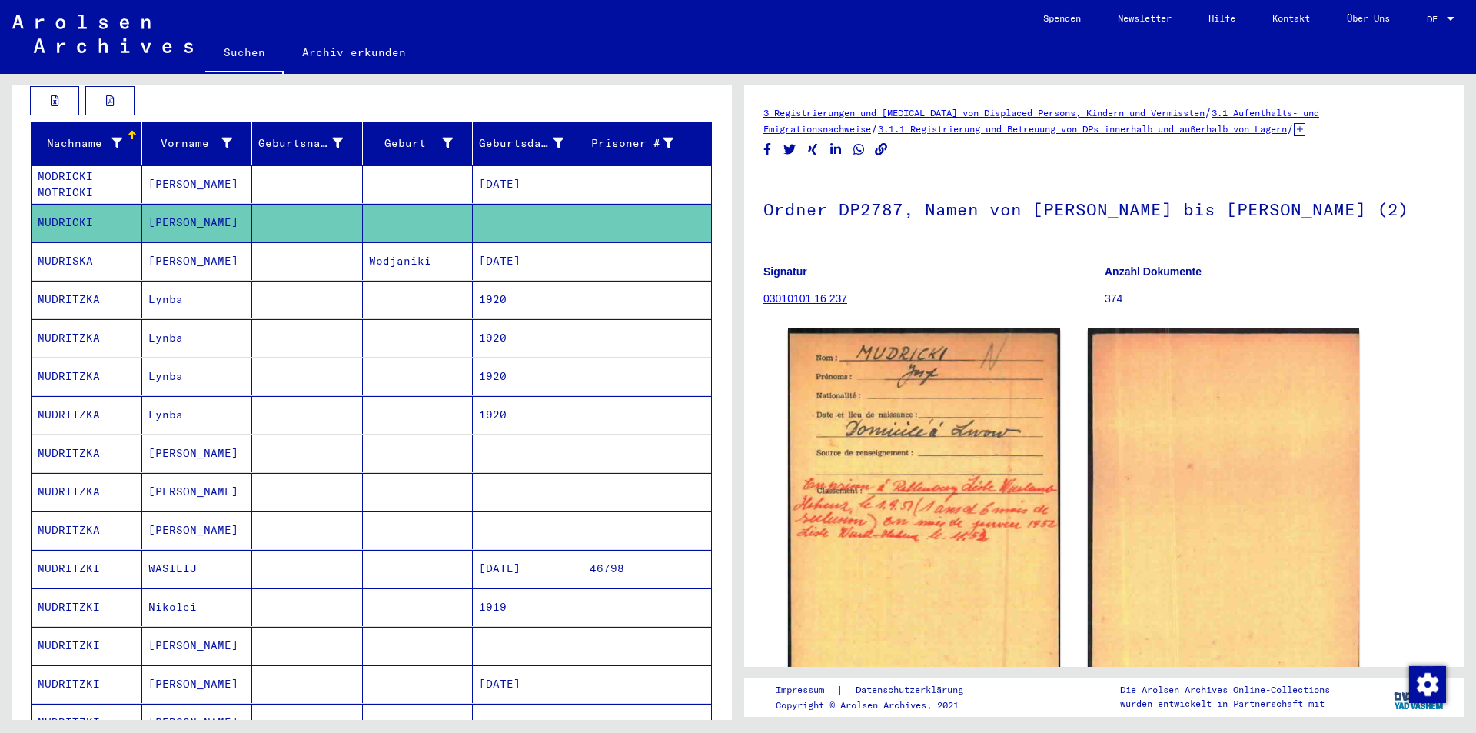
click at [331, 175] on mat-cell at bounding box center [307, 184] width 111 height 38
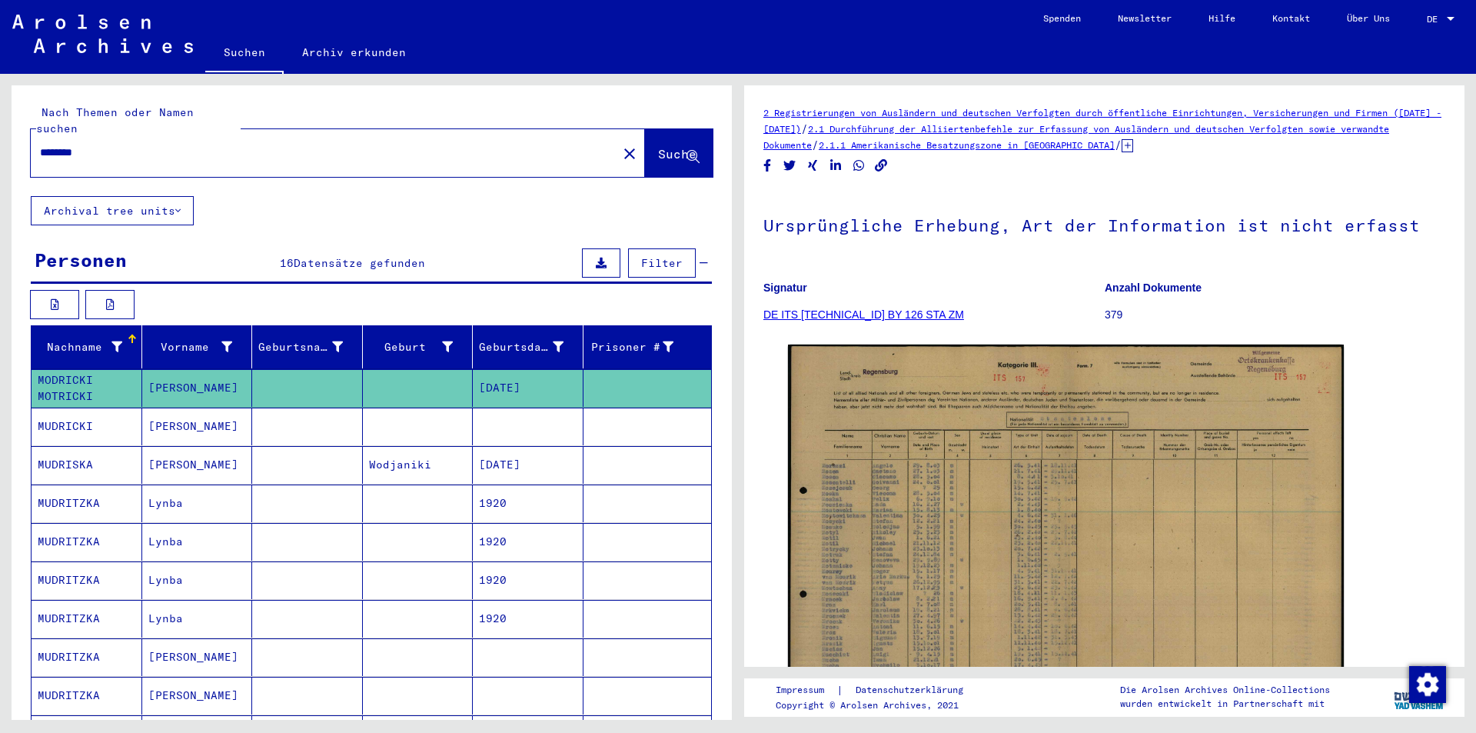
click at [614, 147] on button "close" at bounding box center [629, 153] width 31 height 31
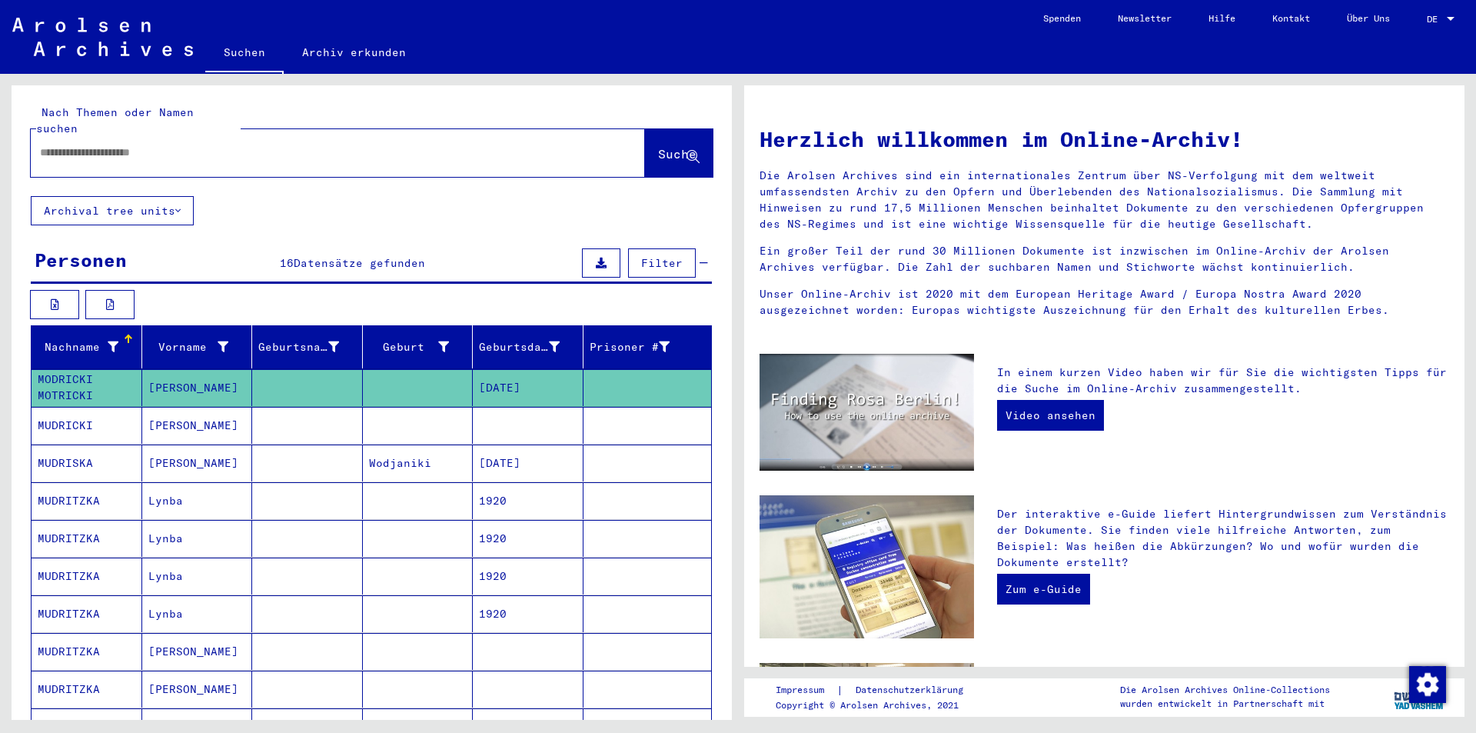
click at [341, 135] on div at bounding box center [315, 152] width 568 height 35
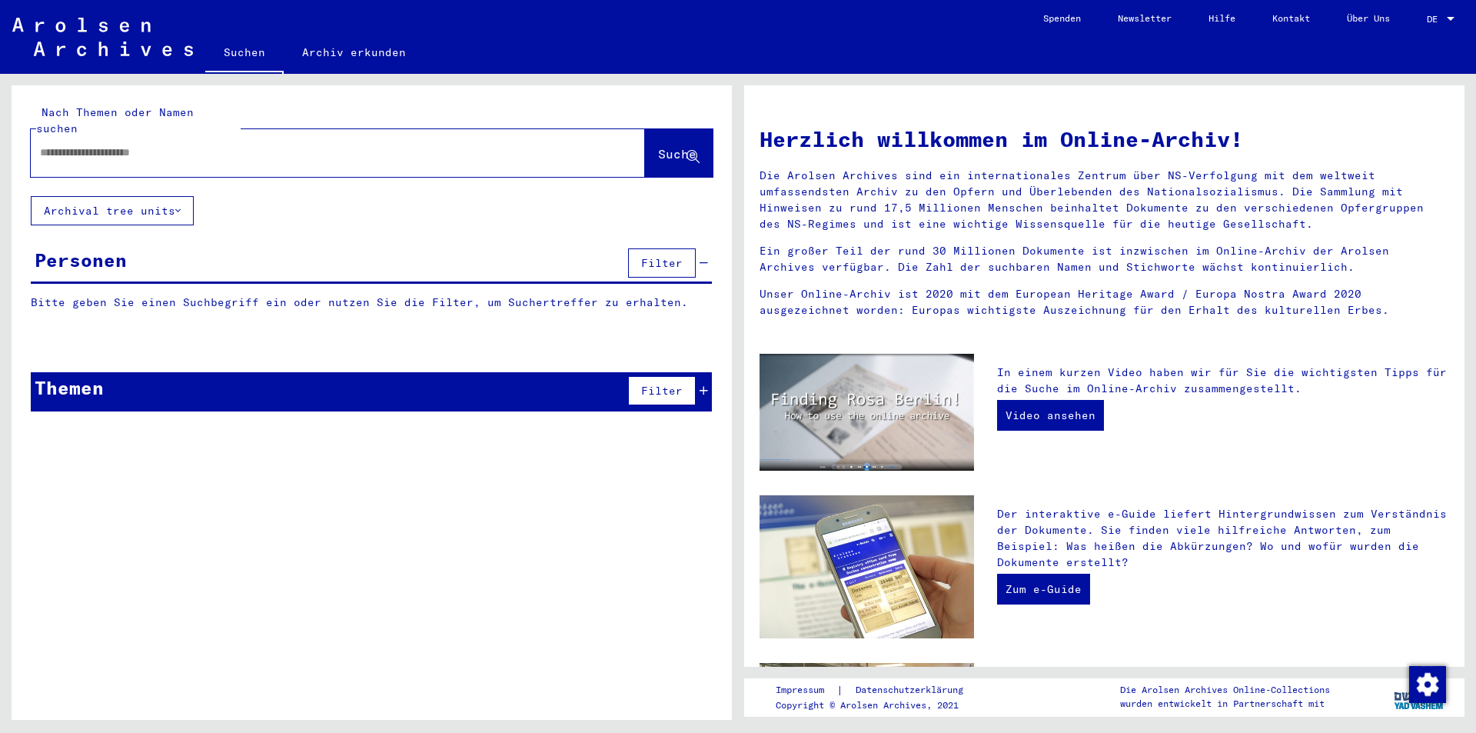
click at [394, 135] on div at bounding box center [315, 152] width 568 height 35
click at [345, 145] on input "text" at bounding box center [319, 153] width 559 height 16
paste input "**********"
type input "**********"
click at [653, 147] on button "Suche" at bounding box center [679, 153] width 68 height 48
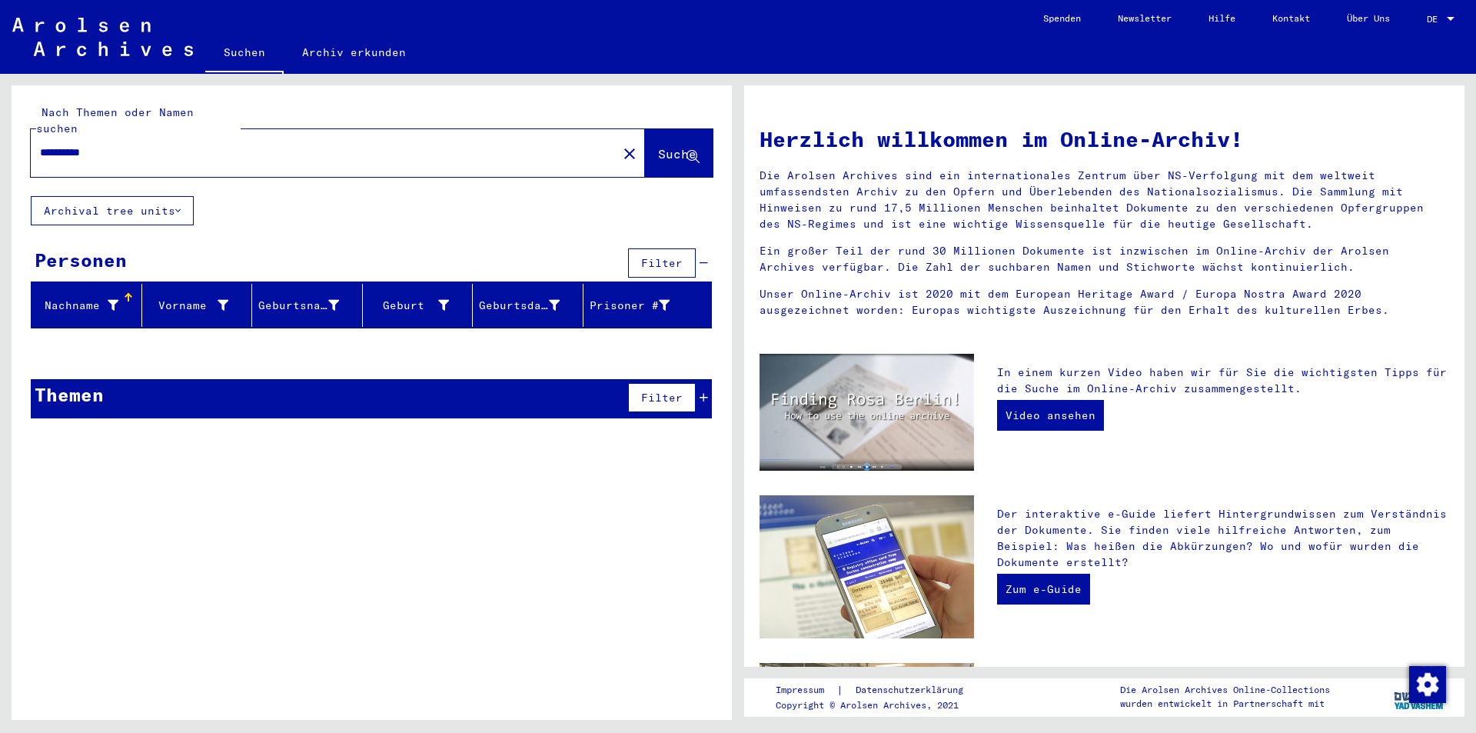
click at [614, 138] on button "close" at bounding box center [629, 153] width 31 height 31
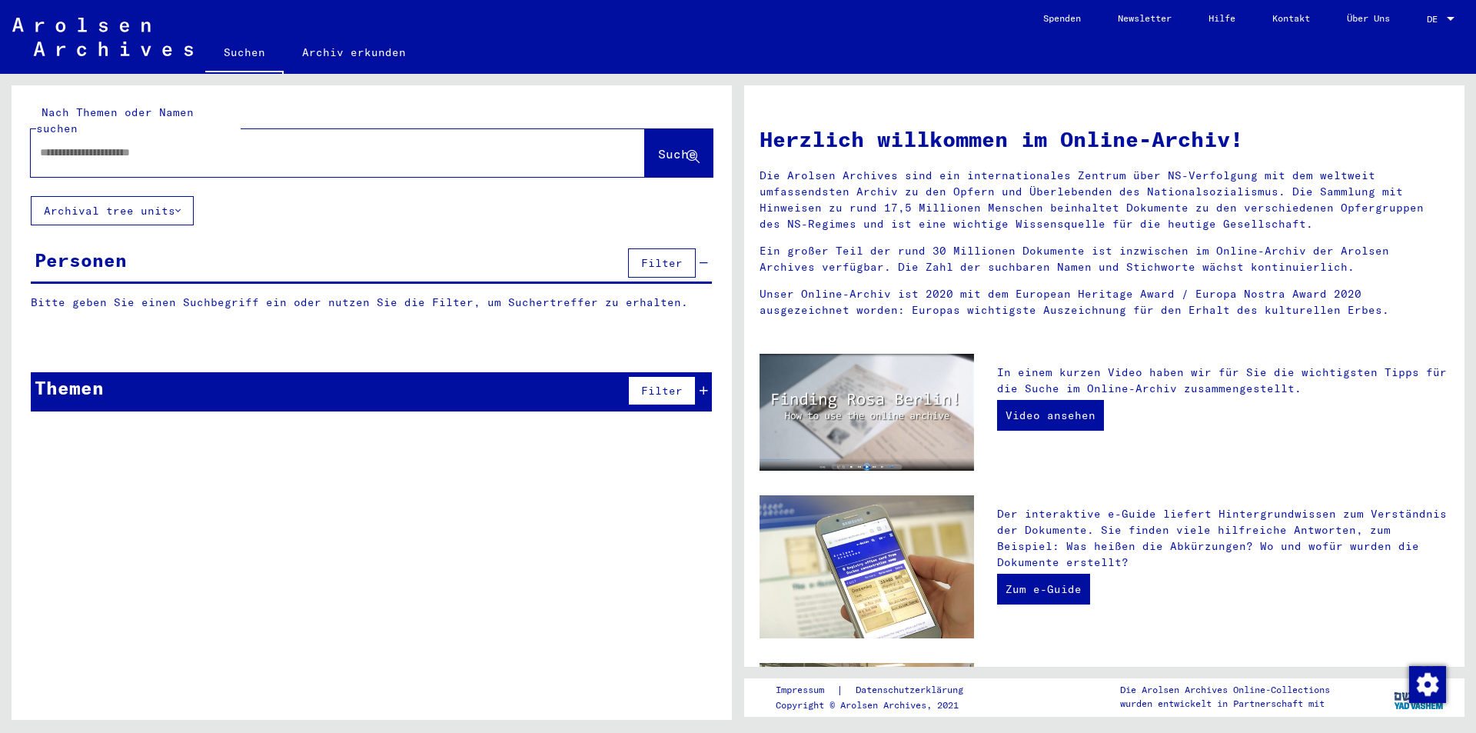
click at [494, 145] on input "text" at bounding box center [319, 153] width 559 height 16
paste input "**********"
click at [658, 146] on span "Suche" at bounding box center [677, 153] width 38 height 15
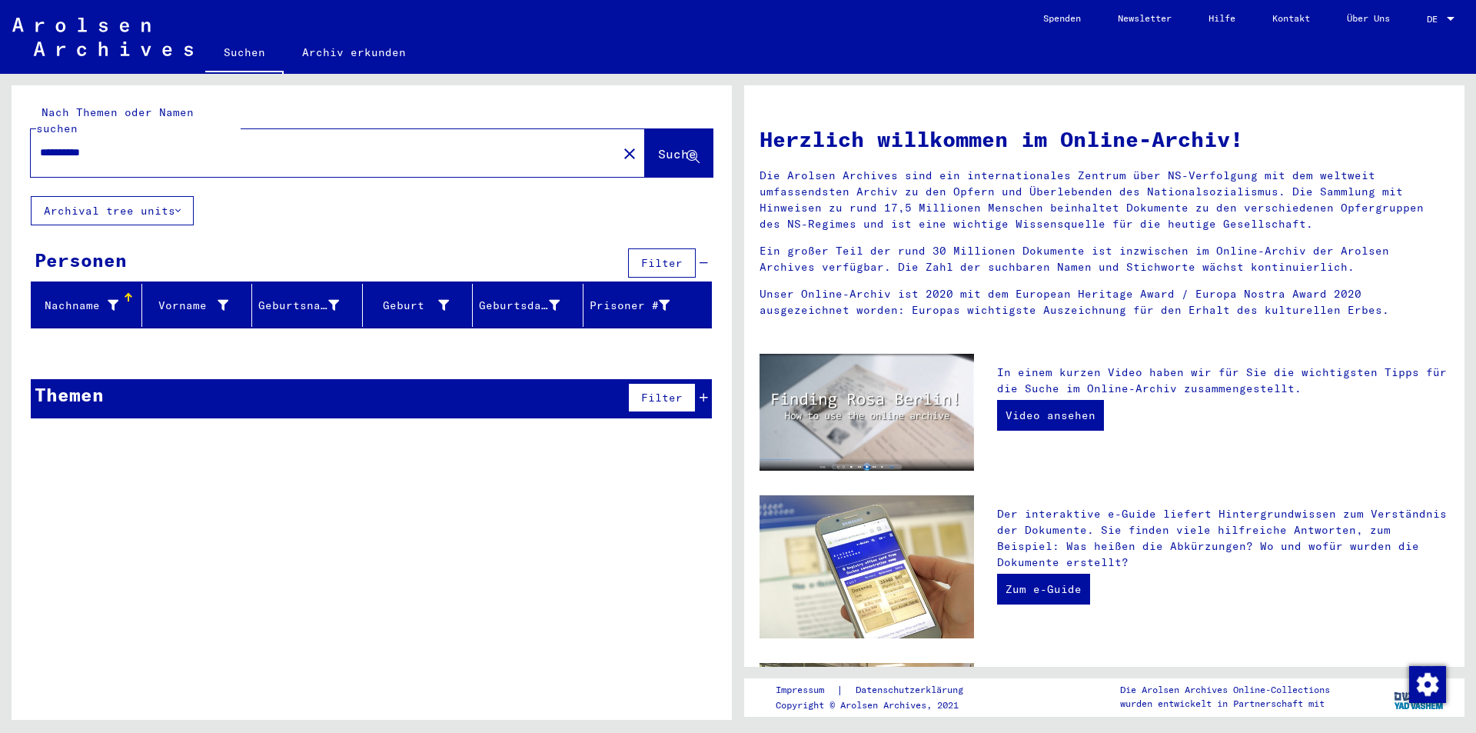
click at [400, 157] on div "**********" at bounding box center [338, 153] width 614 height 48
click at [411, 145] on input "**********" at bounding box center [319, 153] width 559 height 16
paste input "text"
type input "*********"
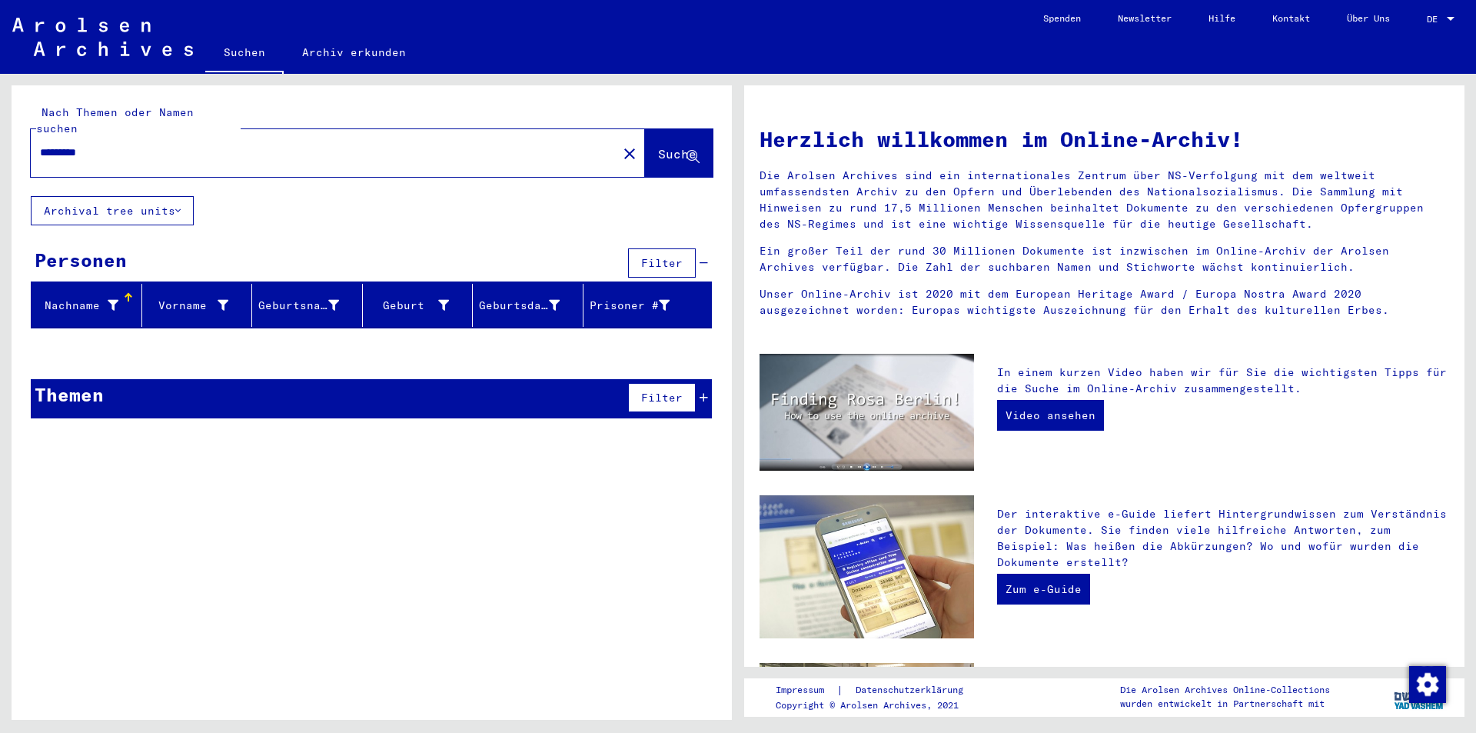
click at [658, 147] on span "Suche" at bounding box center [679, 155] width 42 height 16
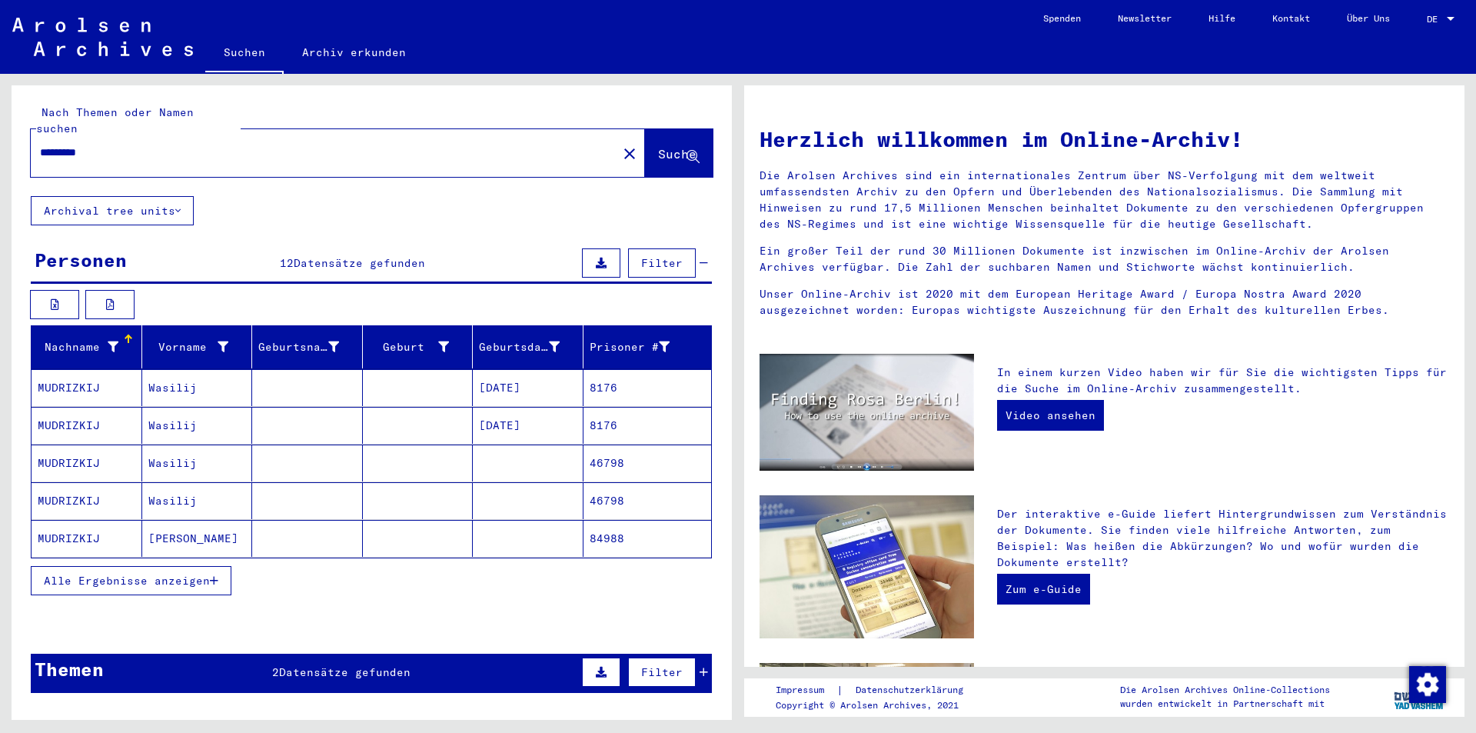
click at [181, 575] on button "Alle Ergebnisse anzeigen" at bounding box center [131, 580] width 201 height 29
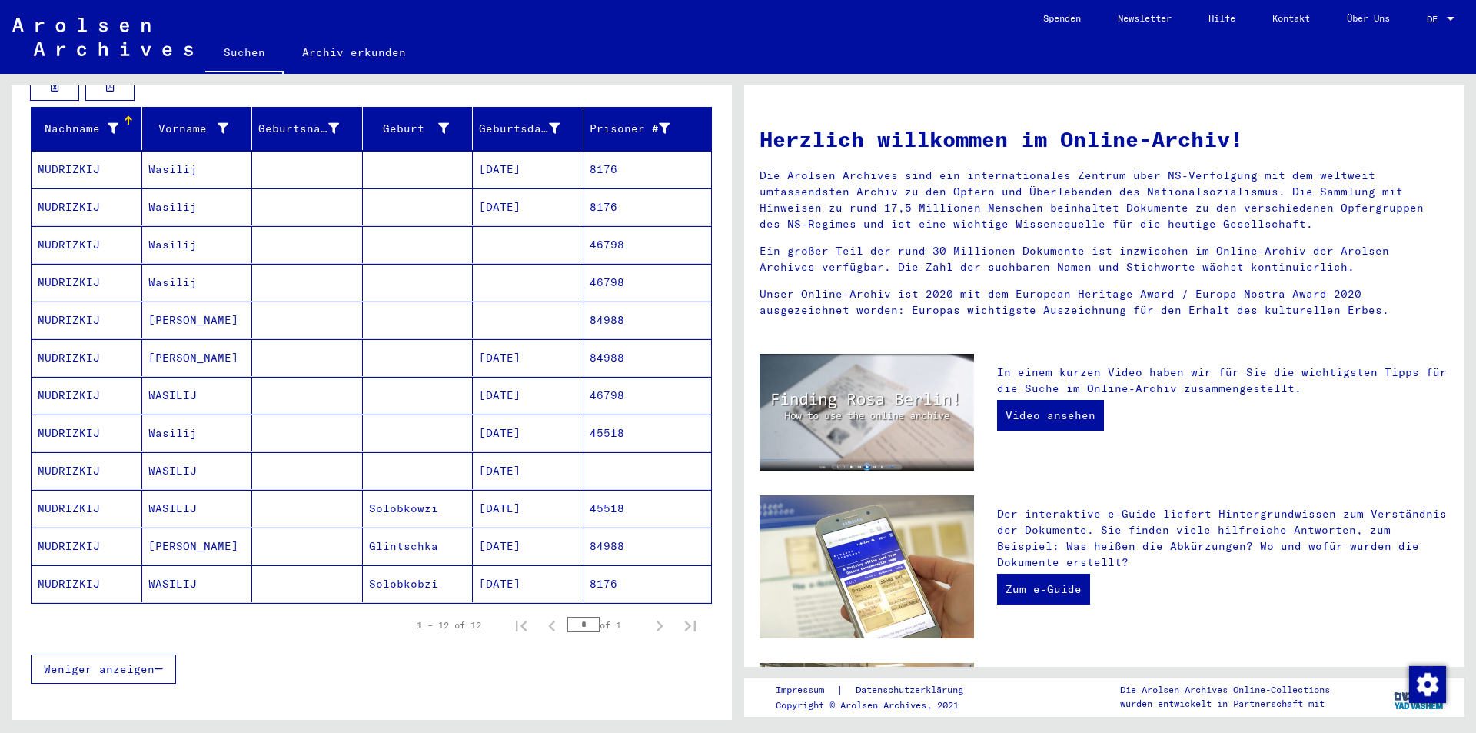
scroll to position [231, 0]
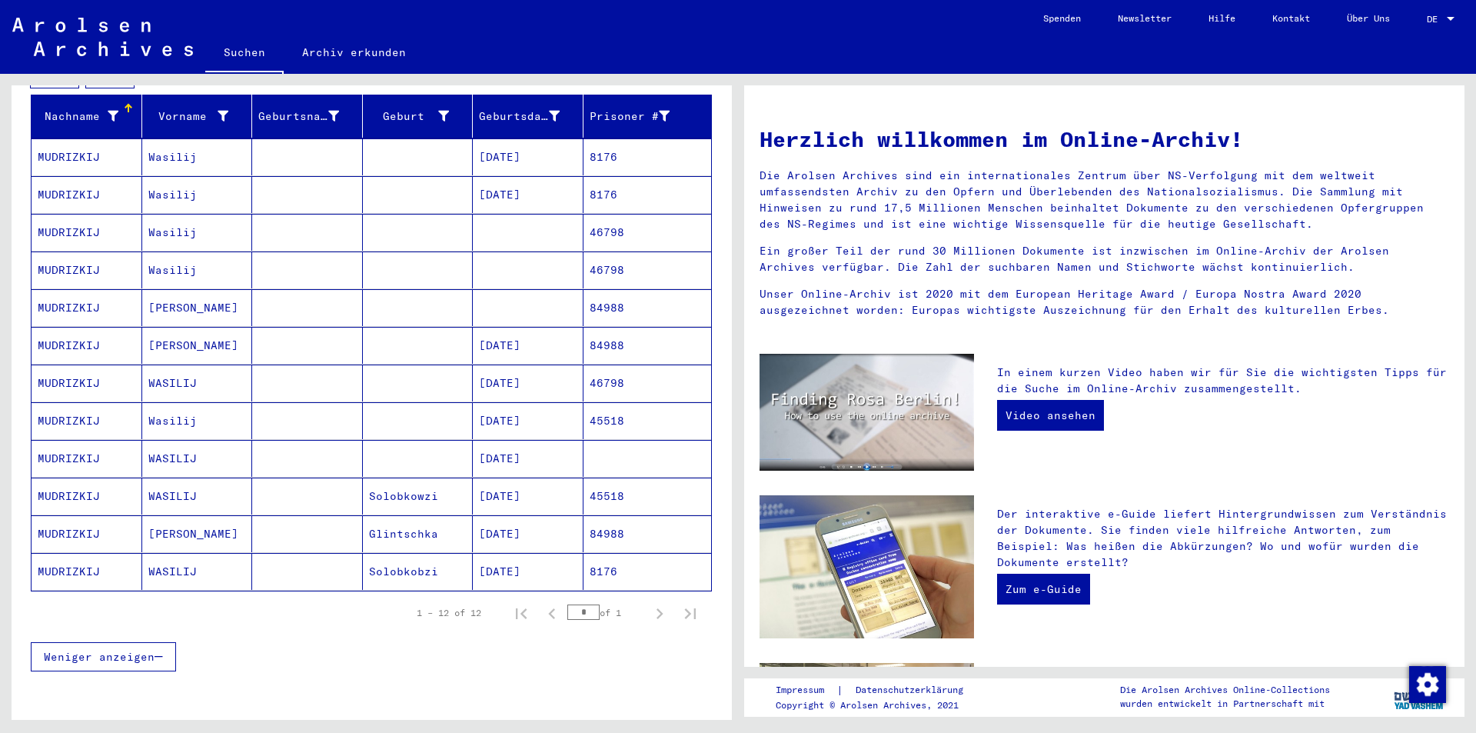
click at [372, 564] on mat-cell "Solobkobzi" at bounding box center [418, 571] width 111 height 37
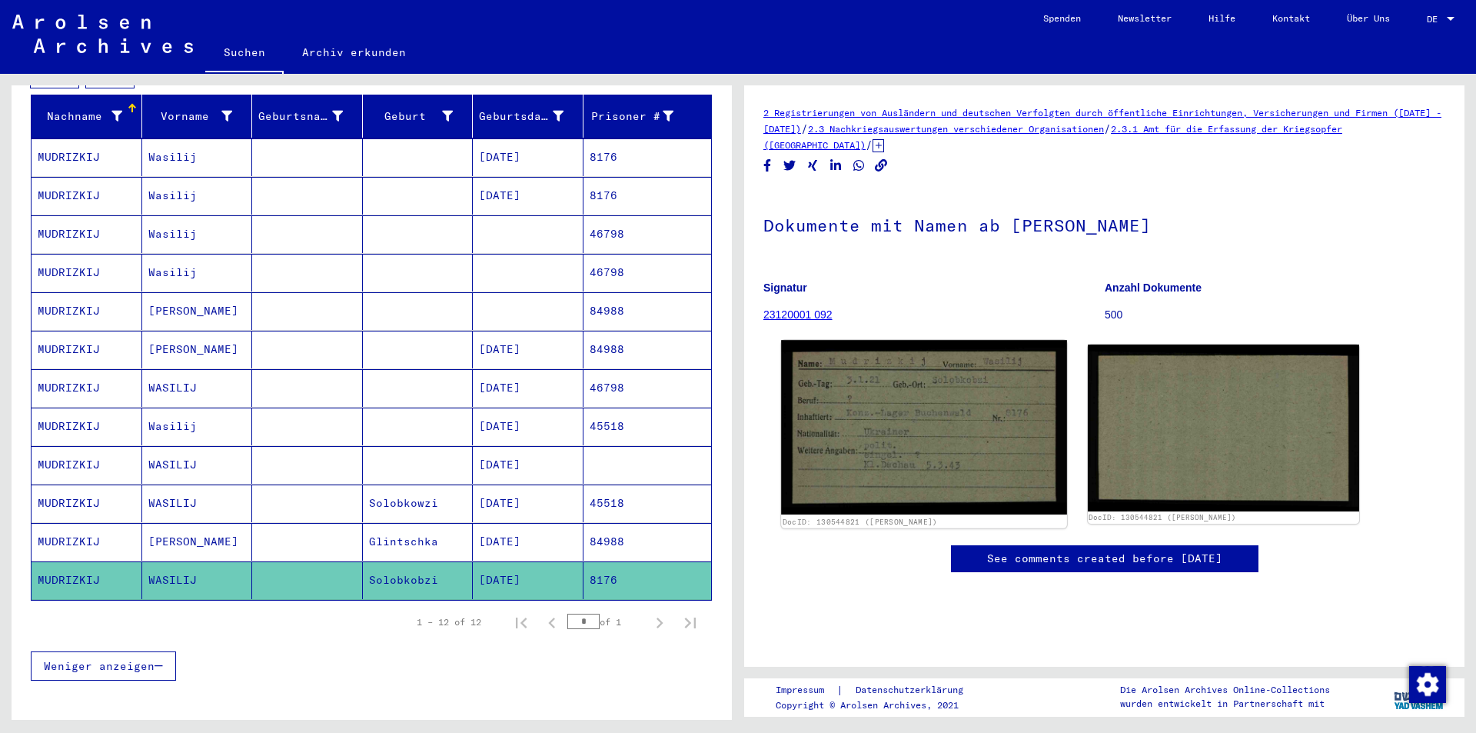
click at [933, 453] on img at bounding box center [923, 427] width 285 height 175
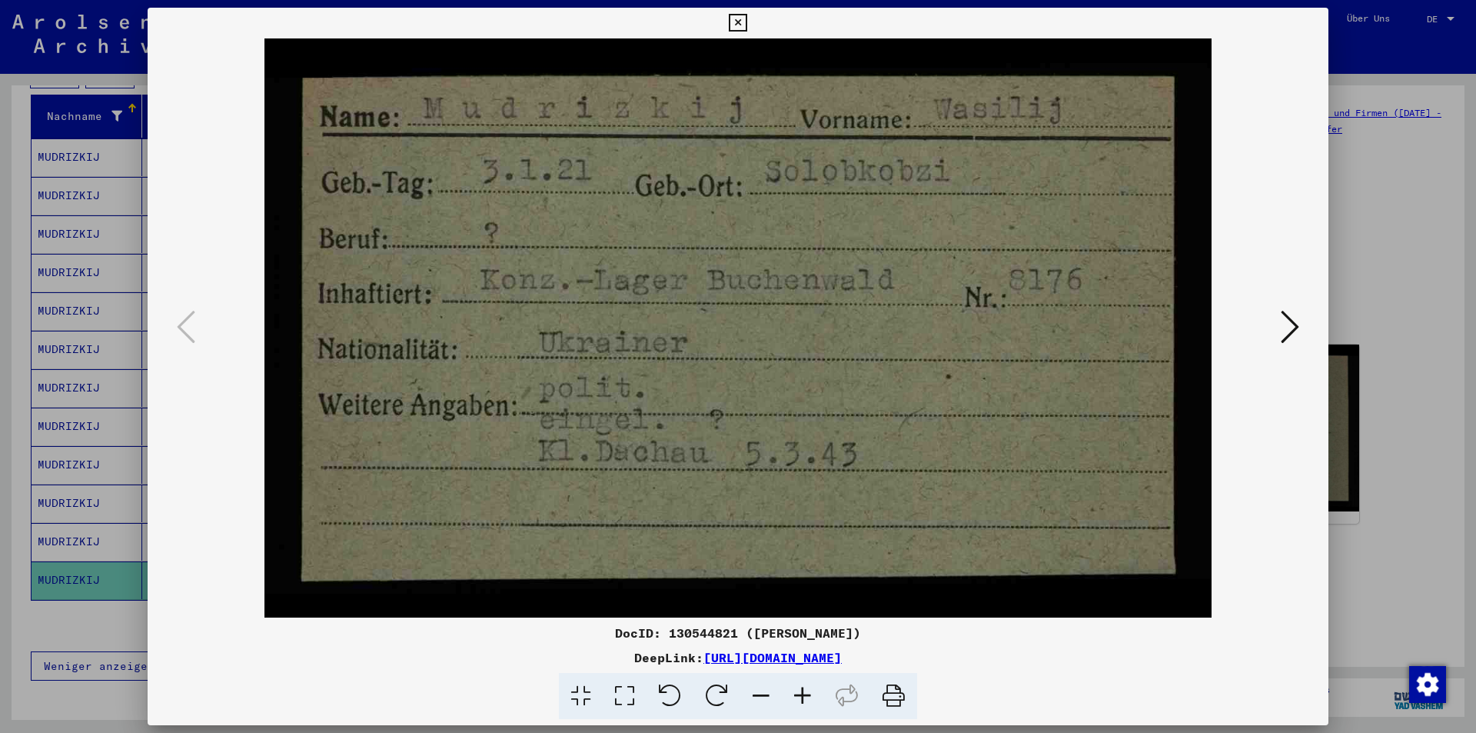
click at [1367, 254] on div at bounding box center [738, 366] width 1476 height 733
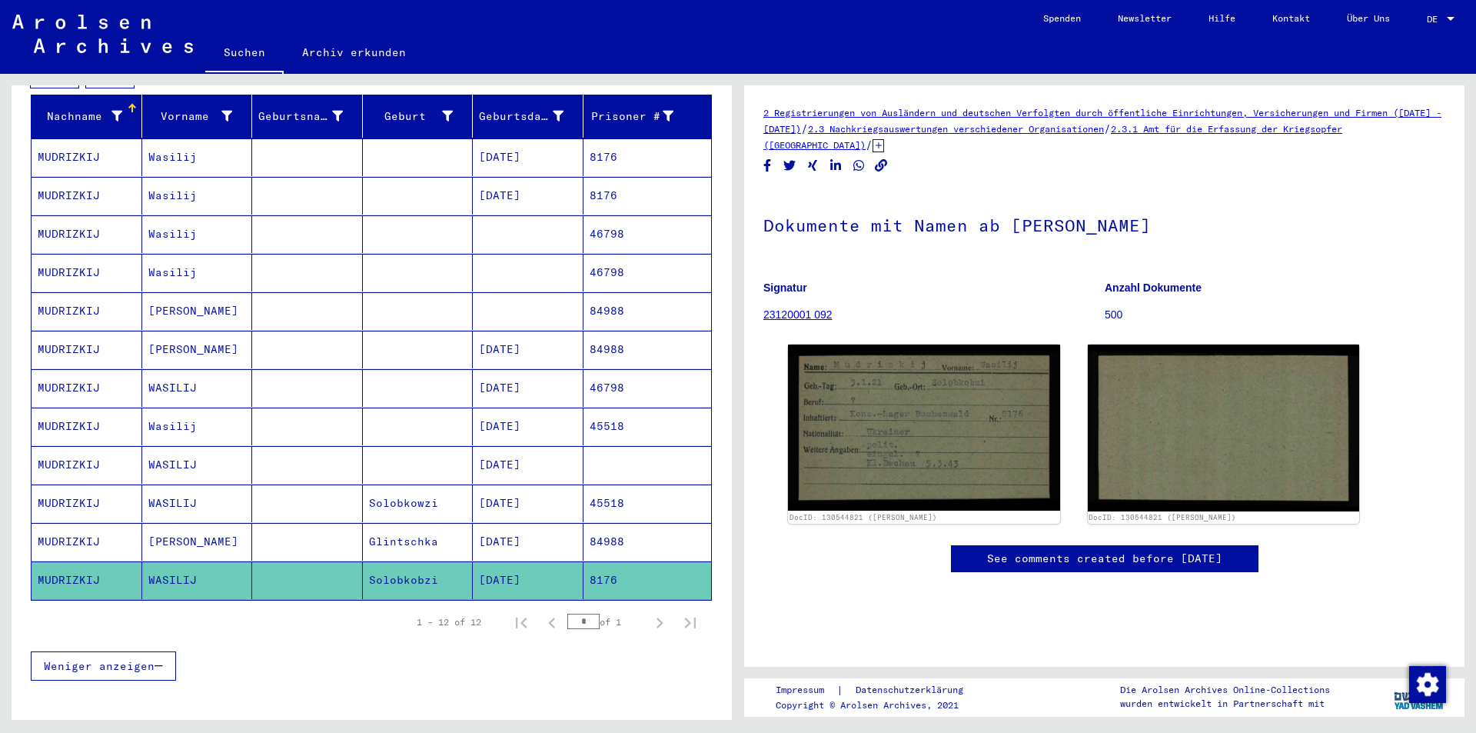
click at [498, 523] on mat-cell "[DATE]" at bounding box center [528, 542] width 111 height 38
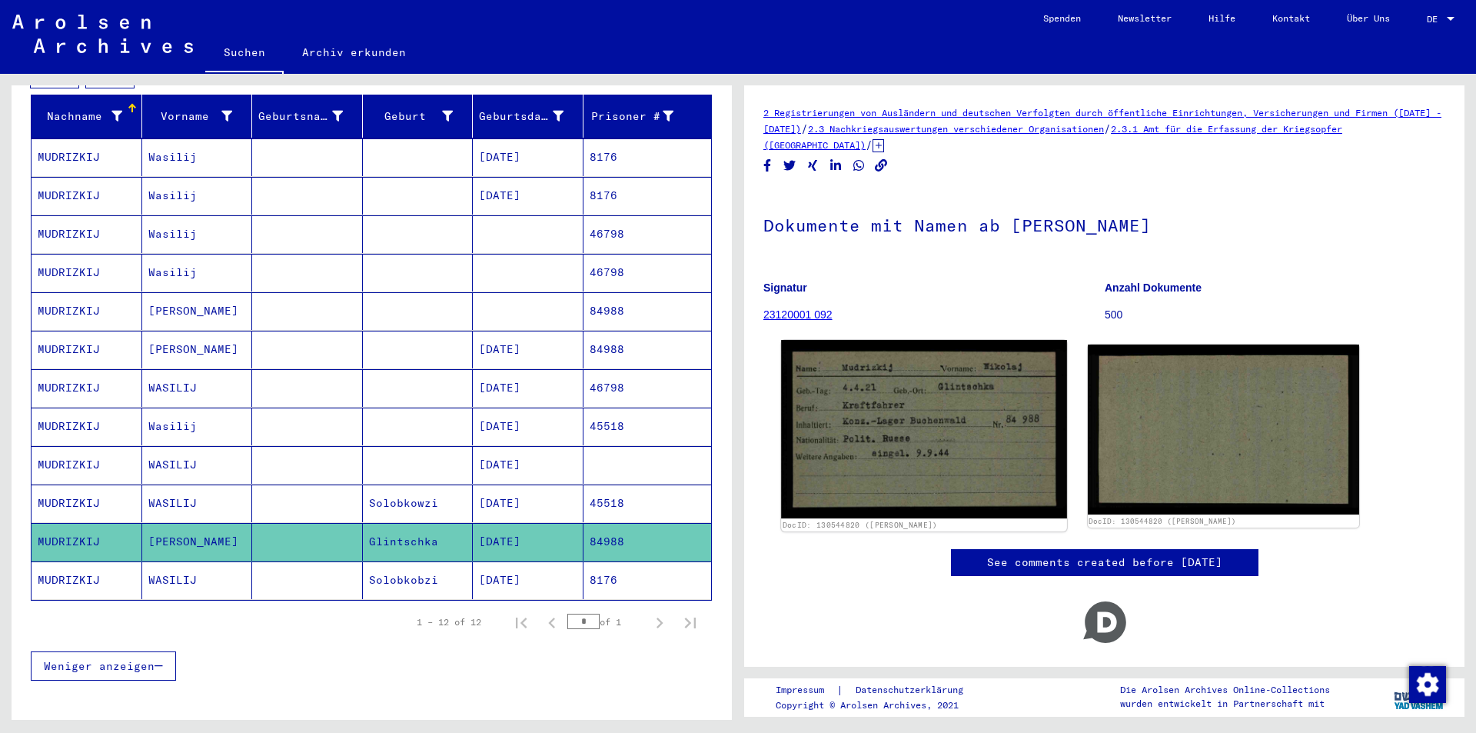
click at [913, 424] on img at bounding box center [923, 429] width 285 height 178
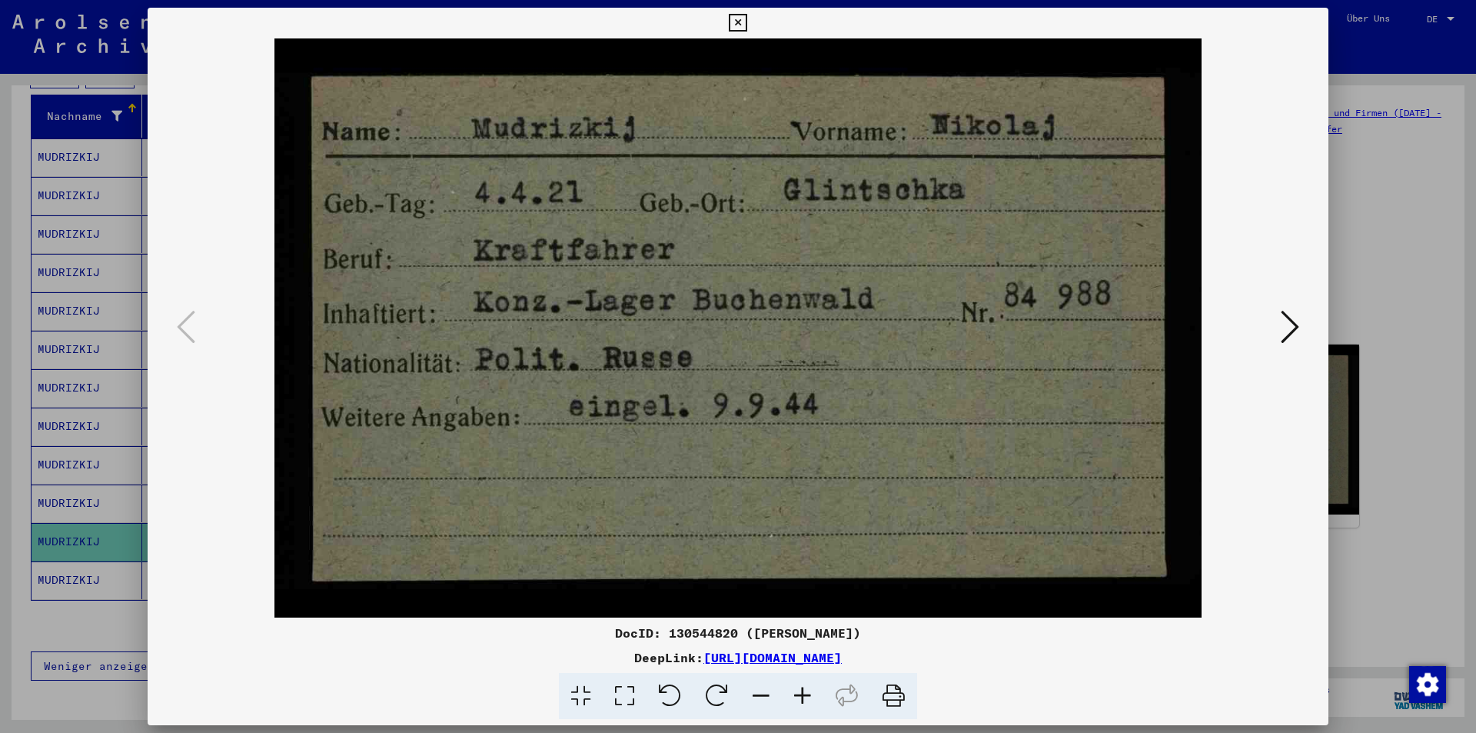
click at [1388, 211] on div at bounding box center [738, 366] width 1476 height 733
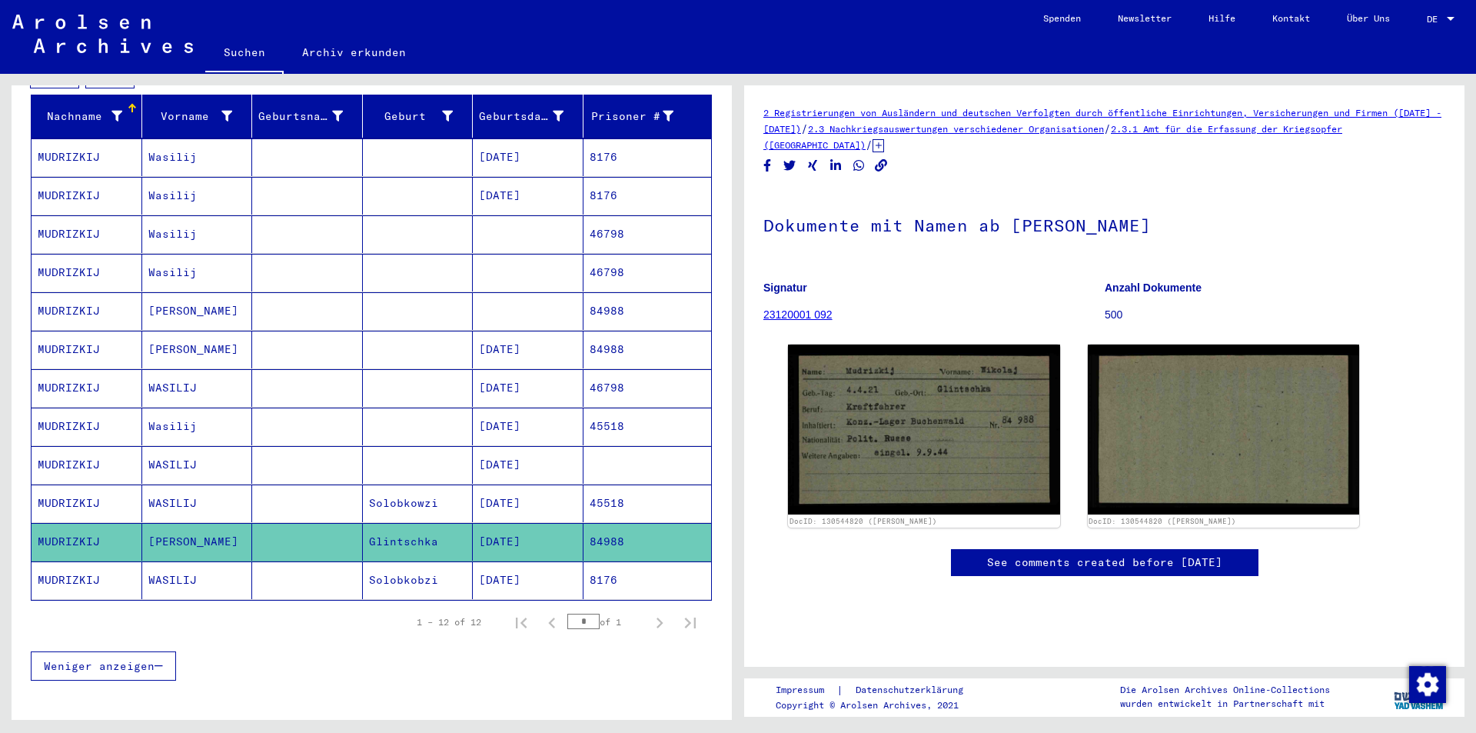
click at [234, 490] on mat-cell "WASILIJ" at bounding box center [197, 503] width 111 height 38
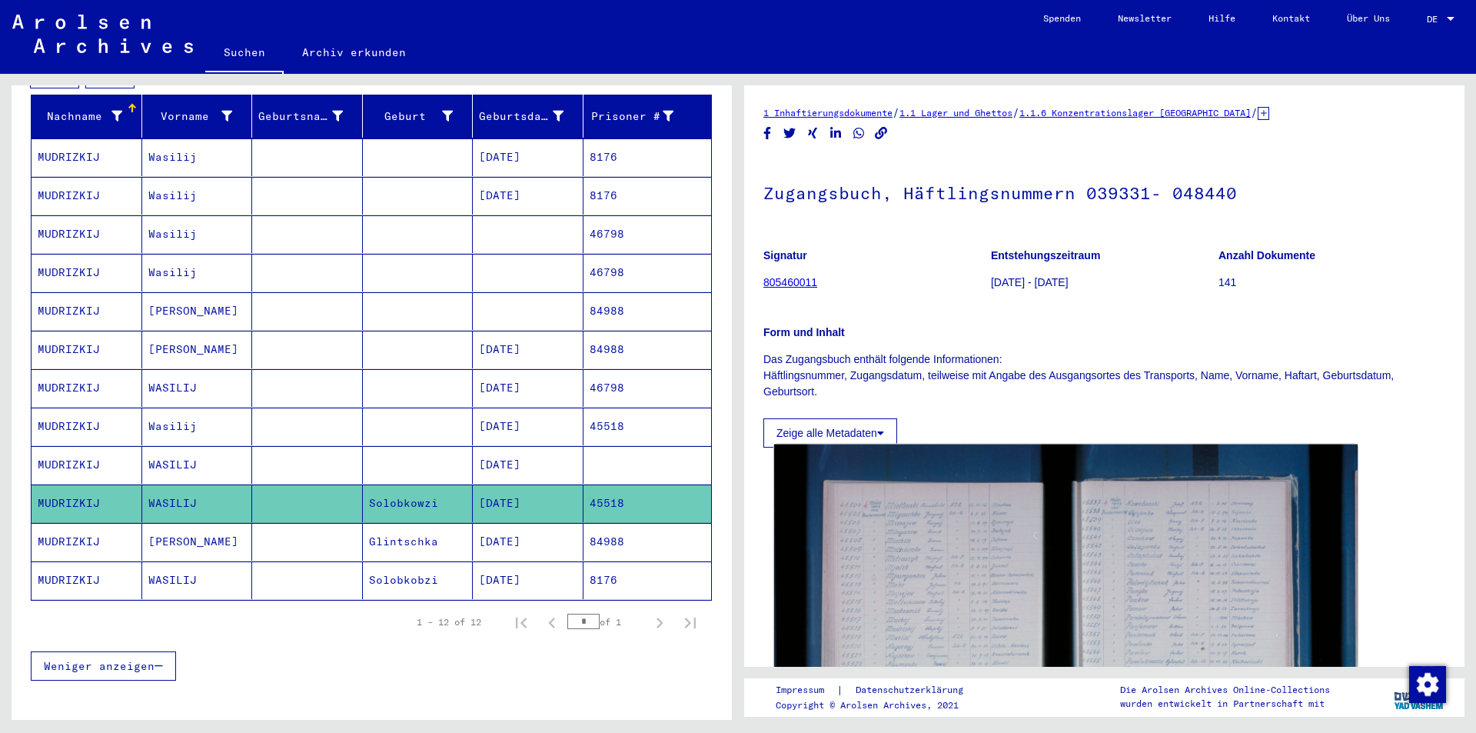
click at [992, 527] on img at bounding box center [1065, 638] width 583 height 389
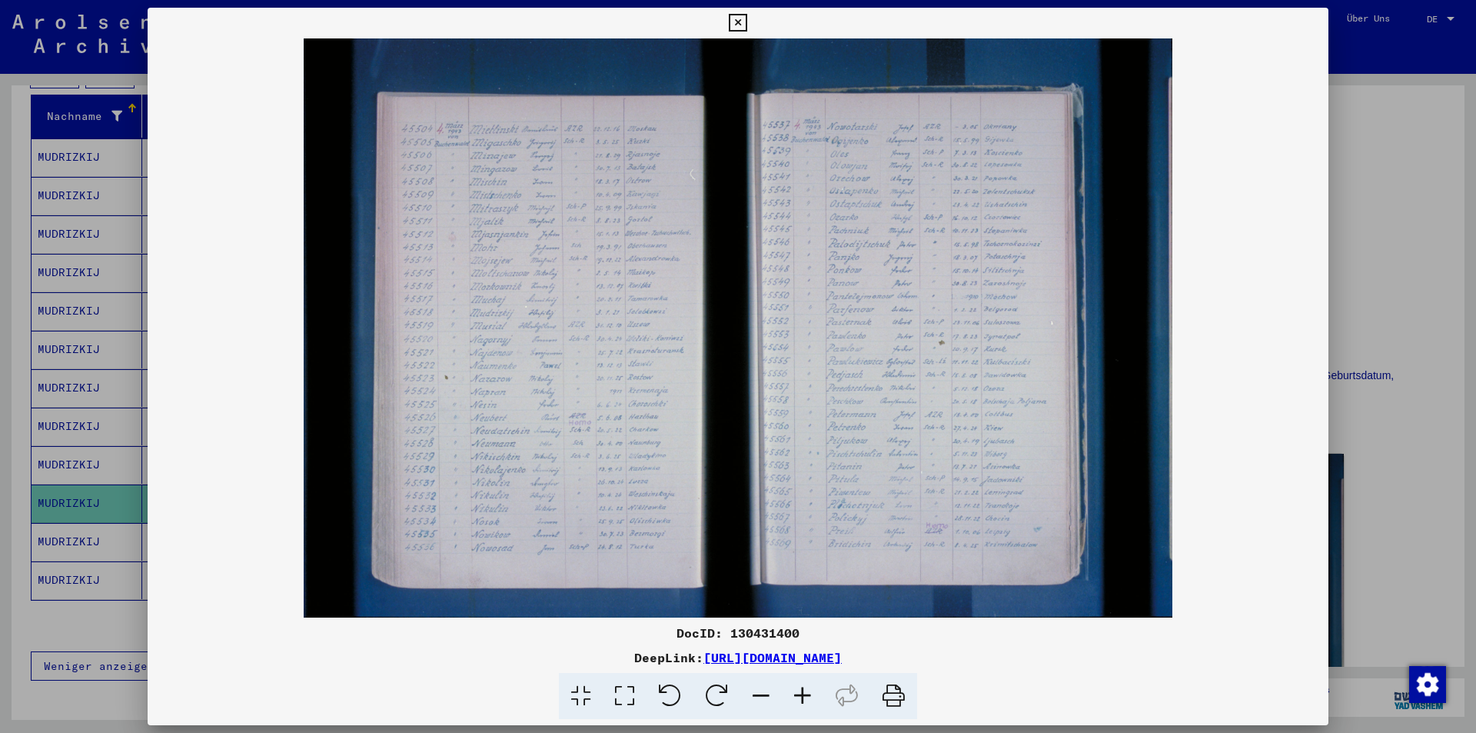
click at [1401, 288] on div at bounding box center [738, 366] width 1476 height 733
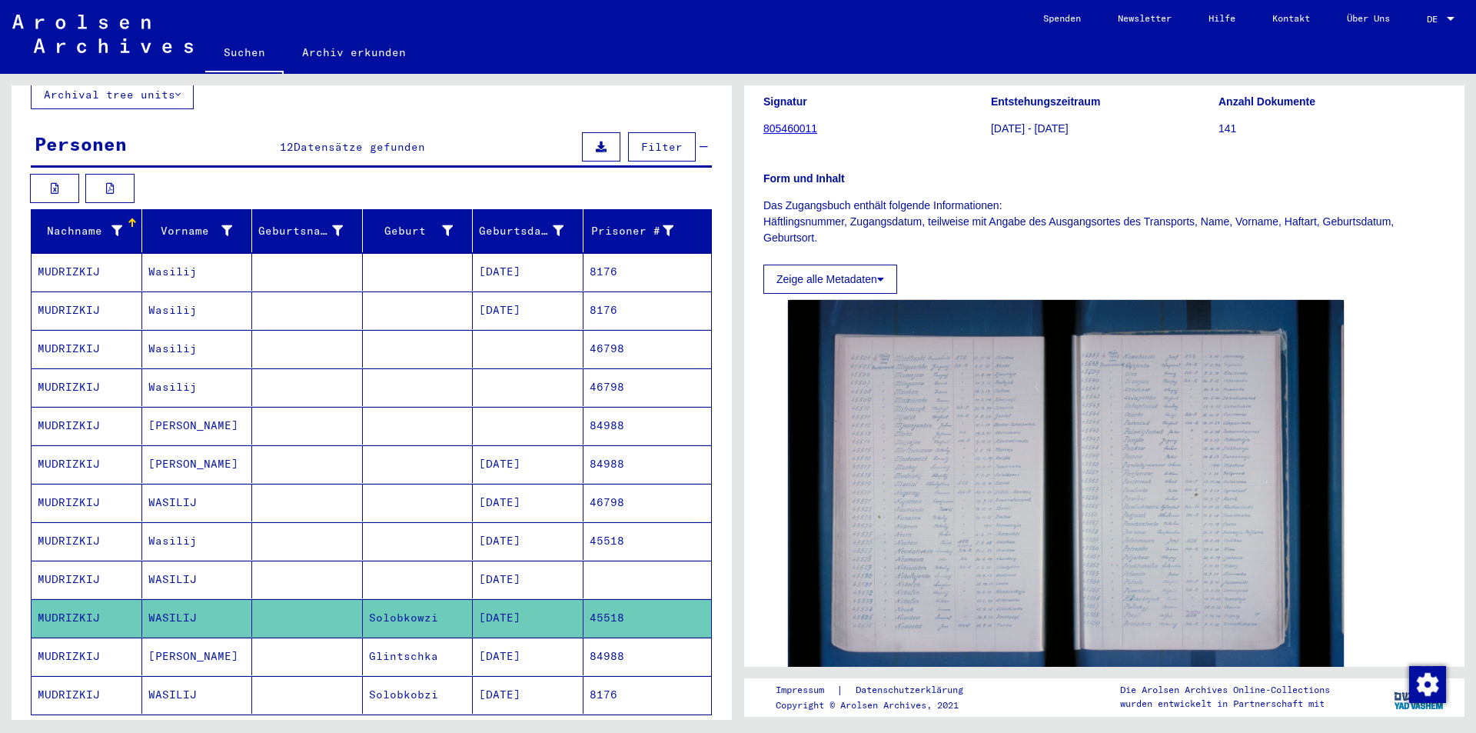
scroll to position [154, 0]
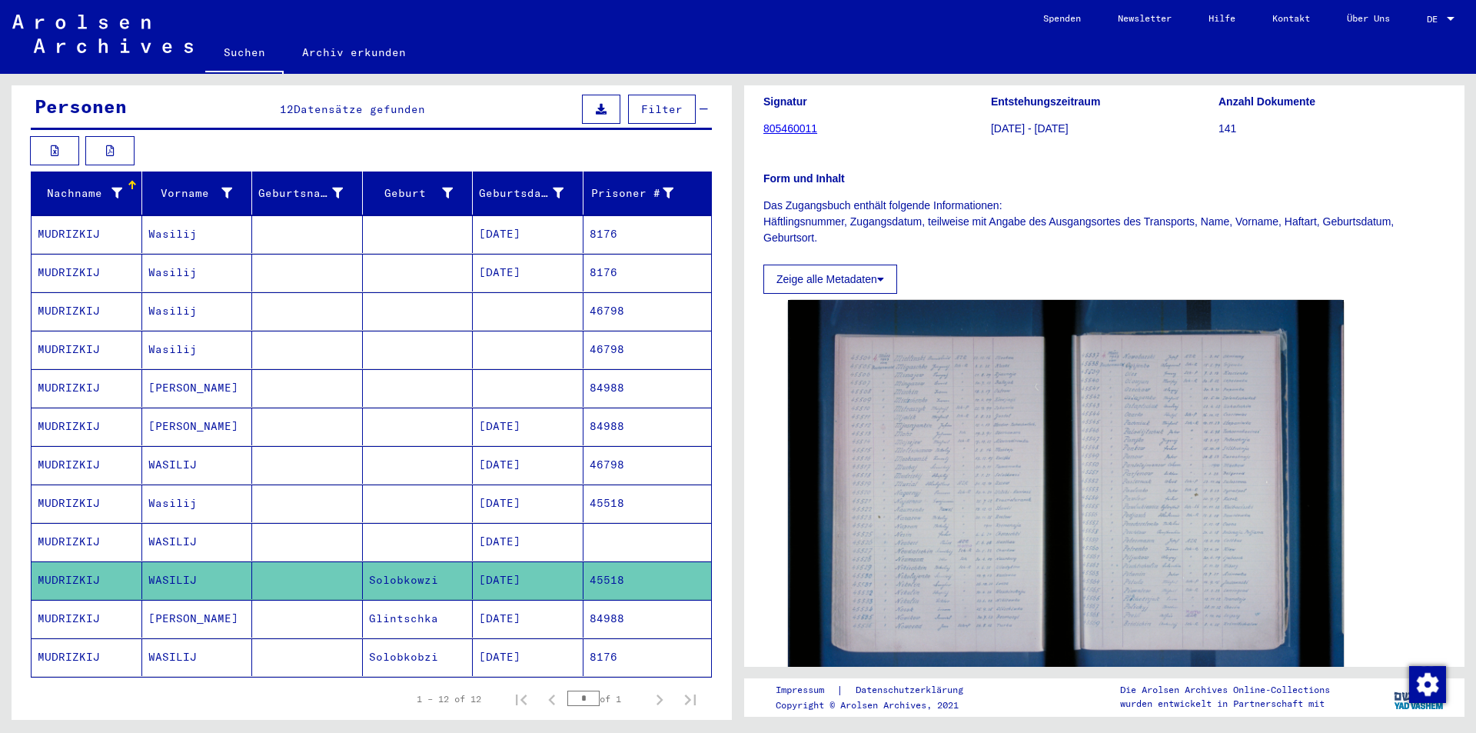
click at [431, 534] on mat-cell at bounding box center [418, 542] width 111 height 38
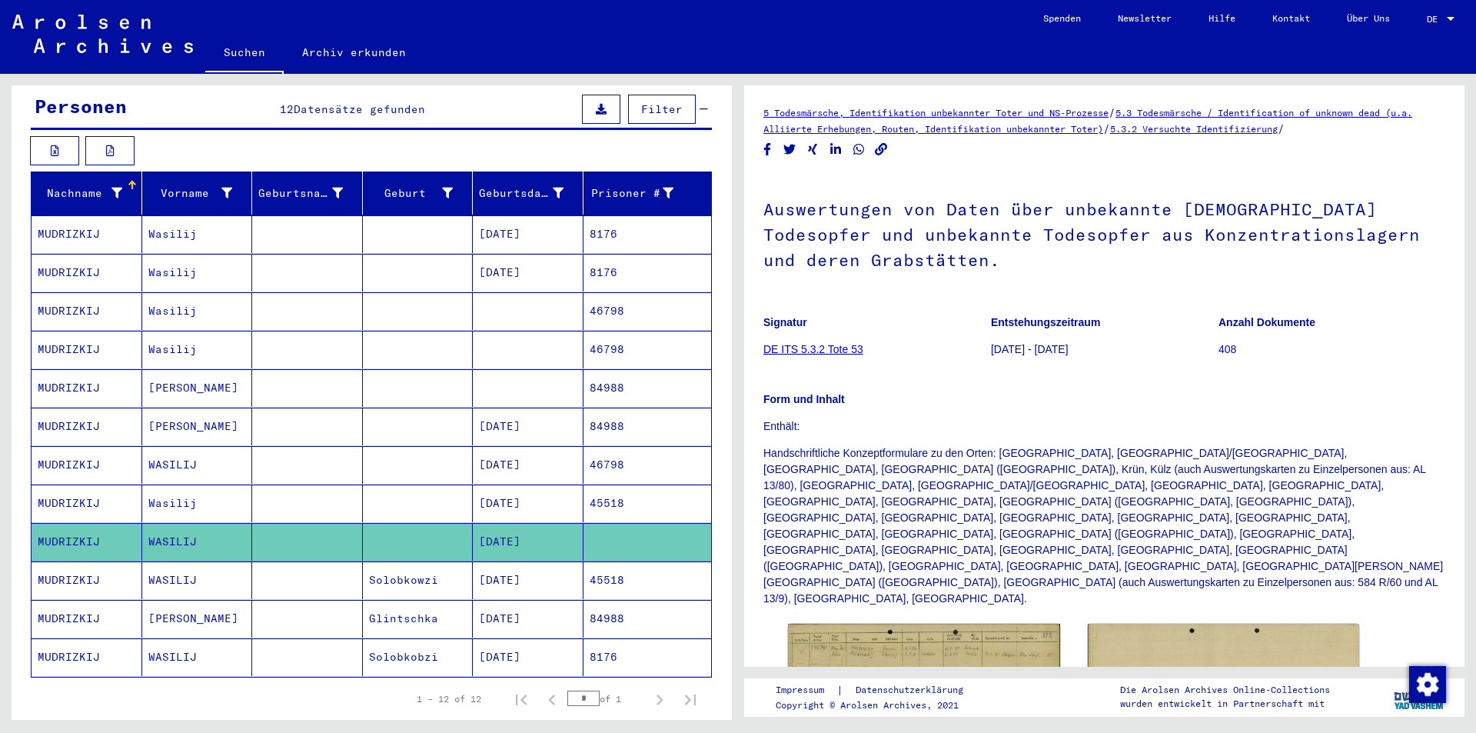
click at [274, 372] on mat-cell at bounding box center [307, 388] width 111 height 38
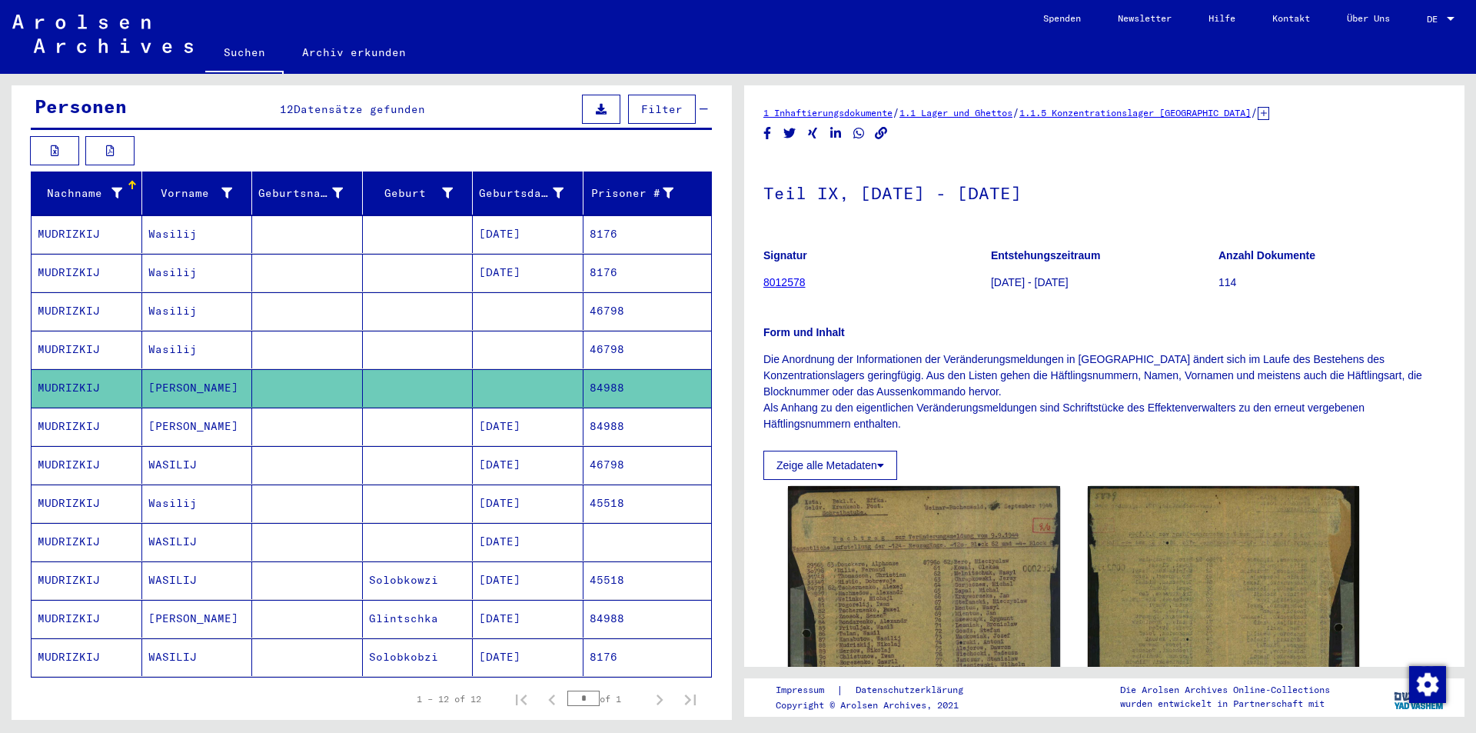
click at [262, 344] on mat-cell at bounding box center [307, 350] width 111 height 38
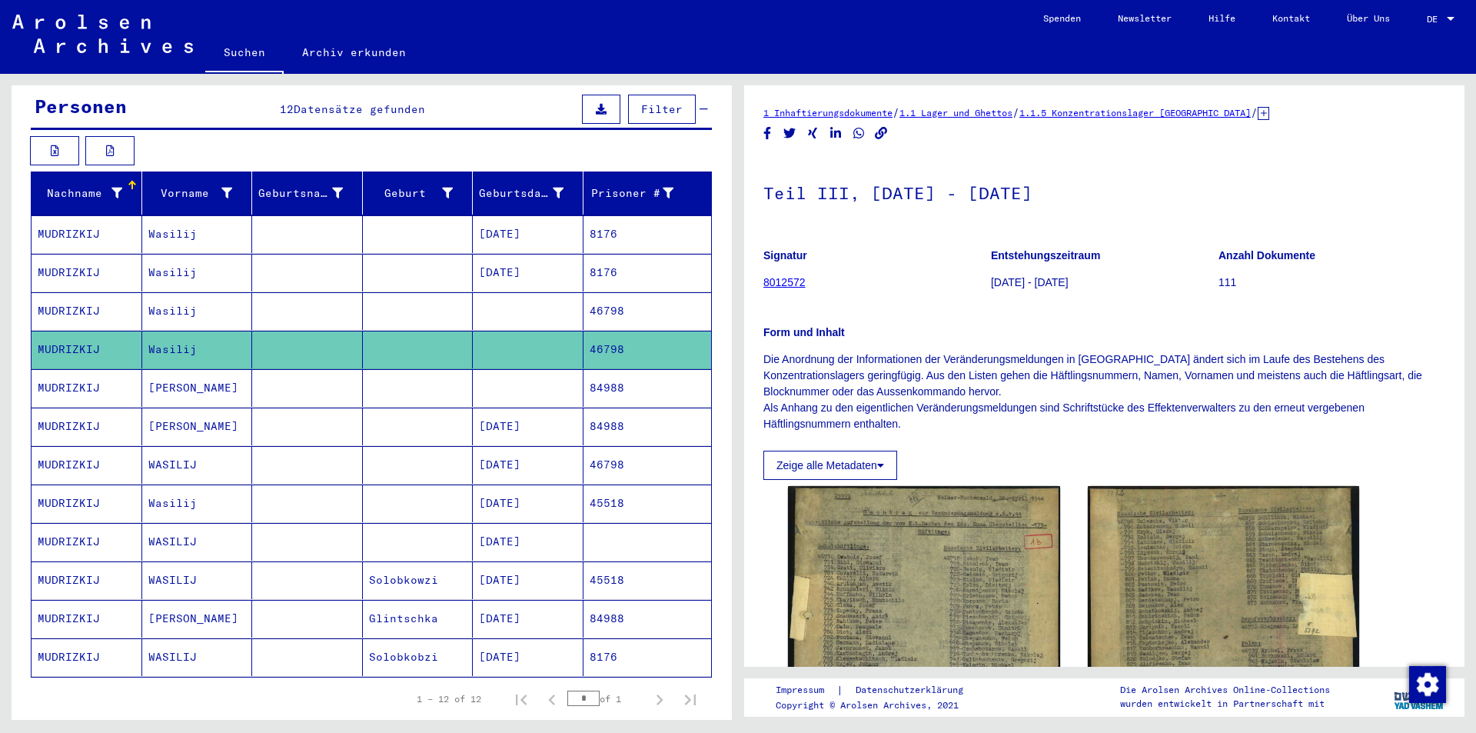
click at [283, 298] on mat-cell at bounding box center [307, 311] width 111 height 38
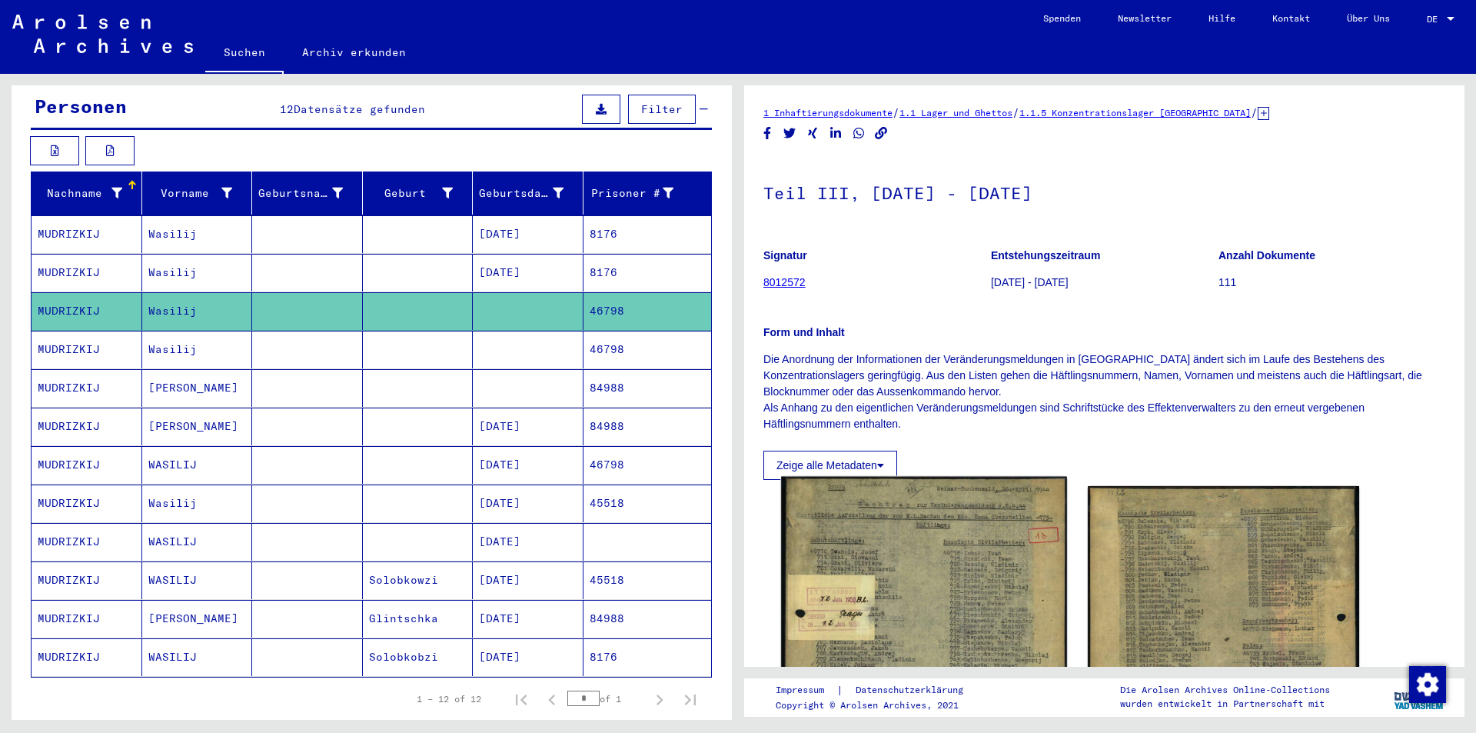
click at [890, 611] on img at bounding box center [923, 672] width 285 height 390
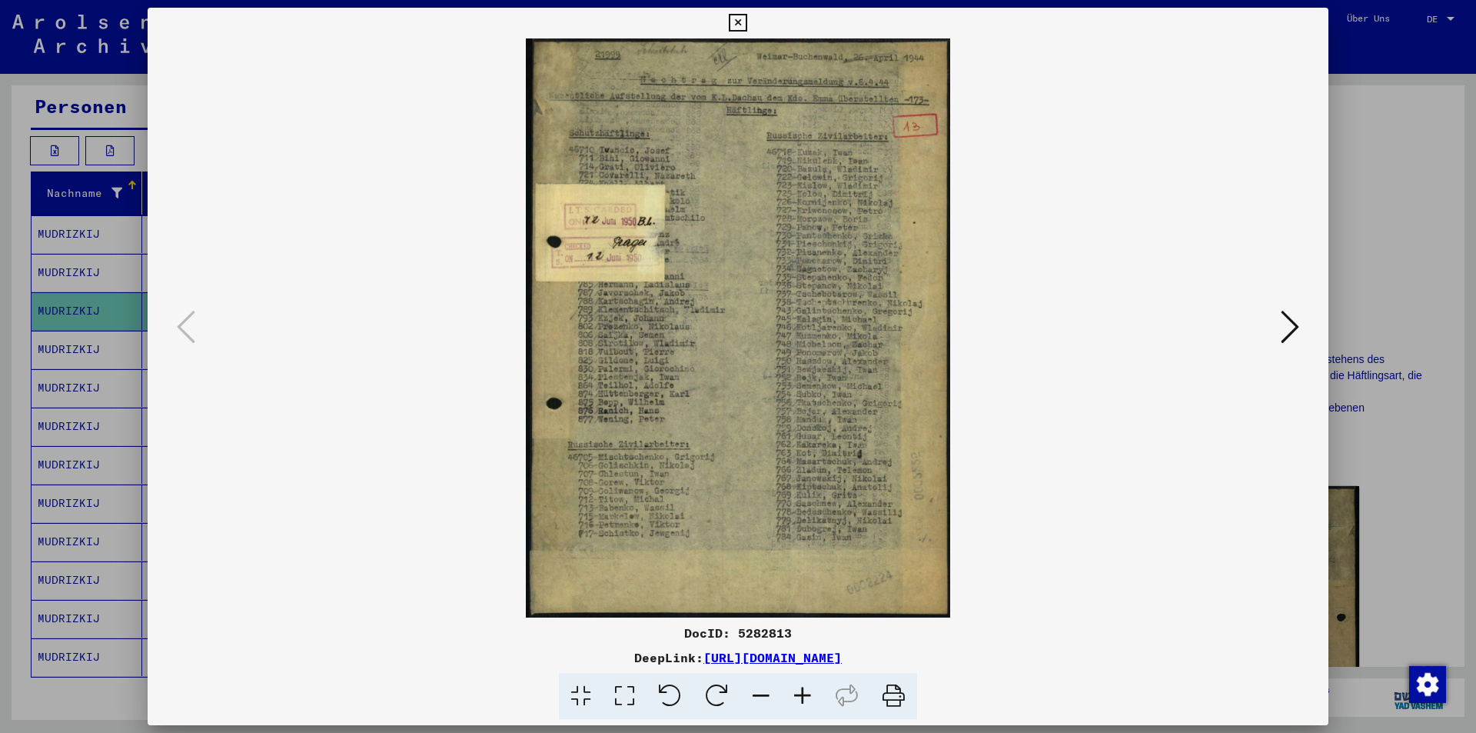
click at [1290, 332] on icon at bounding box center [1290, 326] width 18 height 37
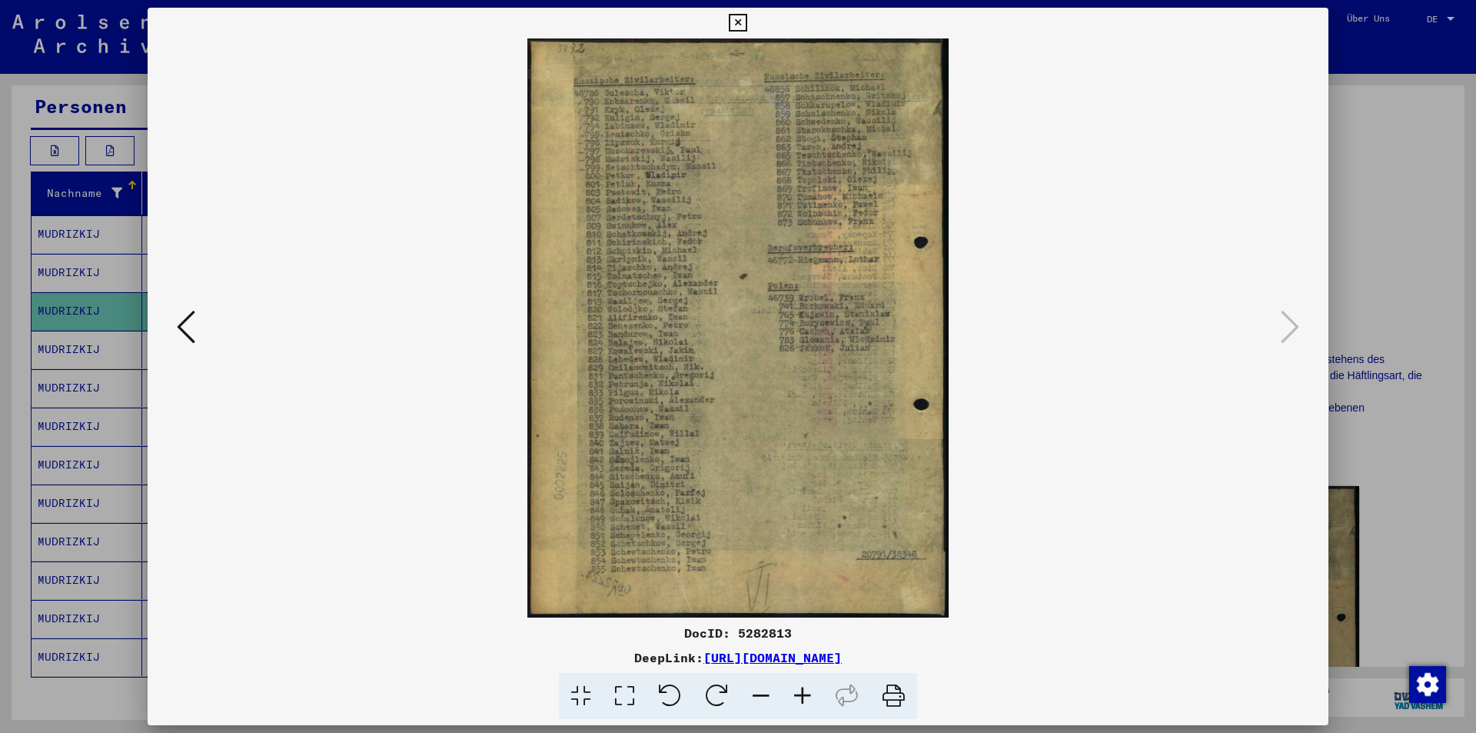
click at [1408, 289] on div at bounding box center [738, 366] width 1476 height 733
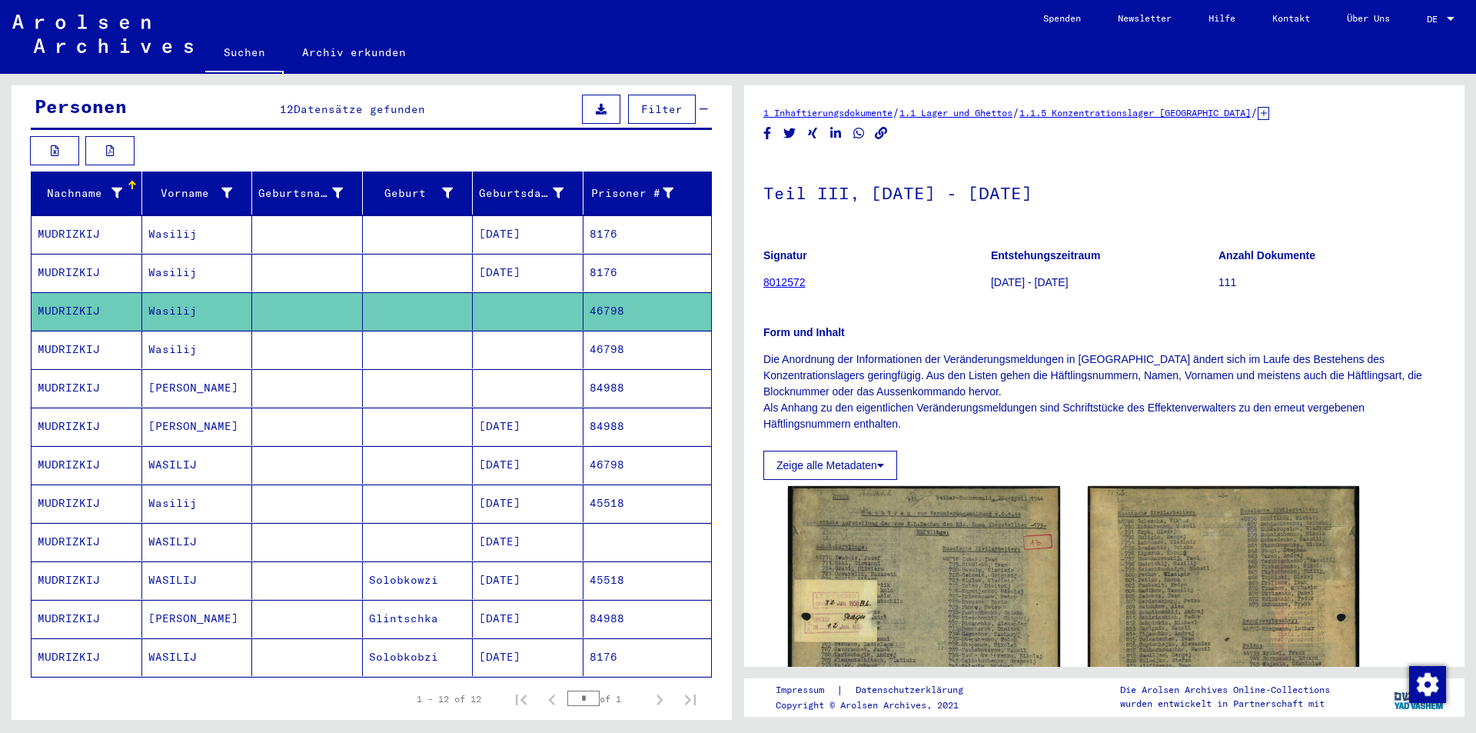
click at [363, 262] on mat-cell at bounding box center [418, 273] width 111 height 38
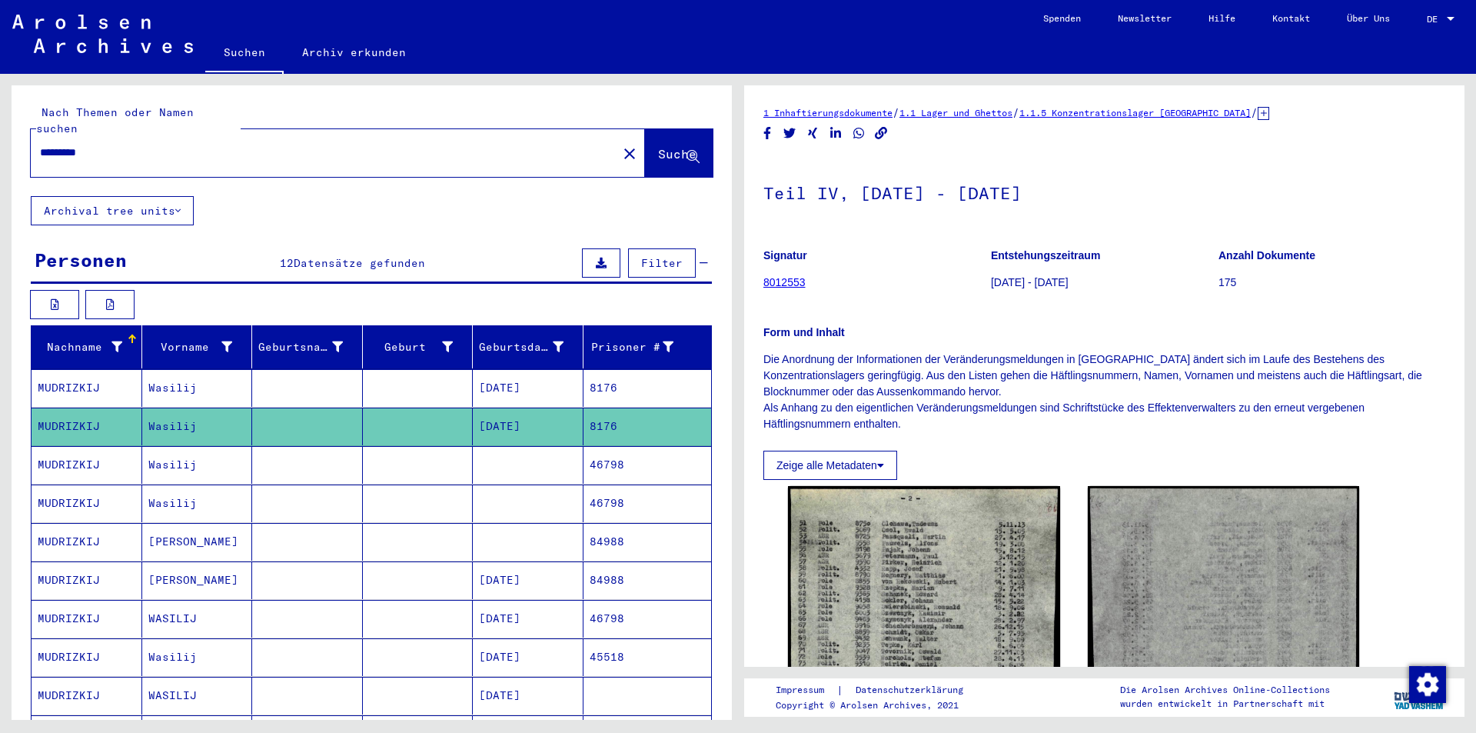
click at [620, 145] on mat-icon "close" at bounding box center [629, 154] width 18 height 18
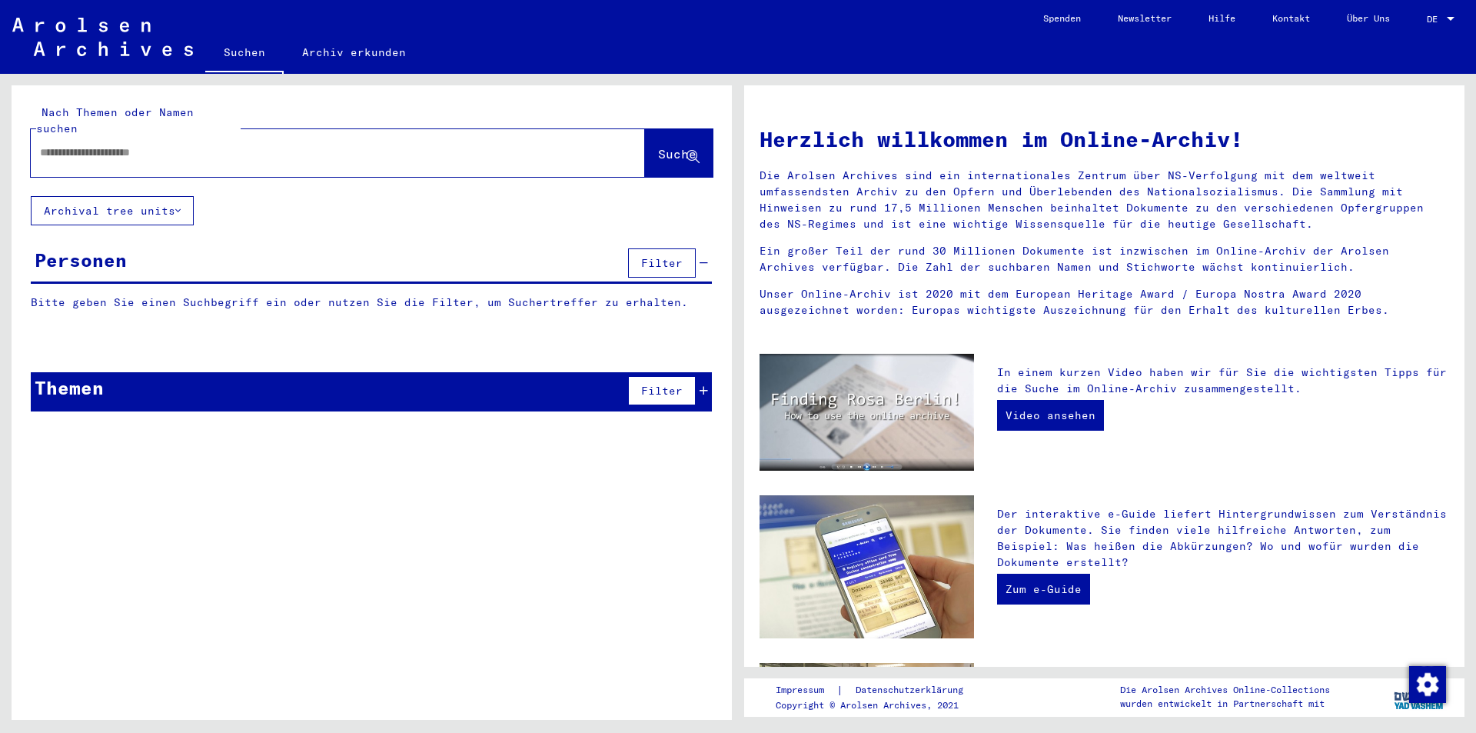
click at [476, 145] on input "text" at bounding box center [319, 153] width 559 height 16
paste input "********"
type input "********"
click at [659, 146] on span "Suche" at bounding box center [677, 153] width 38 height 15
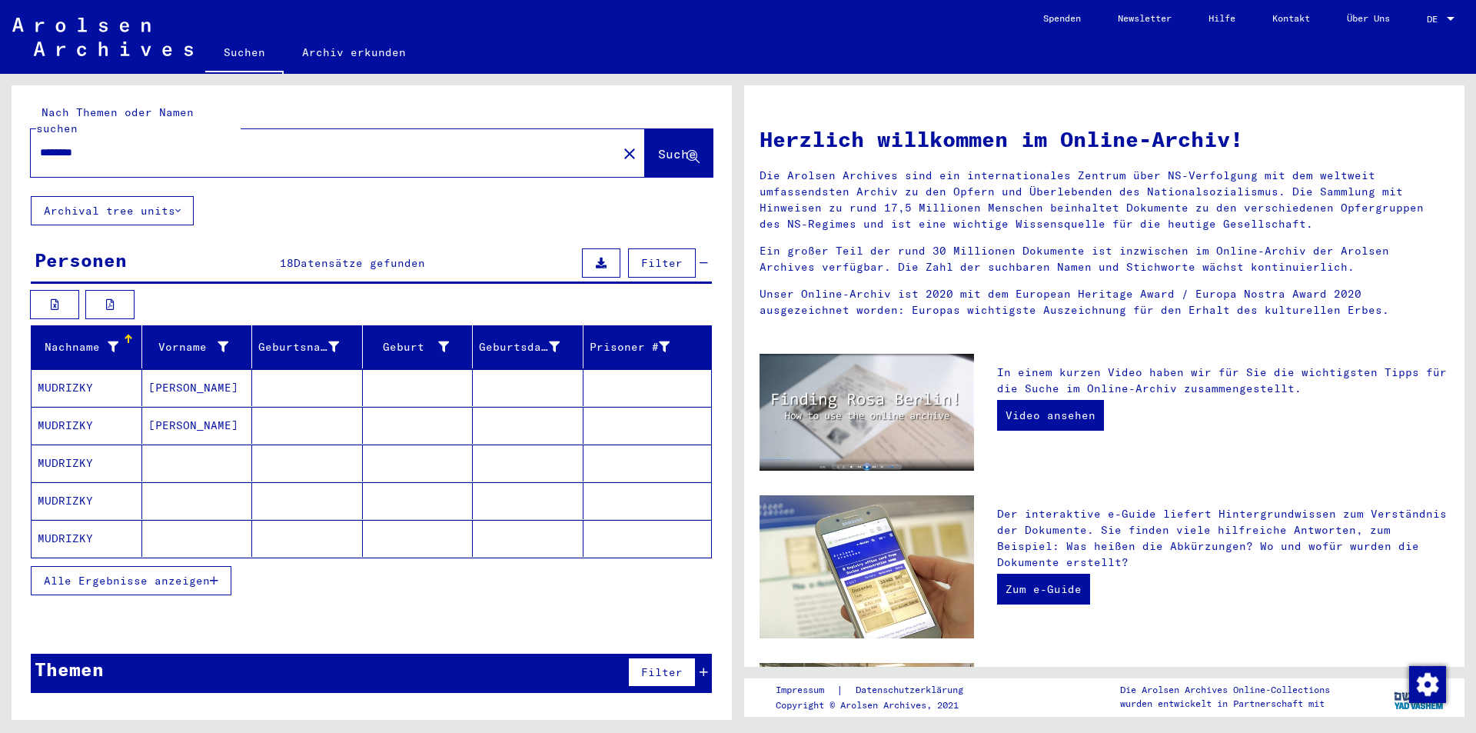
click at [194, 524] on mat-cell at bounding box center [197, 538] width 111 height 37
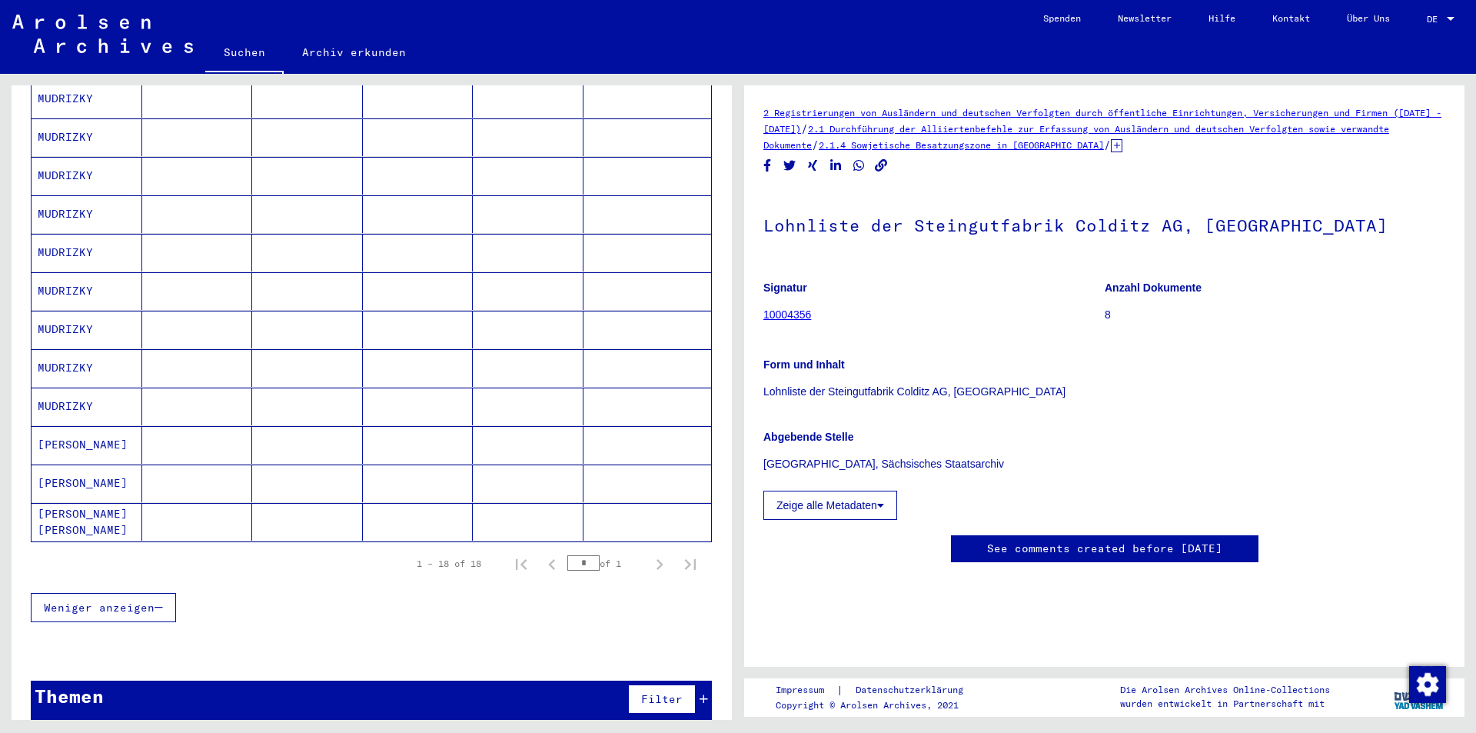
scroll to position [520, 0]
click at [171, 522] on mat-cell at bounding box center [197, 521] width 111 height 38
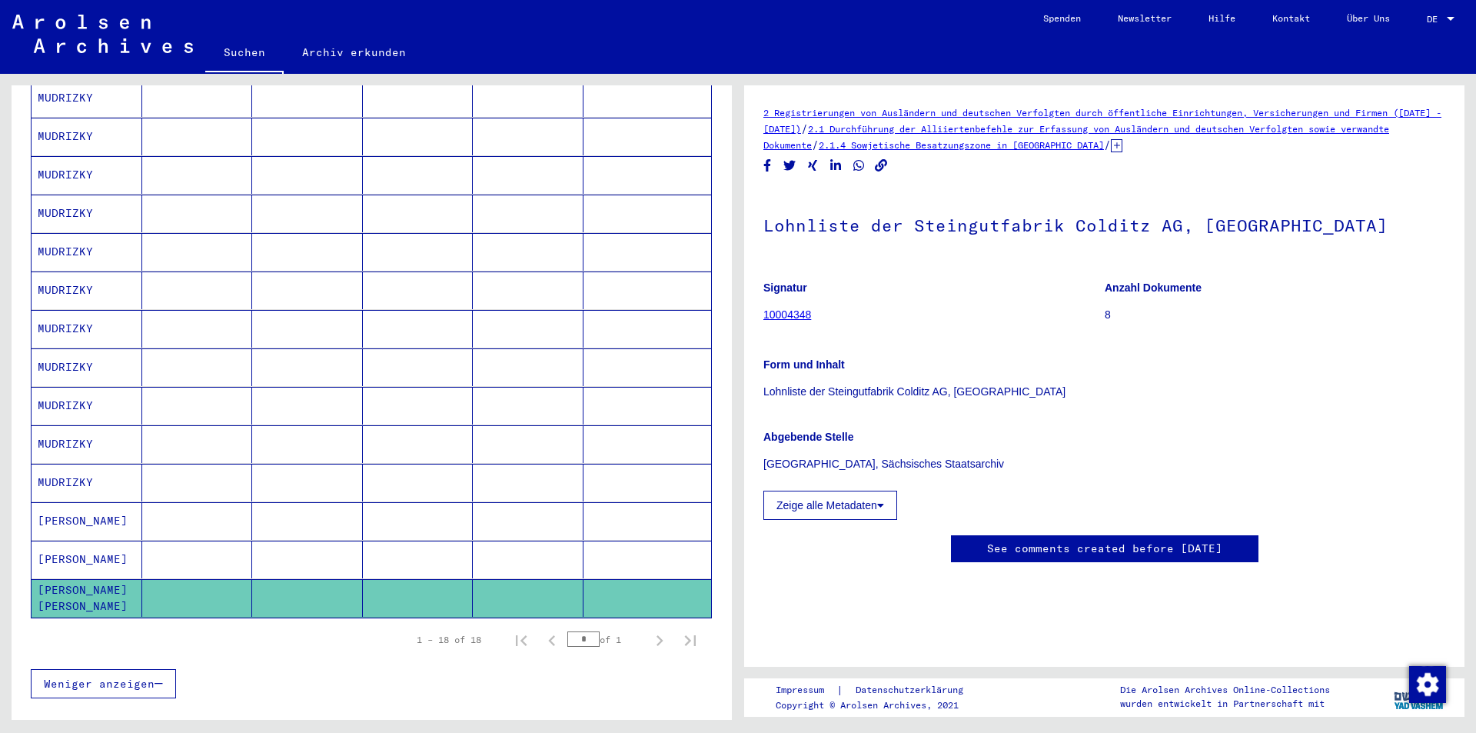
click at [61, 540] on mat-cell "[PERSON_NAME]" at bounding box center [87, 559] width 111 height 38
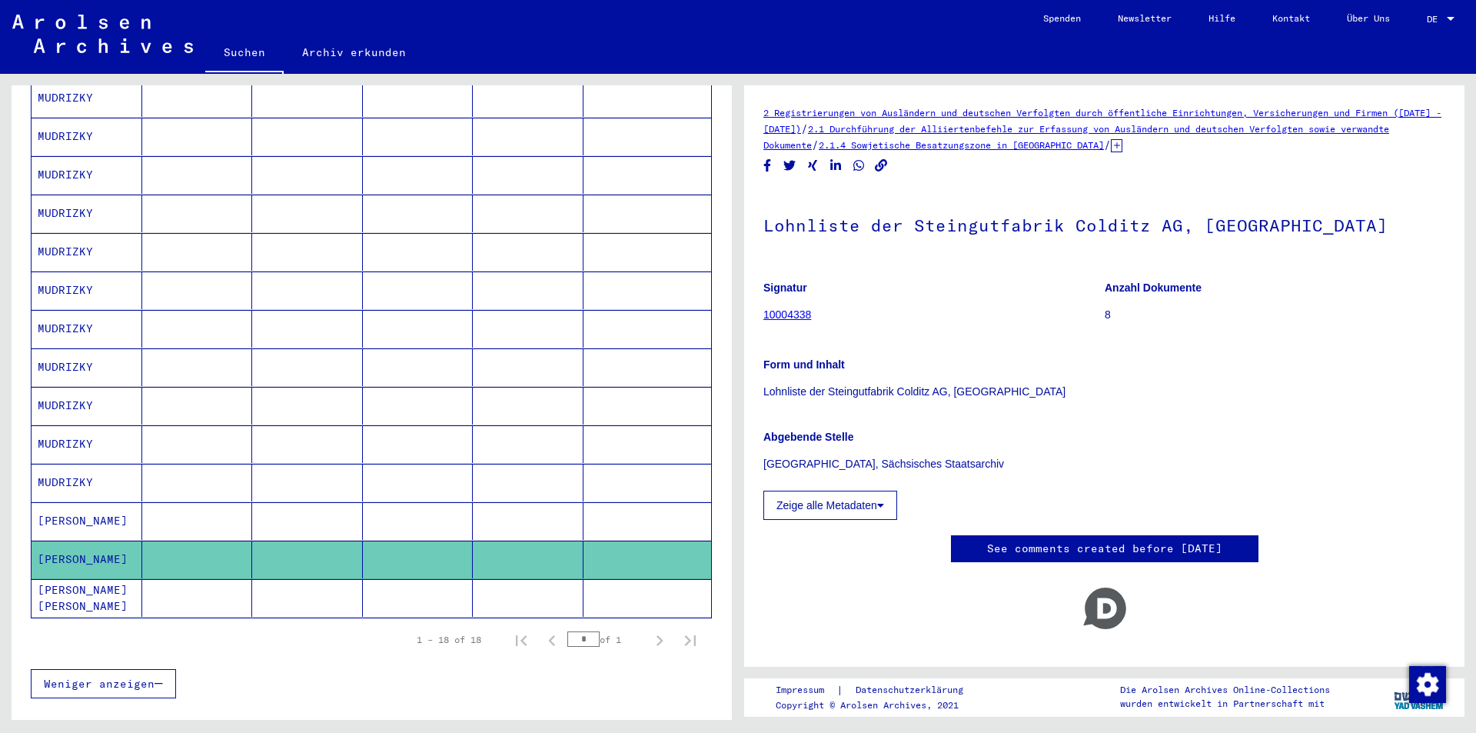
click at [174, 502] on mat-cell at bounding box center [197, 521] width 111 height 38
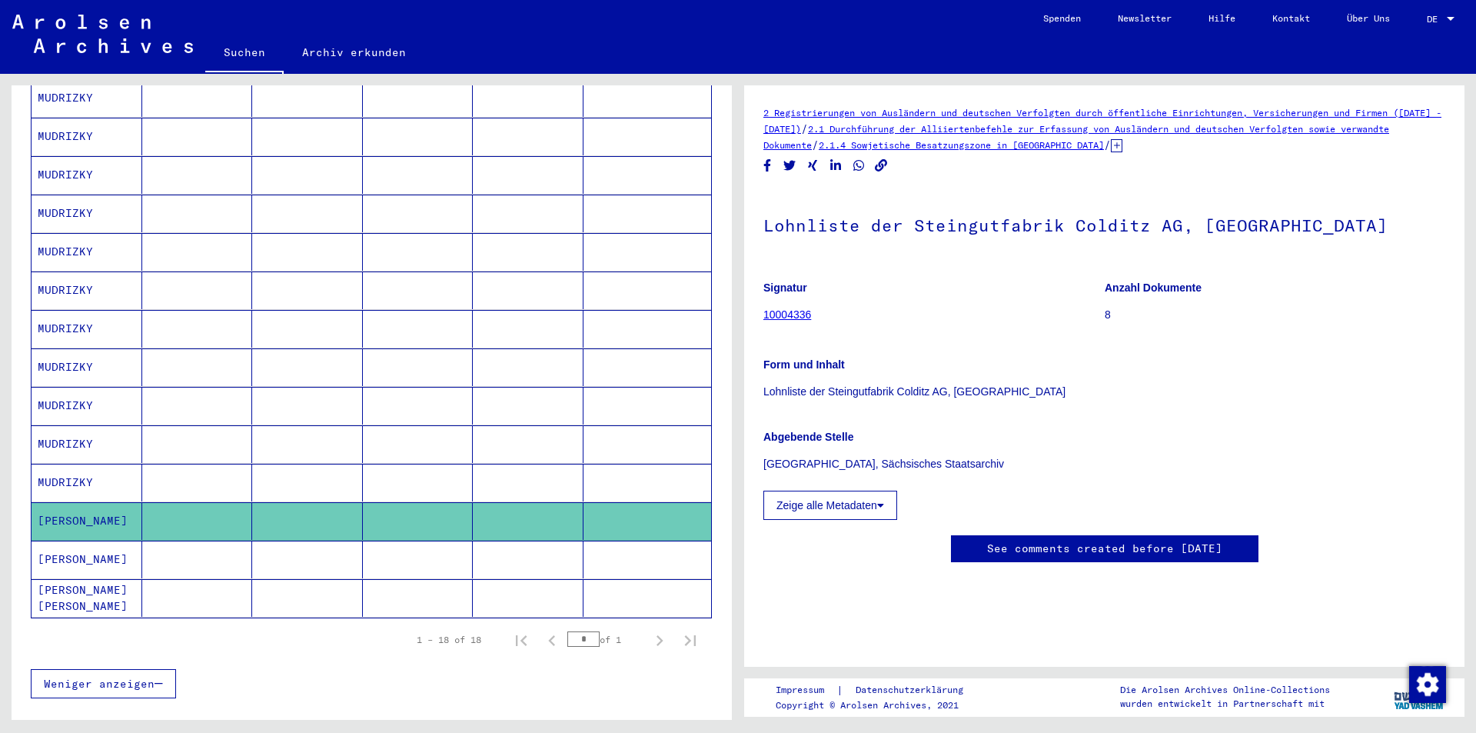
click at [177, 464] on mat-cell at bounding box center [197, 483] width 111 height 38
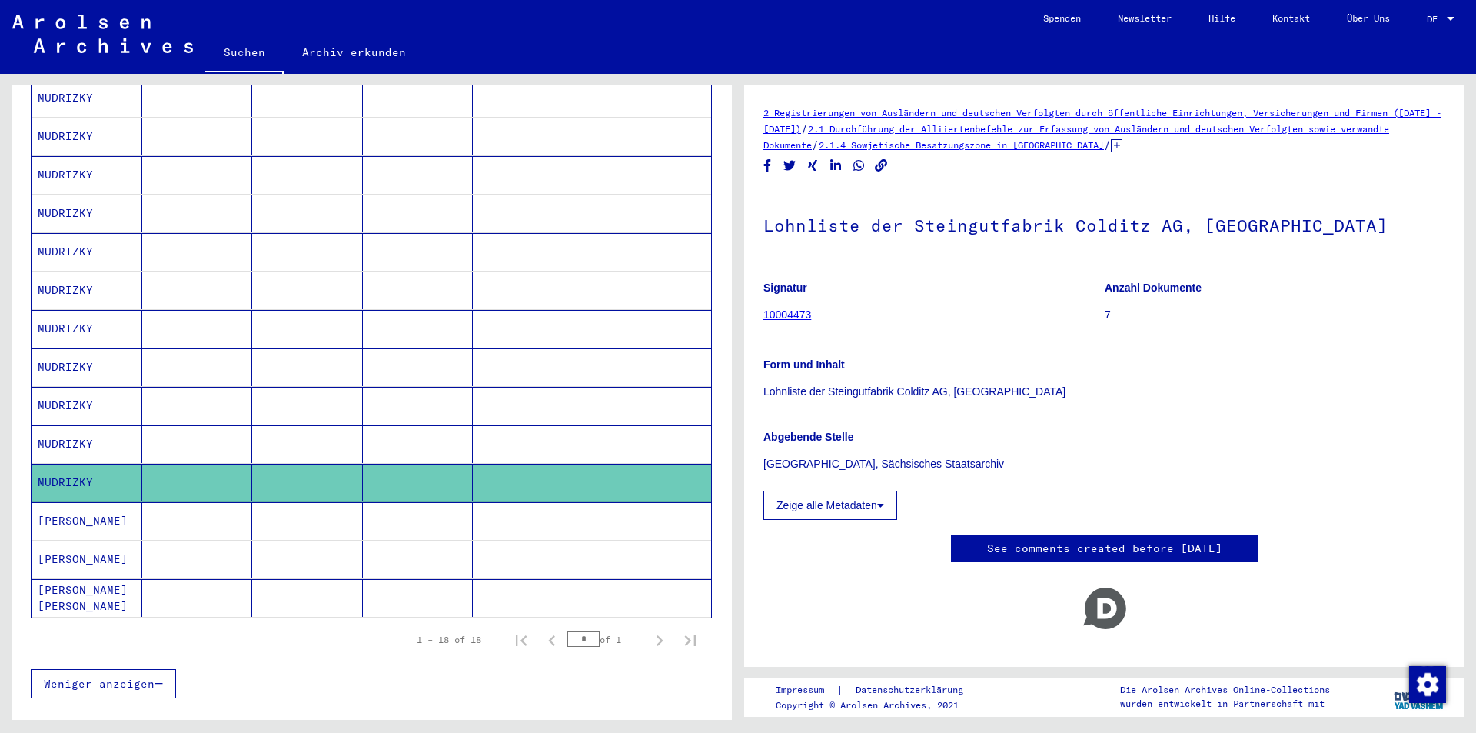
click at [180, 433] on mat-cell at bounding box center [197, 444] width 111 height 38
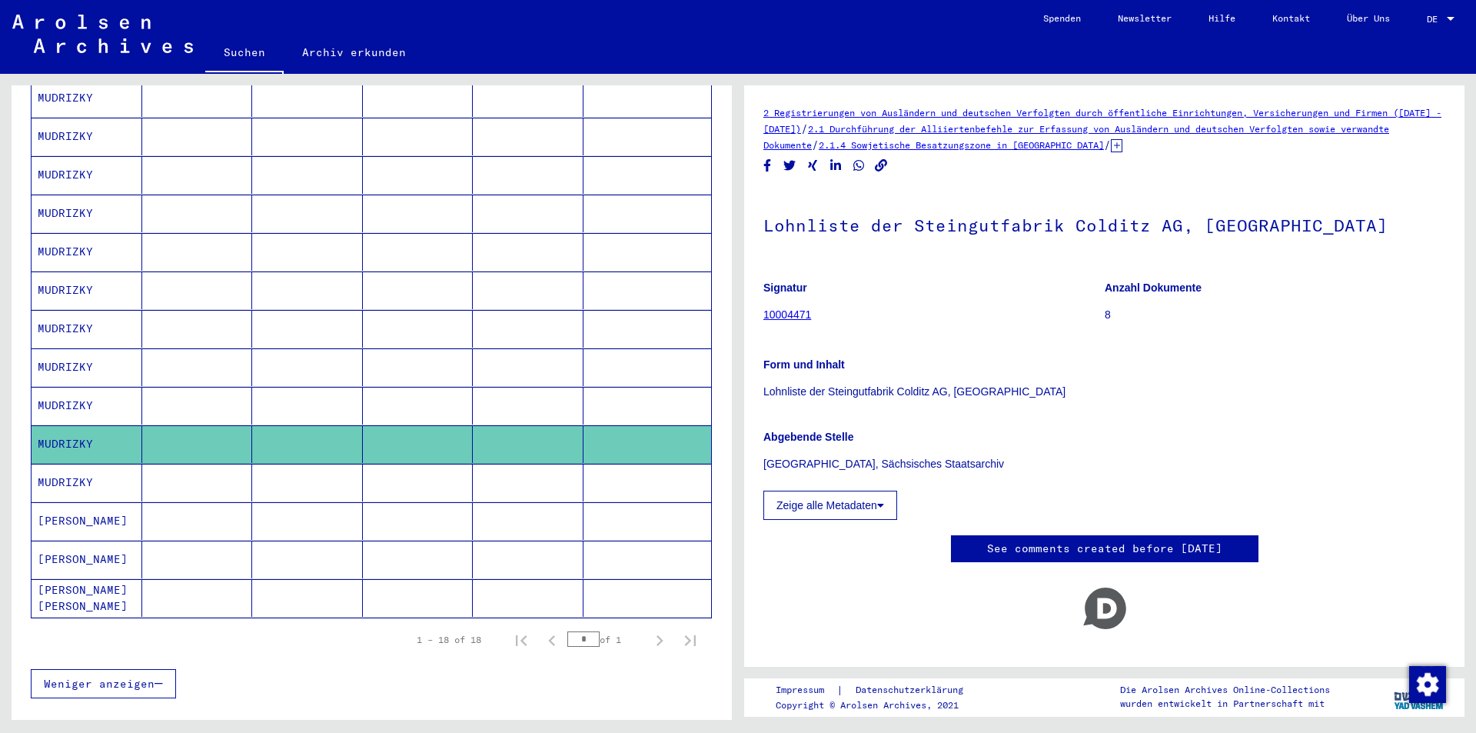
click at [198, 404] on mat-cell at bounding box center [197, 406] width 111 height 38
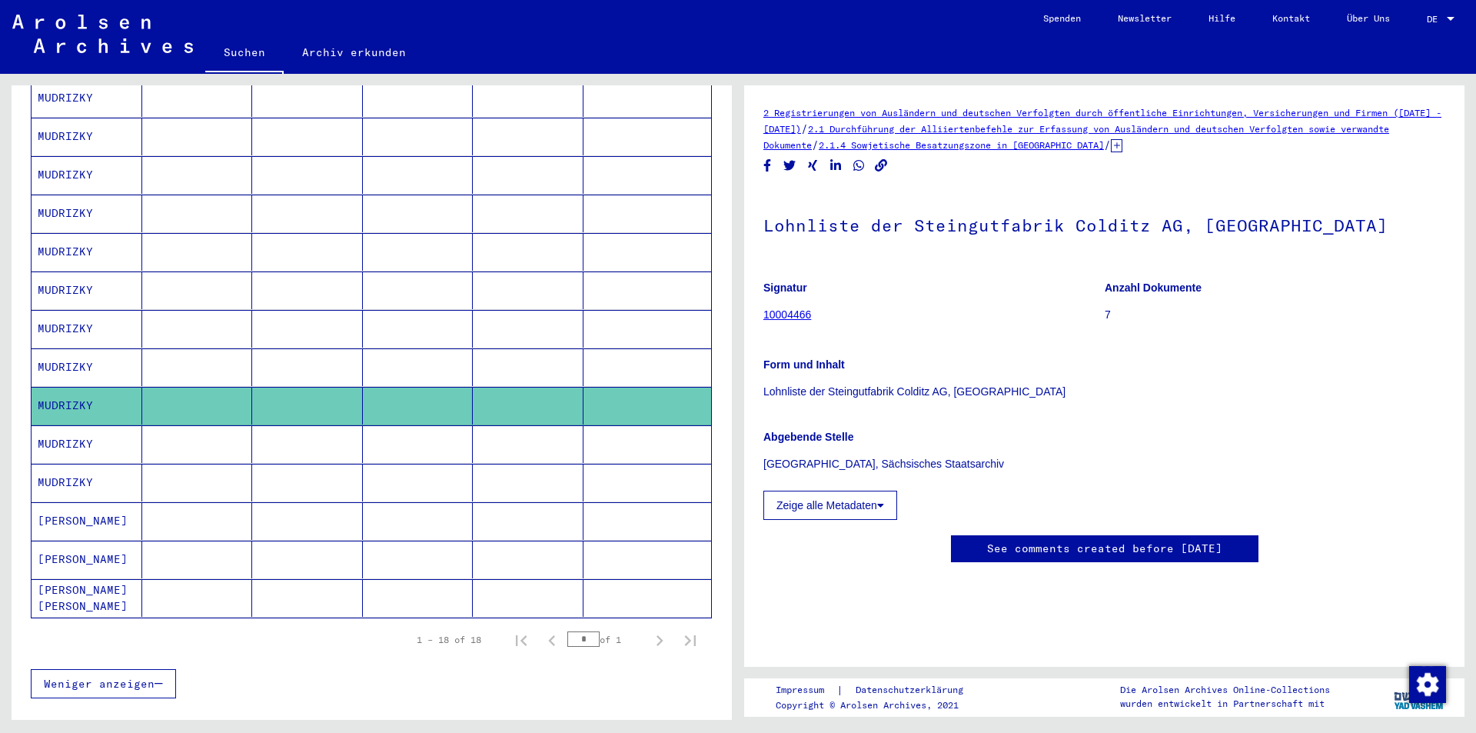
click at [161, 360] on mat-cell at bounding box center [197, 367] width 111 height 38
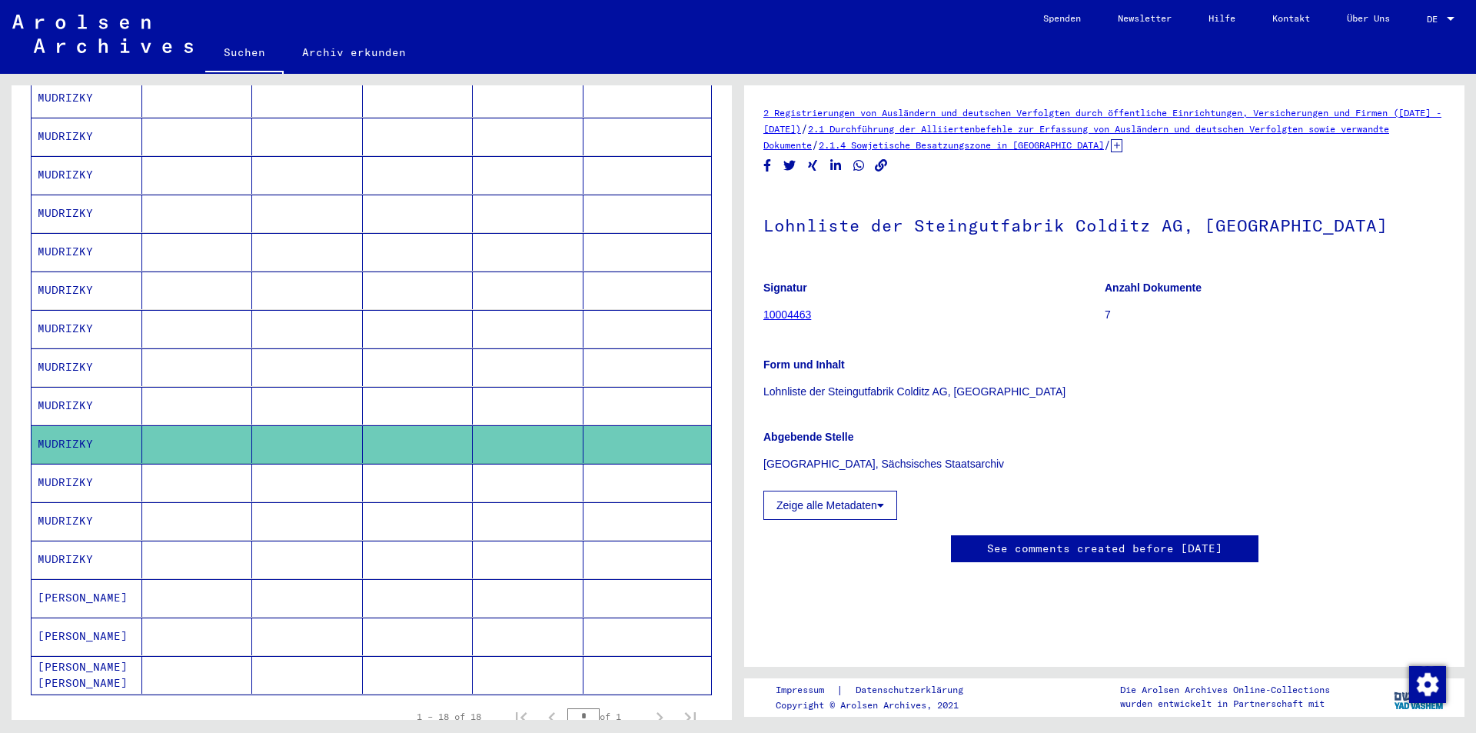
click at [162, 352] on mat-cell at bounding box center [197, 367] width 111 height 38
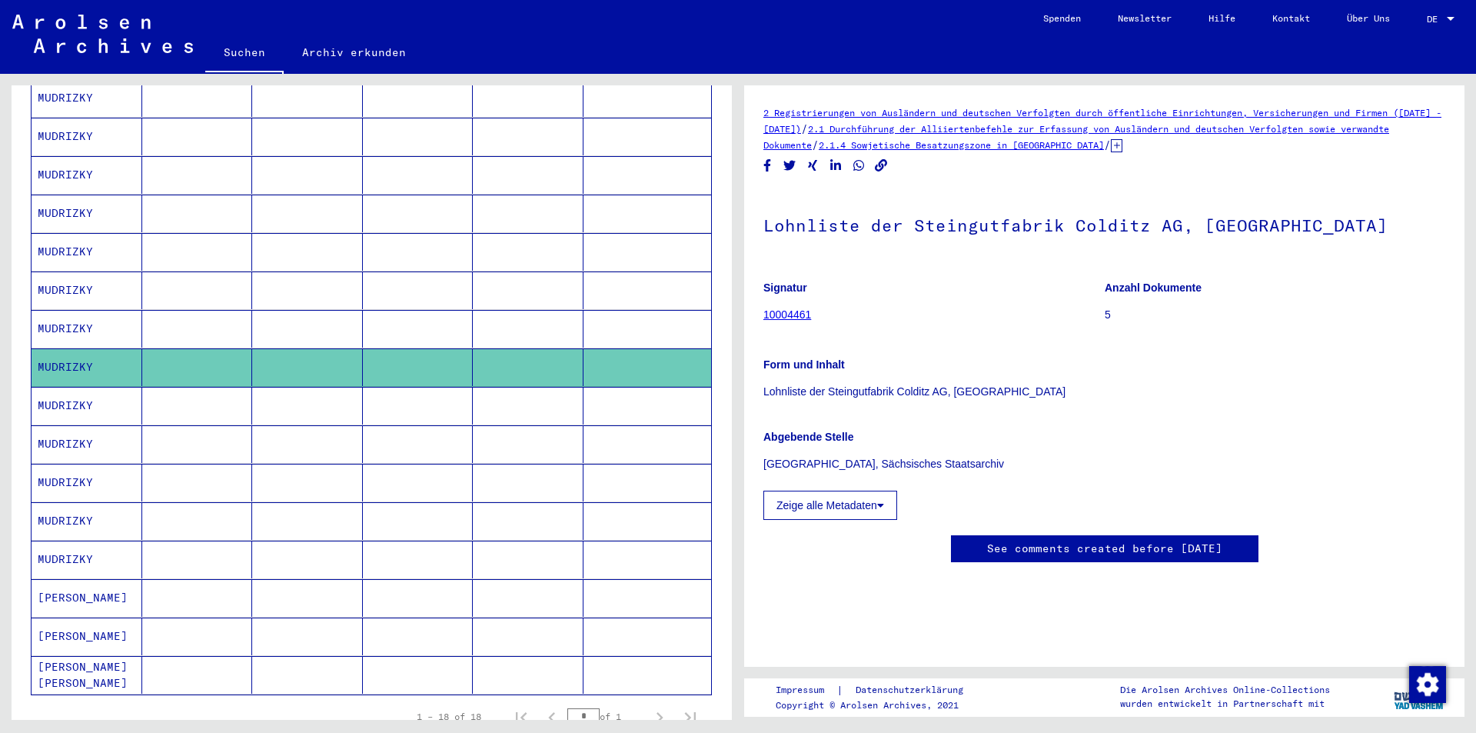
click at [150, 389] on mat-cell at bounding box center [197, 406] width 111 height 38
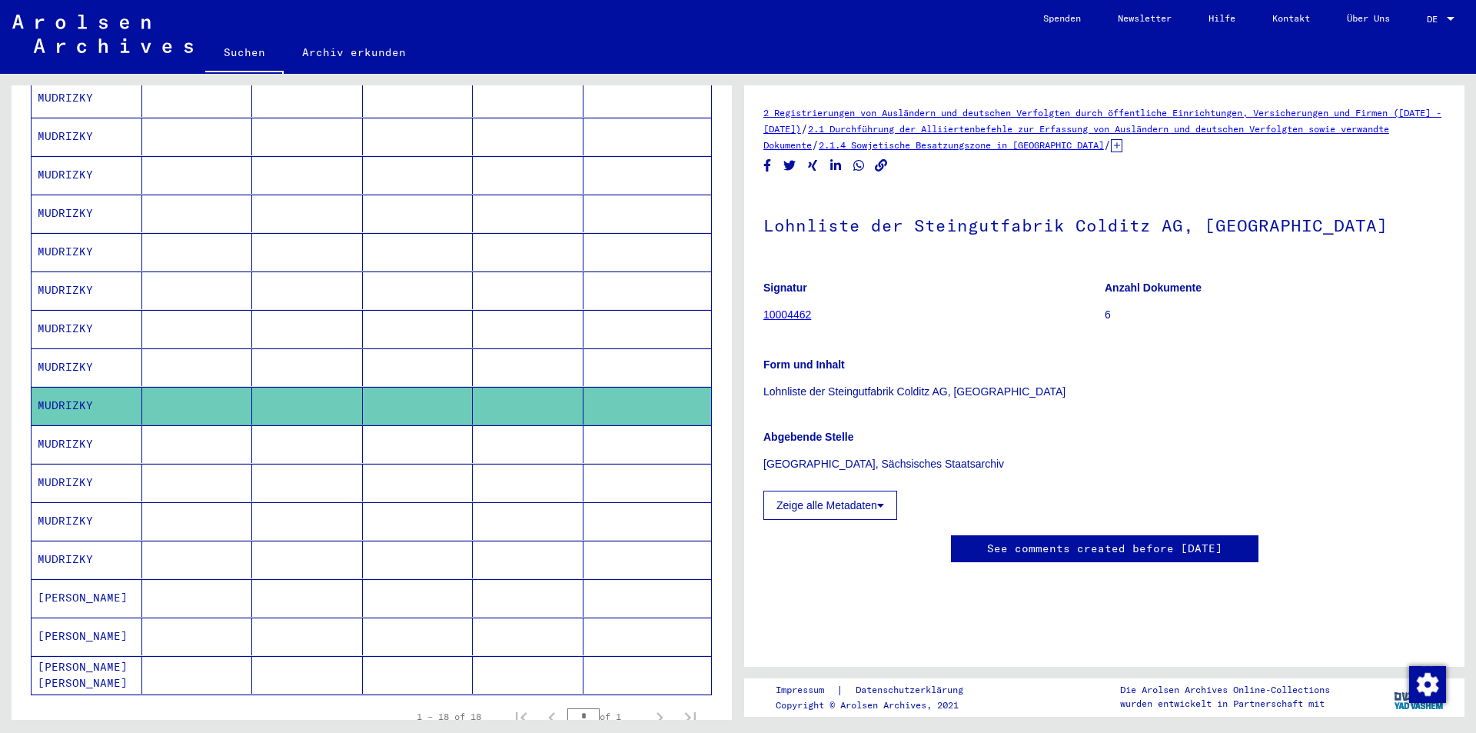
click at [165, 310] on mat-cell at bounding box center [197, 329] width 111 height 38
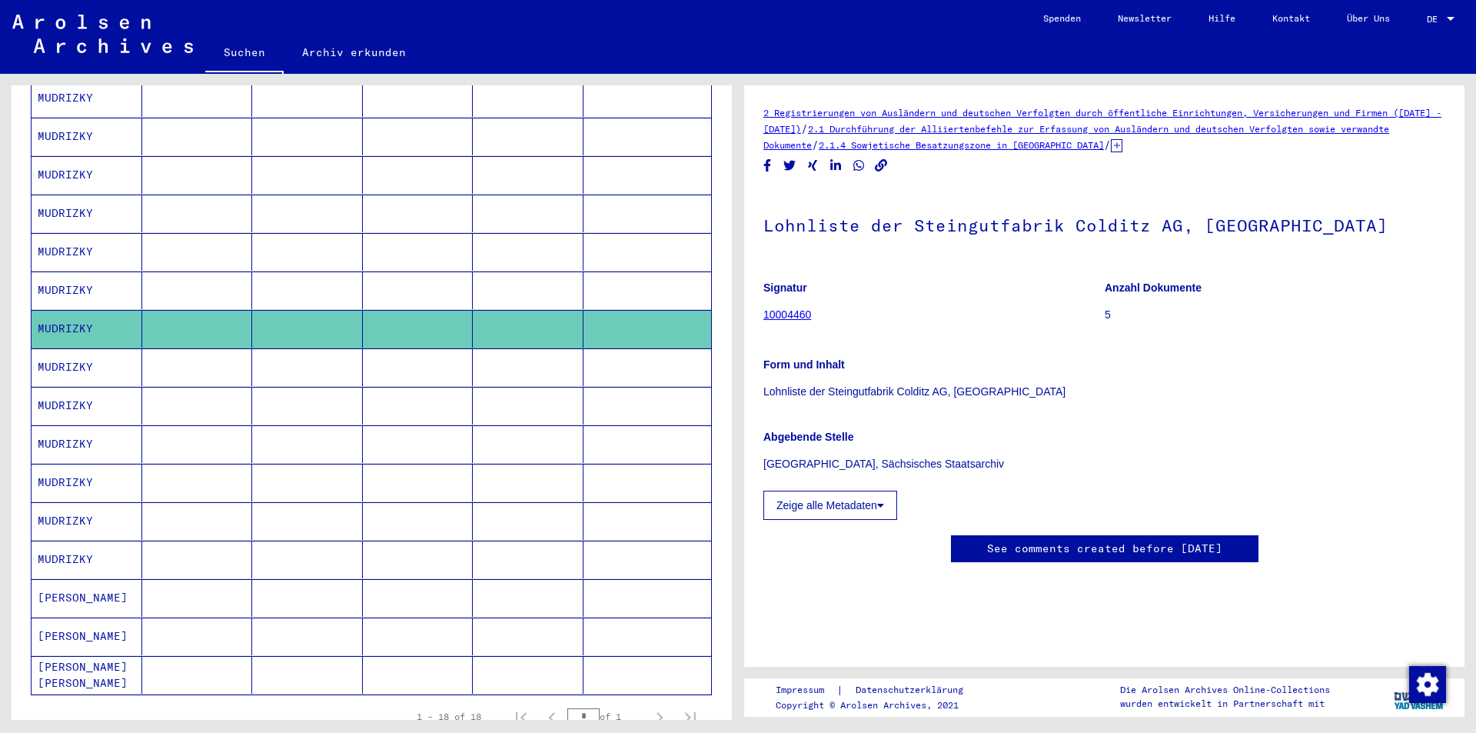
click at [175, 271] on mat-cell at bounding box center [197, 290] width 111 height 38
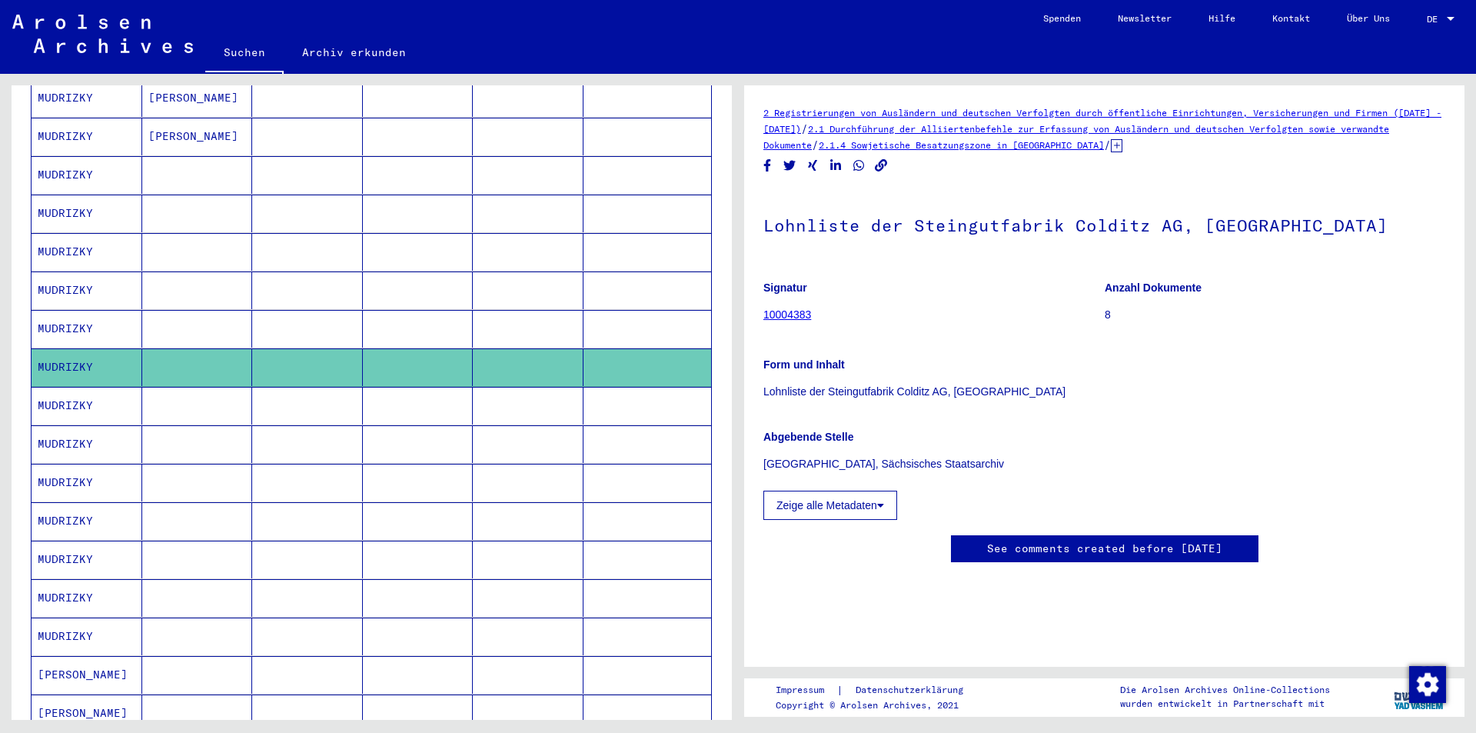
click at [151, 317] on mat-cell at bounding box center [197, 329] width 111 height 38
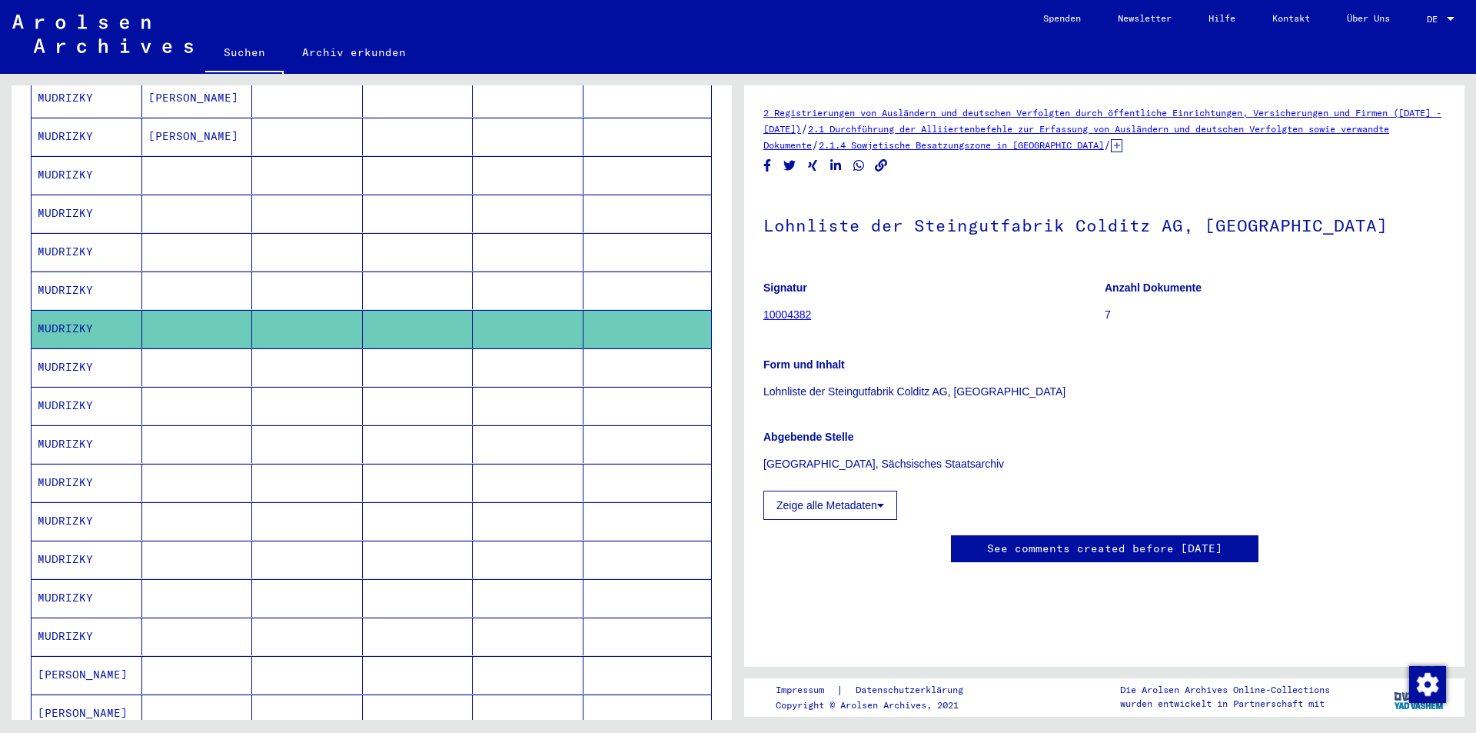
click at [223, 271] on mat-cell at bounding box center [197, 290] width 111 height 38
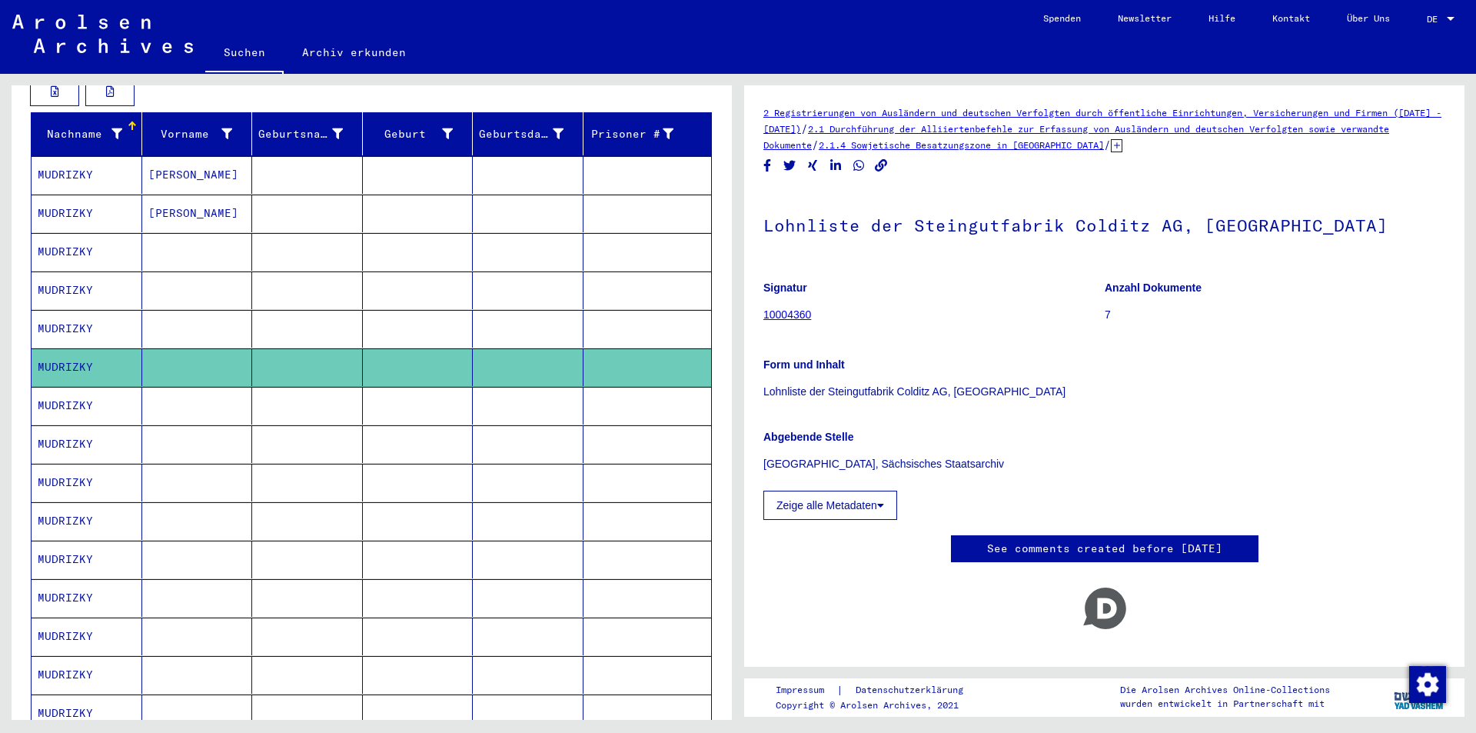
click at [172, 312] on mat-cell at bounding box center [197, 329] width 111 height 38
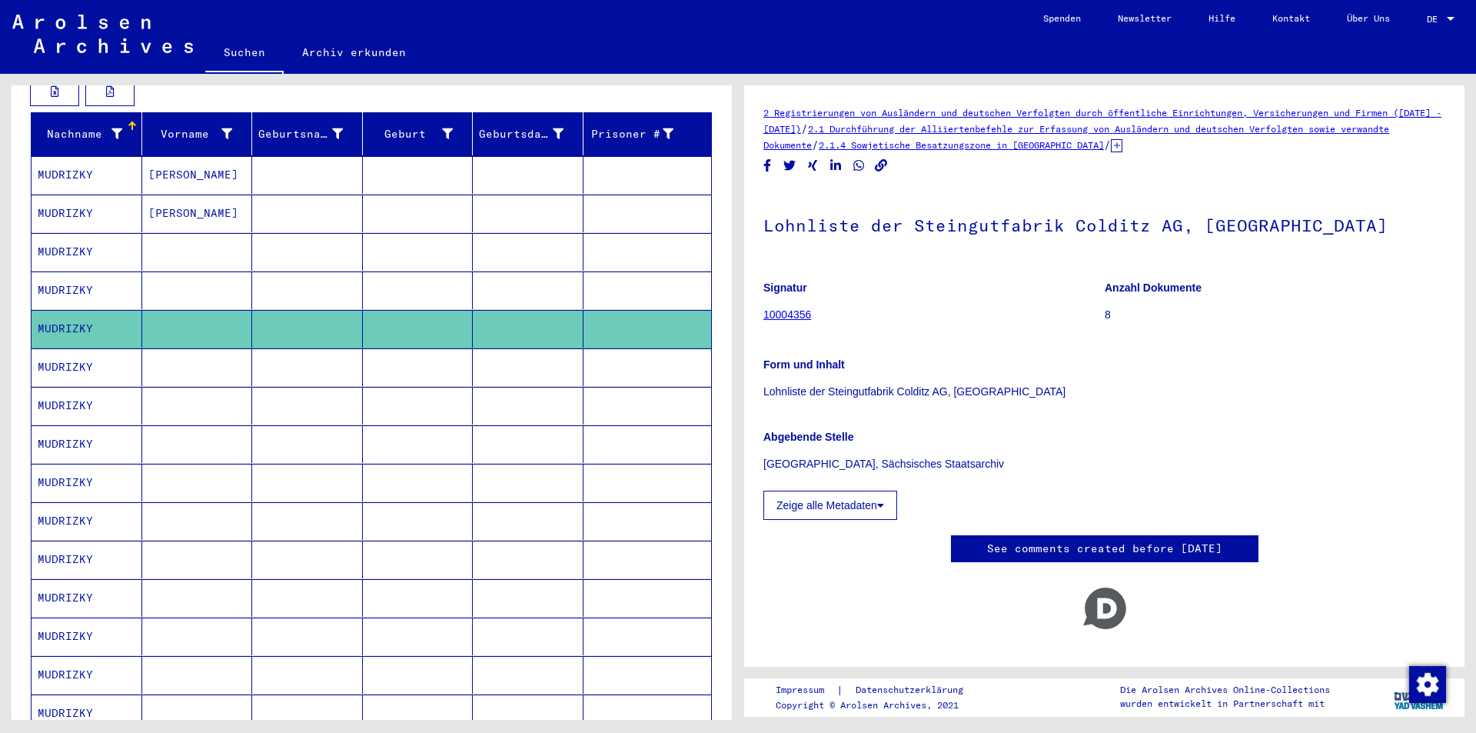
click at [192, 274] on mat-cell at bounding box center [197, 290] width 111 height 38
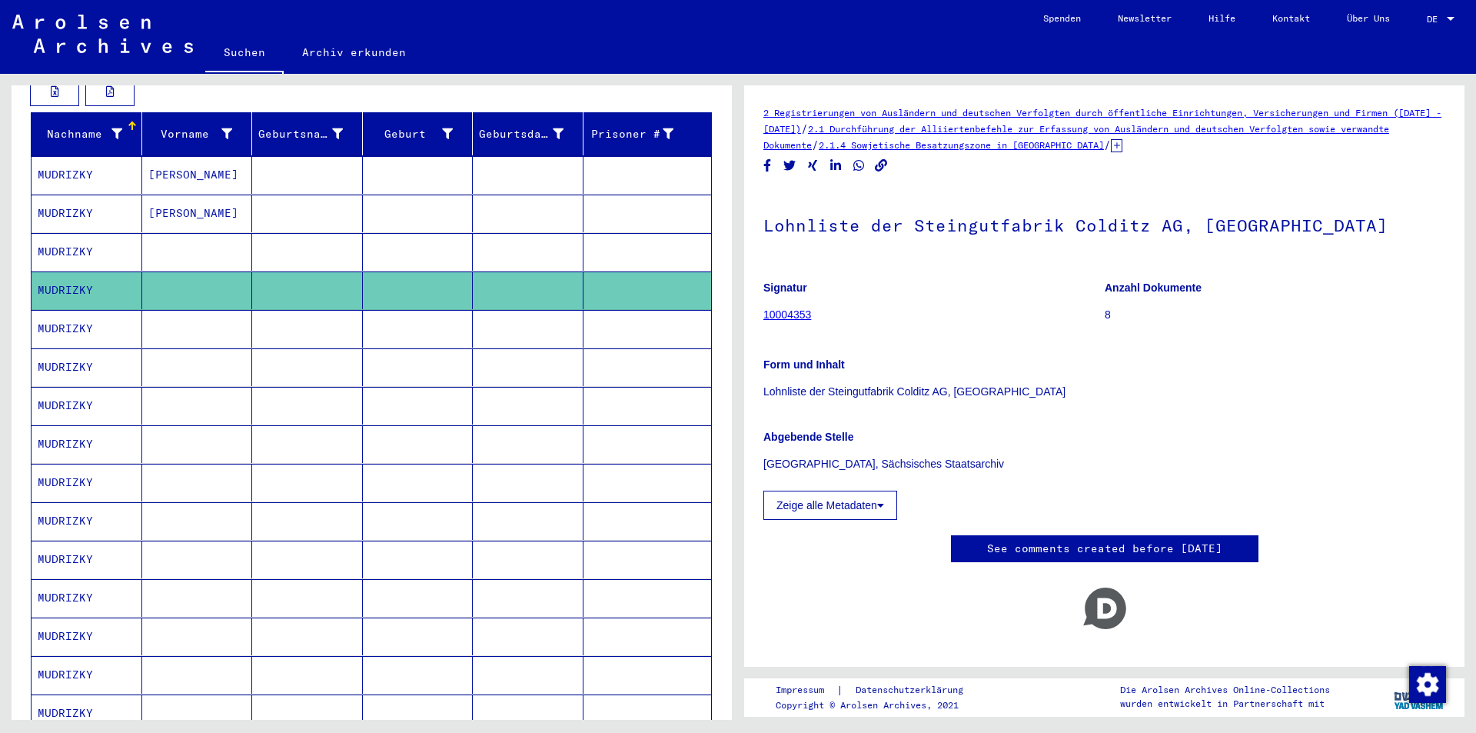
click at [208, 236] on mat-cell at bounding box center [197, 252] width 111 height 38
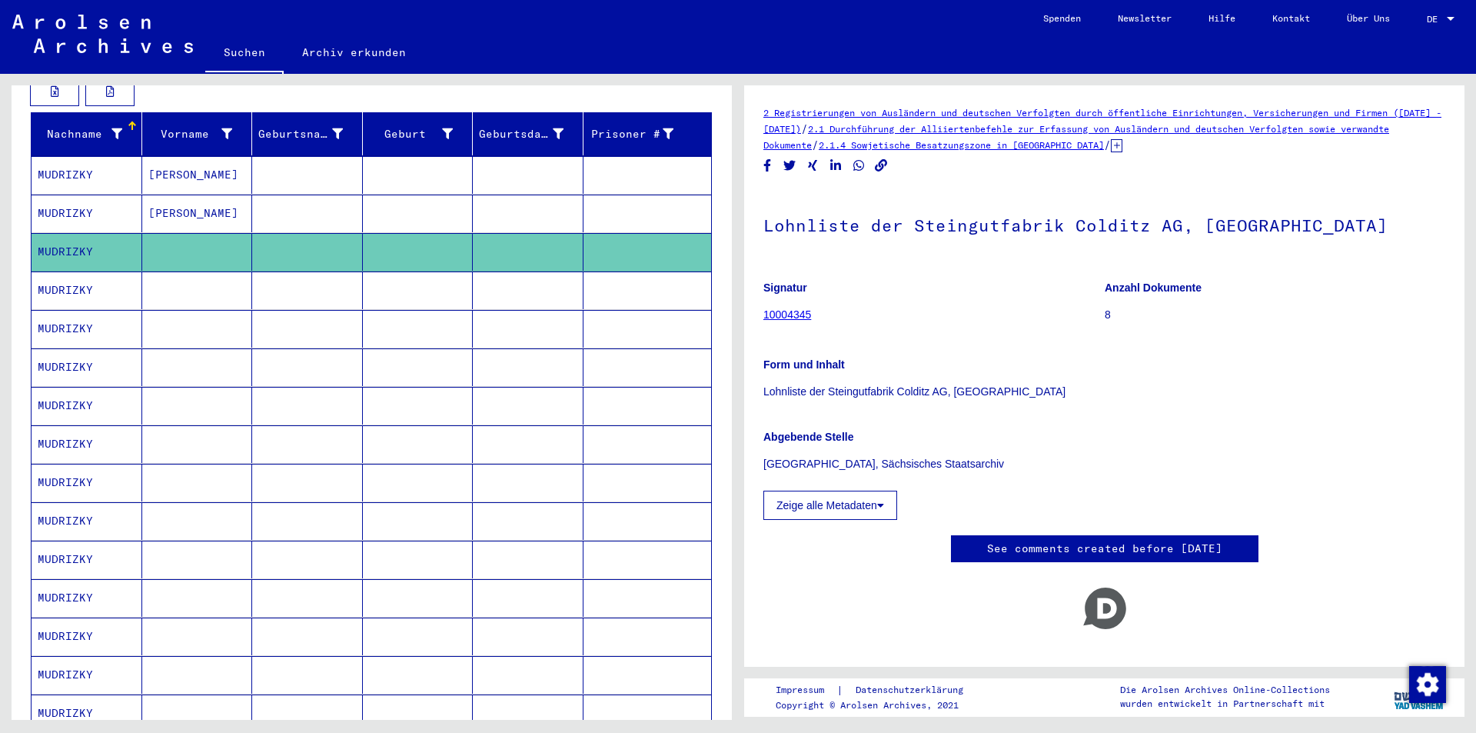
click at [206, 198] on mat-cell "[PERSON_NAME]" at bounding box center [197, 213] width 111 height 38
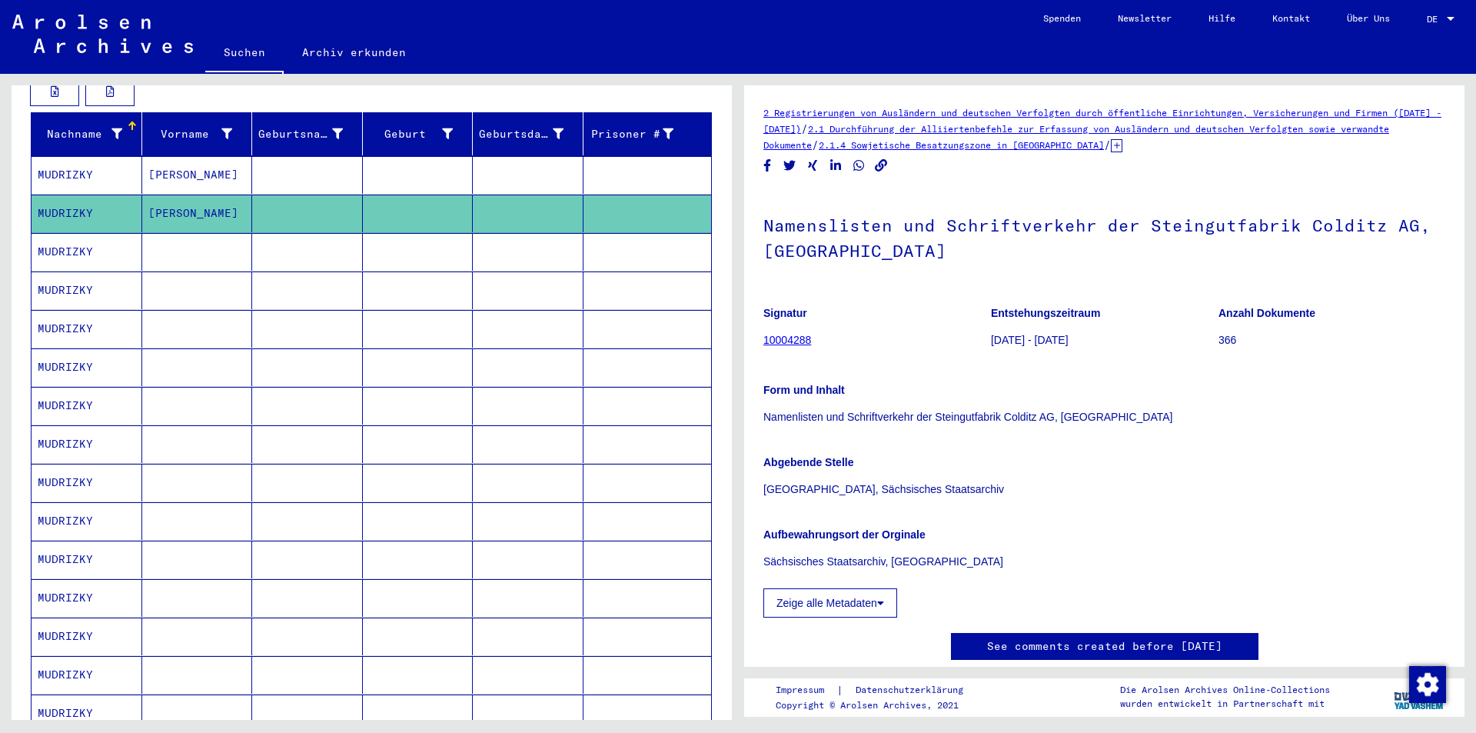
click at [161, 156] on mat-cell "[PERSON_NAME]" at bounding box center [197, 175] width 111 height 38
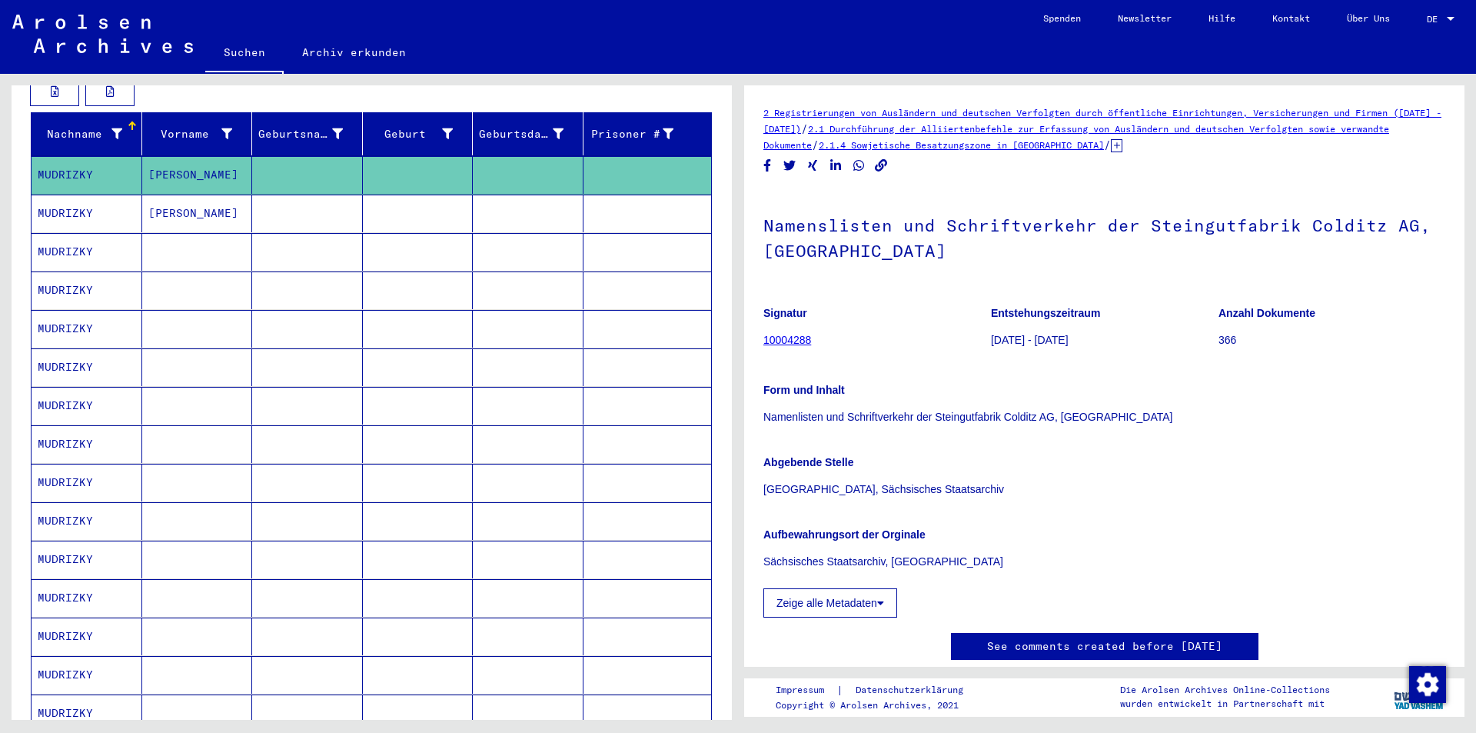
click at [180, 173] on mat-cell "[PERSON_NAME]" at bounding box center [197, 175] width 111 height 38
click at [282, 204] on mat-cell at bounding box center [307, 213] width 111 height 38
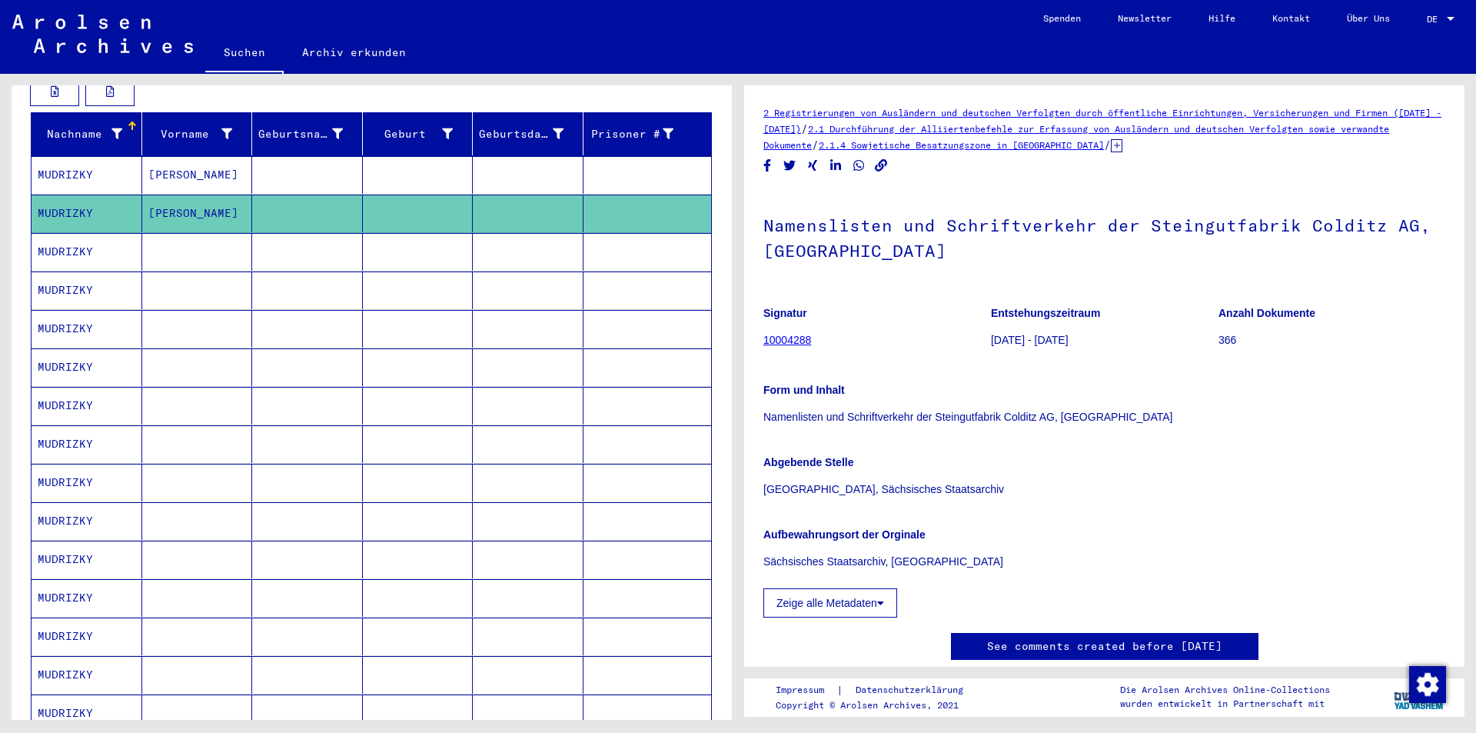
click at [303, 234] on mat-cell at bounding box center [307, 252] width 111 height 38
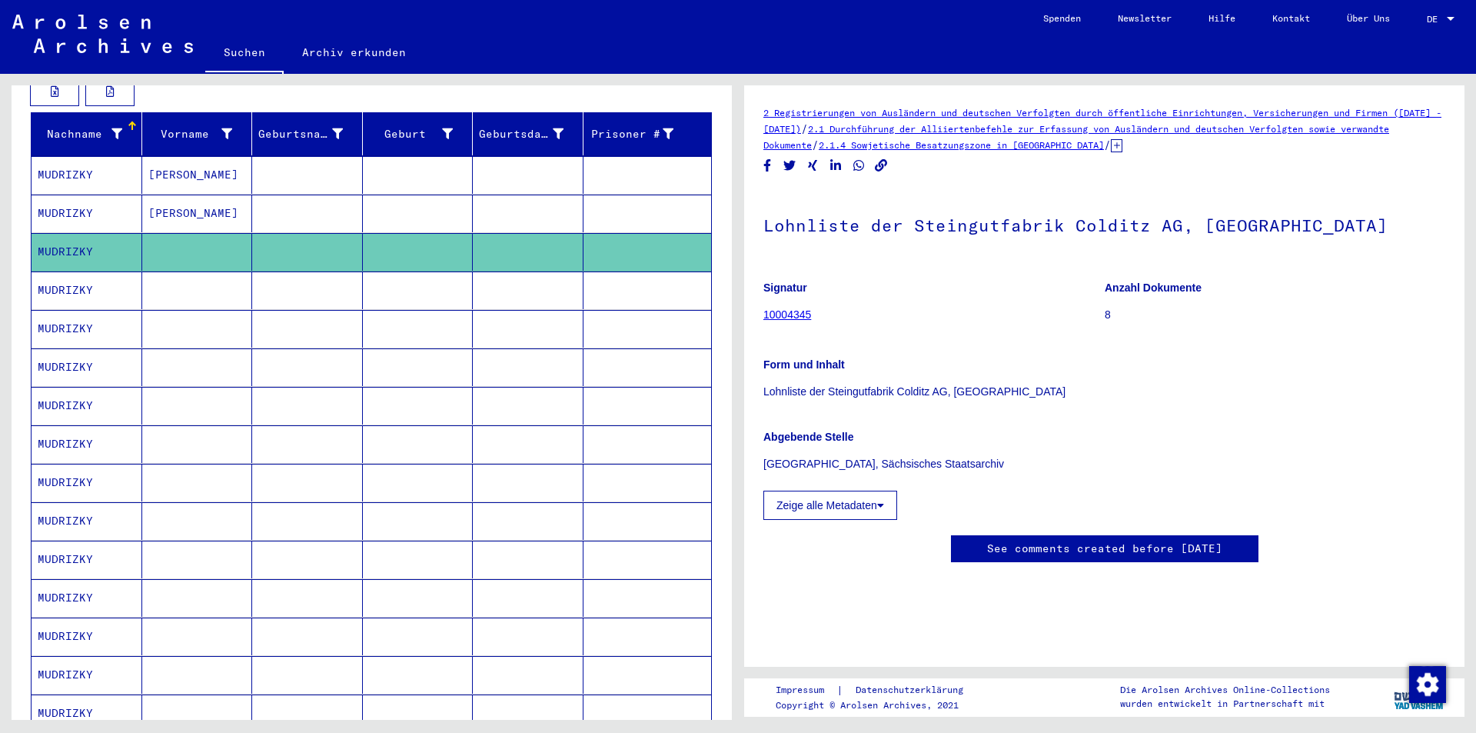
click at [316, 289] on mat-cell at bounding box center [307, 290] width 111 height 38
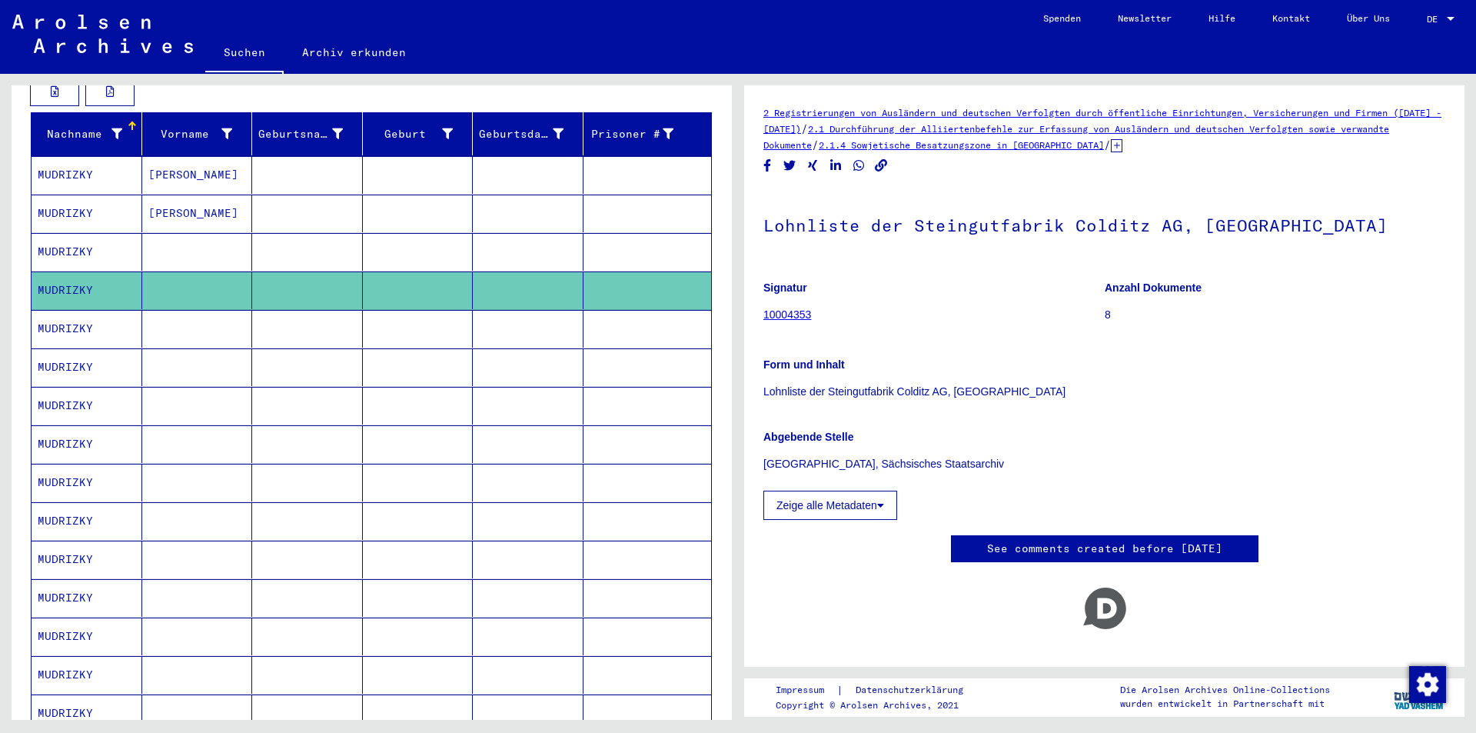
click at [349, 348] on mat-cell at bounding box center [307, 367] width 111 height 38
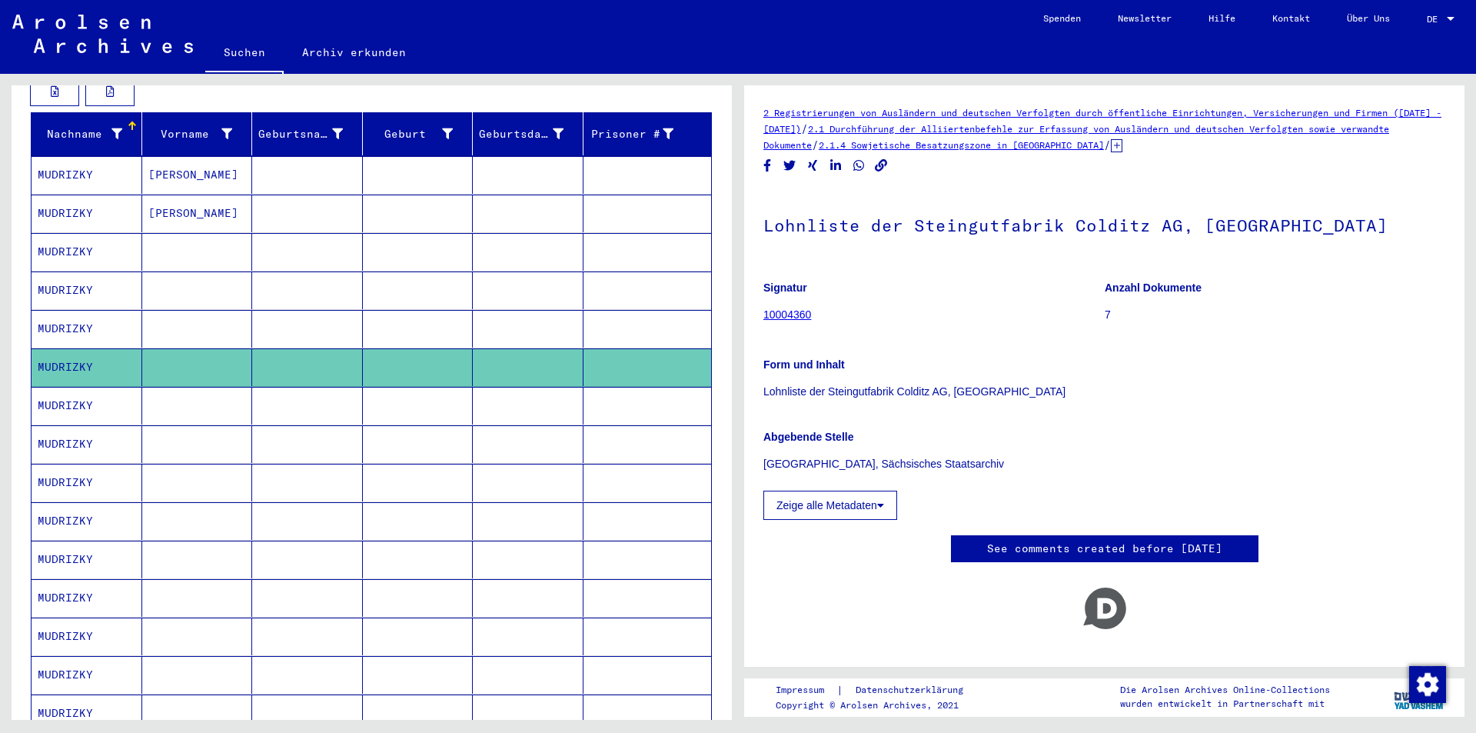
click at [343, 314] on mat-cell at bounding box center [307, 329] width 111 height 38
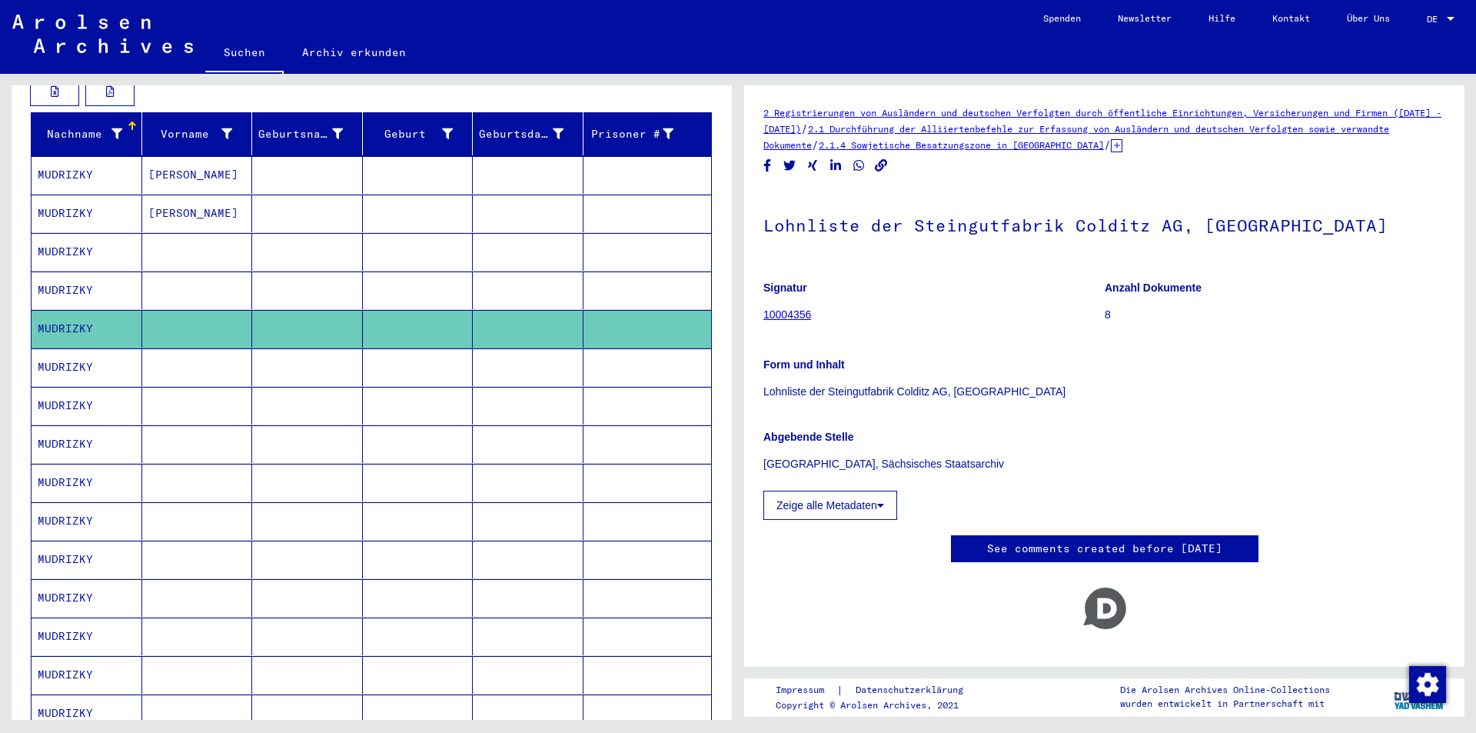
click at [330, 400] on mat-cell at bounding box center [307, 406] width 111 height 38
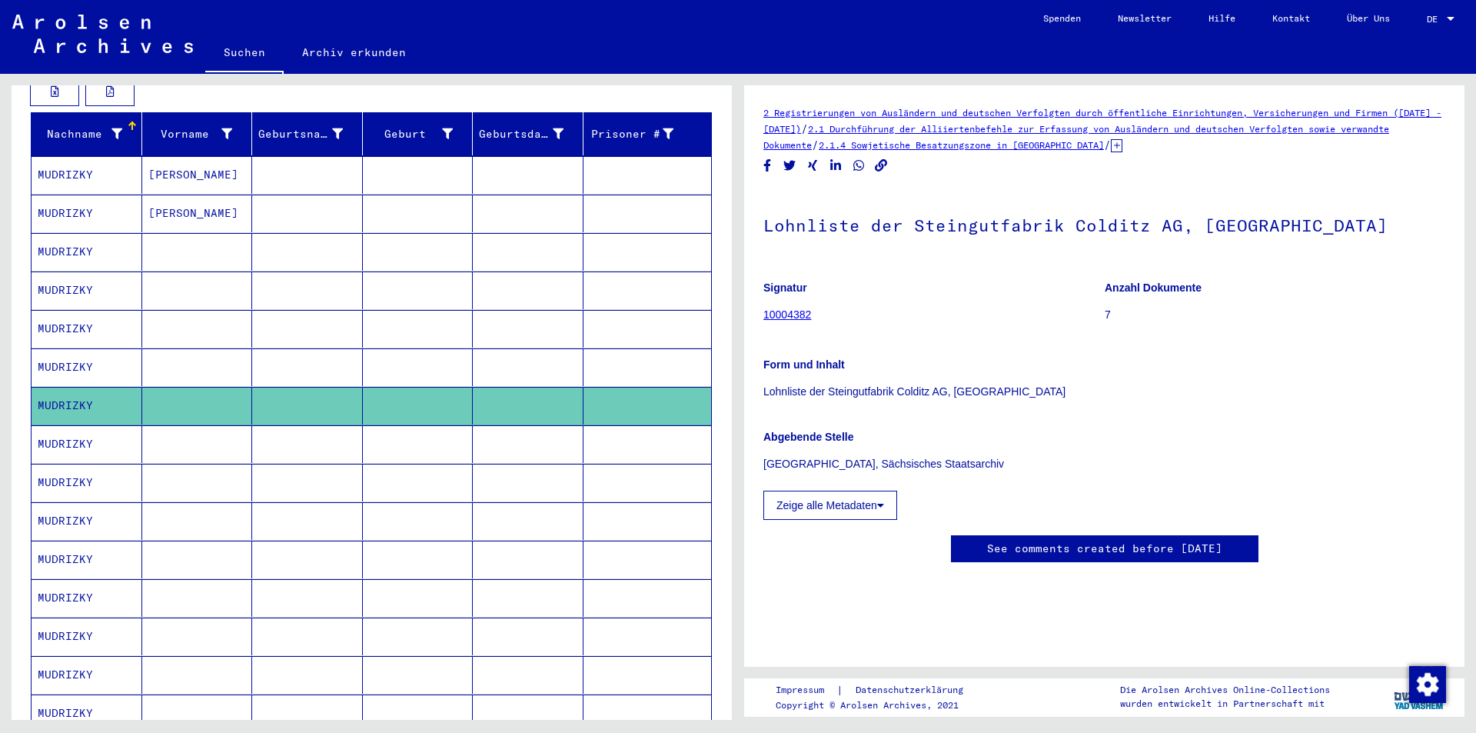
click at [344, 474] on mat-cell at bounding box center [307, 483] width 111 height 38
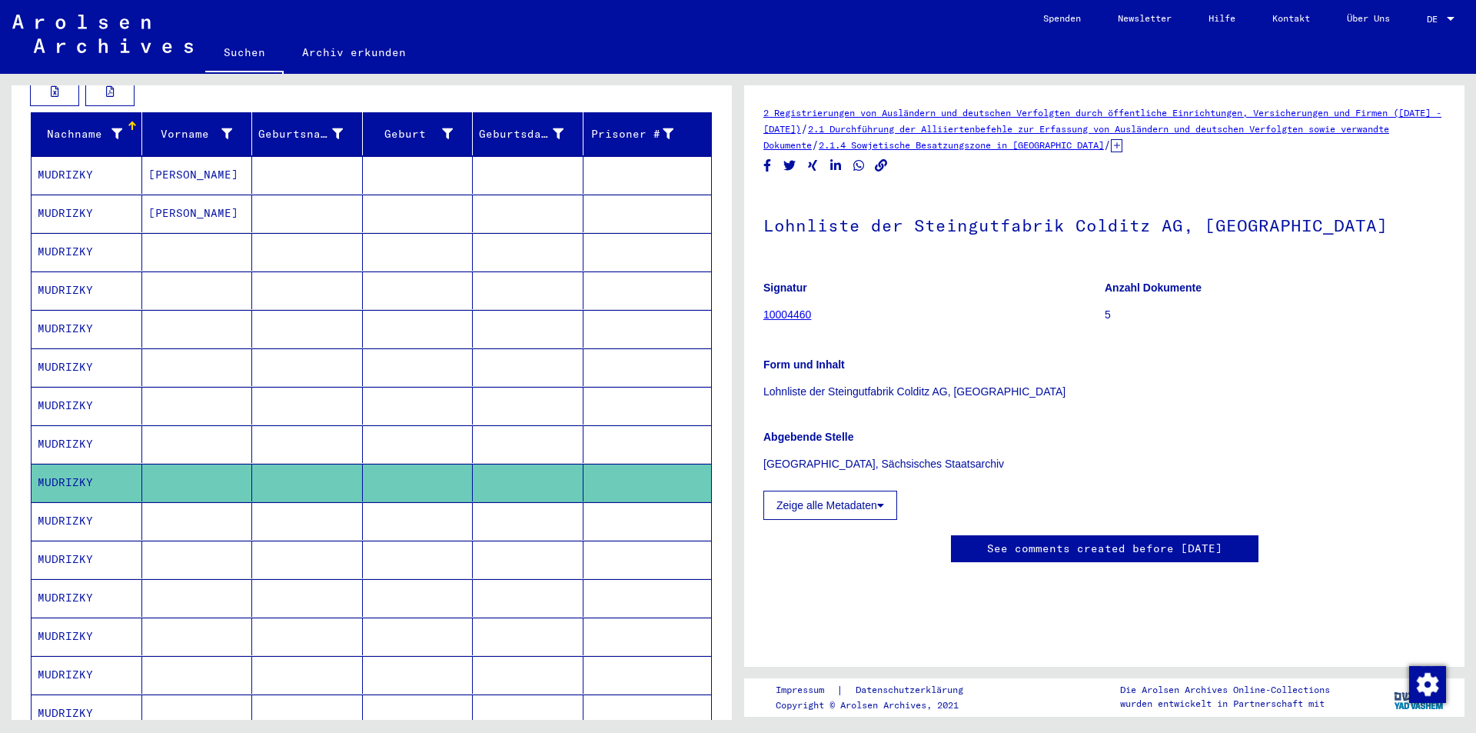
click at [351, 540] on mat-cell at bounding box center [307, 559] width 111 height 38
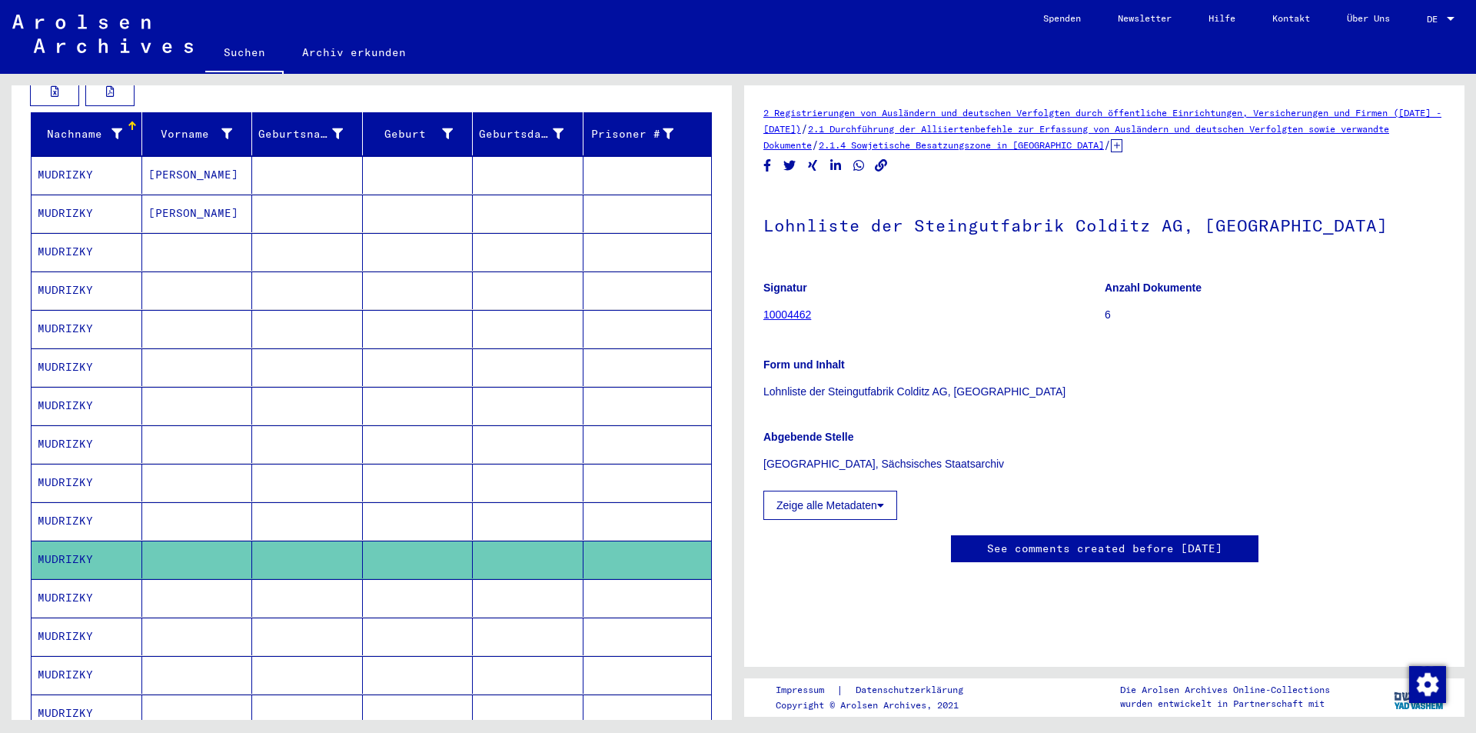
click at [353, 600] on mat-cell at bounding box center [307, 598] width 111 height 38
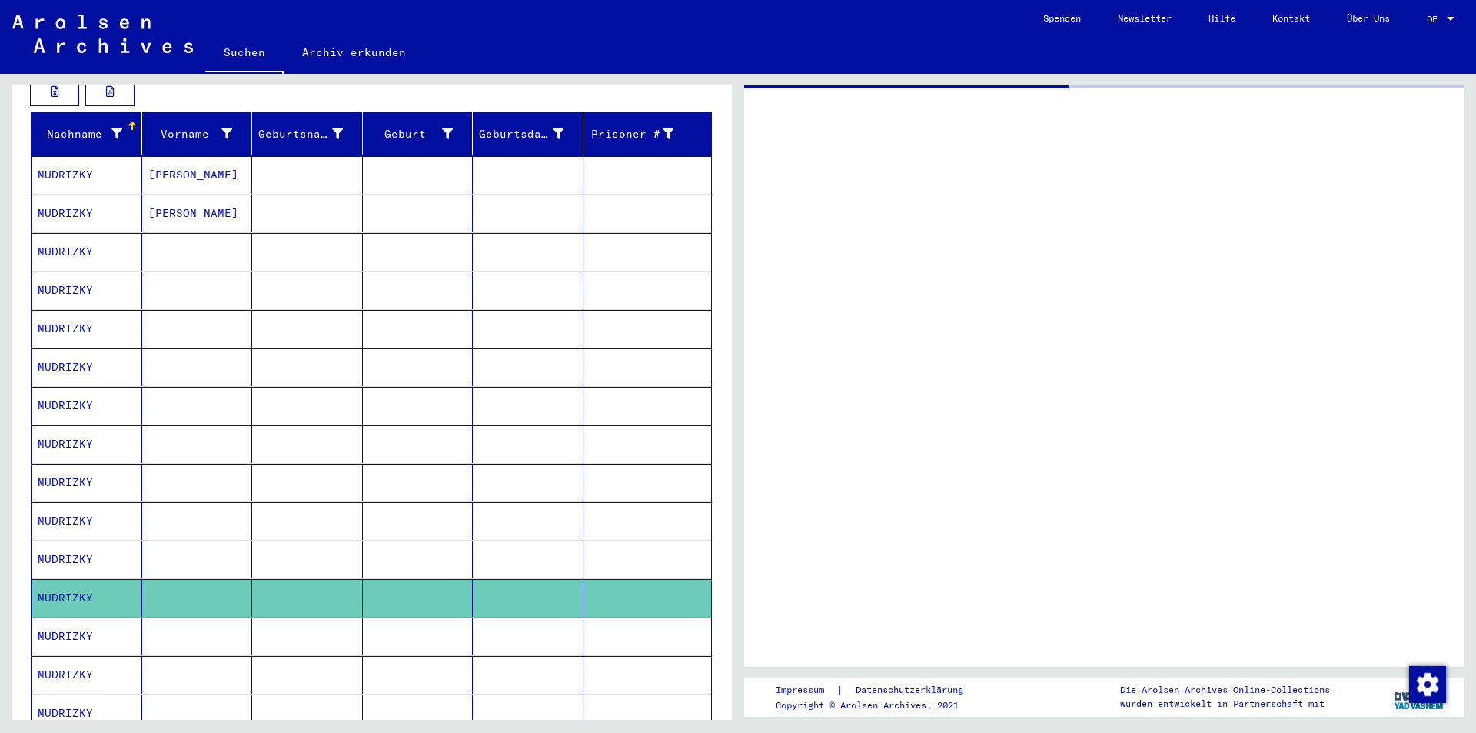
click at [350, 656] on mat-cell at bounding box center [307, 675] width 111 height 38
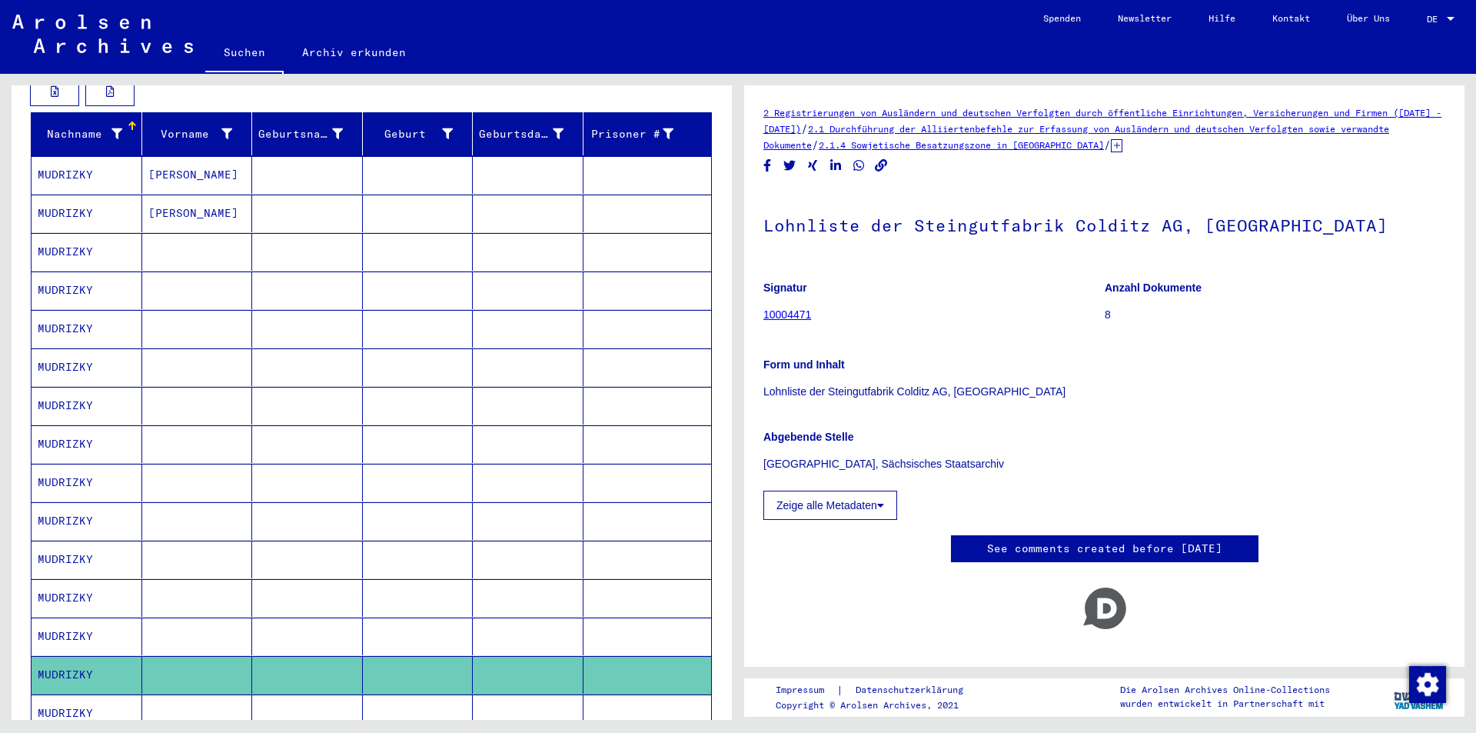
click at [354, 694] on mat-cell at bounding box center [307, 713] width 111 height 38
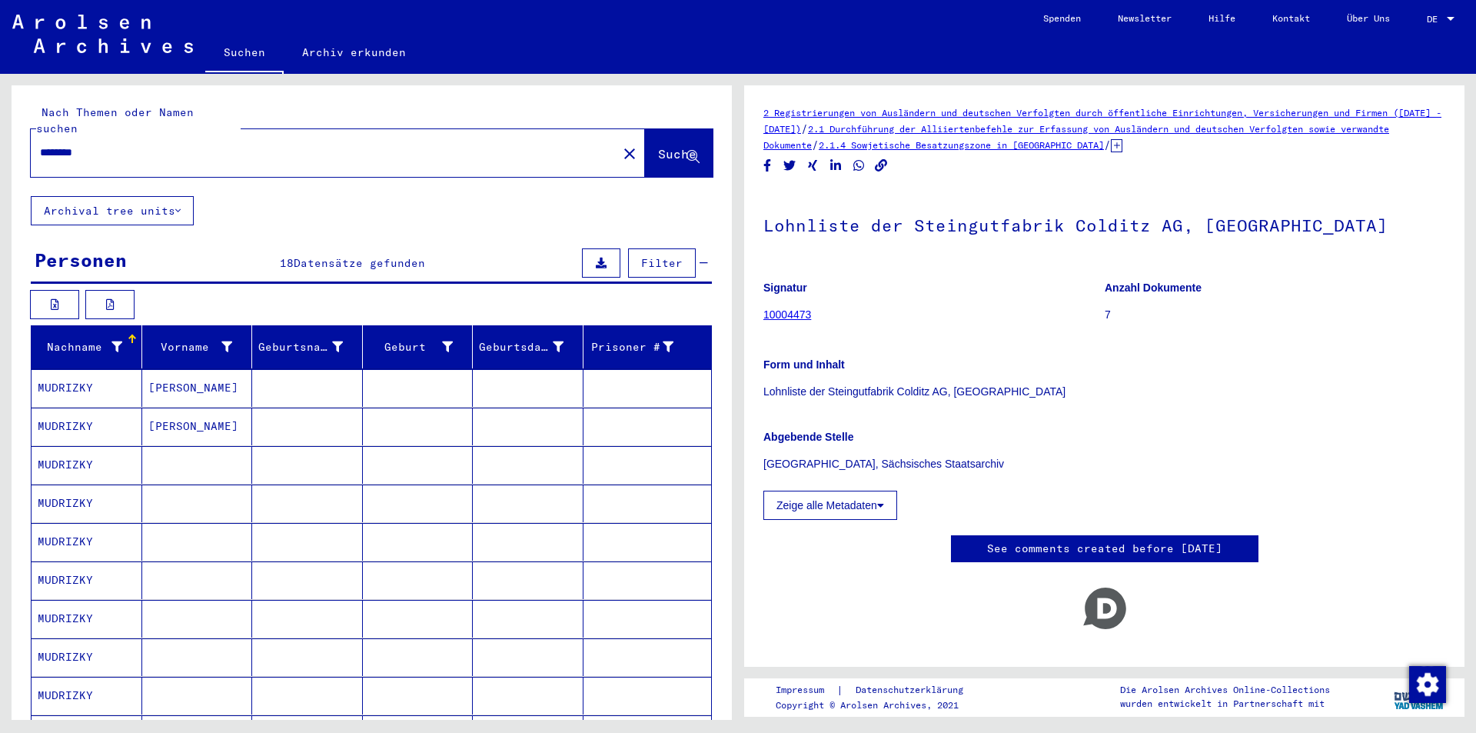
click at [620, 145] on mat-icon "close" at bounding box center [629, 154] width 18 height 18
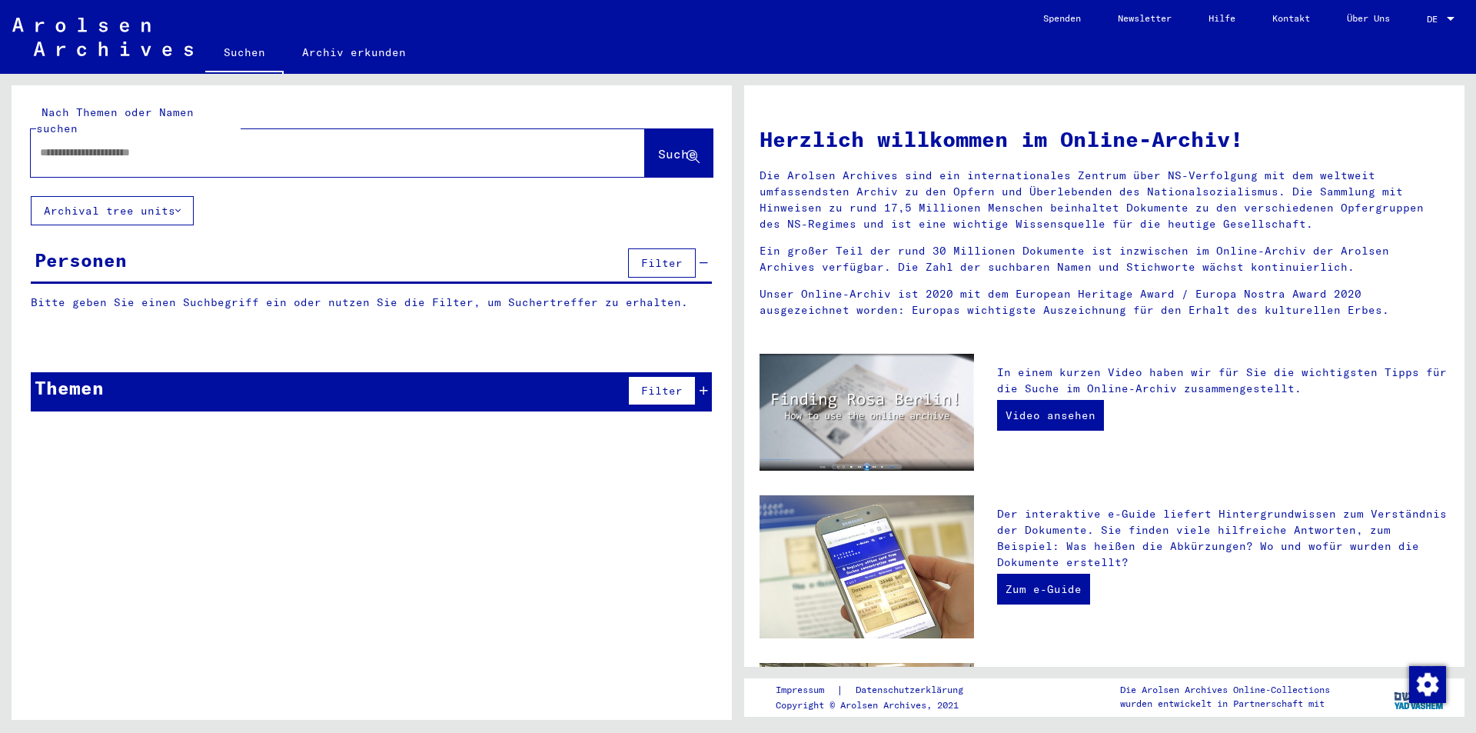
click at [436, 145] on input "text" at bounding box center [319, 153] width 559 height 16
paste input "********"
type input "********"
click at [694, 151] on icon at bounding box center [693, 157] width 13 height 13
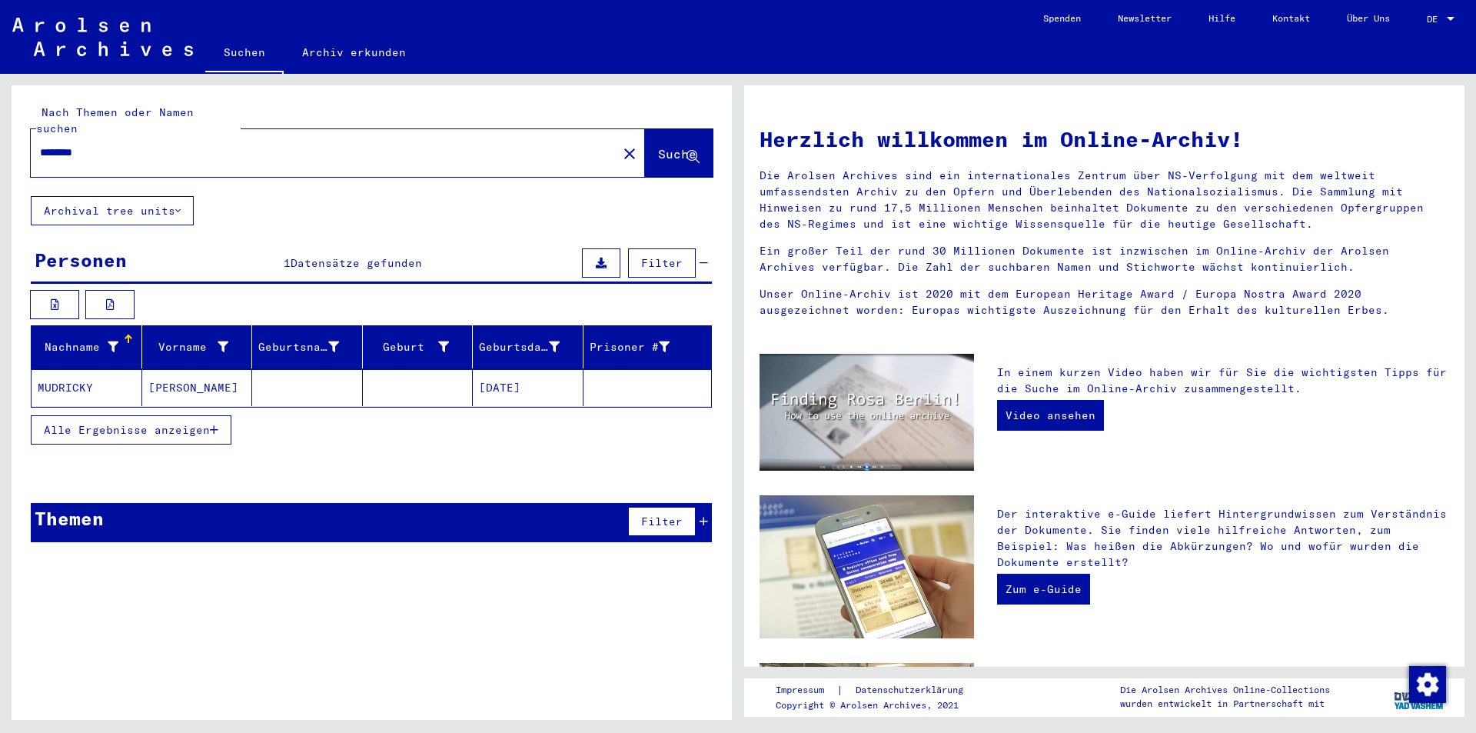
click at [150, 423] on span "Alle Ergebnisse anzeigen" at bounding box center [127, 430] width 166 height 14
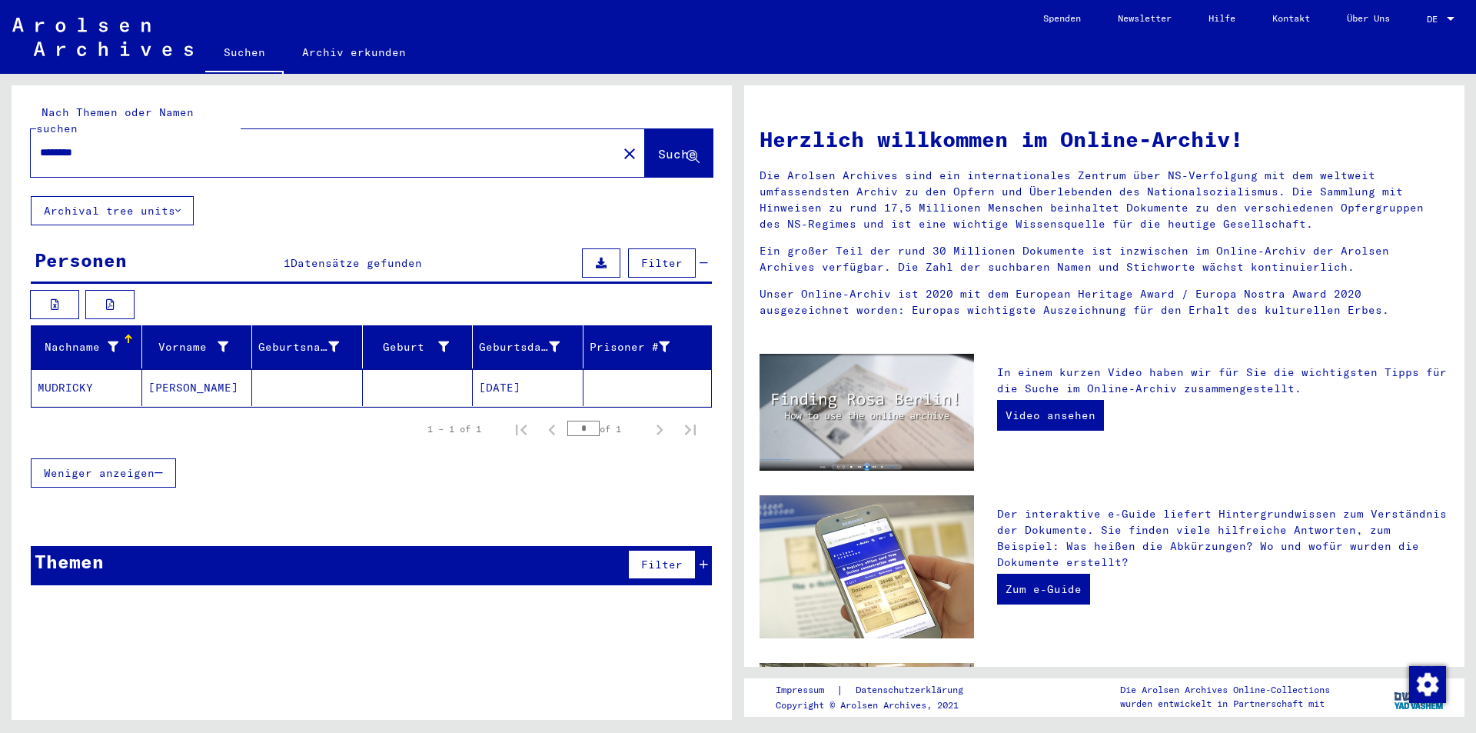
click at [155, 369] on mat-cell "[PERSON_NAME]" at bounding box center [197, 387] width 111 height 37
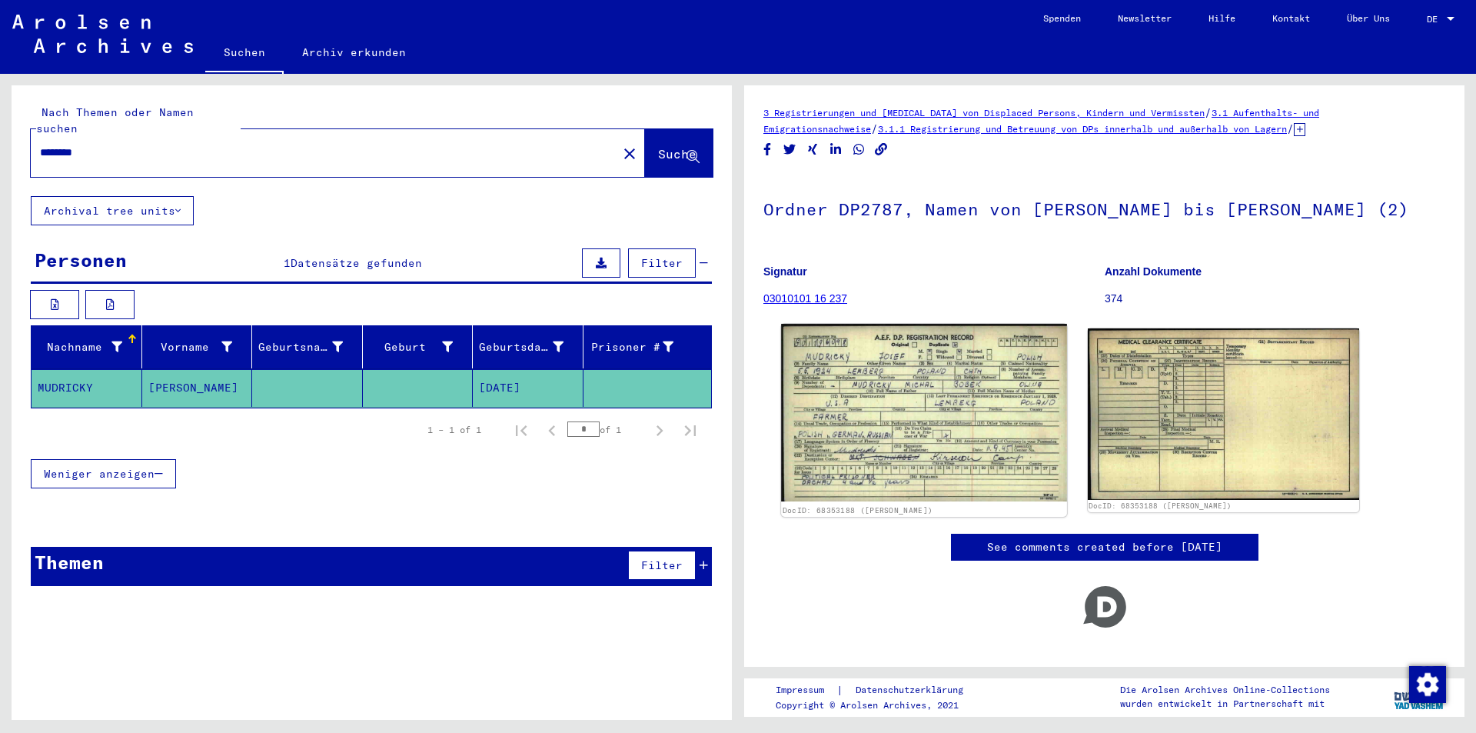
click at [860, 417] on img at bounding box center [923, 413] width 285 height 178
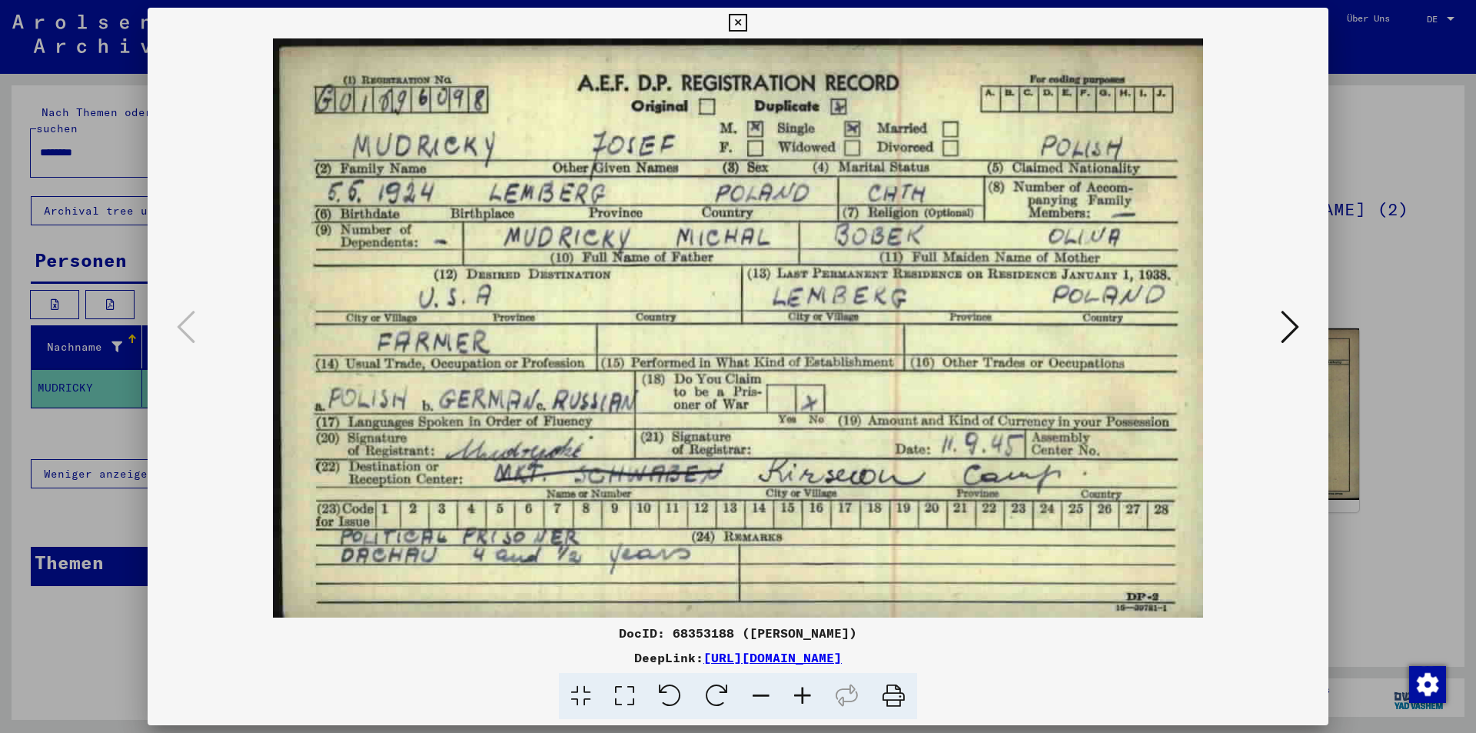
click at [1285, 320] on icon at bounding box center [1290, 326] width 18 height 37
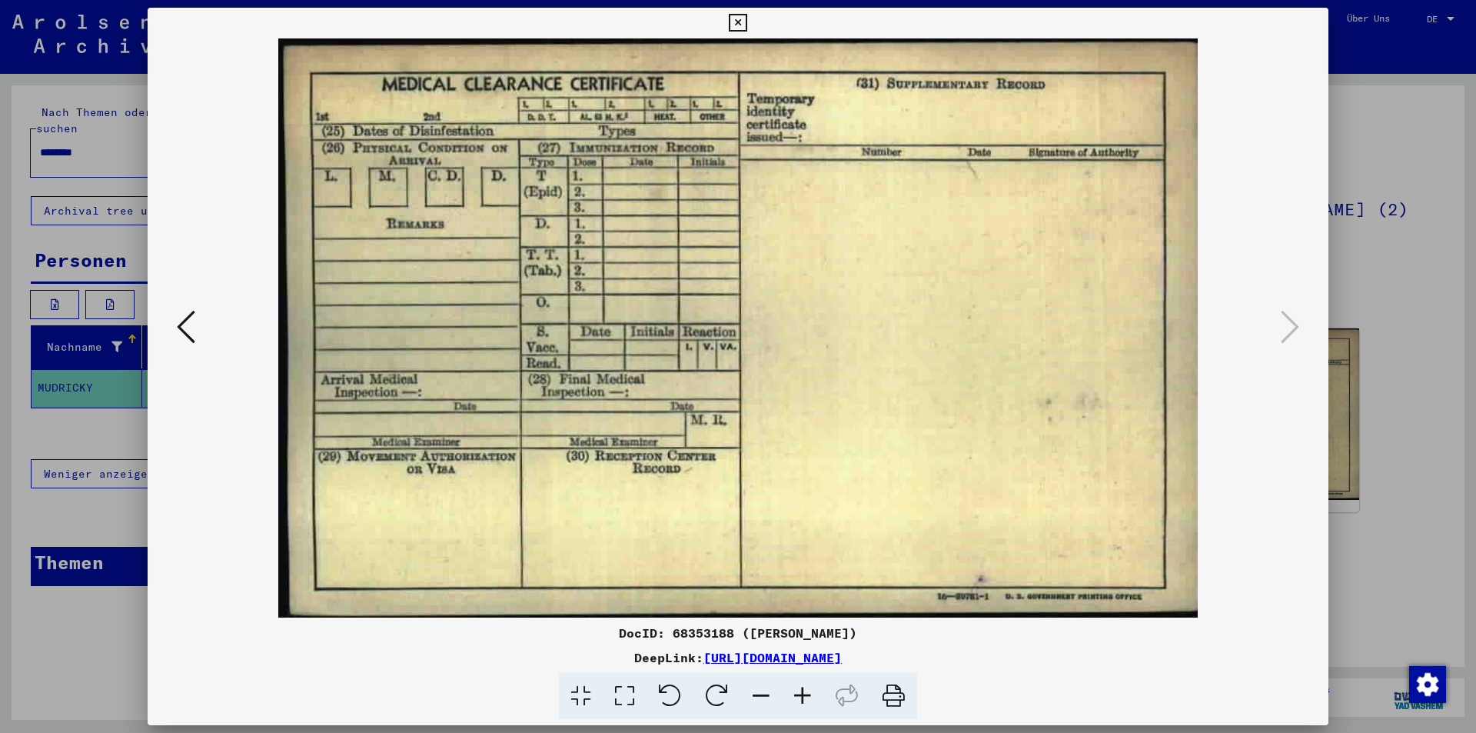
click at [182, 324] on icon at bounding box center [186, 326] width 18 height 37
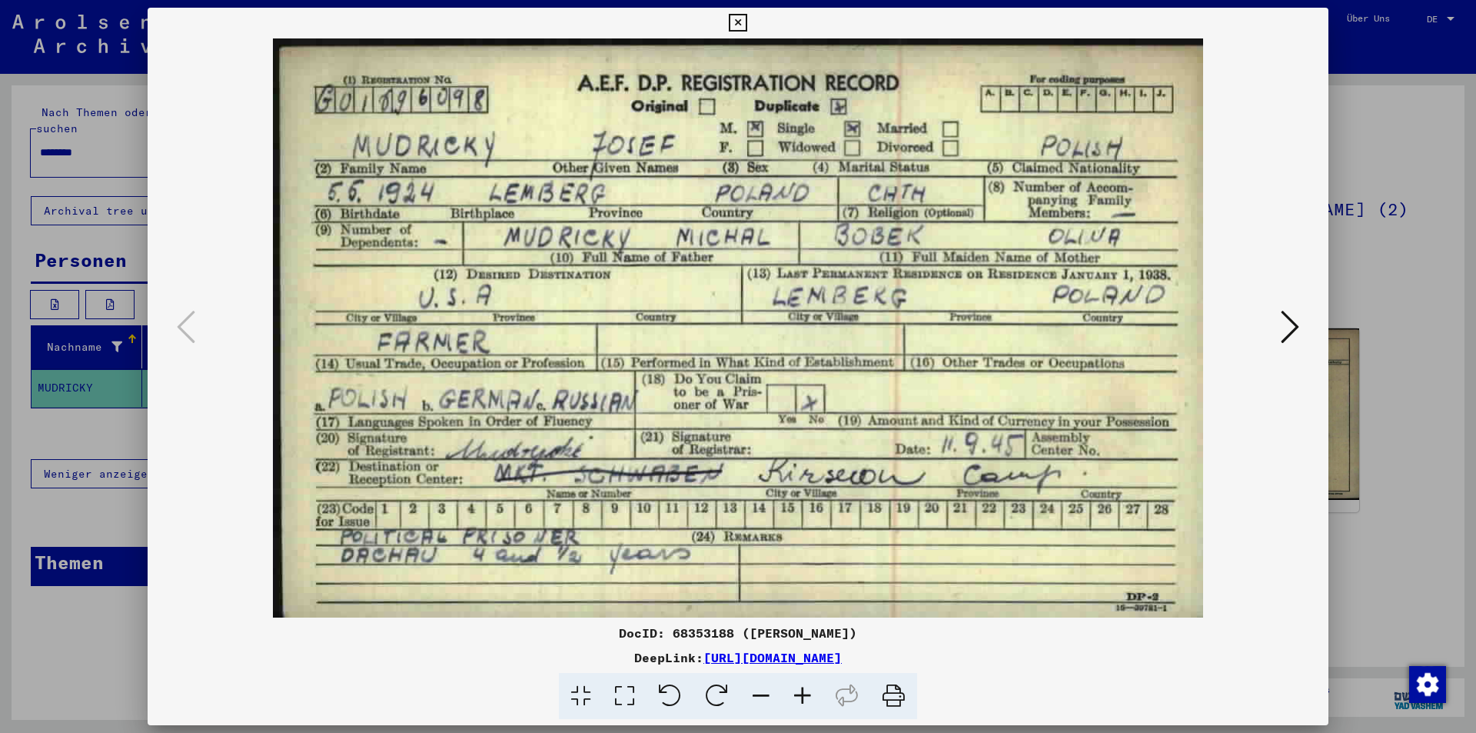
click at [55, 279] on div at bounding box center [738, 366] width 1476 height 733
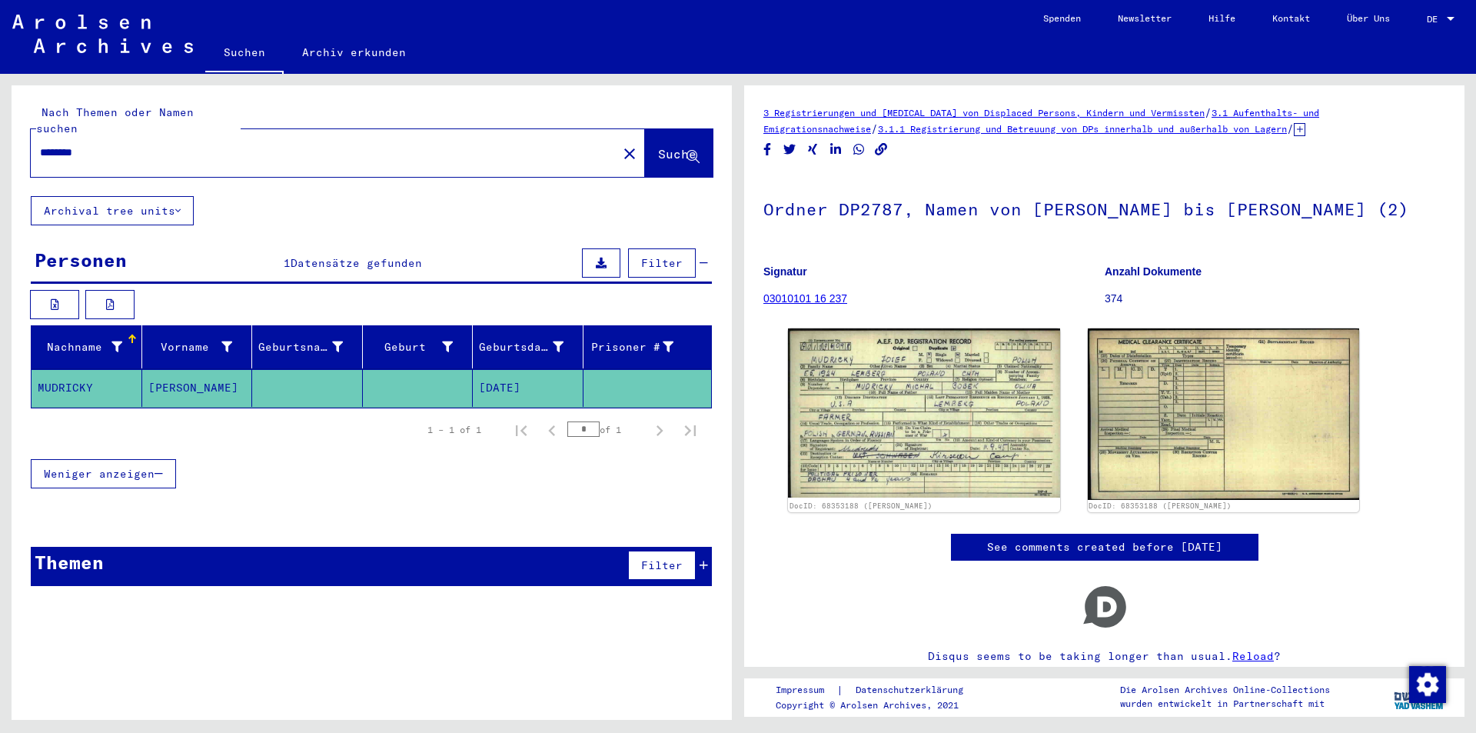
click at [62, 467] on span "Weniger anzeigen" at bounding box center [99, 474] width 111 height 14
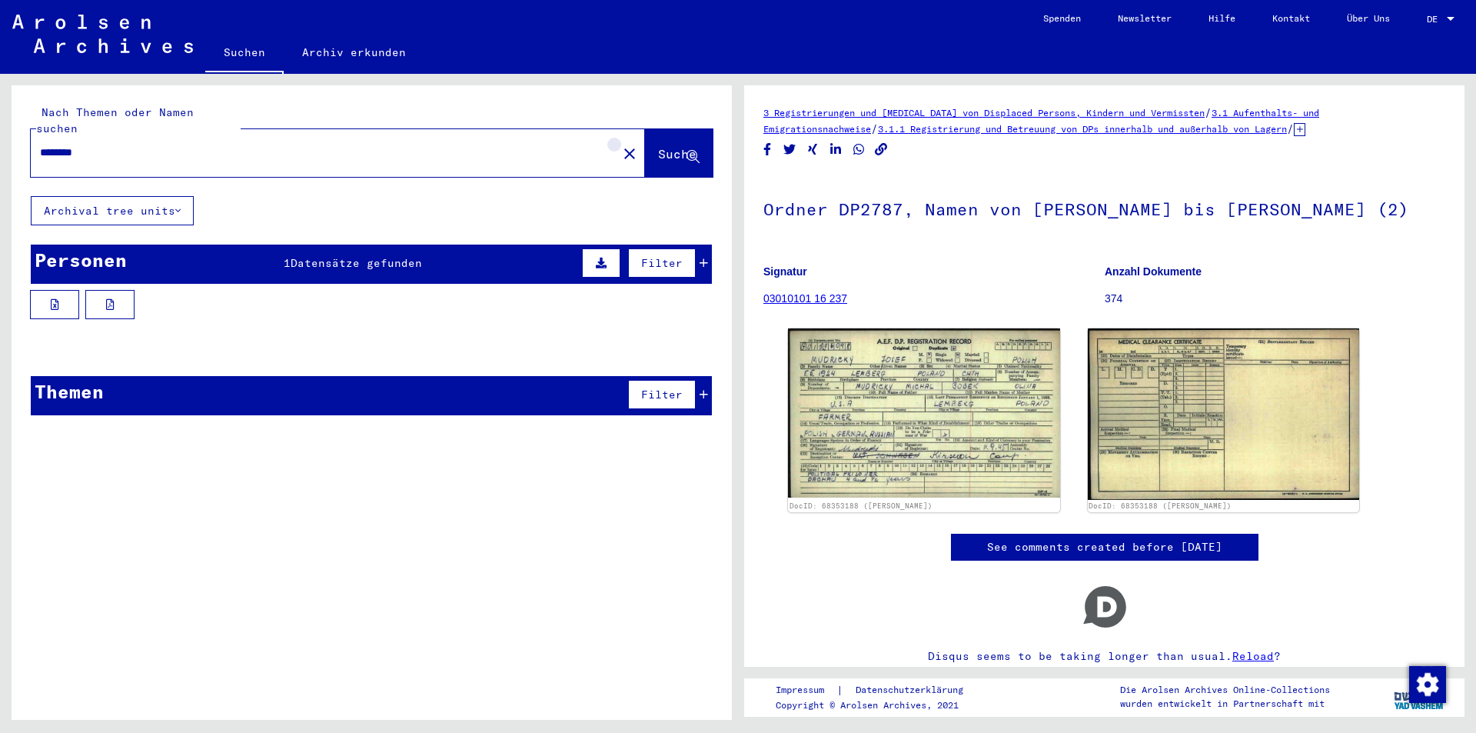
click at [620, 145] on mat-icon "close" at bounding box center [629, 154] width 18 height 18
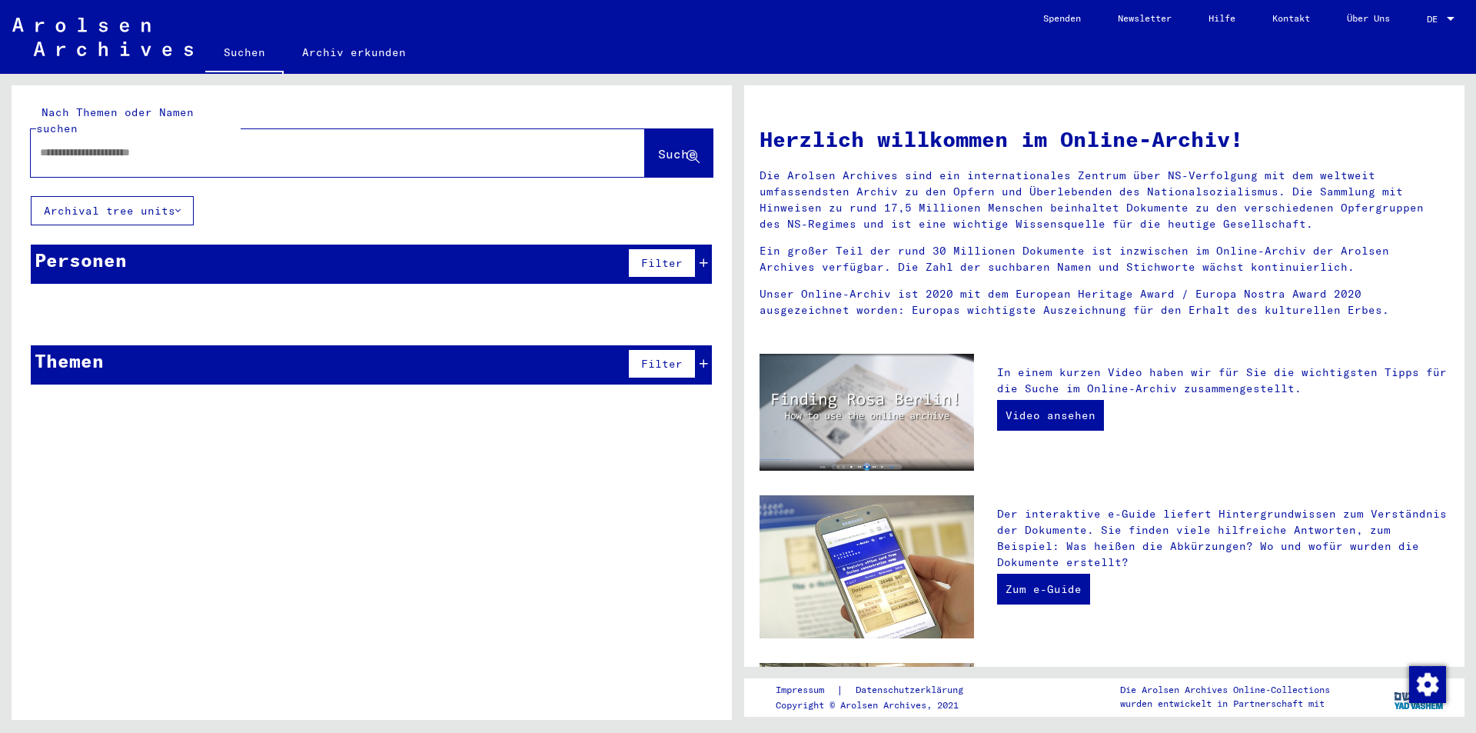
click at [382, 145] on input "text" at bounding box center [319, 153] width 559 height 16
paste input "********"
type input "********"
click at [660, 146] on span "Suche" at bounding box center [677, 153] width 38 height 15
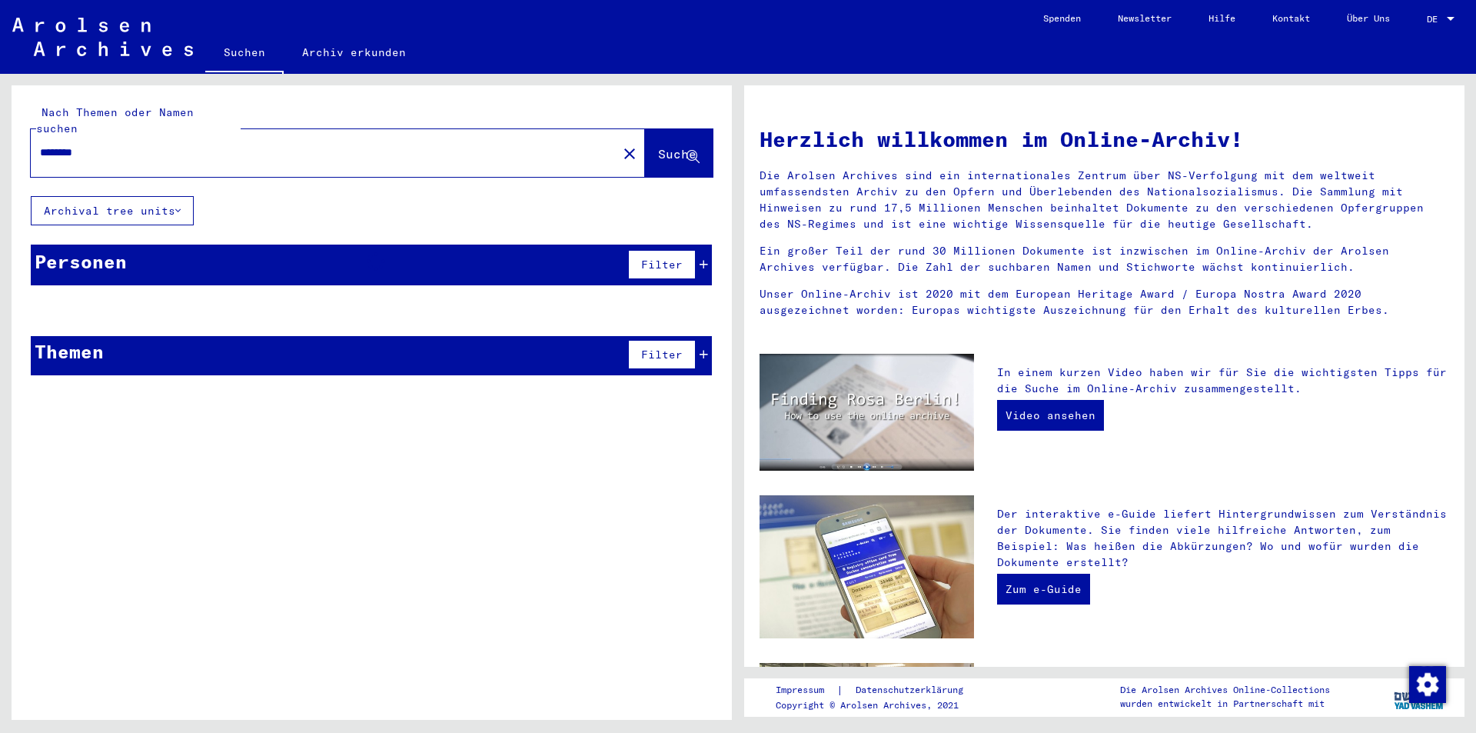
click at [663, 146] on span "Suche" at bounding box center [677, 153] width 38 height 15
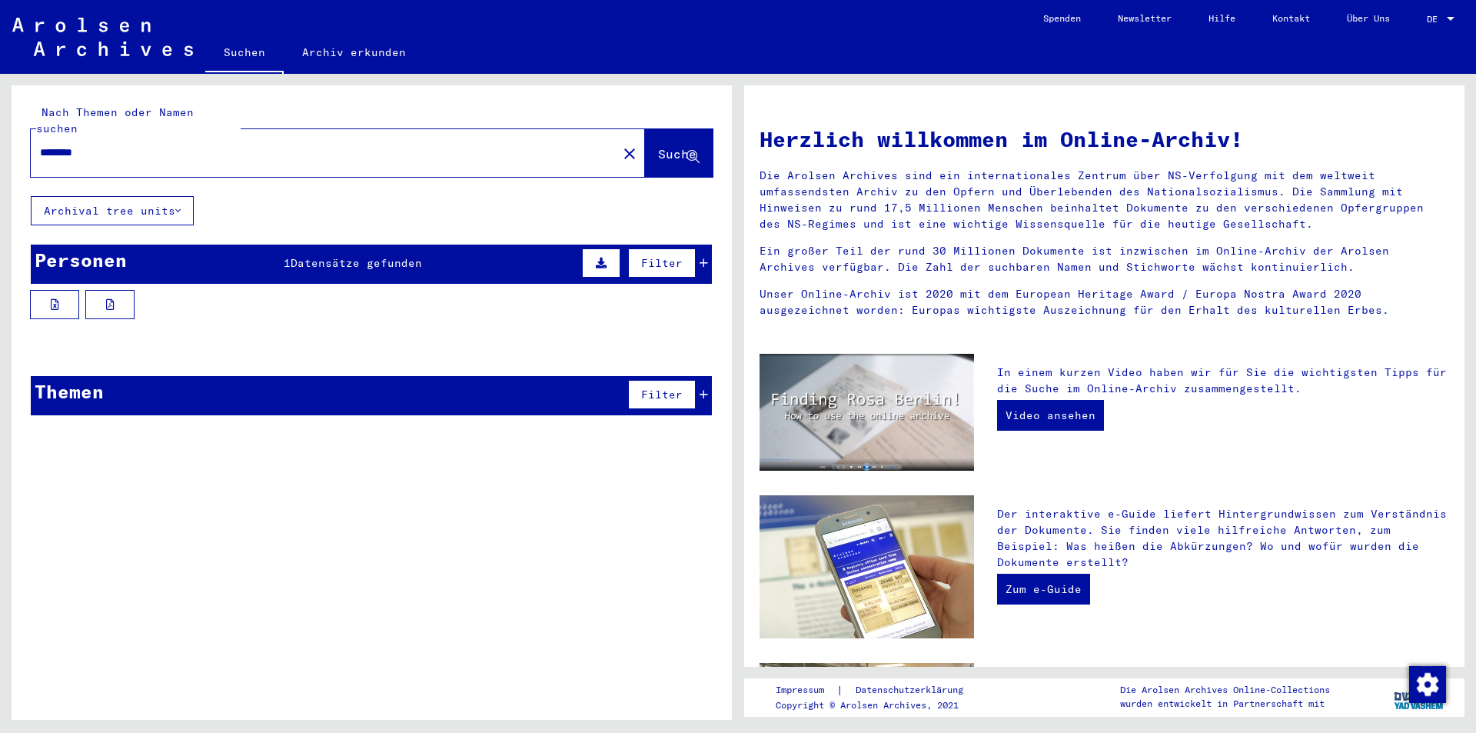
click at [320, 256] on span "Datensätze gefunden" at bounding box center [356, 263] width 131 height 14
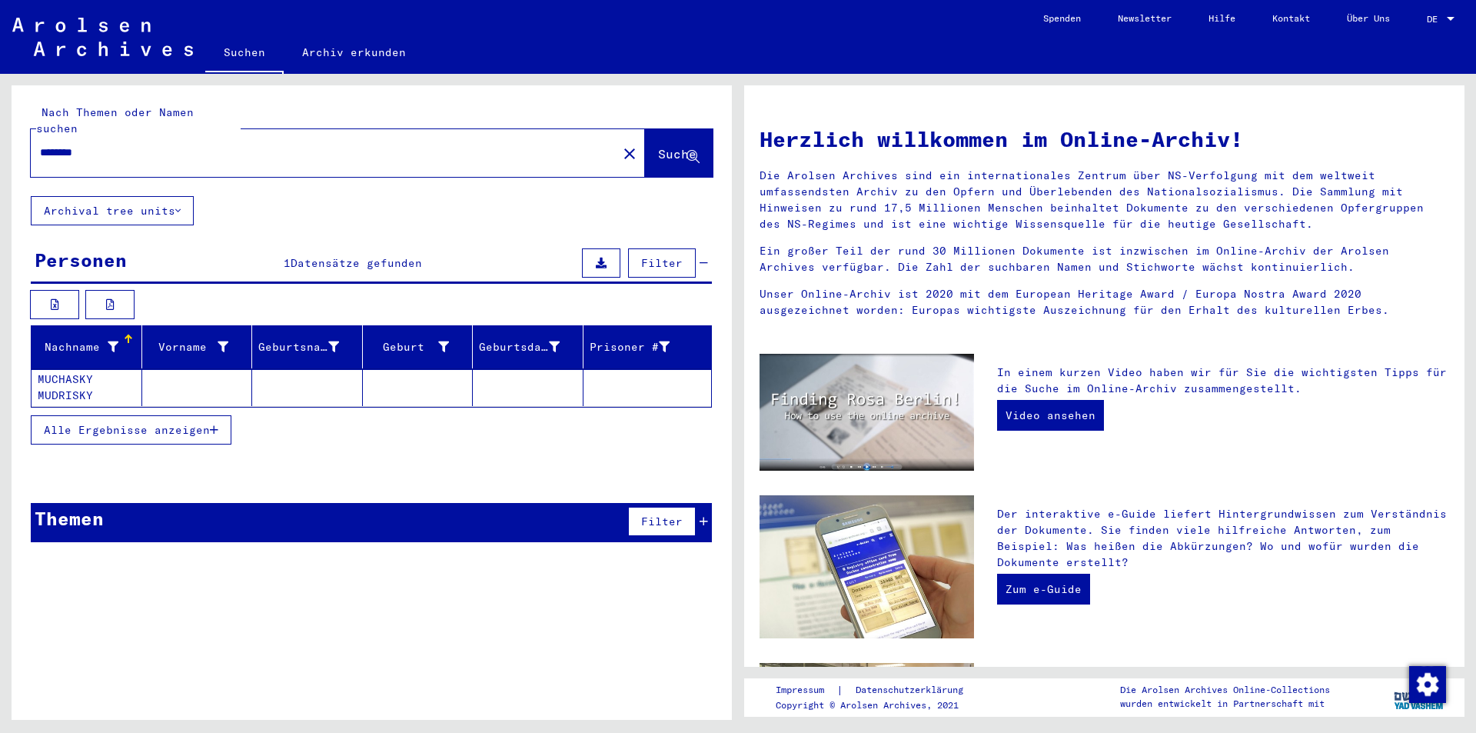
click at [82, 369] on mat-cell "MUCHASKY MUDRISKY" at bounding box center [87, 387] width 111 height 37
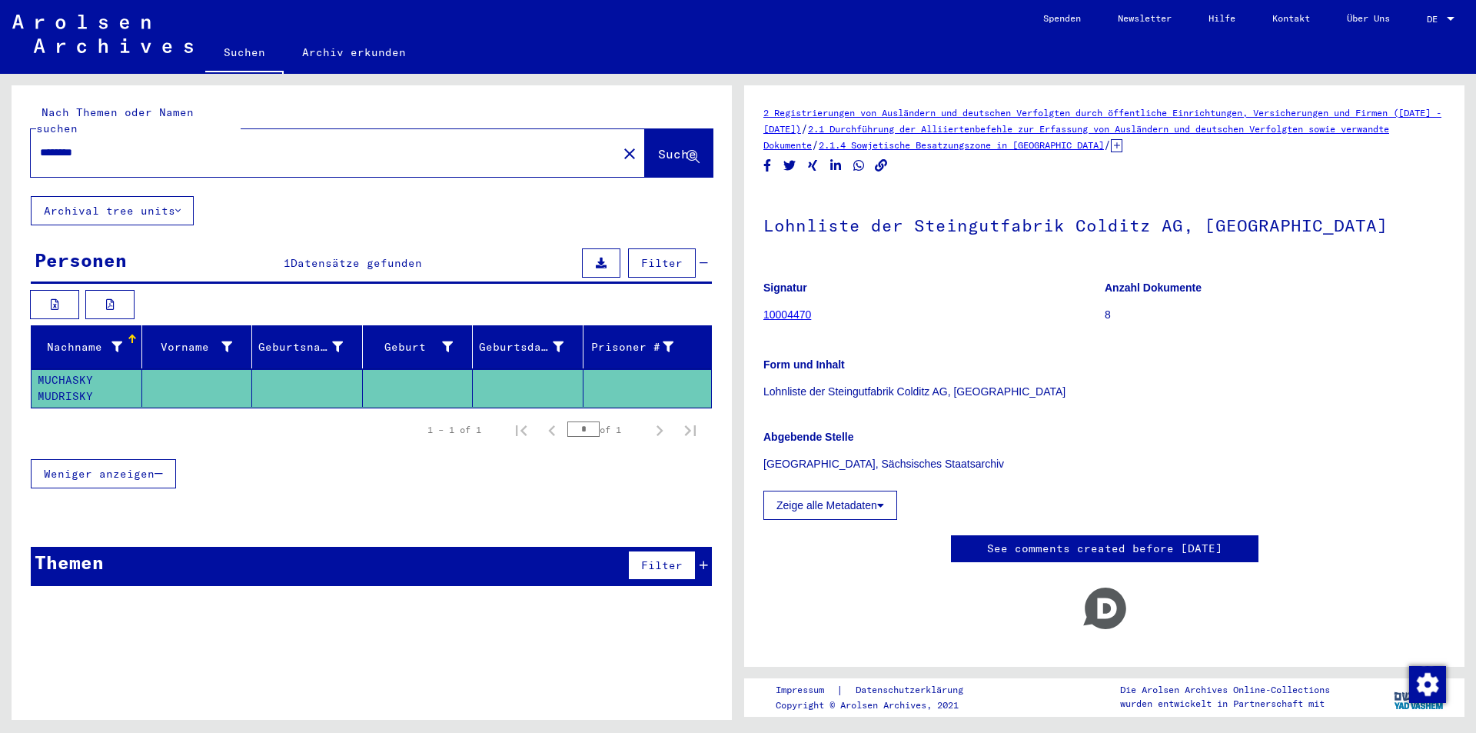
click at [866, 391] on p "Lohnliste der Steingutfabrik Colditz AG, [GEOGRAPHIC_DATA]" at bounding box center [1104, 392] width 682 height 16
click at [620, 145] on mat-icon "close" at bounding box center [629, 154] width 18 height 18
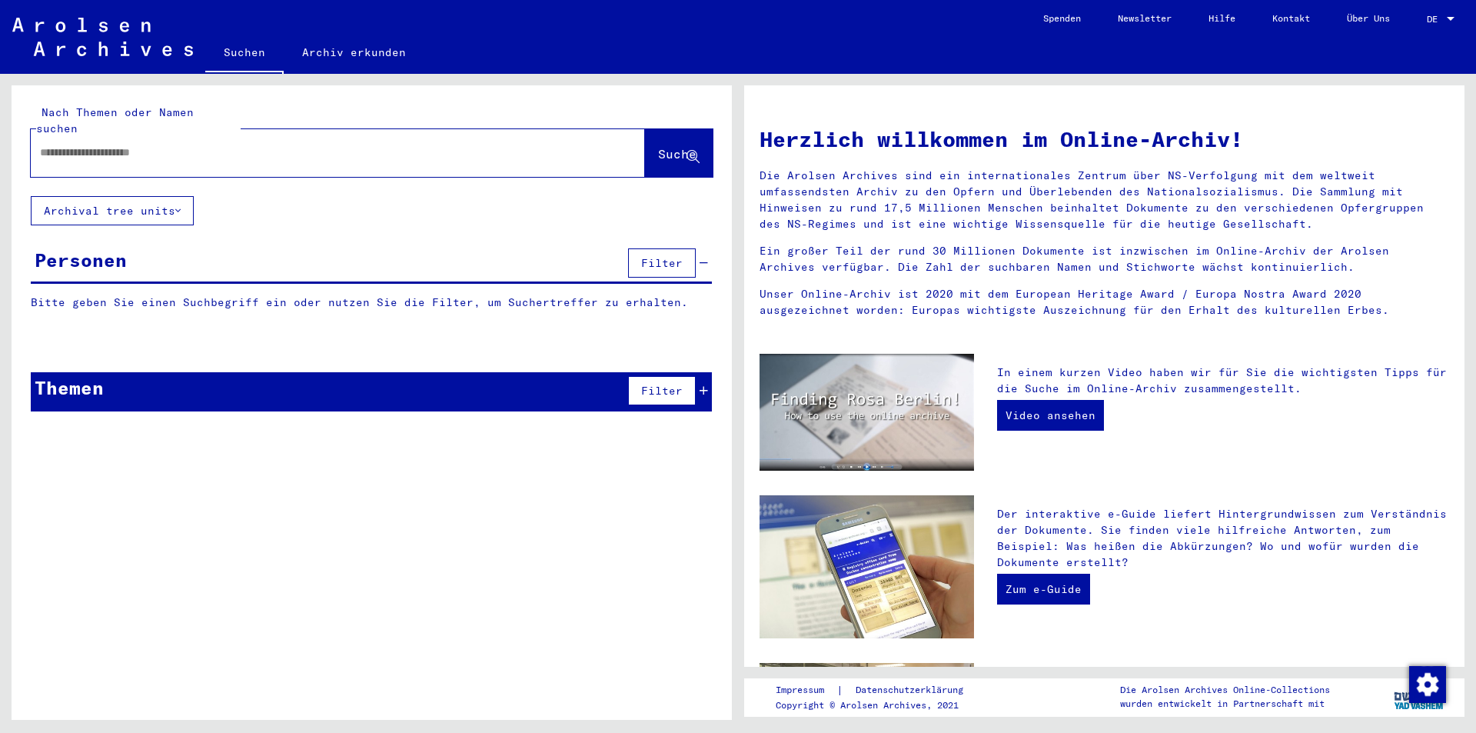
click at [516, 145] on input "text" at bounding box center [319, 153] width 559 height 16
paste input "**********"
type input "**********"
click at [669, 146] on span "Suche" at bounding box center [677, 153] width 38 height 15
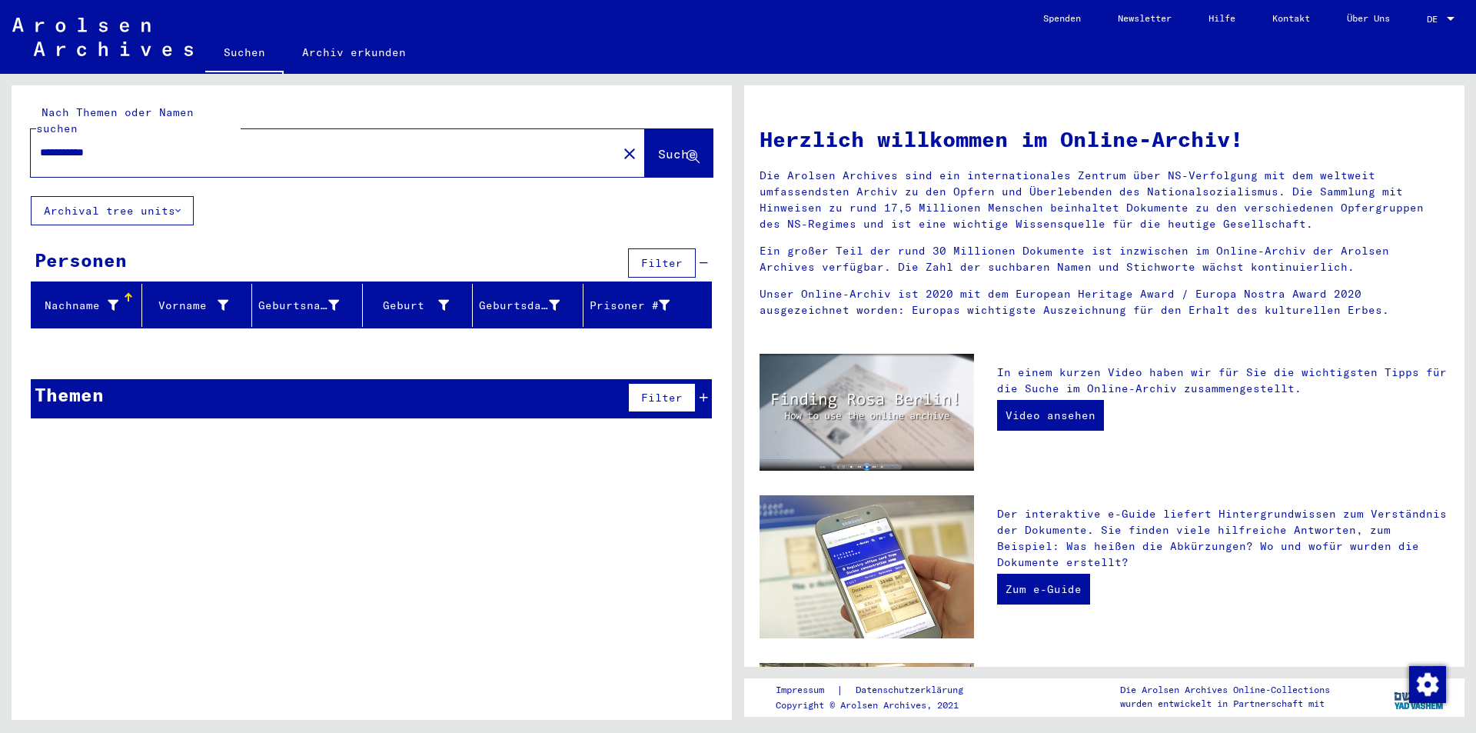
click at [614, 138] on button "close" at bounding box center [629, 153] width 31 height 31
click at [501, 145] on input "text" at bounding box center [319, 153] width 559 height 16
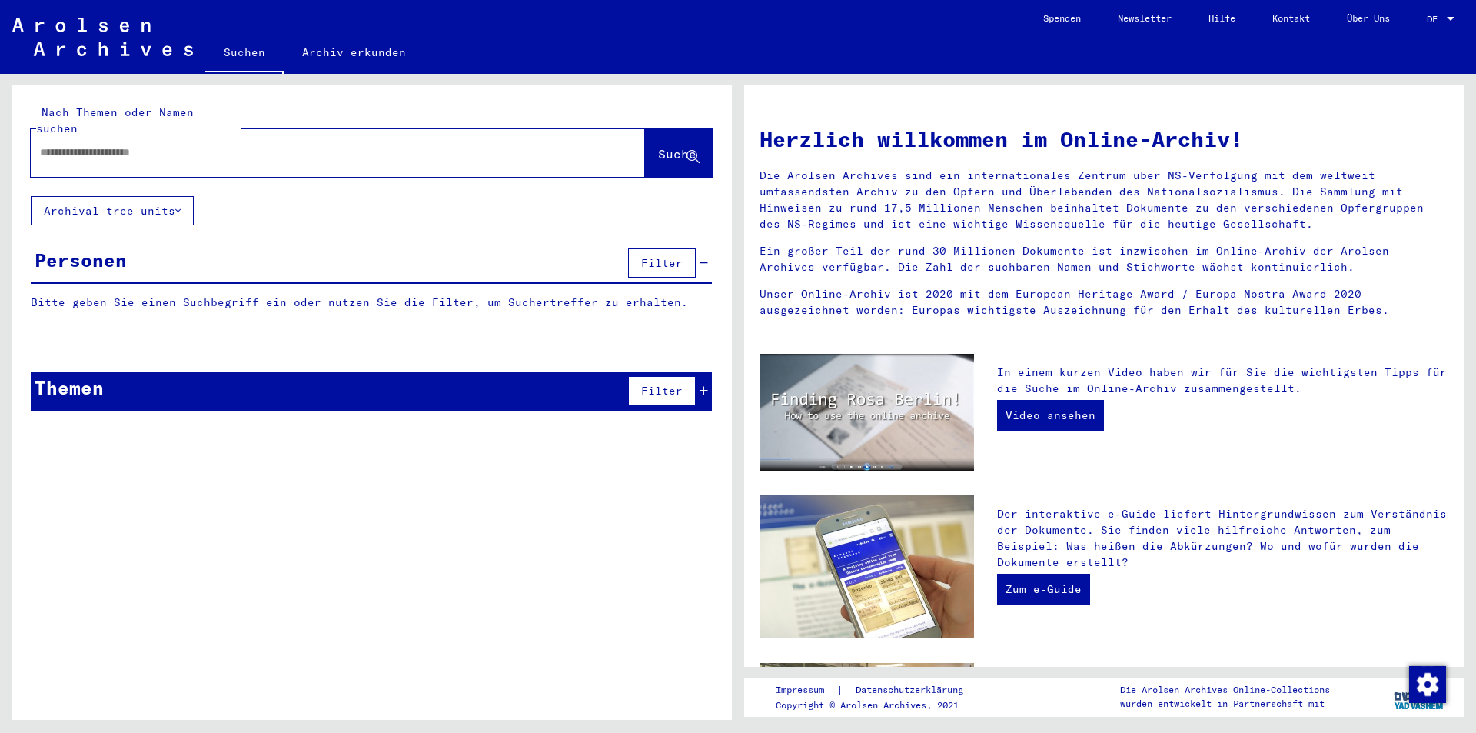
paste input "**********"
type input "**********"
click at [669, 146] on span "Suche" at bounding box center [677, 153] width 38 height 15
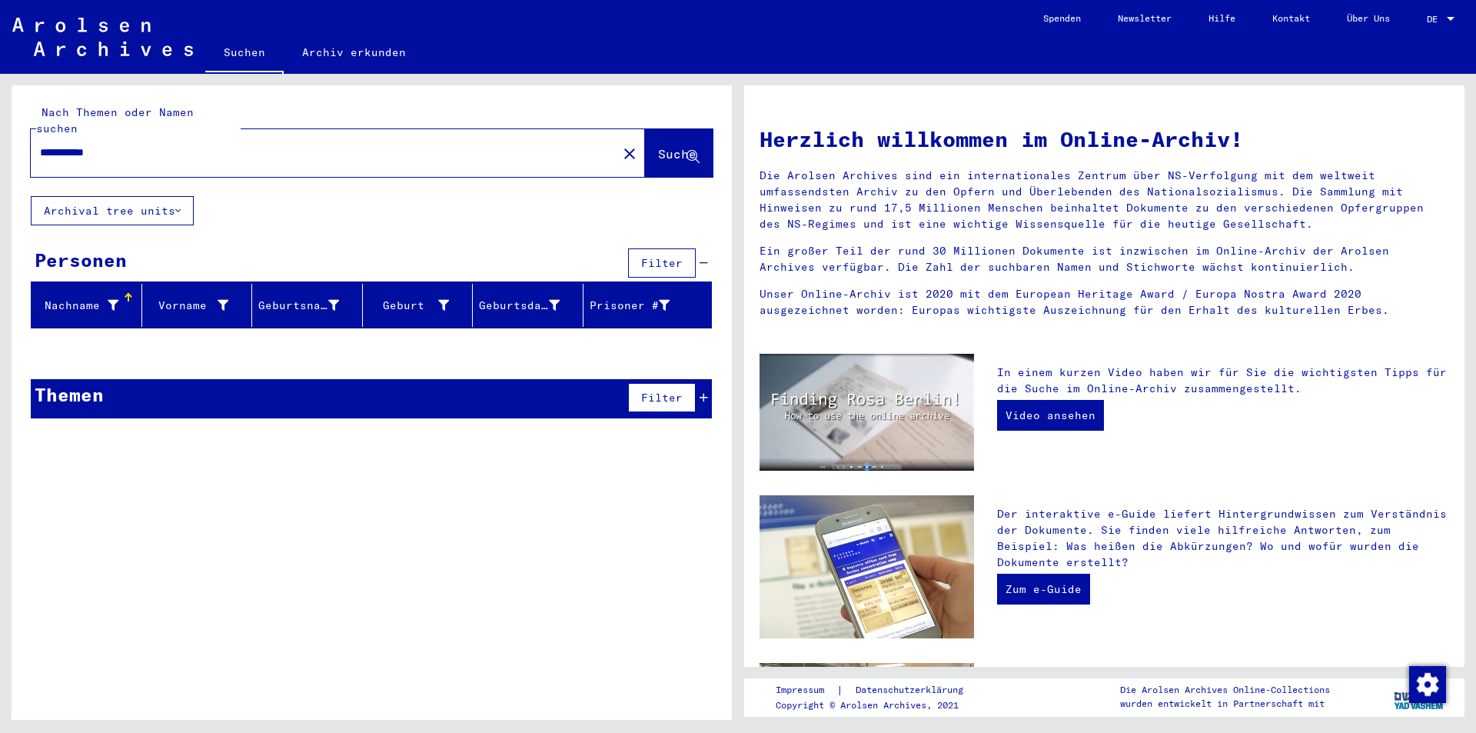
click at [620, 145] on mat-icon "close" at bounding box center [629, 154] width 18 height 18
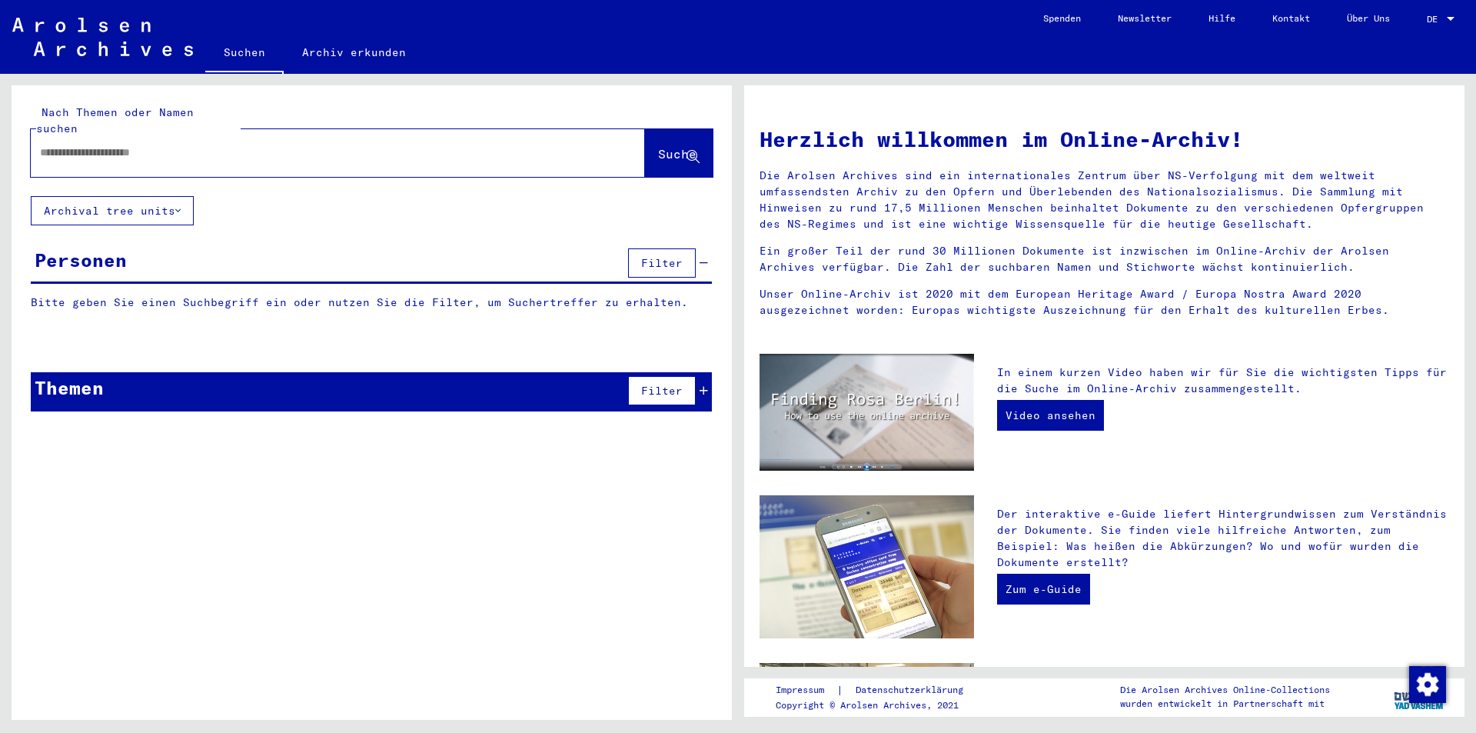
click at [512, 145] on input "text" at bounding box center [319, 153] width 559 height 16
paste input "**********"
type input "**********"
click at [680, 146] on span "Suche" at bounding box center [677, 153] width 38 height 15
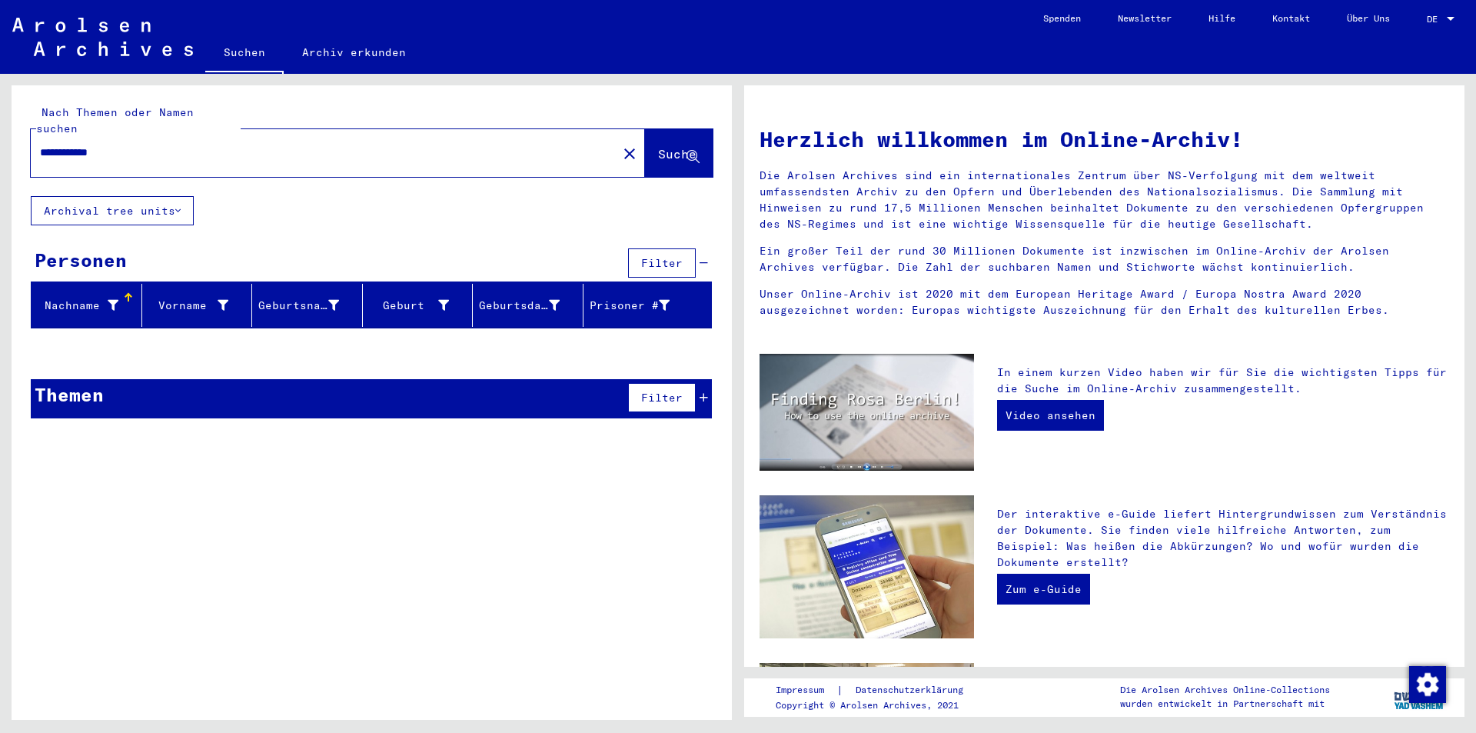
click at [620, 145] on mat-icon "close" at bounding box center [629, 154] width 18 height 18
click at [520, 145] on input "text" at bounding box center [319, 153] width 559 height 16
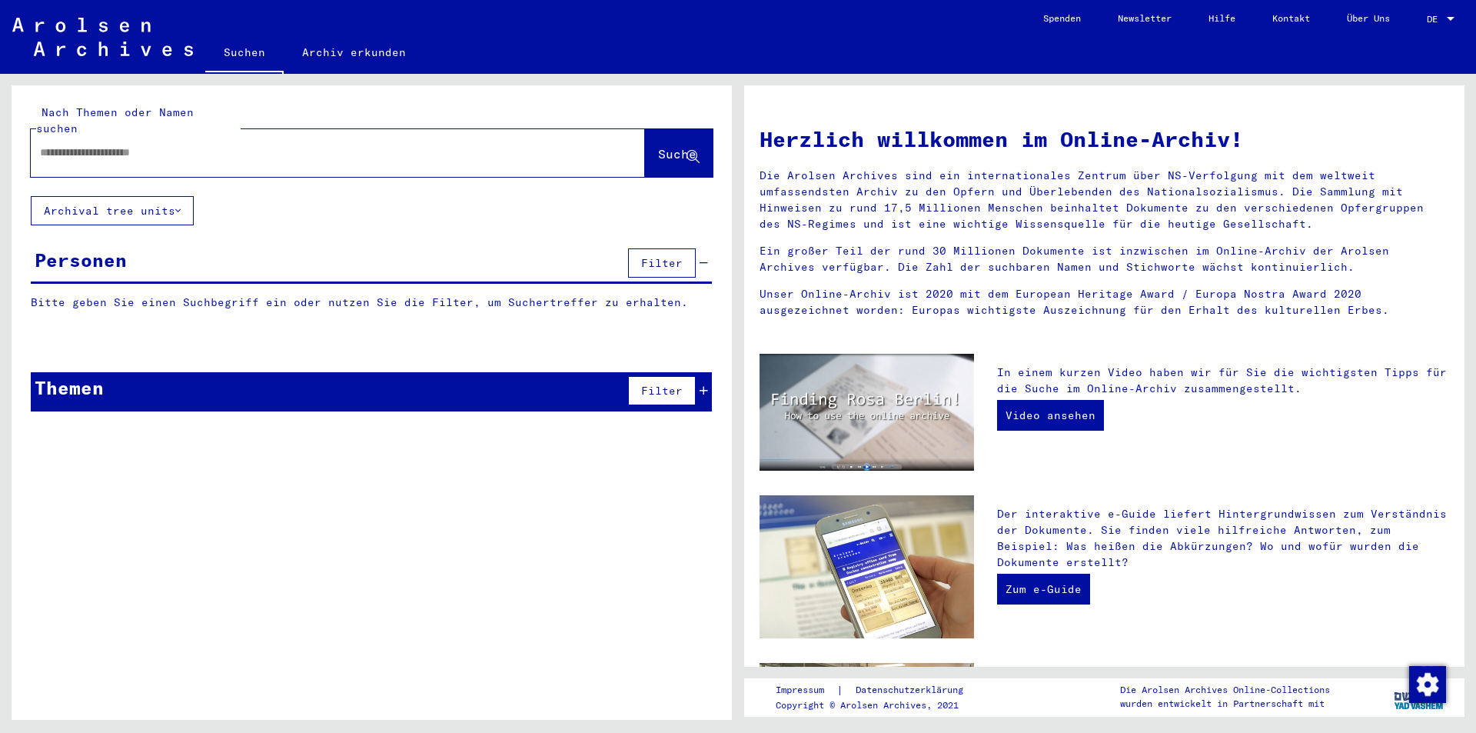
paste input "**********"
type input "**********"
click at [670, 146] on span "Suche" at bounding box center [677, 153] width 38 height 15
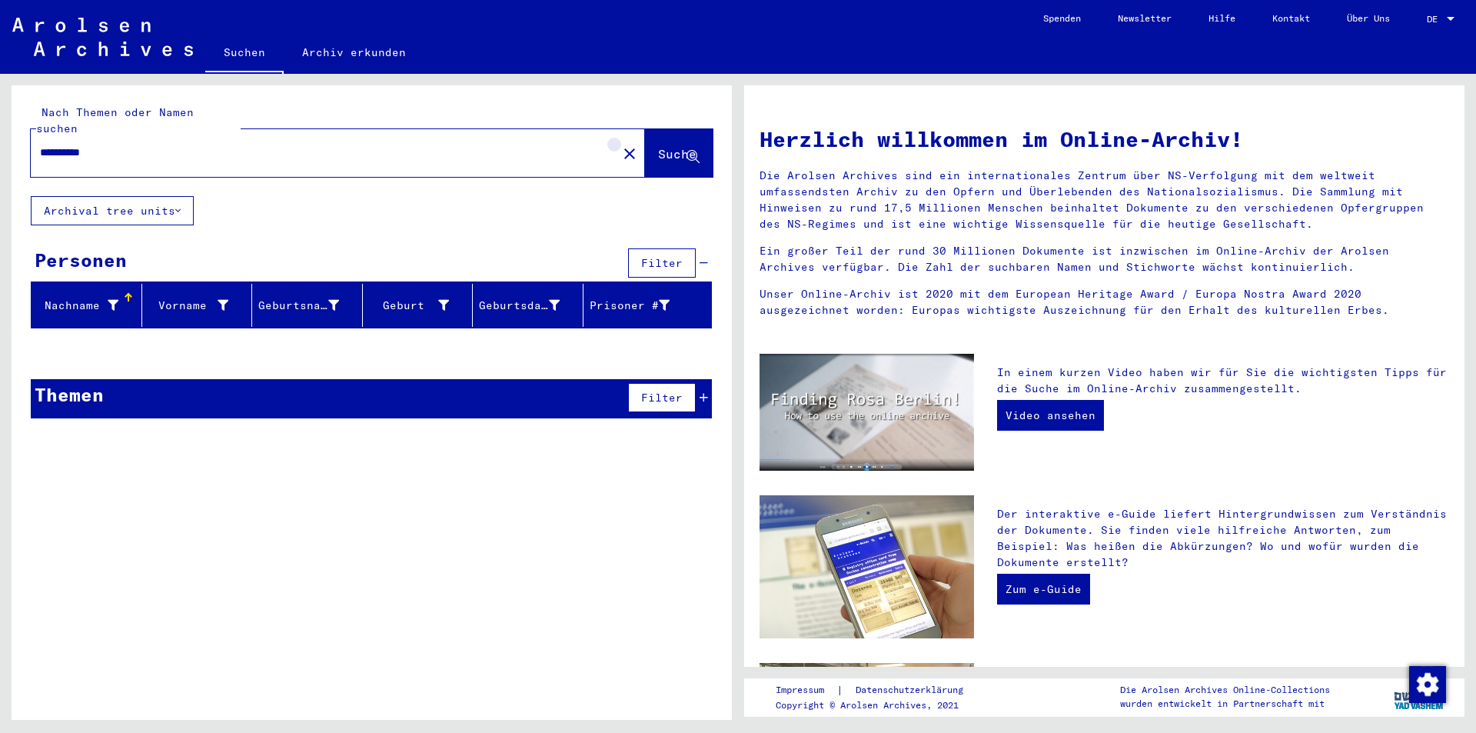
click at [620, 145] on mat-icon "close" at bounding box center [629, 154] width 18 height 18
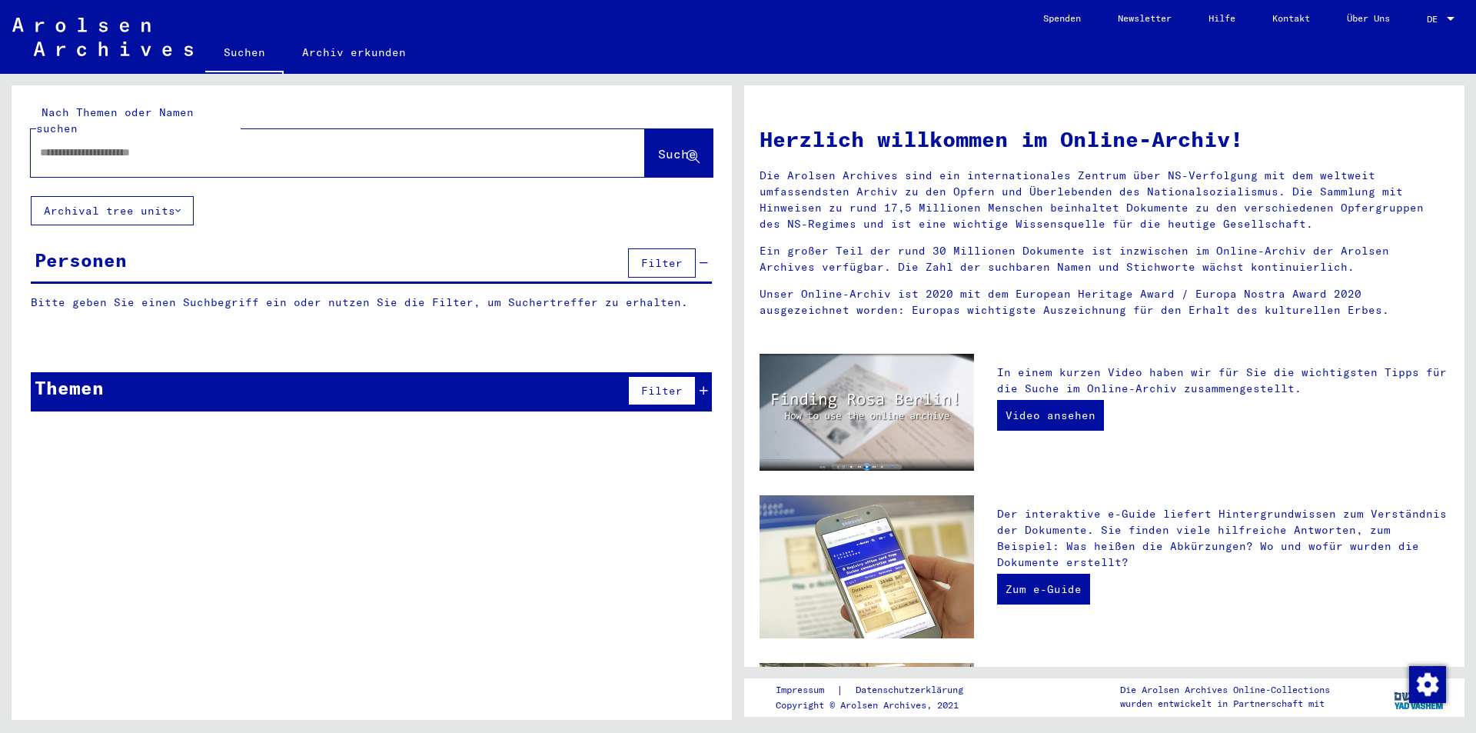
click at [534, 145] on input "text" at bounding box center [319, 153] width 559 height 16
paste input "*********"
type input "*********"
click at [698, 151] on icon at bounding box center [693, 157] width 13 height 13
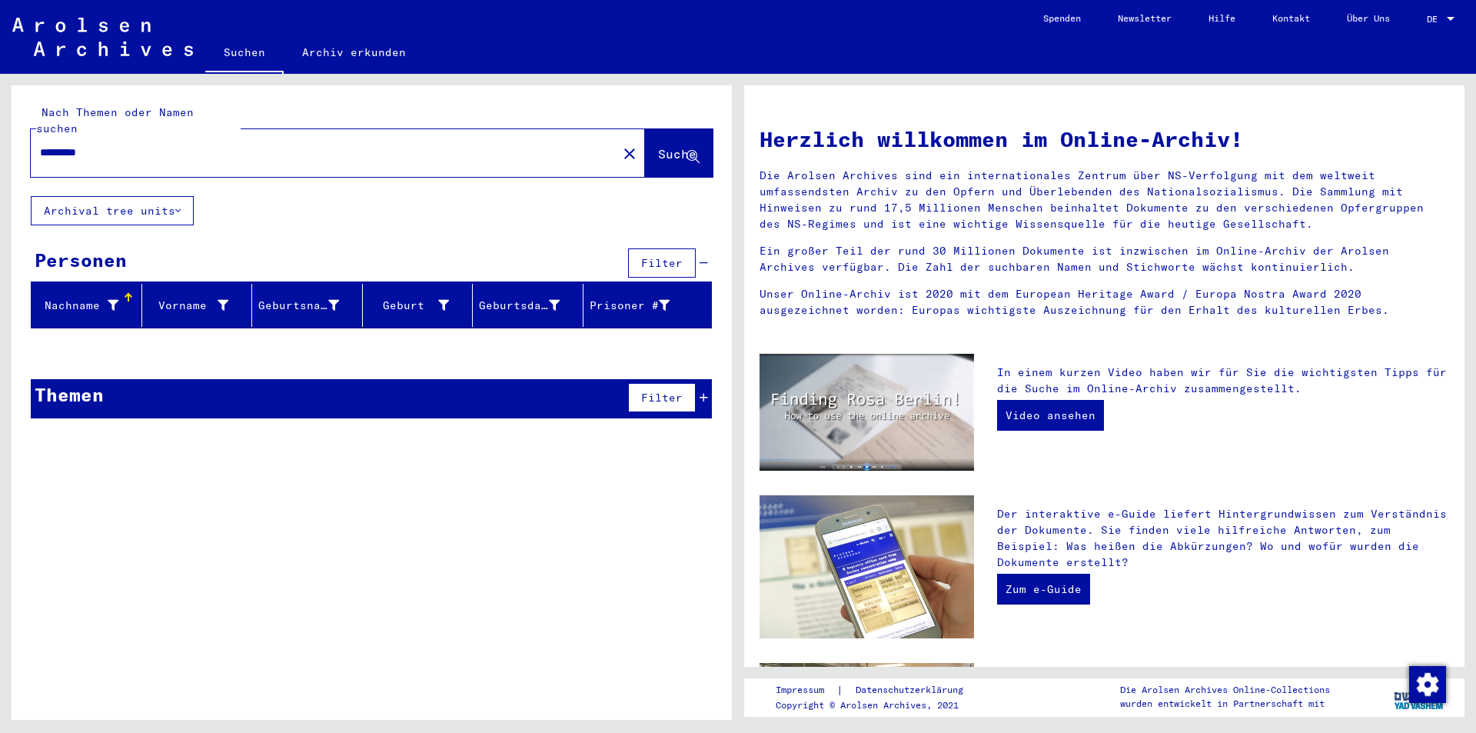
click at [620, 145] on mat-icon "close" at bounding box center [629, 154] width 18 height 18
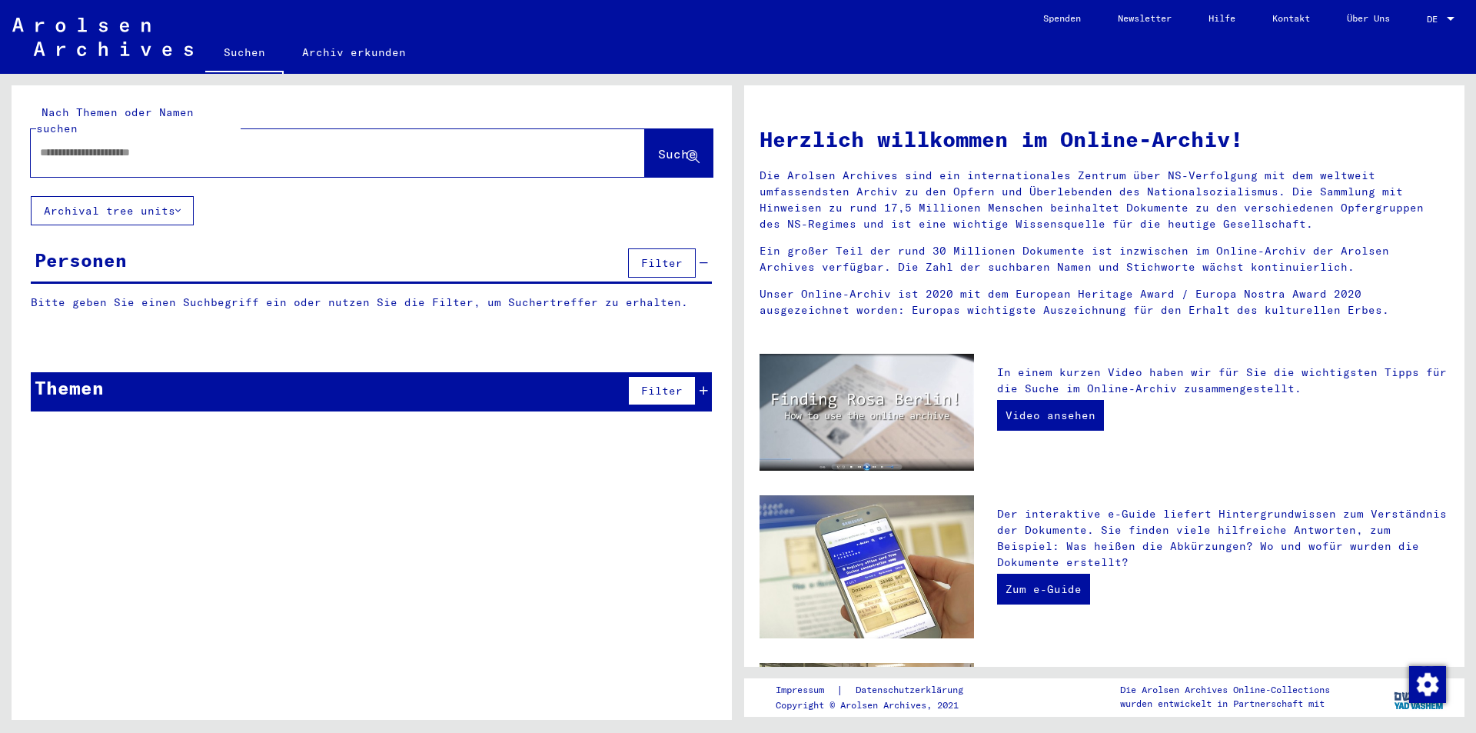
click at [545, 145] on input "text" at bounding box center [319, 153] width 559 height 16
paste input "*********"
type input "*********"
click at [681, 146] on span "Suche" at bounding box center [677, 153] width 38 height 15
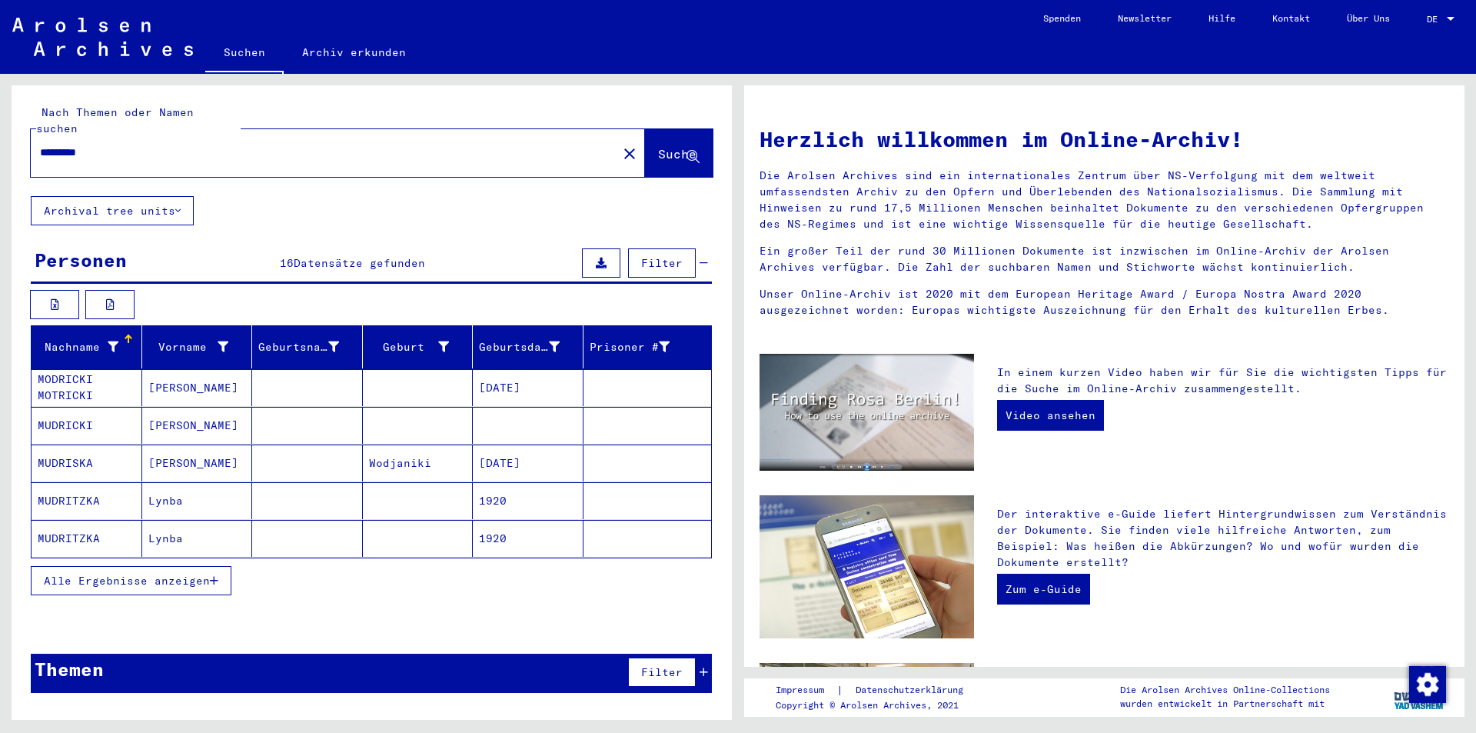
click at [181, 573] on span "Alle Ergebnisse anzeigen" at bounding box center [127, 580] width 166 height 14
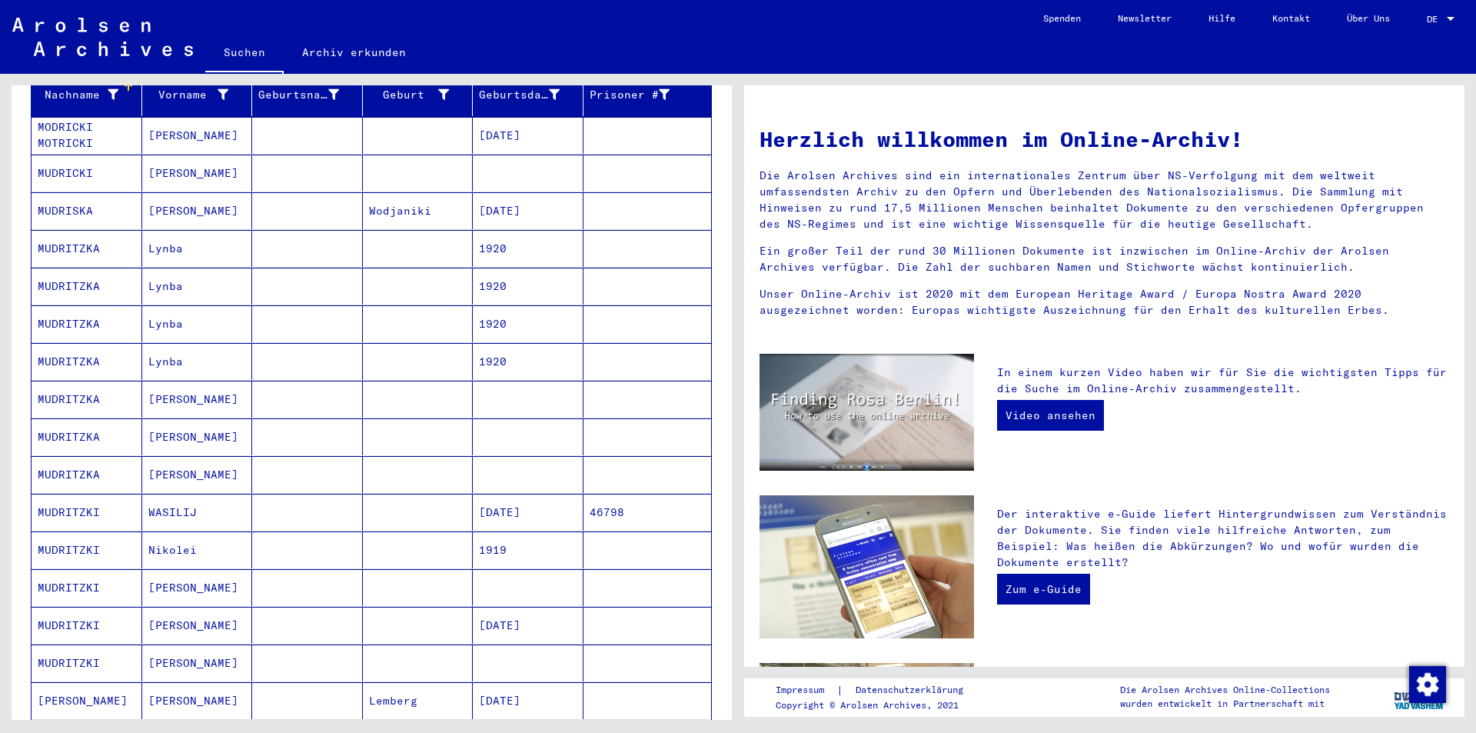
scroll to position [201, 0]
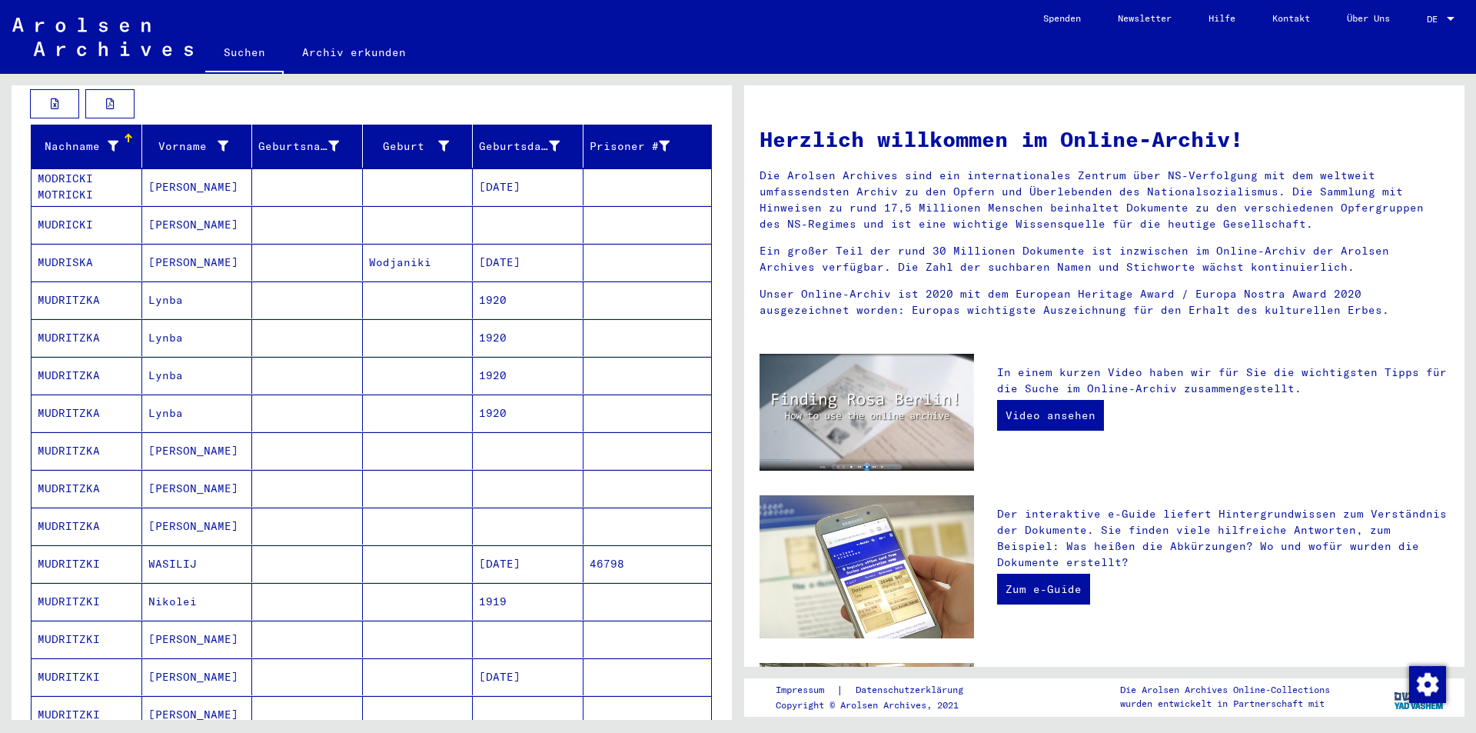
click at [286, 174] on mat-cell at bounding box center [307, 186] width 111 height 37
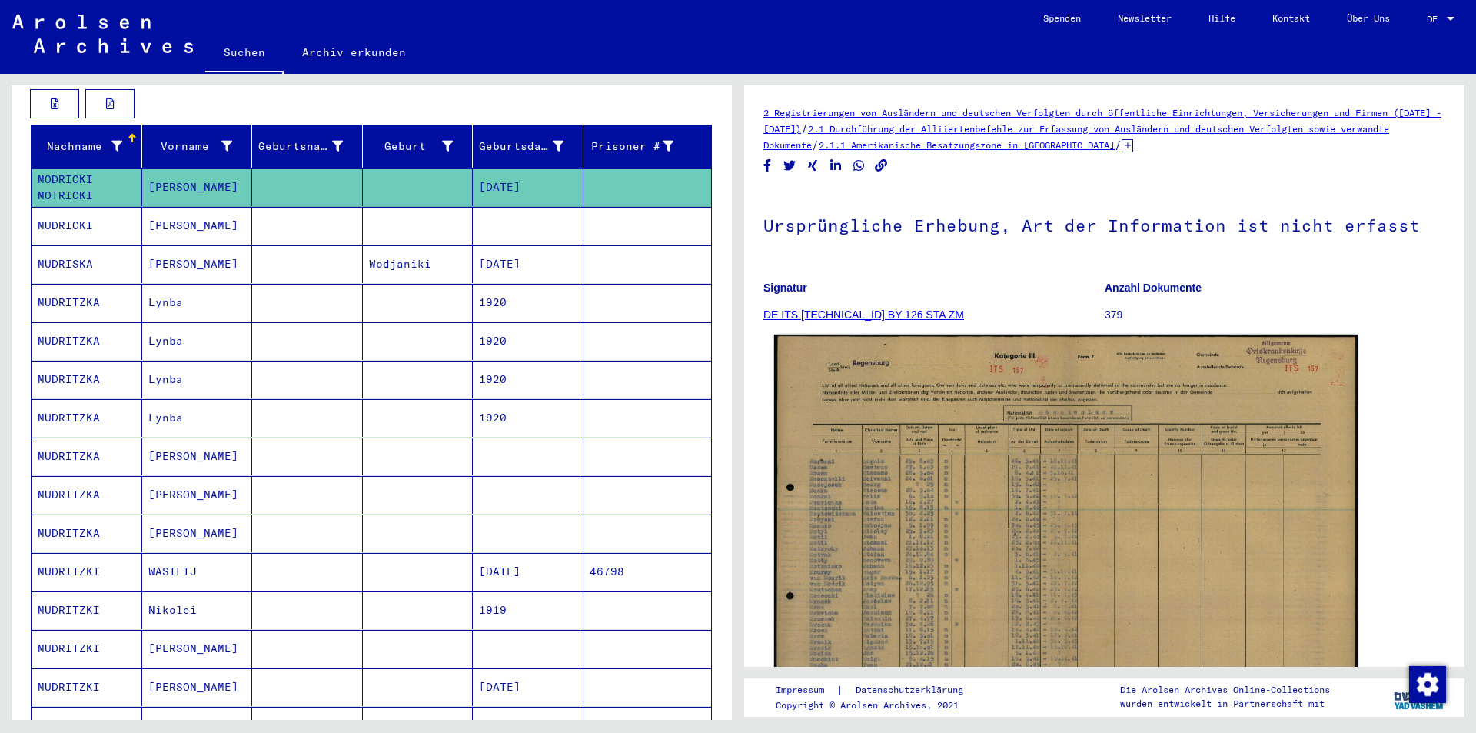
click at [1048, 439] on img at bounding box center [1065, 539] width 583 height 411
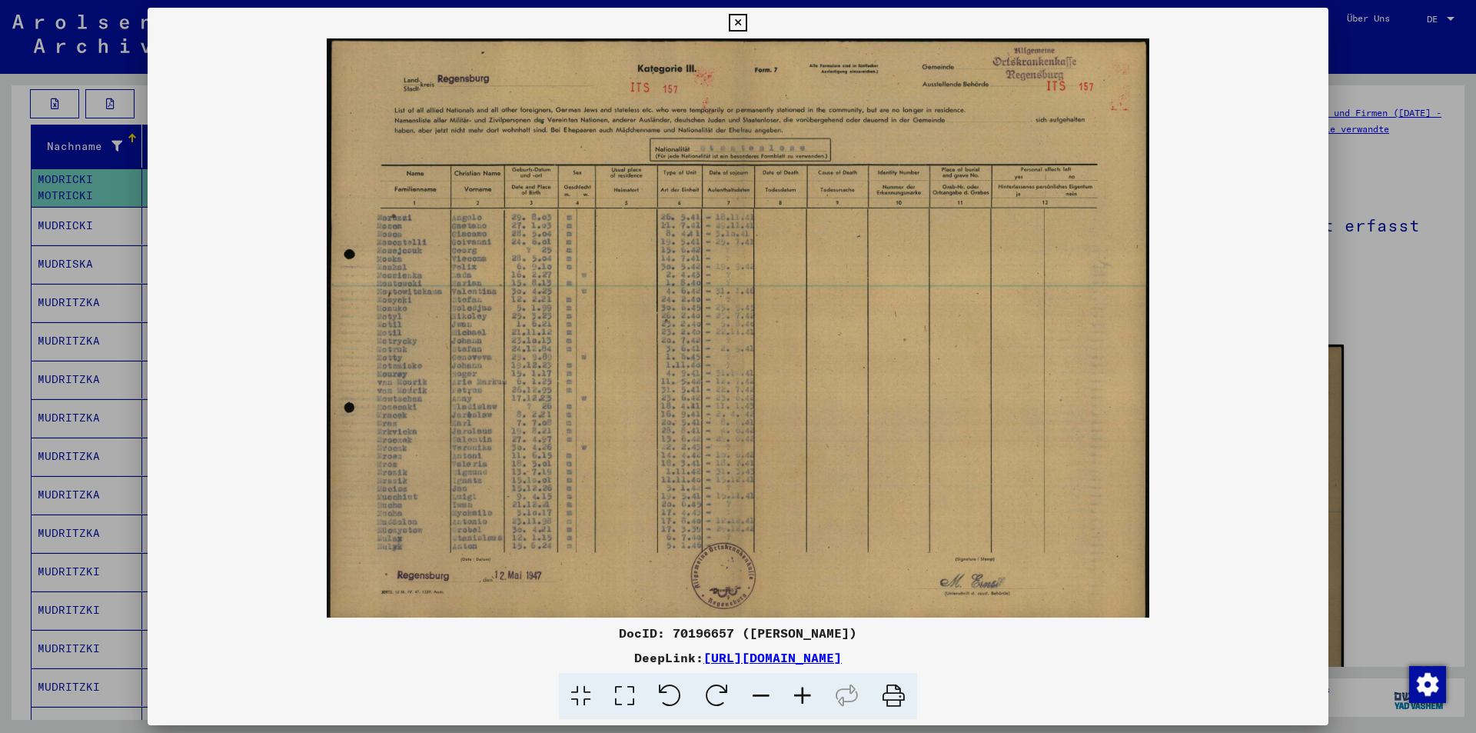
drag, startPoint x: 611, startPoint y: 283, endPoint x: 561, endPoint y: 326, distance: 66.0
click at [610, 284] on img at bounding box center [738, 327] width 1181 height 579
click at [0, 262] on div at bounding box center [738, 366] width 1476 height 733
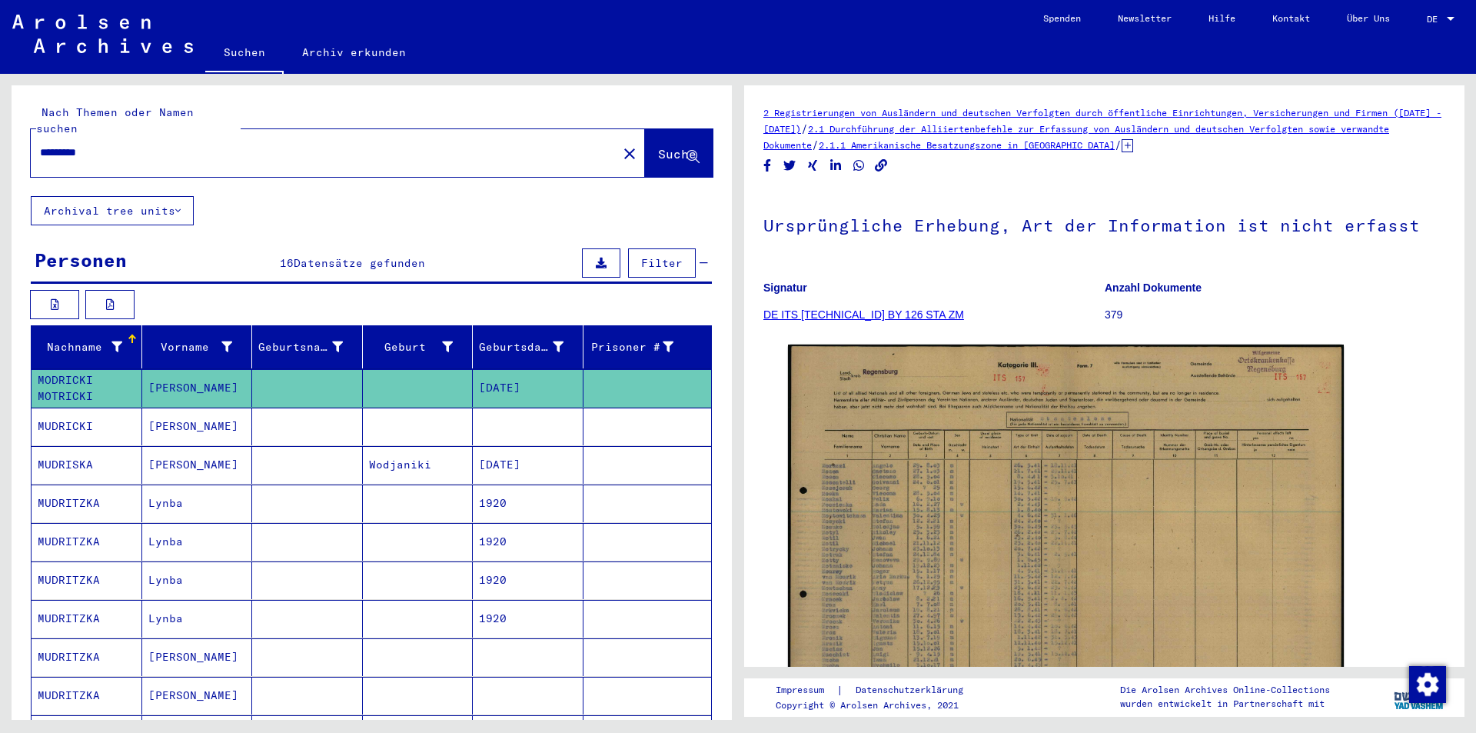
click at [620, 145] on mat-icon "close" at bounding box center [629, 154] width 18 height 18
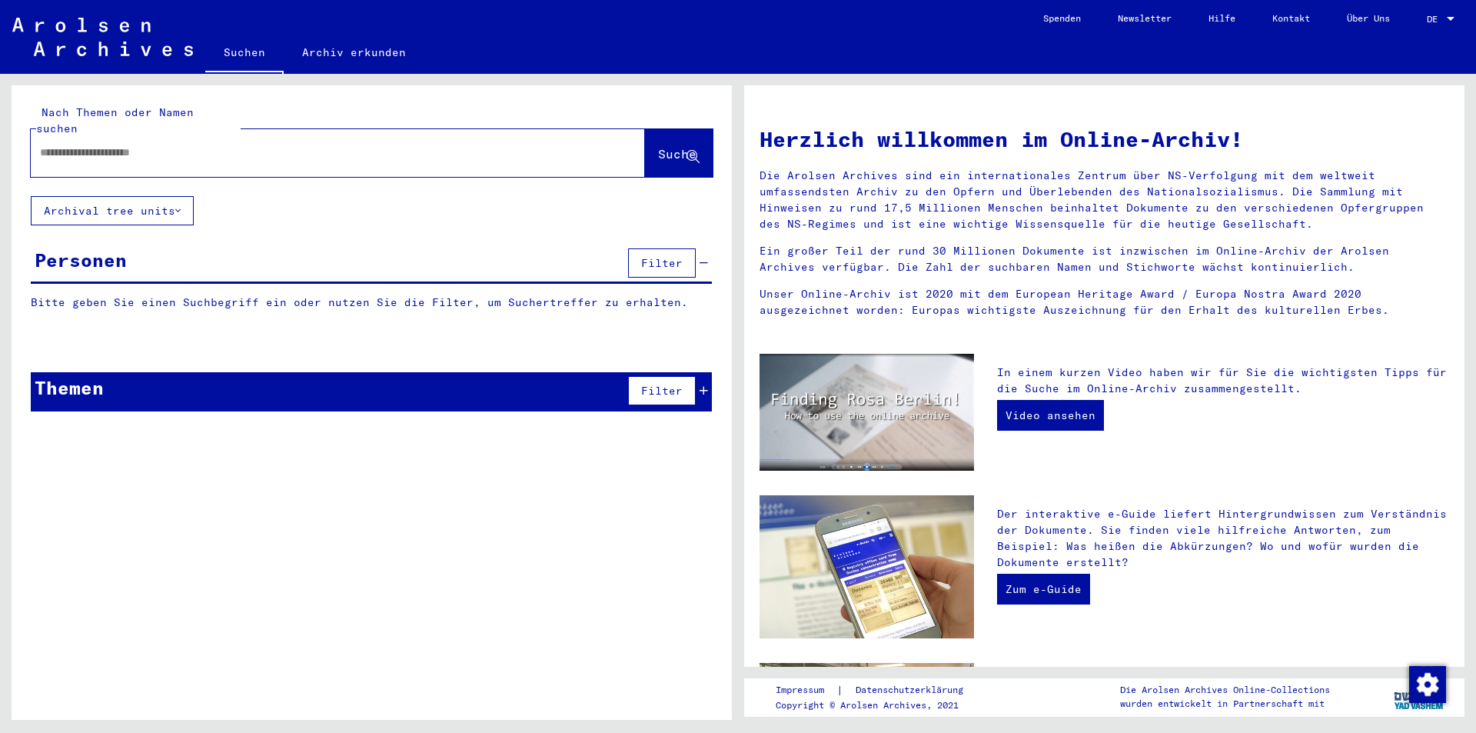
click at [507, 145] on input "text" at bounding box center [319, 153] width 559 height 16
paste input "********"
type input "********"
click at [658, 146] on span "Suche" at bounding box center [677, 153] width 38 height 15
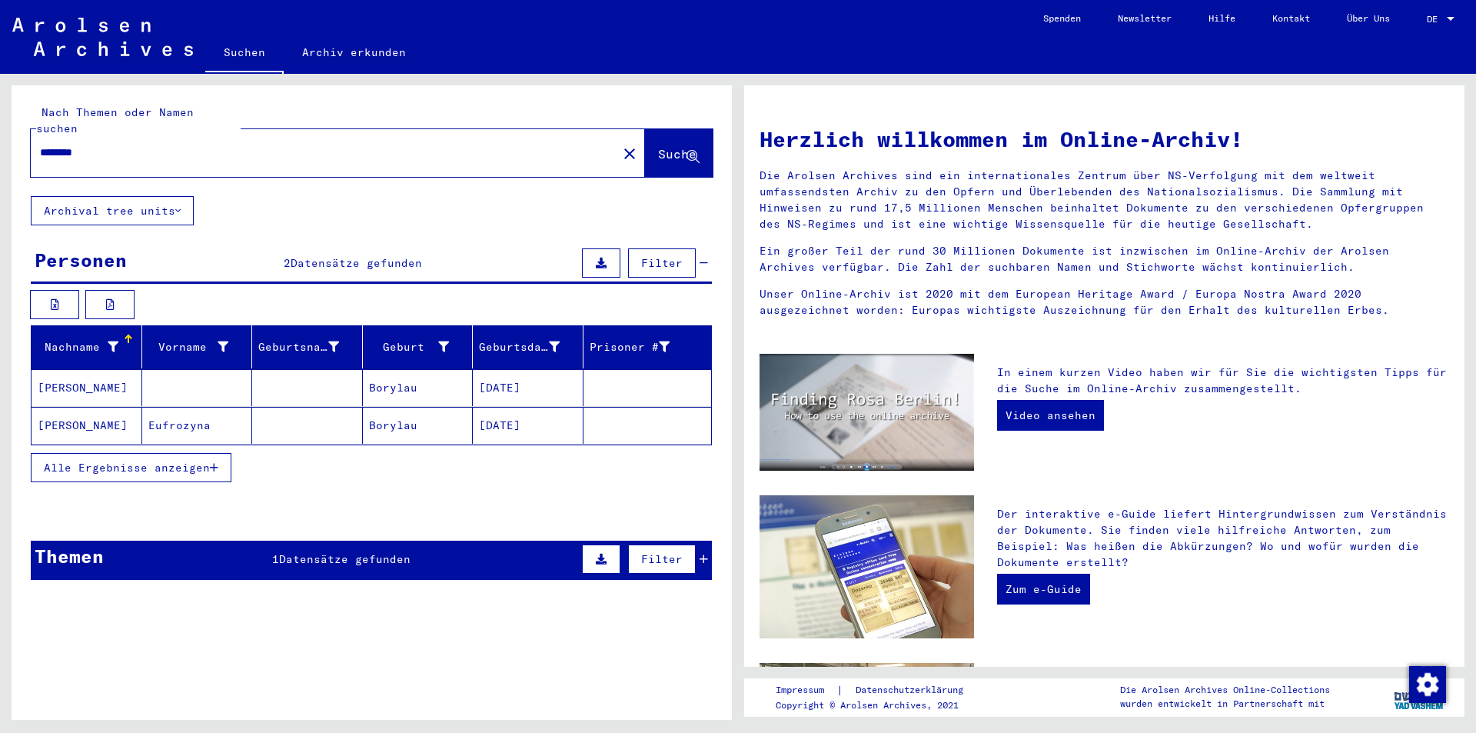
click at [268, 540] on div "Themen 1 Datensätze gefunden Filter" at bounding box center [371, 559] width 681 height 39
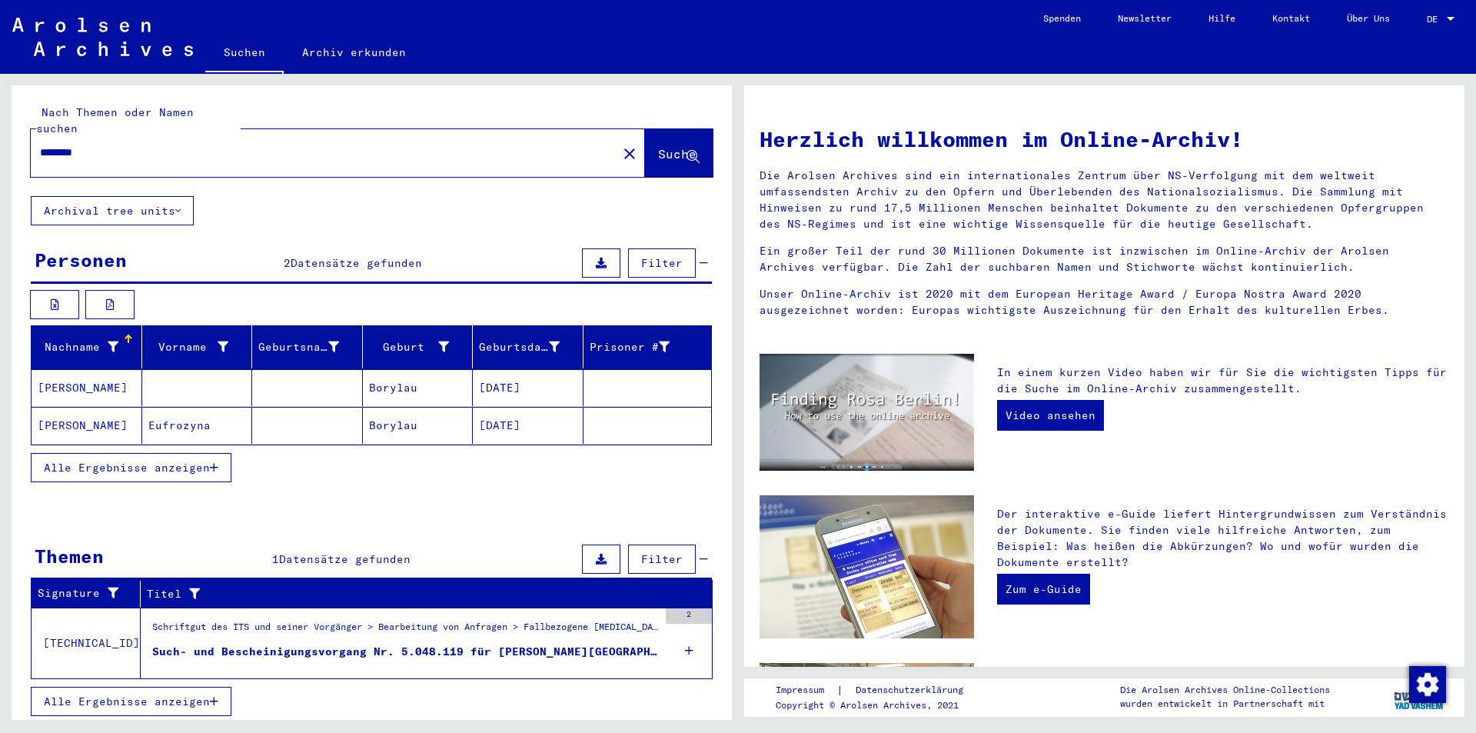
click at [429, 650] on figure "Such- und Bescheinigungsvorgang Nr. 5.048.119 für [PERSON_NAME][GEOGRAPHIC_DATA…" at bounding box center [405, 654] width 506 height 23
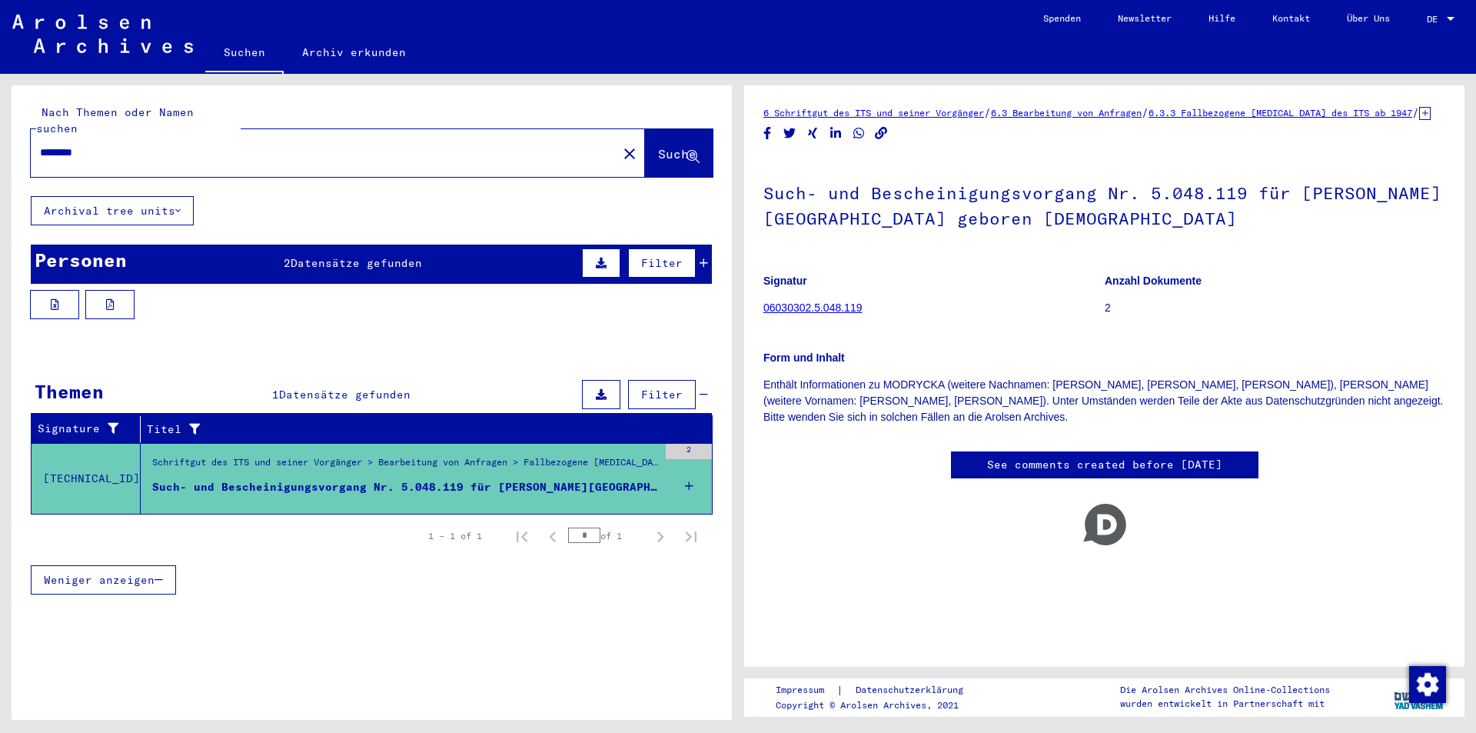
click at [326, 256] on span "Datensätze gefunden" at bounding box center [356, 263] width 131 height 14
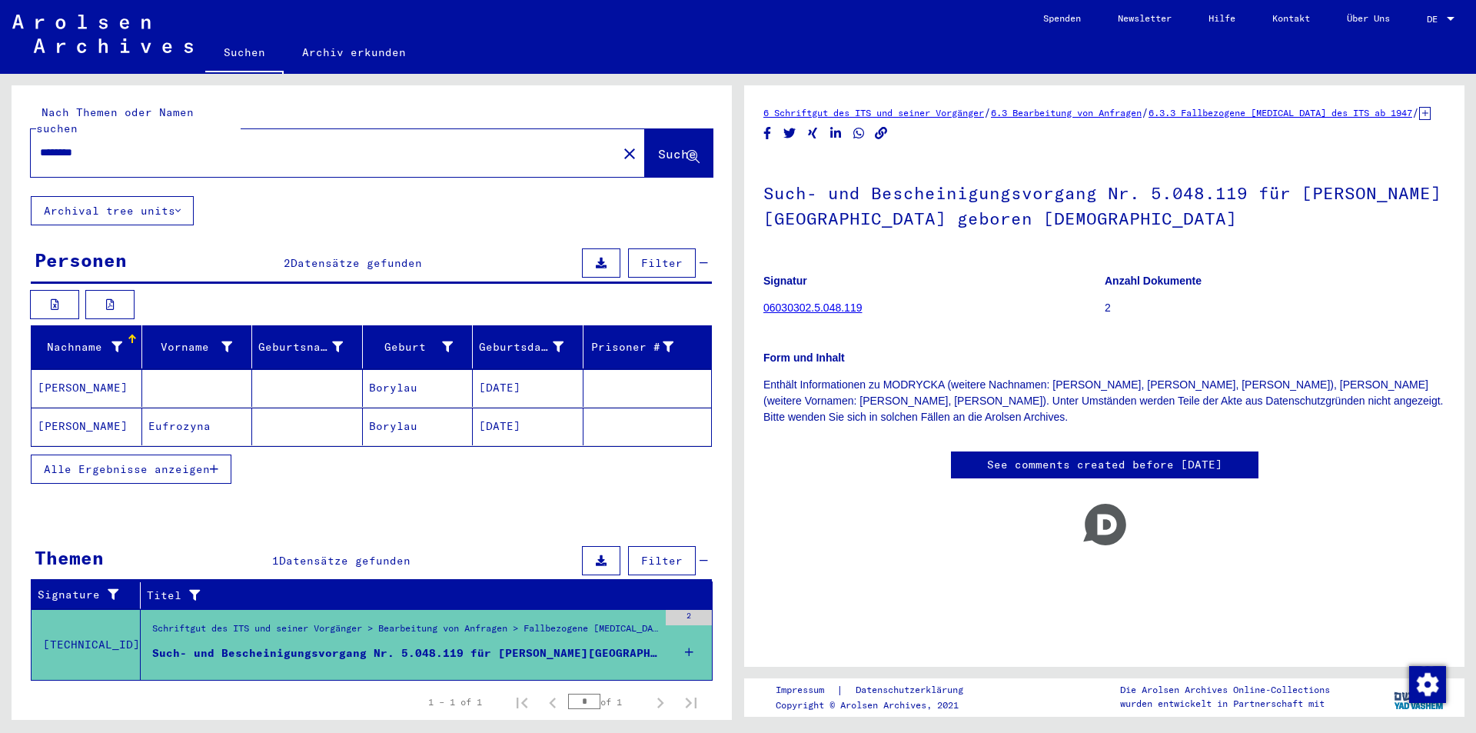
click at [245, 372] on mat-cell at bounding box center [197, 388] width 111 height 38
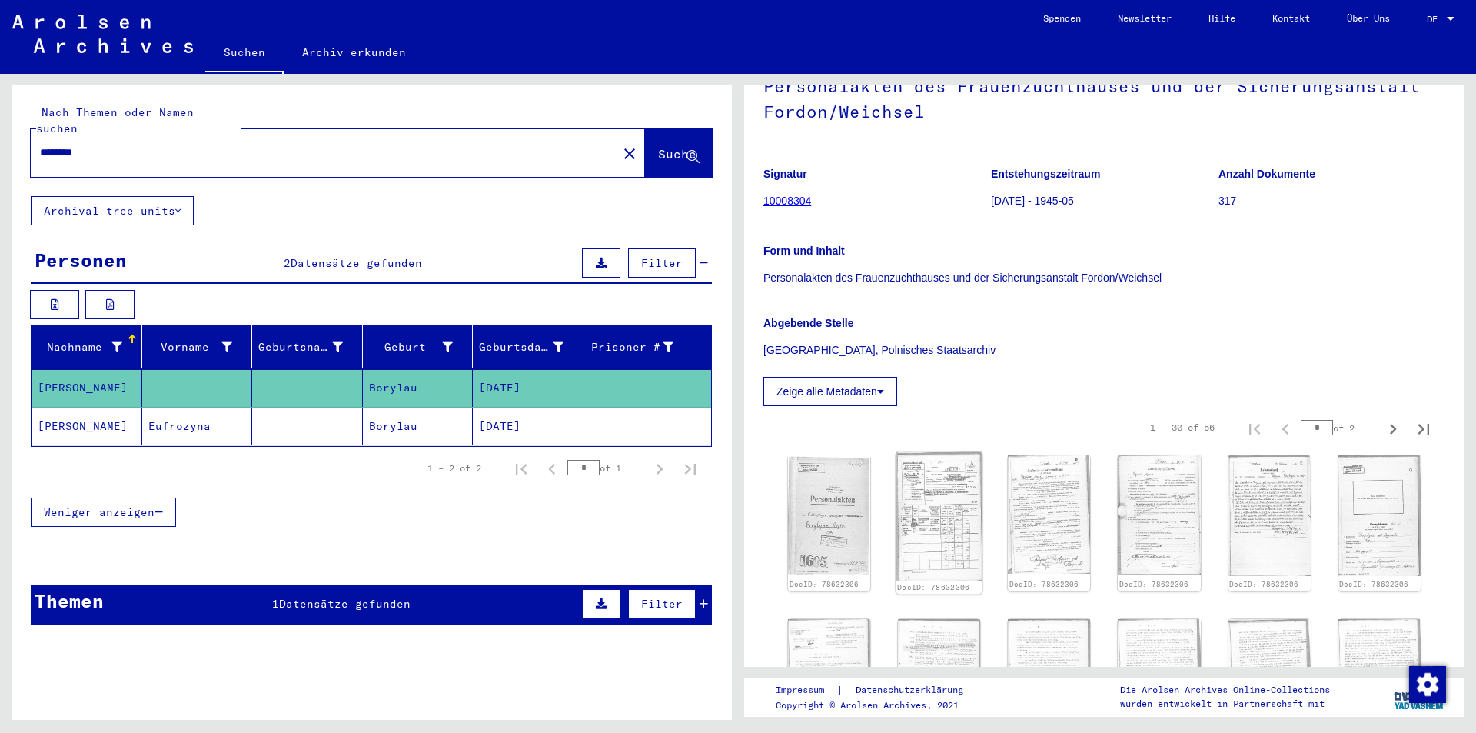
scroll to position [231, 0]
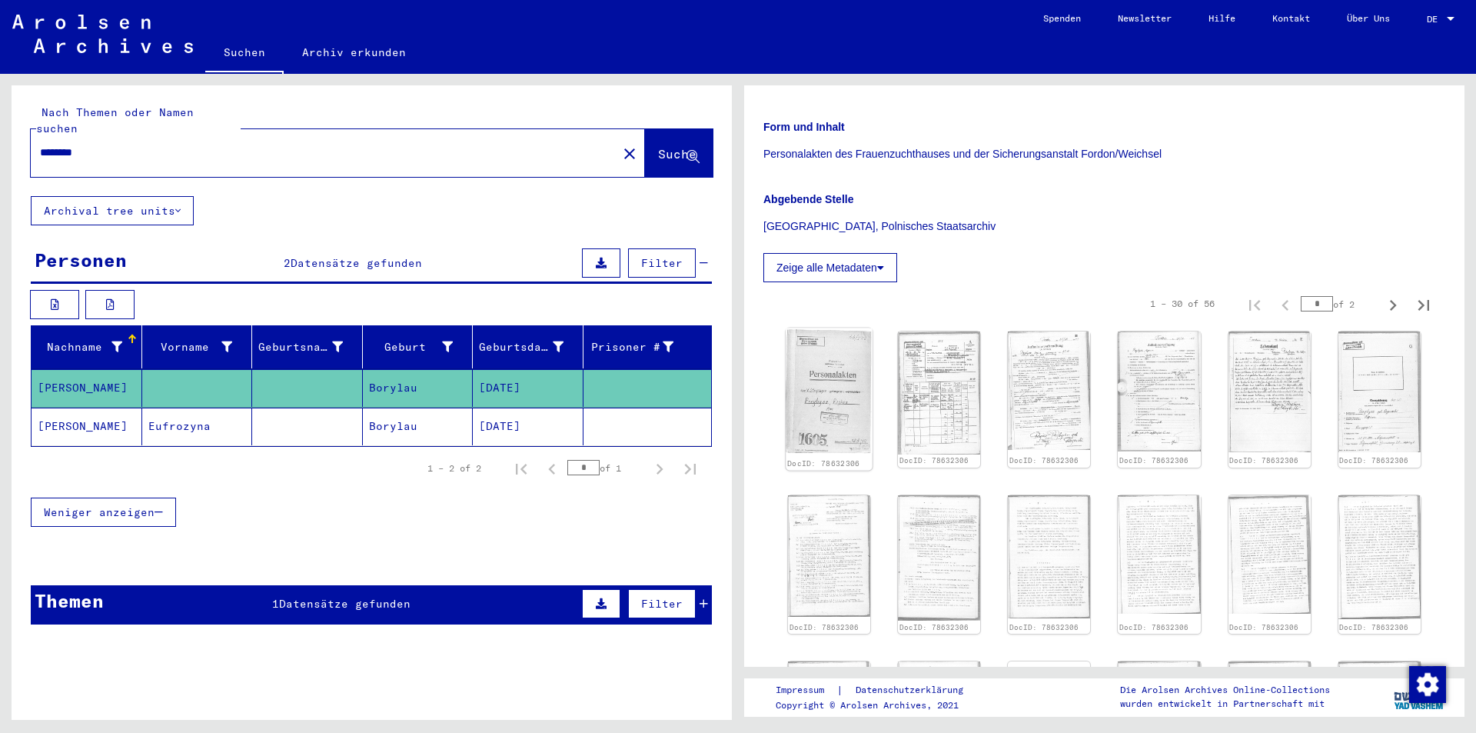
click at [808, 384] on img at bounding box center [829, 390] width 87 height 125
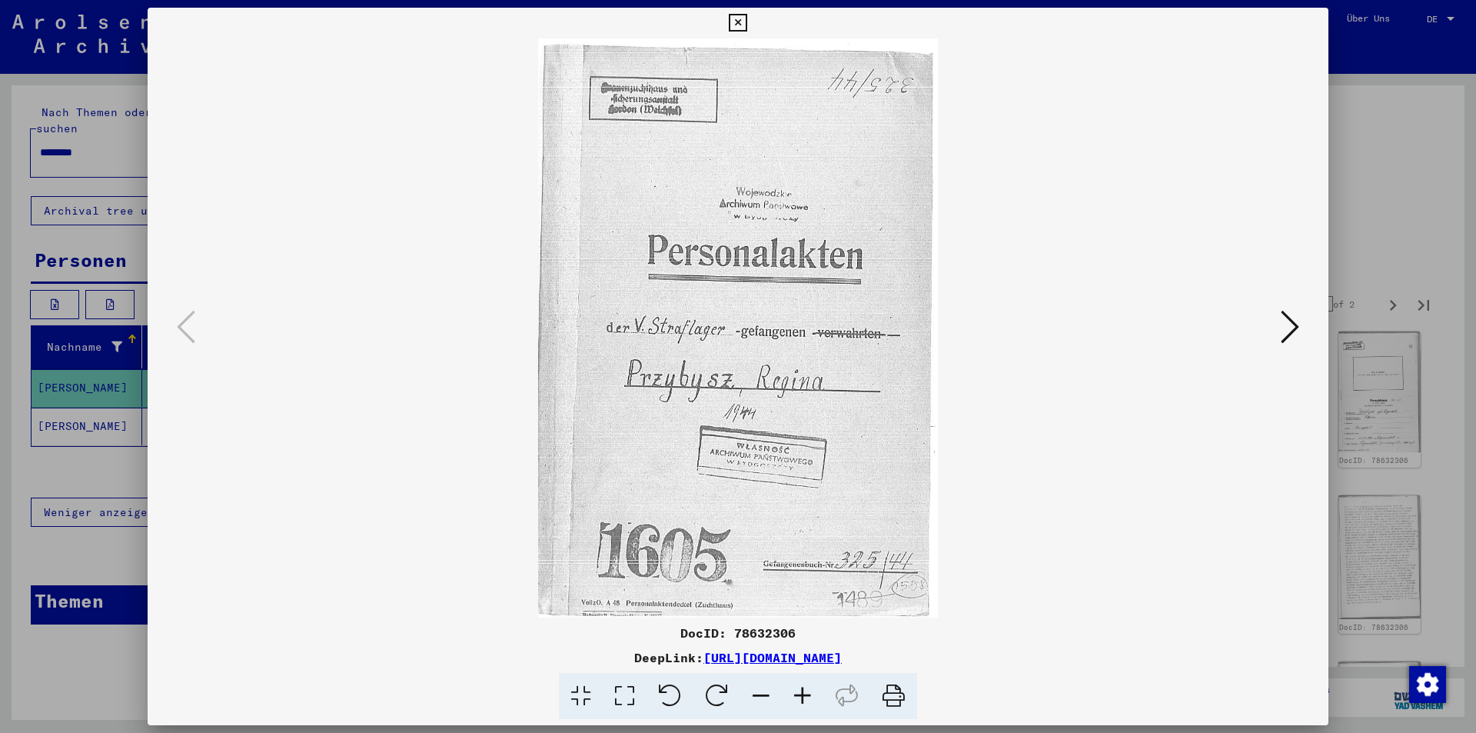
click at [1288, 334] on icon at bounding box center [1290, 326] width 18 height 37
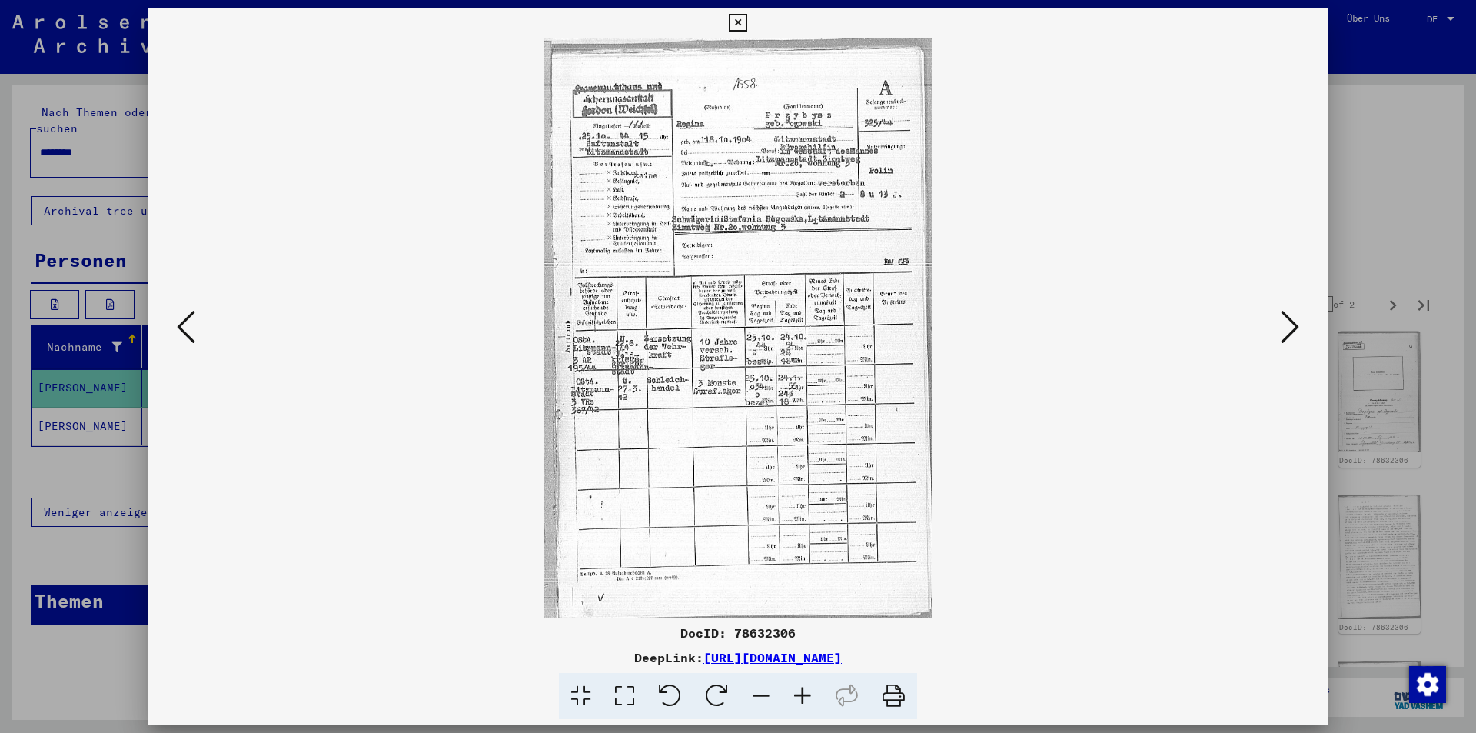
click at [1288, 333] on icon at bounding box center [1290, 326] width 18 height 37
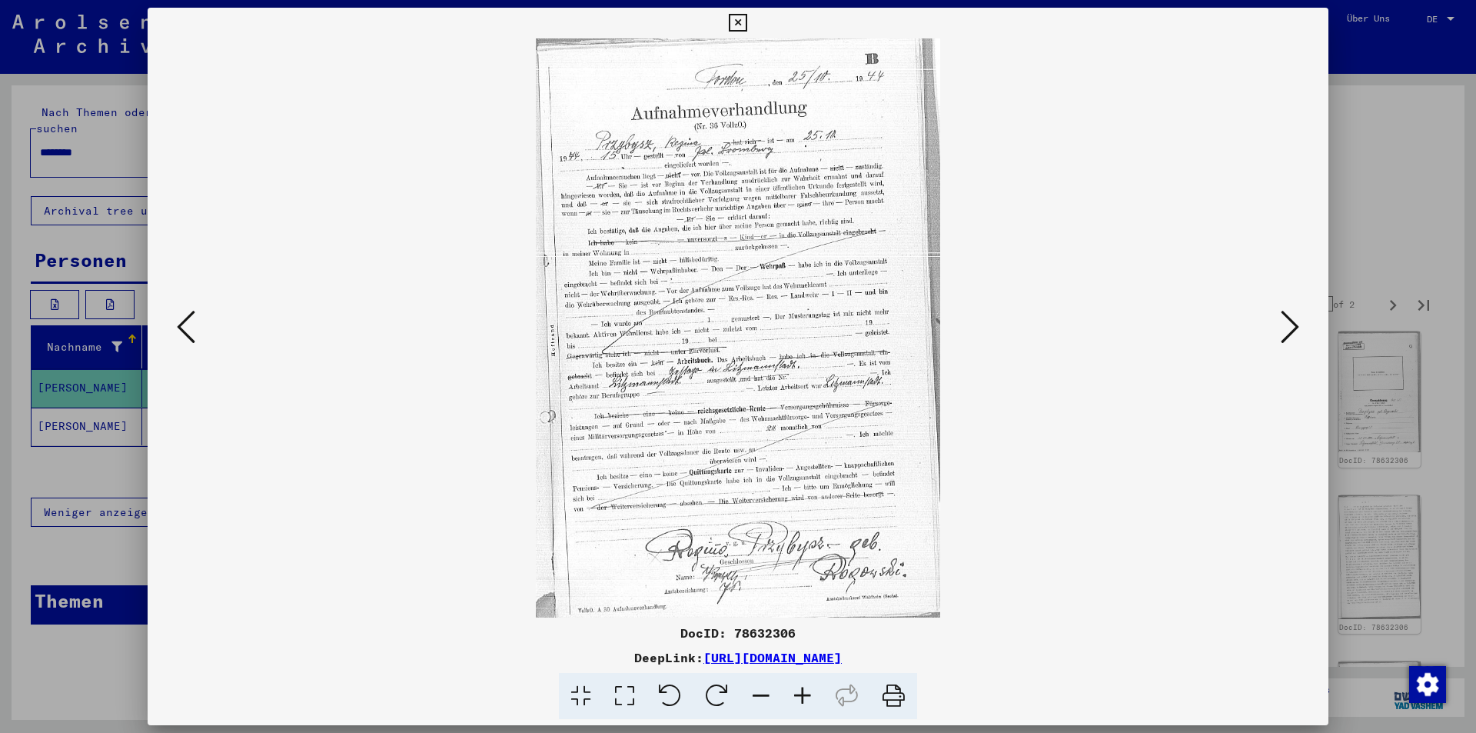
click at [1288, 333] on icon at bounding box center [1290, 326] width 18 height 37
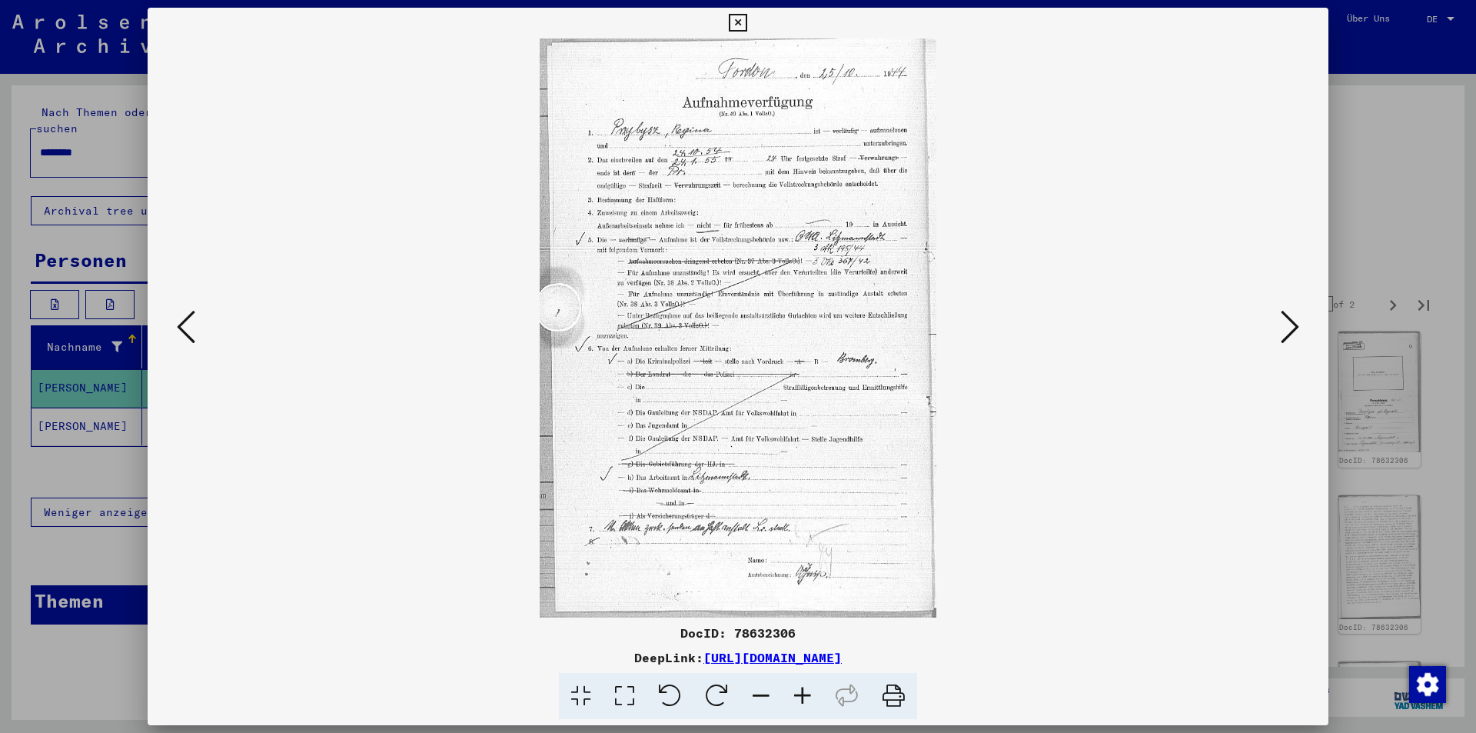
click at [1288, 333] on icon at bounding box center [1290, 326] width 18 height 37
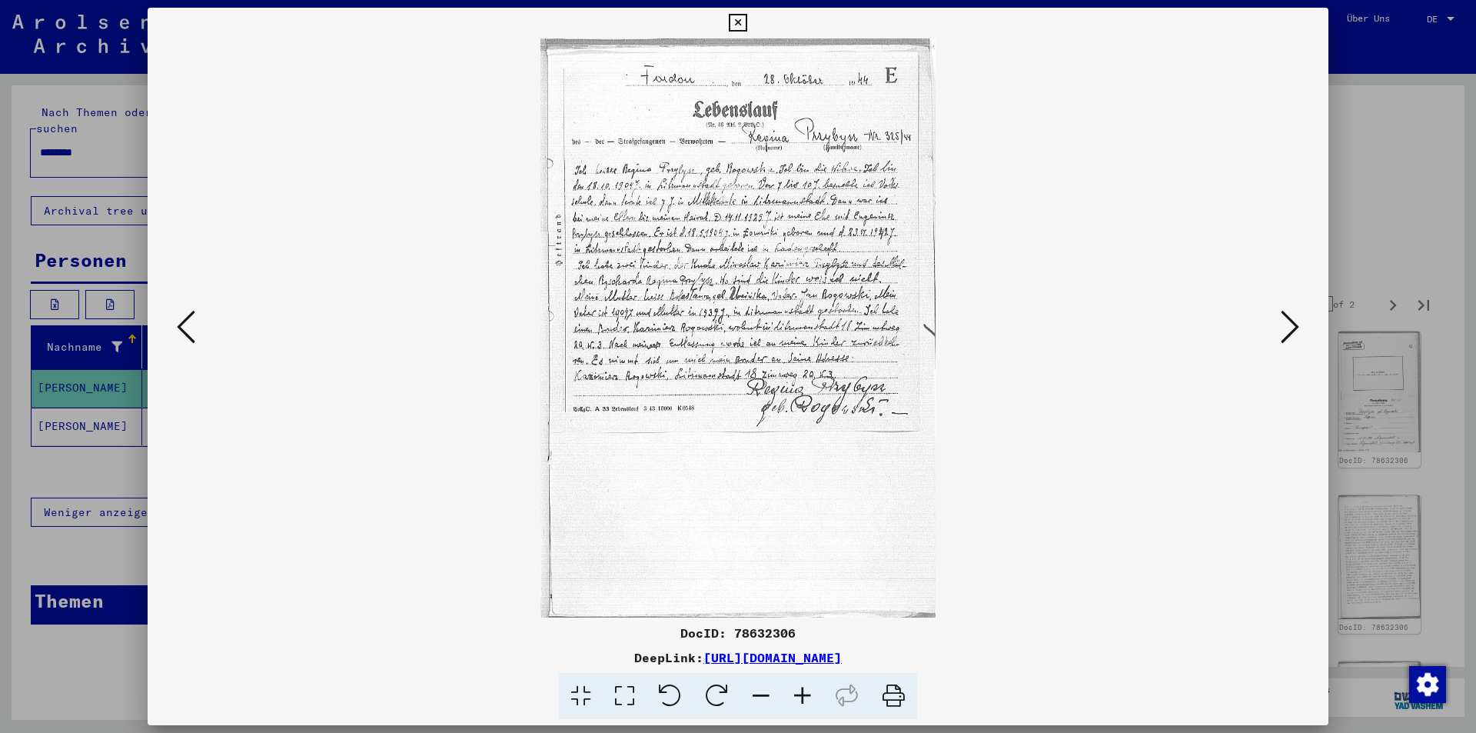
click at [1288, 333] on icon at bounding box center [1290, 326] width 18 height 37
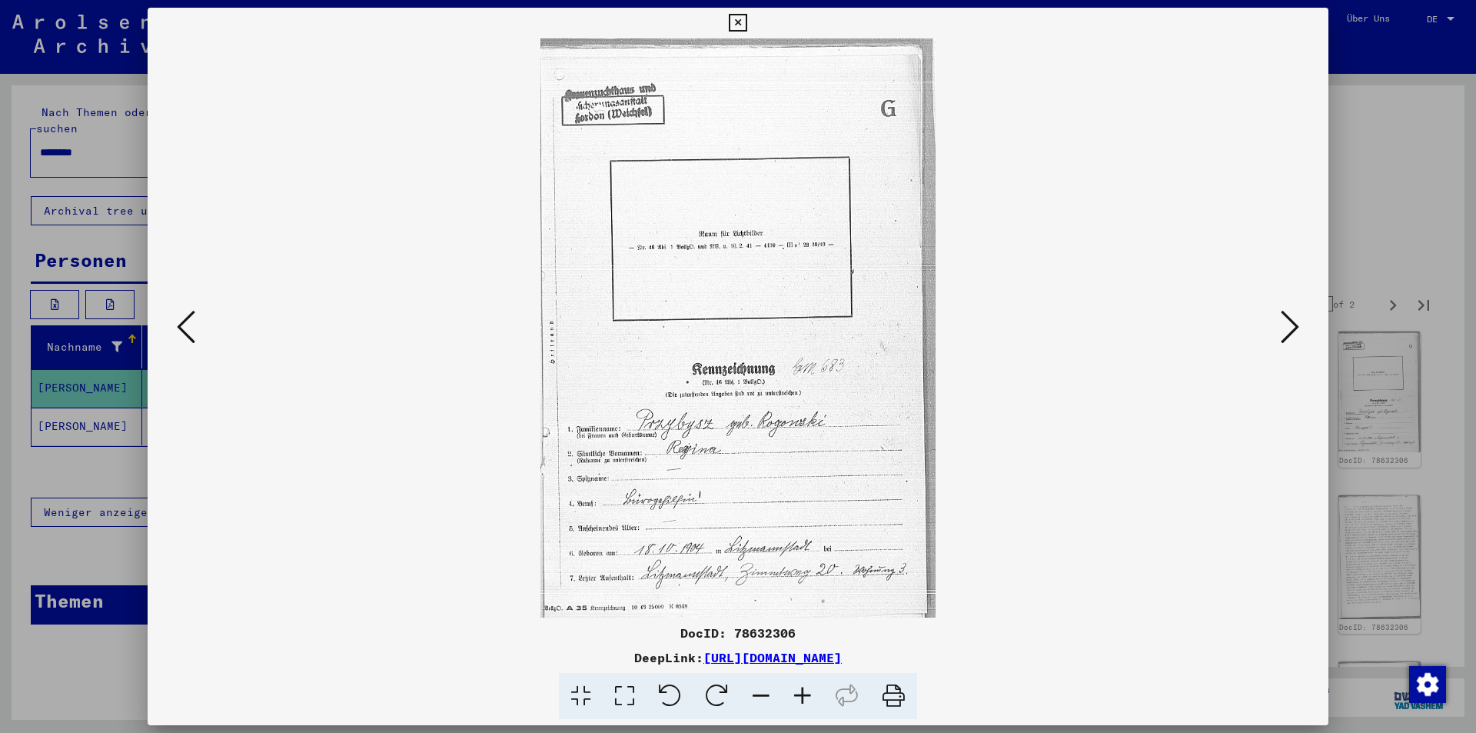
click at [1288, 333] on icon at bounding box center [1290, 326] width 18 height 37
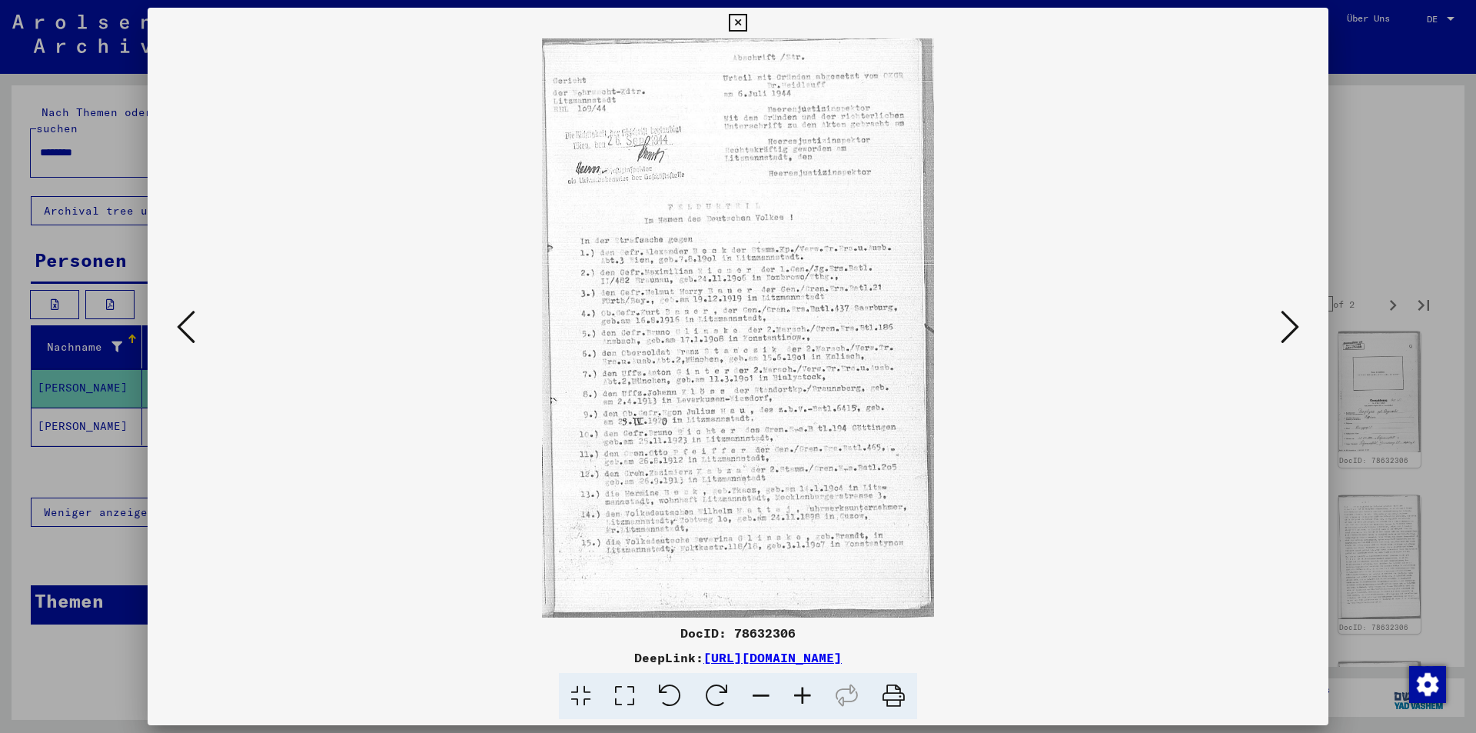
click at [1288, 333] on icon at bounding box center [1290, 326] width 18 height 37
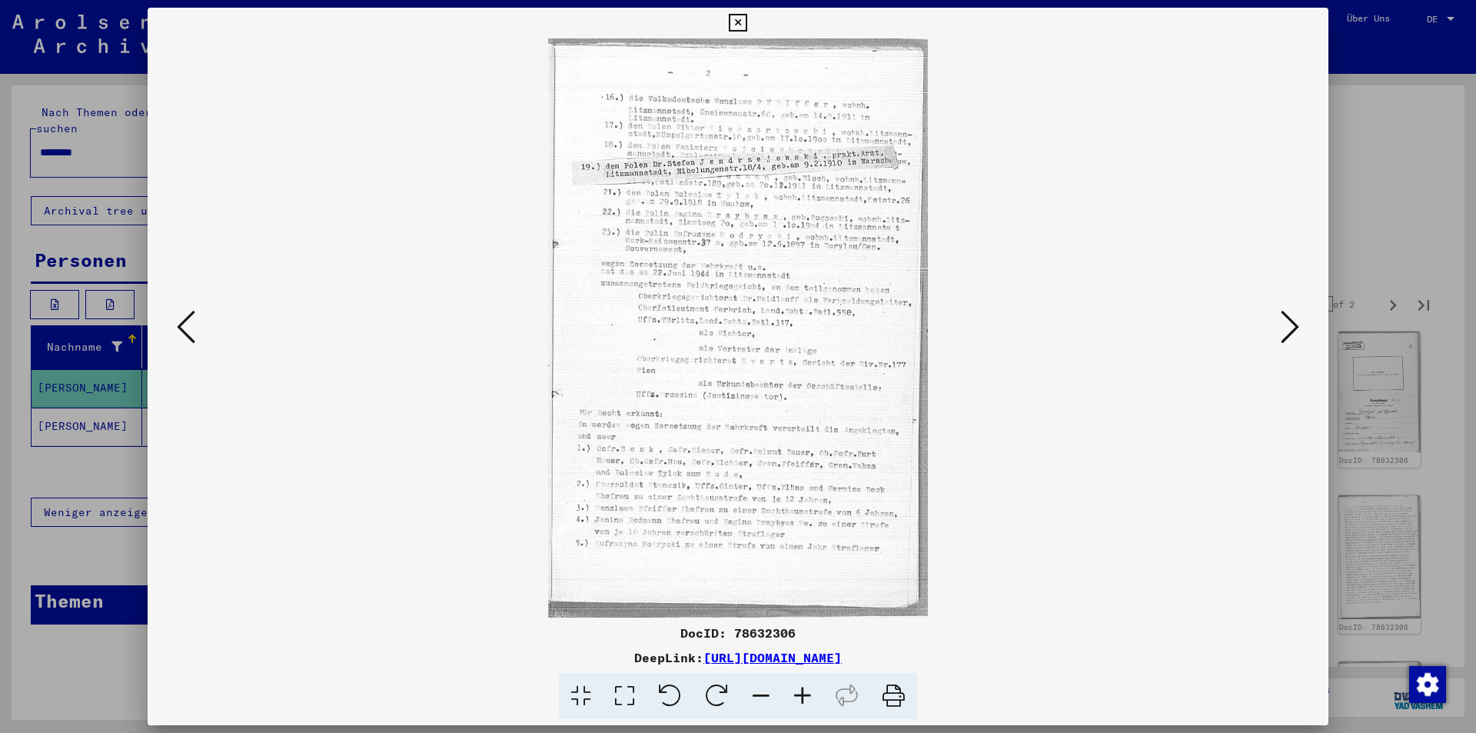
click at [0, 342] on div at bounding box center [738, 366] width 1476 height 733
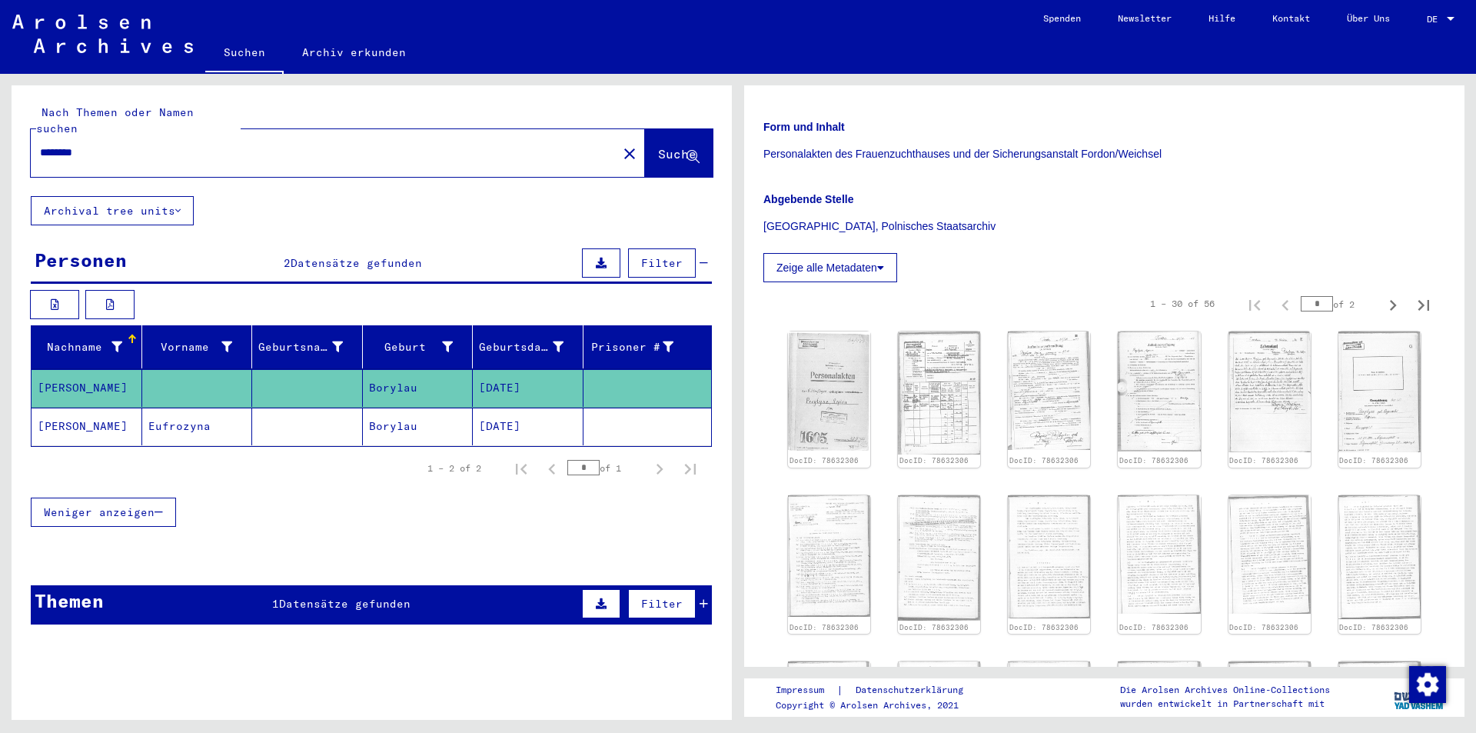
click at [192, 409] on mat-cell "Eufrozyna" at bounding box center [197, 426] width 111 height 38
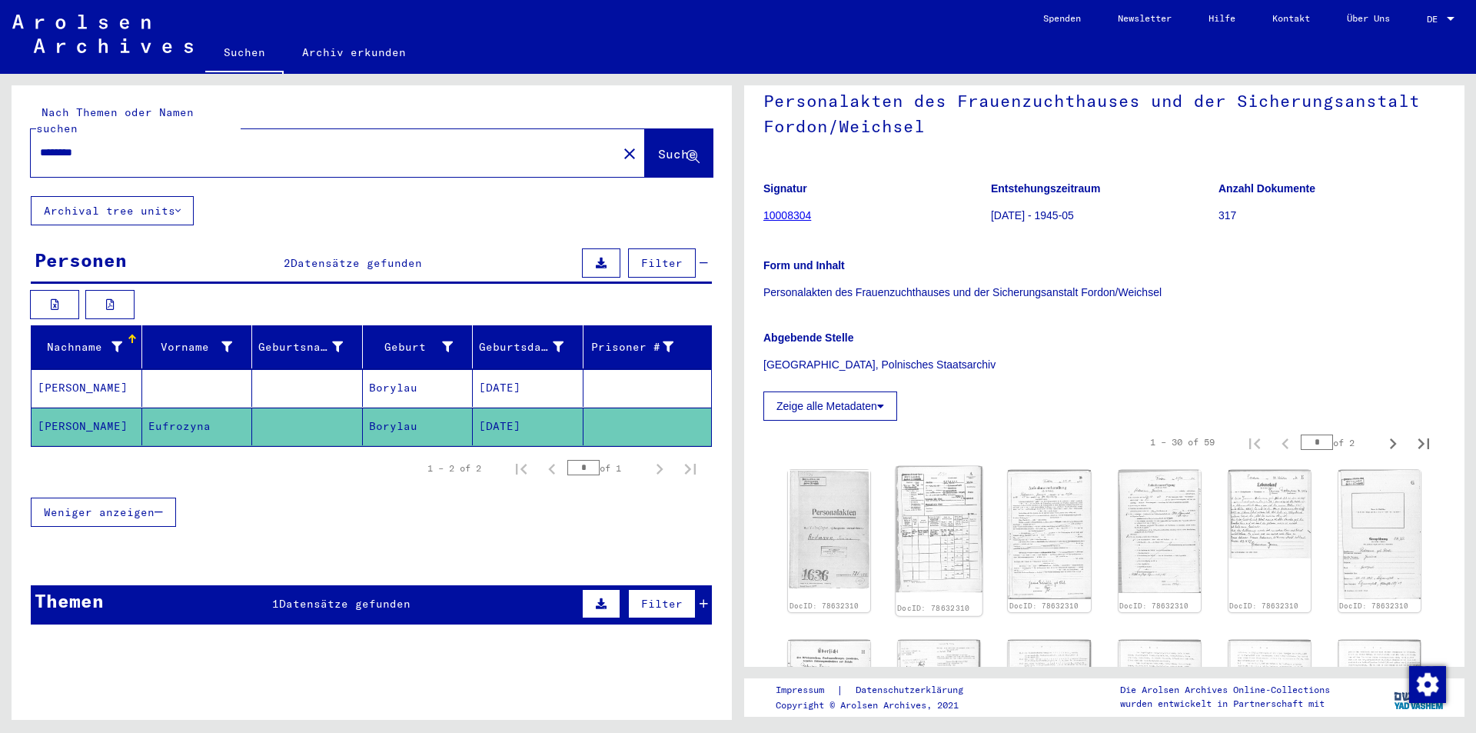
scroll to position [231, 0]
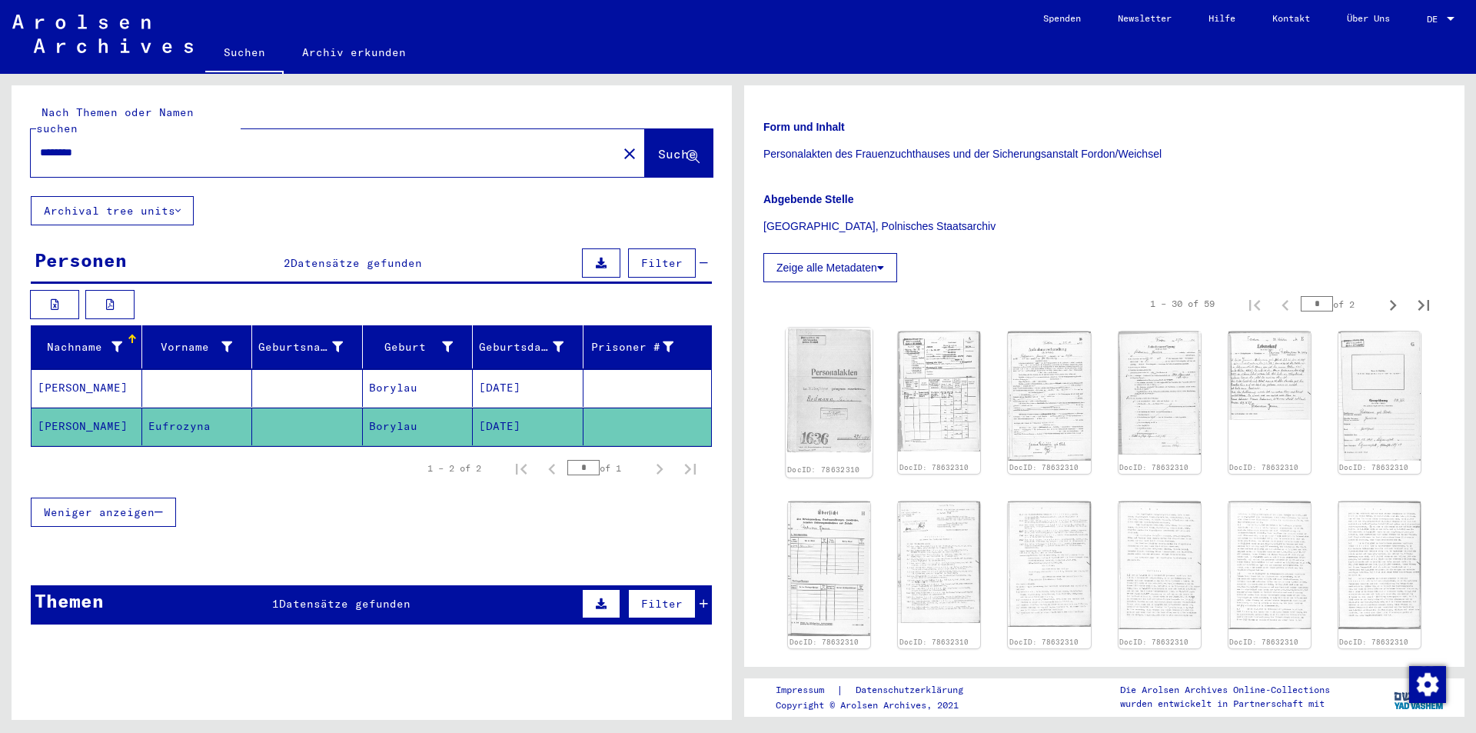
click at [843, 414] on img at bounding box center [829, 390] width 87 height 125
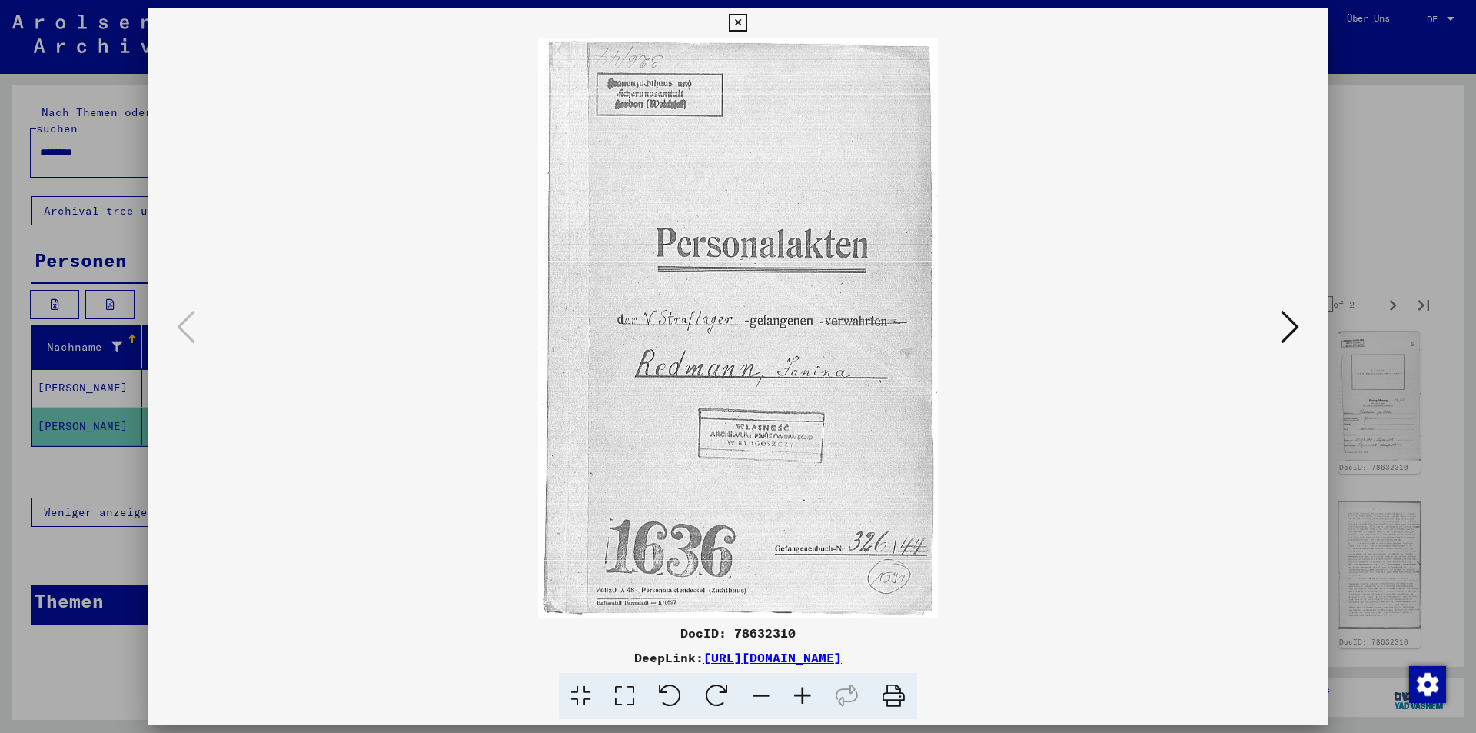
click at [1260, 324] on img at bounding box center [738, 327] width 1076 height 579
click at [1243, 334] on img at bounding box center [738, 327] width 1076 height 579
drag, startPoint x: 1280, startPoint y: 340, endPoint x: 1299, endPoint y: 341, distance: 19.2
click at [1282, 341] on div at bounding box center [738, 327] width 1181 height 579
click at [1300, 341] on button at bounding box center [1290, 328] width 28 height 44
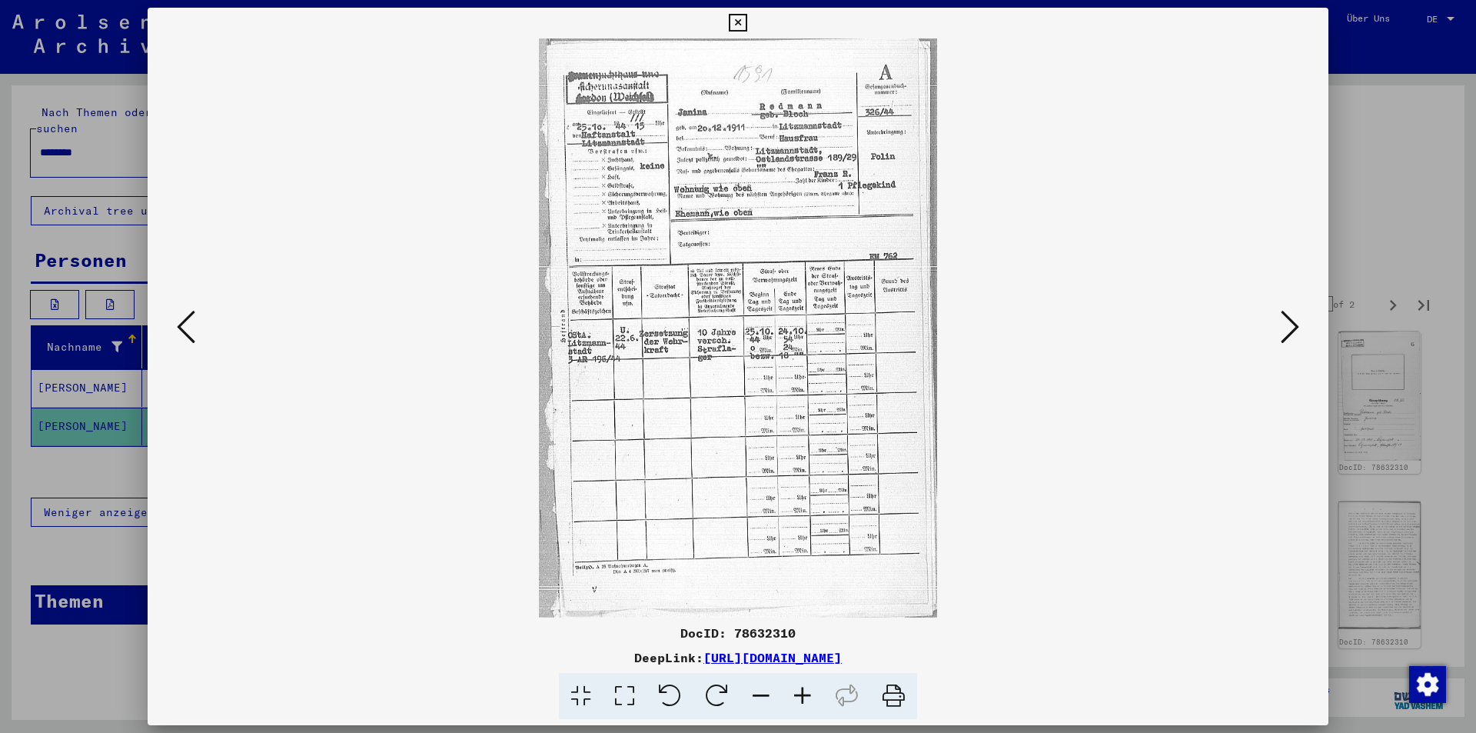
click at [1300, 341] on button at bounding box center [1290, 328] width 28 height 44
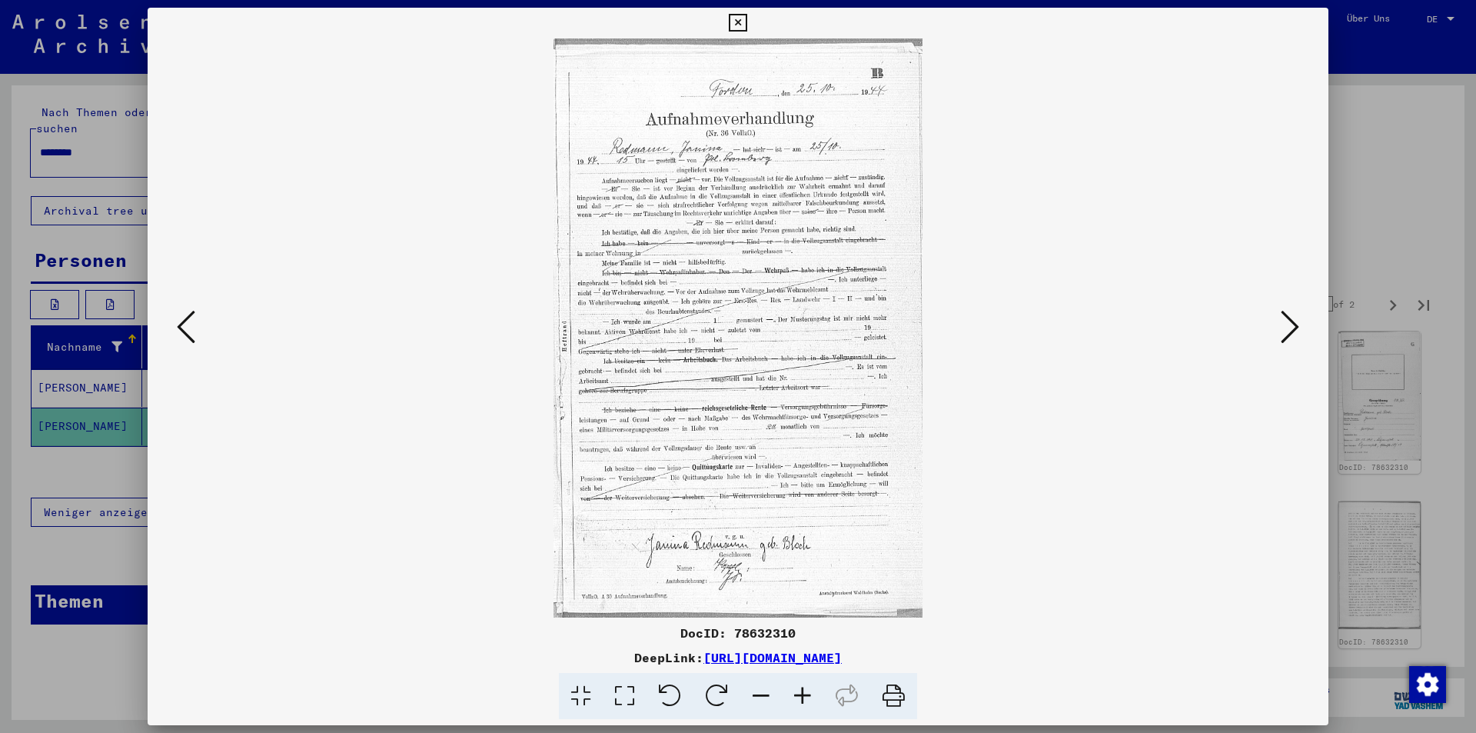
click at [1300, 339] on button at bounding box center [1290, 328] width 28 height 44
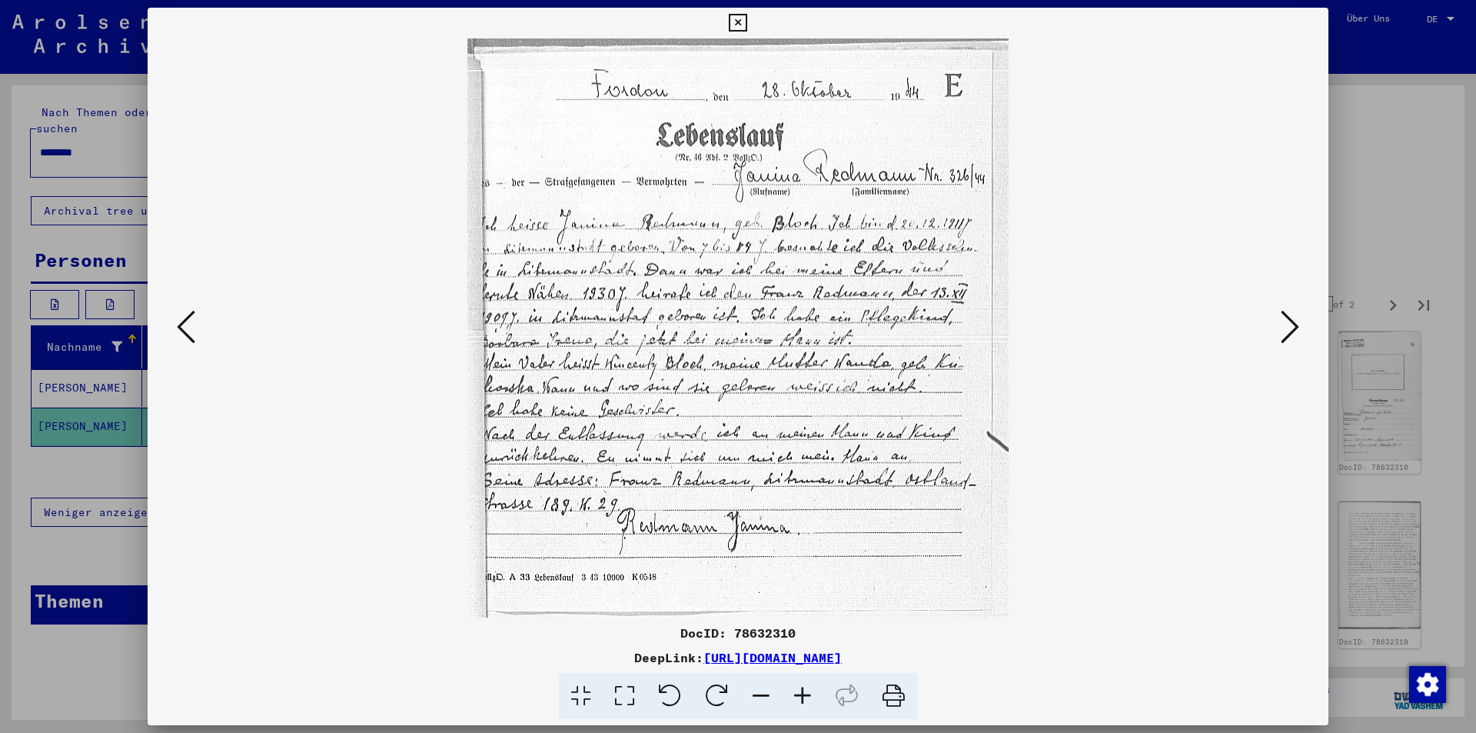
click at [1300, 339] on button at bounding box center [1290, 328] width 28 height 44
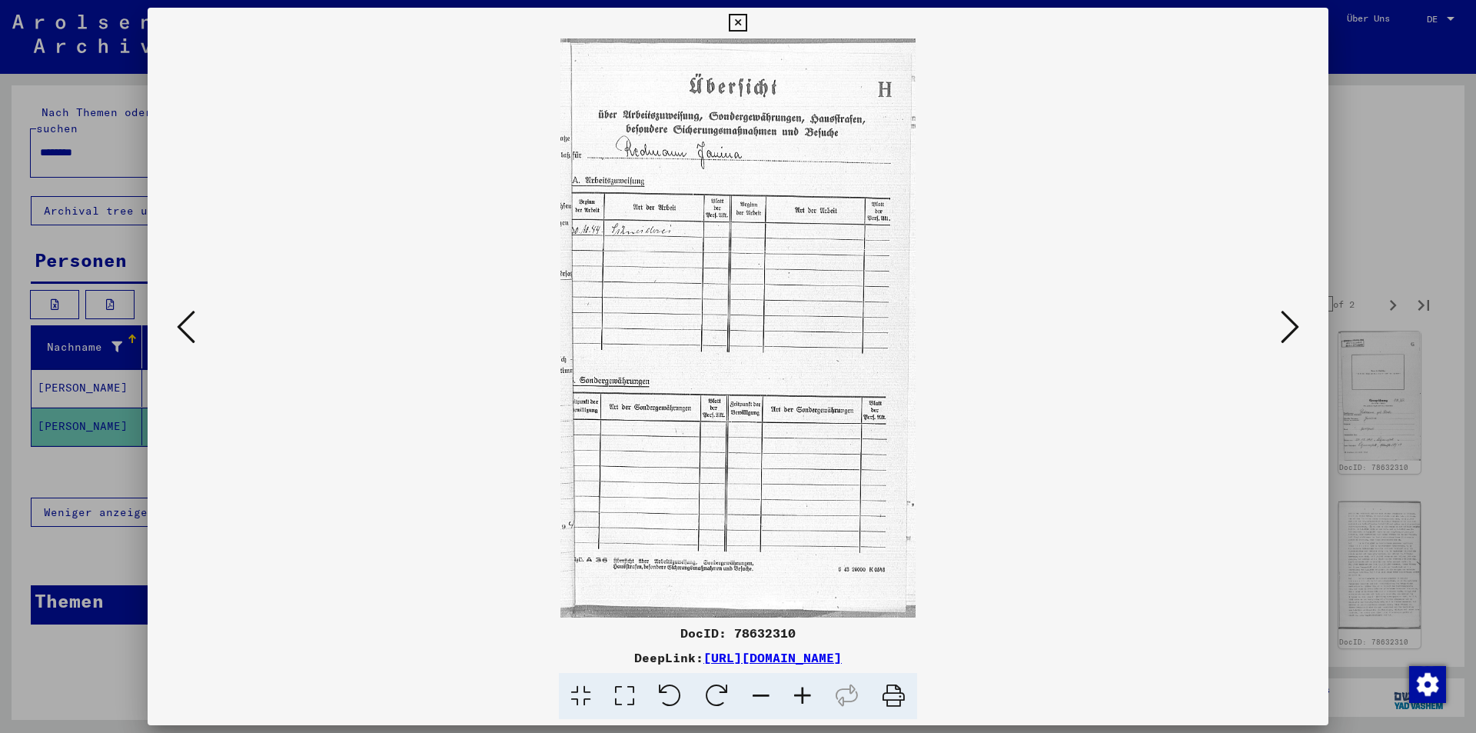
click at [1300, 339] on button at bounding box center [1290, 328] width 28 height 44
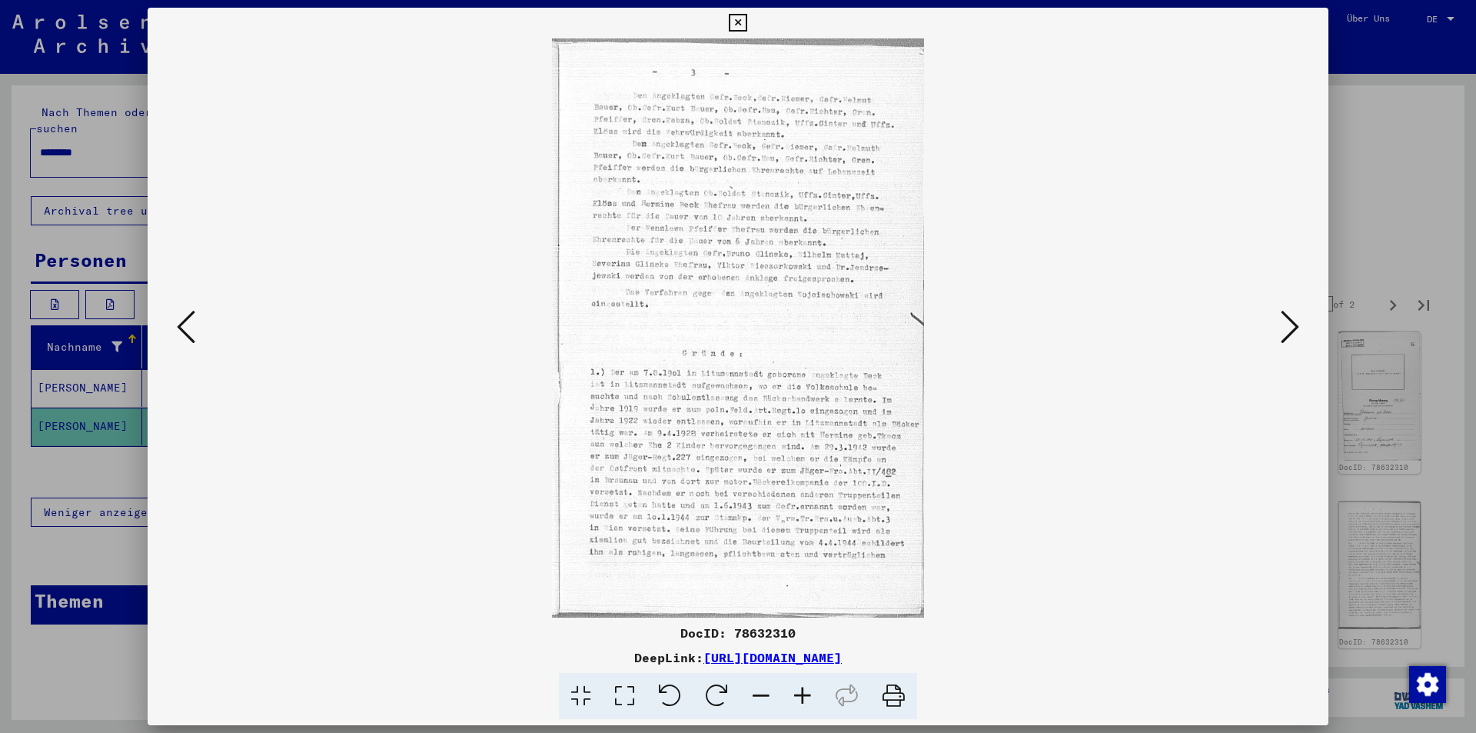
click at [1300, 339] on button at bounding box center [1290, 328] width 28 height 44
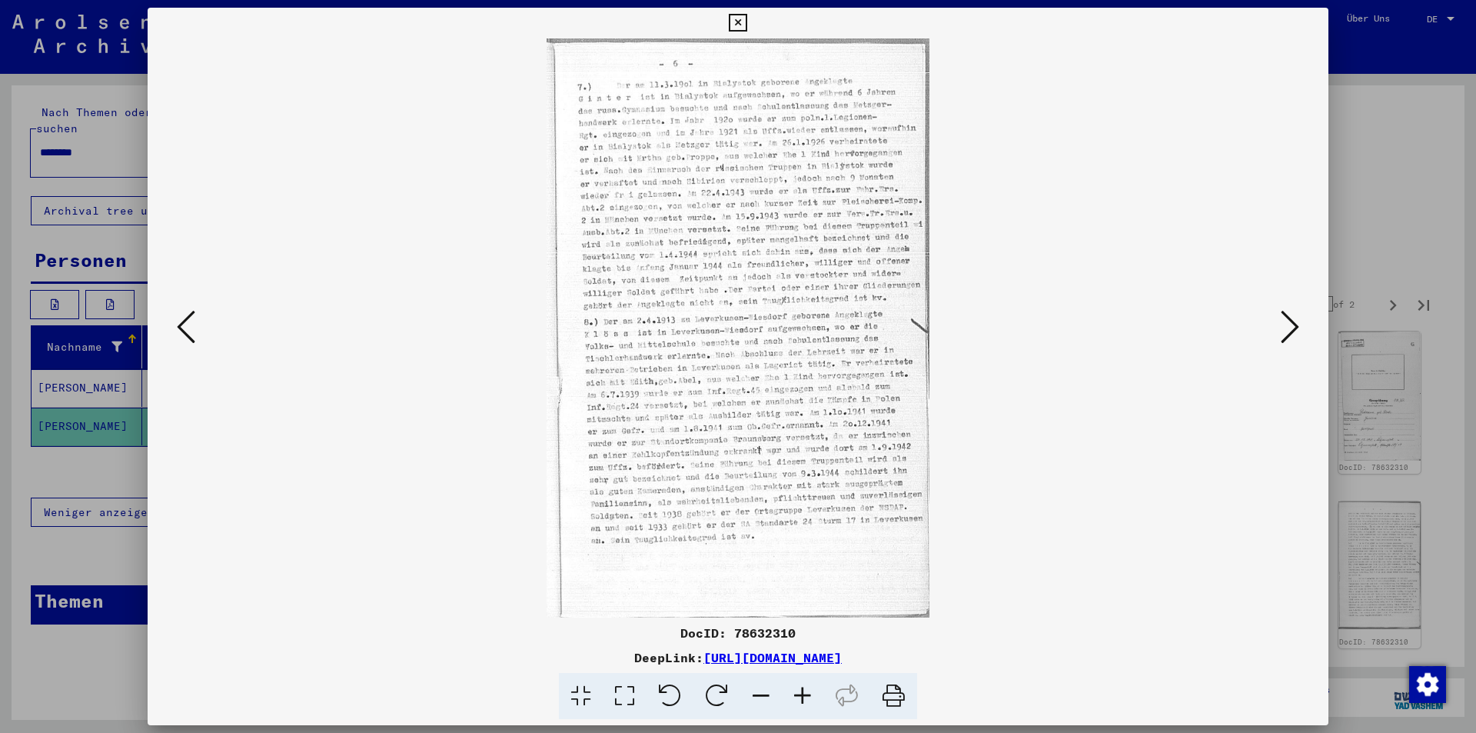
click at [1300, 339] on button at bounding box center [1290, 328] width 28 height 44
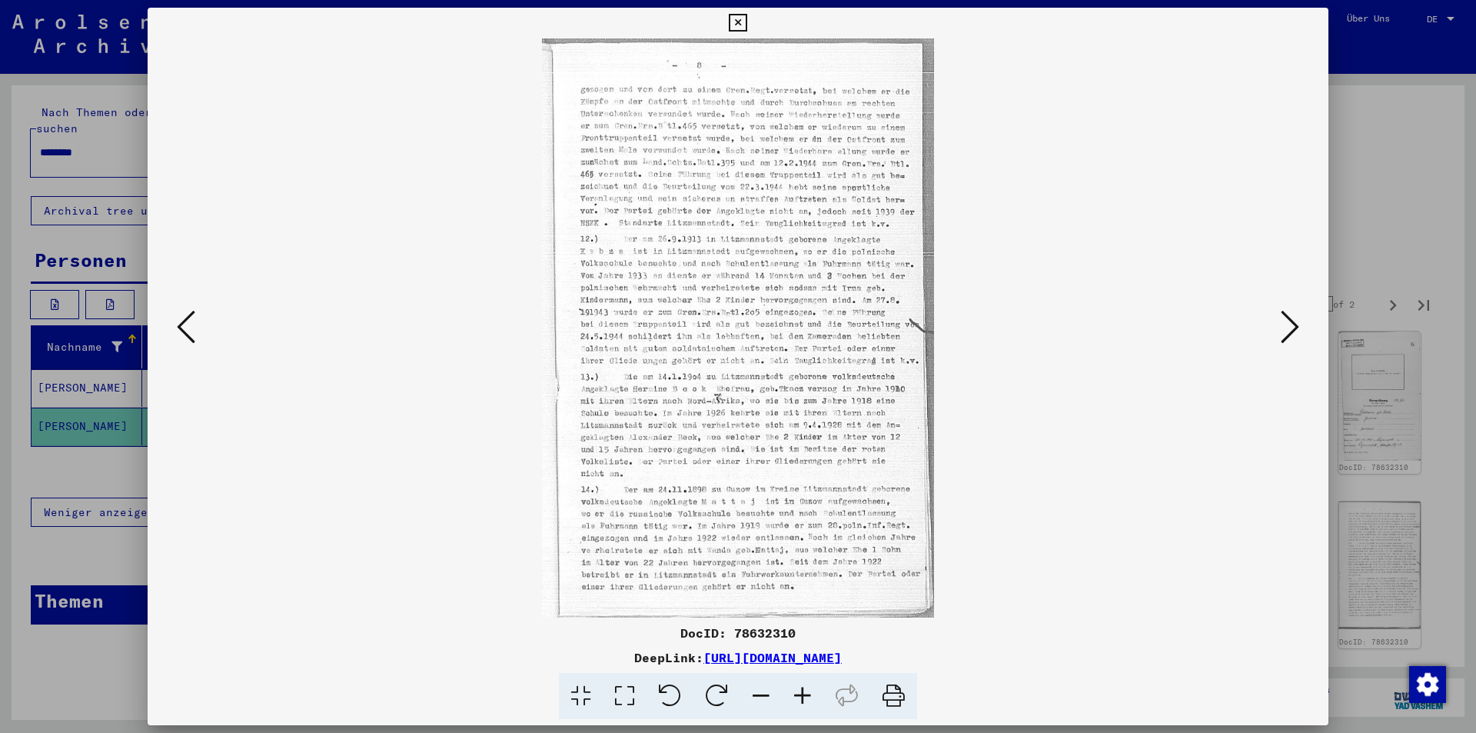
click at [1300, 339] on button at bounding box center [1290, 328] width 28 height 44
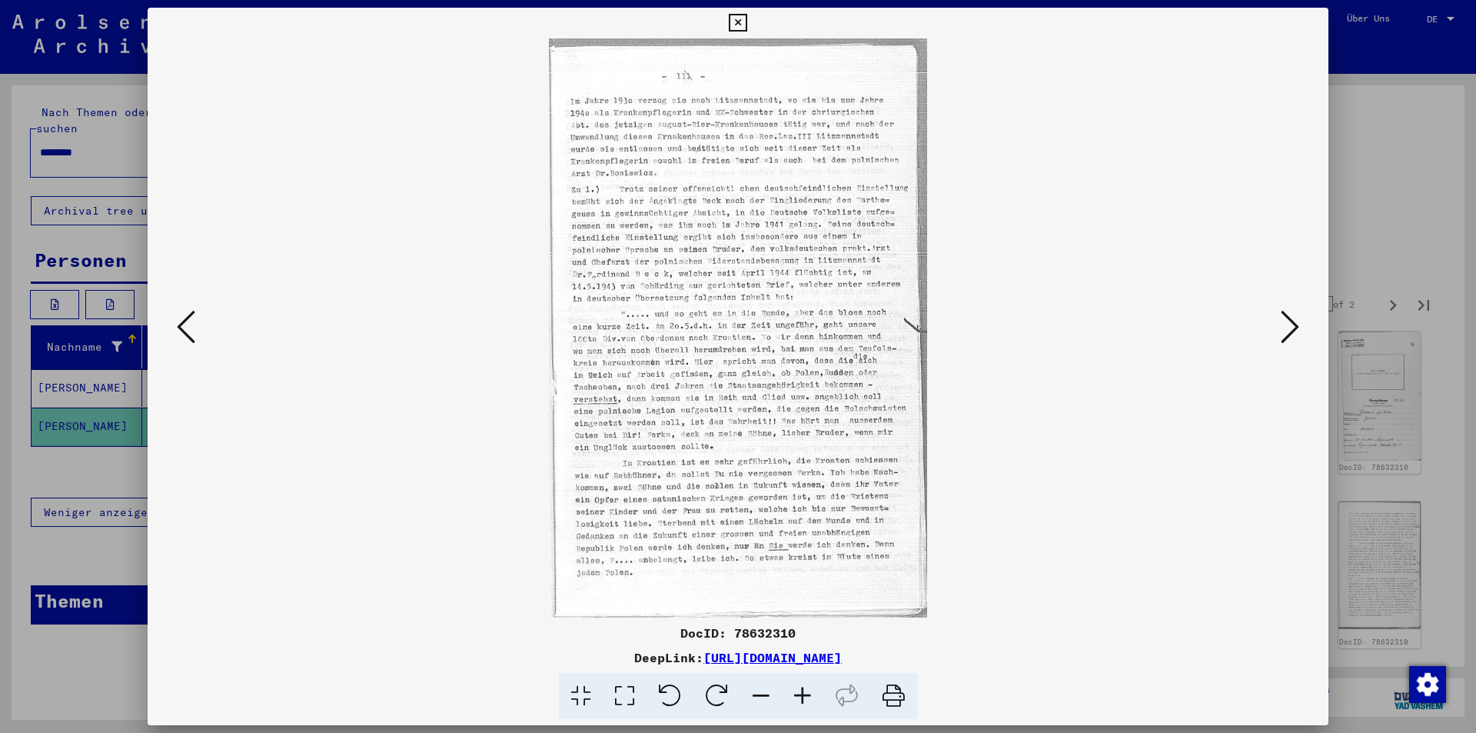
click at [1300, 339] on button at bounding box center [1290, 328] width 28 height 44
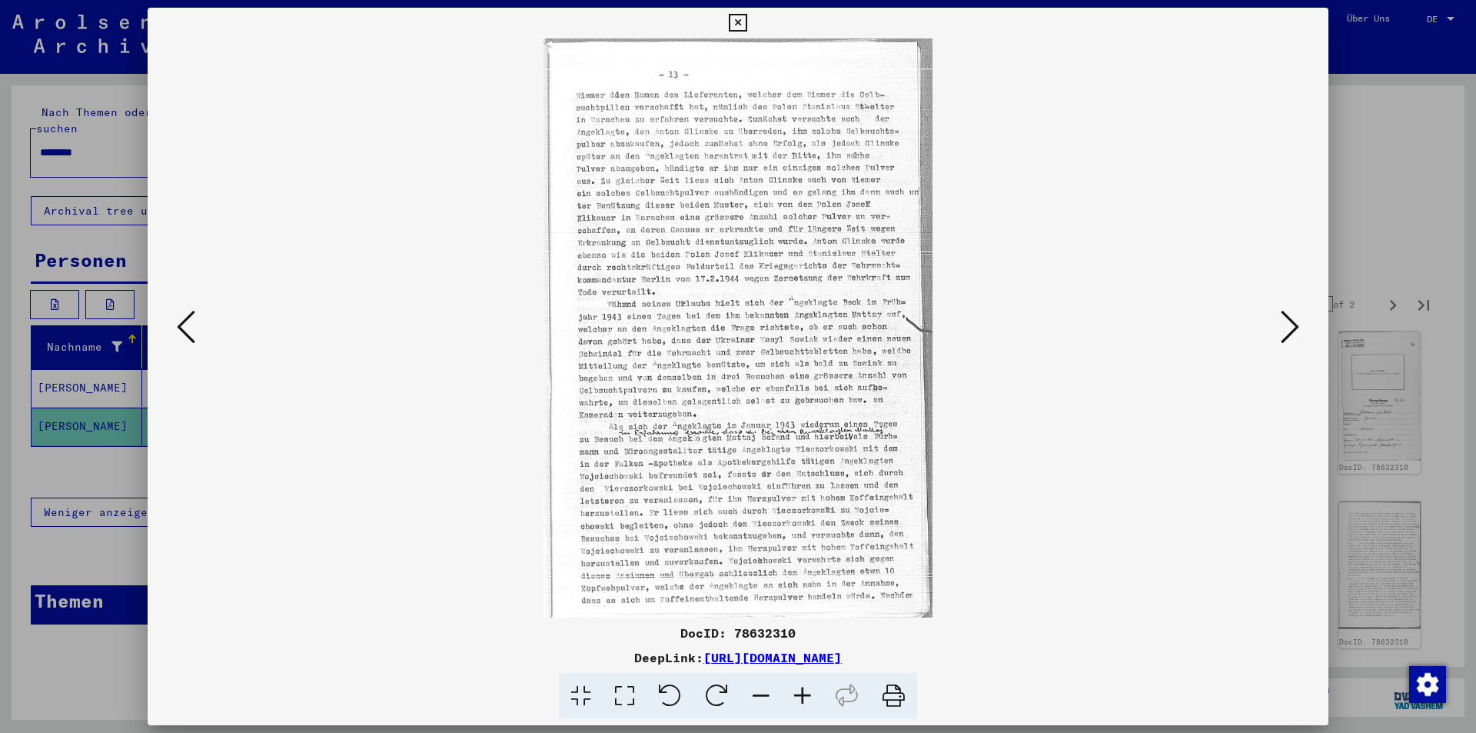
click at [1300, 339] on button at bounding box center [1290, 328] width 28 height 44
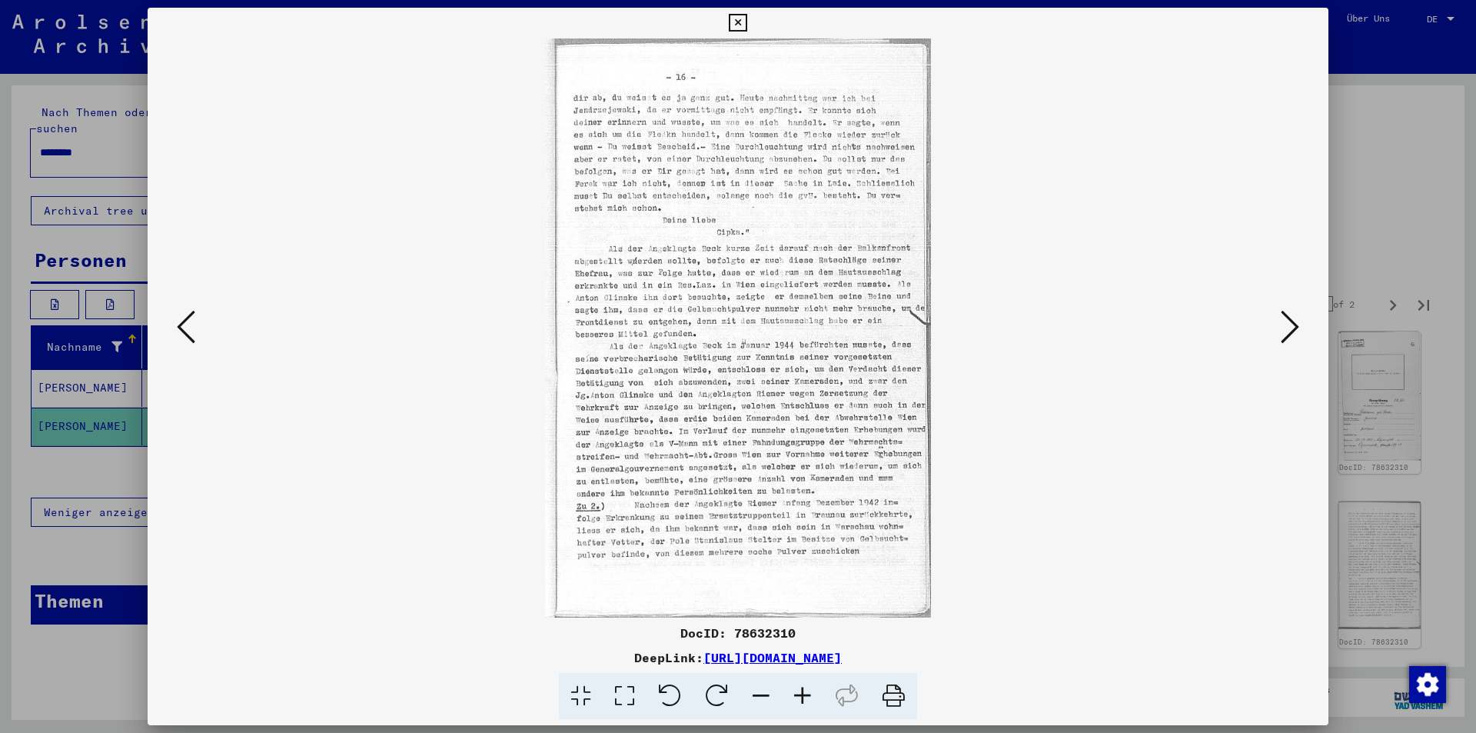
click at [1300, 339] on button at bounding box center [1290, 328] width 28 height 44
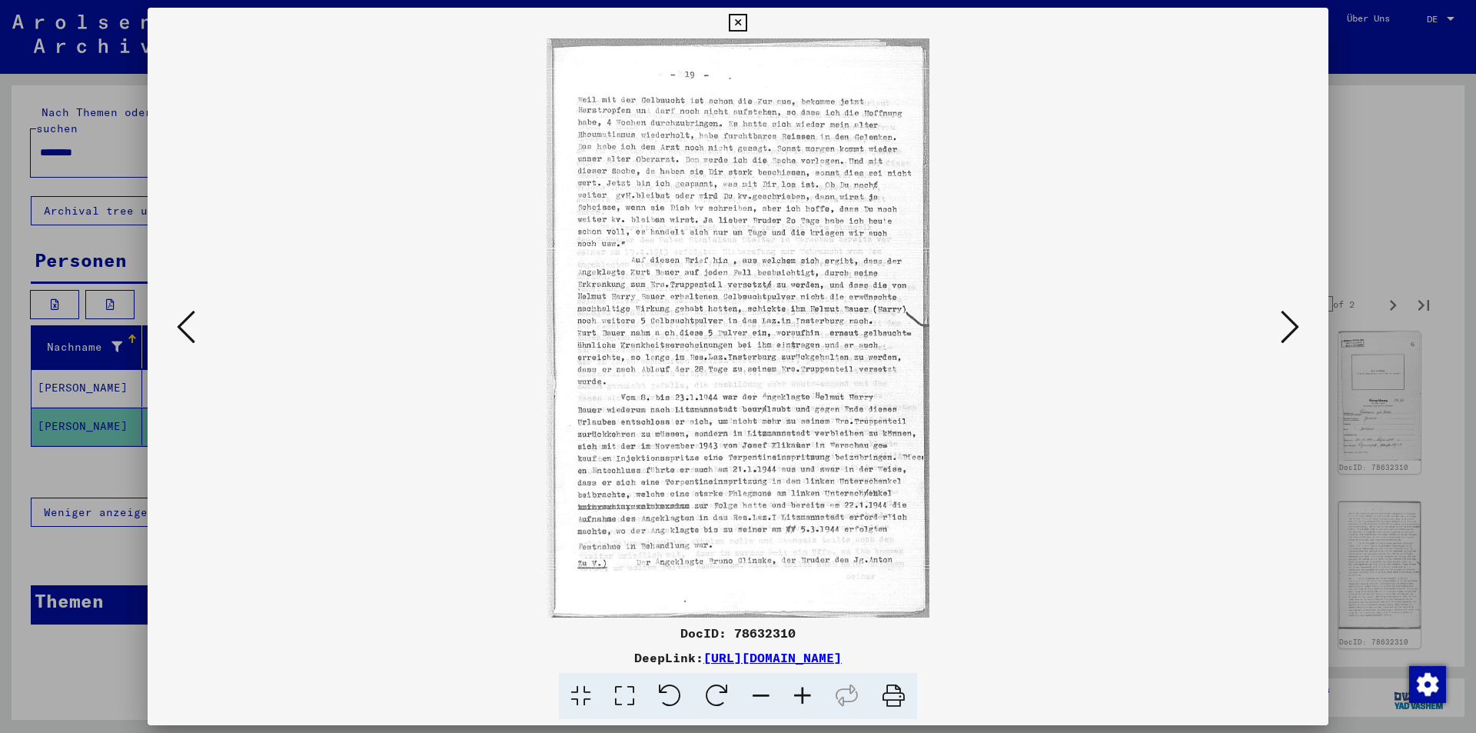
click at [1300, 339] on button at bounding box center [1290, 328] width 28 height 44
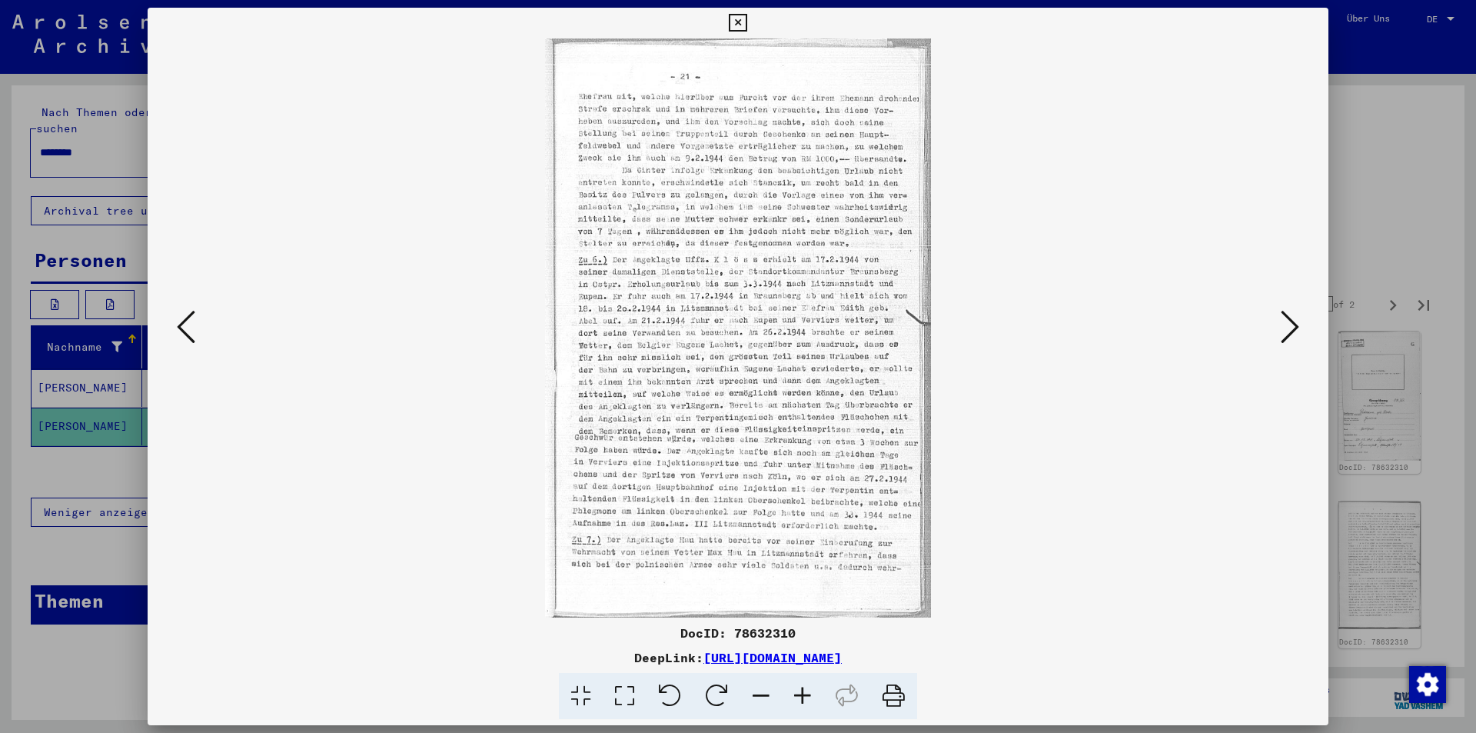
click at [1300, 339] on button at bounding box center [1290, 328] width 28 height 44
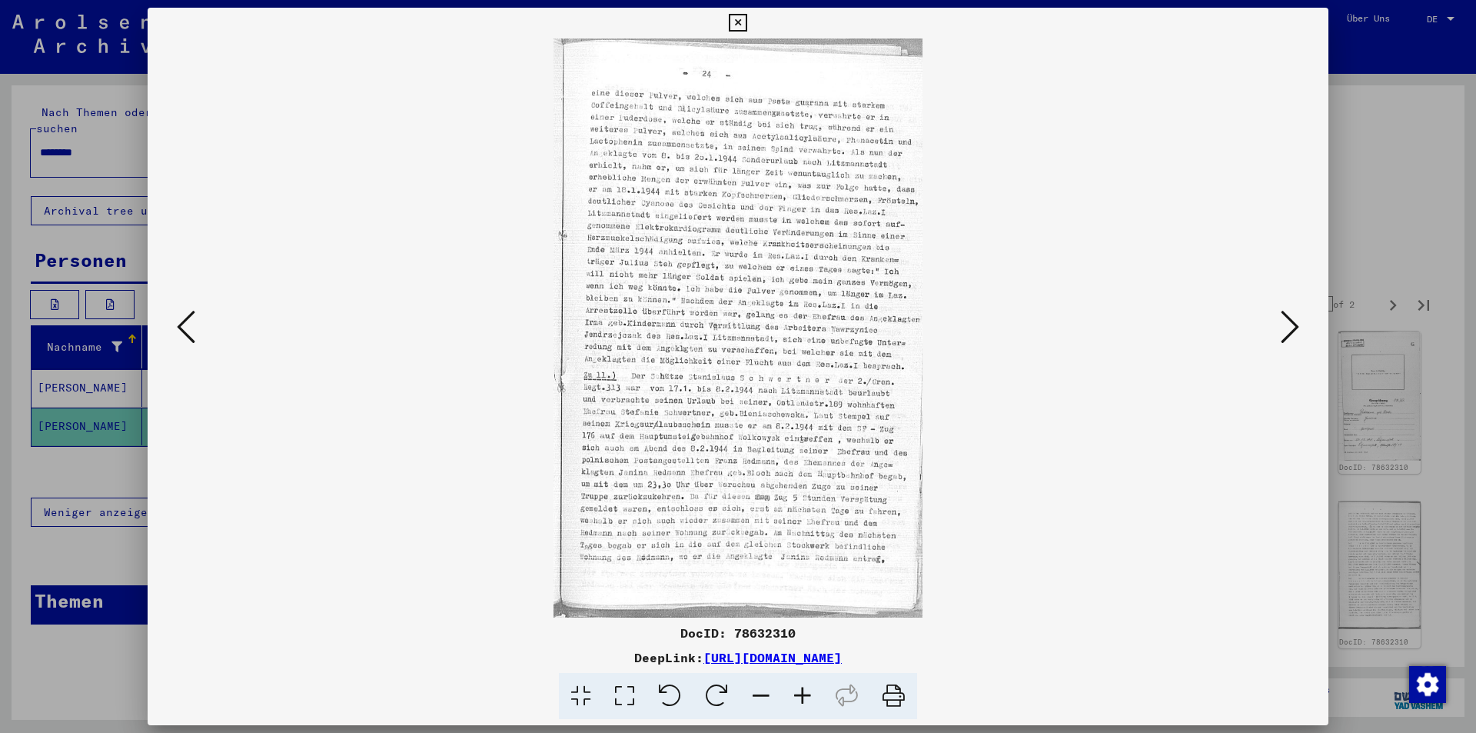
click at [1300, 339] on button at bounding box center [1290, 328] width 28 height 44
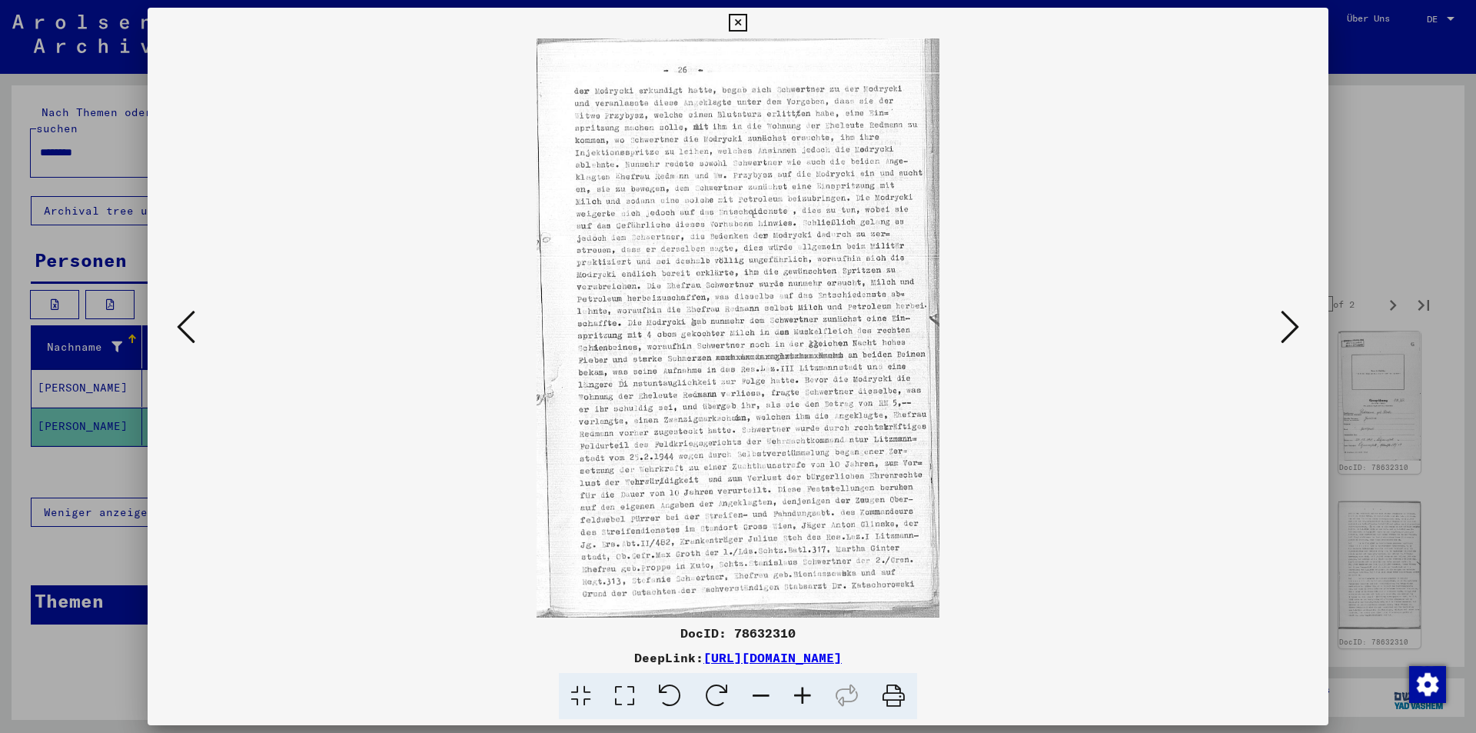
click at [1300, 339] on button at bounding box center [1290, 328] width 28 height 44
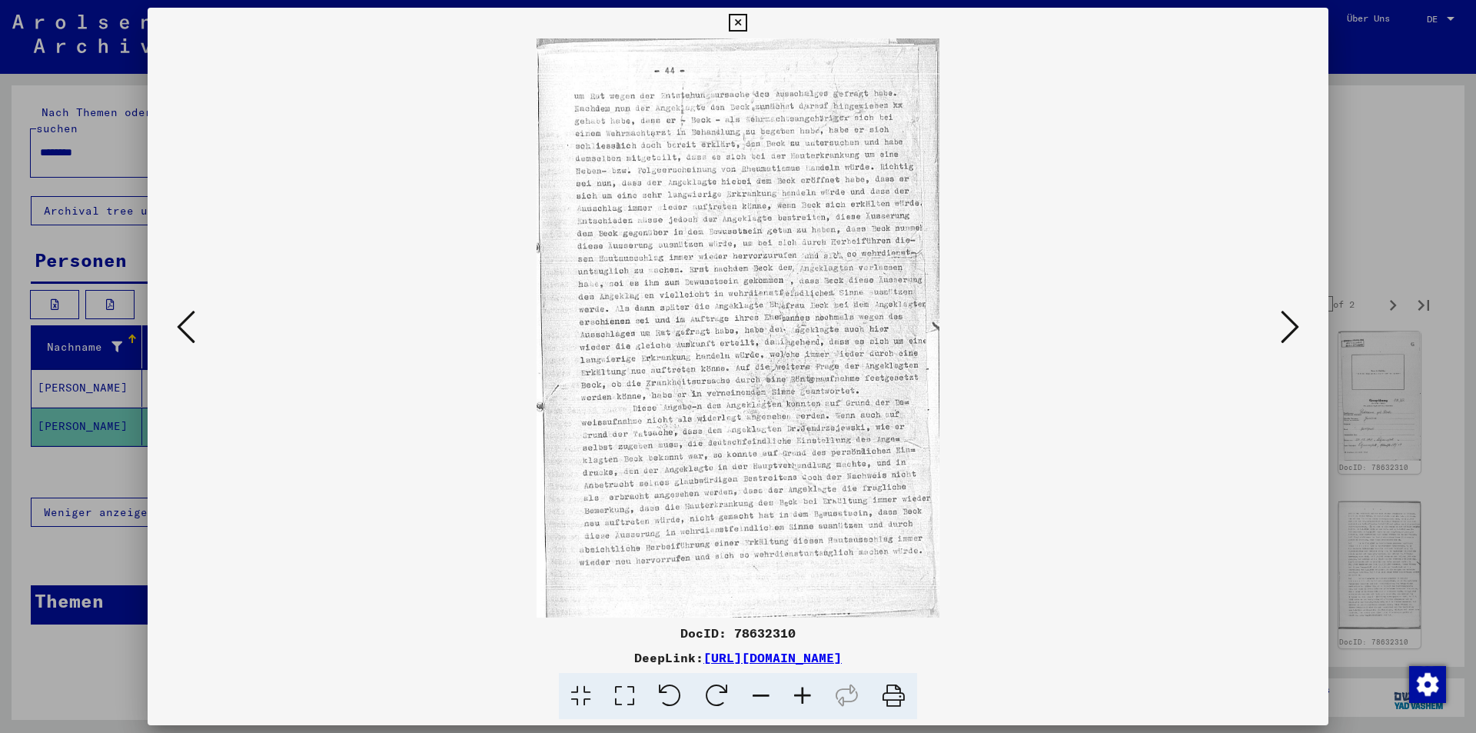
click at [1300, 339] on button at bounding box center [1290, 328] width 28 height 44
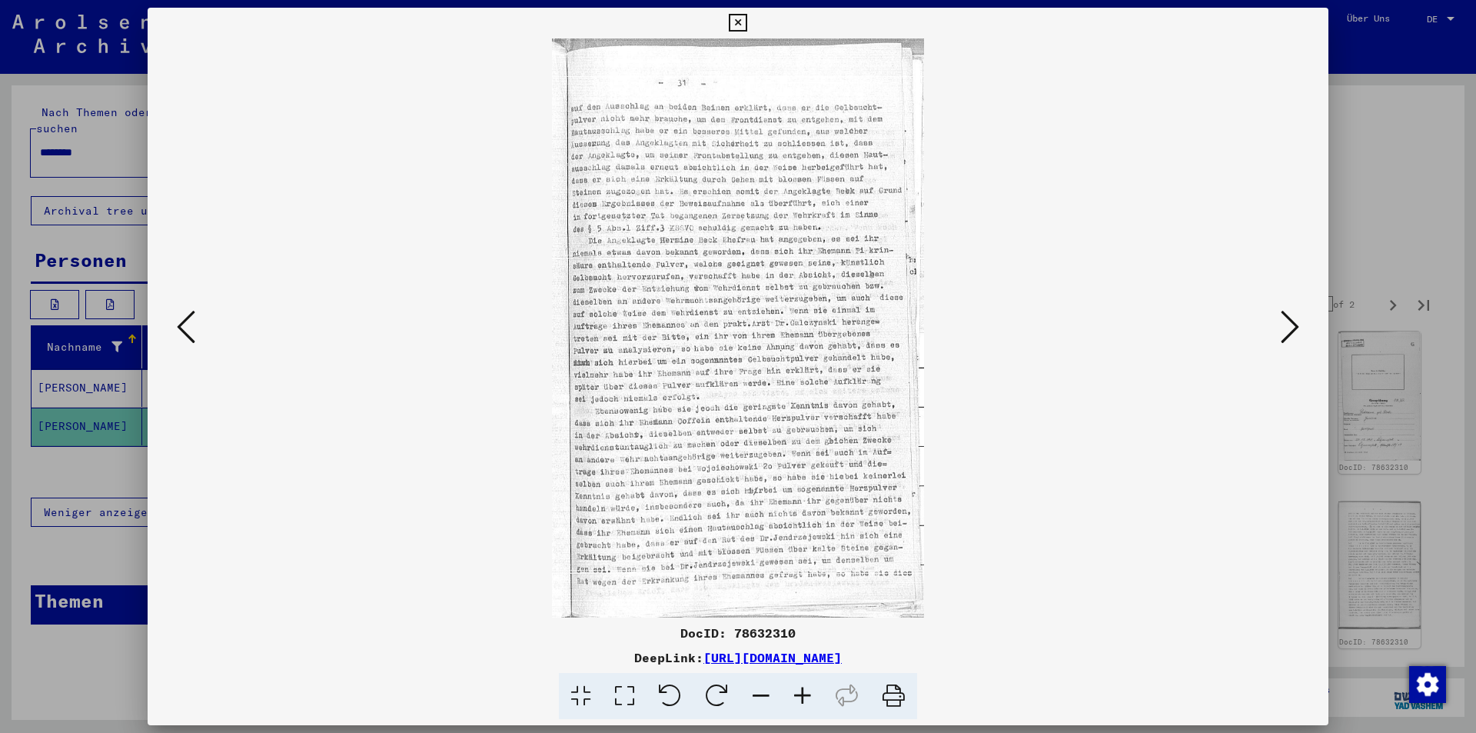
click at [1300, 339] on button at bounding box center [1290, 328] width 28 height 44
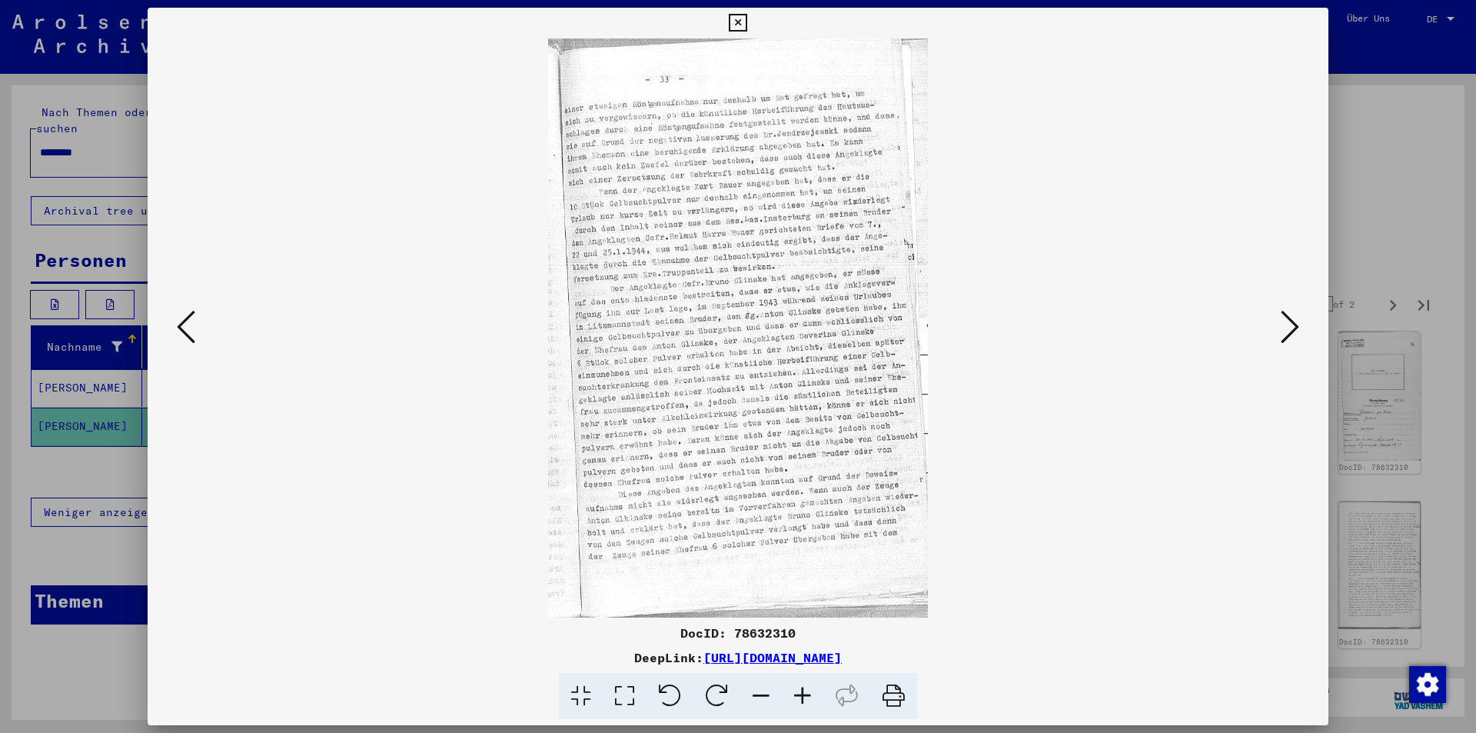
click at [1300, 339] on button at bounding box center [1290, 328] width 28 height 44
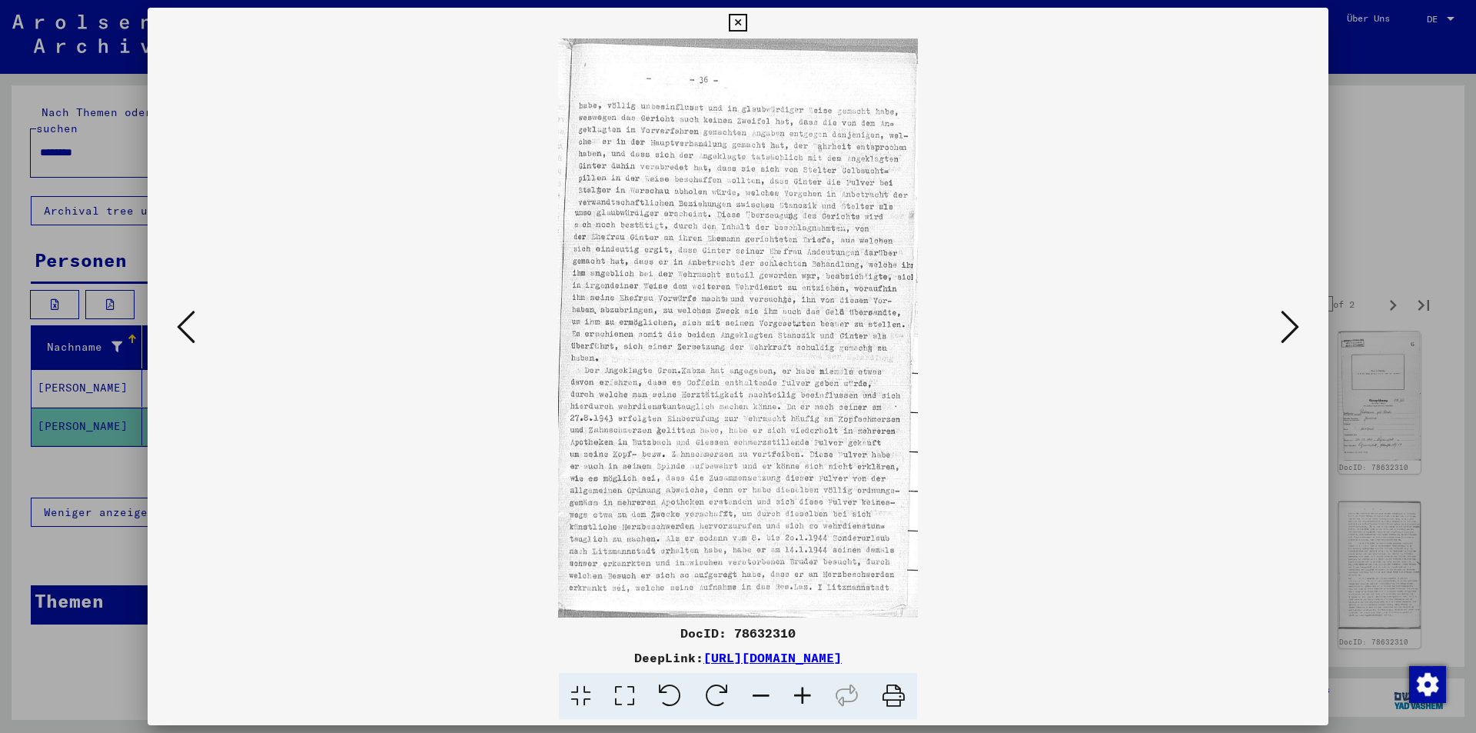
click at [1300, 339] on button at bounding box center [1290, 328] width 28 height 44
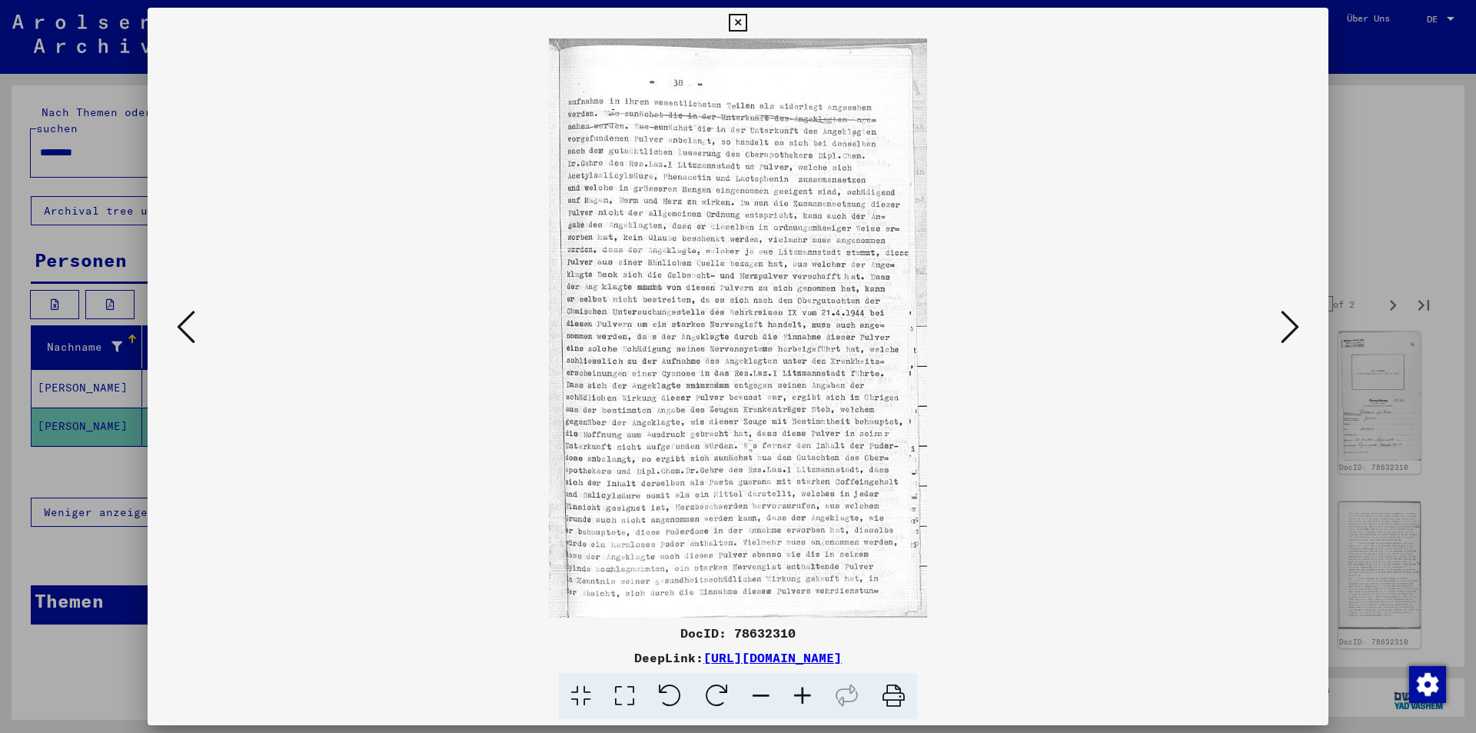
click at [1300, 339] on button at bounding box center [1290, 328] width 28 height 44
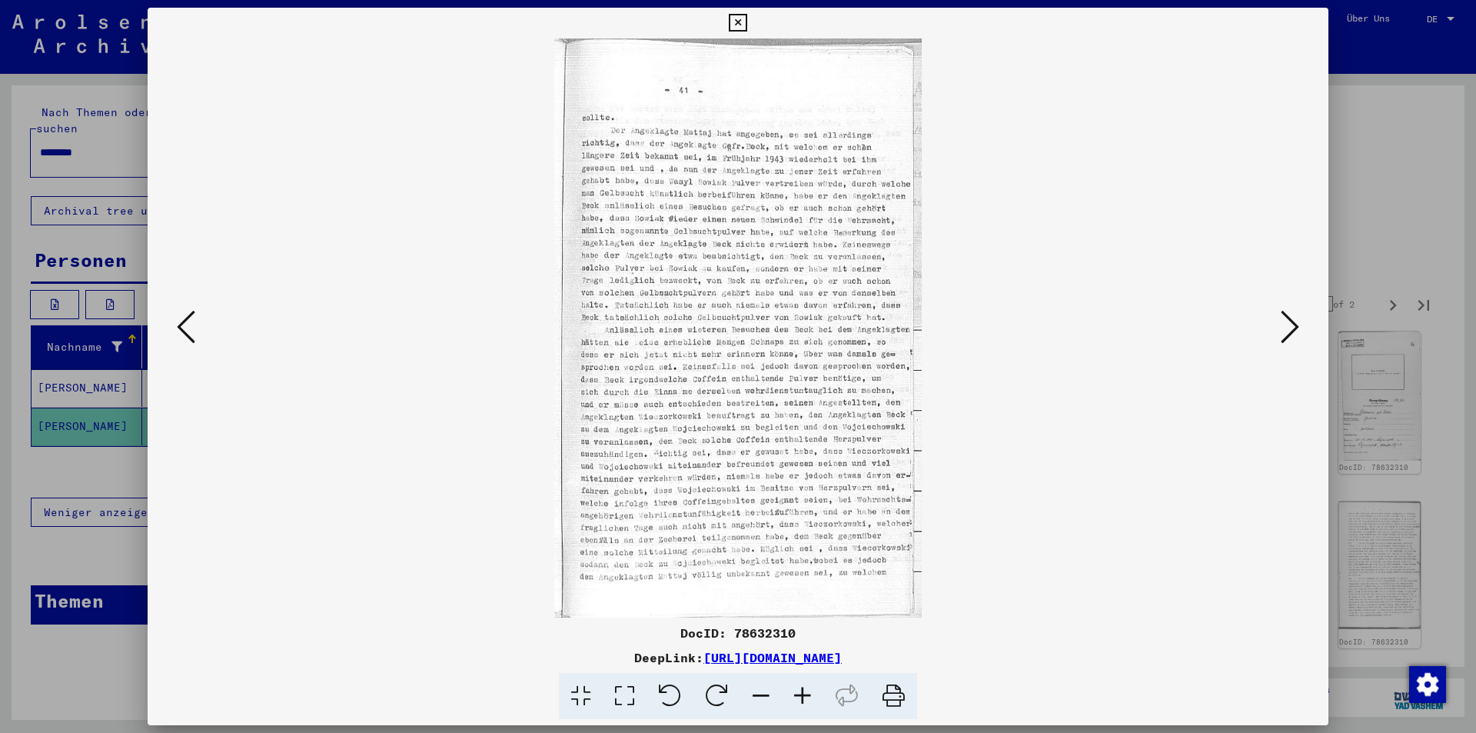
click at [1300, 339] on button at bounding box center [1290, 328] width 28 height 44
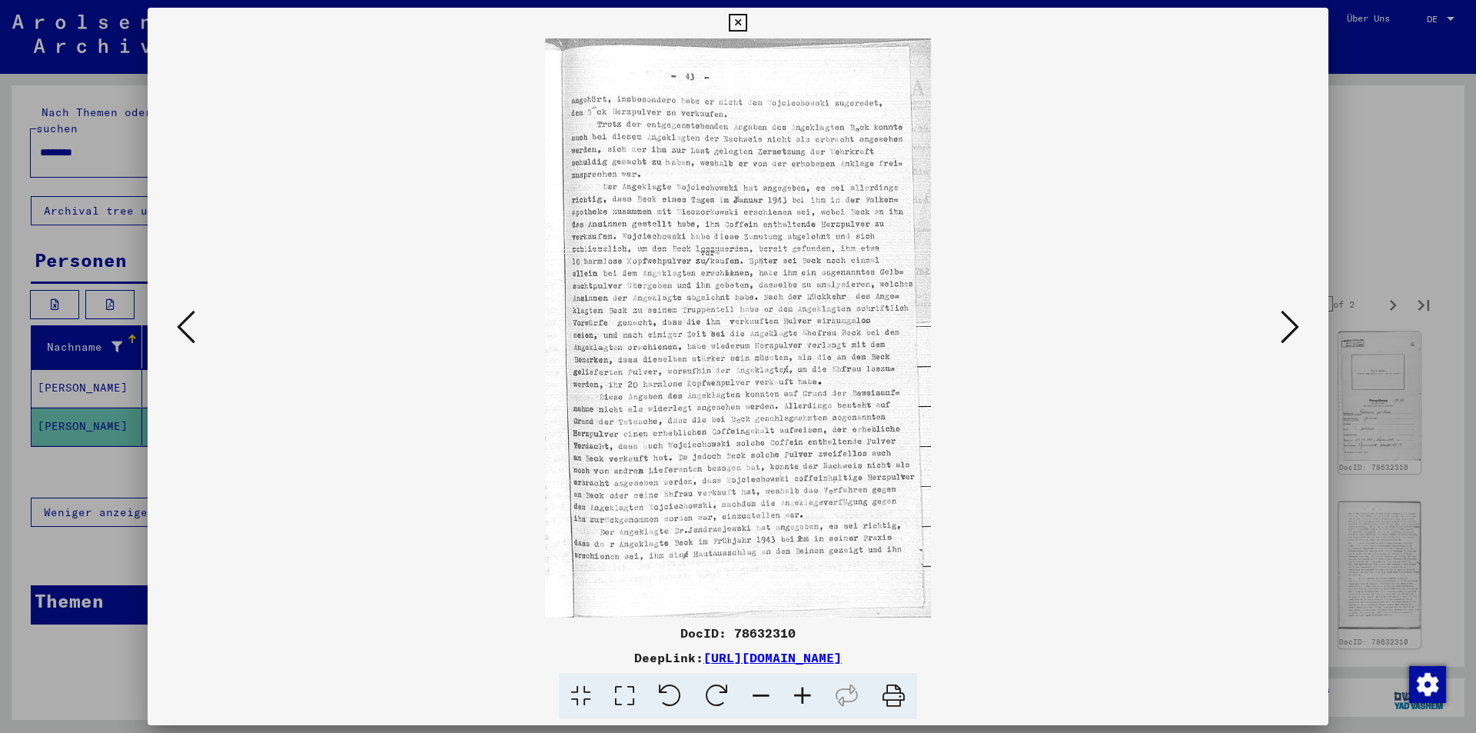
click at [1384, 307] on div at bounding box center [738, 366] width 1476 height 733
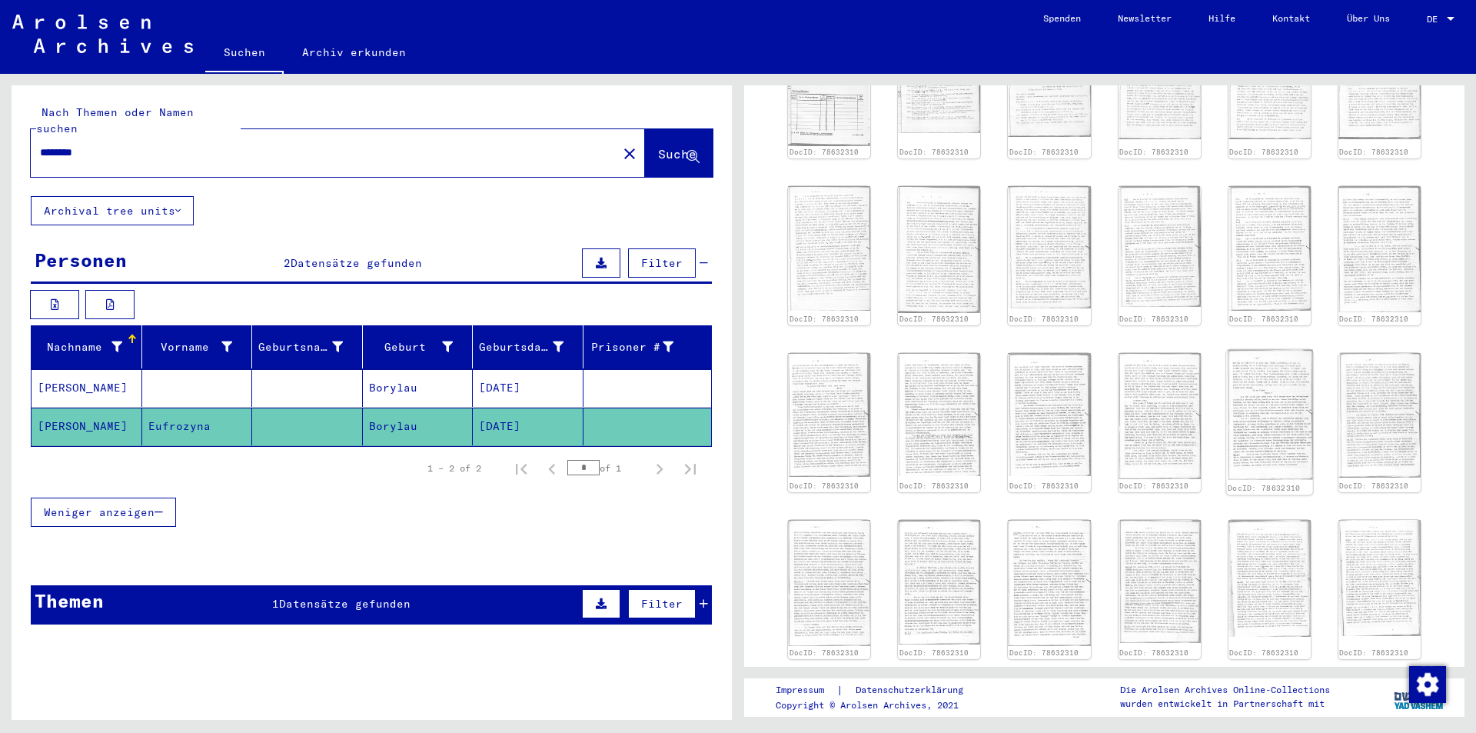
scroll to position [769, 0]
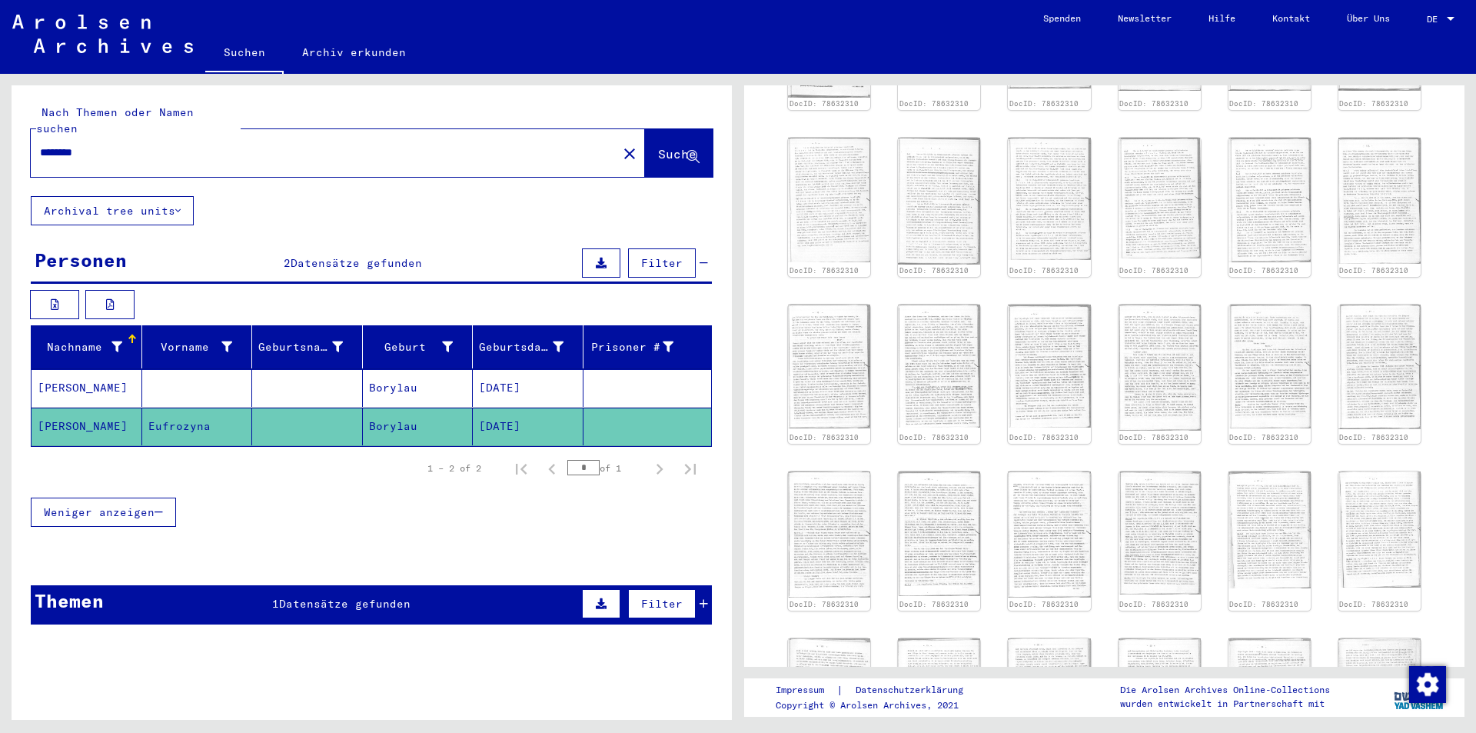
click at [620, 145] on mat-icon "close" at bounding box center [629, 154] width 18 height 18
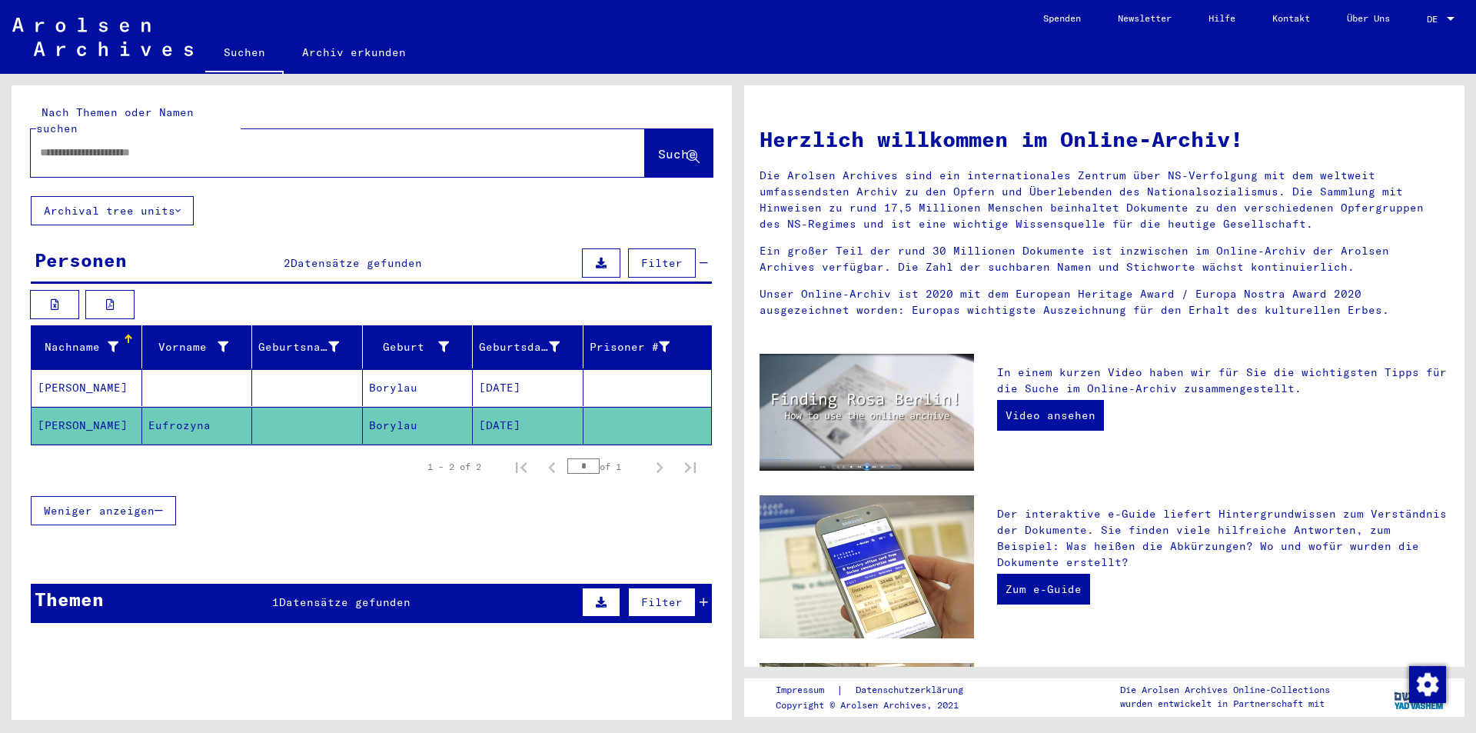
click at [406, 145] on input "text" at bounding box center [319, 153] width 559 height 16
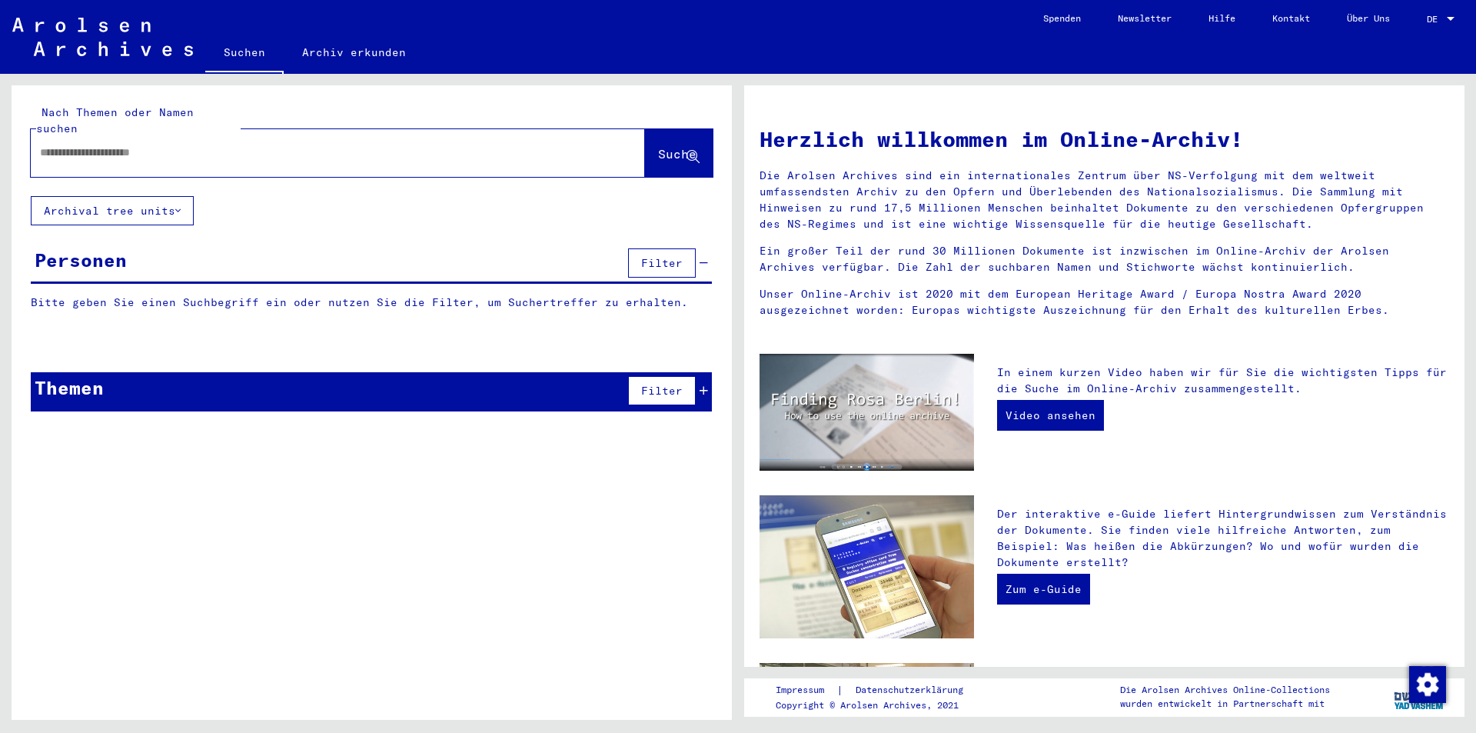
paste input "********"
type input "********"
click at [664, 146] on span "Suche" at bounding box center [677, 153] width 38 height 15
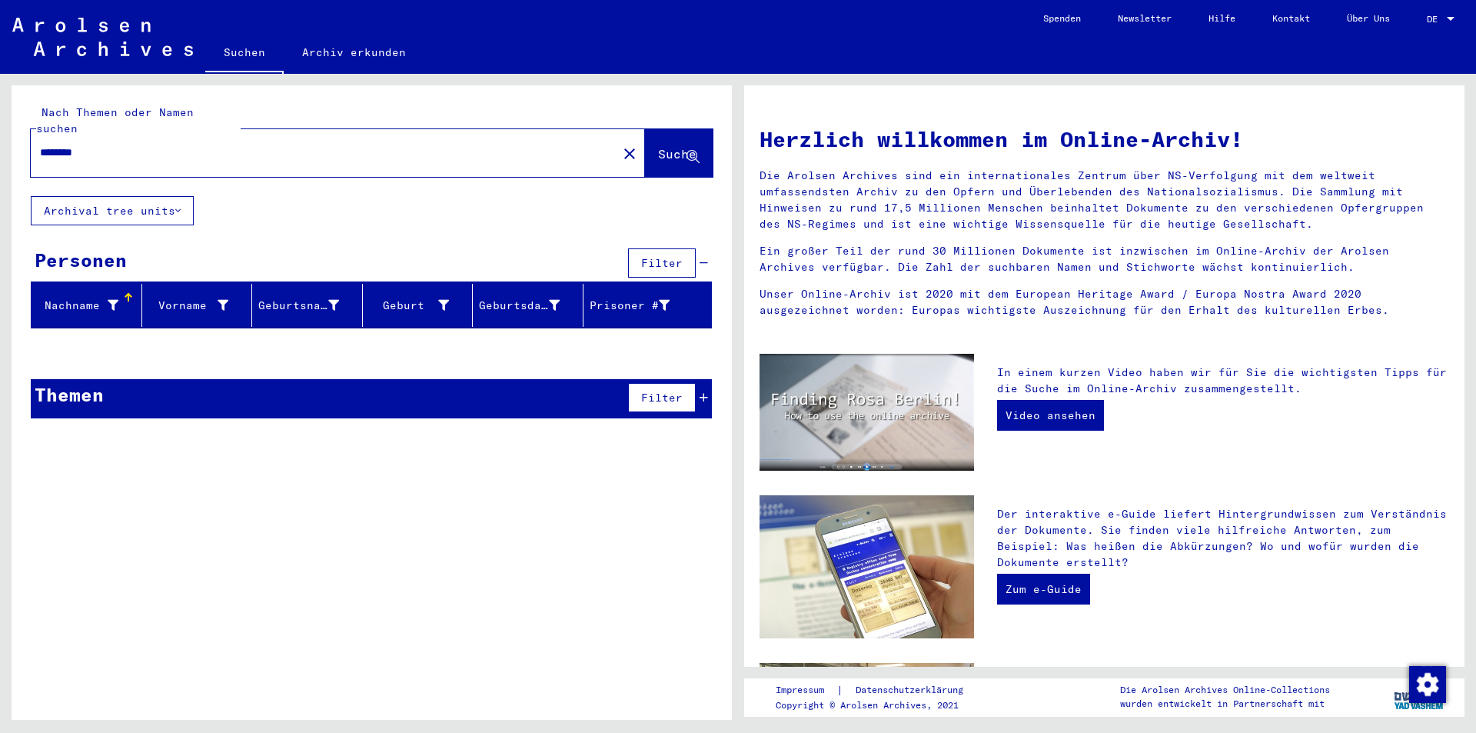
click at [617, 138] on button "close" at bounding box center [629, 153] width 31 height 31
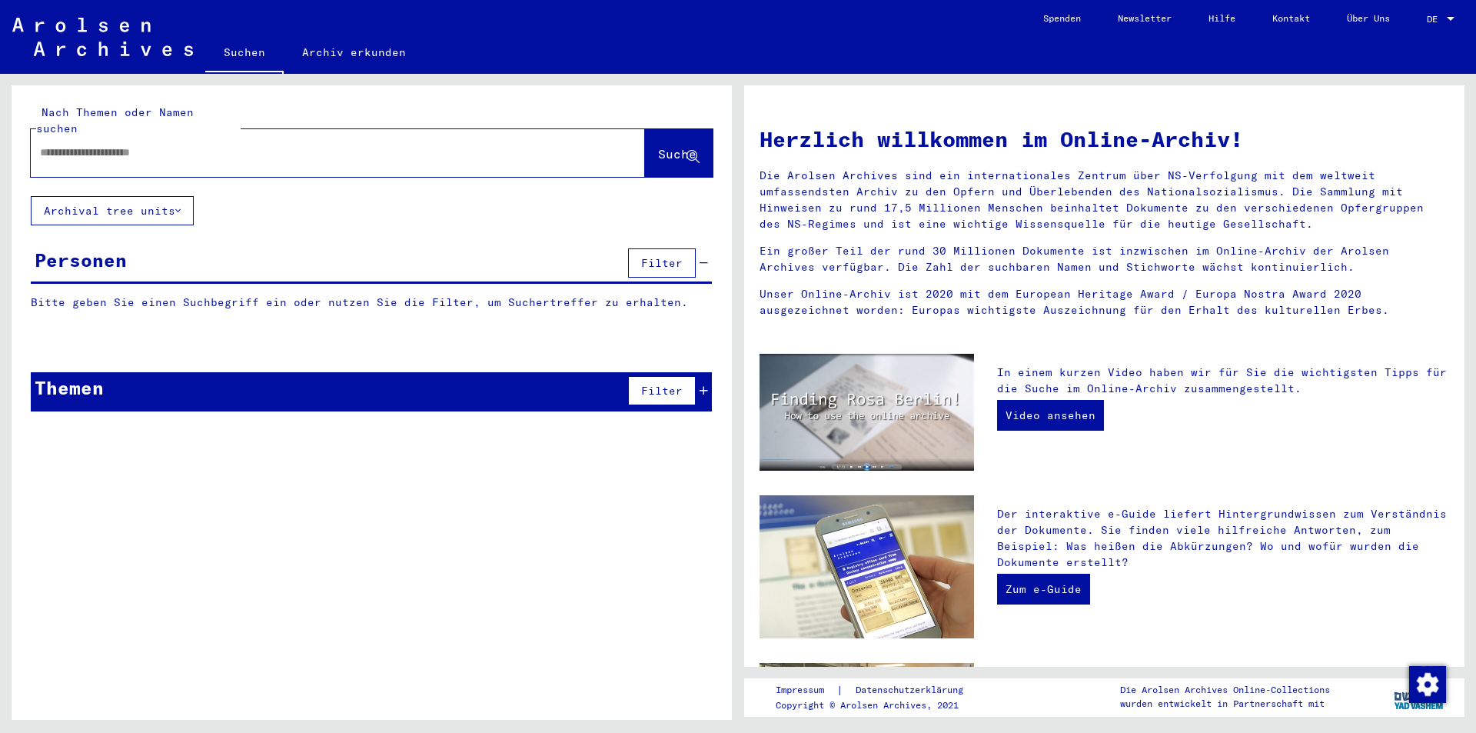
click at [537, 145] on input "text" at bounding box center [319, 153] width 559 height 16
paste input "*********"
type input "*********"
click at [665, 146] on span "Suche" at bounding box center [677, 153] width 38 height 15
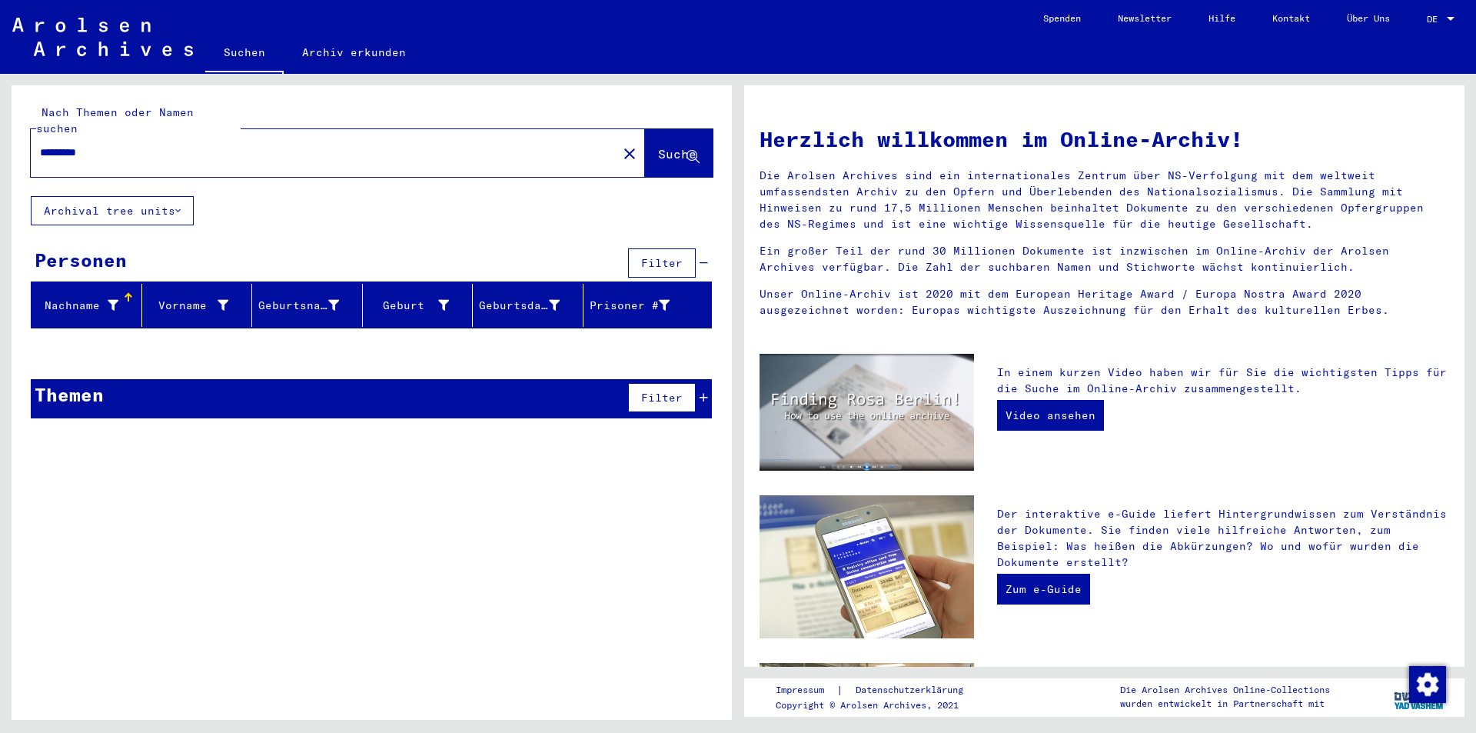
click at [620, 138] on button "close" at bounding box center [629, 153] width 31 height 31
click at [546, 145] on input "text" at bounding box center [319, 153] width 559 height 16
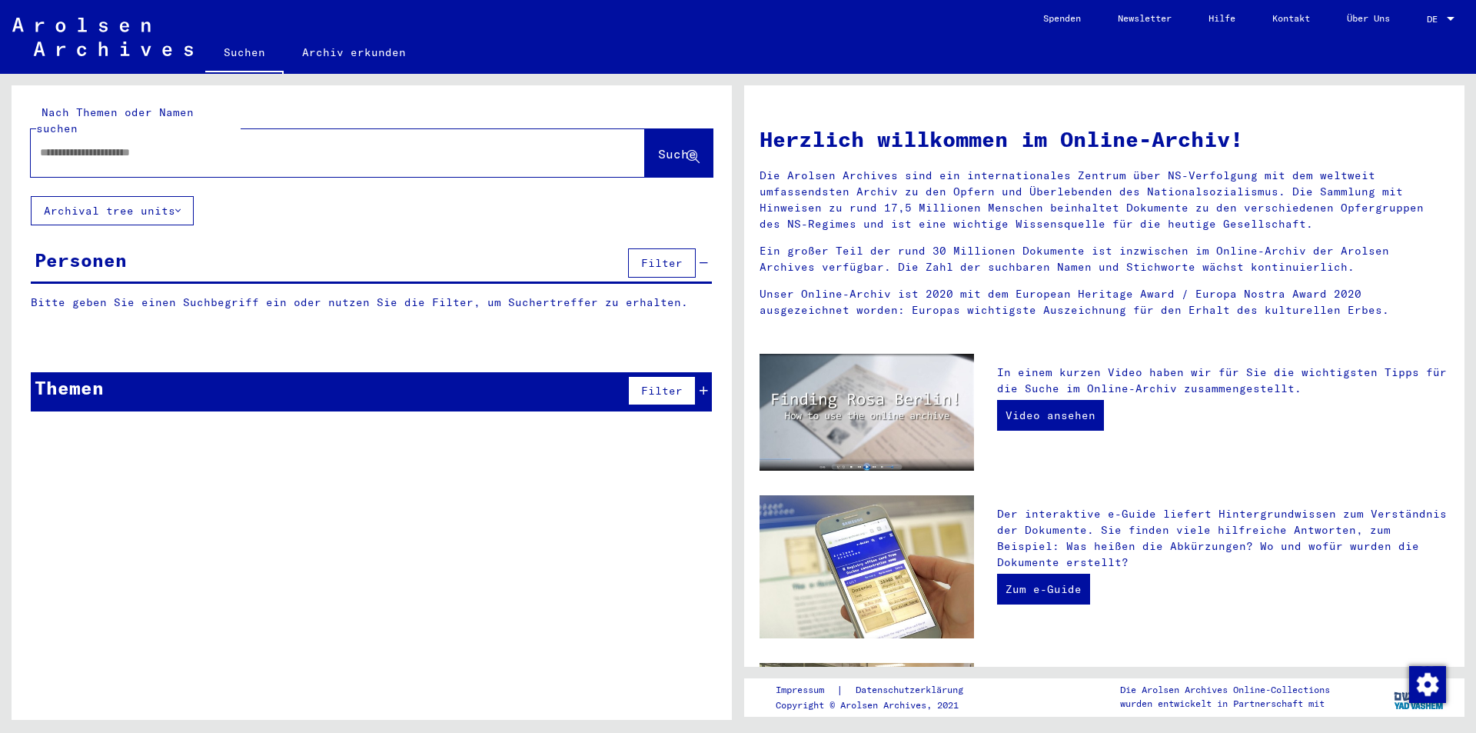
paste input "********"
type input "********"
click at [667, 146] on span "Suche" at bounding box center [677, 153] width 38 height 15
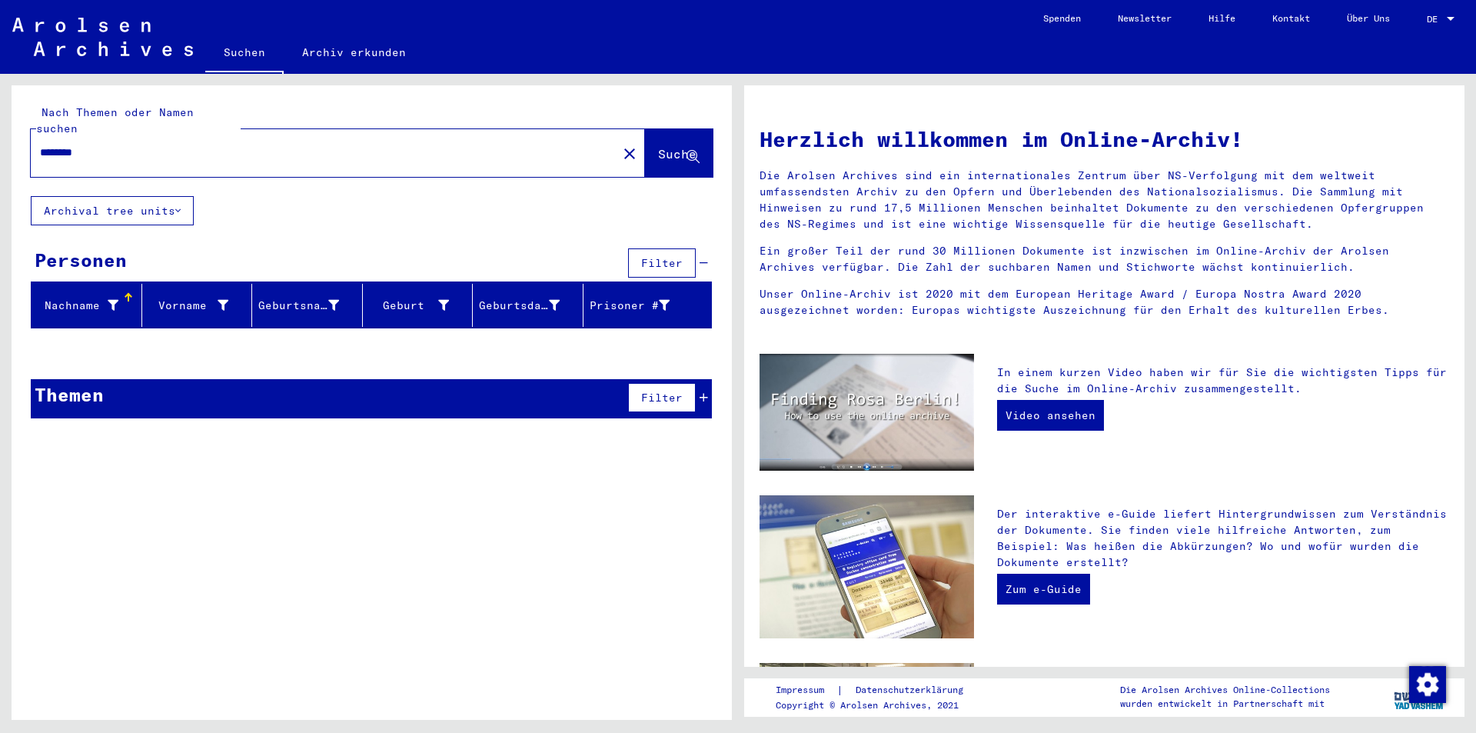
click at [620, 145] on mat-icon "close" at bounding box center [629, 154] width 18 height 18
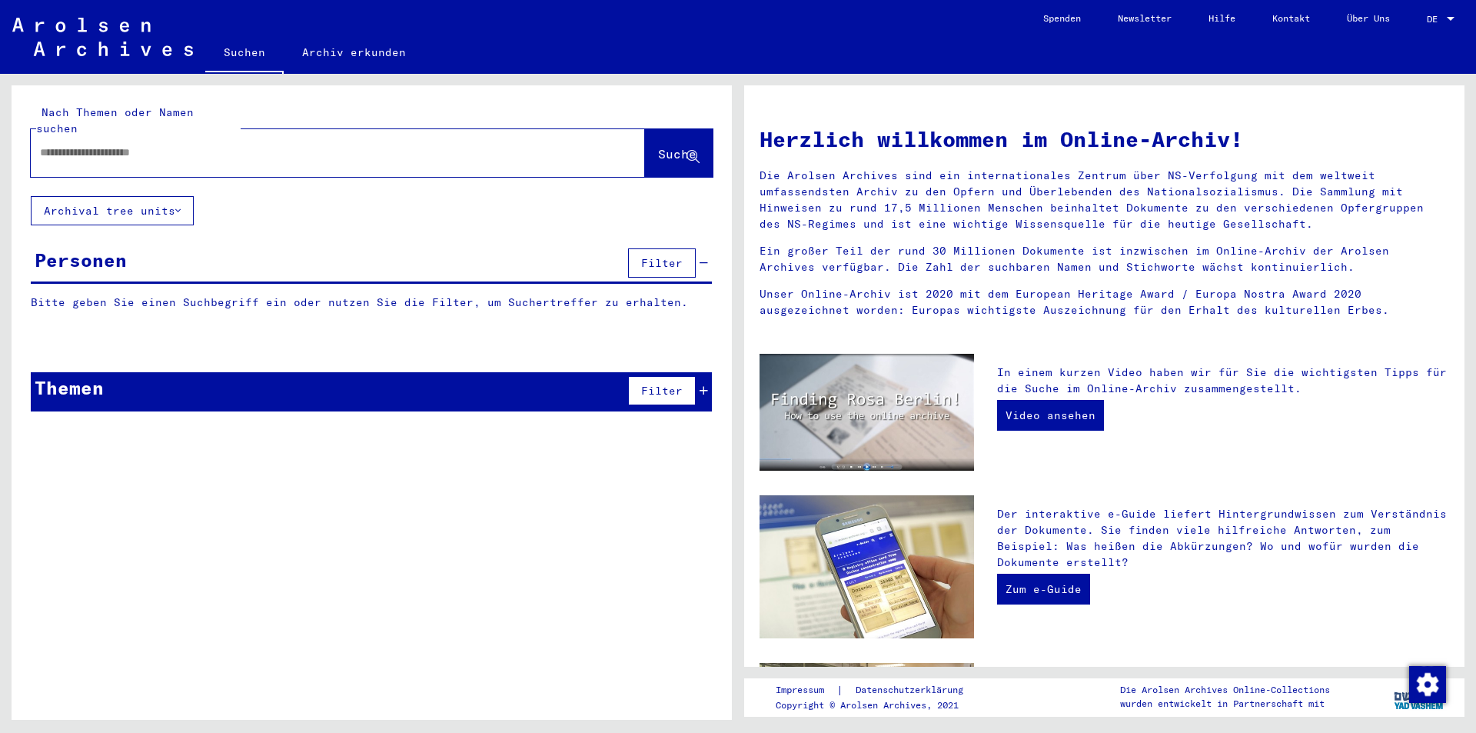
click at [523, 145] on input "text" at bounding box center [319, 153] width 559 height 16
paste input "*********"
type input "*********"
click at [667, 146] on span "Suche" at bounding box center [677, 153] width 38 height 15
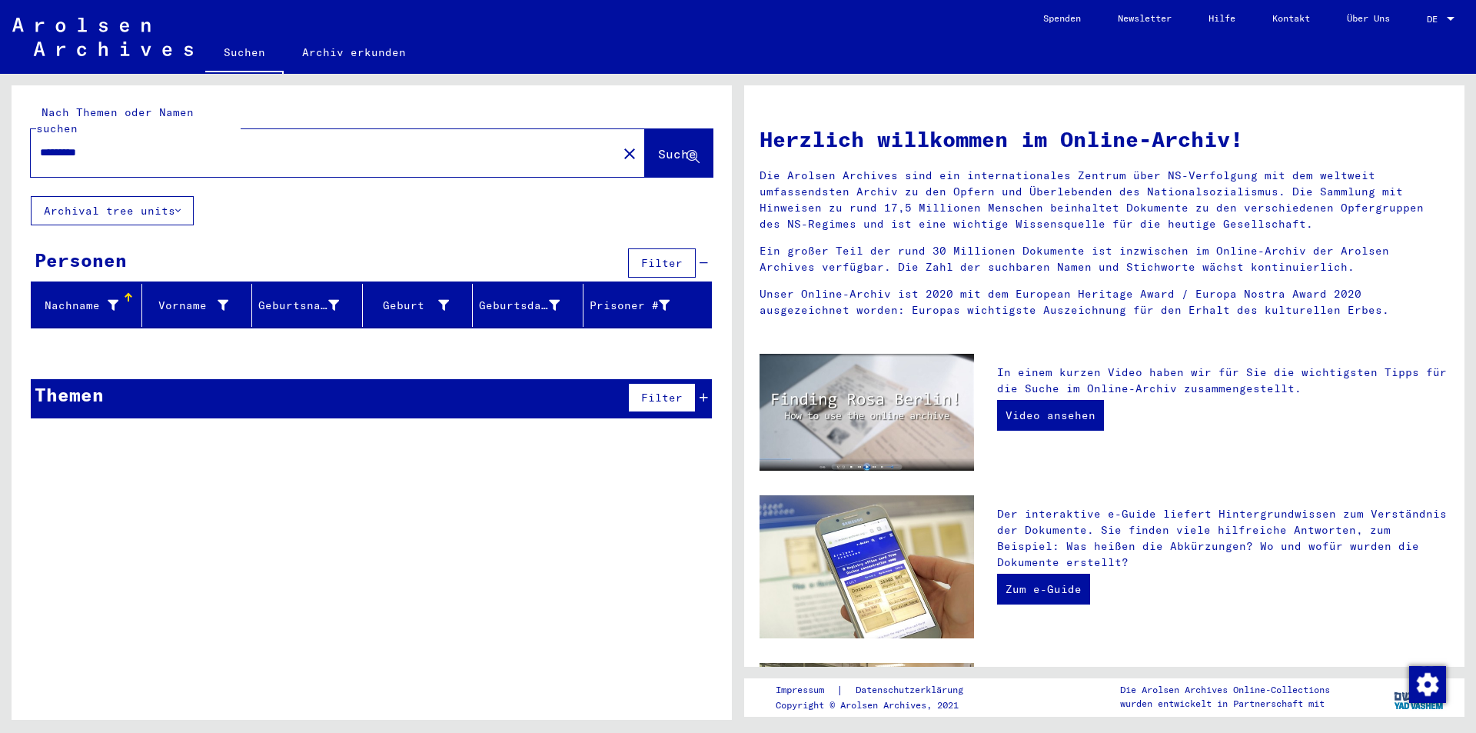
click at [620, 145] on mat-icon "close" at bounding box center [629, 154] width 18 height 18
click at [514, 145] on input "text" at bounding box center [319, 153] width 559 height 16
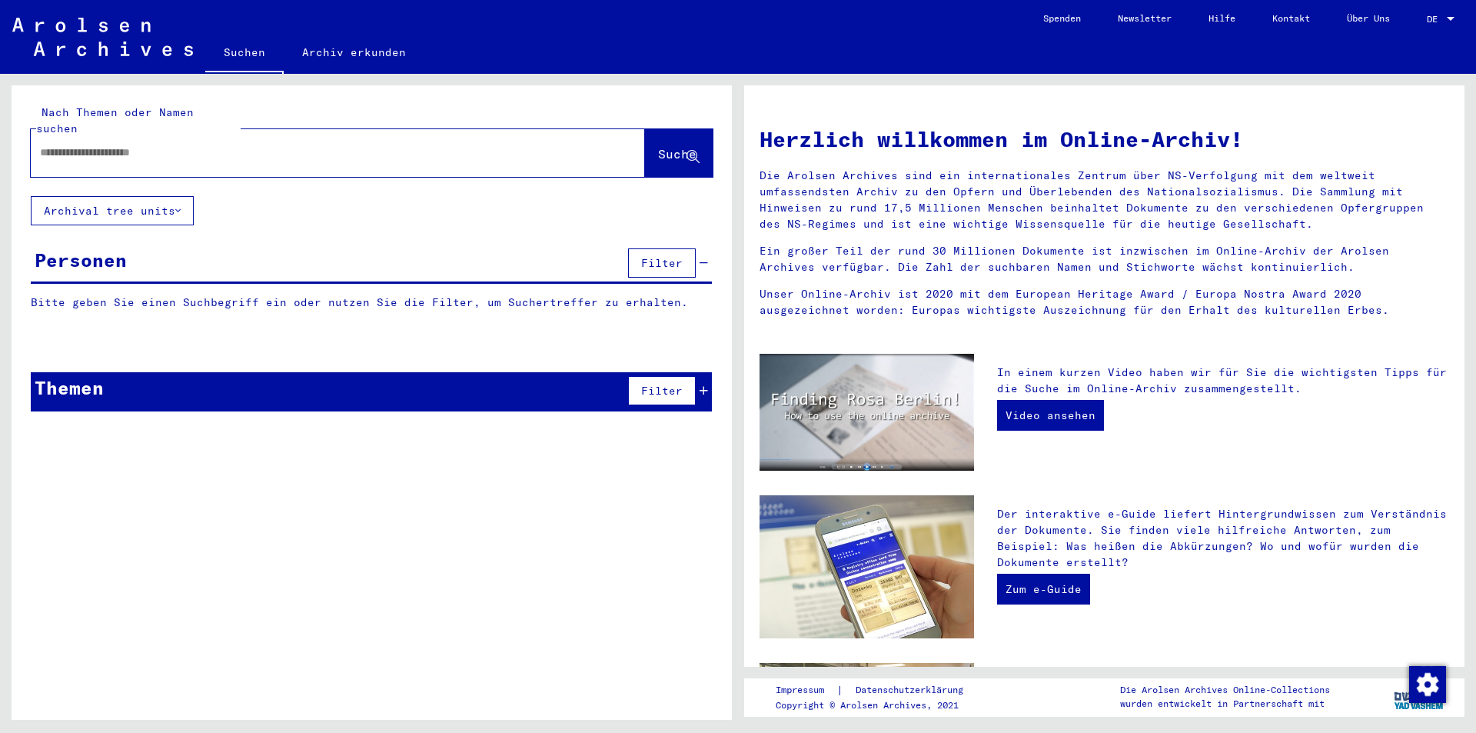
paste input "*********"
type input "*********"
click at [661, 146] on span "Suche" at bounding box center [677, 153] width 38 height 15
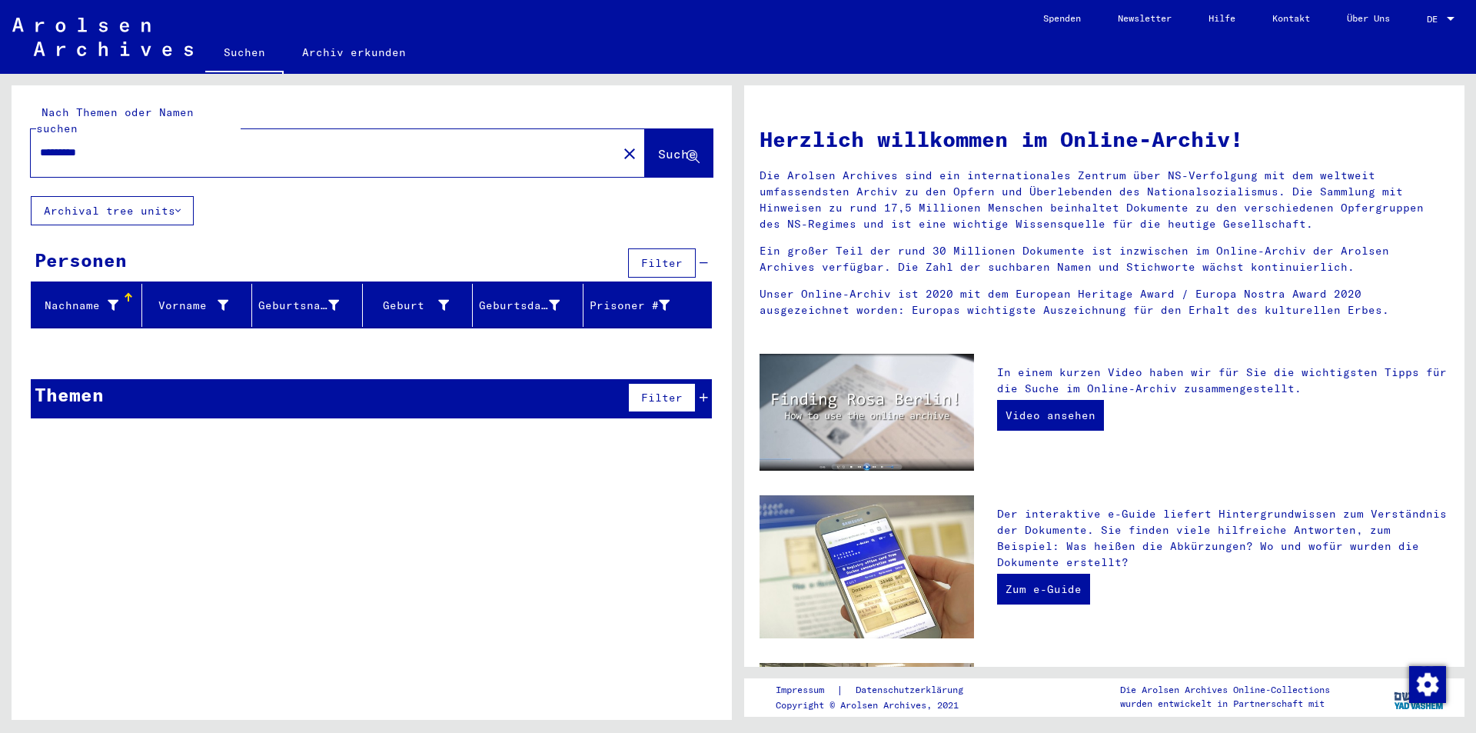
drag, startPoint x: 613, startPoint y: 139, endPoint x: 572, endPoint y: 138, distance: 40.8
click at [620, 145] on mat-icon "close" at bounding box center [629, 154] width 18 height 18
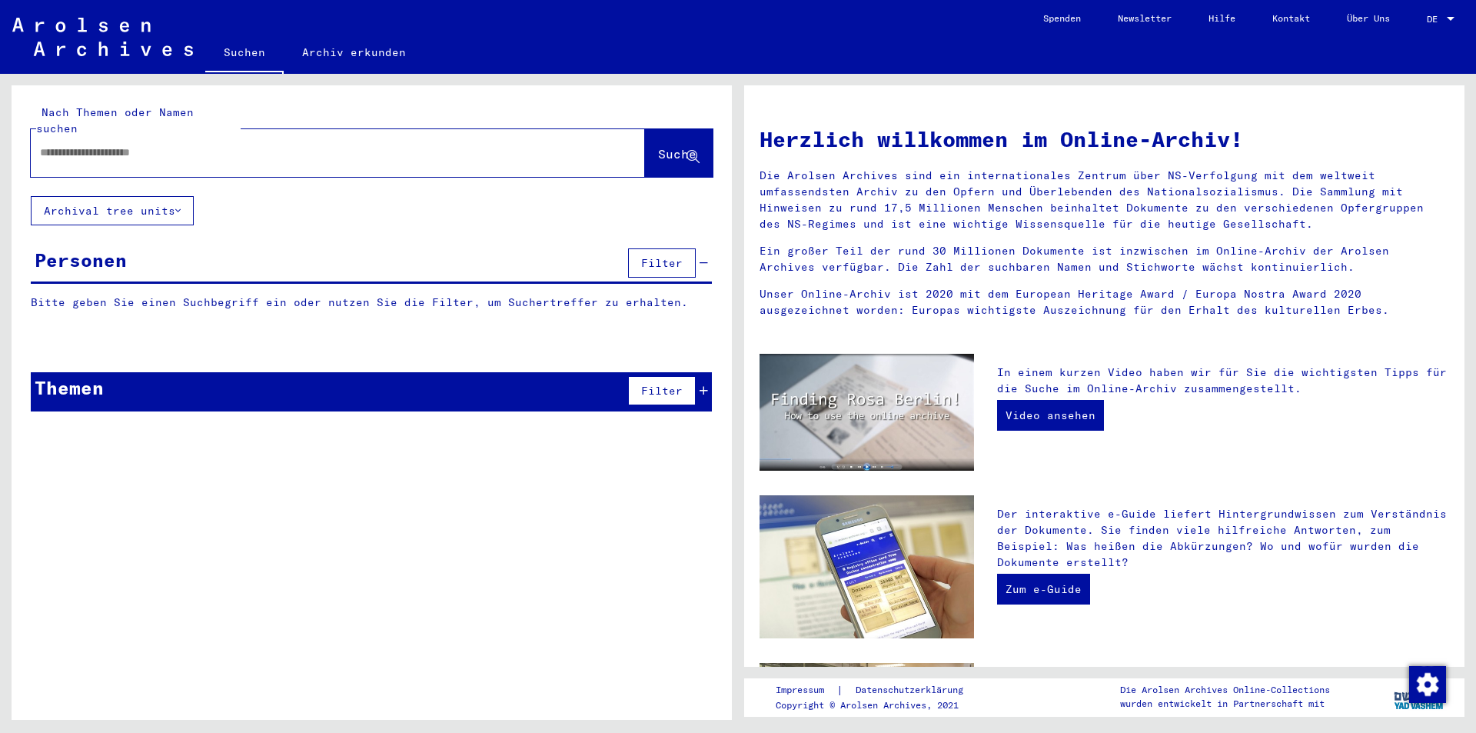
click at [570, 145] on input "text" at bounding box center [319, 153] width 559 height 16
paste input "**********"
type input "**********"
click at [673, 129] on button "Suche" at bounding box center [679, 153] width 68 height 48
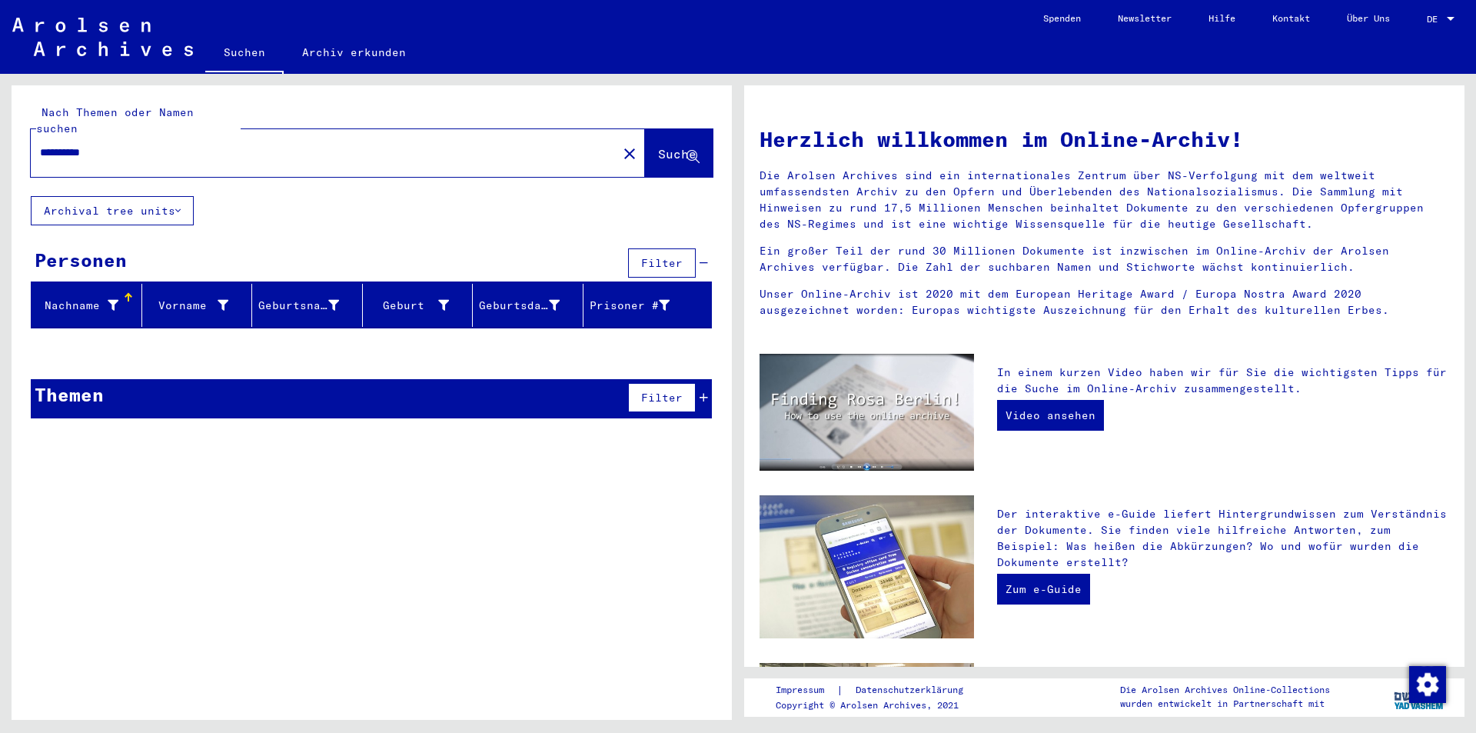
click at [620, 145] on mat-icon "close" at bounding box center [629, 154] width 18 height 18
click at [523, 145] on input "text" at bounding box center [319, 153] width 559 height 16
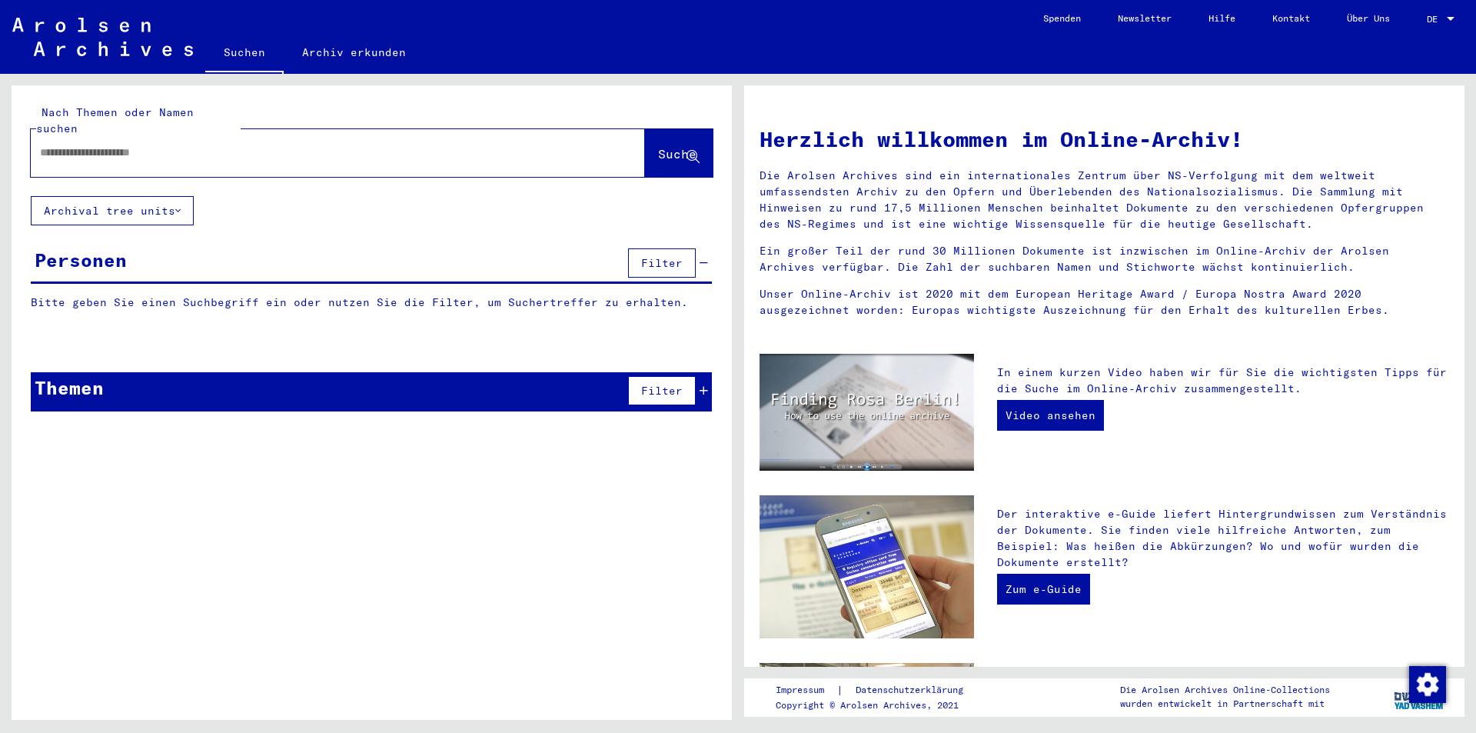
paste input "**********"
type input "**********"
click at [666, 146] on span "Suche" at bounding box center [677, 153] width 38 height 15
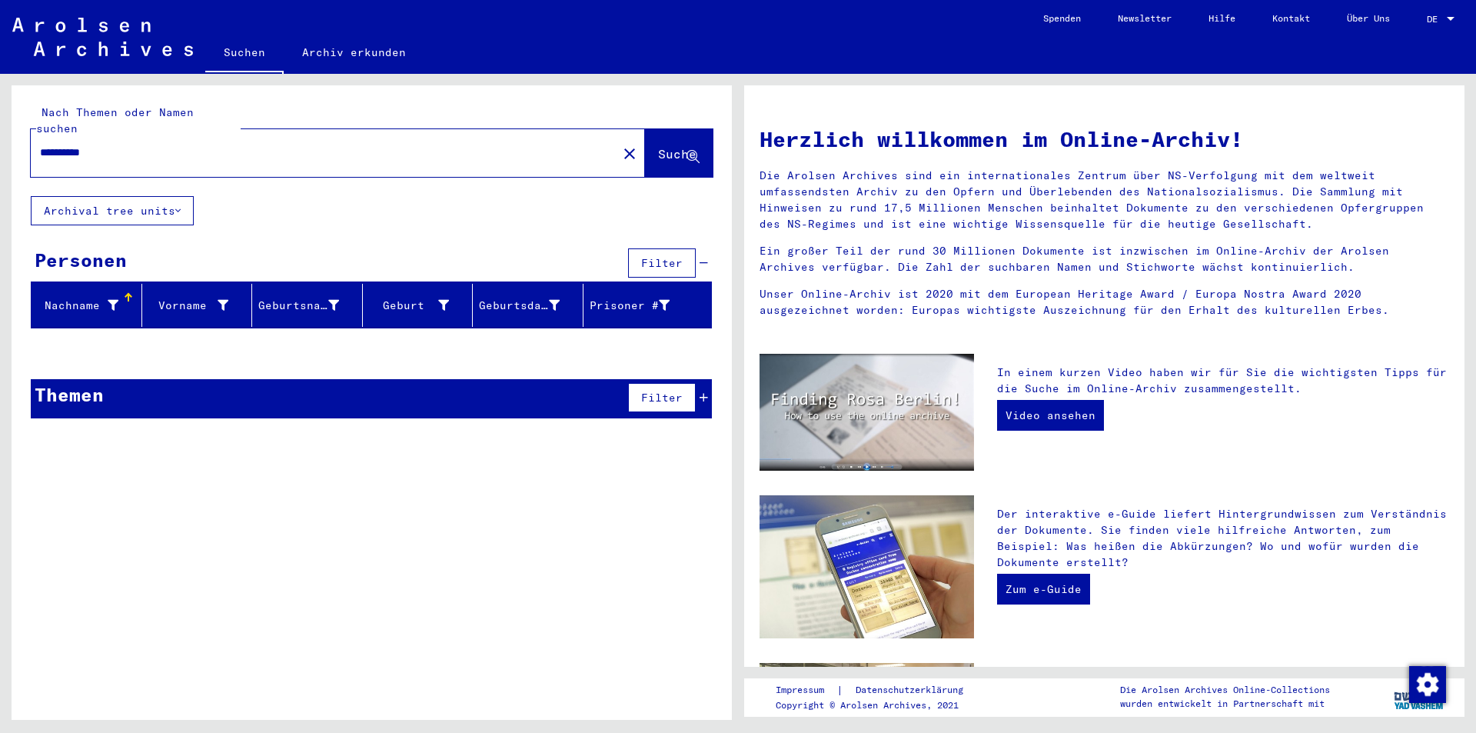
click at [620, 145] on mat-icon "close" at bounding box center [629, 154] width 18 height 18
click at [500, 145] on input "text" at bounding box center [319, 153] width 559 height 16
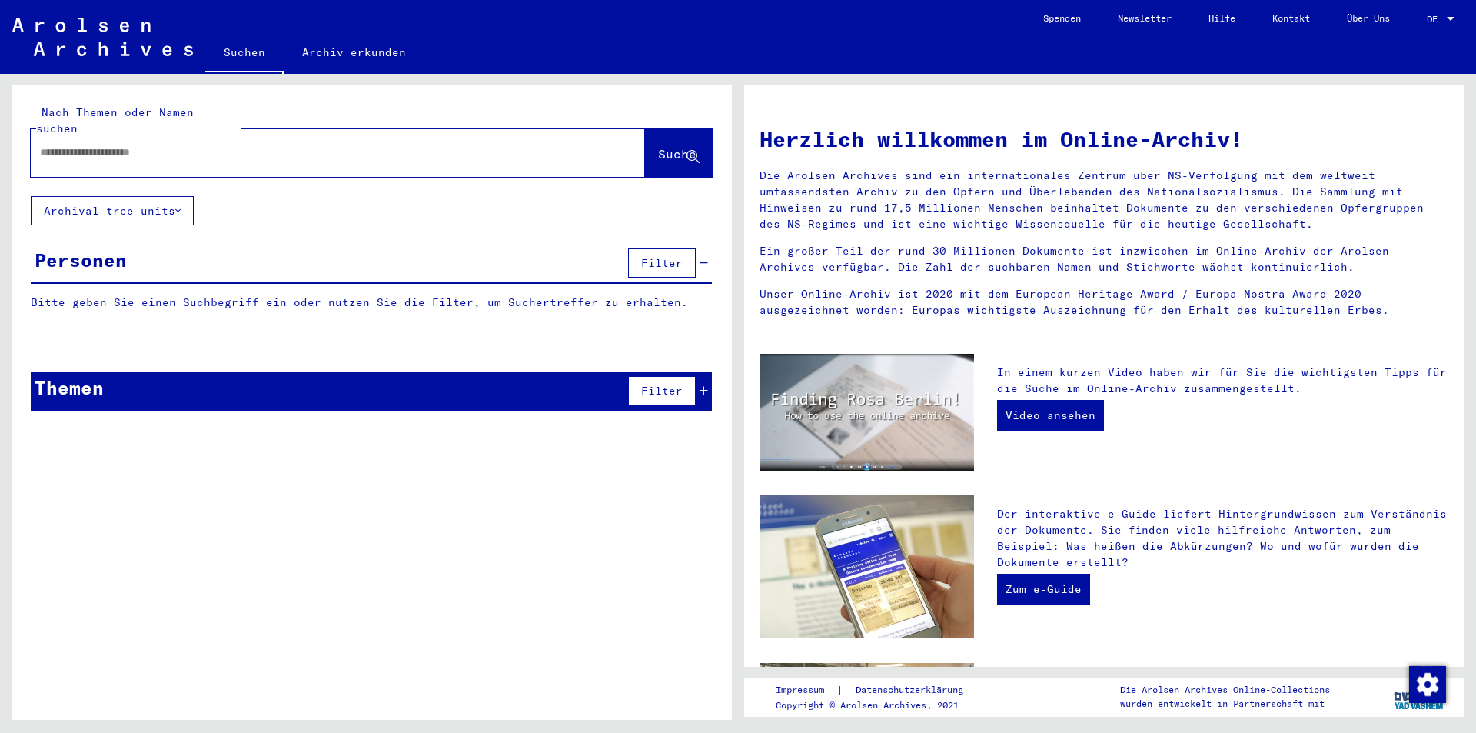
paste input "********"
type input "********"
click at [695, 129] on button "Suche" at bounding box center [679, 153] width 68 height 48
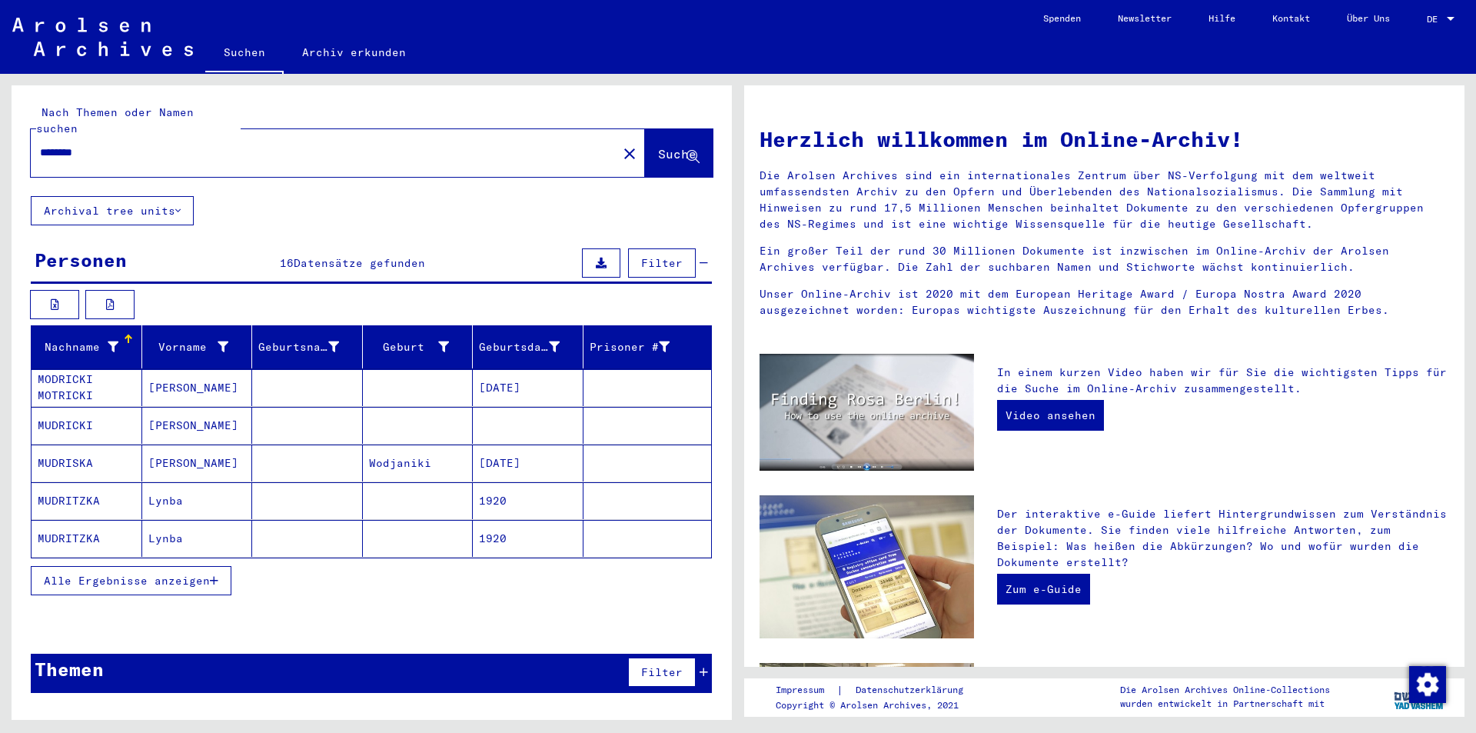
click at [171, 573] on span "Alle Ergebnisse anzeigen" at bounding box center [127, 580] width 166 height 14
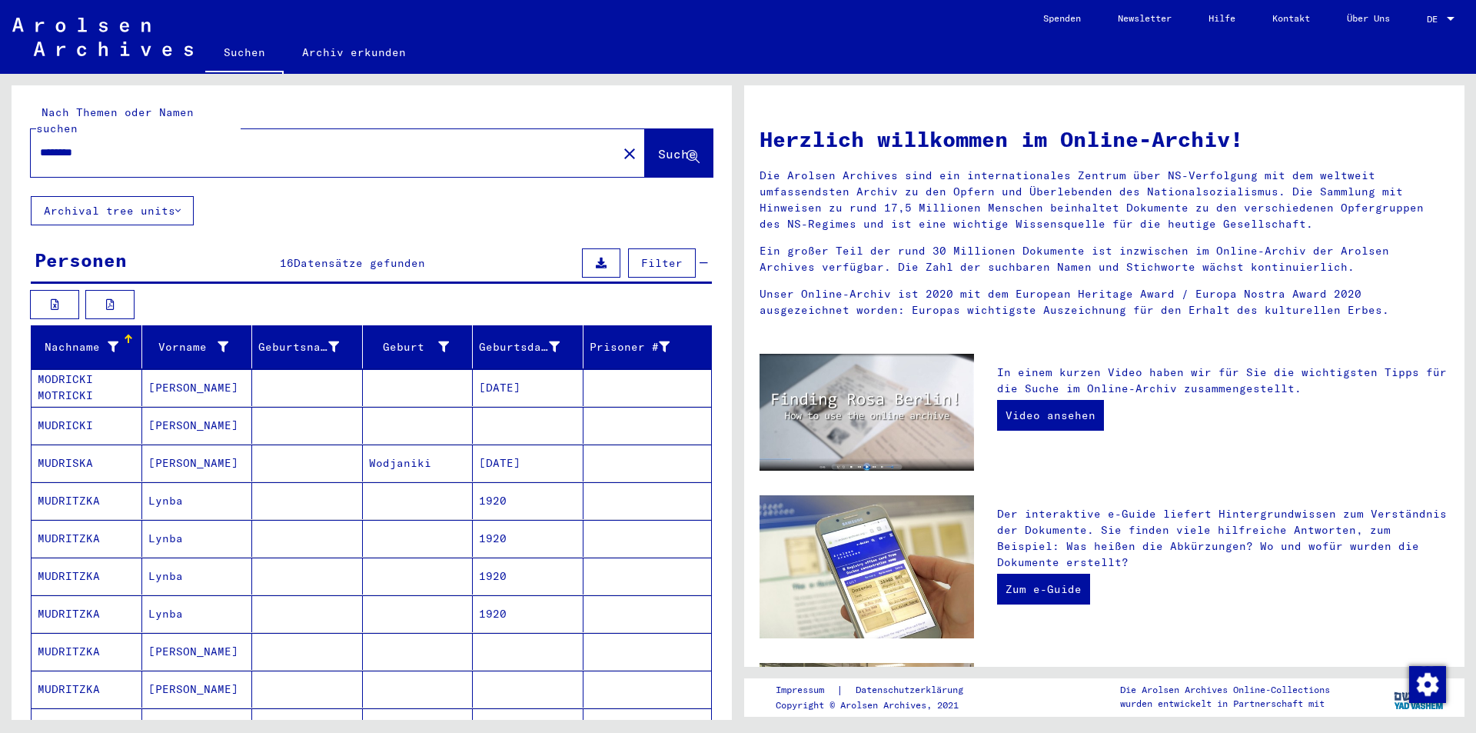
click at [197, 376] on mat-cell "[PERSON_NAME]" at bounding box center [197, 387] width 111 height 37
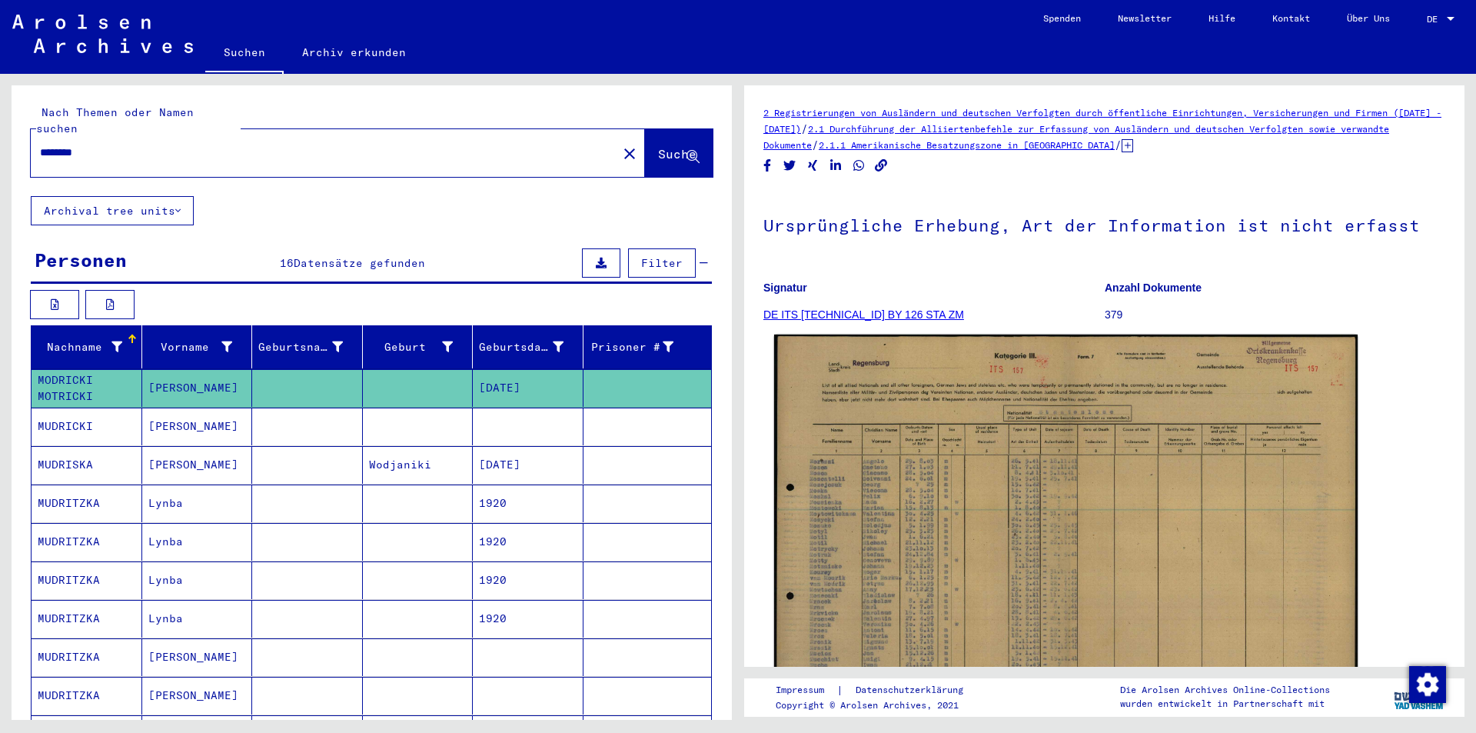
click at [930, 446] on img at bounding box center [1065, 539] width 583 height 411
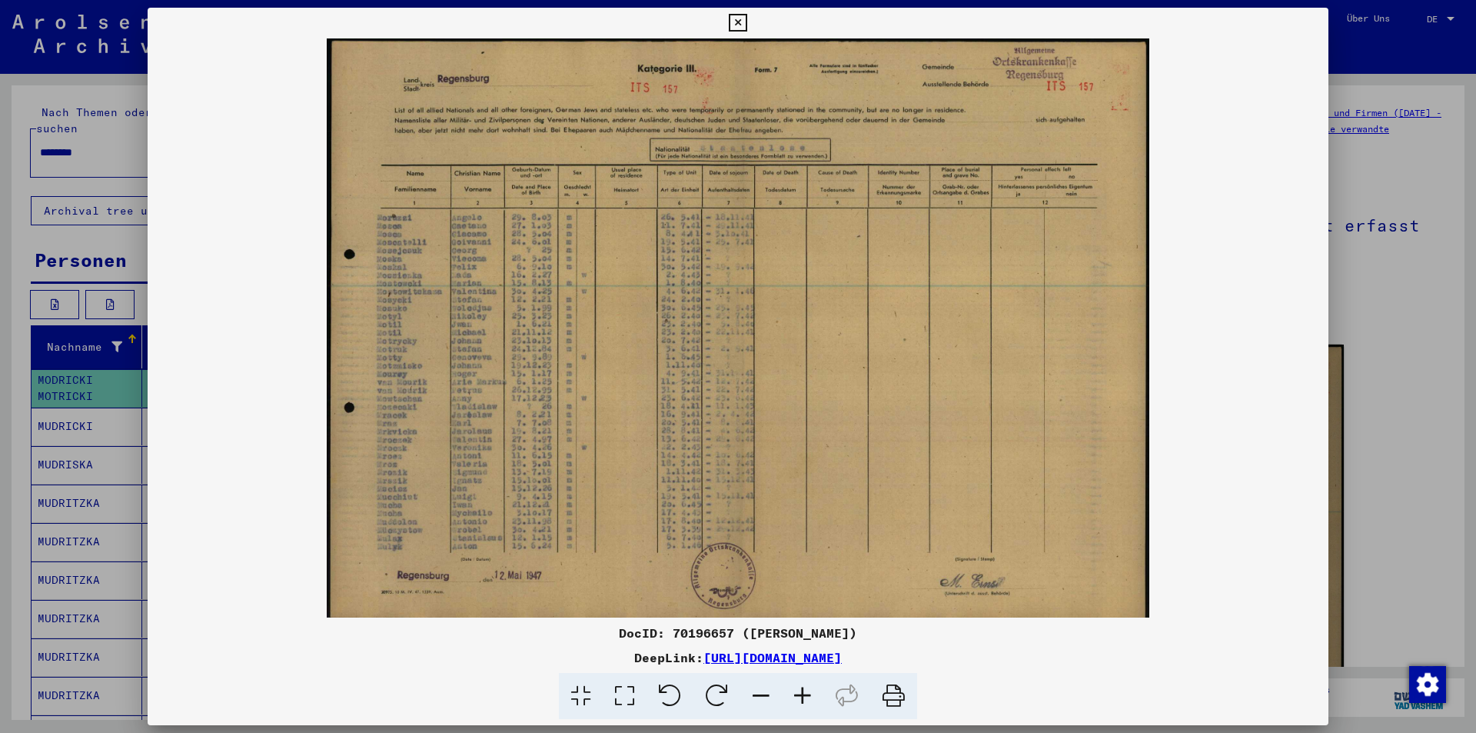
click at [0, 307] on div at bounding box center [738, 366] width 1476 height 733
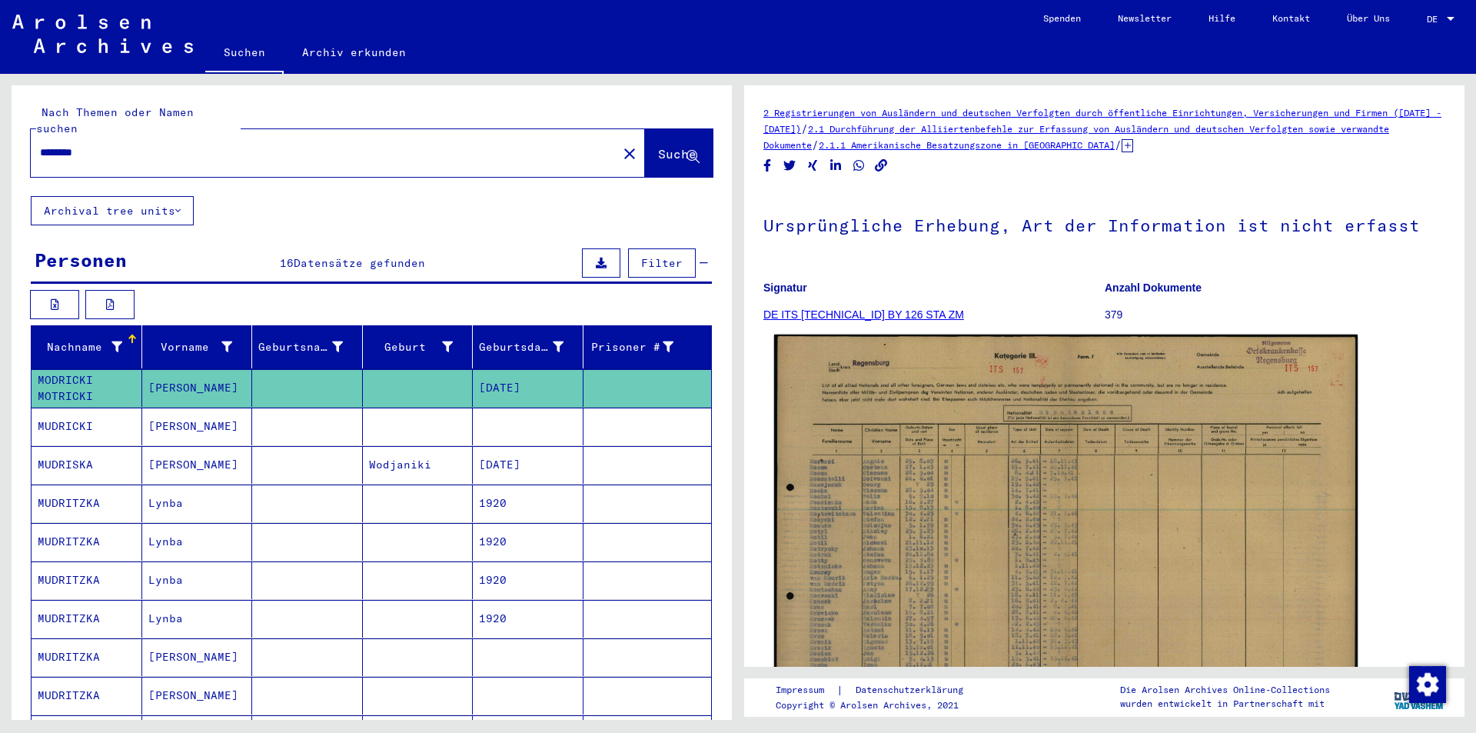
click at [973, 465] on img at bounding box center [1065, 539] width 583 height 411
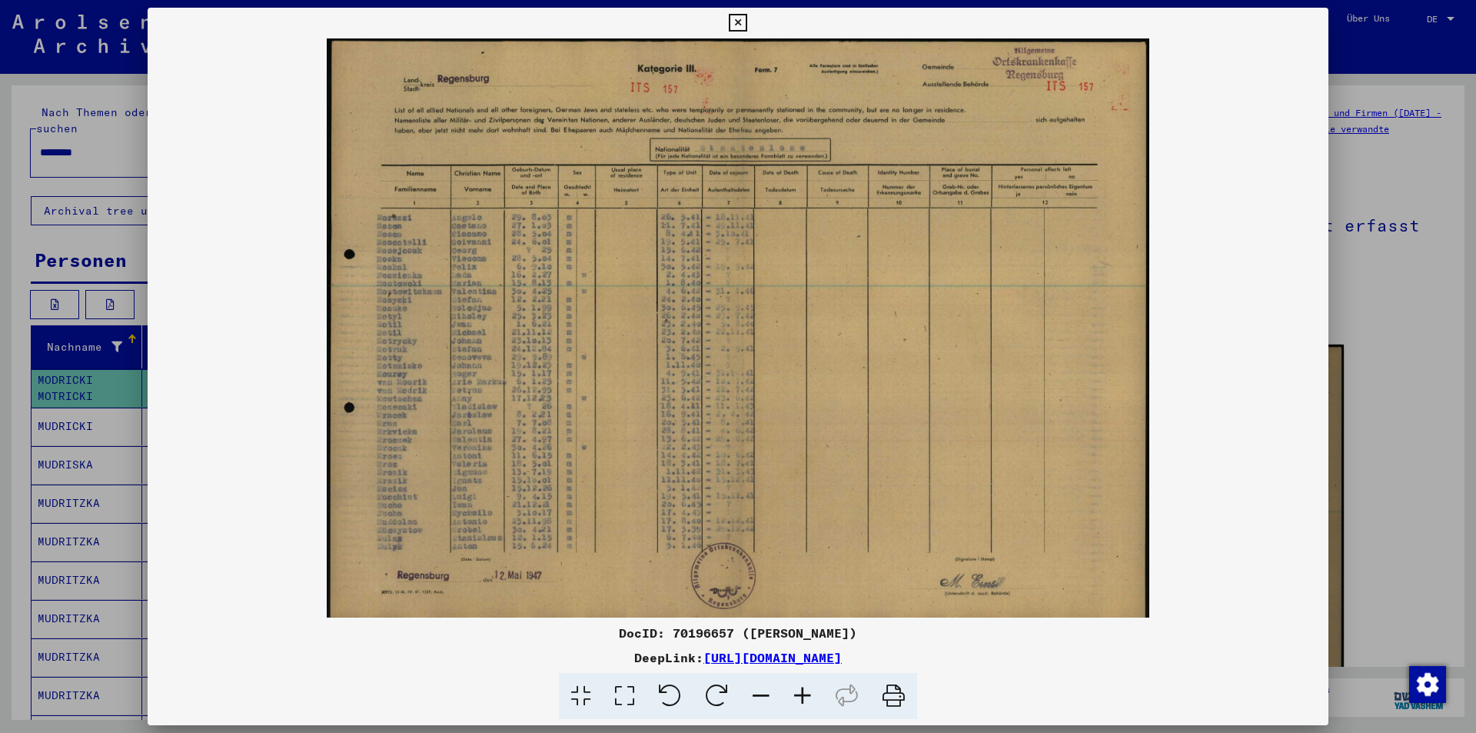
click at [0, 325] on div at bounding box center [738, 366] width 1476 height 733
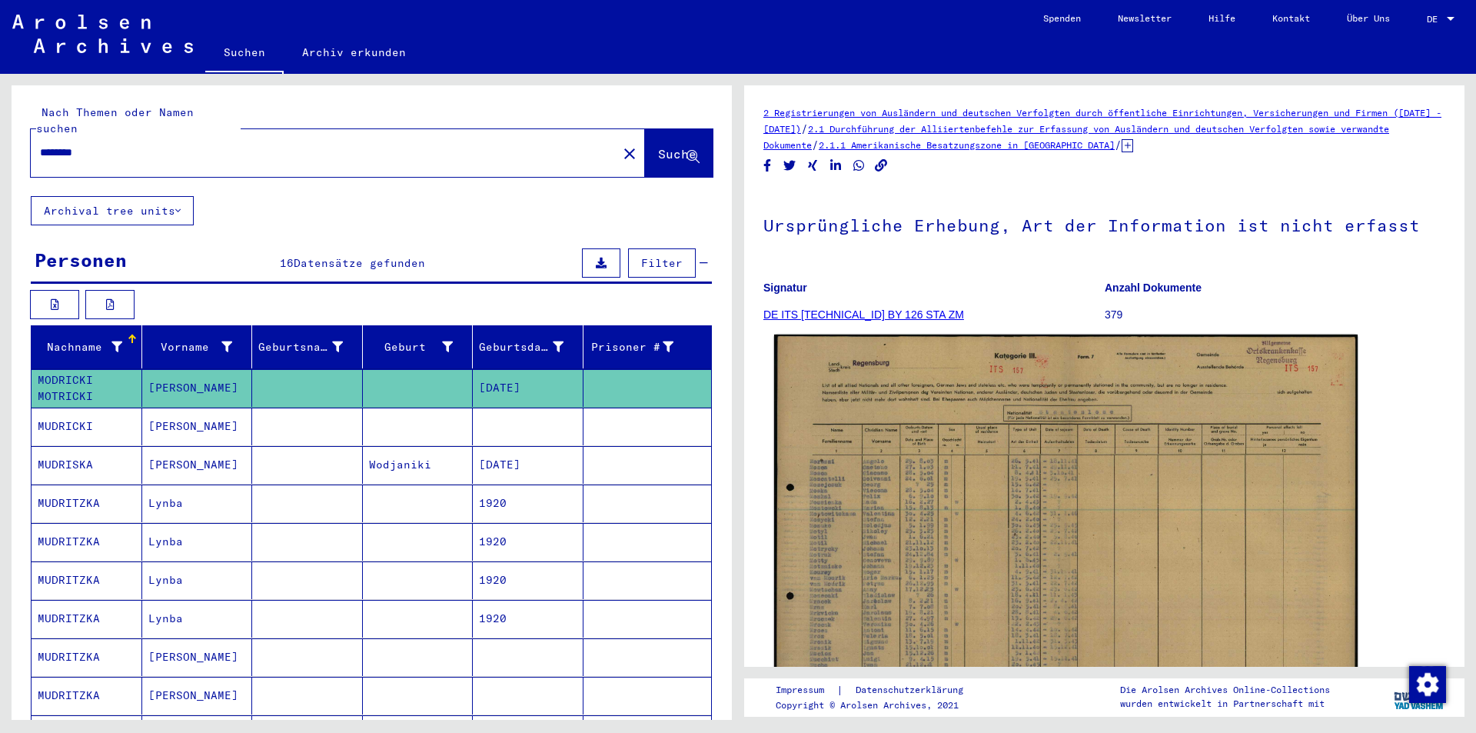
click at [1033, 501] on img at bounding box center [1065, 539] width 583 height 411
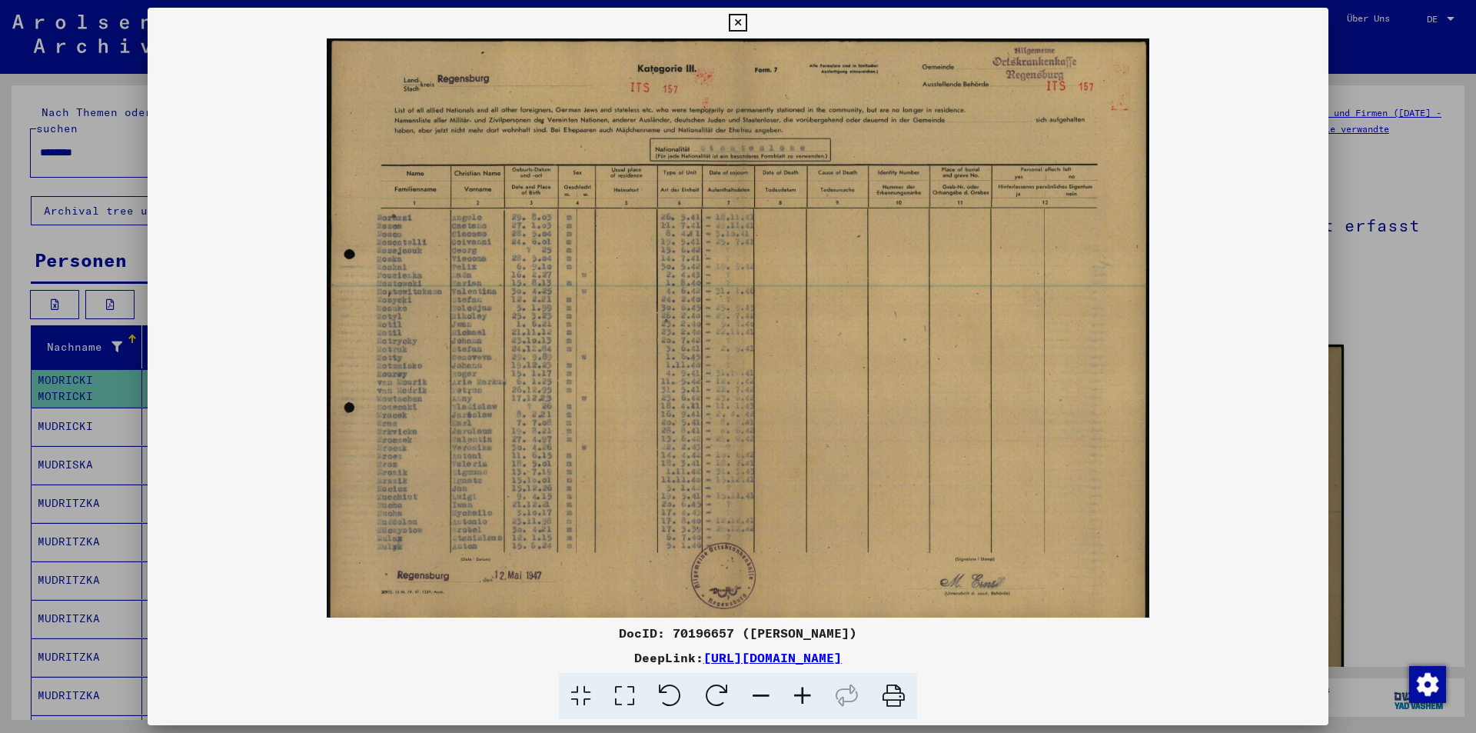
click at [0, 377] on div at bounding box center [738, 366] width 1476 height 733
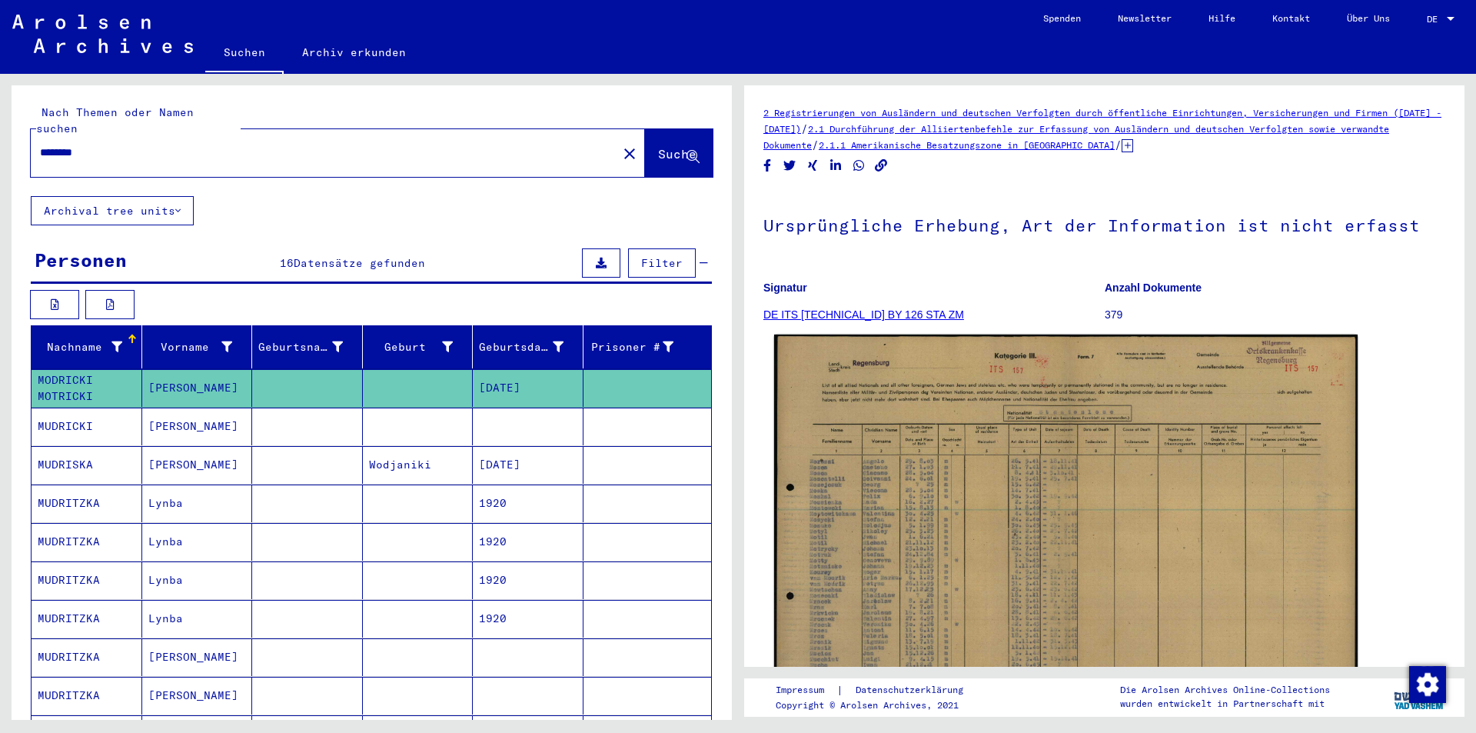
click at [1055, 498] on img at bounding box center [1065, 539] width 583 height 411
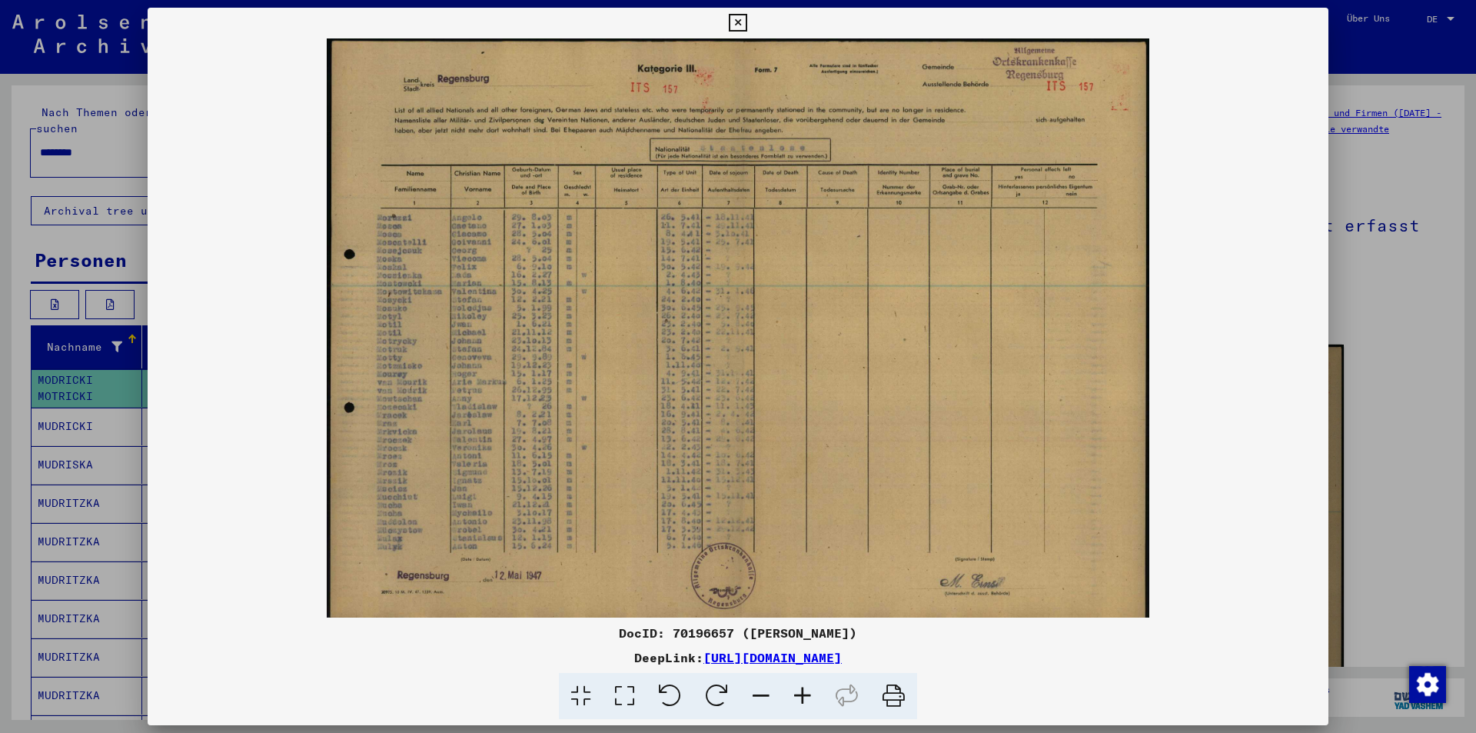
click at [793, 697] on icon at bounding box center [803, 696] width 42 height 47
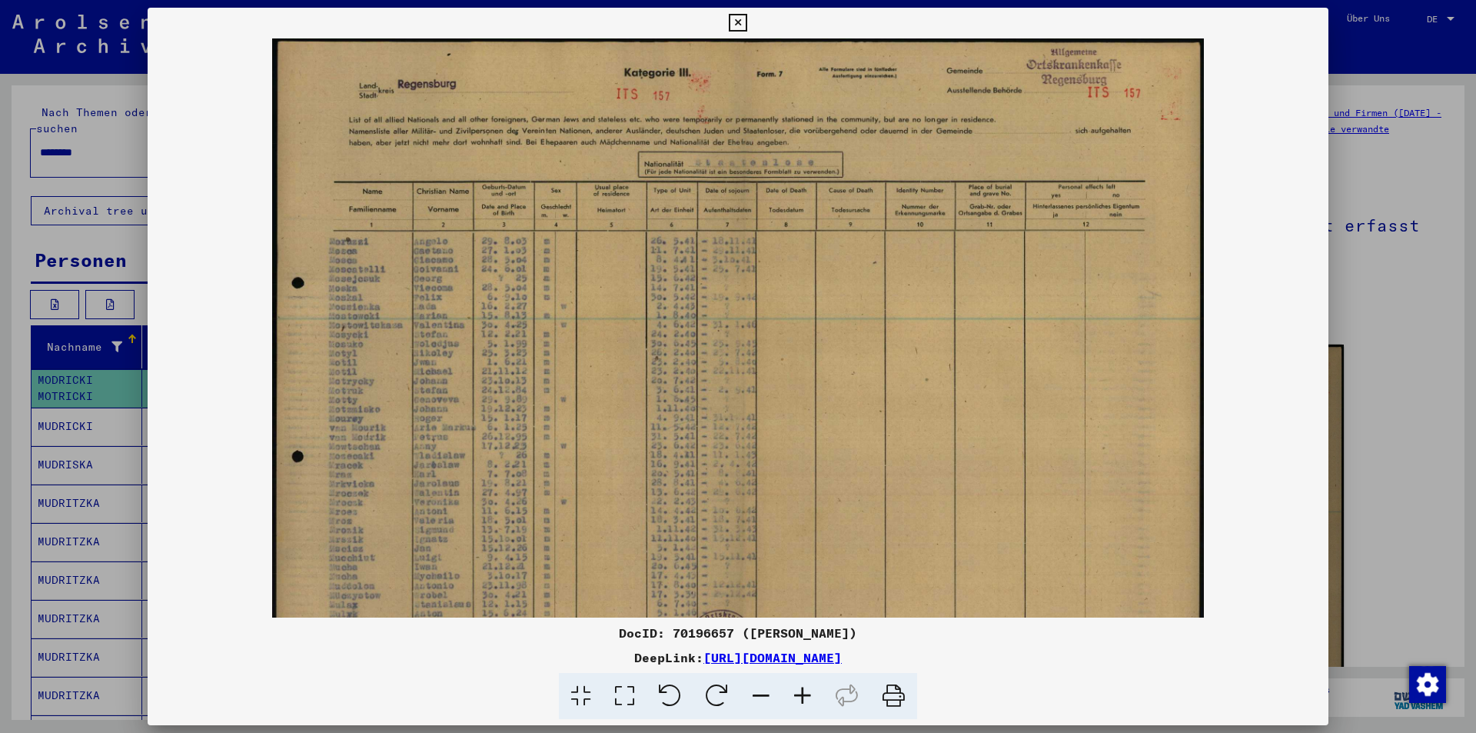
click at [793, 697] on icon at bounding box center [803, 696] width 42 height 47
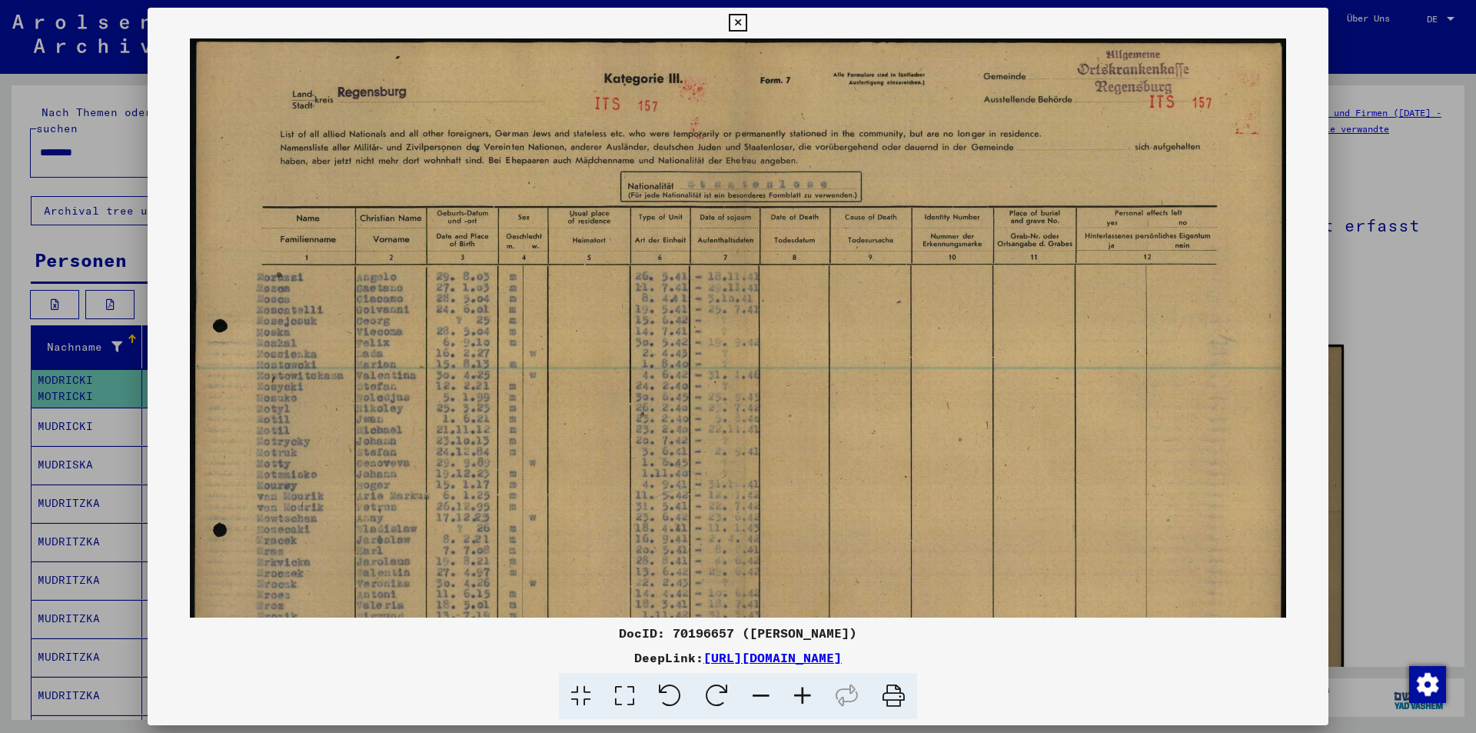
click at [790, 697] on icon at bounding box center [803, 696] width 42 height 47
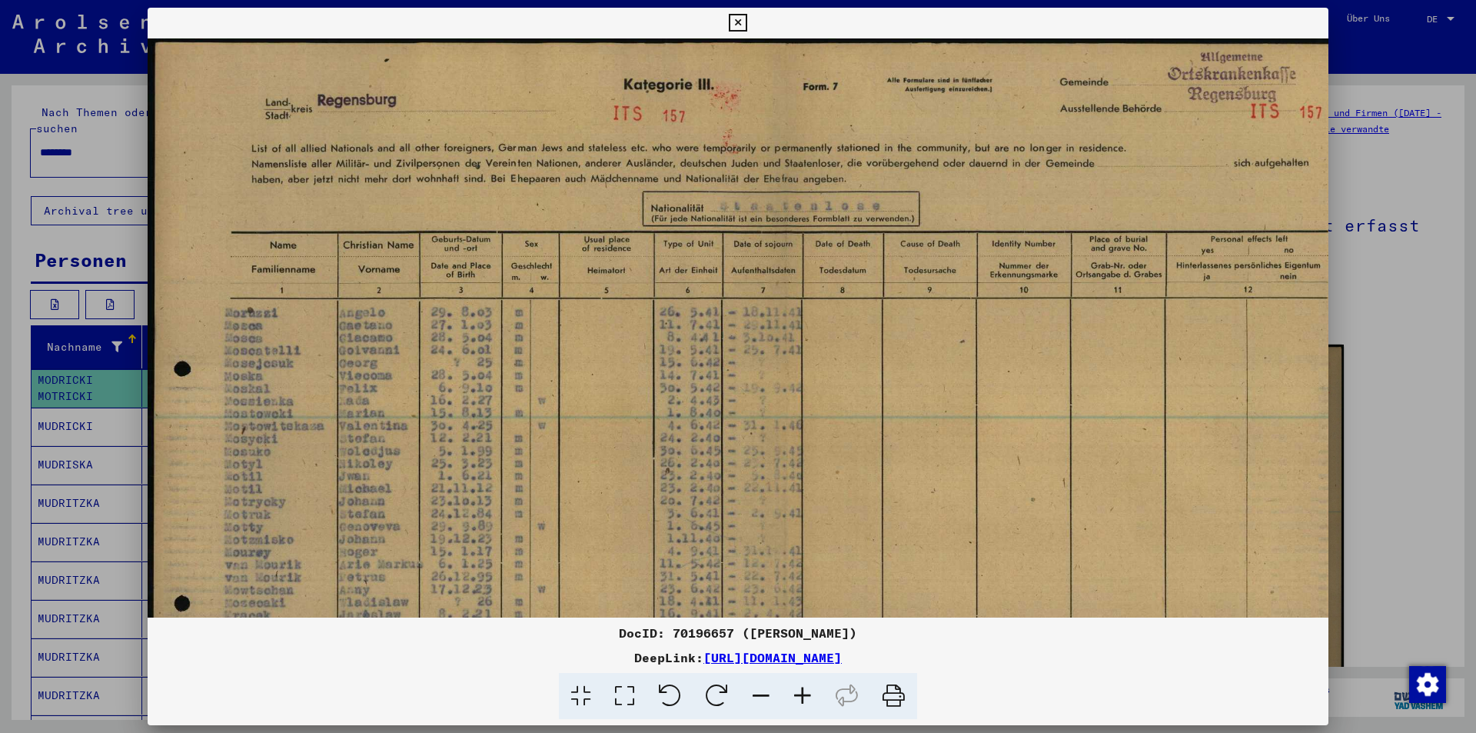
click at [790, 697] on icon at bounding box center [803, 696] width 42 height 47
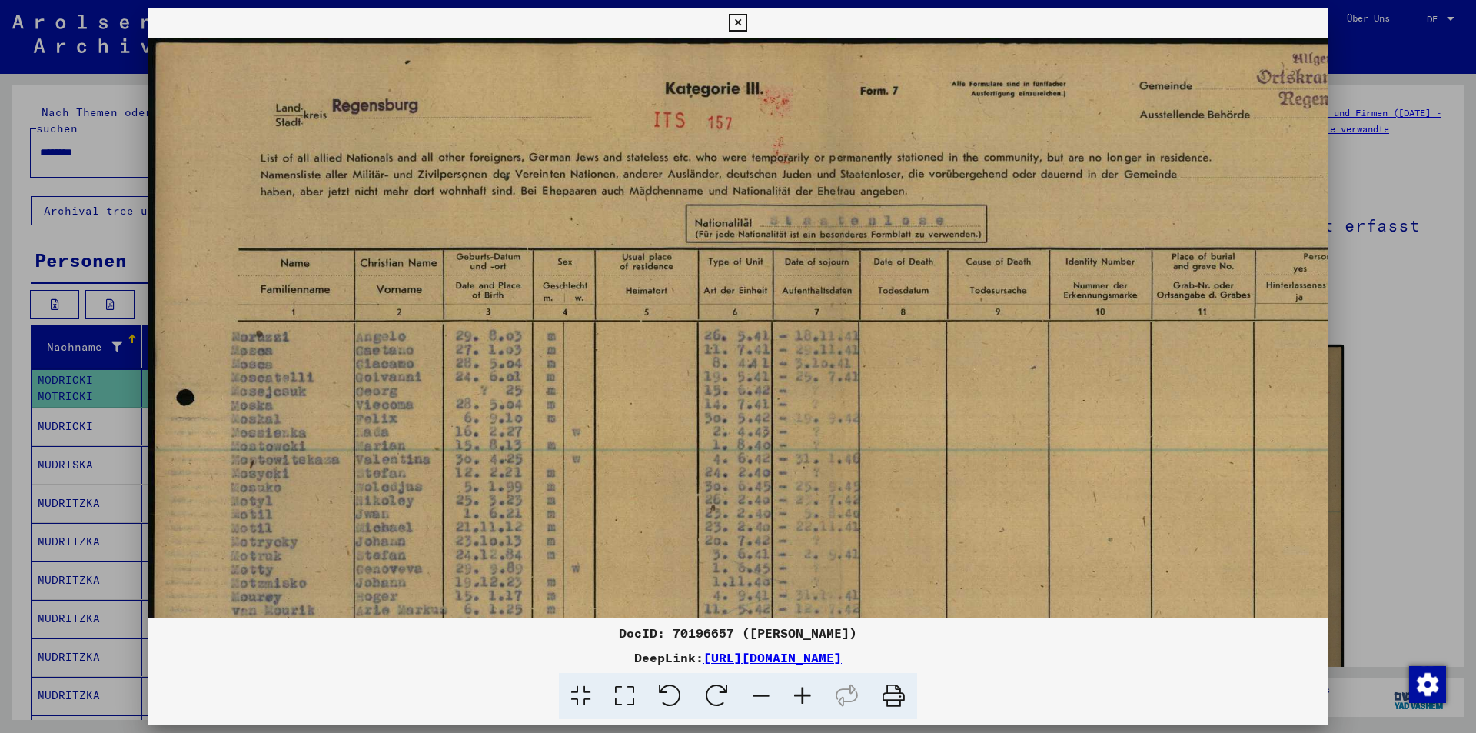
click at [790, 697] on icon at bounding box center [803, 696] width 42 height 47
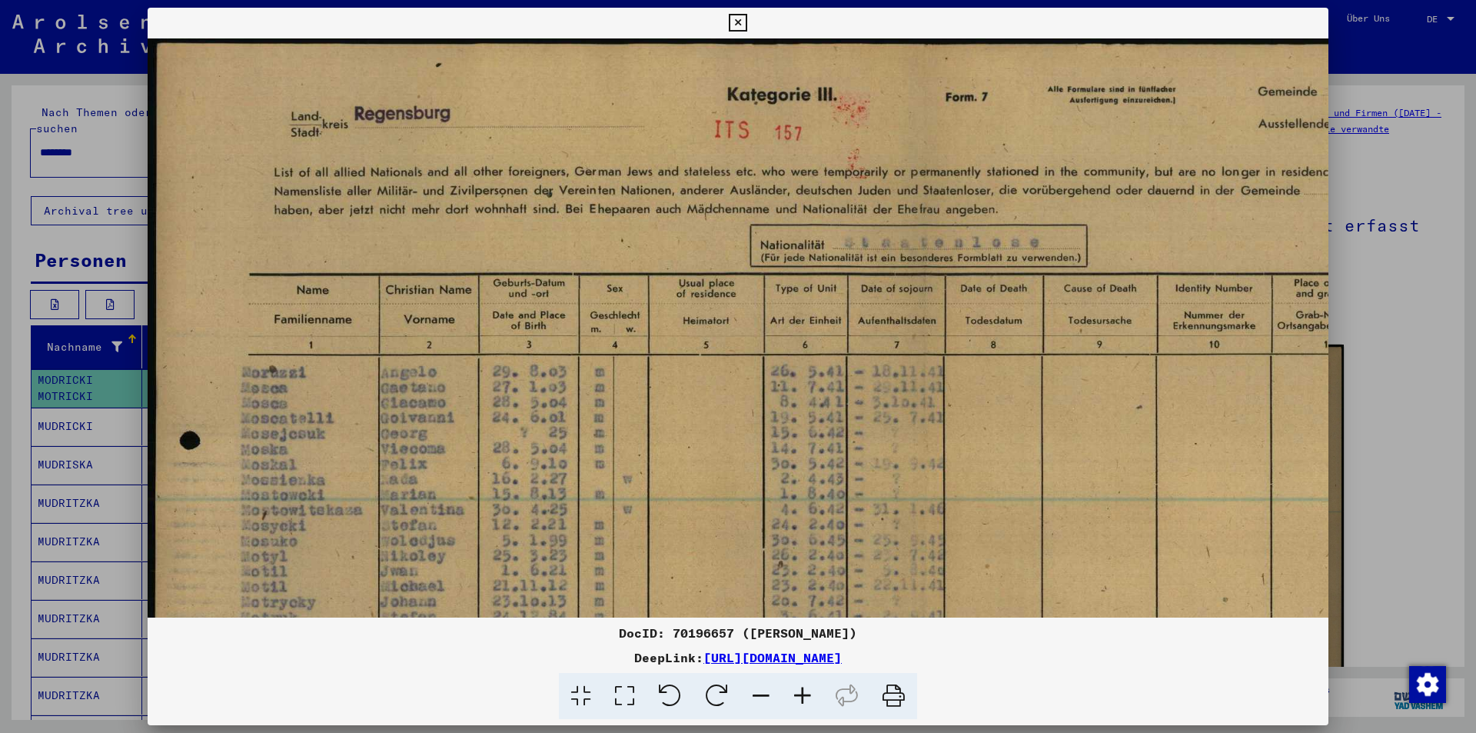
click at [790, 697] on icon at bounding box center [803, 696] width 42 height 47
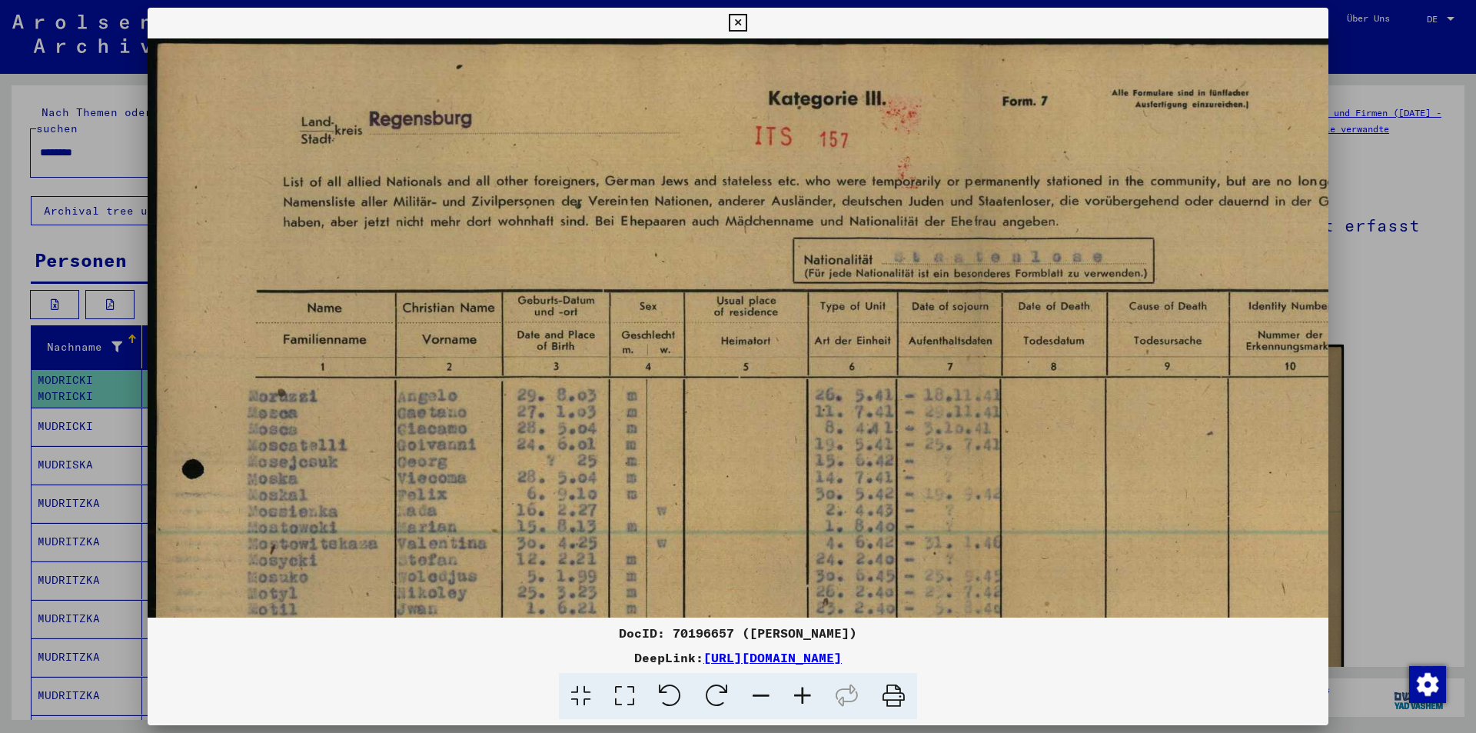
click at [790, 697] on icon at bounding box center [803, 696] width 42 height 47
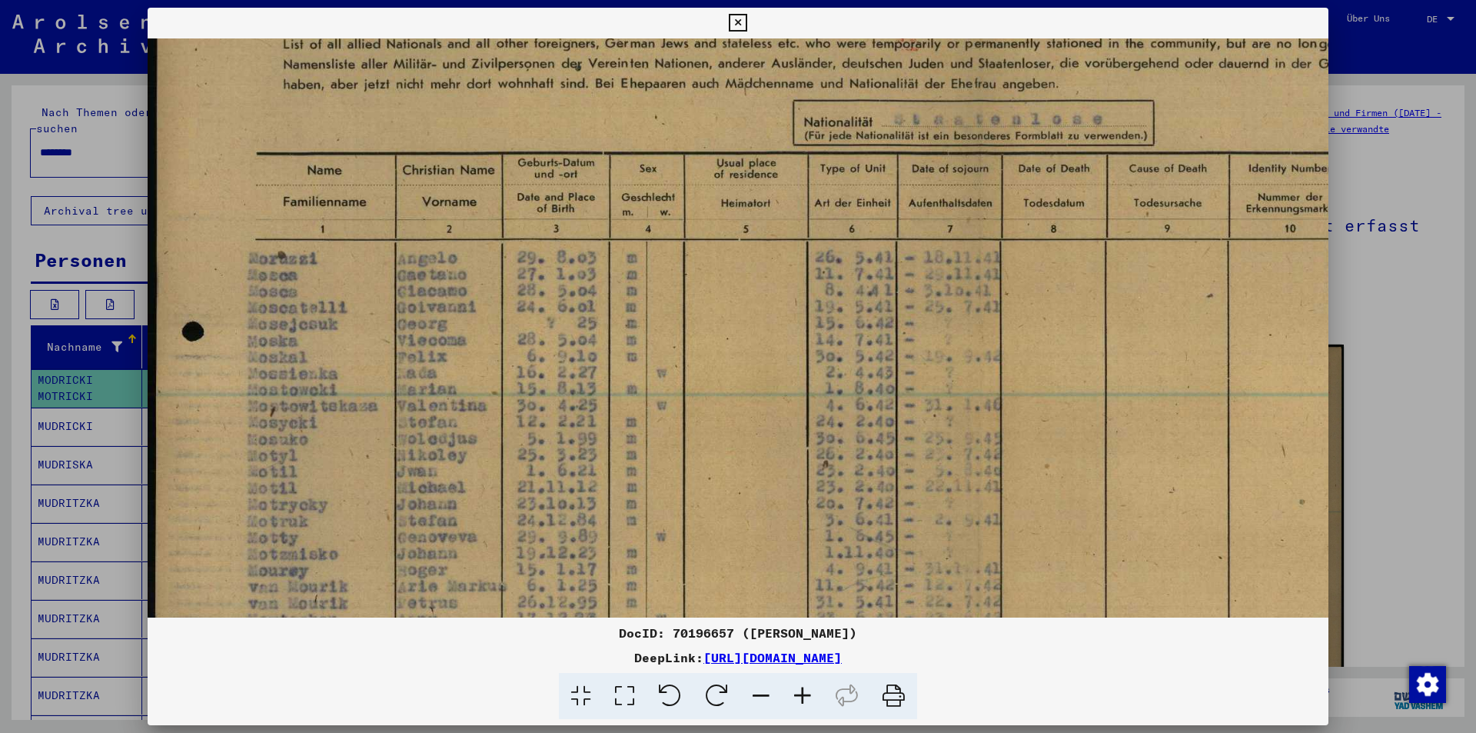
scroll to position [182, 0]
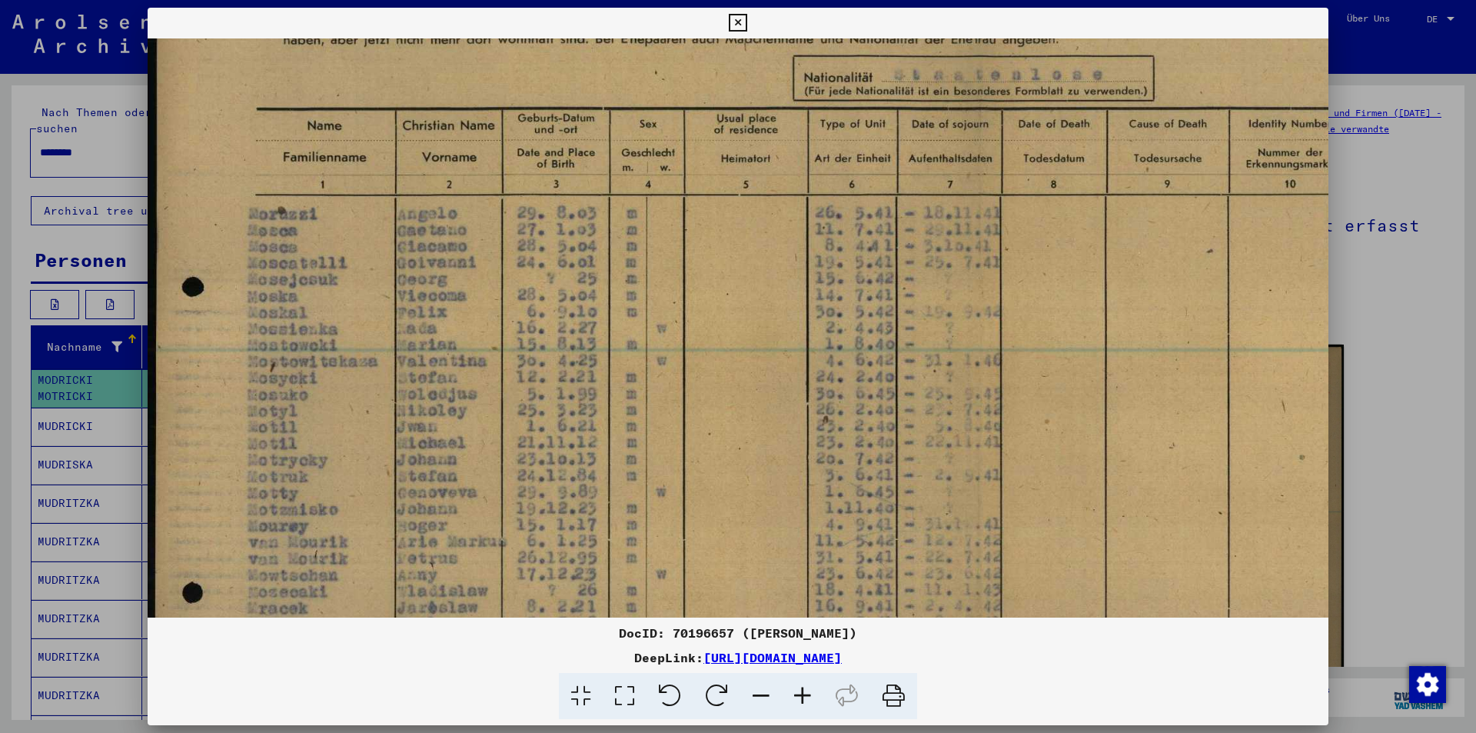
drag, startPoint x: 742, startPoint y: 423, endPoint x: 750, endPoint y: 270, distance: 153.2
click at [750, 270] on img at bounding box center [969, 433] width 1643 height 1155
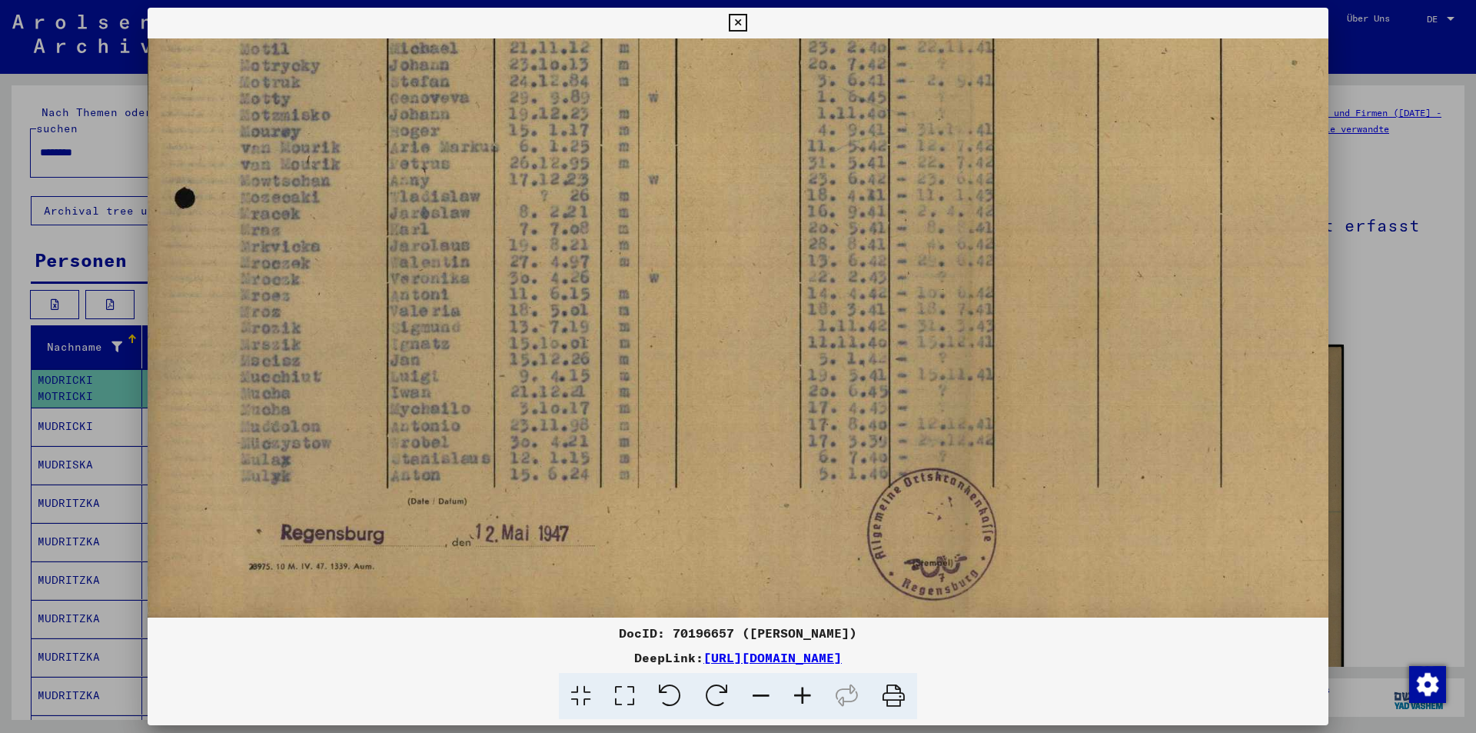
scroll to position [577, 0]
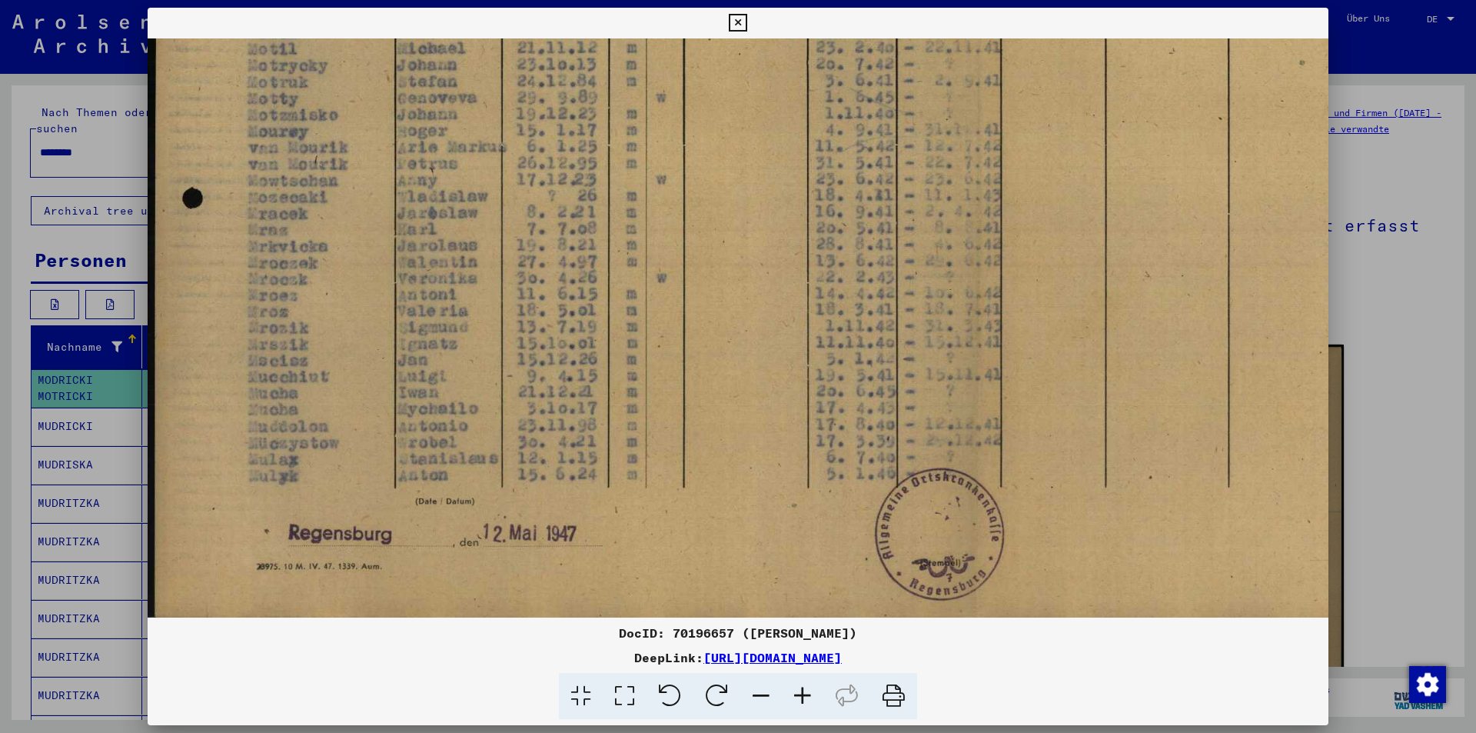
drag, startPoint x: 637, startPoint y: 457, endPoint x: 795, endPoint y: -67, distance: 547.5
click at [795, 0] on html "Suchen Archiv erkunden Spenden Newsletter Hilfe Kontakt Über Uns Suchen Archiv …" at bounding box center [738, 366] width 1476 height 733
click at [0, 294] on div at bounding box center [738, 366] width 1476 height 733
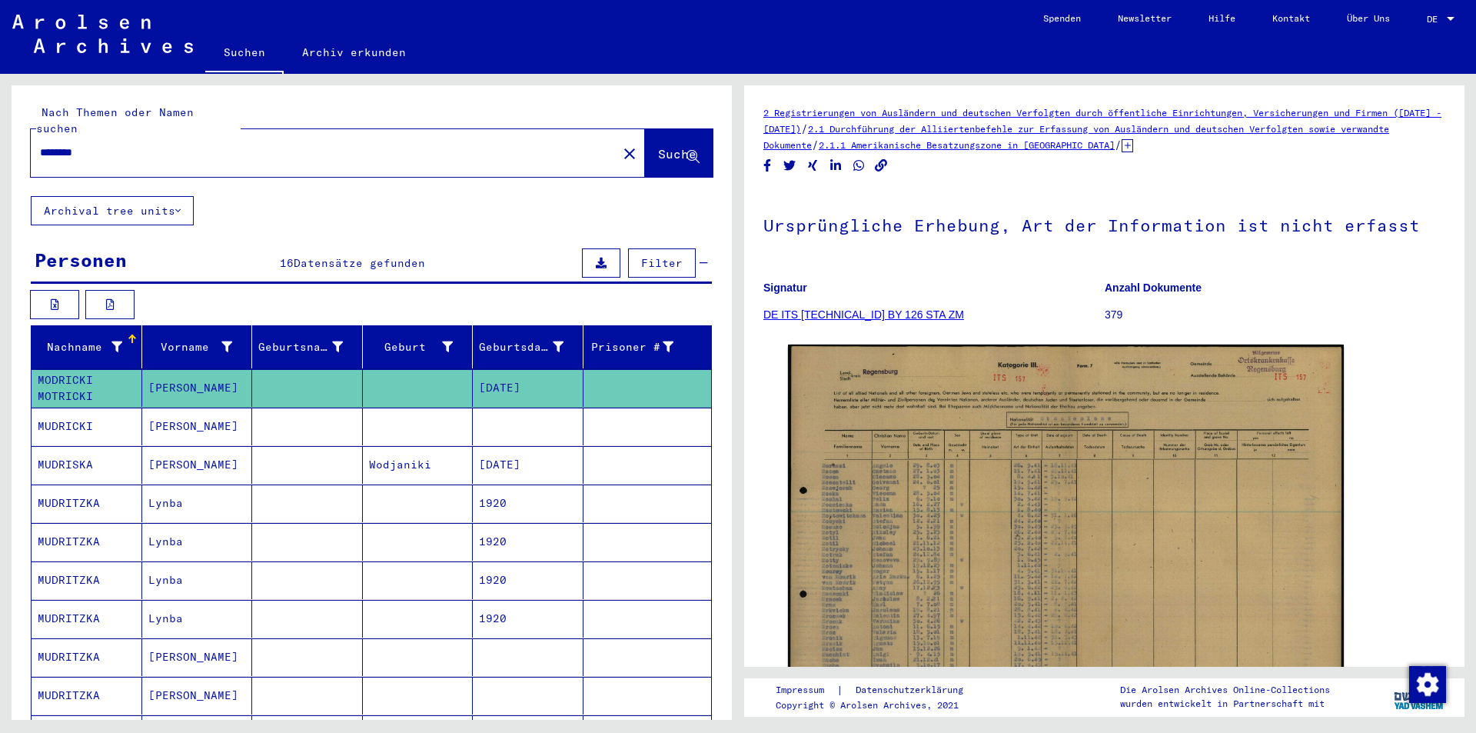
click at [342, 414] on mat-cell at bounding box center [307, 426] width 111 height 38
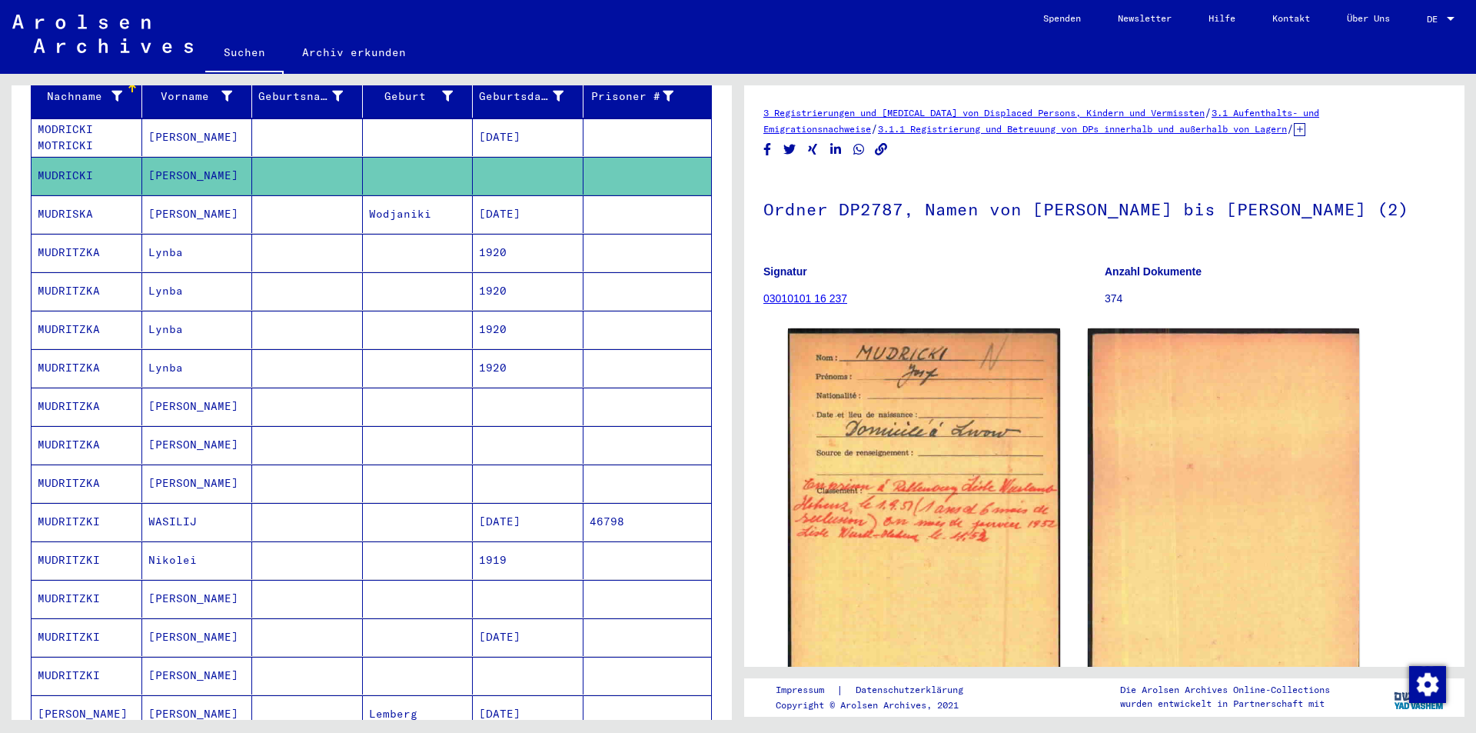
scroll to position [308, 0]
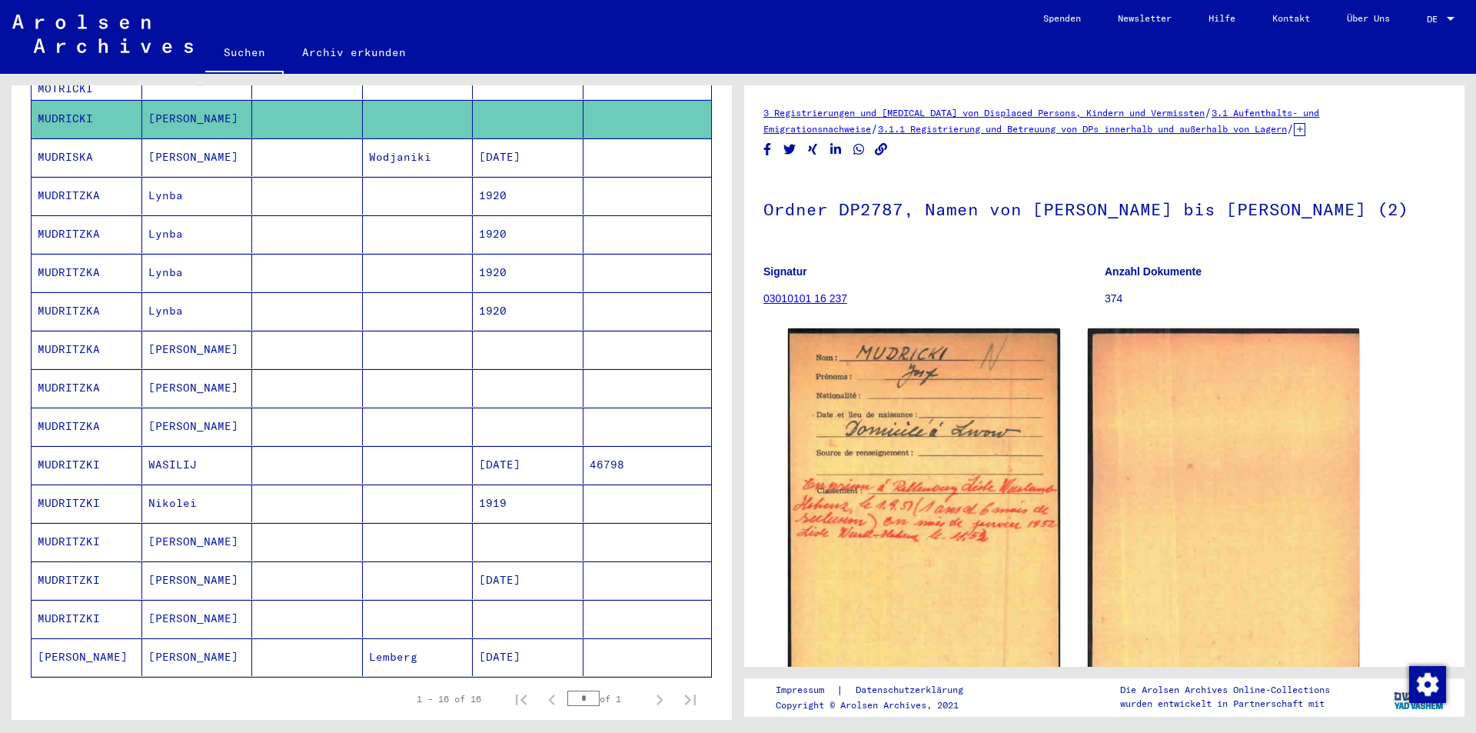
click at [271, 648] on mat-cell at bounding box center [307, 657] width 111 height 38
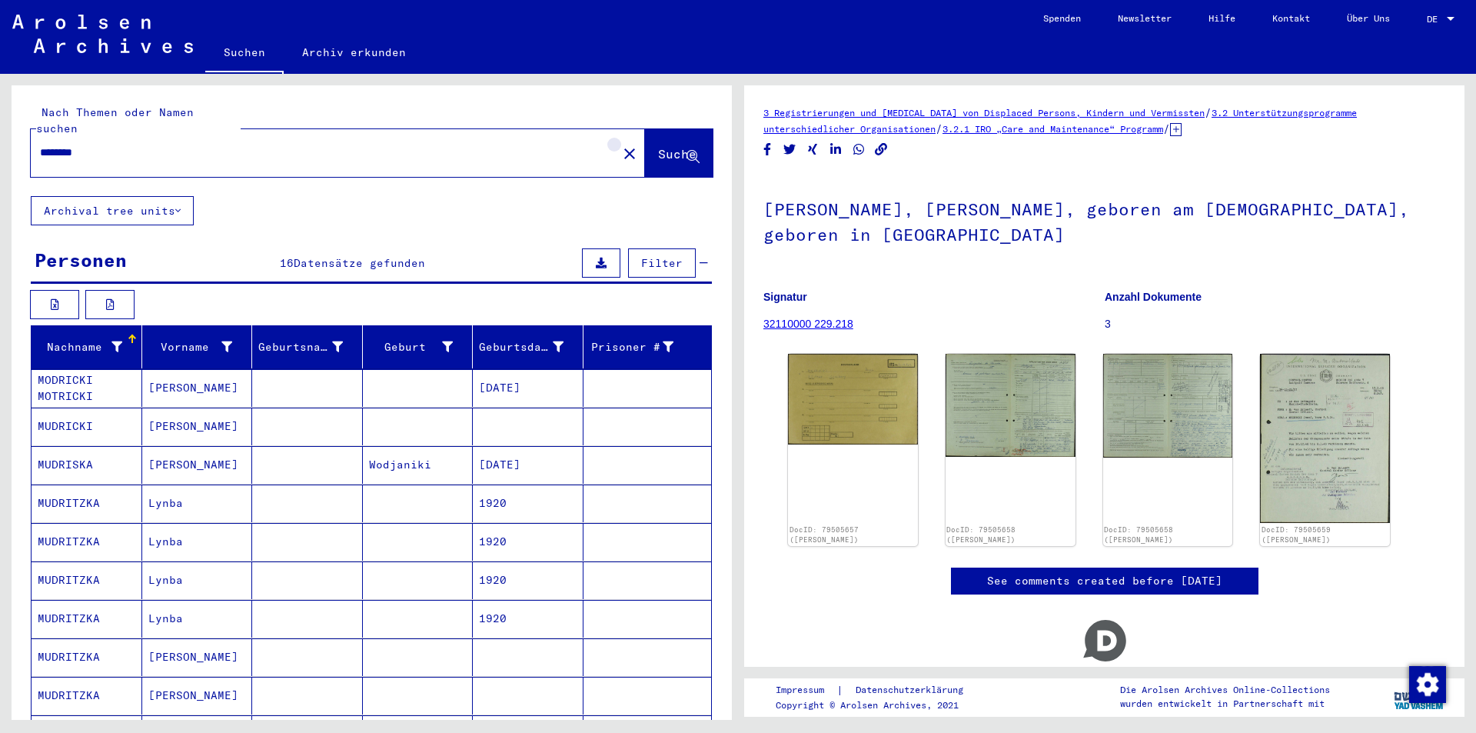
drag, startPoint x: 593, startPoint y: 139, endPoint x: 500, endPoint y: 138, distance: 93.0
click at [620, 145] on mat-icon "close" at bounding box center [629, 154] width 18 height 18
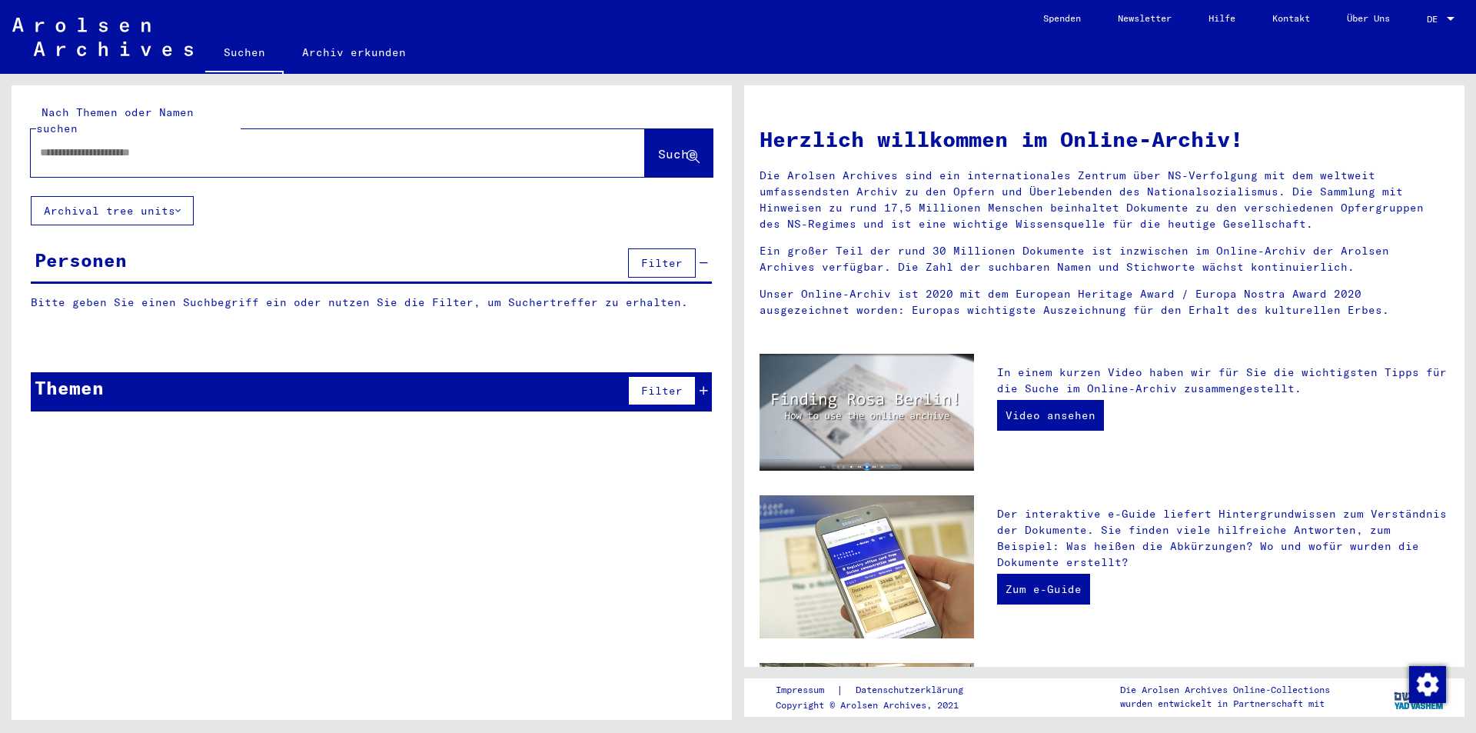
click at [497, 145] on input "text" at bounding box center [319, 153] width 559 height 16
paste input "*********"
type input "*********"
click at [681, 146] on span "Suche" at bounding box center [677, 153] width 38 height 15
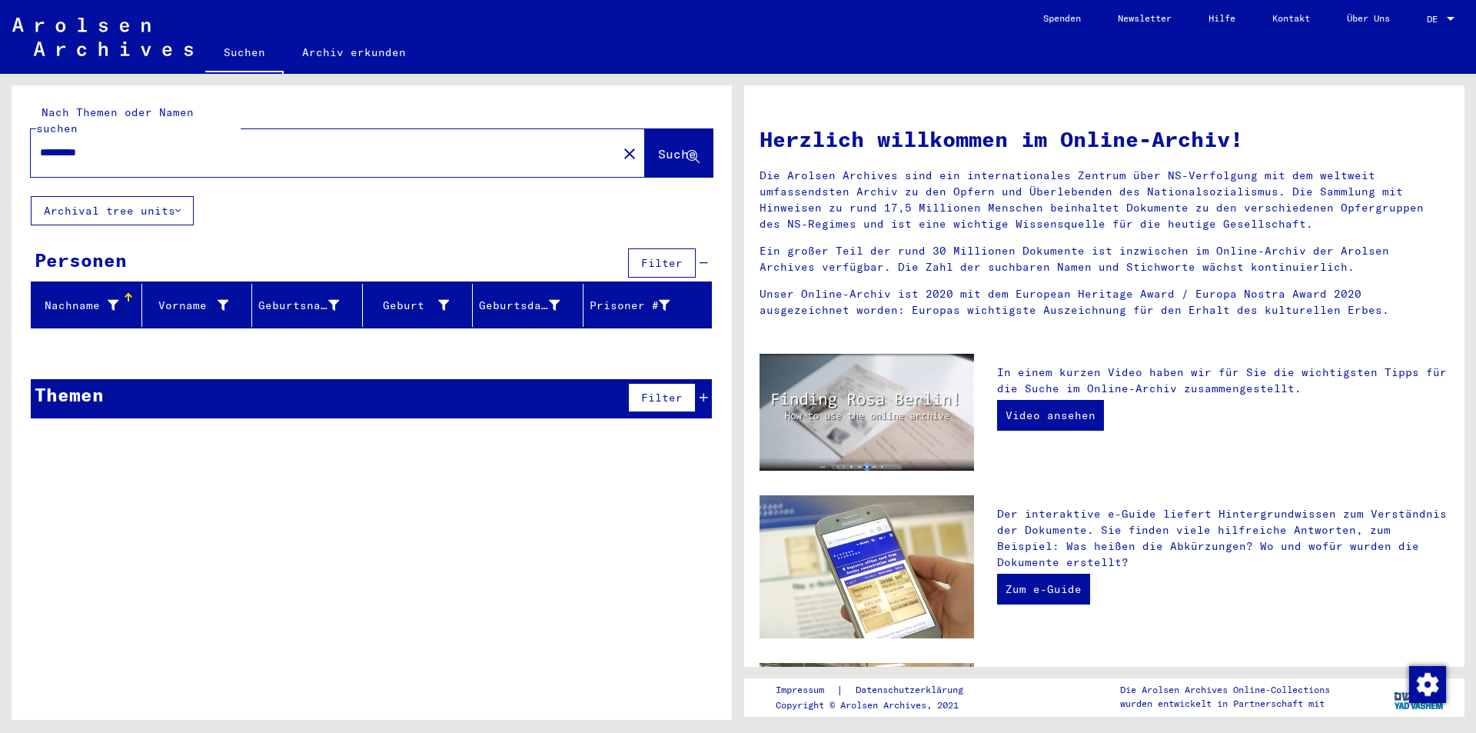
click at [620, 145] on mat-icon "close" at bounding box center [629, 154] width 18 height 18
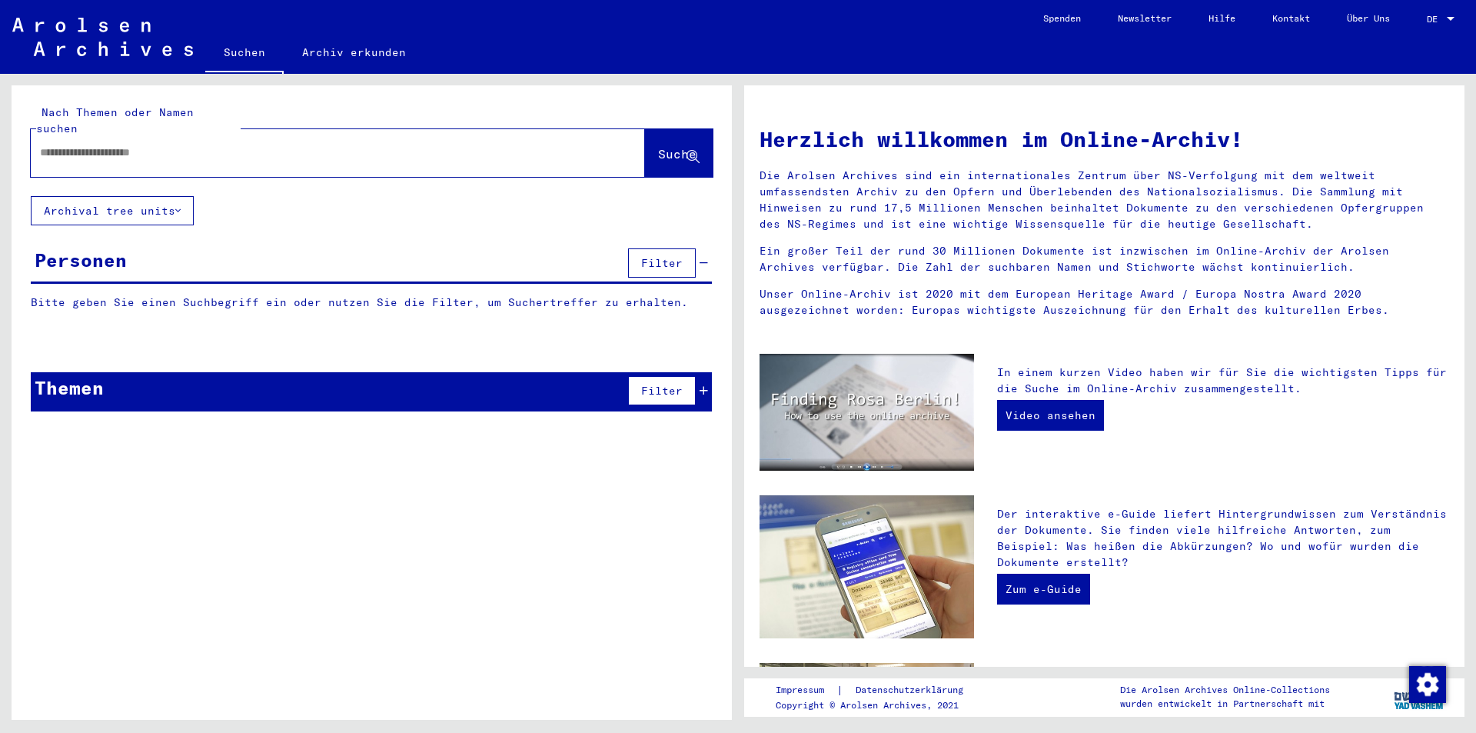
click at [549, 145] on input "text" at bounding box center [319, 153] width 559 height 16
paste input "**********"
type input "**********"
click at [677, 146] on span "Suche" at bounding box center [677, 153] width 38 height 15
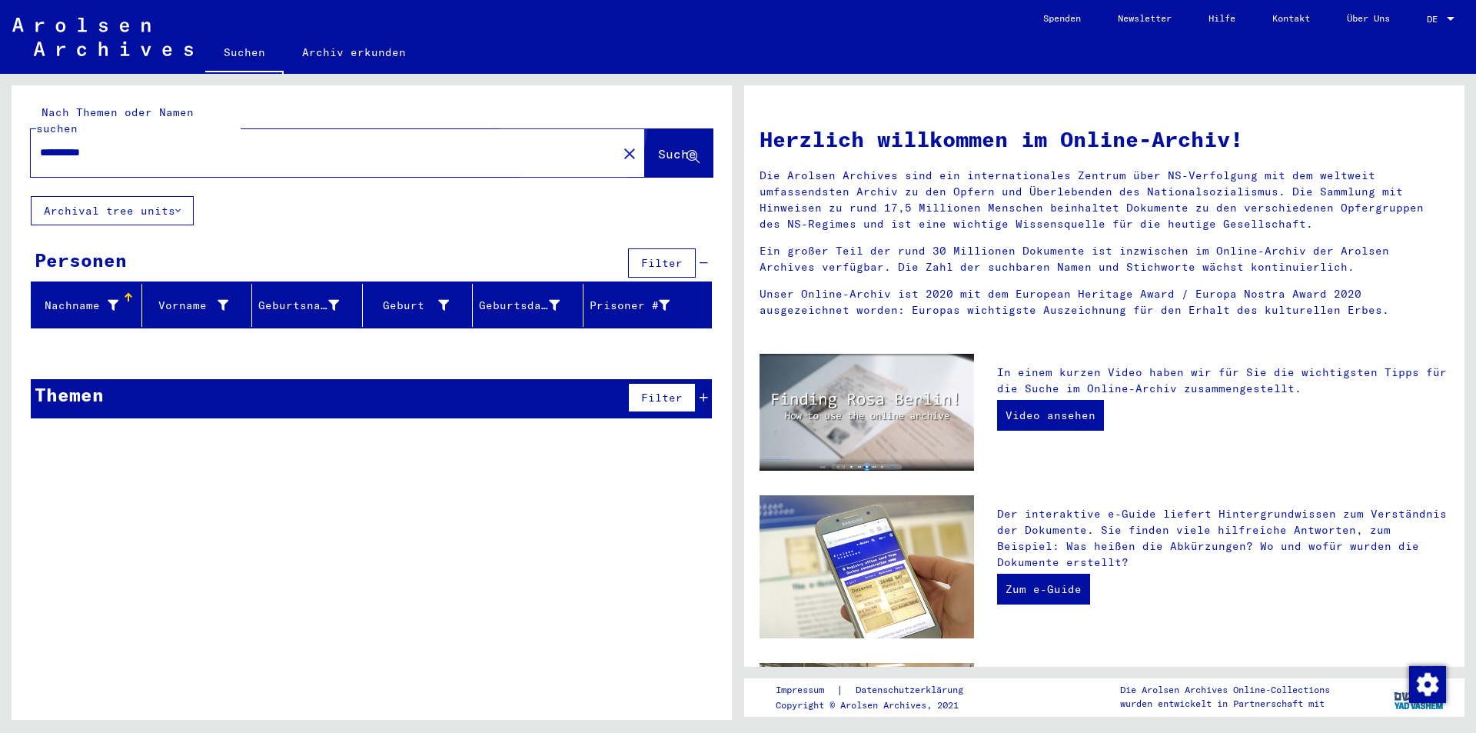
drag, startPoint x: 628, startPoint y: 129, endPoint x: 593, endPoint y: 129, distance: 34.6
click at [622, 129] on div "**********" at bounding box center [372, 153] width 682 height 48
click at [620, 145] on mat-icon "close" at bounding box center [629, 154] width 18 height 18
click at [533, 145] on input "text" at bounding box center [319, 153] width 559 height 16
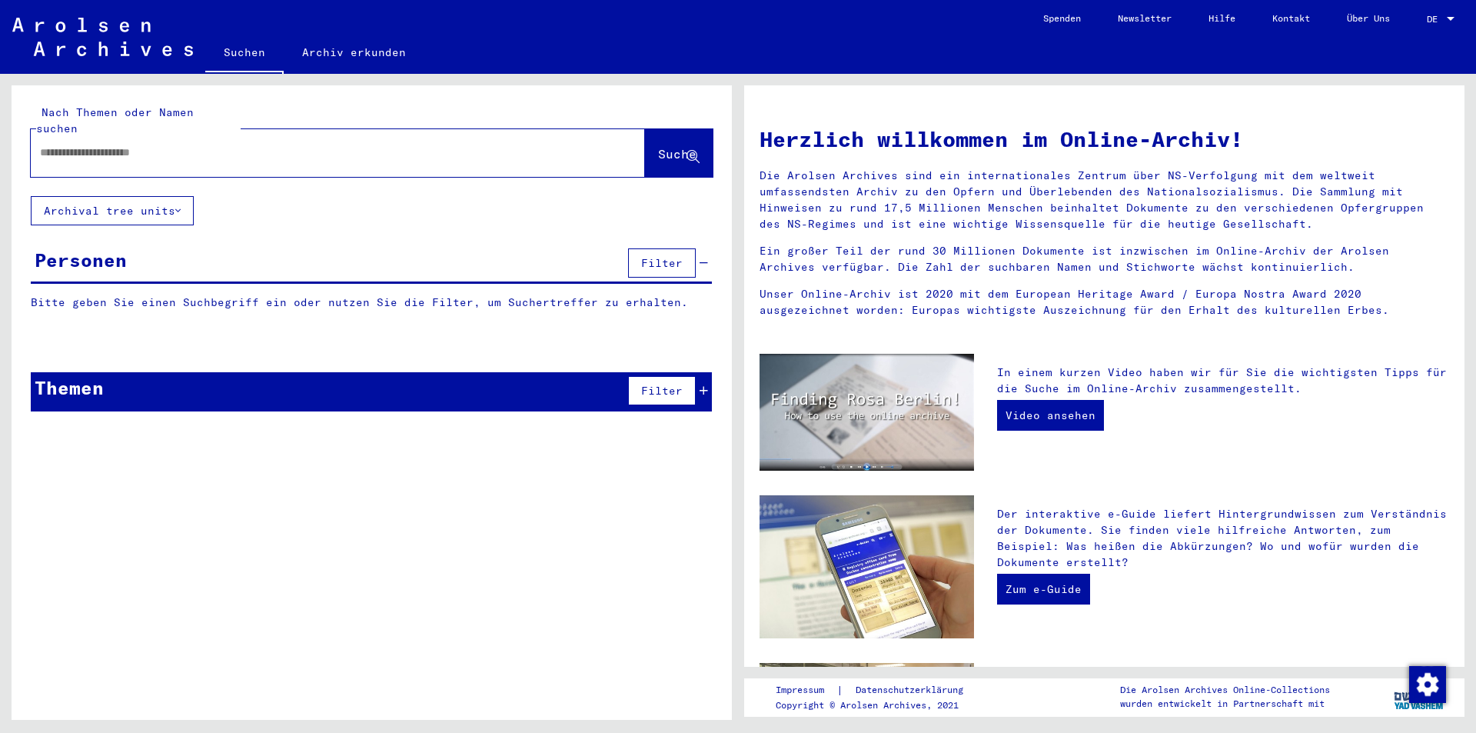
paste input "**********"
type input "**********"
click at [661, 146] on span "Suche" at bounding box center [677, 153] width 38 height 15
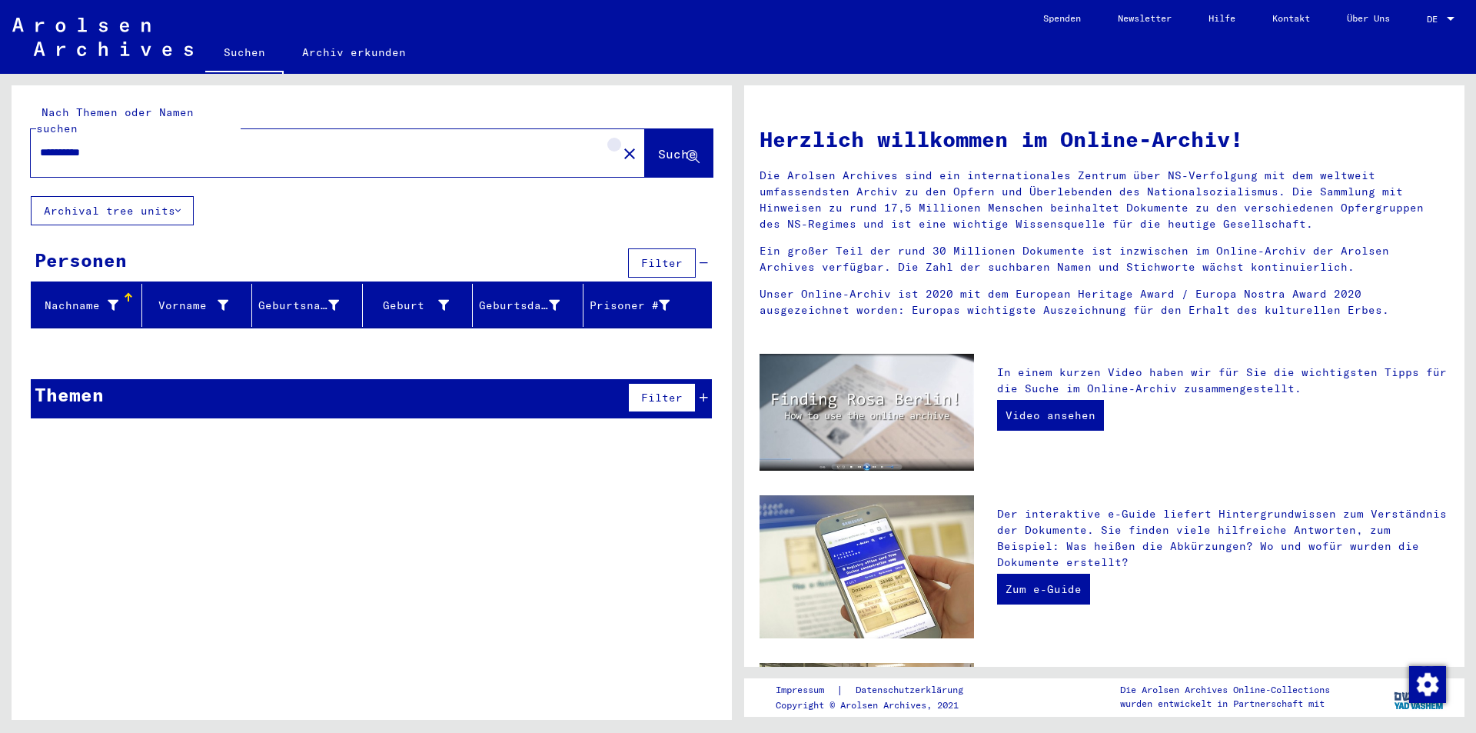
drag, startPoint x: 601, startPoint y: 138, endPoint x: 564, endPoint y: 134, distance: 38.0
click at [620, 145] on mat-icon "close" at bounding box center [629, 154] width 18 height 18
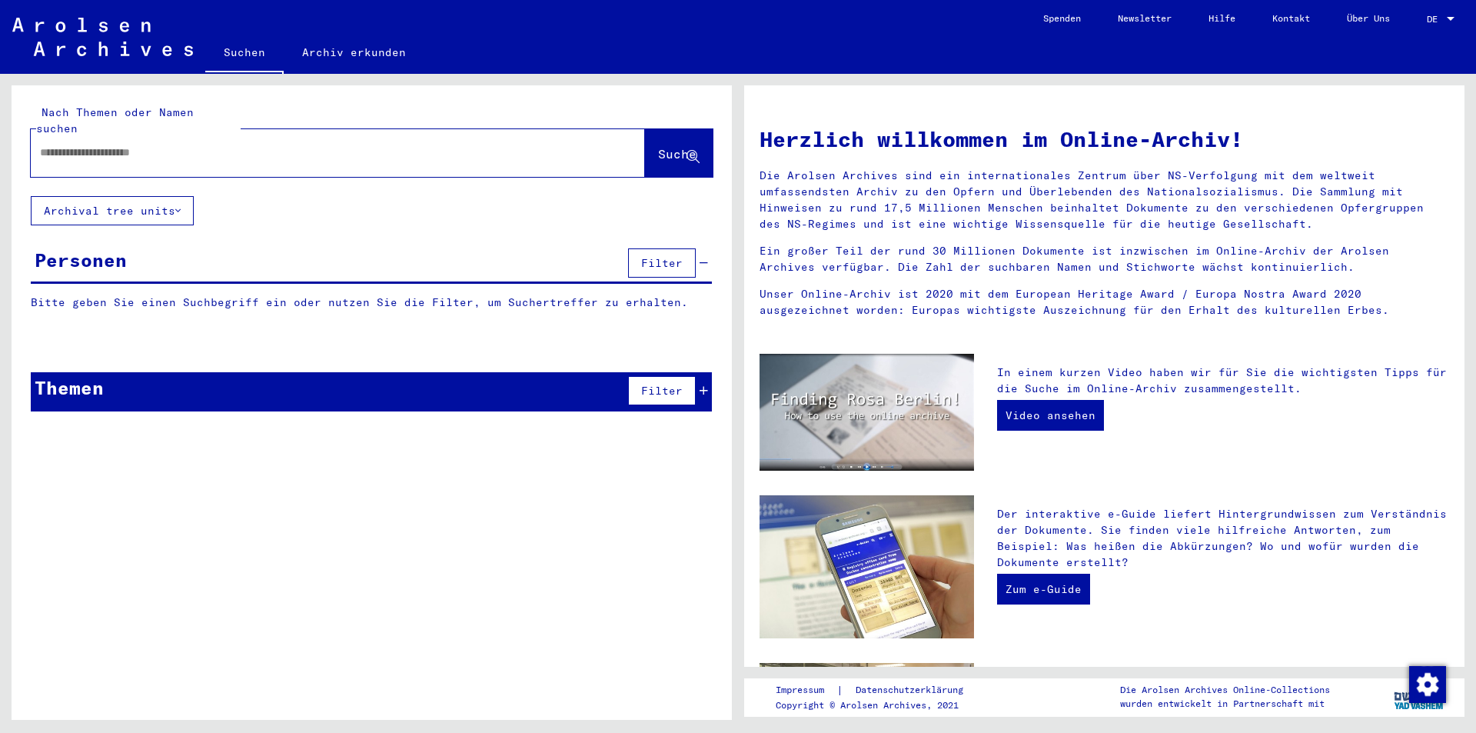
click at [564, 145] on input "text" at bounding box center [319, 153] width 559 height 16
paste input "**********"
type input "**********"
click at [658, 146] on span "Suche" at bounding box center [677, 153] width 38 height 15
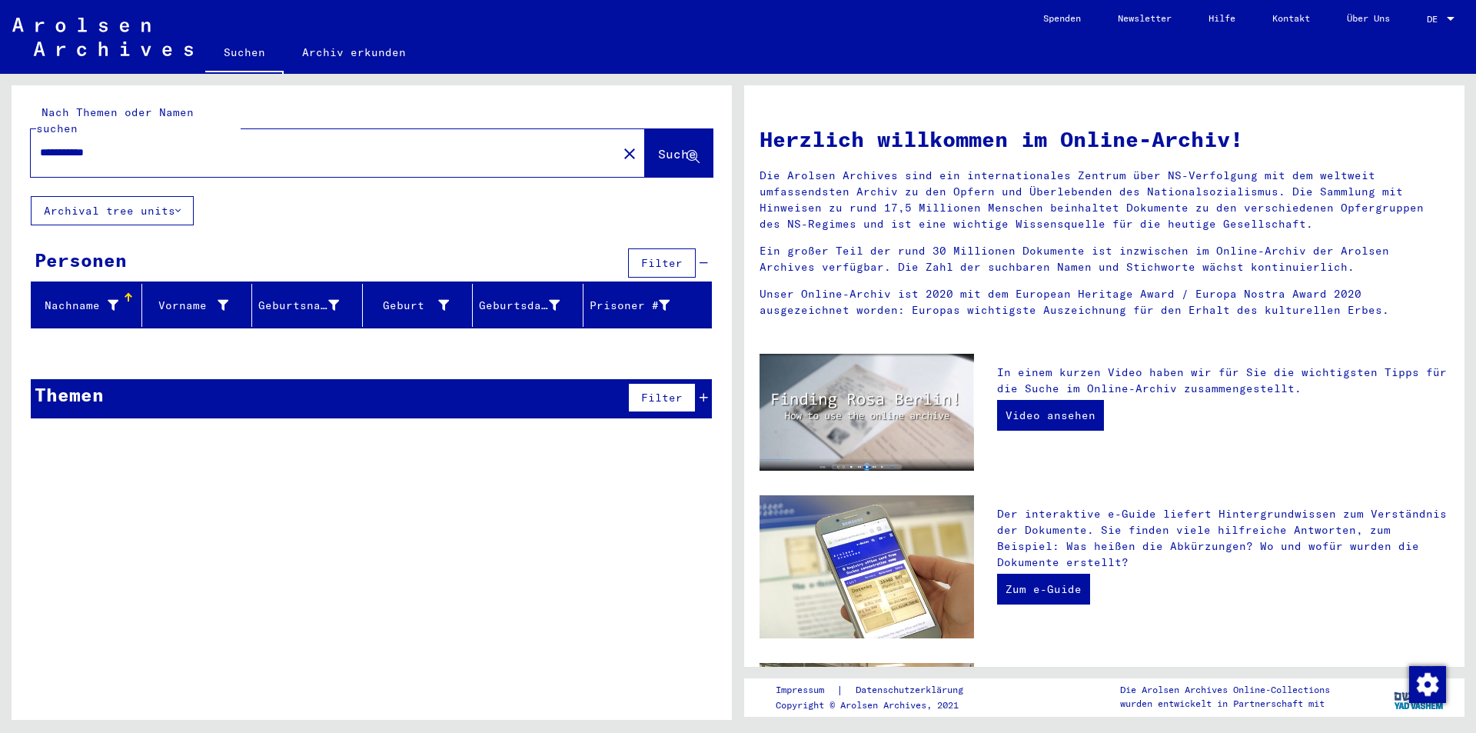
click at [620, 145] on mat-icon "close" at bounding box center [629, 154] width 18 height 18
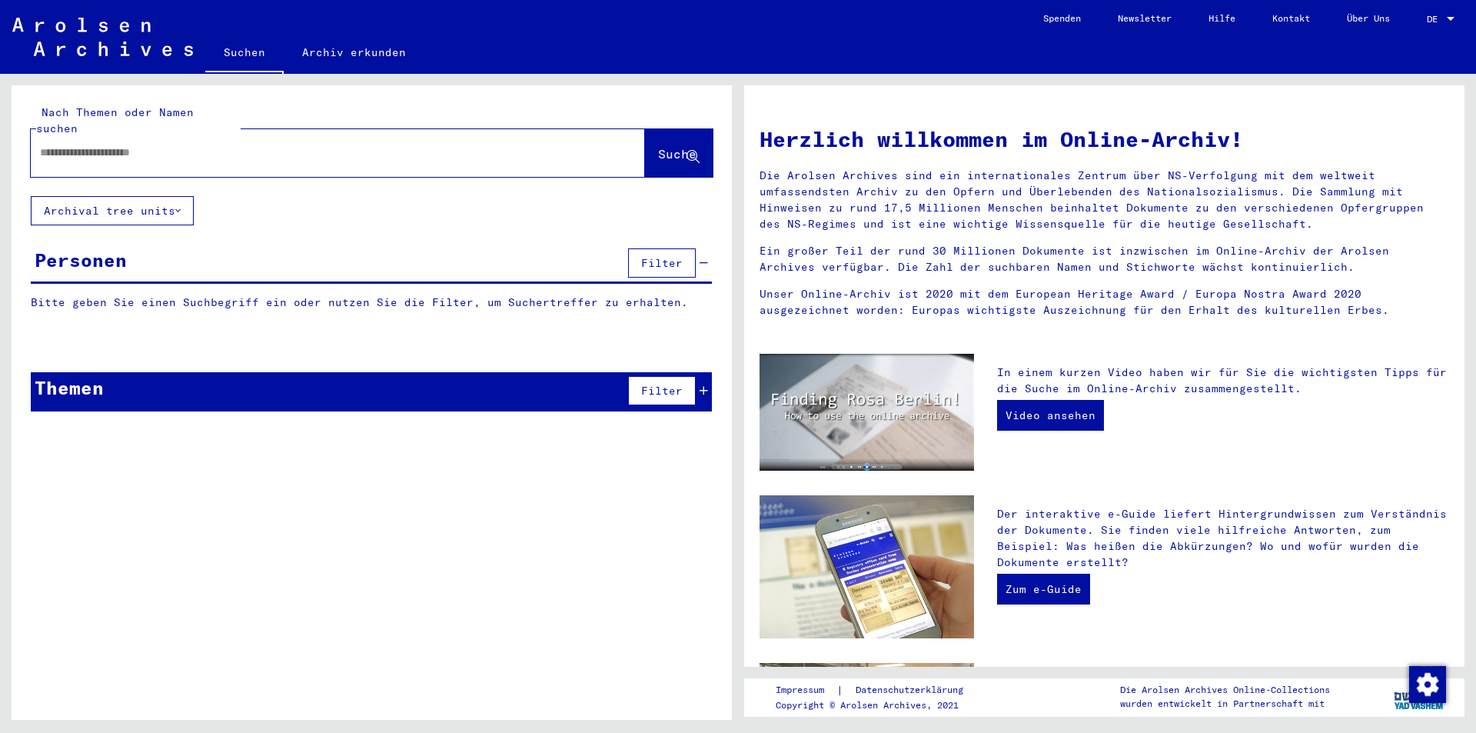
click at [484, 145] on input "text" at bounding box center [319, 153] width 559 height 16
paste input "**********"
type input "**********"
click at [693, 146] on span "Suche" at bounding box center [677, 153] width 38 height 15
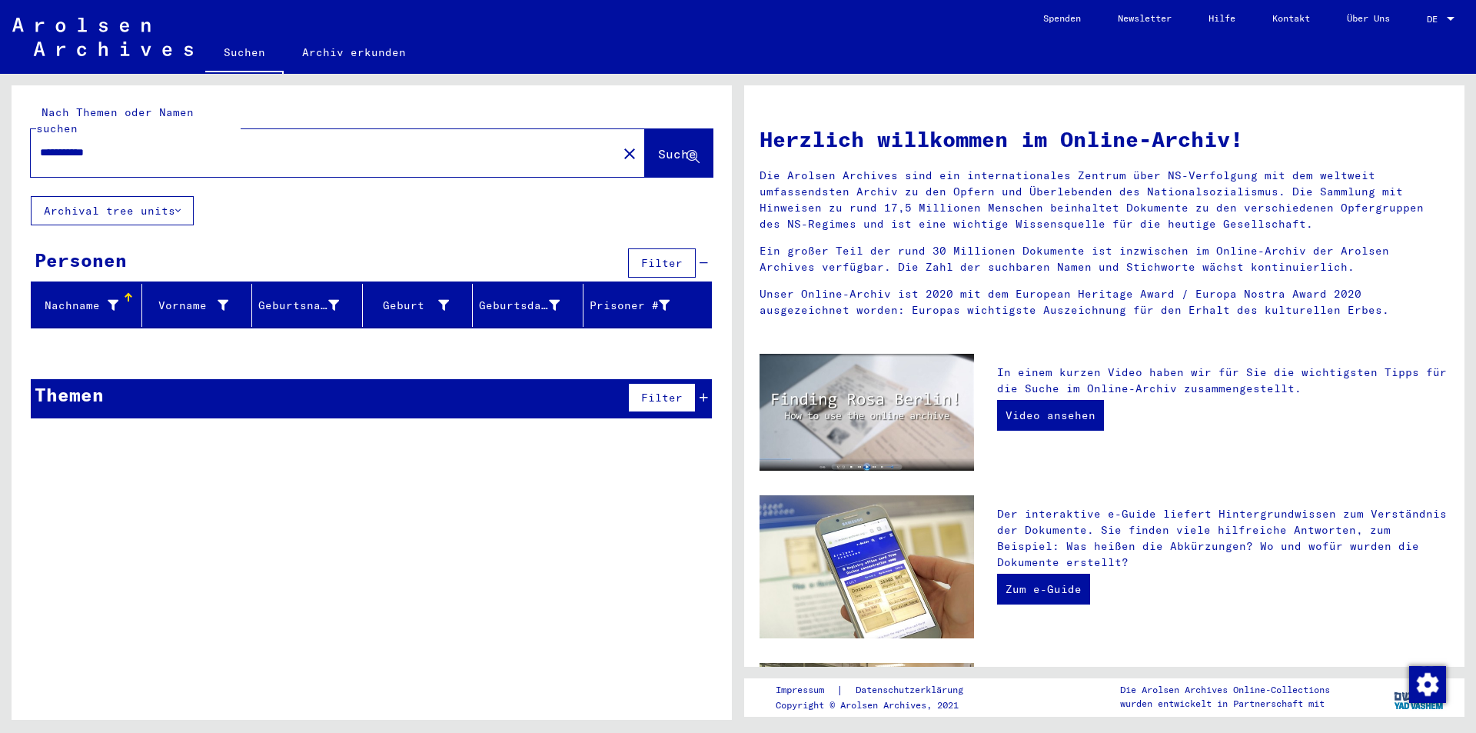
click at [620, 145] on mat-icon "close" at bounding box center [629, 154] width 18 height 18
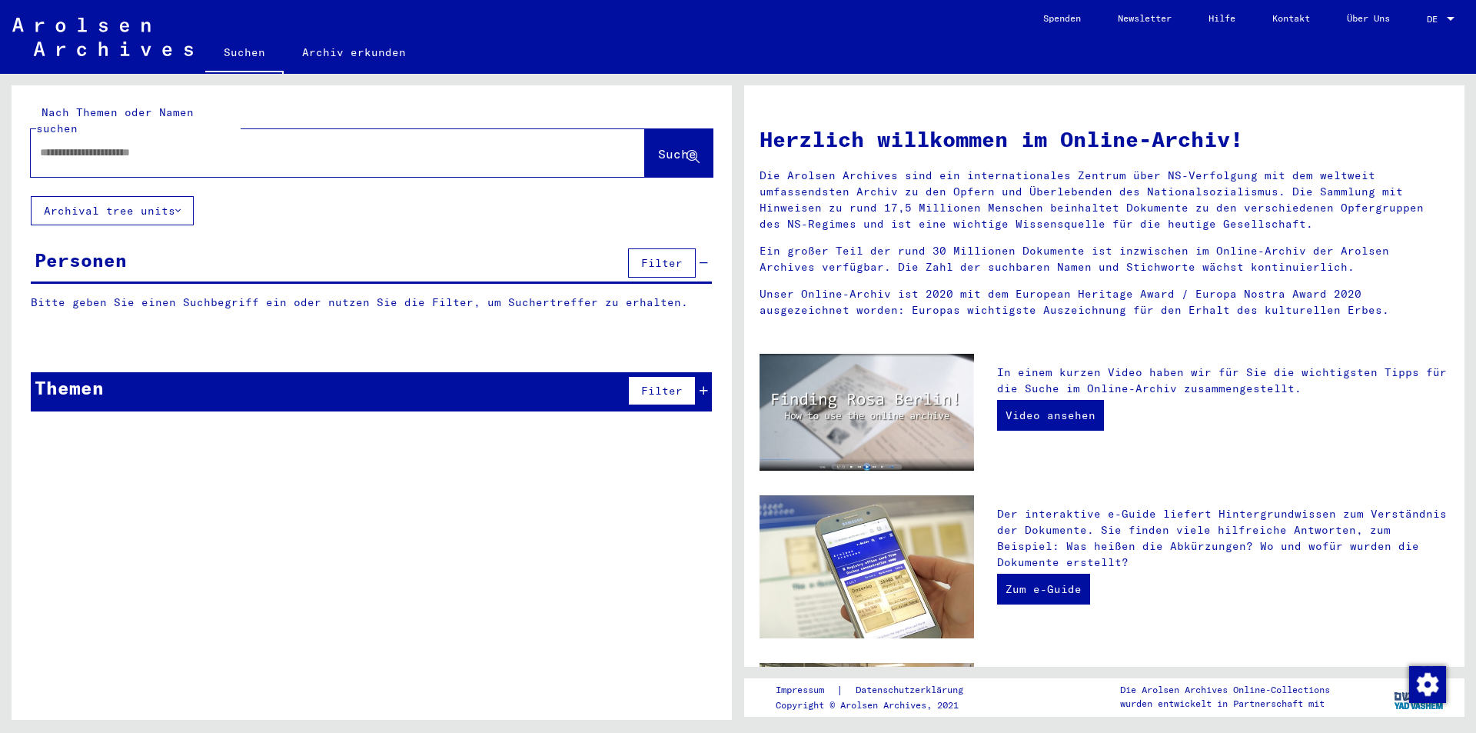
click at [515, 145] on input "text" at bounding box center [319, 153] width 559 height 16
paste input "**********"
type input "**********"
click at [681, 146] on span "Suche" at bounding box center [677, 153] width 38 height 15
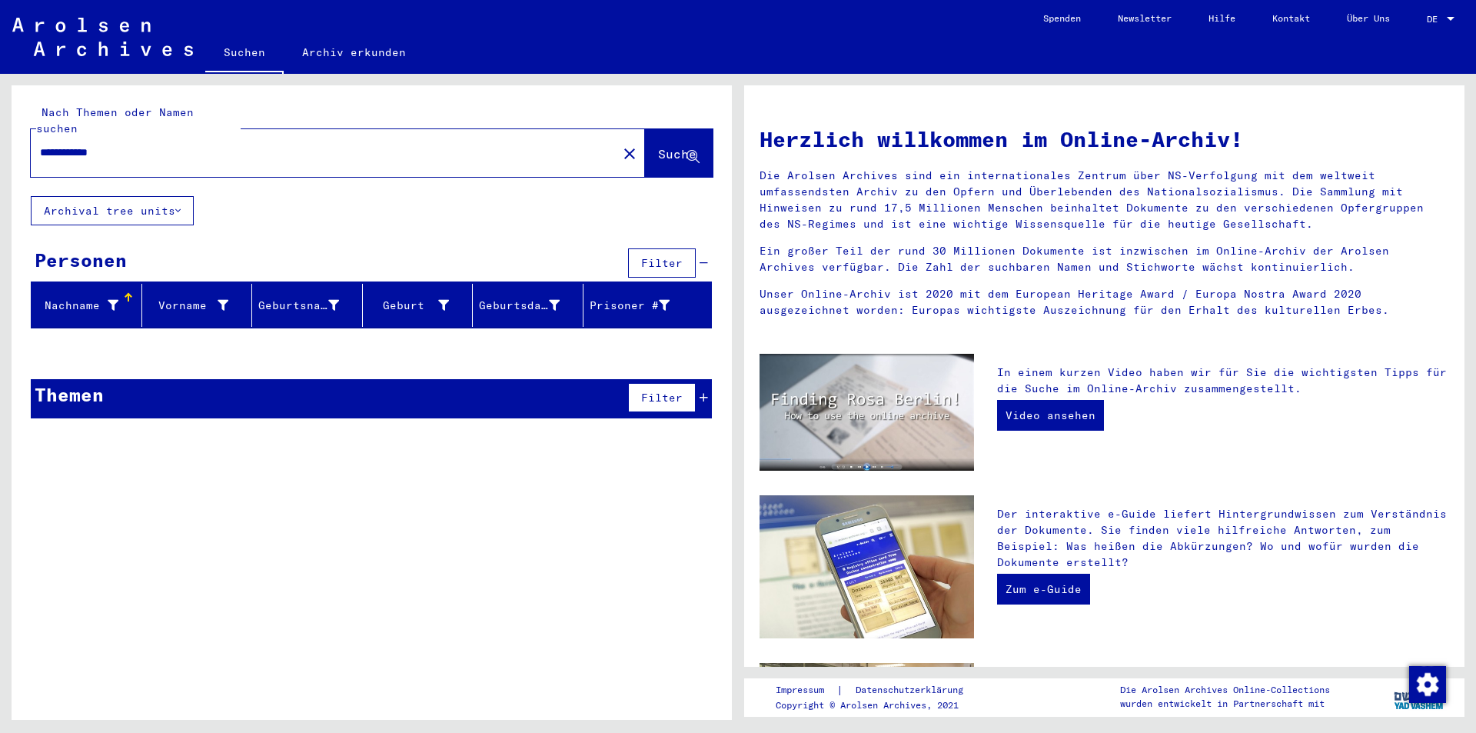
click at [606, 129] on div "**********" at bounding box center [338, 153] width 614 height 48
click at [620, 145] on mat-icon "close" at bounding box center [629, 154] width 18 height 18
click at [517, 145] on input "text" at bounding box center [319, 153] width 559 height 16
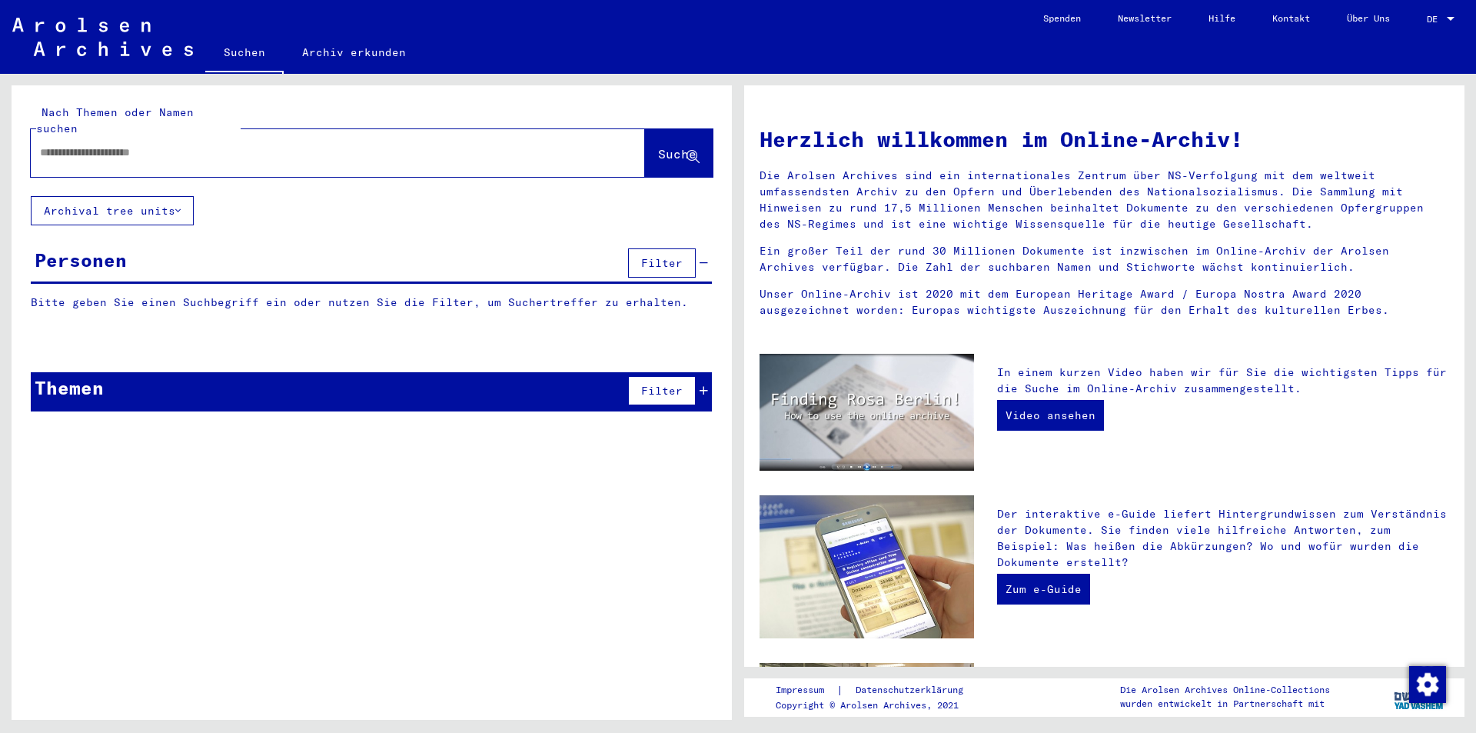
paste input "**********"
type input "**********"
click at [667, 129] on button "Suche" at bounding box center [679, 153] width 68 height 48
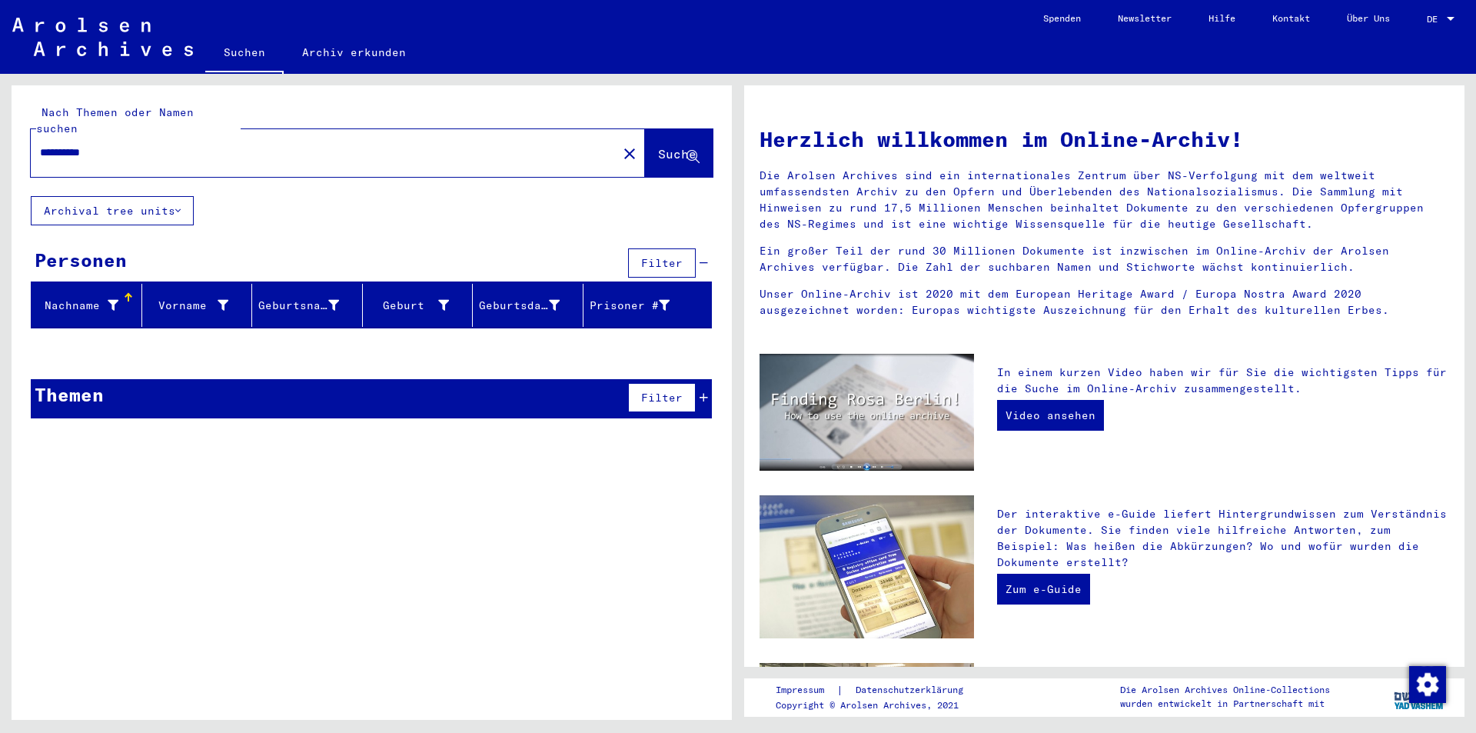
click at [620, 145] on mat-icon "close" at bounding box center [629, 154] width 18 height 18
click at [516, 145] on input "text" at bounding box center [319, 153] width 559 height 16
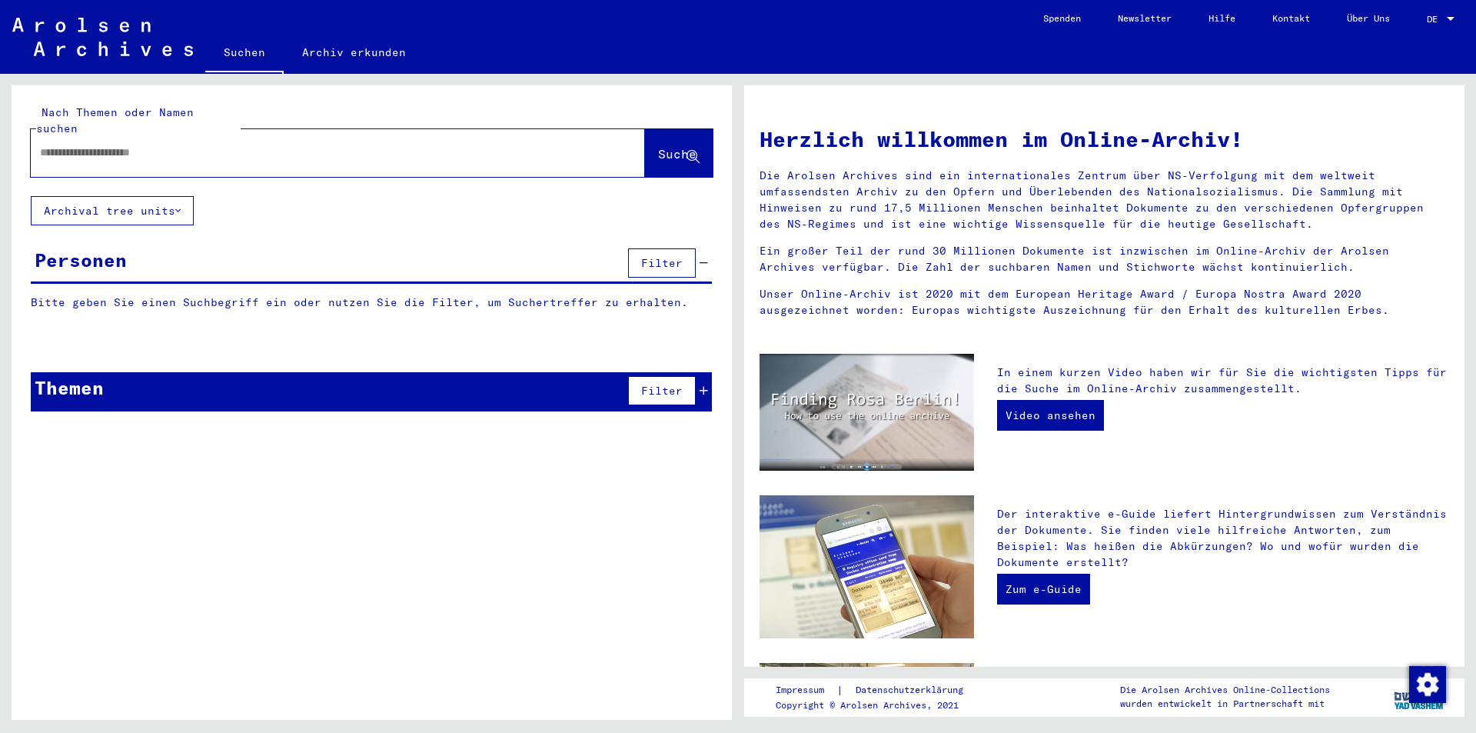
paste input "**********"
type input "**********"
click at [661, 146] on span "Suche" at bounding box center [677, 153] width 38 height 15
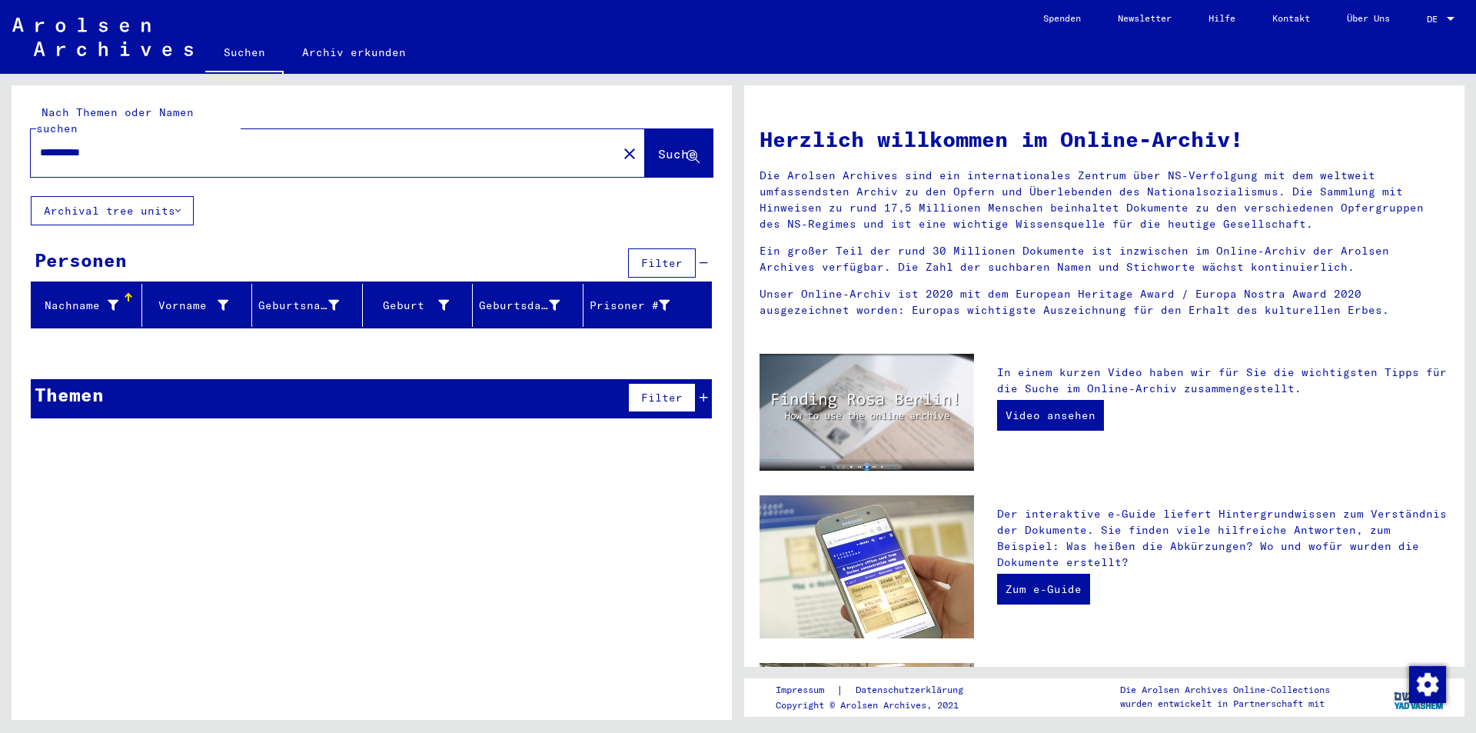
click at [620, 145] on mat-icon "close" at bounding box center [629, 154] width 18 height 18
click at [537, 145] on input "text" at bounding box center [319, 153] width 559 height 16
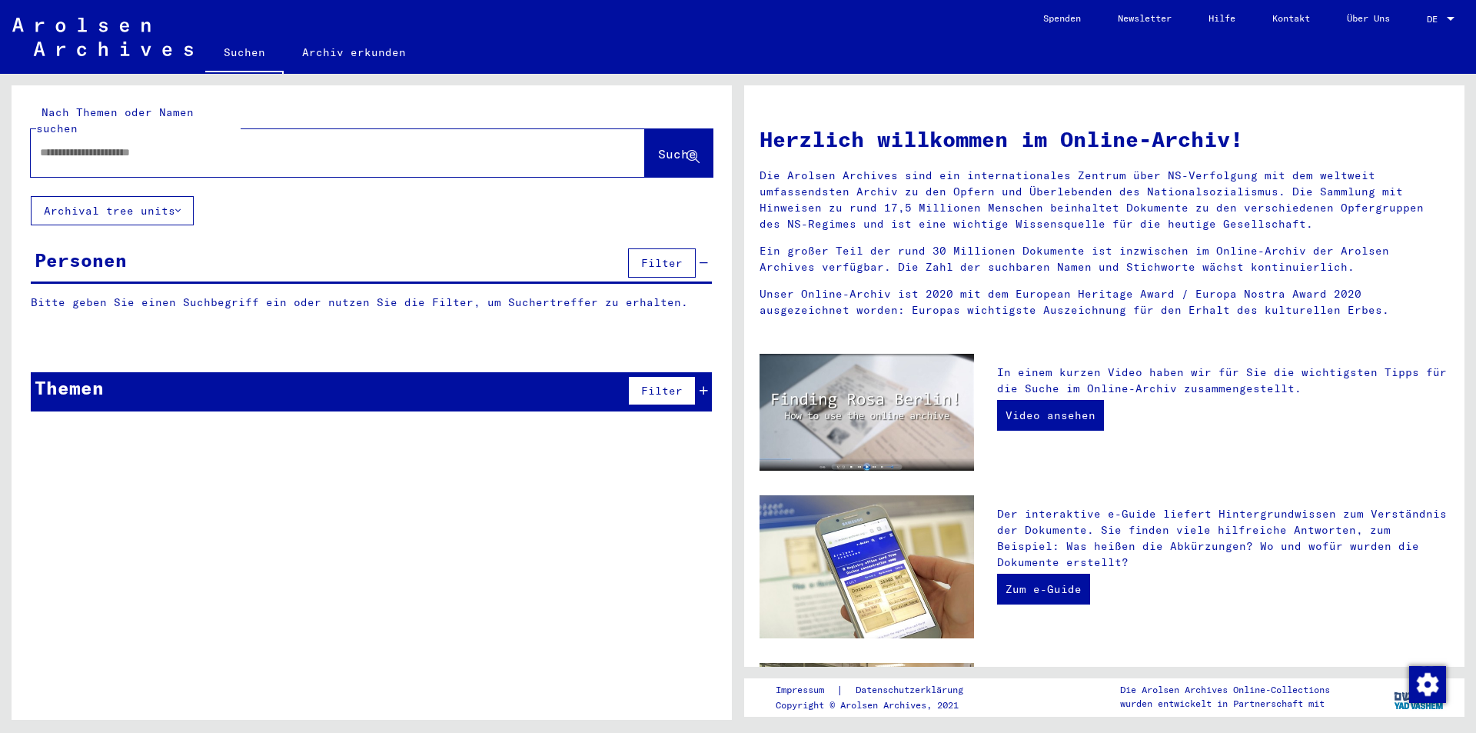
paste input "*********"
type input "*********"
click at [664, 146] on span "Suche" at bounding box center [677, 153] width 38 height 15
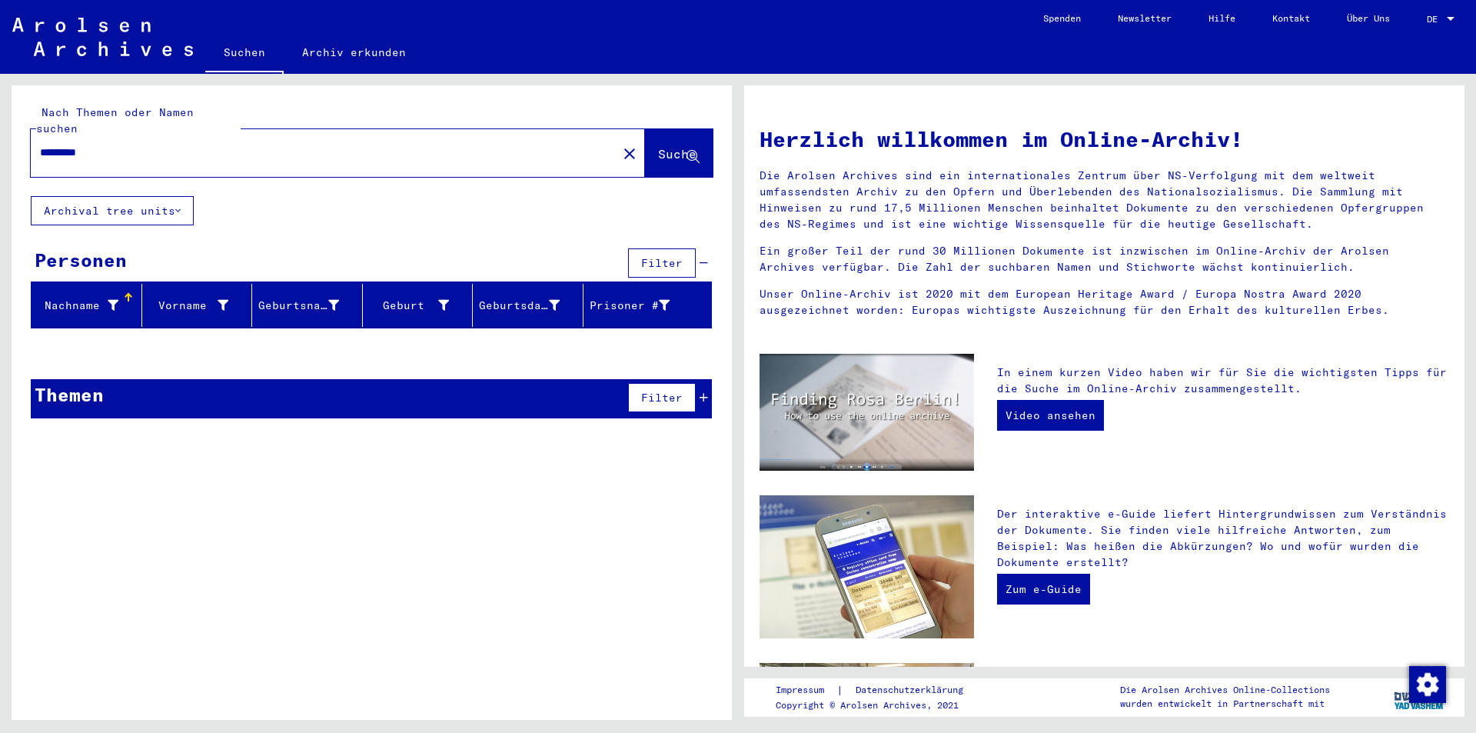
click at [620, 145] on mat-icon "close" at bounding box center [629, 154] width 18 height 18
click at [520, 135] on div at bounding box center [315, 152] width 568 height 35
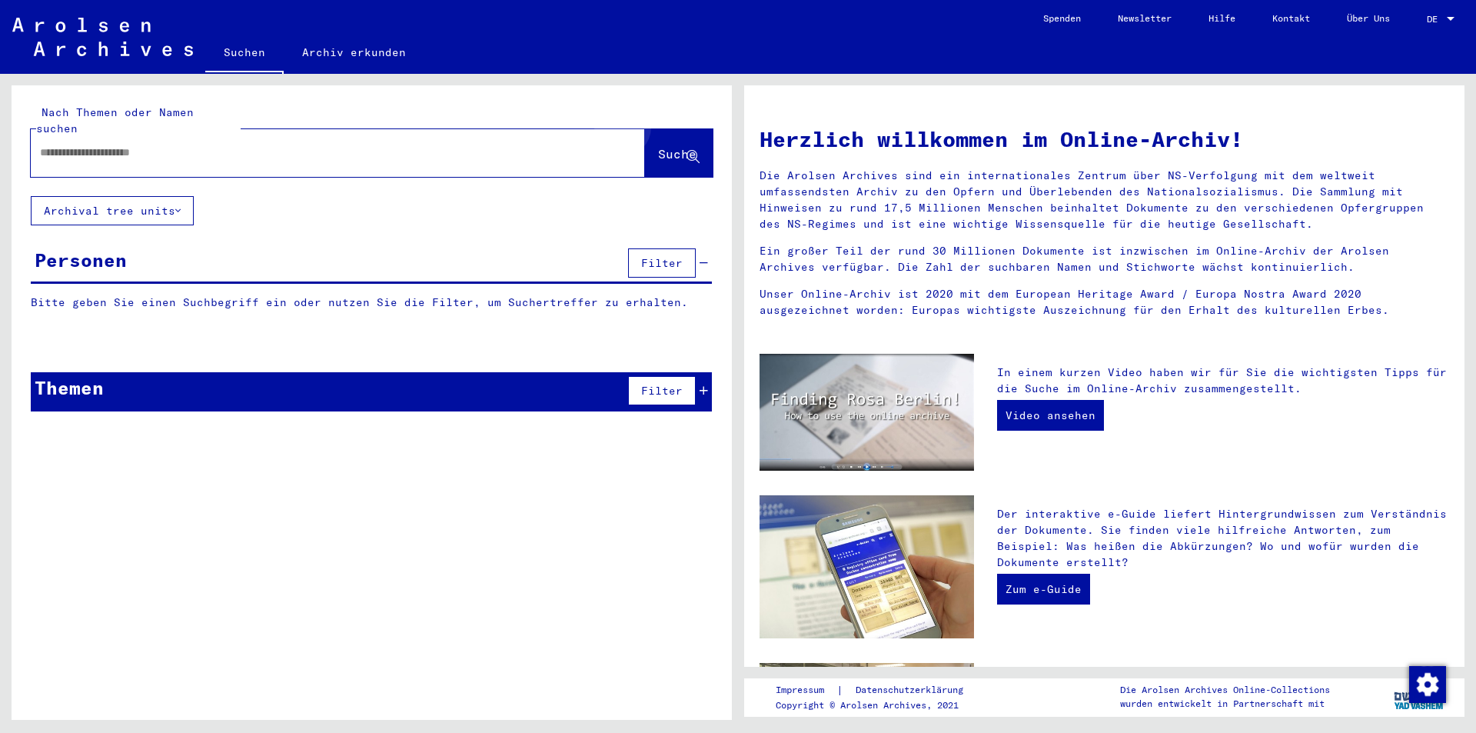
click at [677, 129] on button "Suche" at bounding box center [679, 153] width 68 height 48
click at [504, 145] on input "text" at bounding box center [319, 153] width 559 height 16
paste input "********"
type input "********"
click at [671, 129] on button "Suche" at bounding box center [679, 153] width 68 height 48
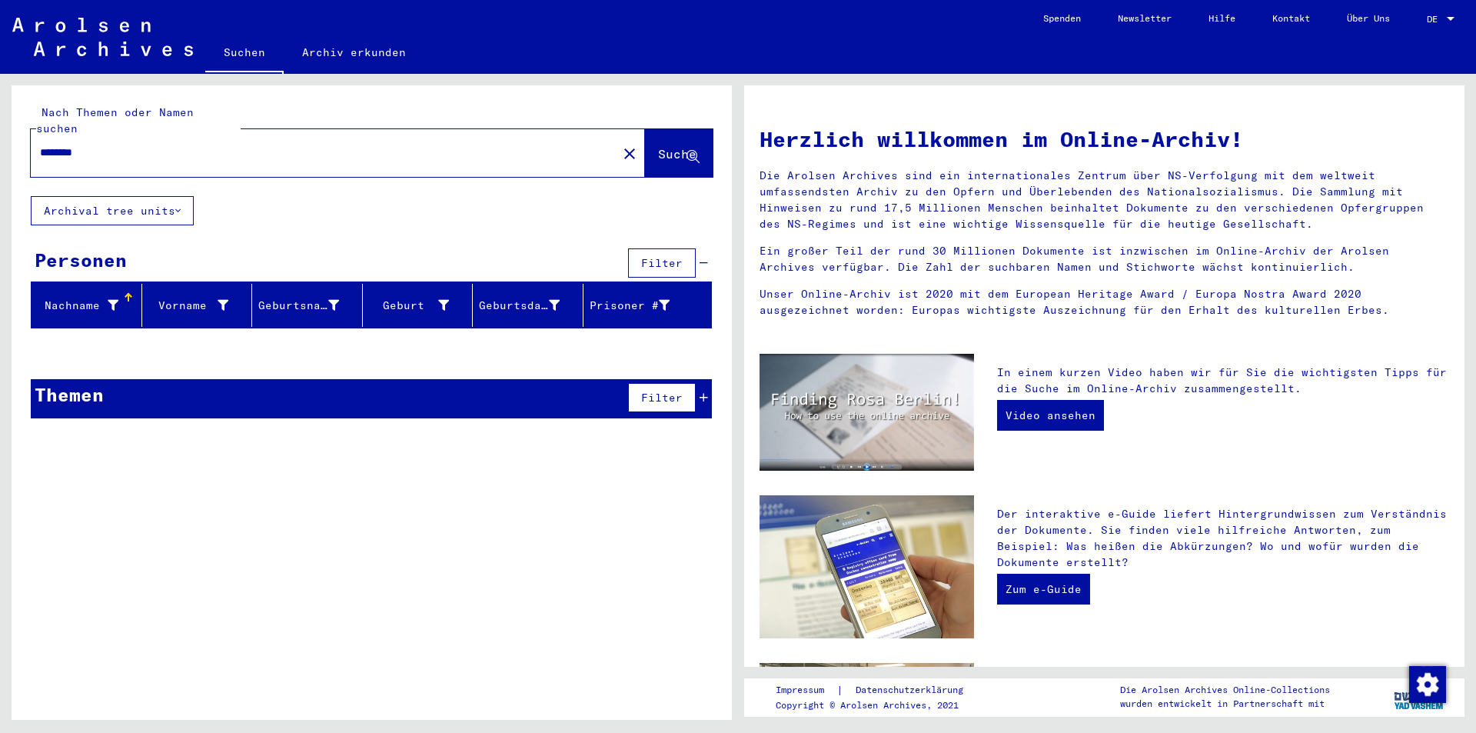
click at [620, 145] on mat-icon "close" at bounding box center [629, 154] width 18 height 18
click at [568, 145] on input "text" at bounding box center [319, 153] width 559 height 16
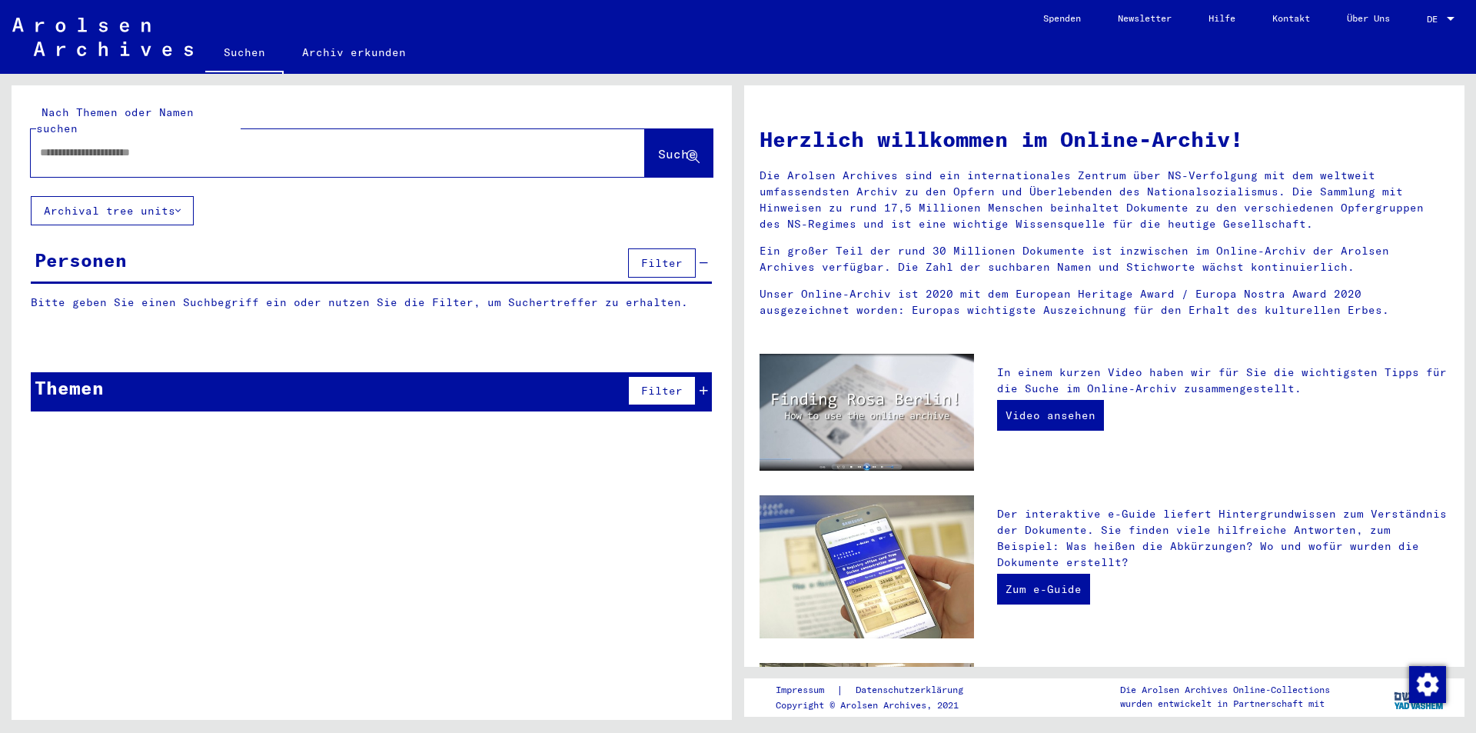
paste input "********"
type input "********"
click at [677, 146] on span "Suche" at bounding box center [677, 153] width 38 height 15
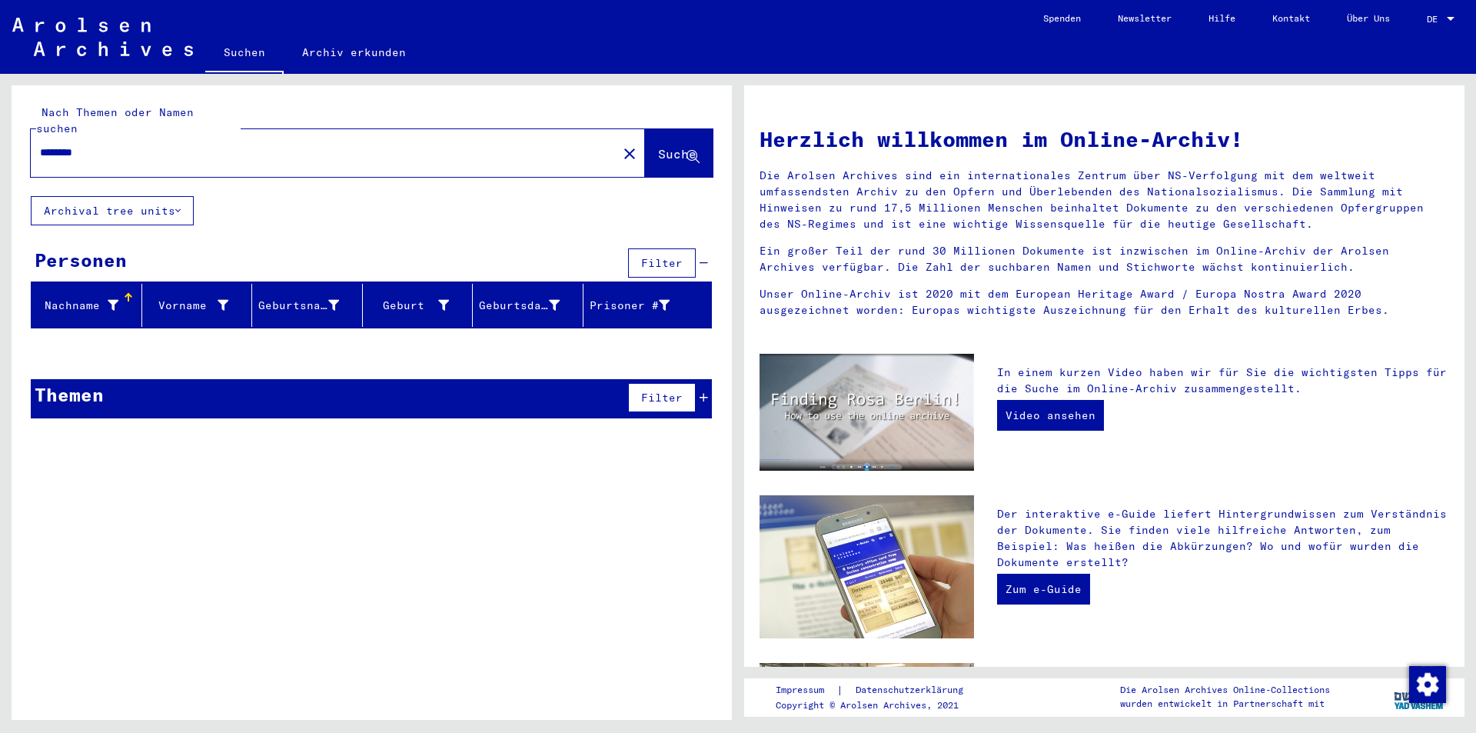
click at [445, 149] on div "********" at bounding box center [315, 152] width 568 height 35
click at [450, 145] on input "********" at bounding box center [319, 153] width 559 height 16
drag, startPoint x: 609, startPoint y: 133, endPoint x: 598, endPoint y: 134, distance: 10.8
click at [620, 145] on mat-icon "close" at bounding box center [629, 154] width 18 height 18
click at [557, 145] on input "text" at bounding box center [319, 153] width 559 height 16
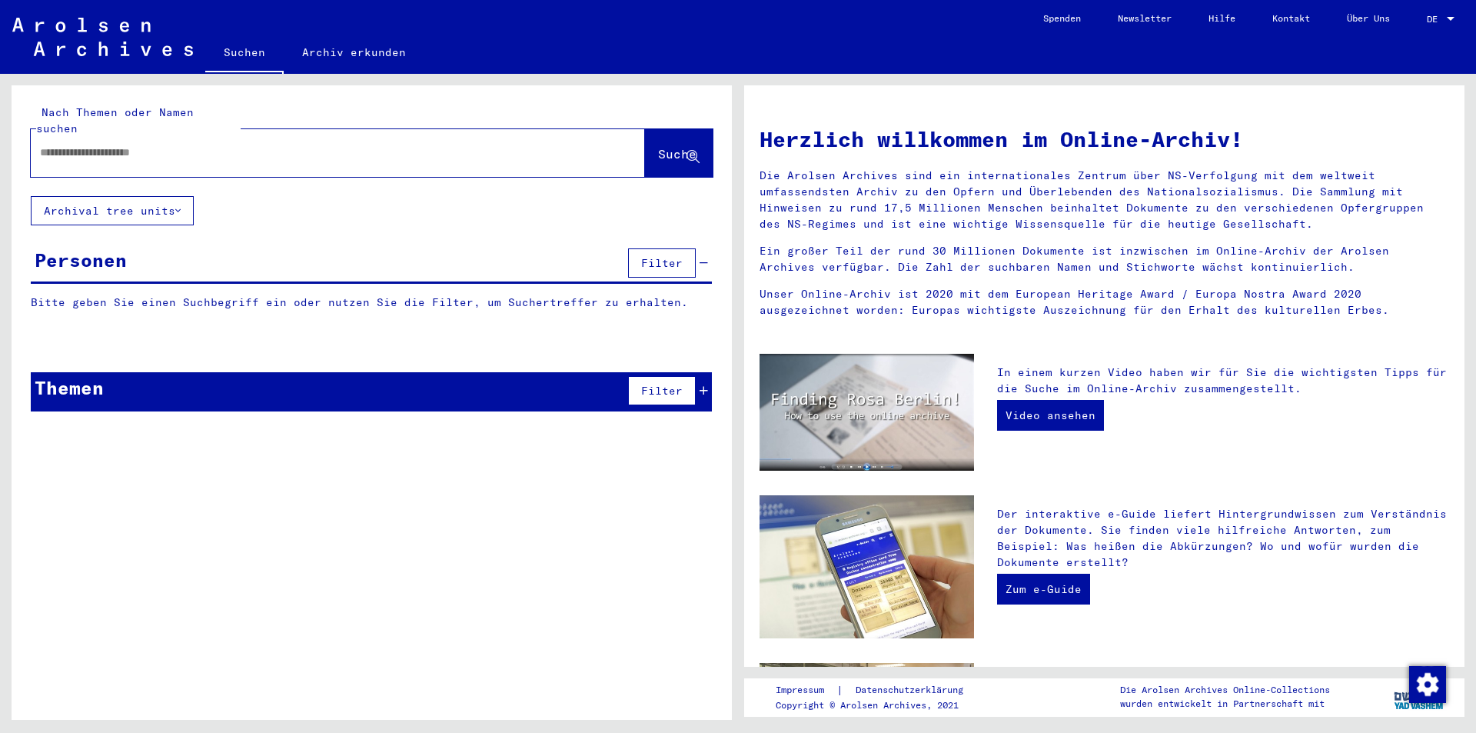
paste input "**********"
type input "**********"
click at [673, 146] on span "Suche" at bounding box center [677, 153] width 38 height 15
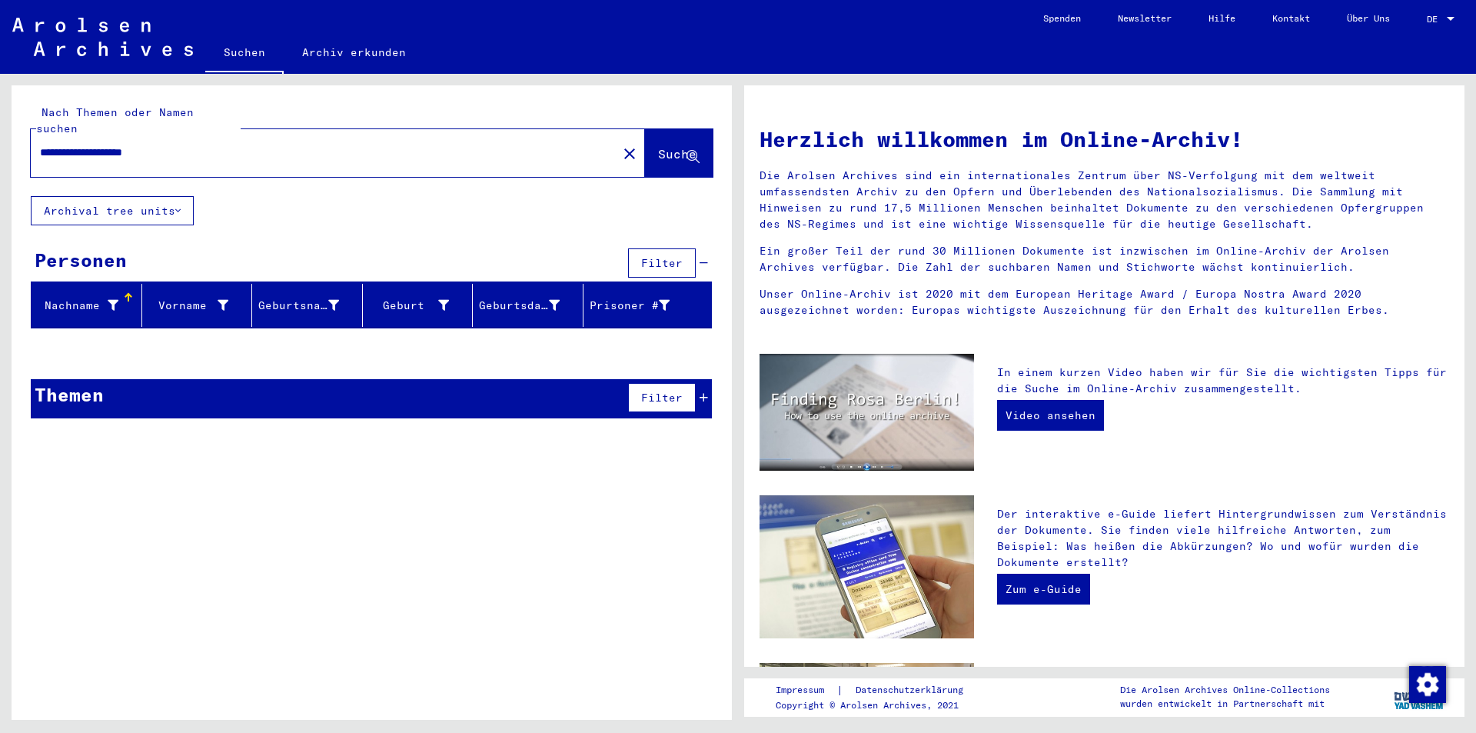
click at [1305, 11] on link "Kontakt" at bounding box center [1291, 18] width 75 height 37
